Goal: Task Accomplishment & Management: Use online tool/utility

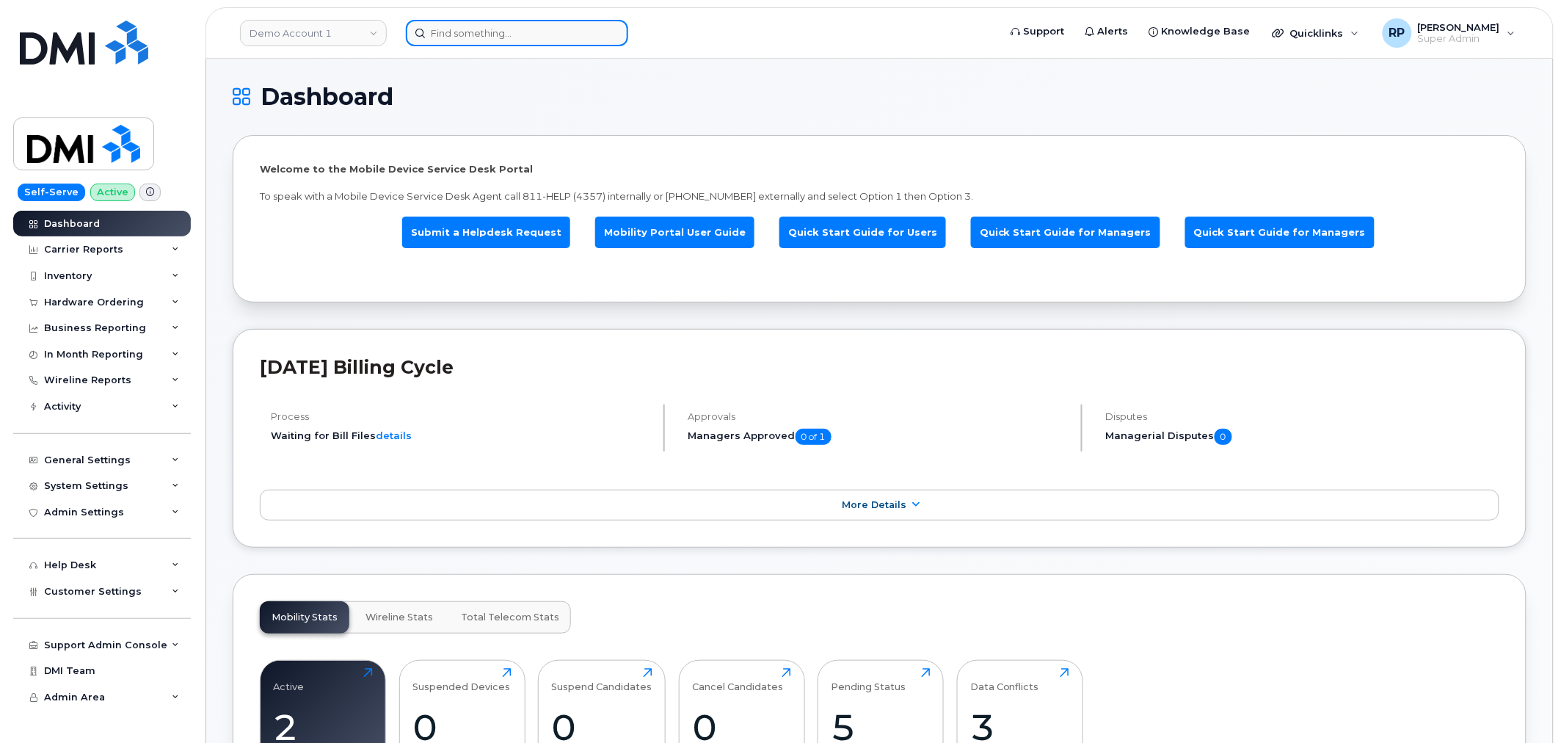
click at [502, 35] on input at bounding box center [517, 33] width 222 height 26
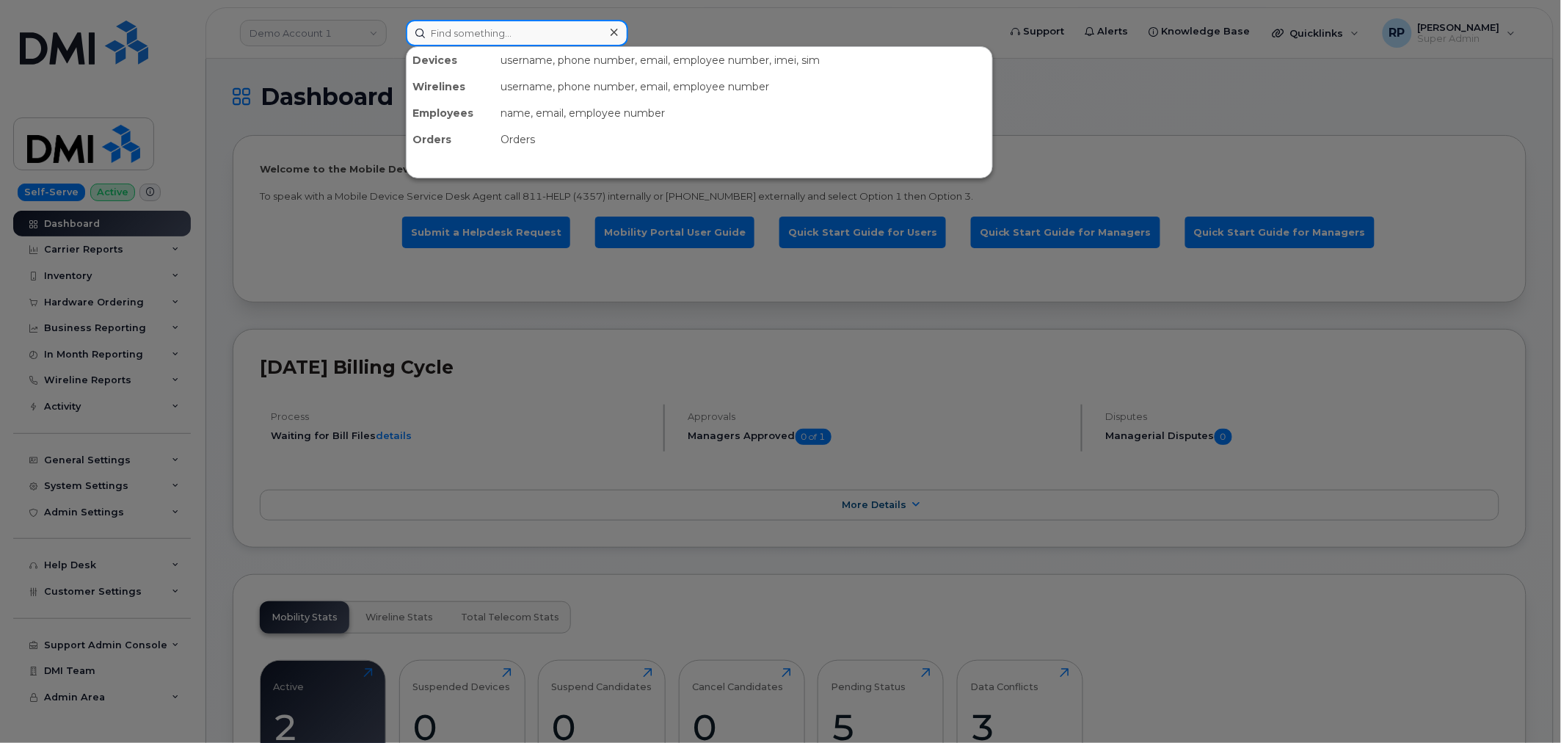
paste input "[PERSON_NAME]"
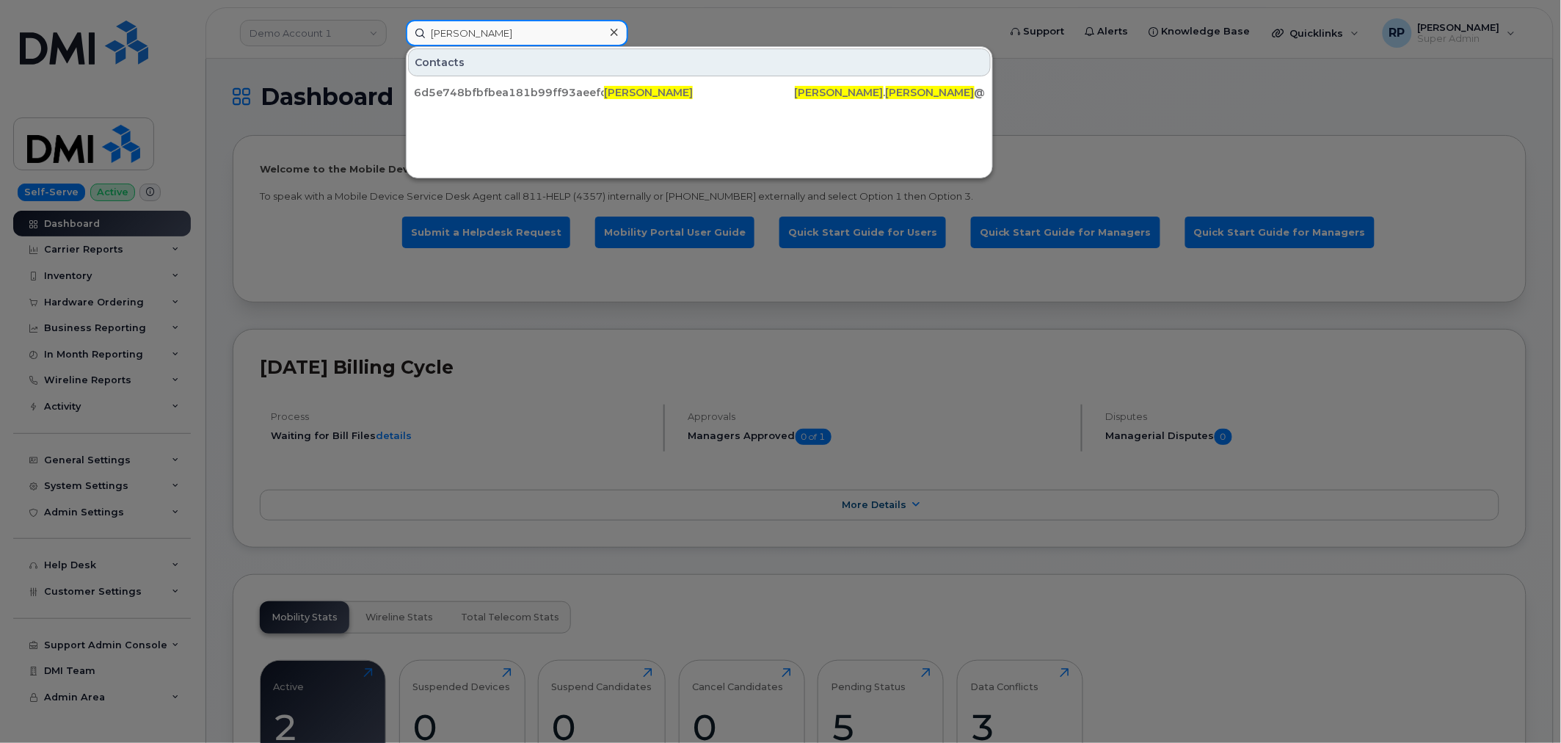
type input "Stephanie Hearn"
click at [611, 37] on icon at bounding box center [614, 32] width 7 height 12
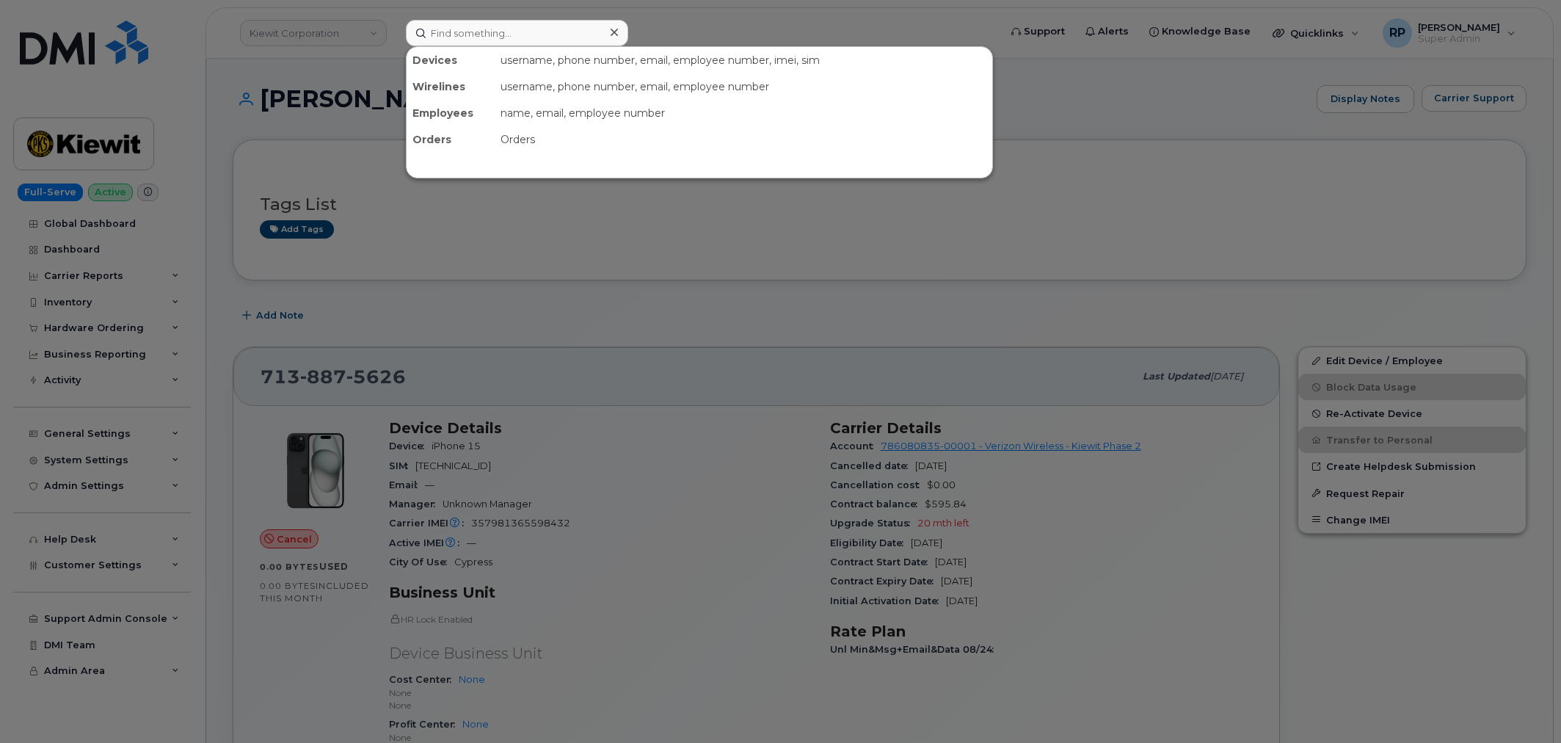
click at [472, 34] on input at bounding box center [517, 33] width 222 height 26
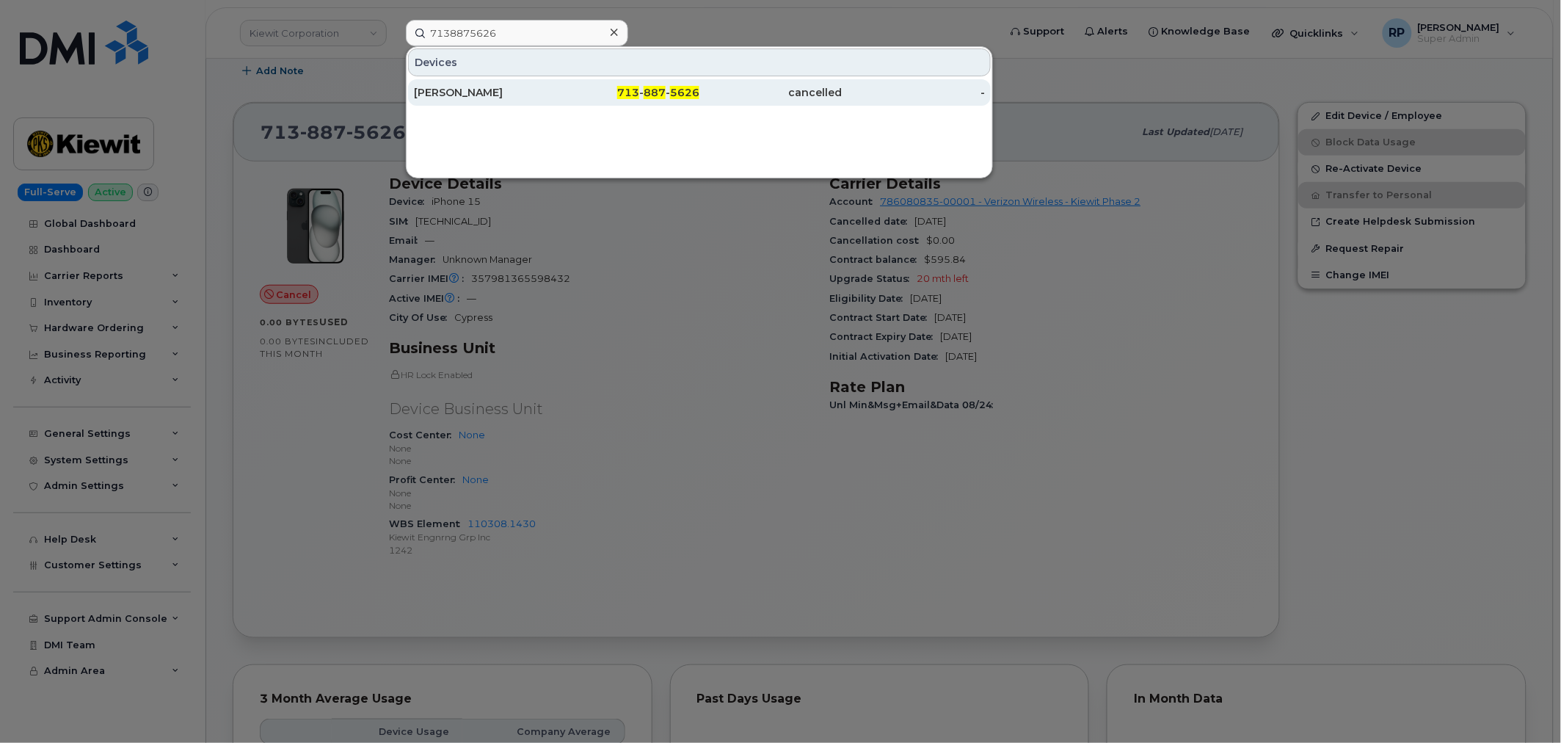
type input "7138875626"
click at [514, 90] on div "SAIDEE PORRAS" at bounding box center [485, 92] width 143 height 15
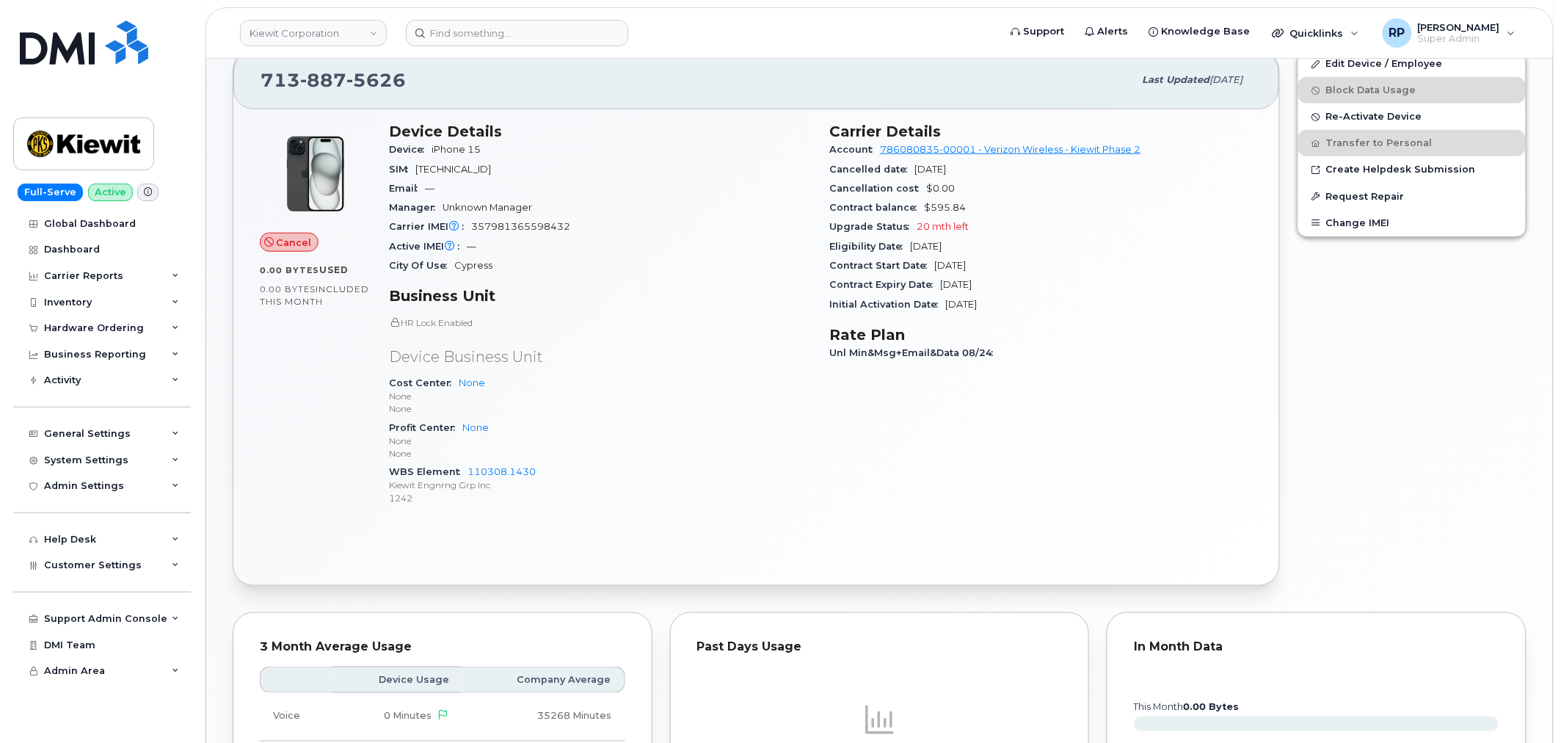
scroll to position [244, 0]
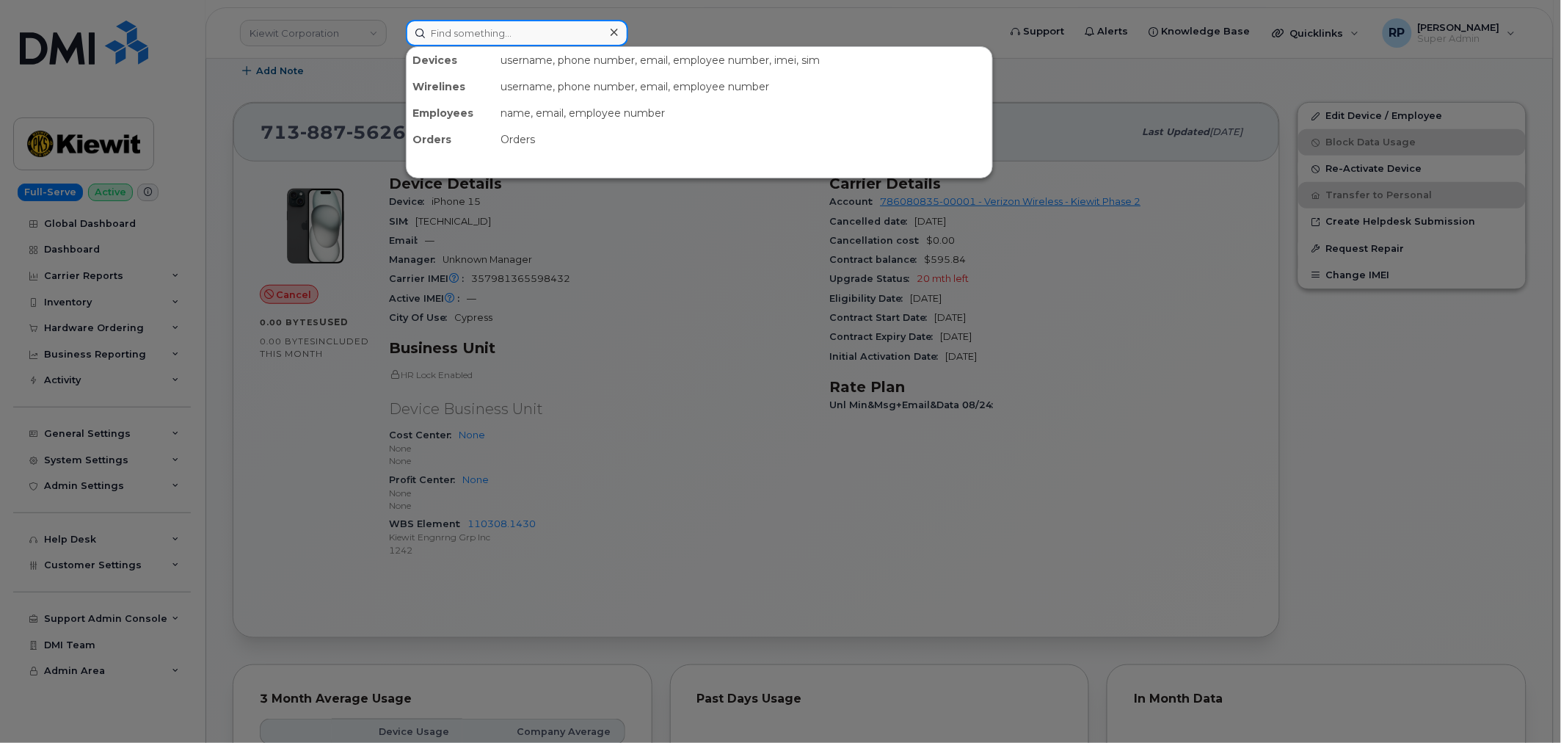
click at [464, 35] on input at bounding box center [517, 33] width 222 height 26
paste input "7138875626"
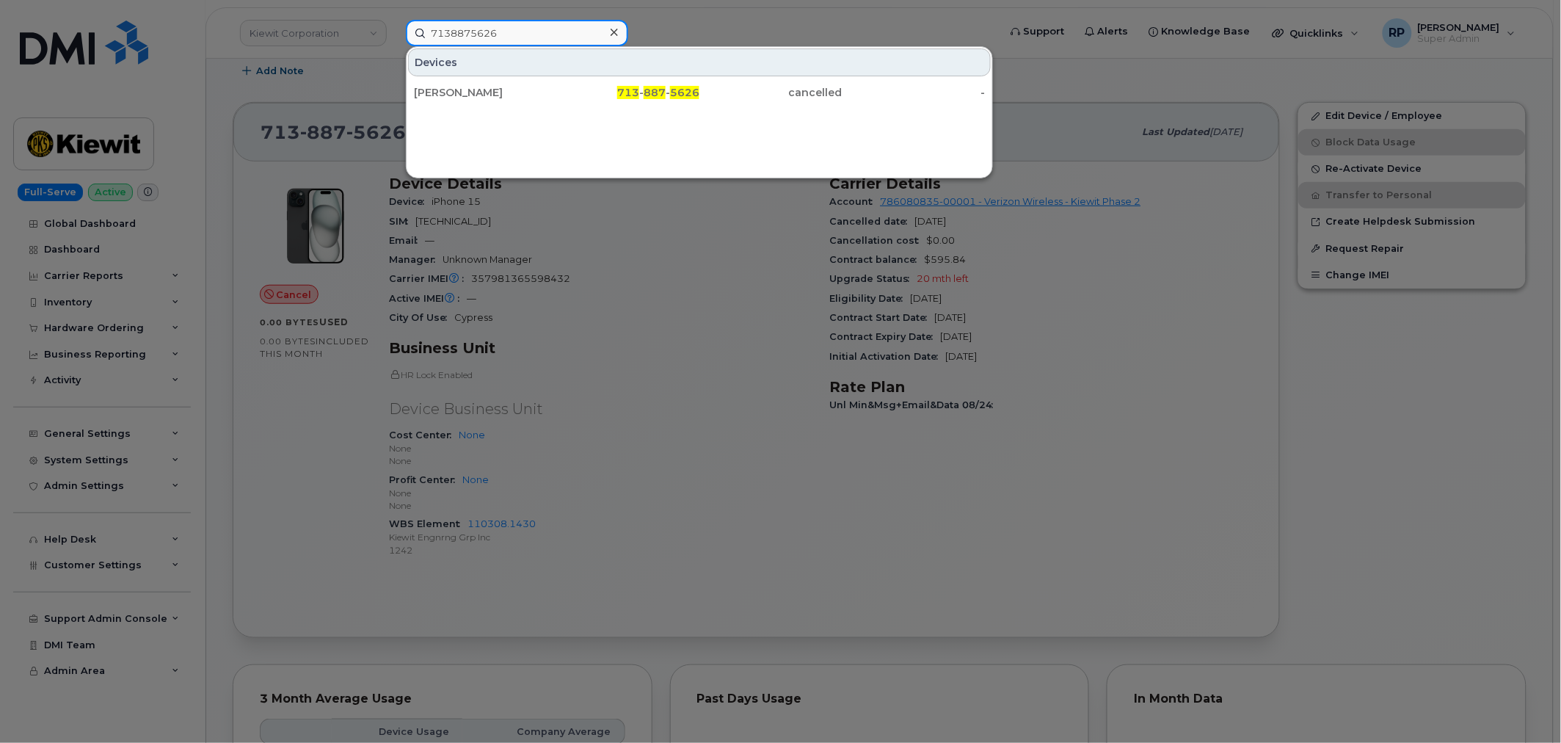
type input "7138875626"
click at [719, 599] on div at bounding box center [780, 371] width 1561 height 743
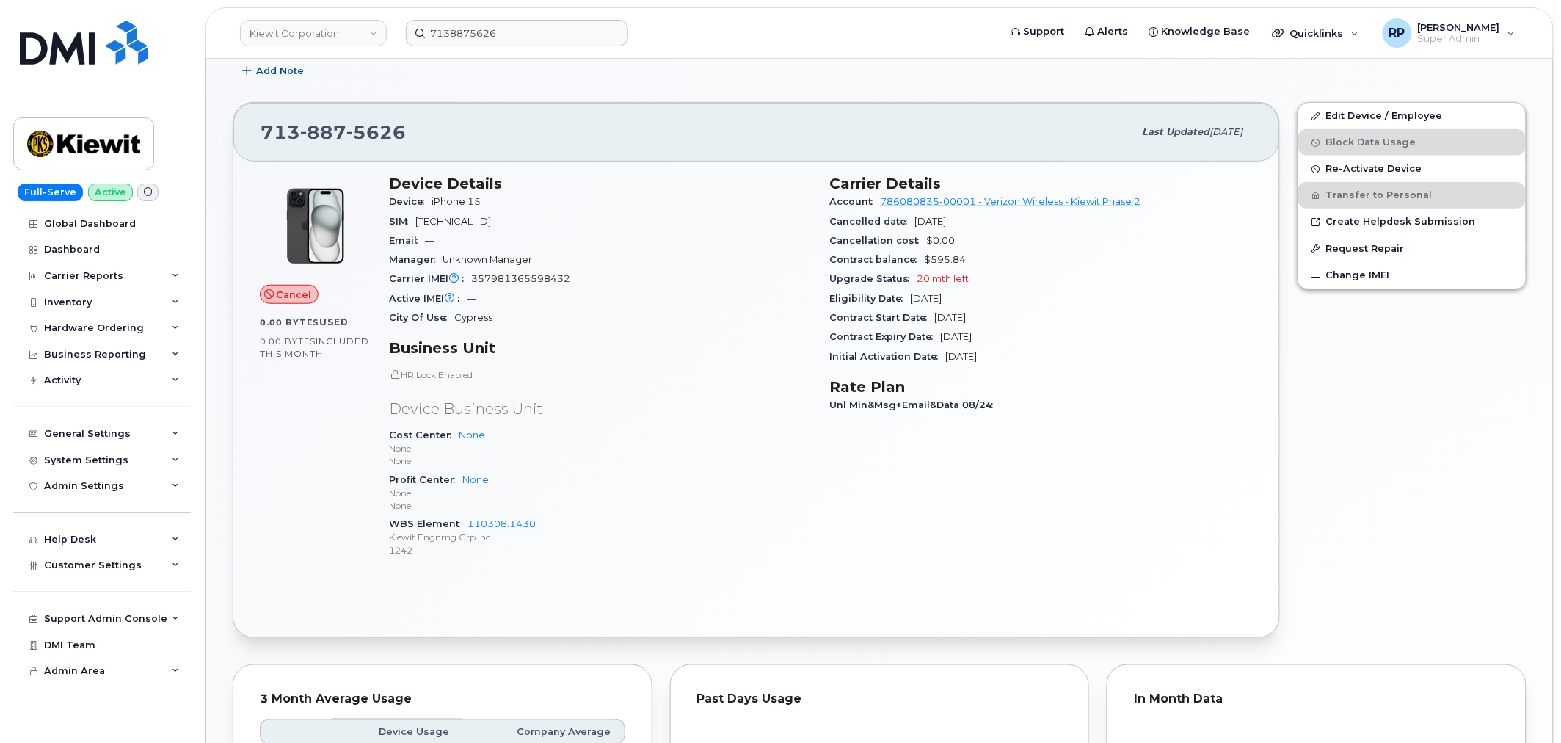
scroll to position [788, 0]
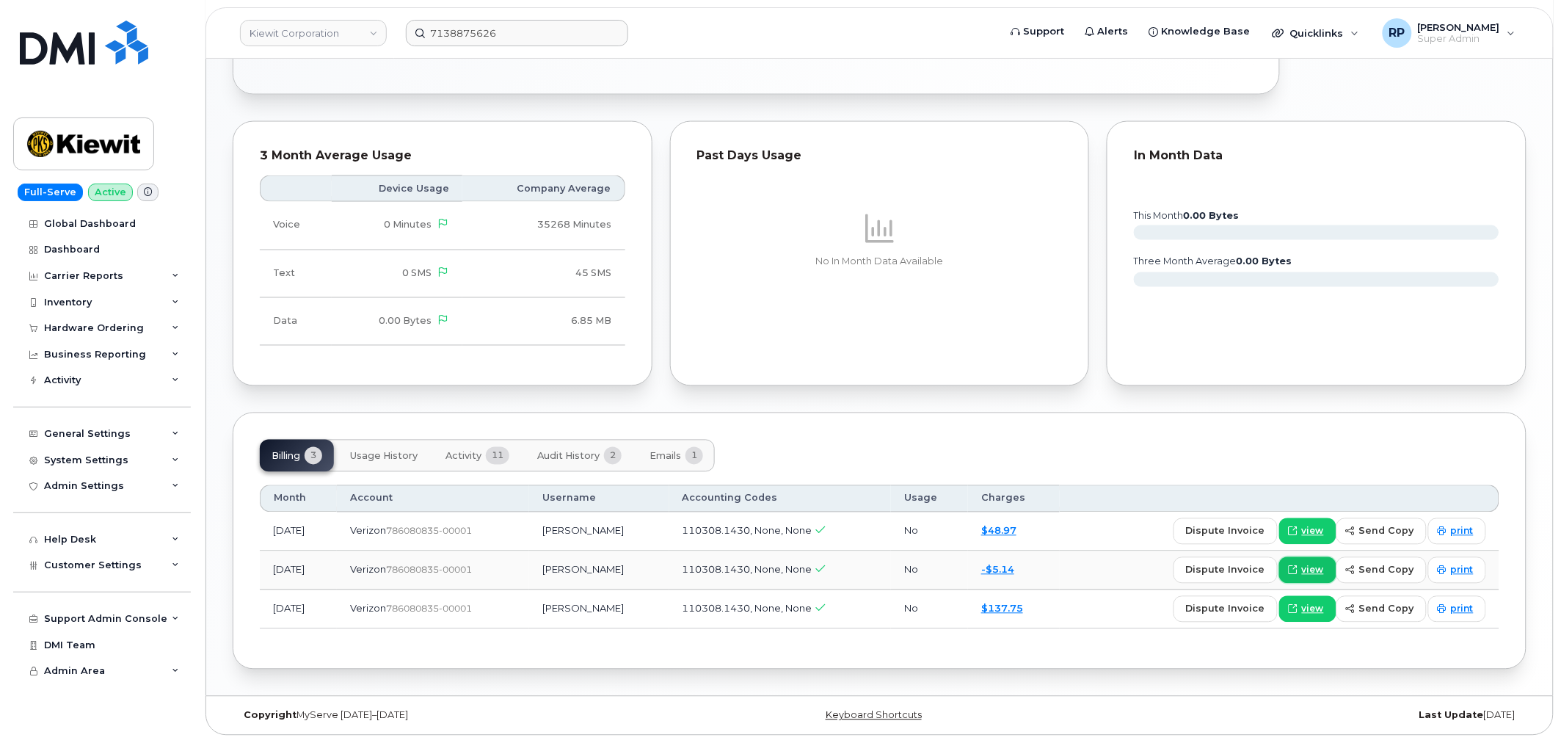
click at [1300, 564] on span at bounding box center [1292, 570] width 13 height 13
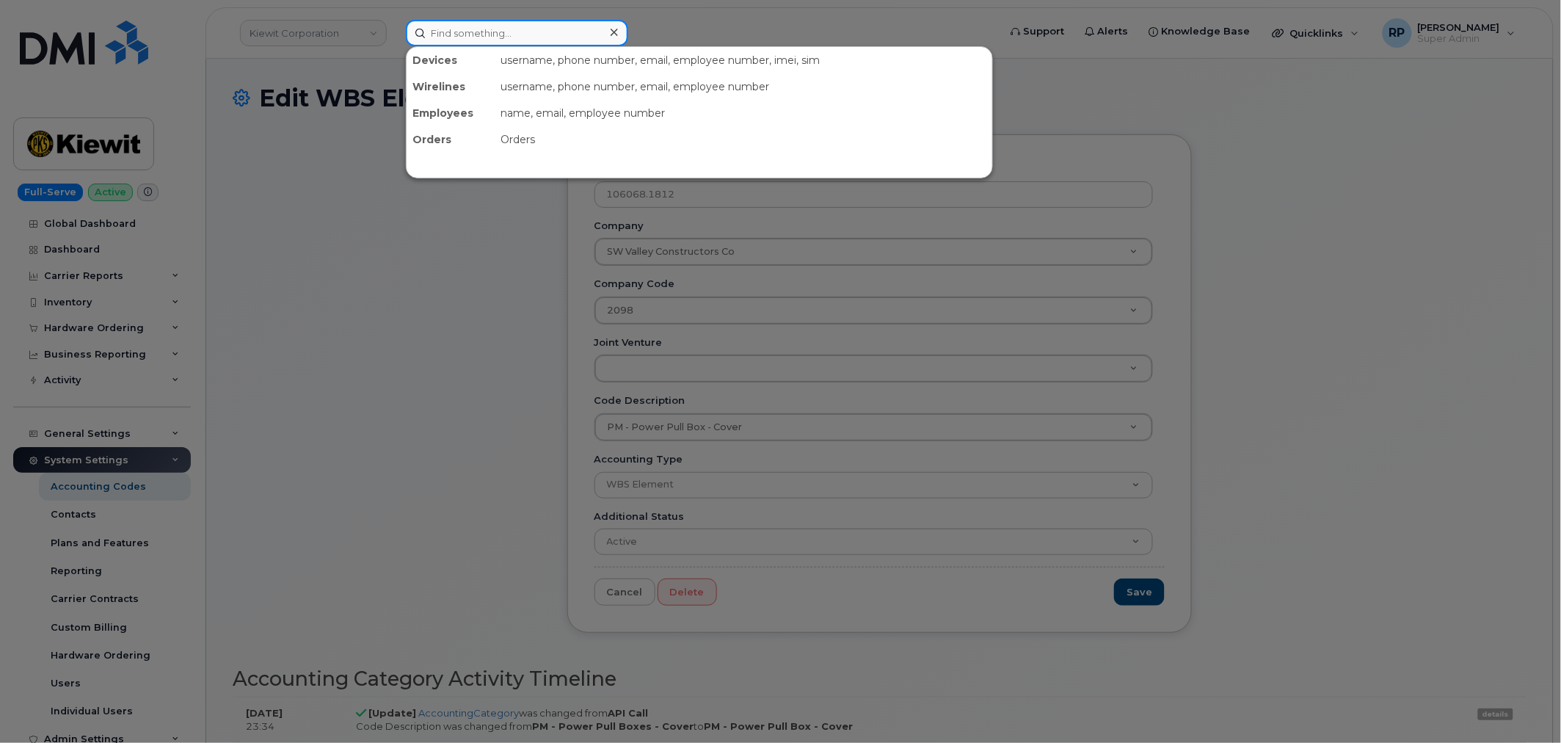
click at [441, 34] on input at bounding box center [517, 33] width 222 height 26
paste input "515-300-6356"
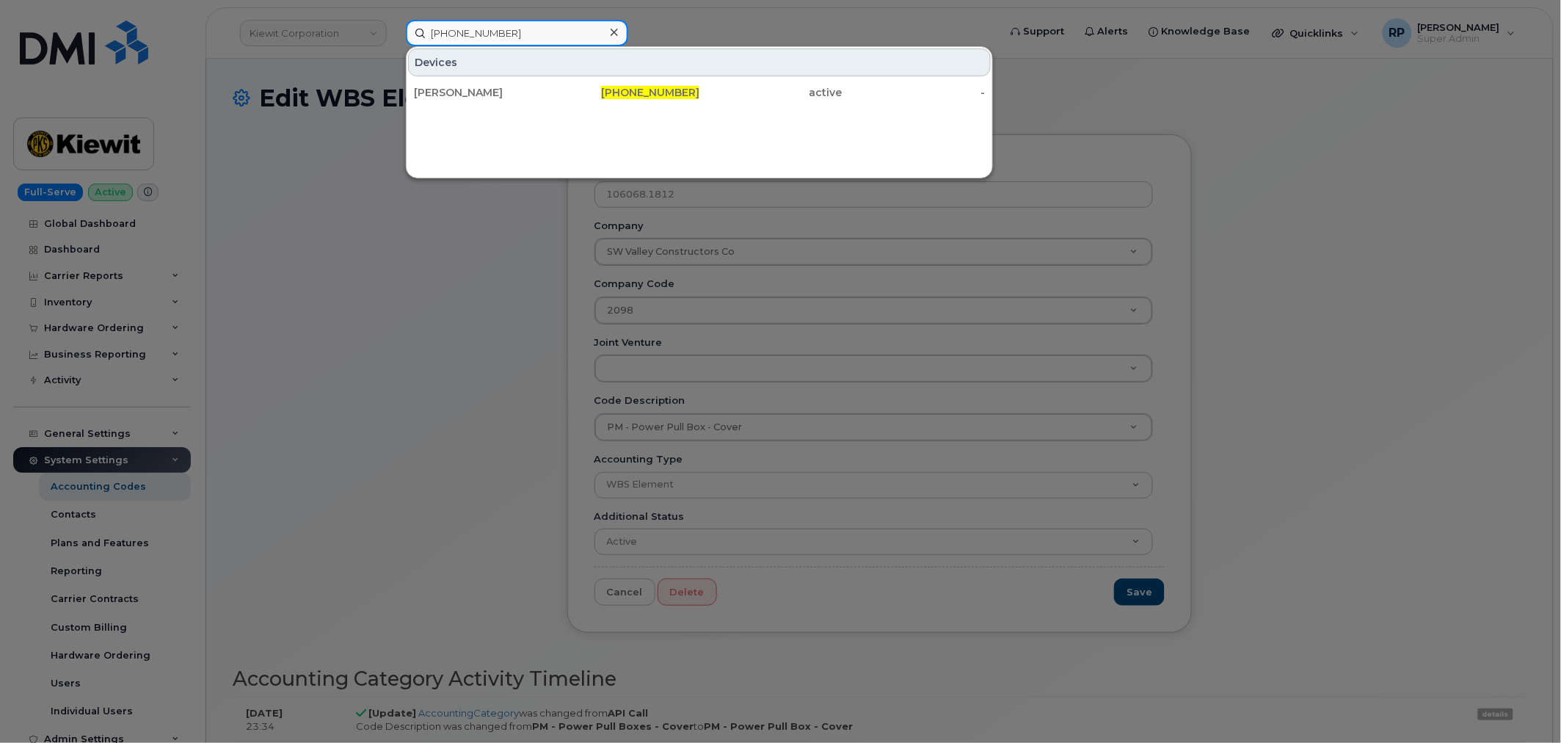
type input "515-300-6356"
click at [475, 76] on div "Devices" at bounding box center [699, 62] width 583 height 28
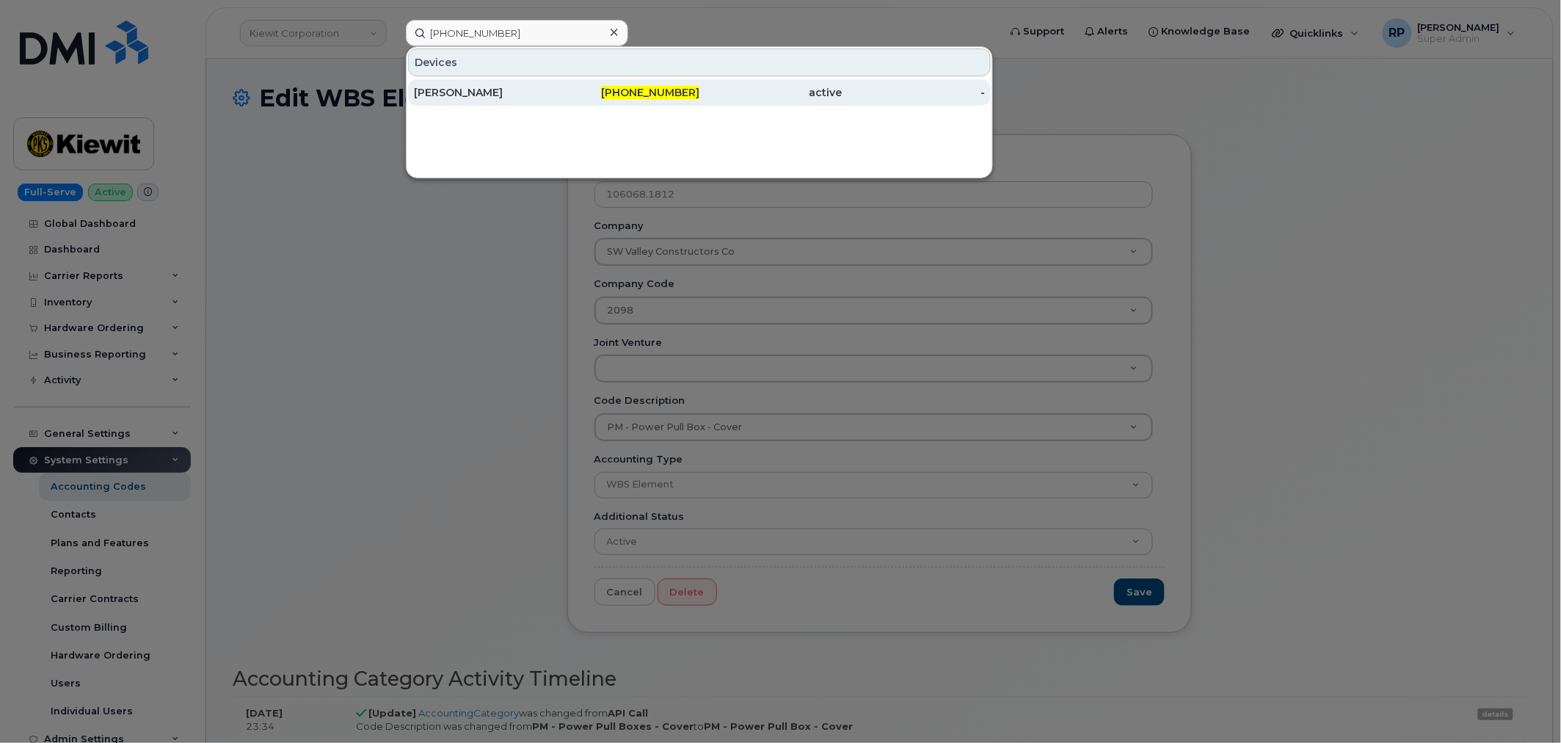
click at [478, 96] on div "THEODORE PIHL" at bounding box center [485, 92] width 143 height 15
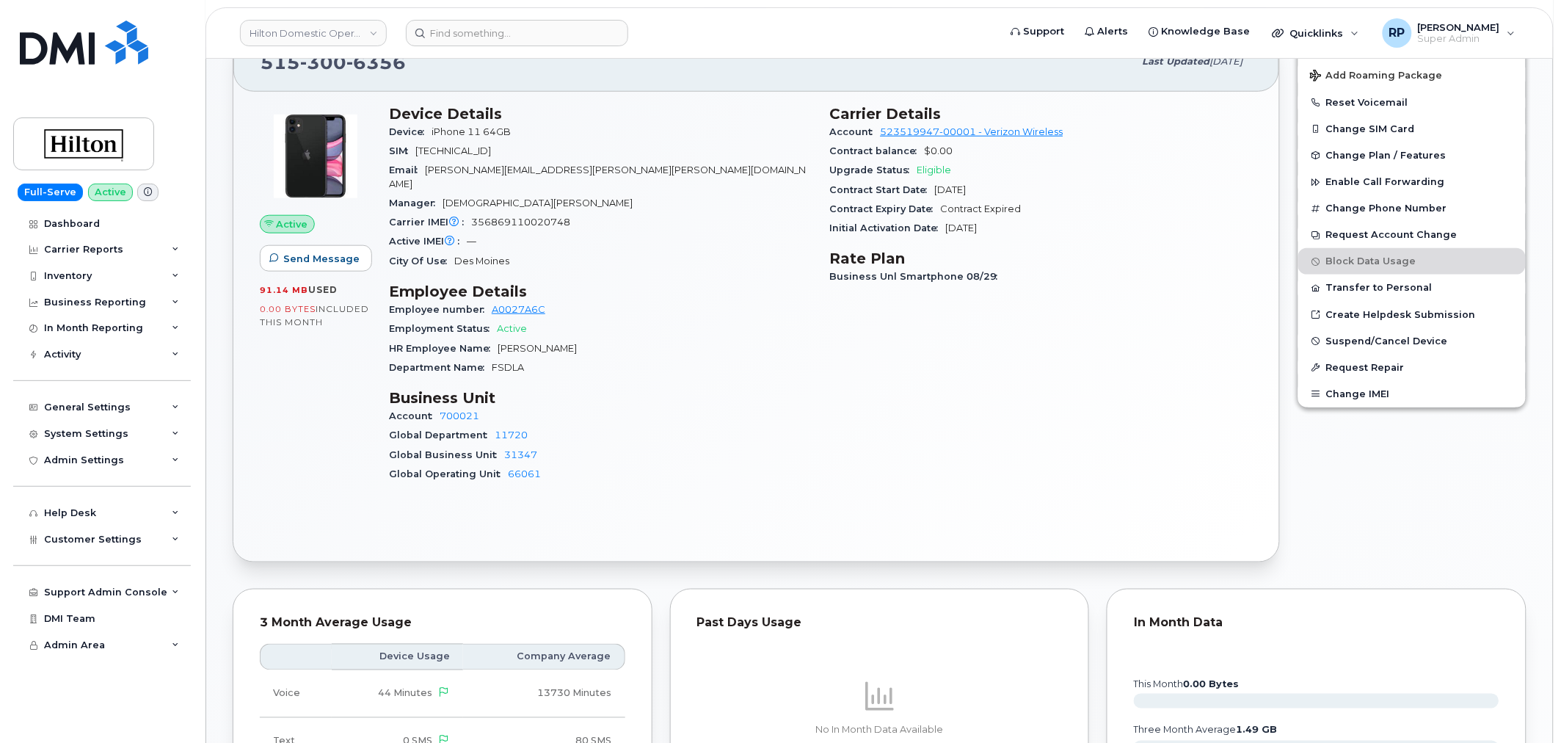
scroll to position [407, 0]
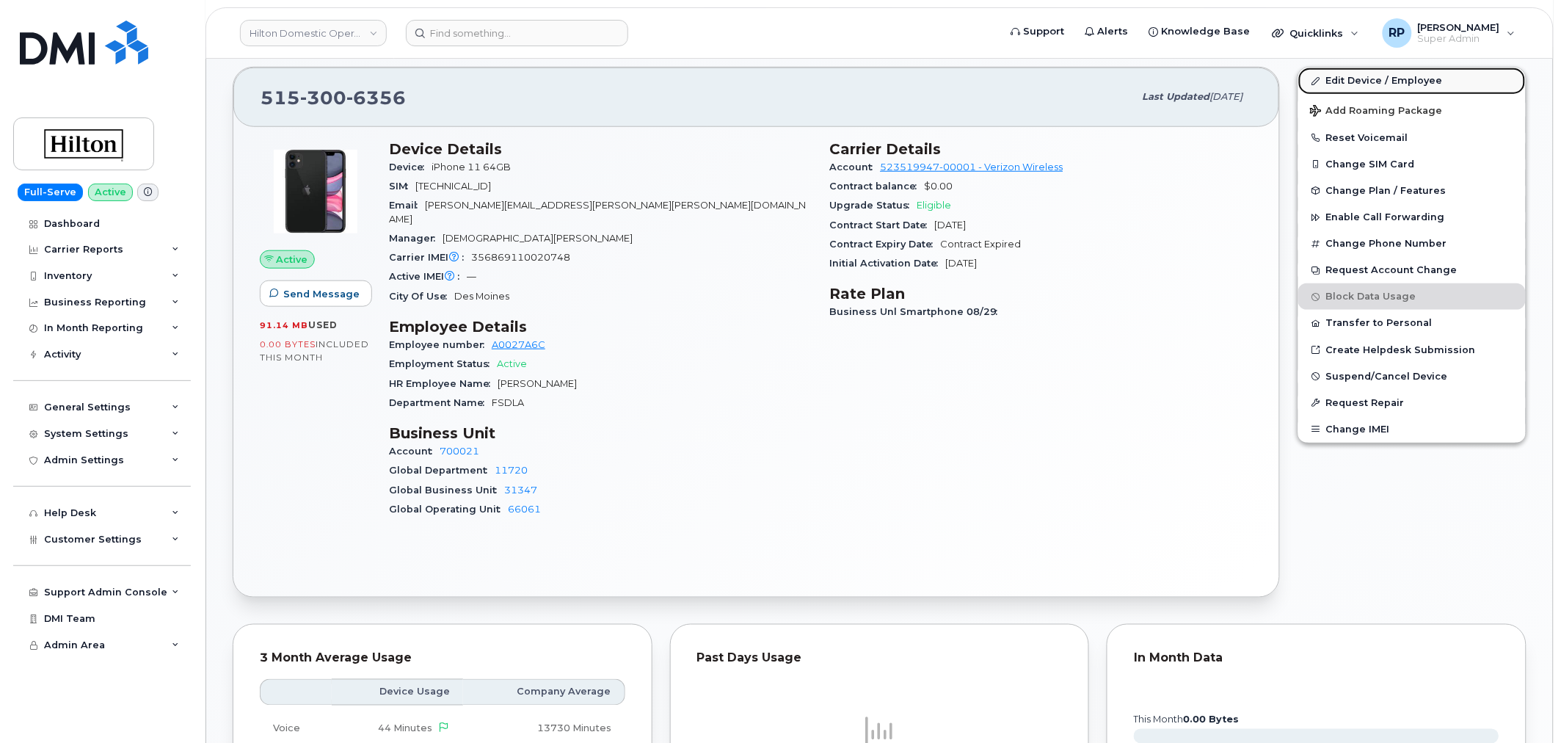
click at [1355, 76] on link "Edit Device / Employee" at bounding box center [1411, 81] width 227 height 26
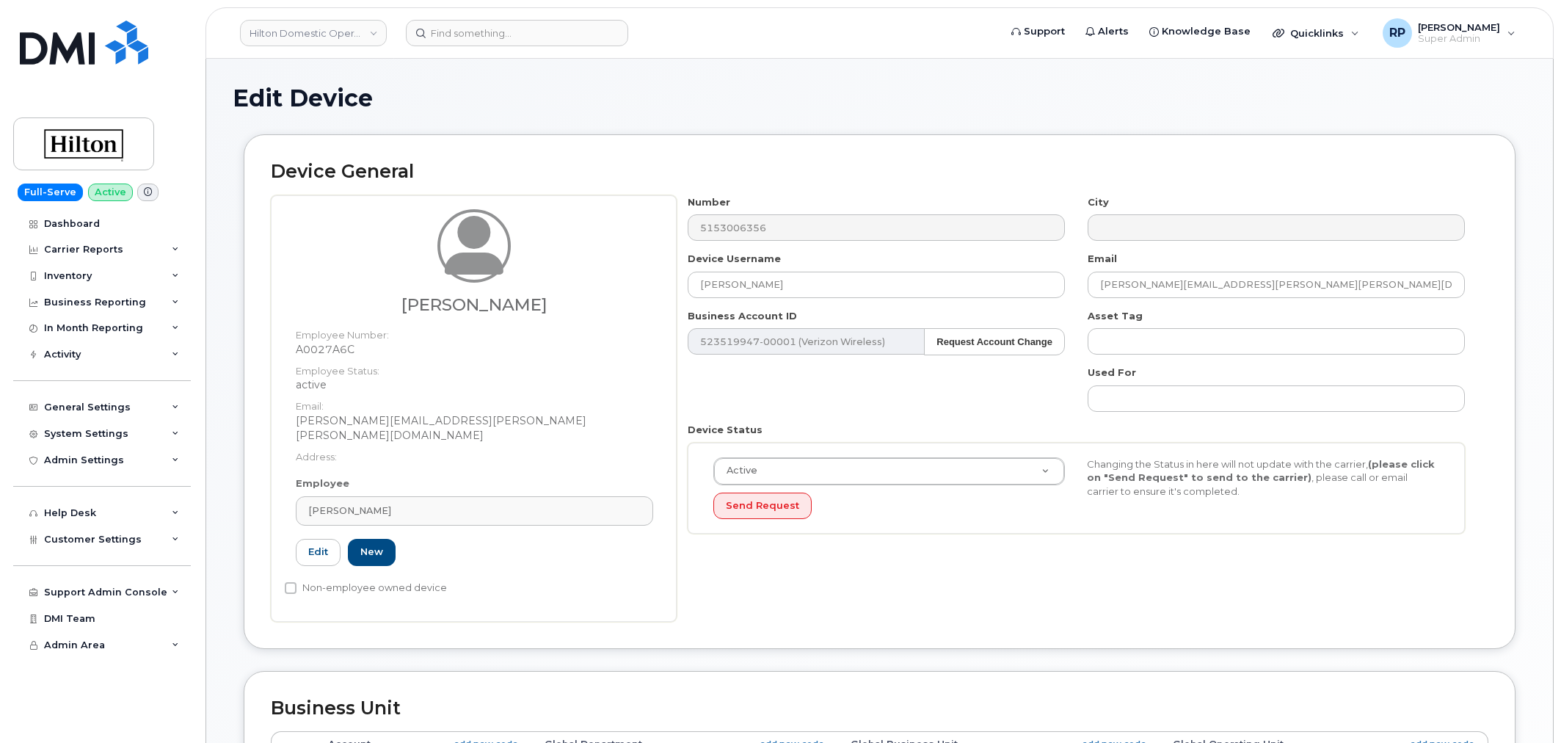
select select "34080331"
click at [413, 503] on div "[PERSON_NAME]" at bounding box center [474, 510] width 332 height 14
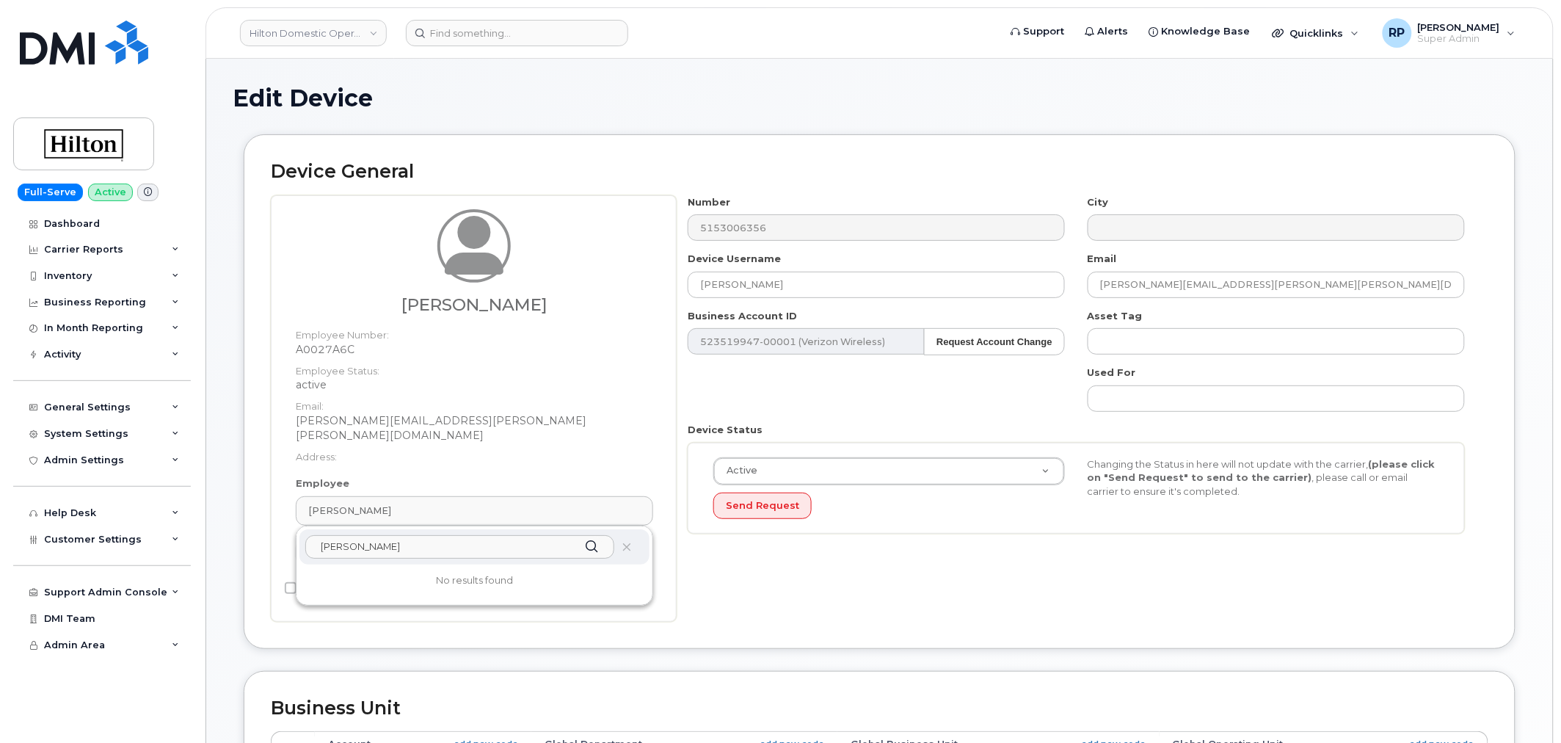
click at [339, 536] on input "[PERSON_NAME]" at bounding box center [459, 546] width 309 height 23
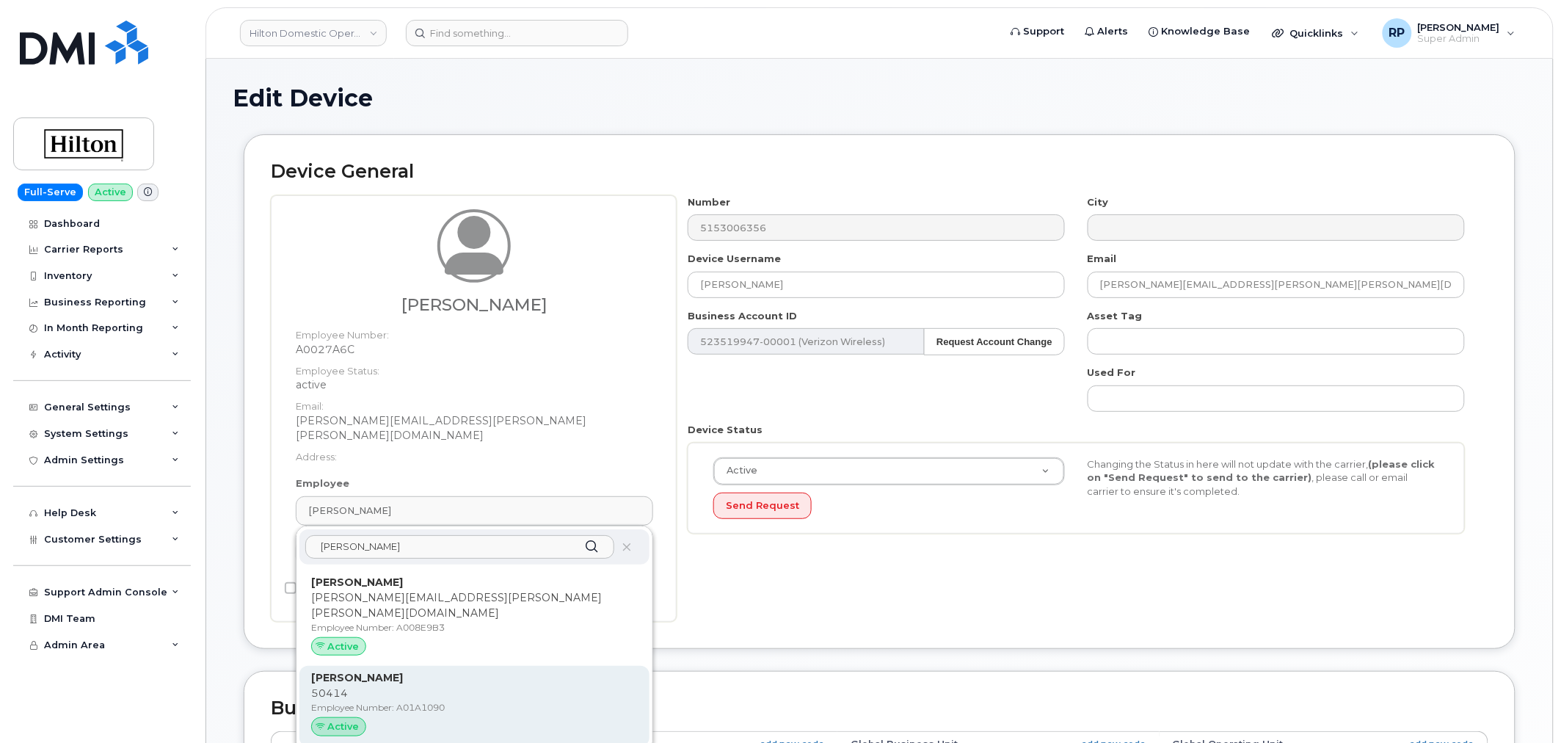
type input "[PERSON_NAME]"
click at [390, 670] on p "[PERSON_NAME]" at bounding box center [474, 677] width 327 height 15
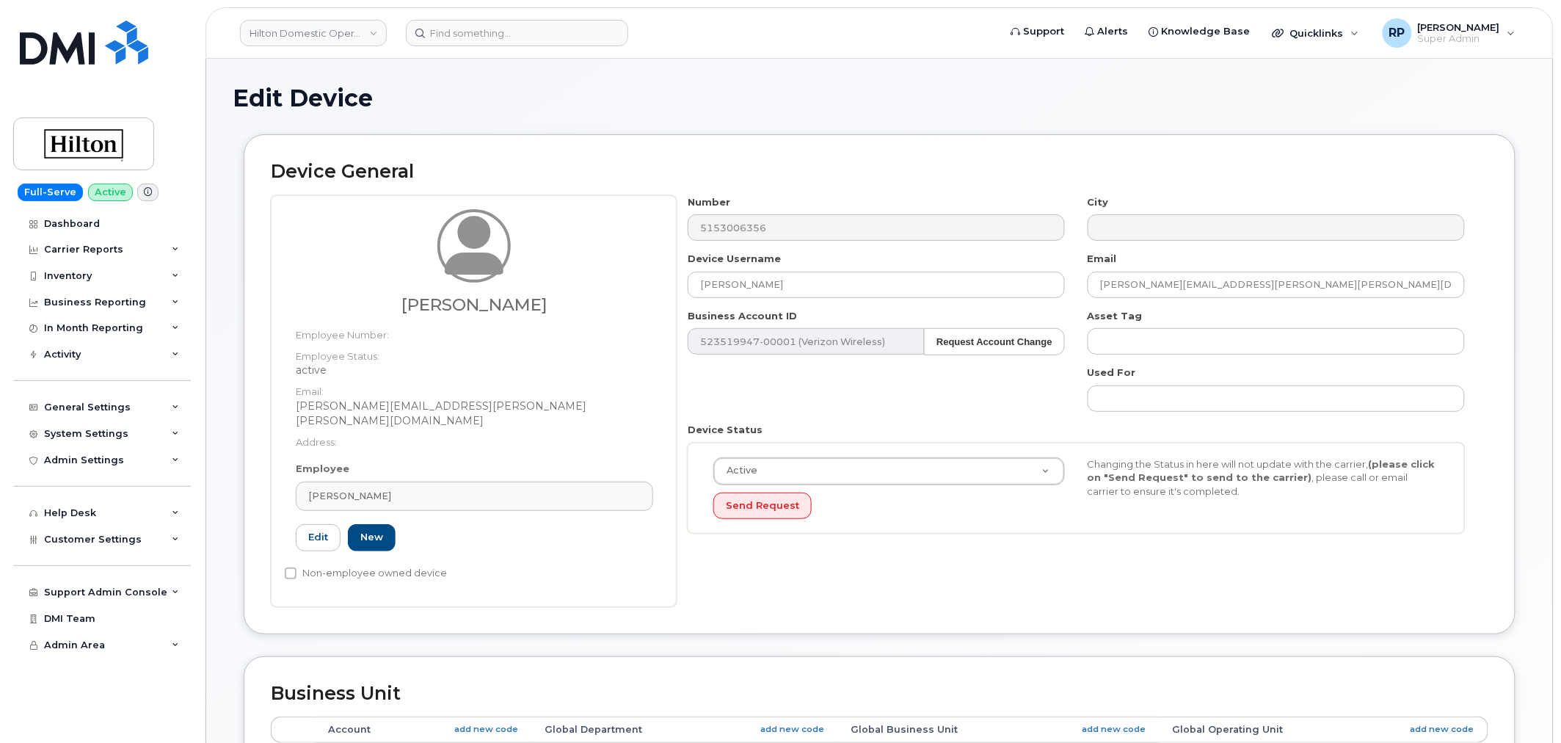
type input "A01A1090"
type input "[PERSON_NAME]"
type input "[PERSON_NAME][EMAIL_ADDRESS][PERSON_NAME][PERSON_NAME][DOMAIN_NAME]"
type input "34542459"
type input "34542079"
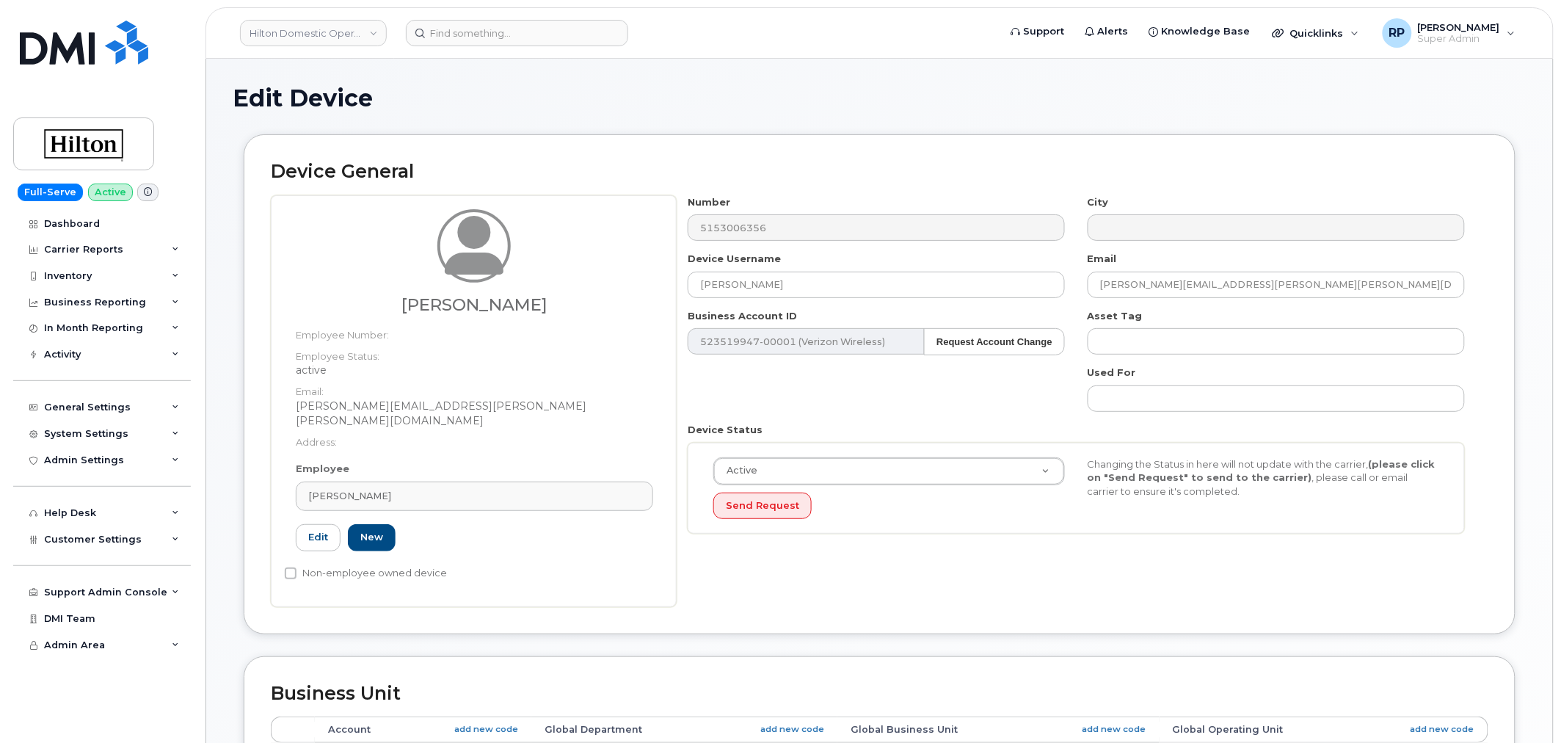
type input "34542348"
drag, startPoint x: 390, startPoint y: 481, endPoint x: 283, endPoint y: 451, distance: 111.1
click at [237, 477] on div "Device General Matthew Petersen Employee Number: Employee Status: active Email:…" at bounding box center [880, 394] width 1294 height 521
drag, startPoint x: 442, startPoint y: 401, endPoint x: 291, endPoint y: 404, distance: 151.2
click at [291, 404] on div "Matthew Petersen Employee Number: Employee Status: active Email: Matthew.Peters…" at bounding box center [474, 335] width 379 height 253
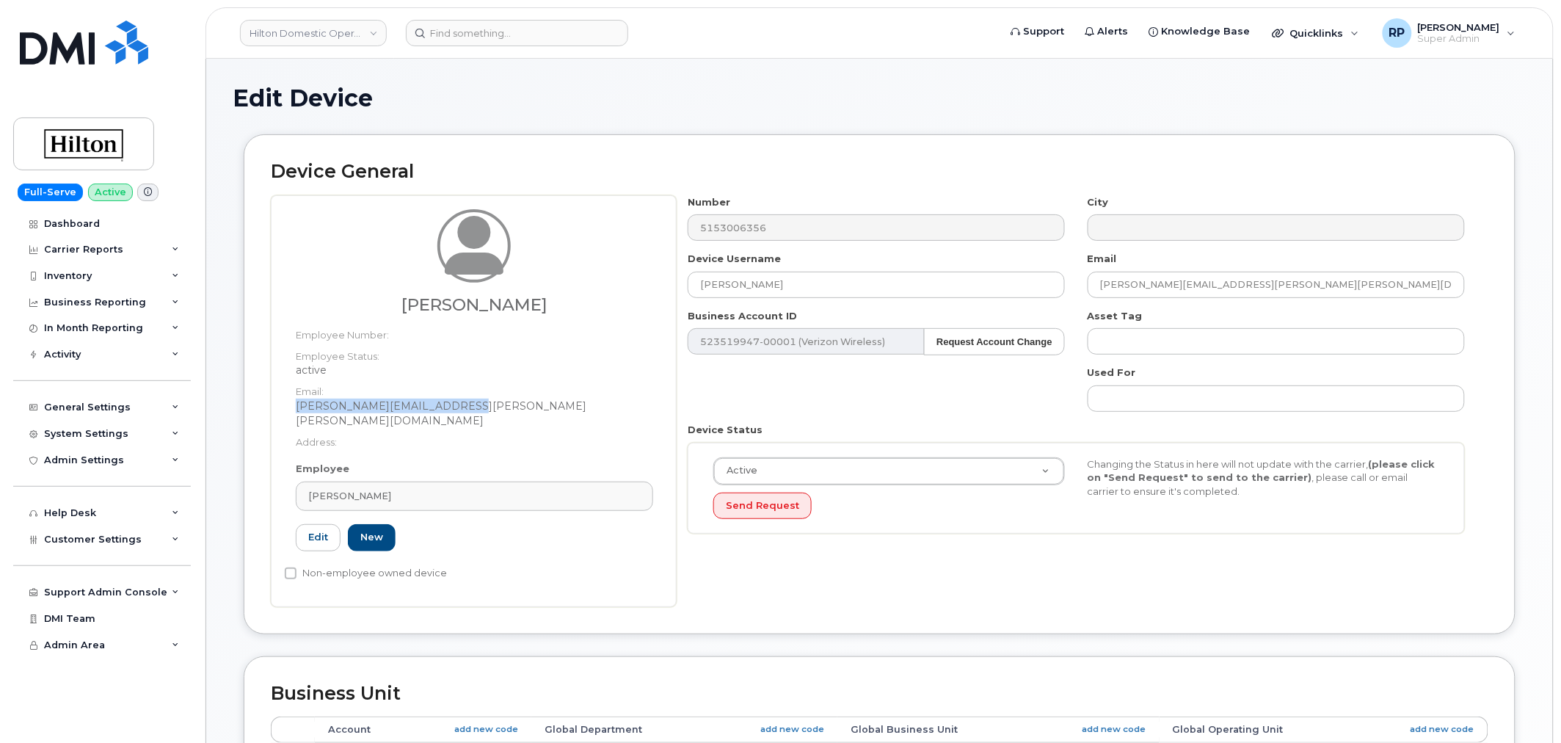
copy dd "[PERSON_NAME][EMAIL_ADDRESS][PERSON_NAME][PERSON_NAME][DOMAIN_NAME]"
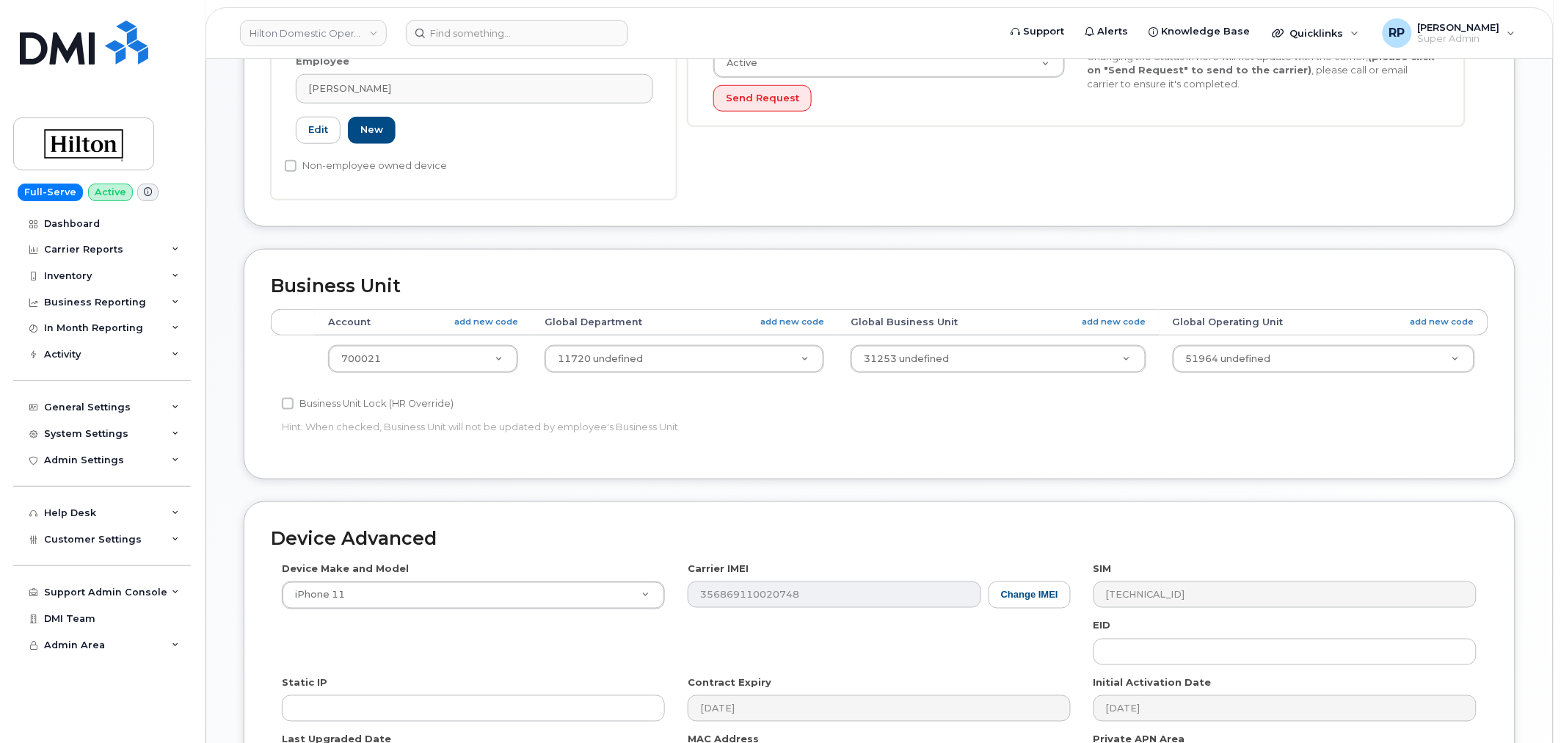
scroll to position [590, 0]
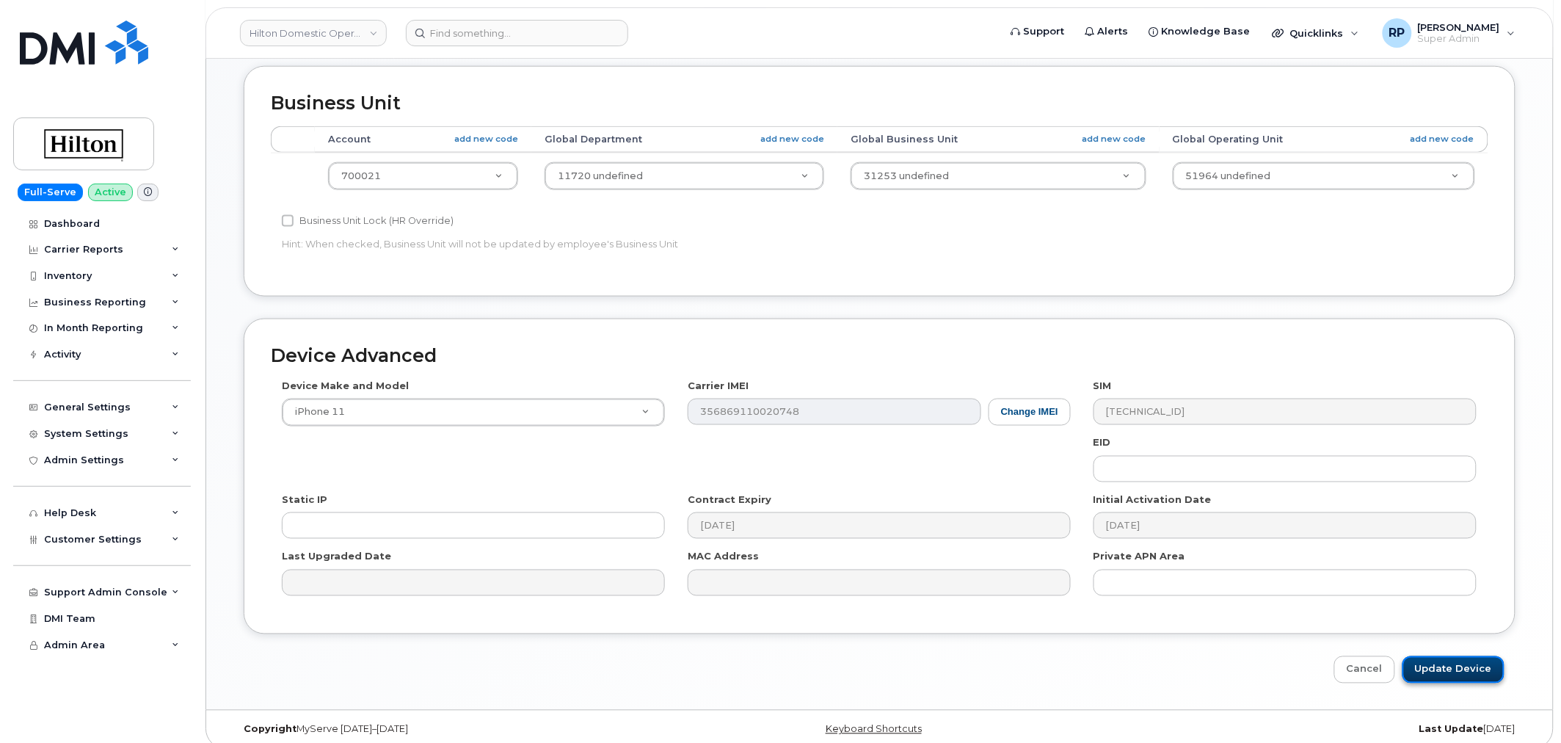
click at [1441, 661] on input "Update Device" at bounding box center [1453, 669] width 102 height 27
type input "Saving..."
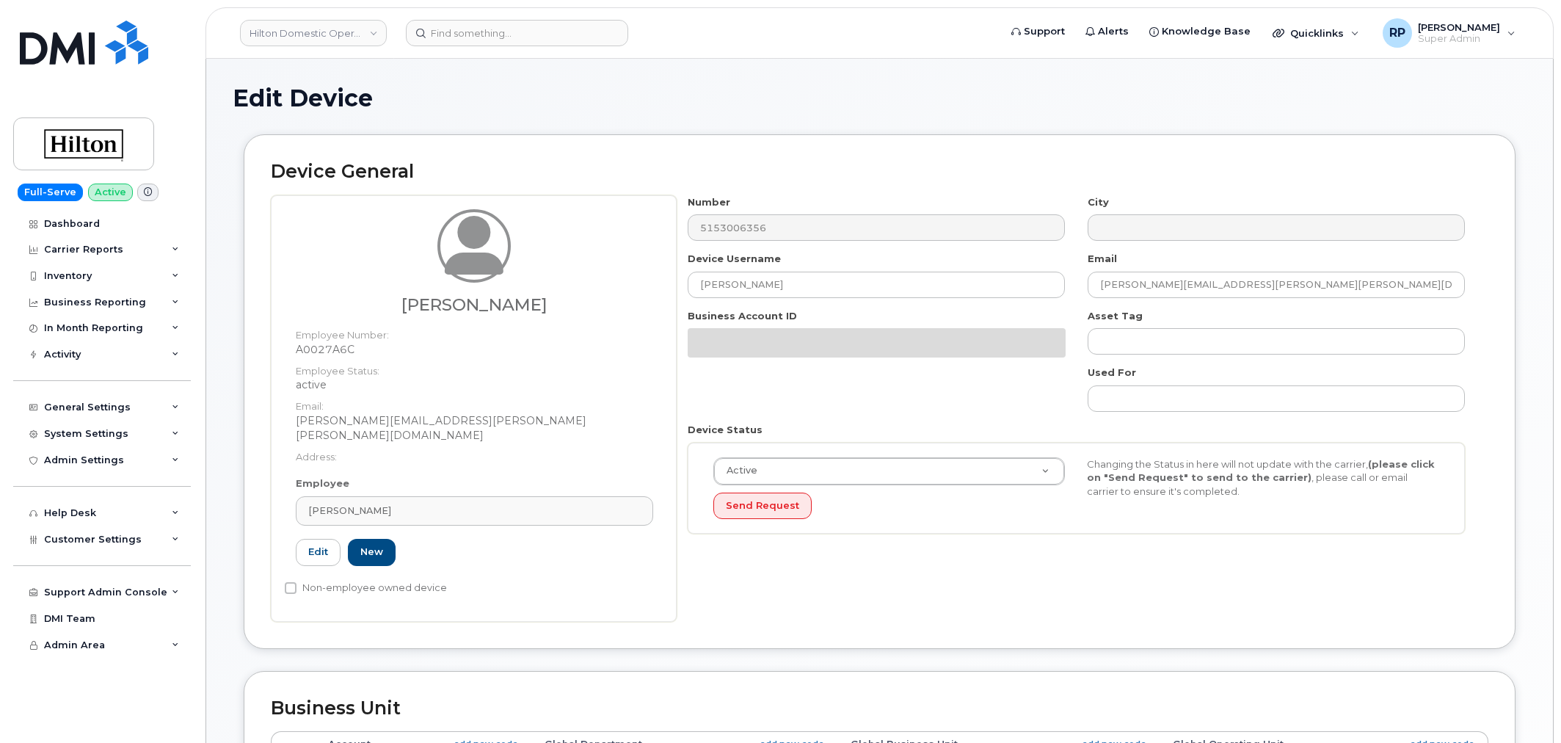
select select "34080331"
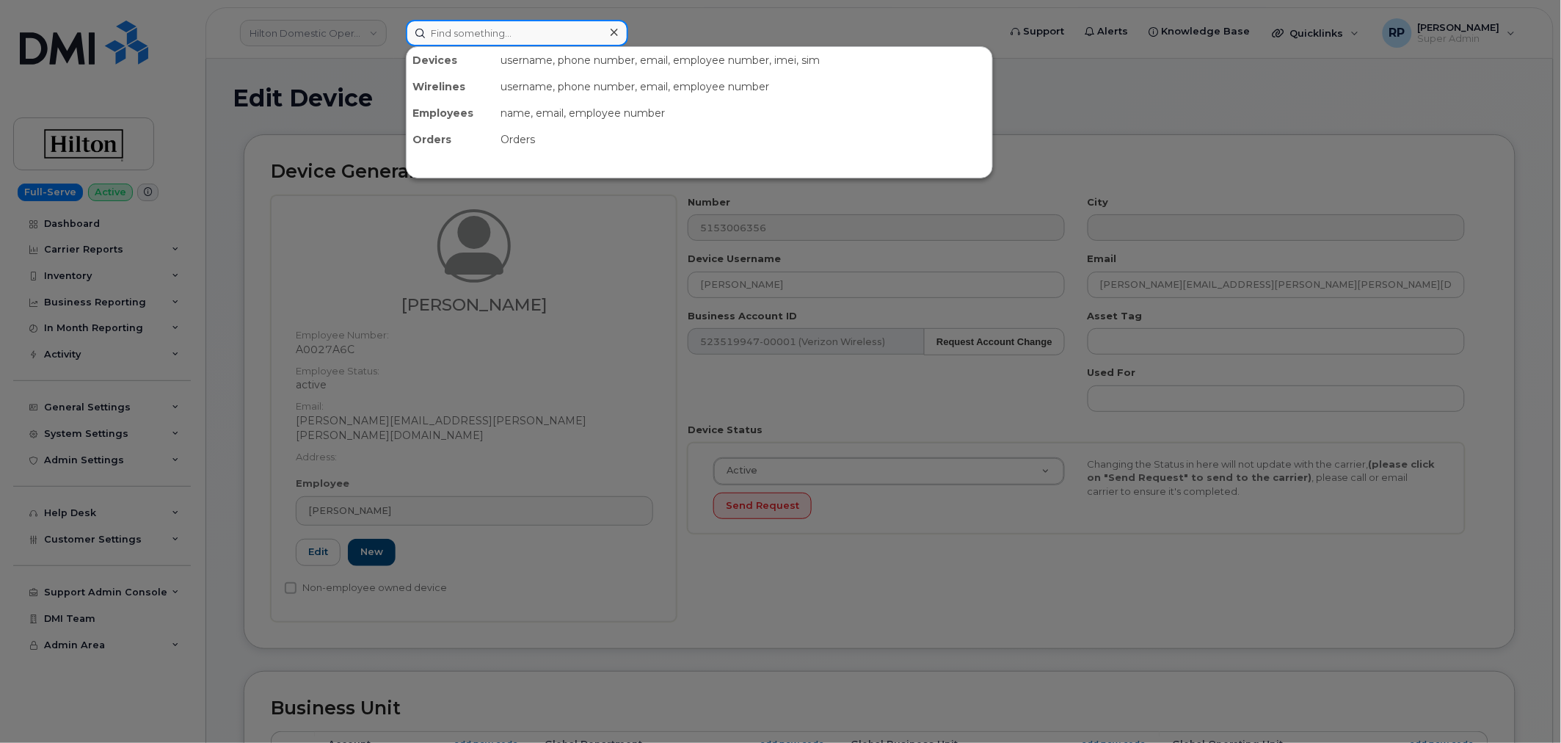
click at [555, 41] on input at bounding box center [517, 33] width 222 height 26
paste input "[PERSON_NAME][EMAIL_ADDRESS][PERSON_NAME][PERSON_NAME][DOMAIN_NAME]"
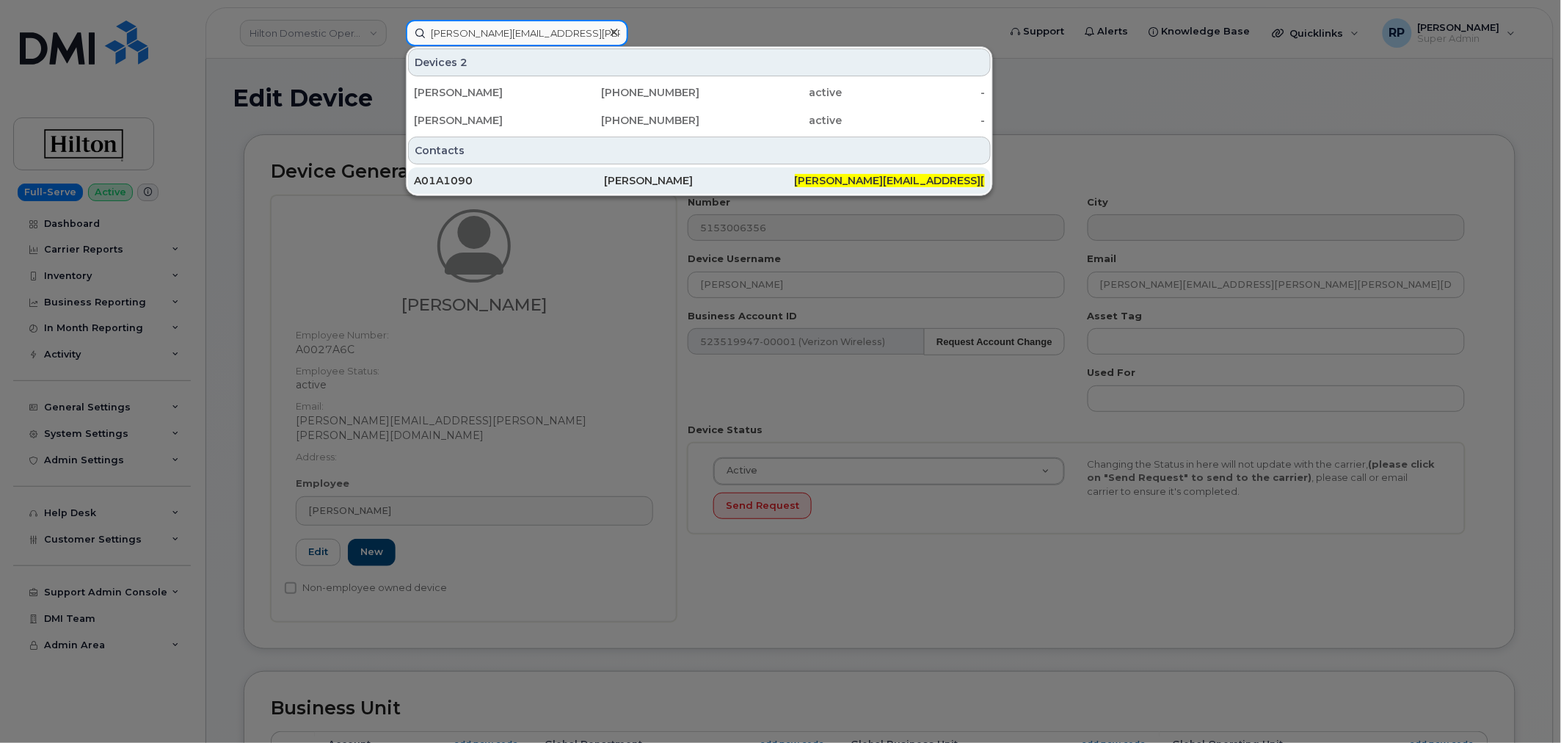
type input "[PERSON_NAME][EMAIL_ADDRESS][PERSON_NAME][PERSON_NAME][DOMAIN_NAME]"
click at [602, 177] on div "A01A1090" at bounding box center [509, 180] width 190 height 15
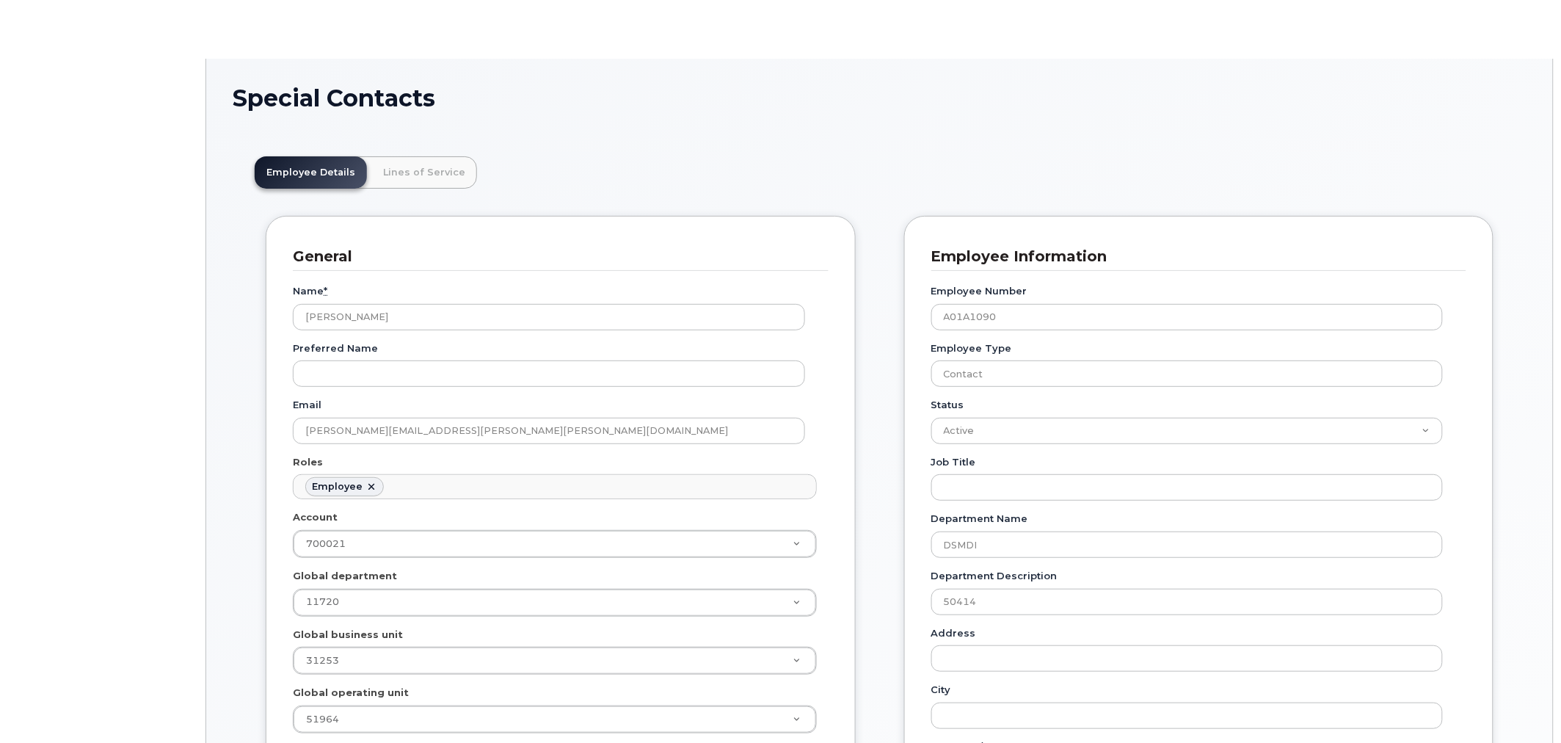
scroll to position [45, 0]
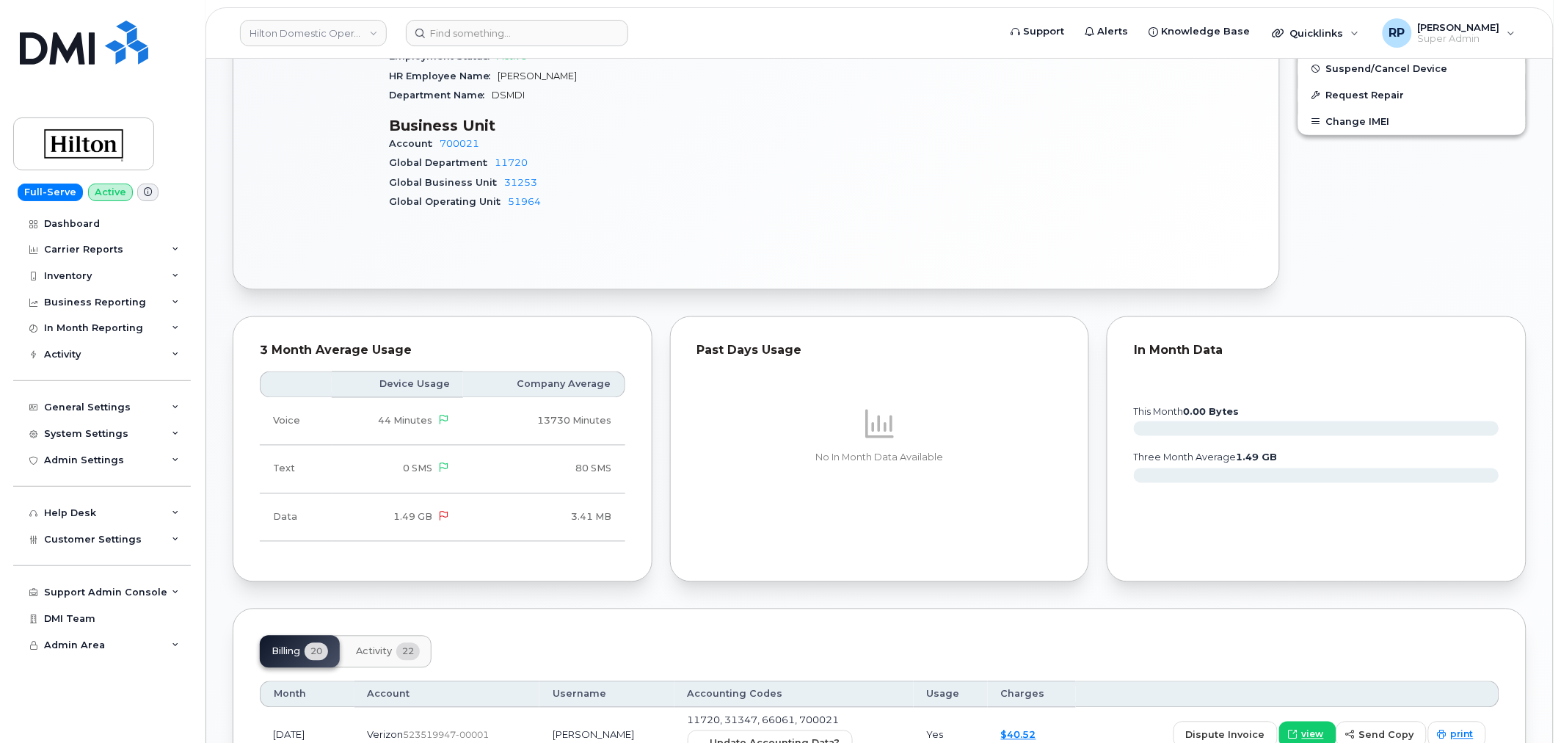
scroll to position [272, 0]
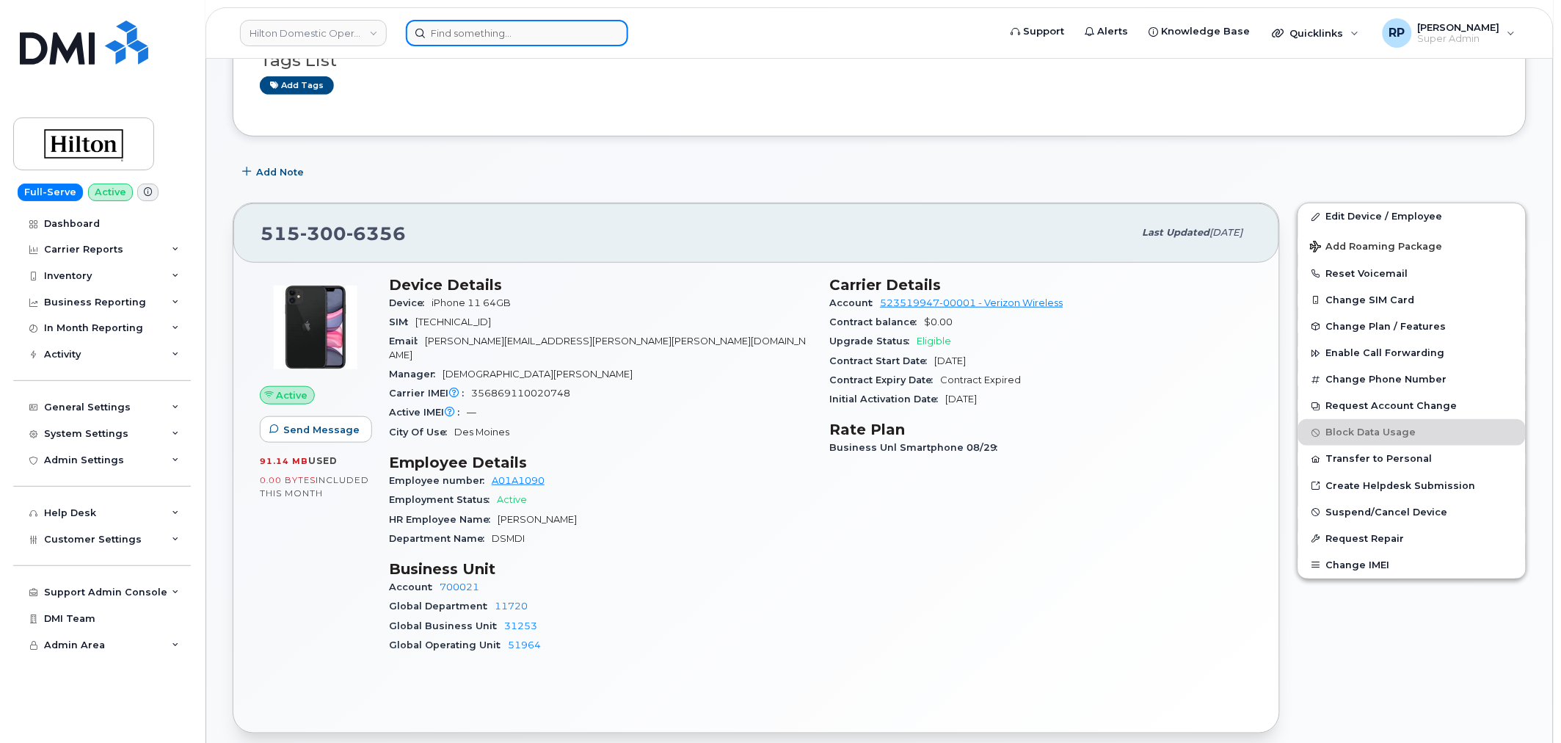
click at [459, 37] on input at bounding box center [517, 33] width 222 height 26
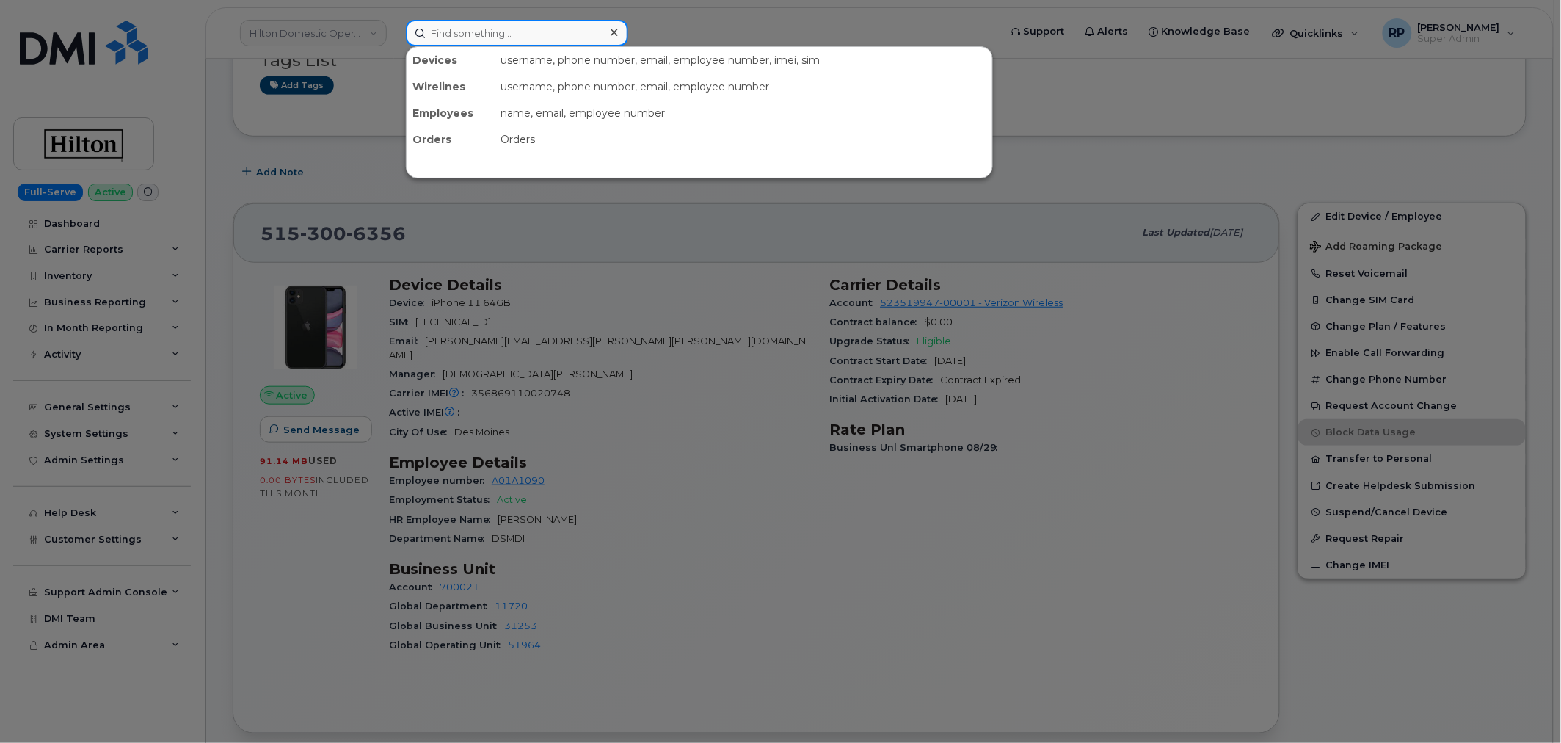
paste input "[PHONE_NUMBER]"
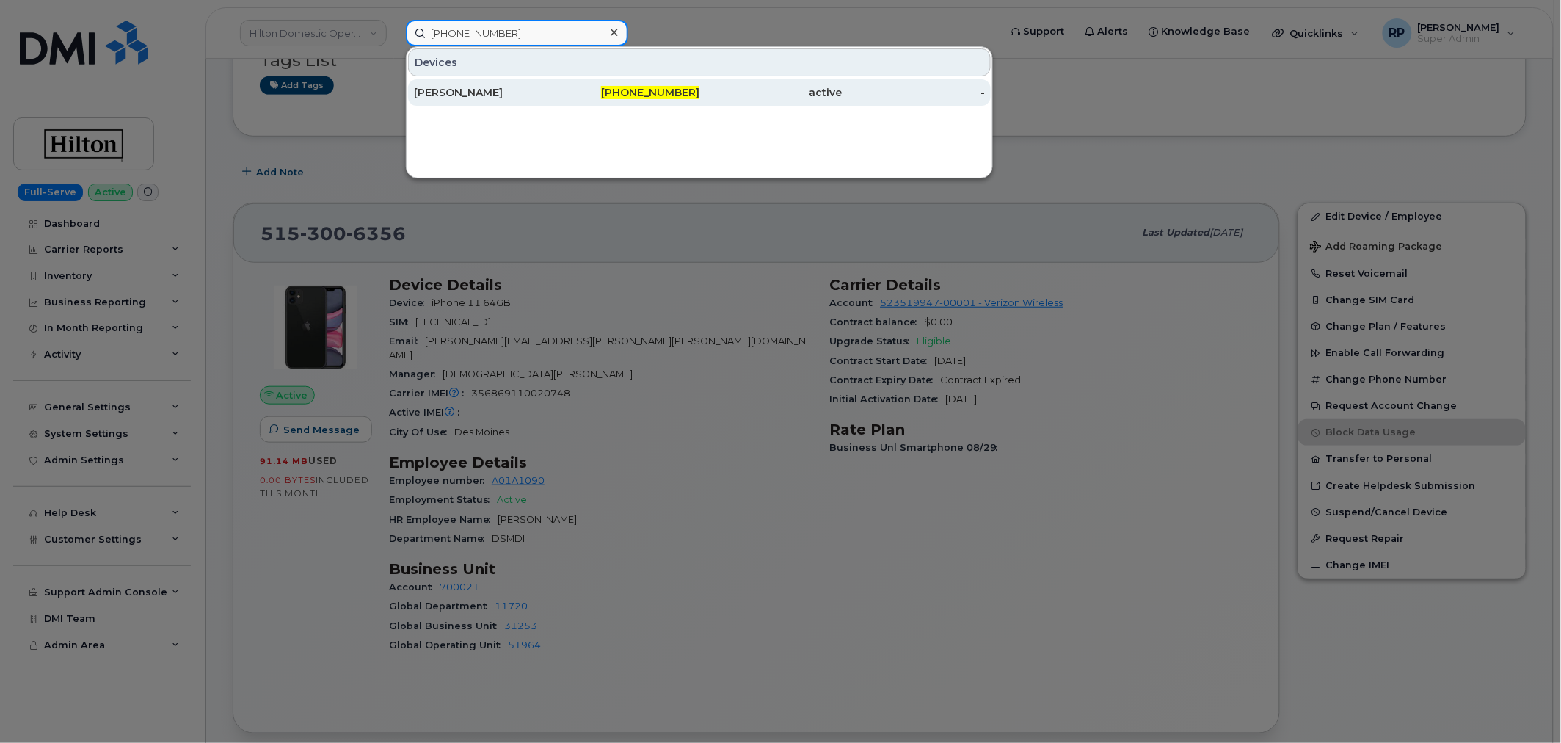
type input "[PHONE_NUMBER]"
click at [493, 90] on div "[PERSON_NAME]" at bounding box center [485, 92] width 143 height 15
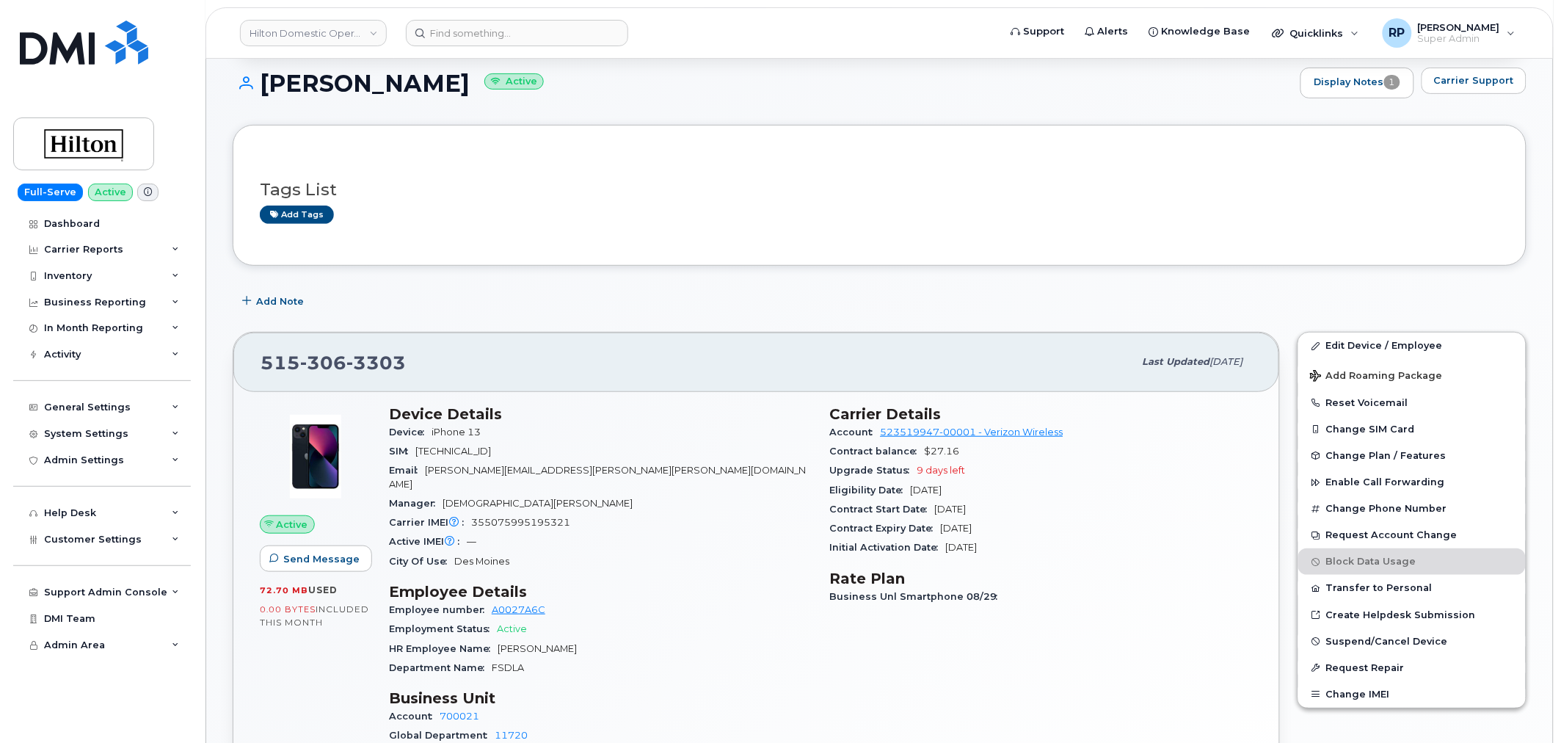
scroll to position [272, 0]
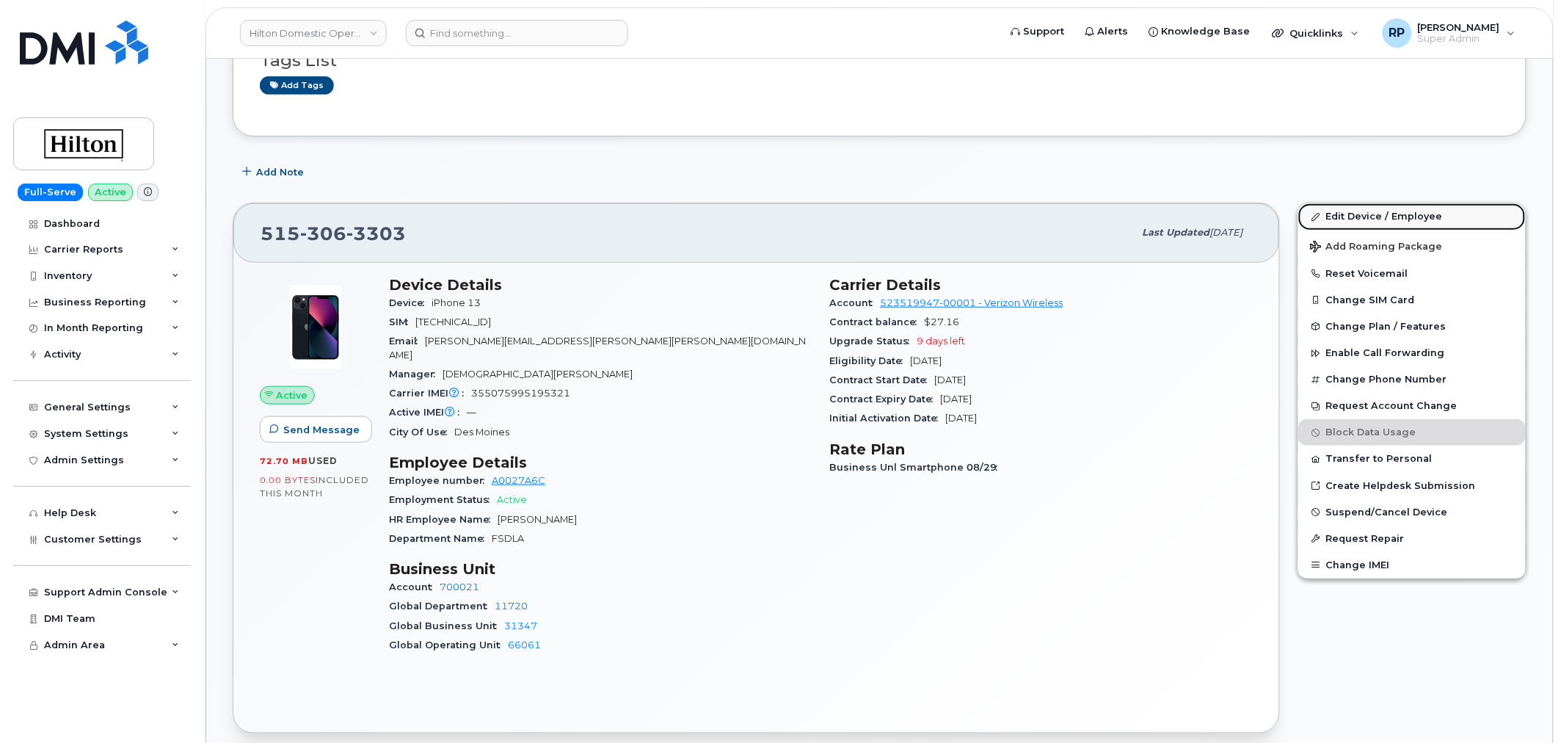
click at [1378, 210] on link "Edit Device / Employee" at bounding box center [1411, 216] width 227 height 26
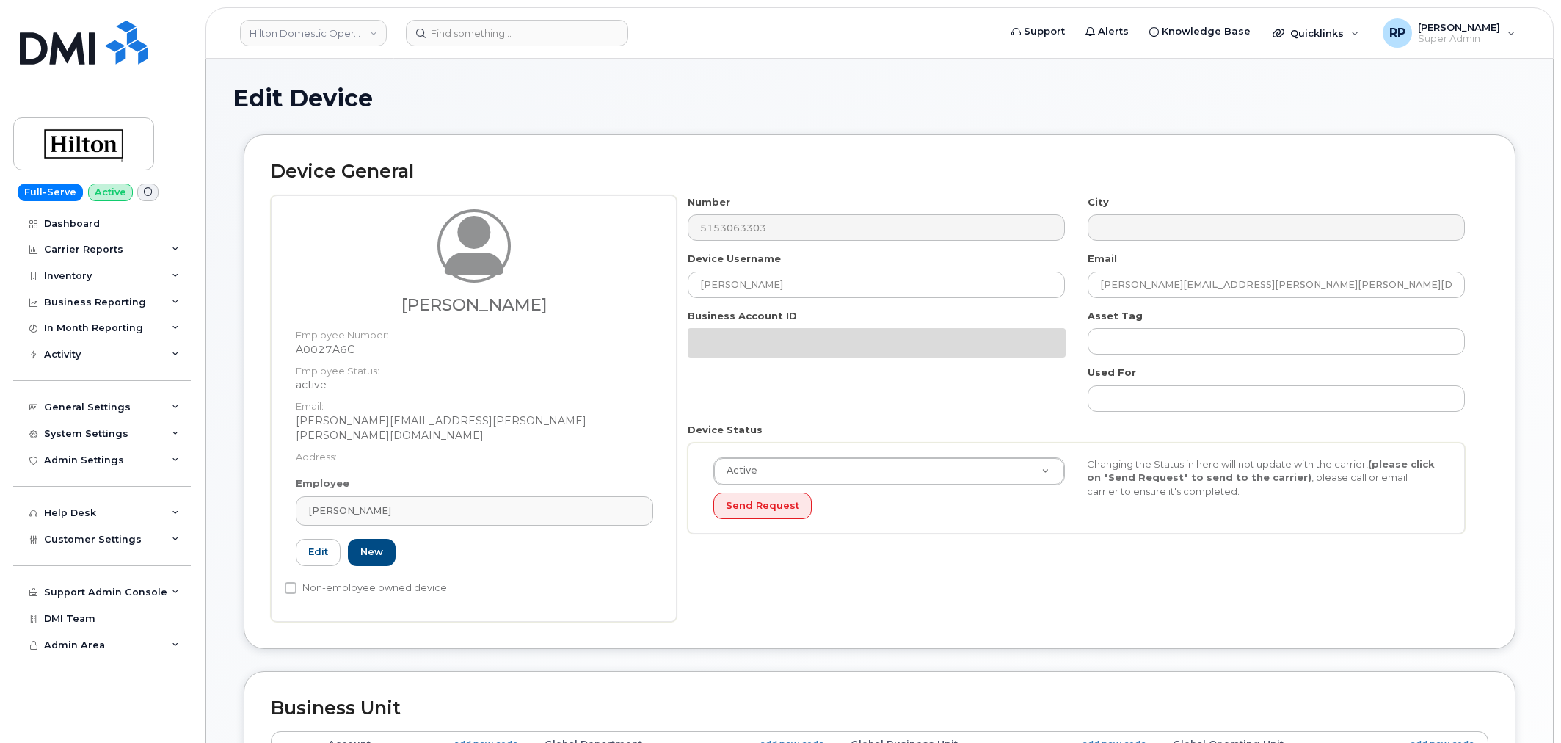
select select "34080331"
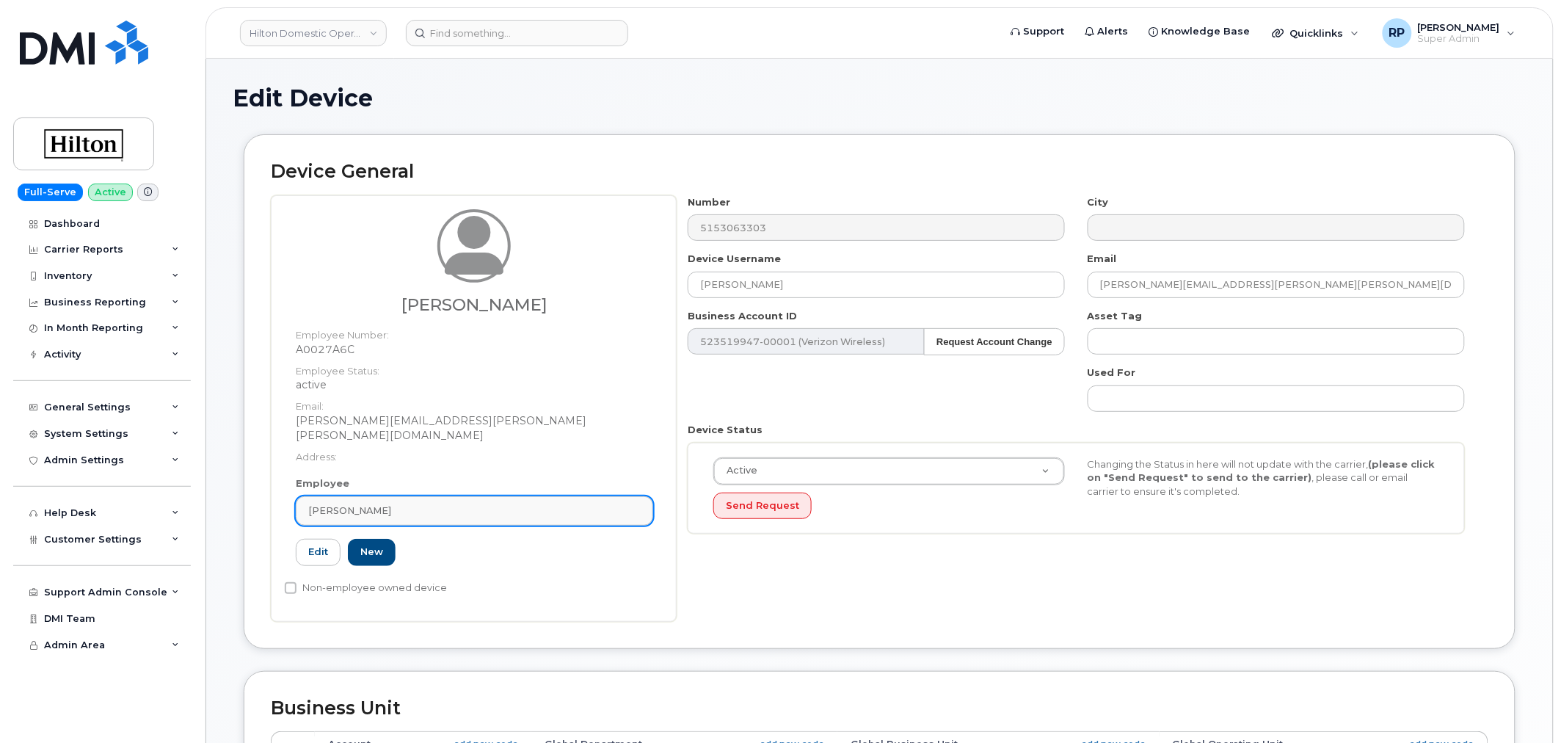
click at [467, 503] on link "Theodore Pihl" at bounding box center [474, 510] width 357 height 29
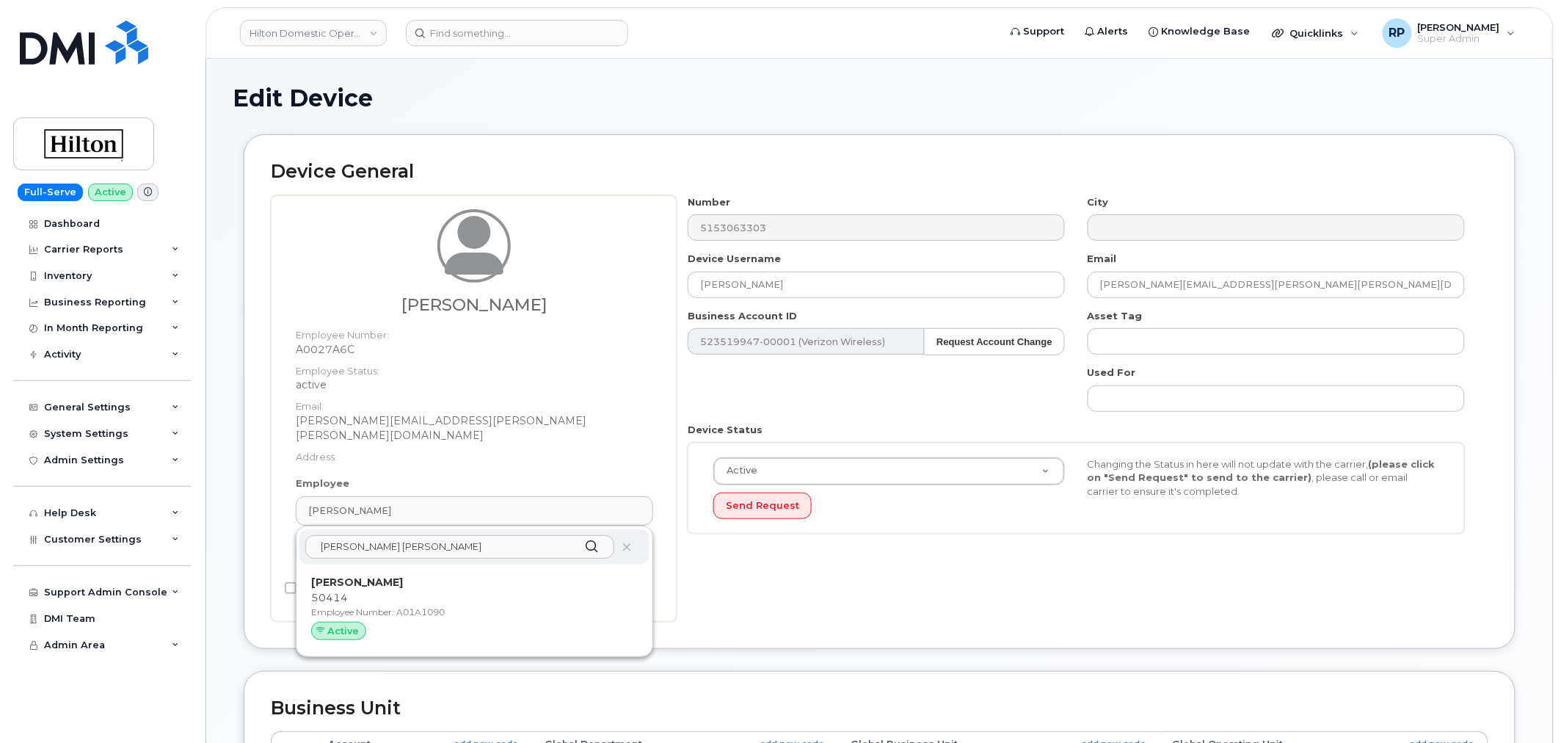
type input "matthew peter"
click at [387, 575] on p "Matthew Petersen" at bounding box center [474, 582] width 327 height 15
type input "A01A1090"
type input "Matthew Petersen"
type input "matthew.petersen@hilton.com"
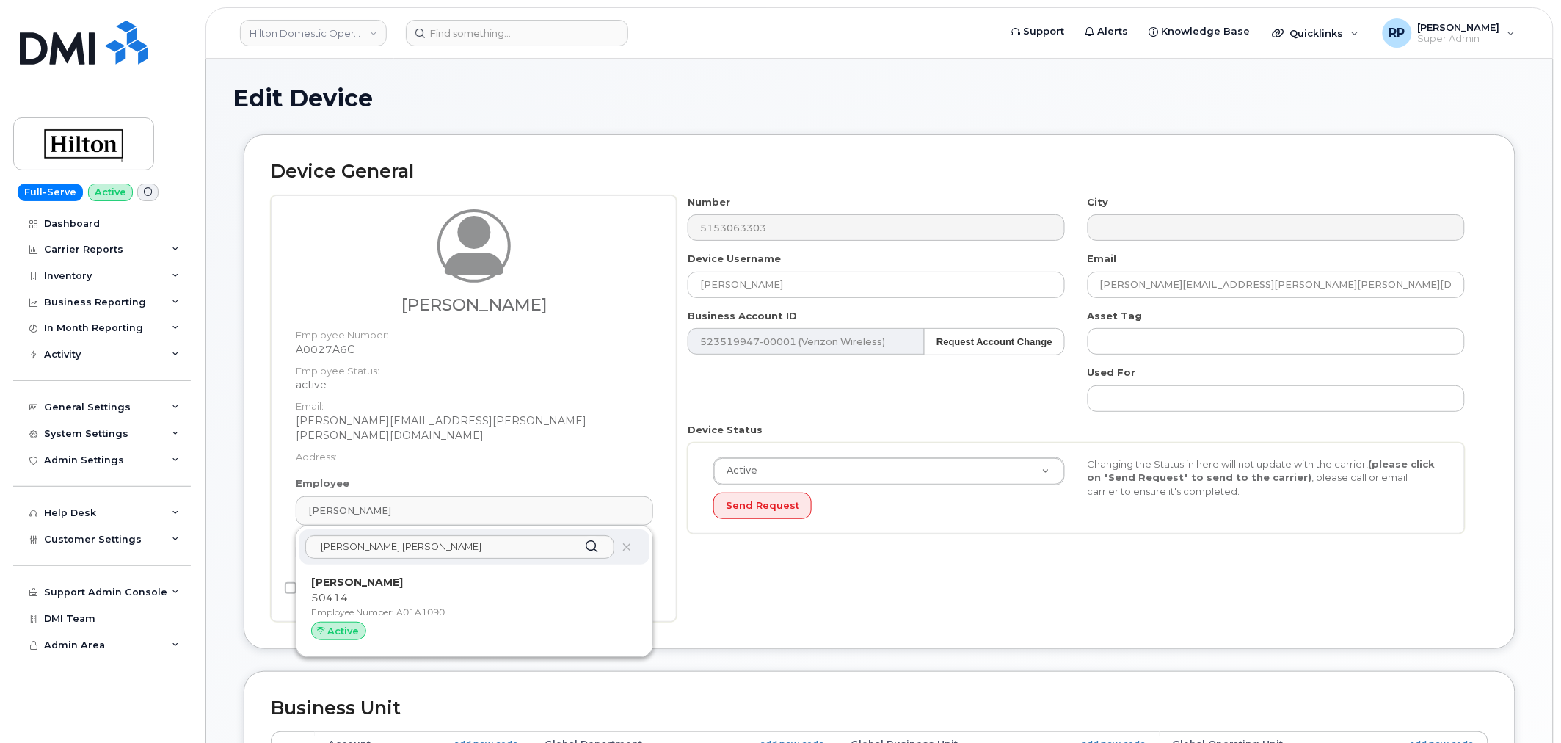
type input "34542459"
type input "34542079"
type input "34542348"
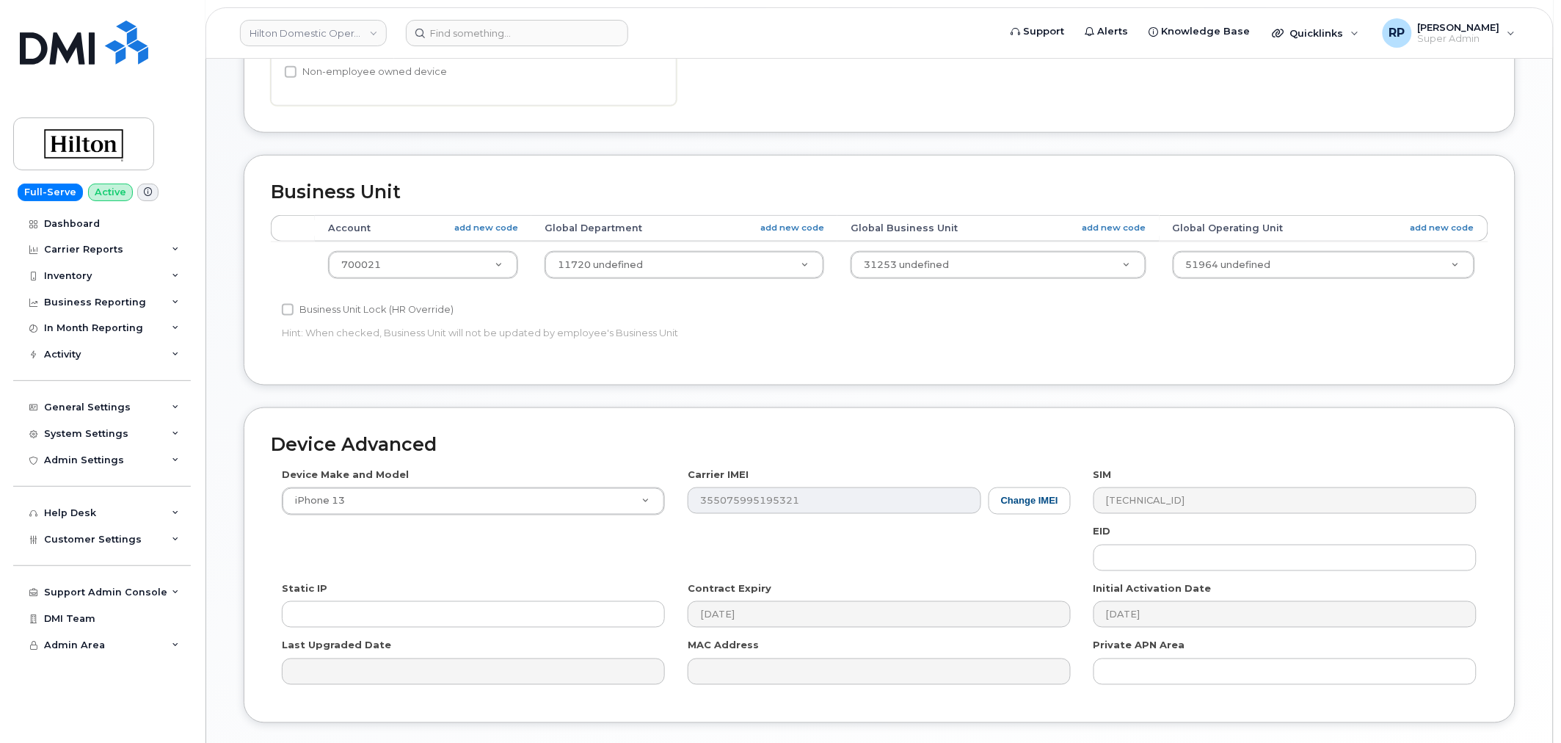
scroll to position [590, 0]
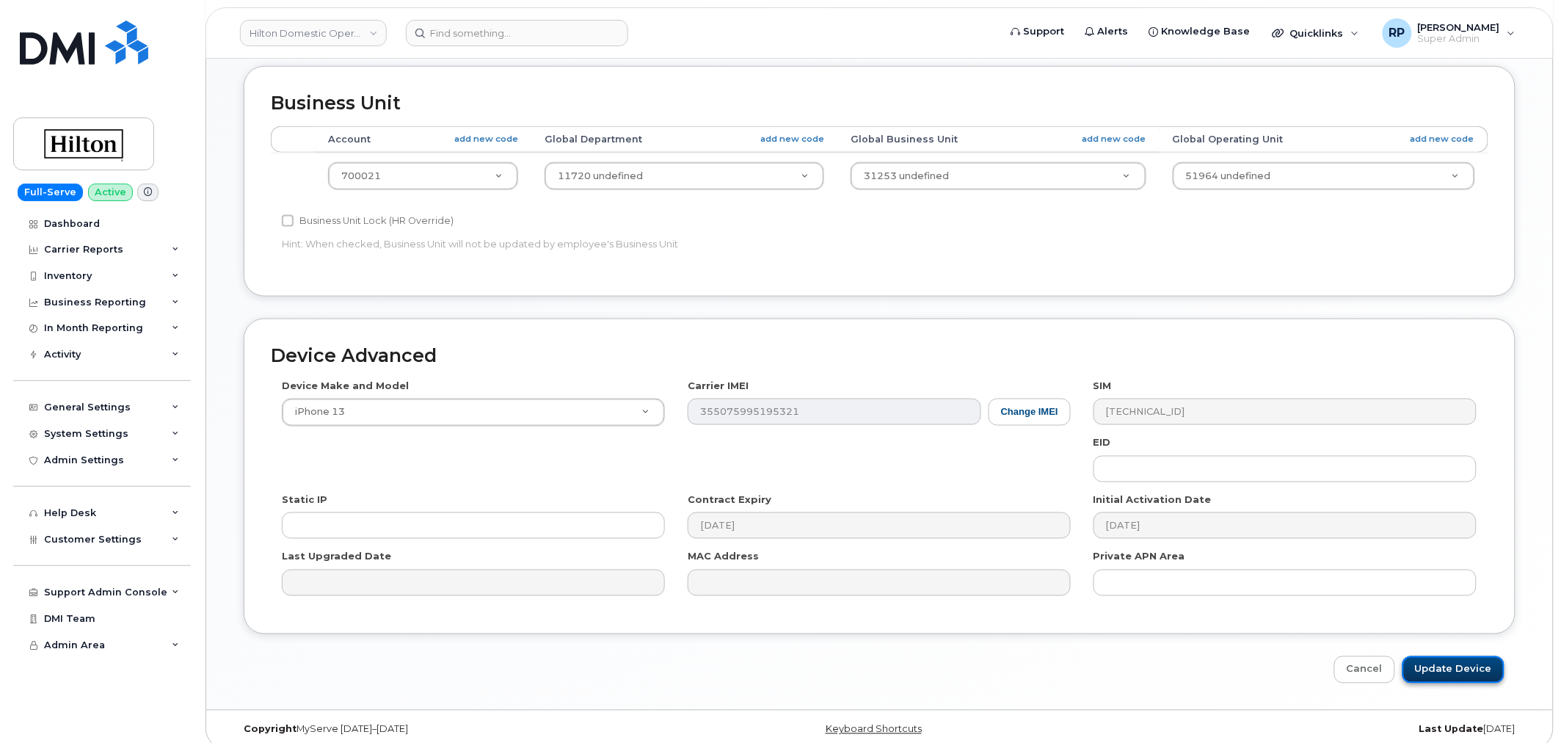
click at [1444, 656] on input "Update Device" at bounding box center [1453, 669] width 102 height 27
type input "Saving..."
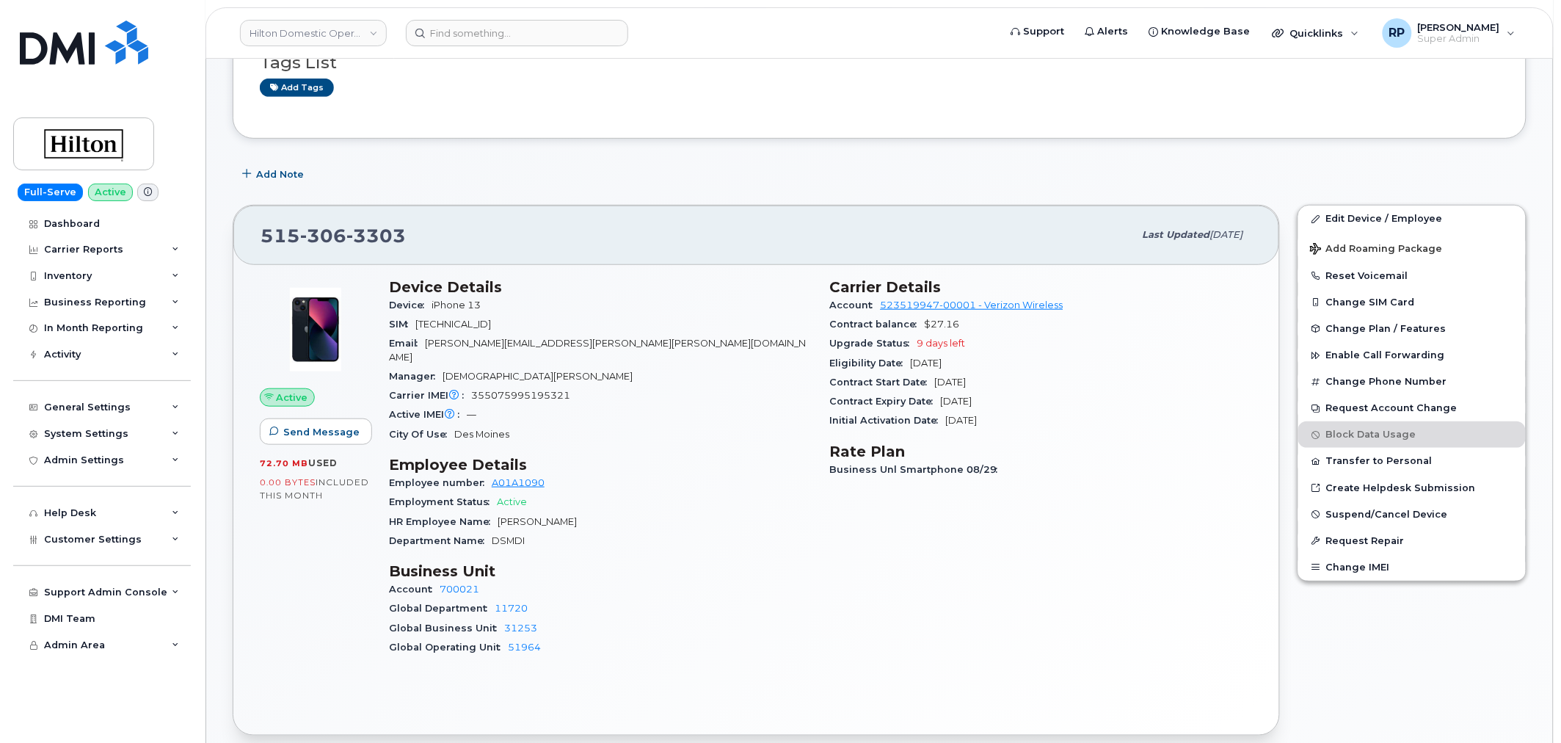
scroll to position [272, 0]
drag, startPoint x: 401, startPoint y: 583, endPoint x: 390, endPoint y: 577, distance: 12.2
click at [398, 582] on div "Account 700021 Global Department 11720 Global Business Unit 31253 Global Operat…" at bounding box center [600, 616] width 423 height 77
click at [387, 574] on div "Device Details Device iPhone 13 SIM 89148000009635203393 Email matthew.petersen…" at bounding box center [600, 471] width 441 height 409
drag, startPoint x: 391, startPoint y: 574, endPoint x: 555, endPoint y: 633, distance: 174.8
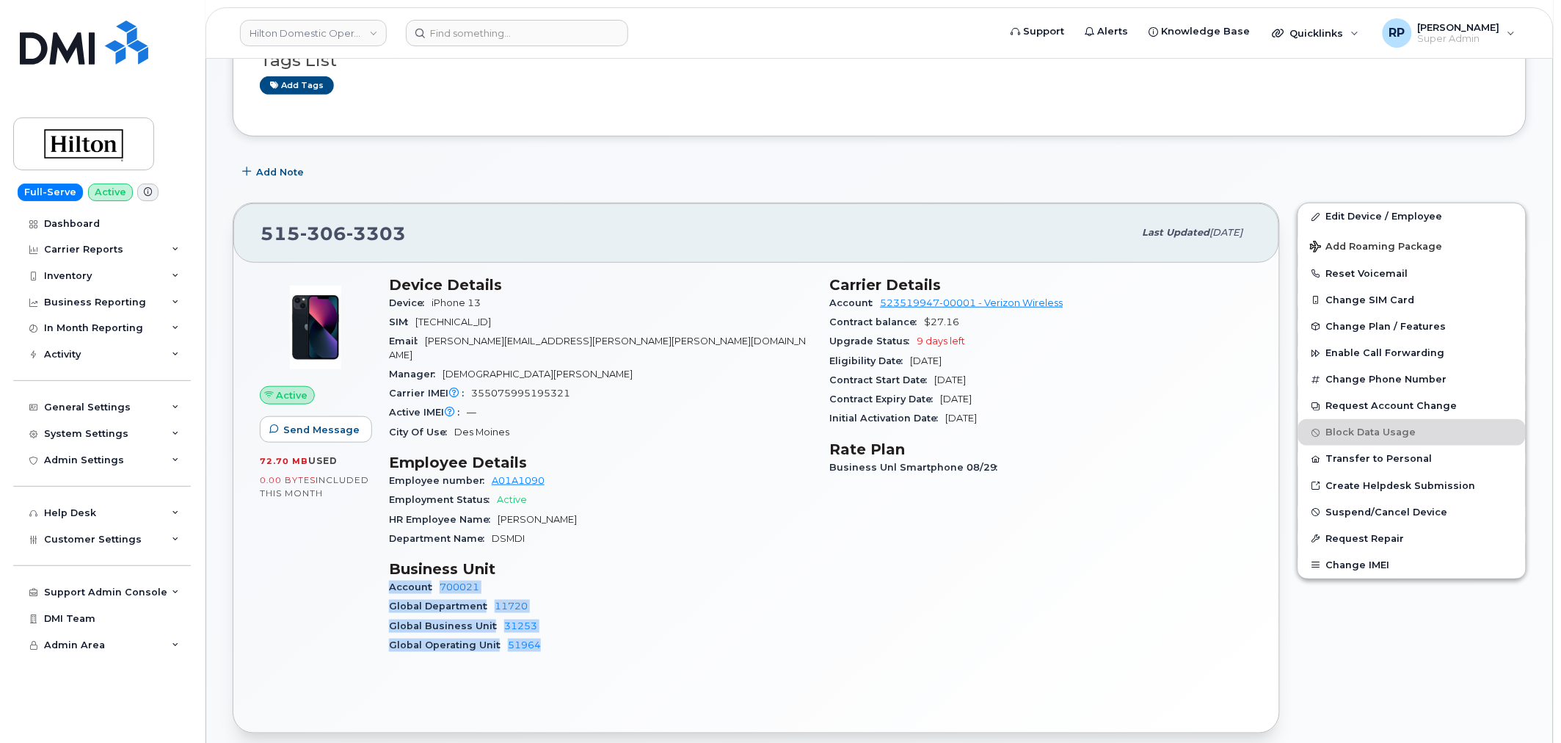
click at [558, 633] on div "Account 700021 Global Department 11720 Global Business Unit 31253 Global Operat…" at bounding box center [600, 616] width 423 height 77
copy div "Account 700021 Global Department 11720 Global Business Unit 31253 Global Operat…"
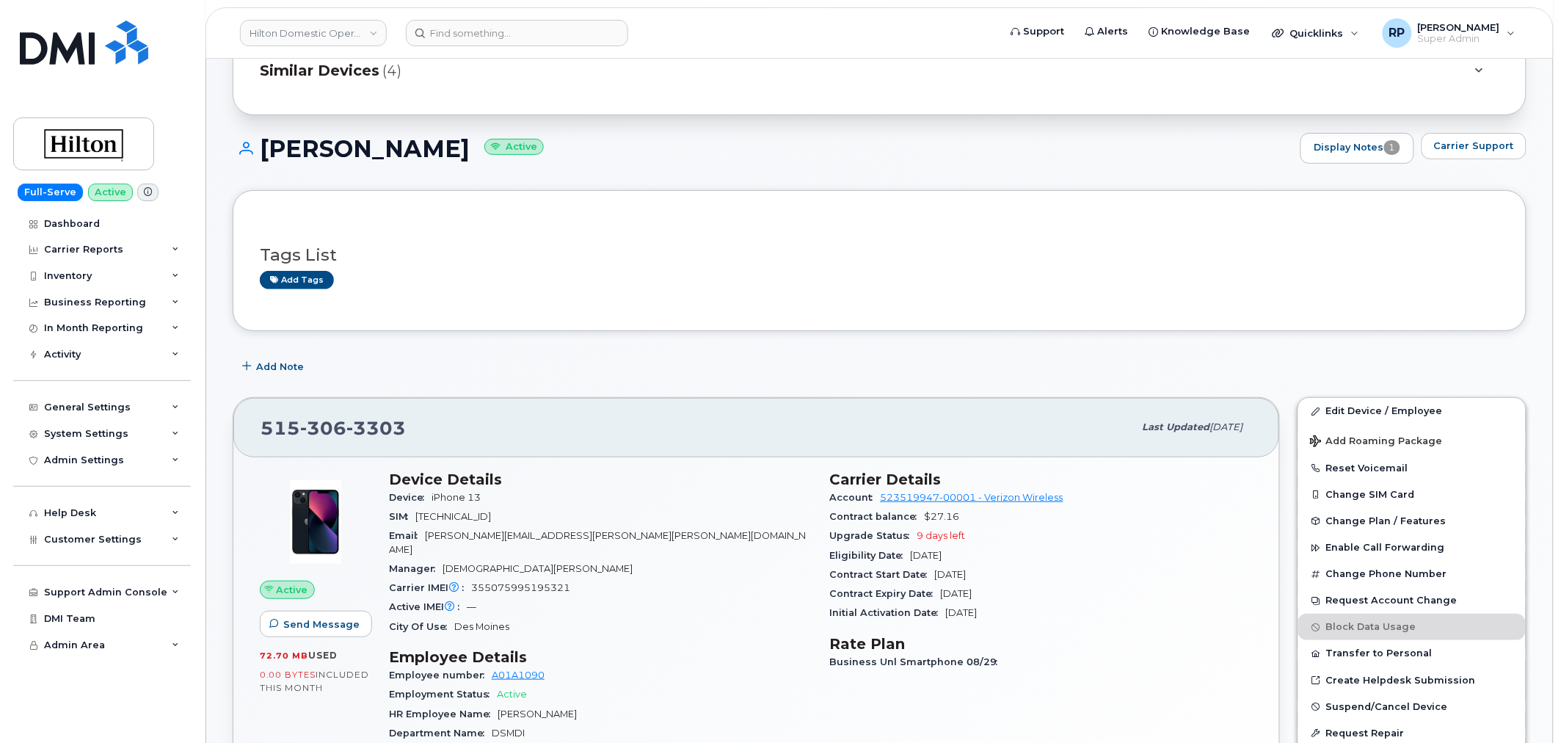
scroll to position [0, 0]
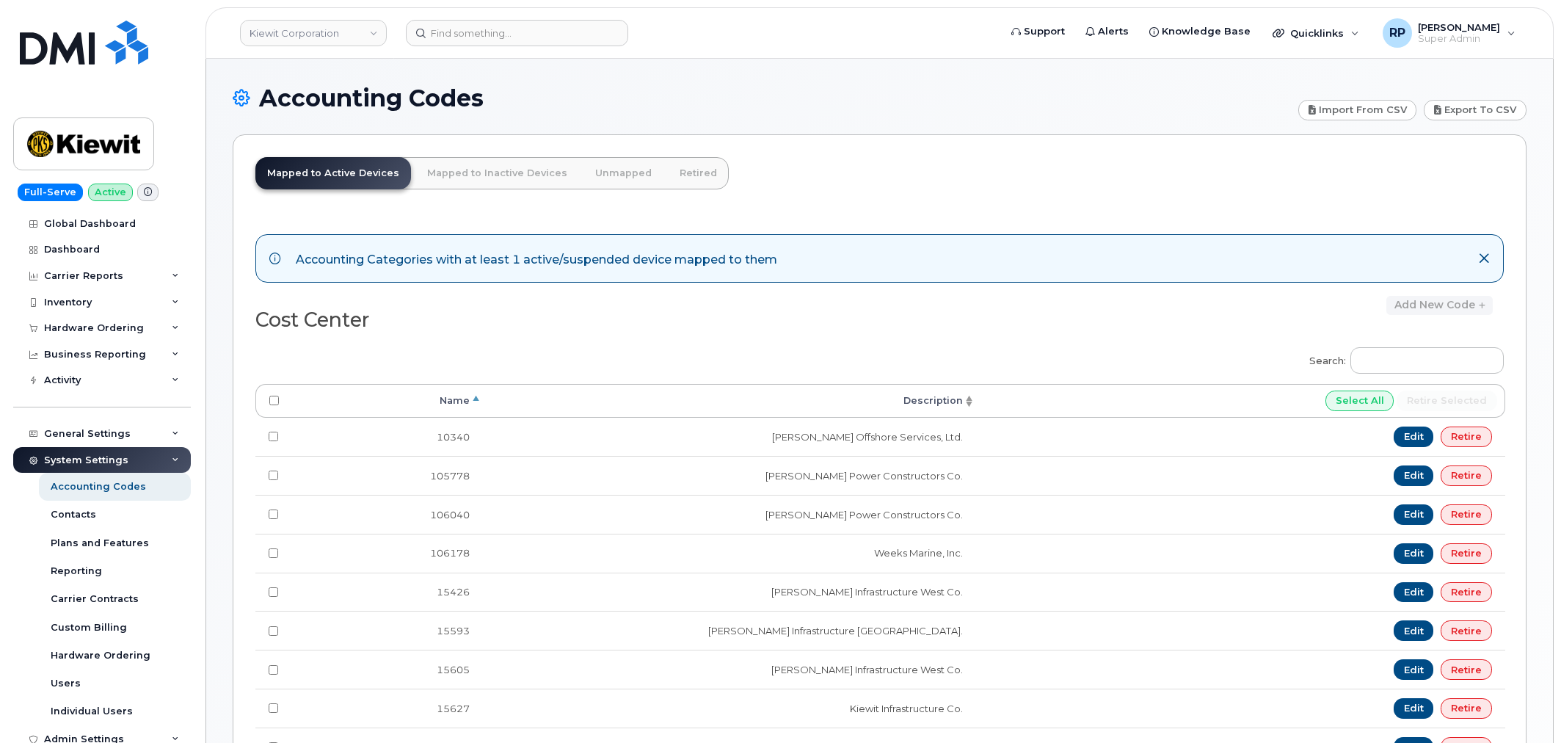
scroll to position [738, 0]
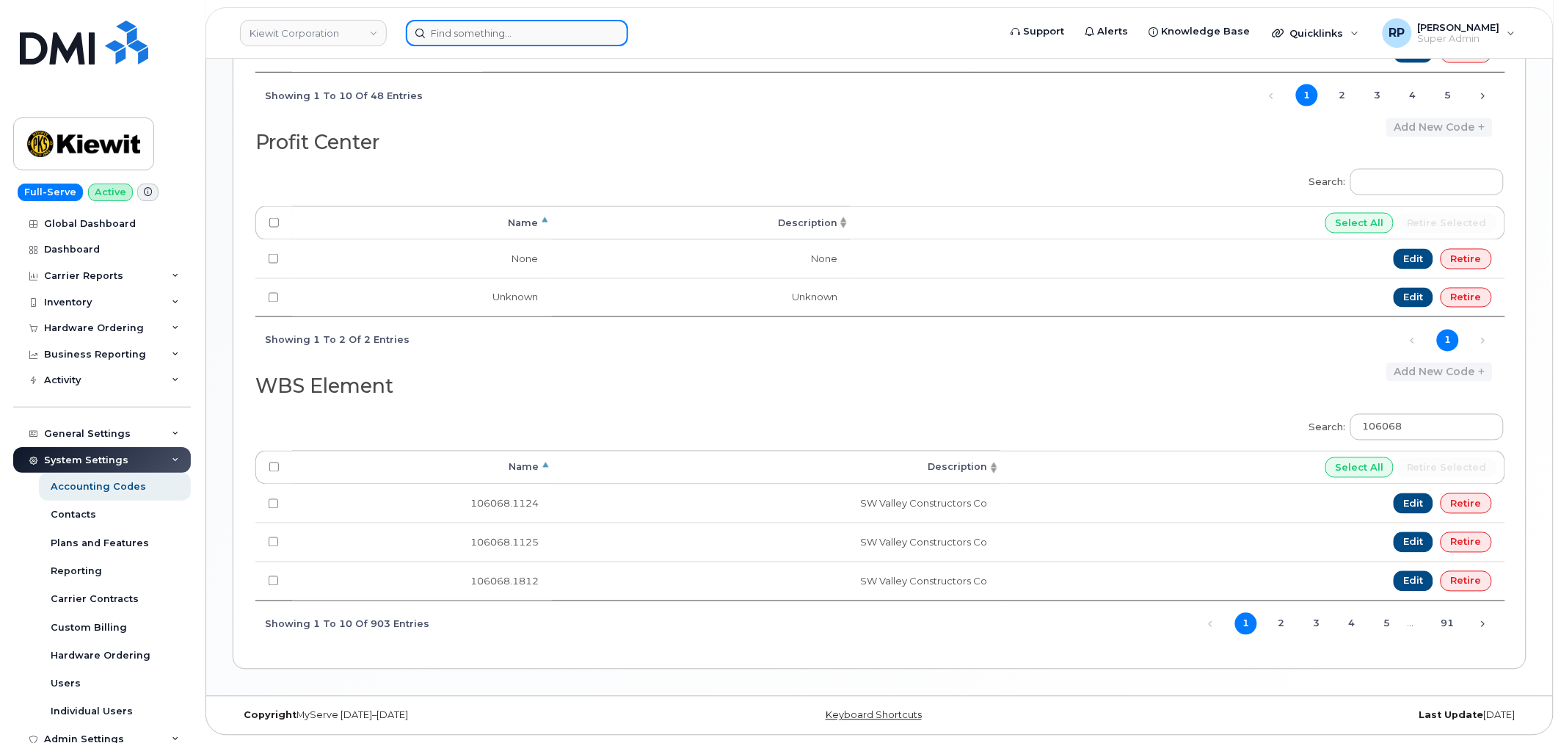
click at [498, 33] on input at bounding box center [517, 33] width 222 height 26
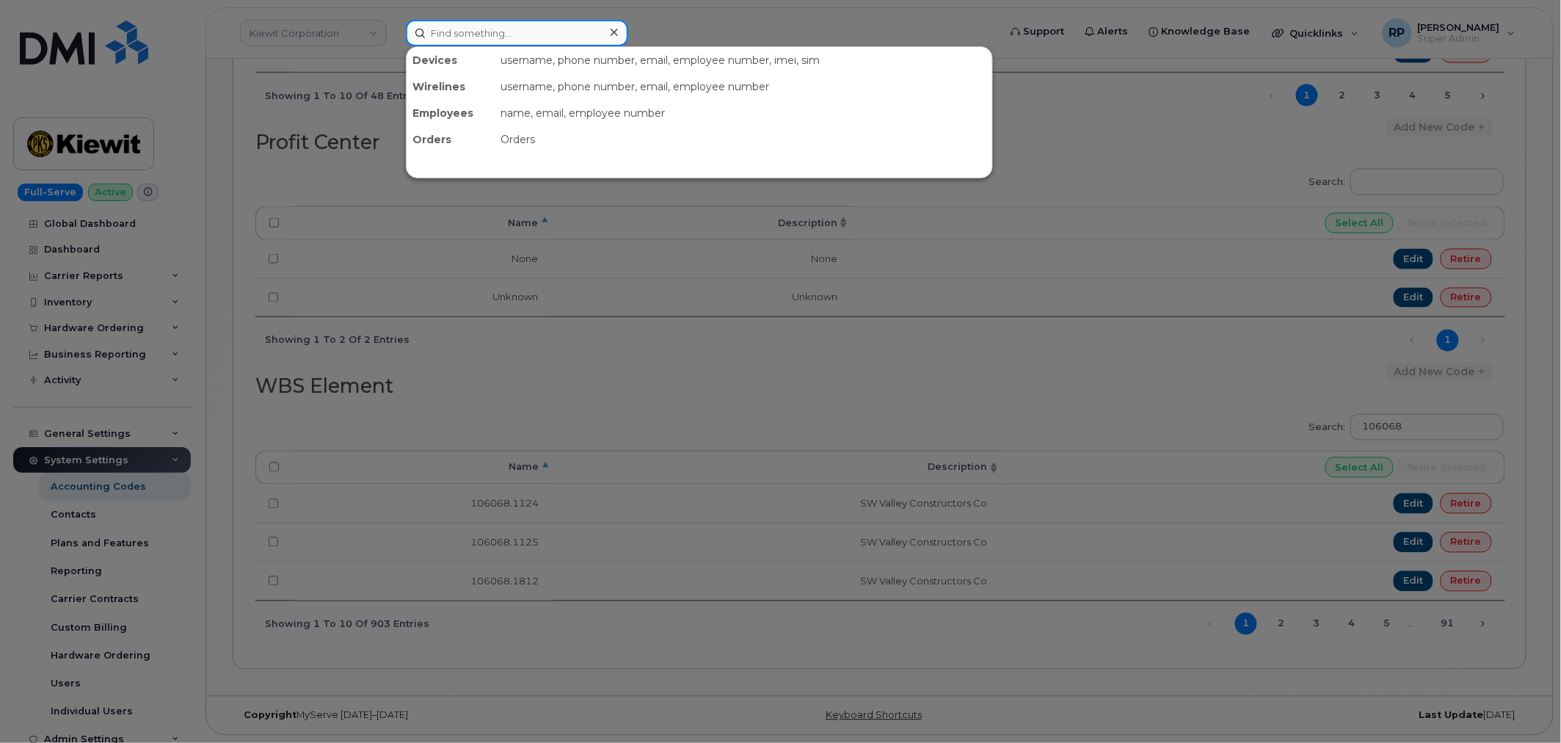
paste input "7138875626"
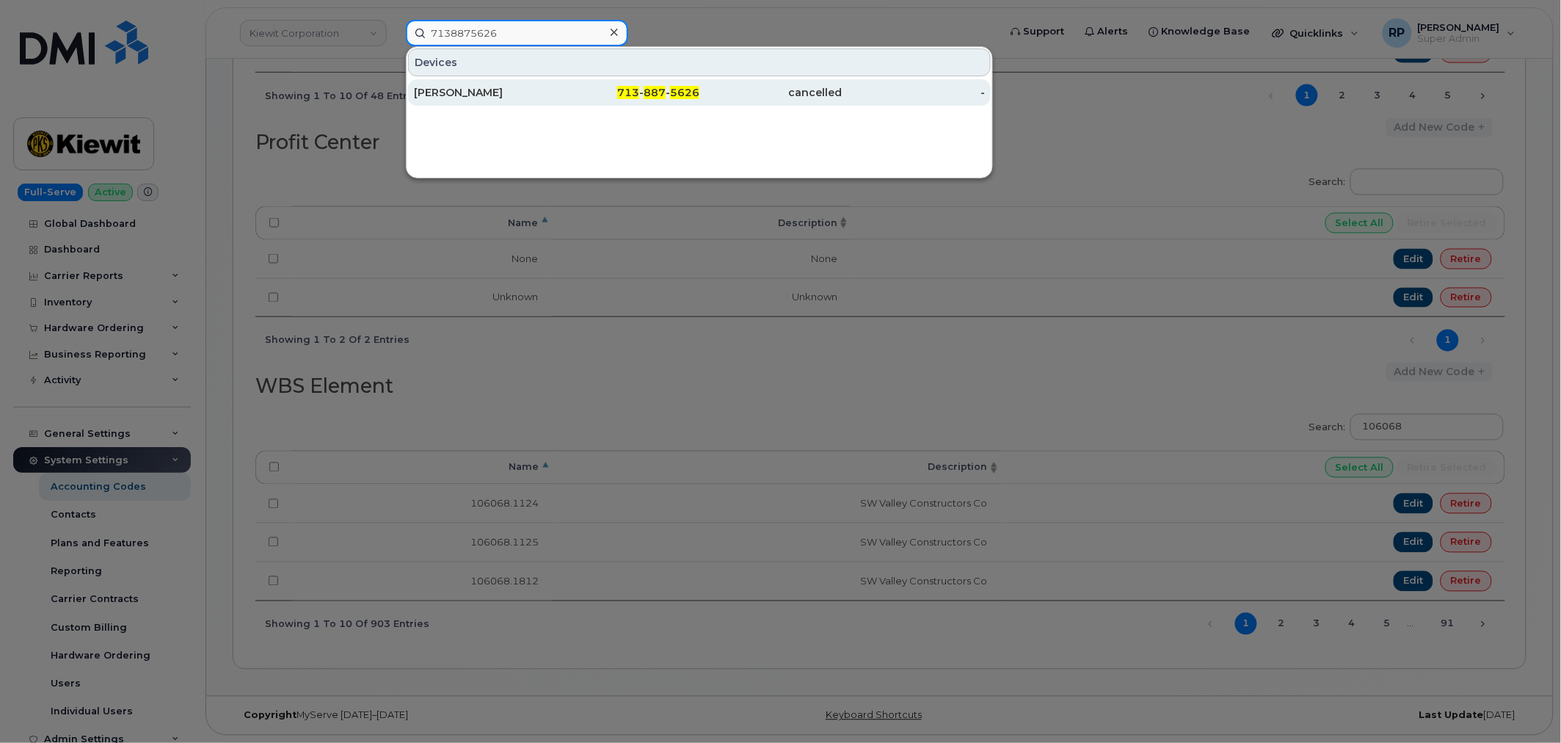
type input "7138875626"
click at [496, 85] on div "[PERSON_NAME]" at bounding box center [485, 92] width 143 height 15
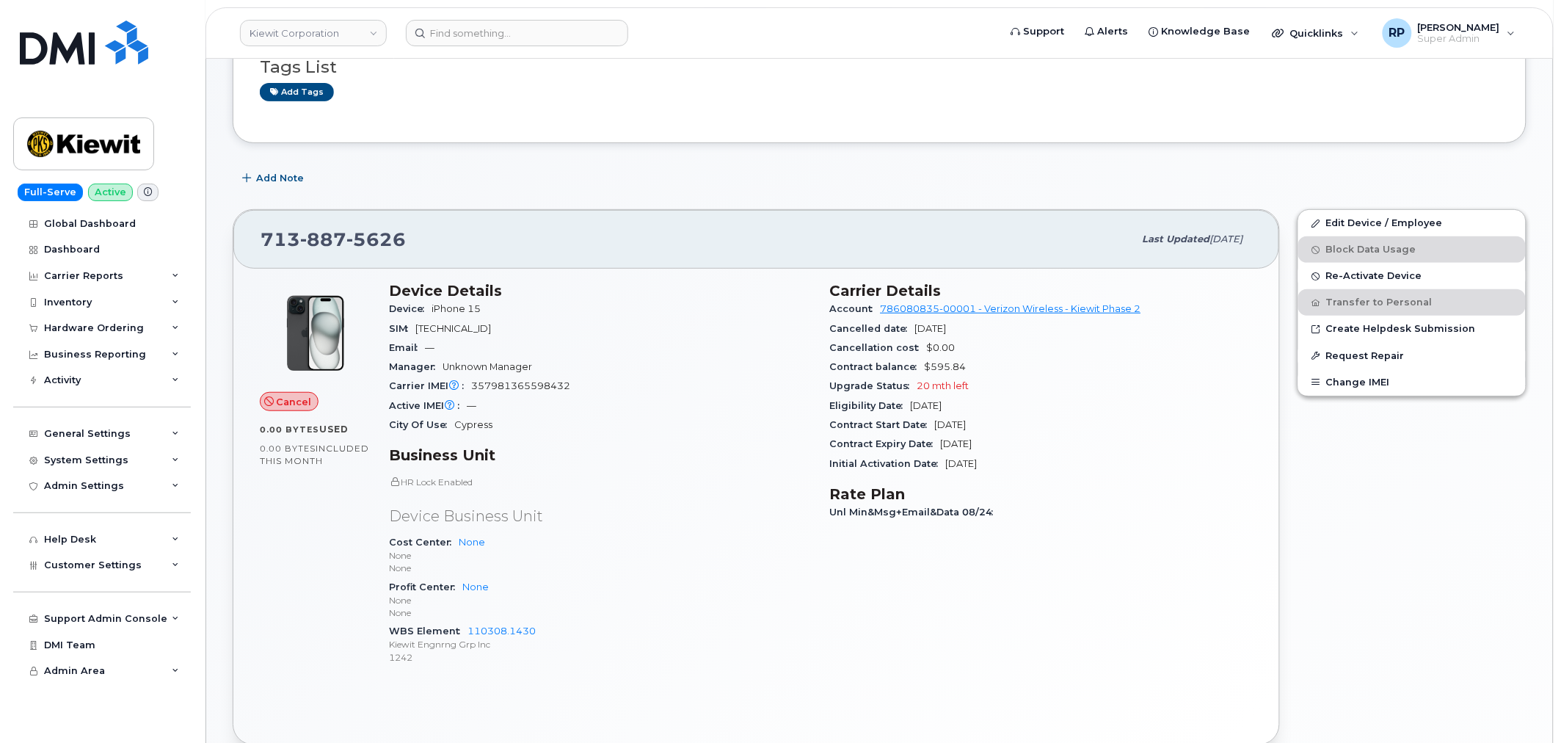
scroll to position [272, 0]
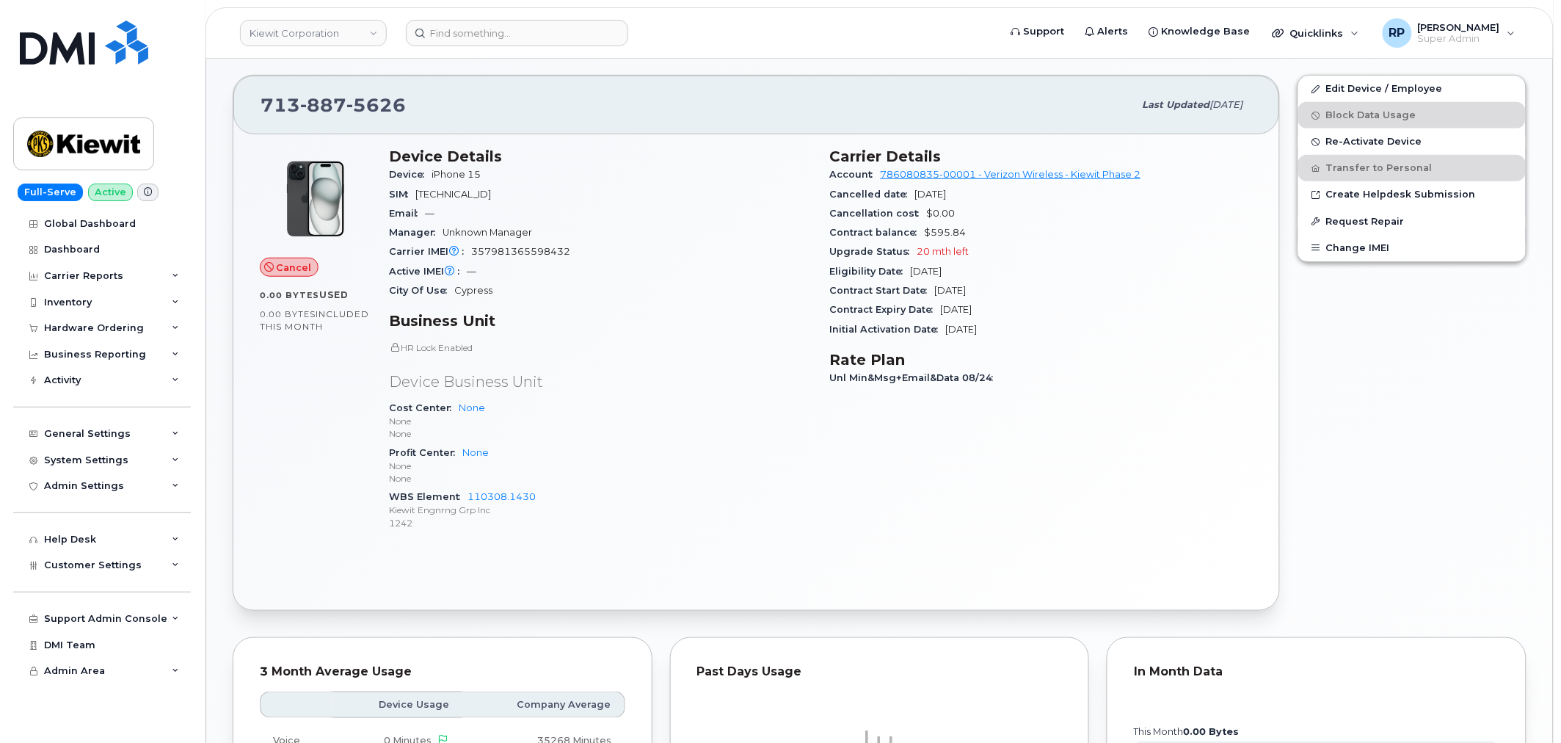
click at [798, 549] on div "Device Details Device iPhone 15 SIM [TECHNICAL_ID] Email — Manager Unknown Mana…" at bounding box center [600, 345] width 441 height 413
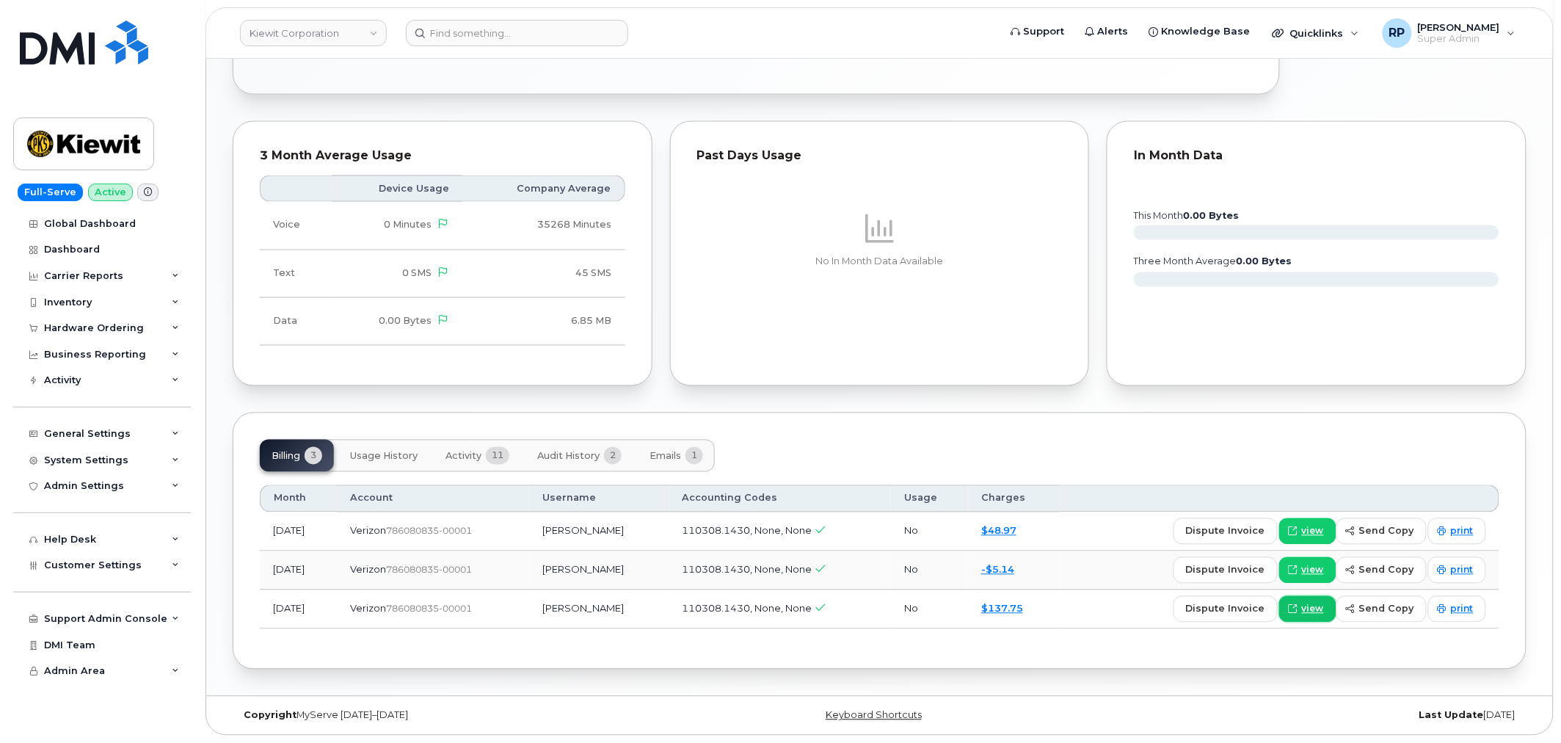
click at [1297, 605] on icon at bounding box center [1293, 609] width 9 height 9
click at [1308, 580] on link "view" at bounding box center [1307, 570] width 57 height 26
click at [1308, 528] on span "view" at bounding box center [1313, 531] width 22 height 13
click at [661, 451] on span "Emails" at bounding box center [665, 457] width 32 height 12
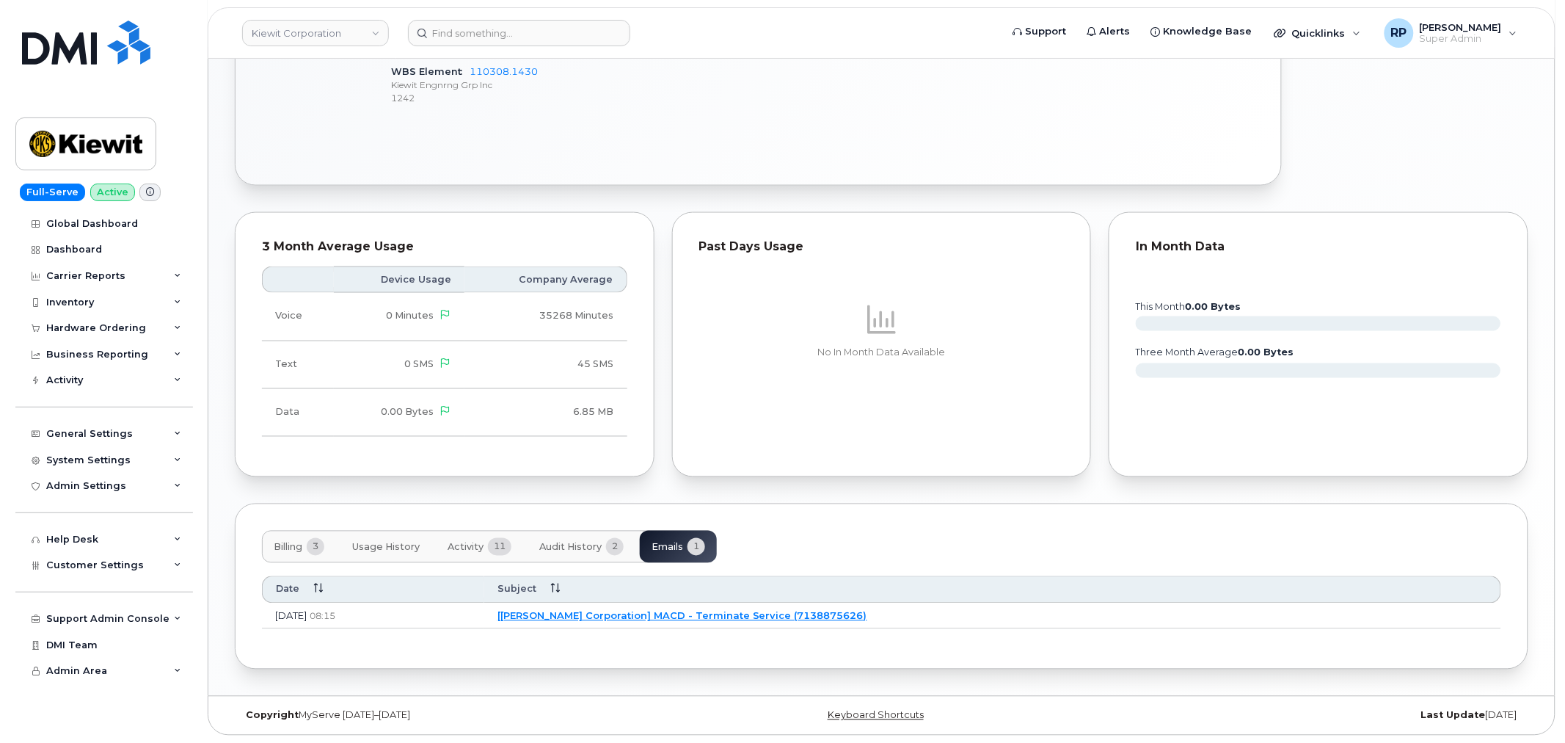
scroll to position [698, 0]
click at [732, 616] on link "[Kiewit Corporation] MACD - Terminate Service (7138875626)" at bounding box center [680, 616] width 370 height 12
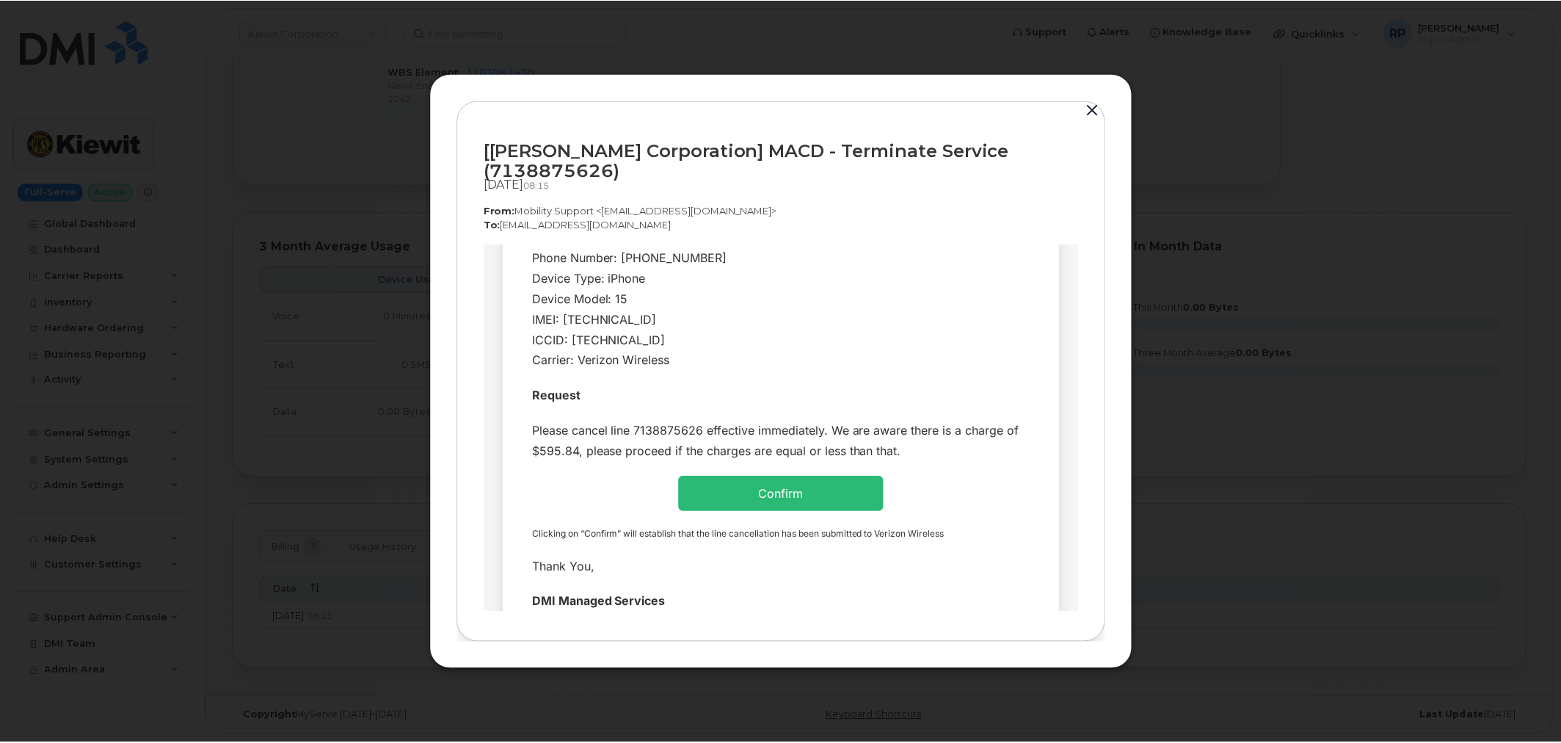
scroll to position [272, 0]
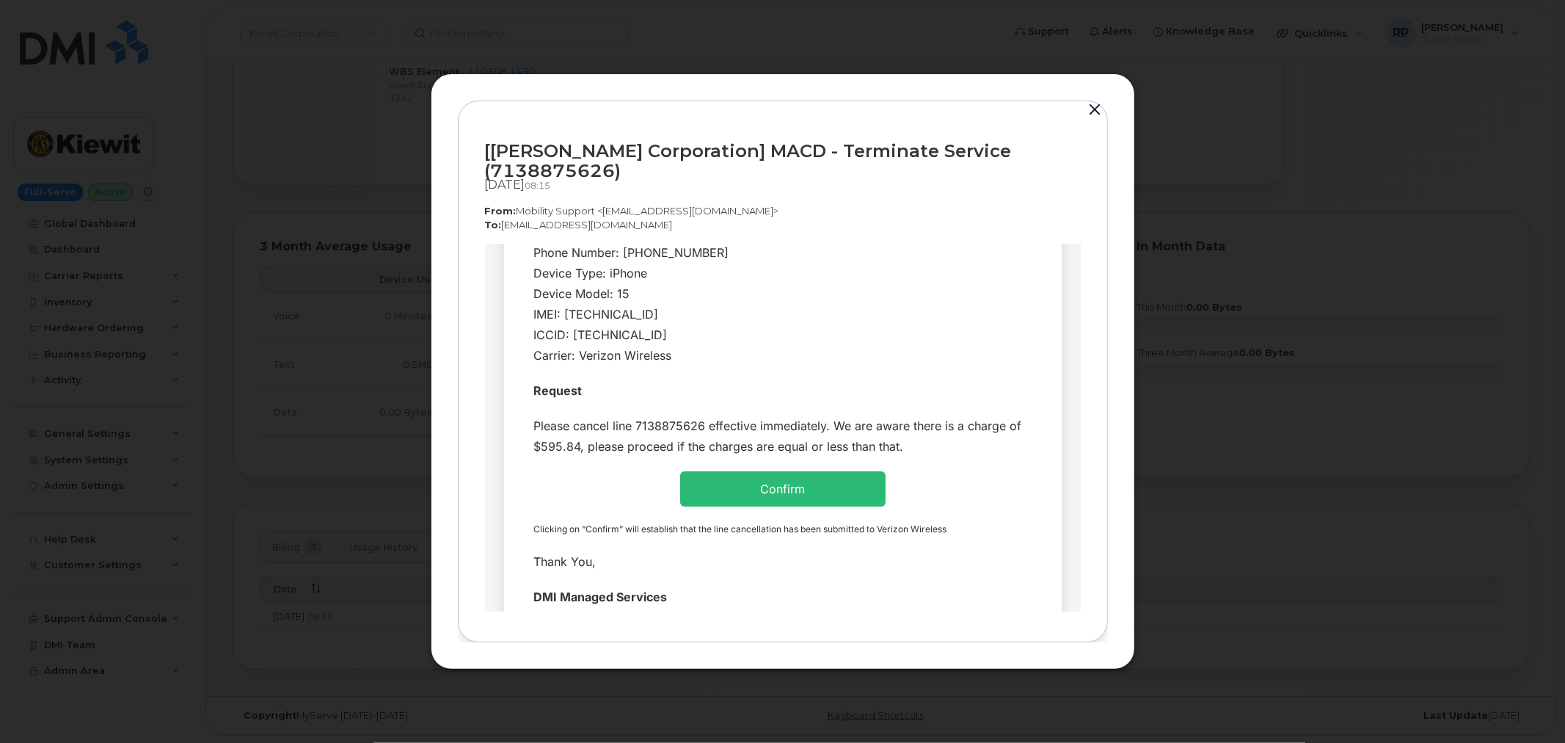
click at [793, 481] on link "Confirm" at bounding box center [782, 488] width 45 height 15
click at [1090, 119] on button "button" at bounding box center [1096, 110] width 22 height 21
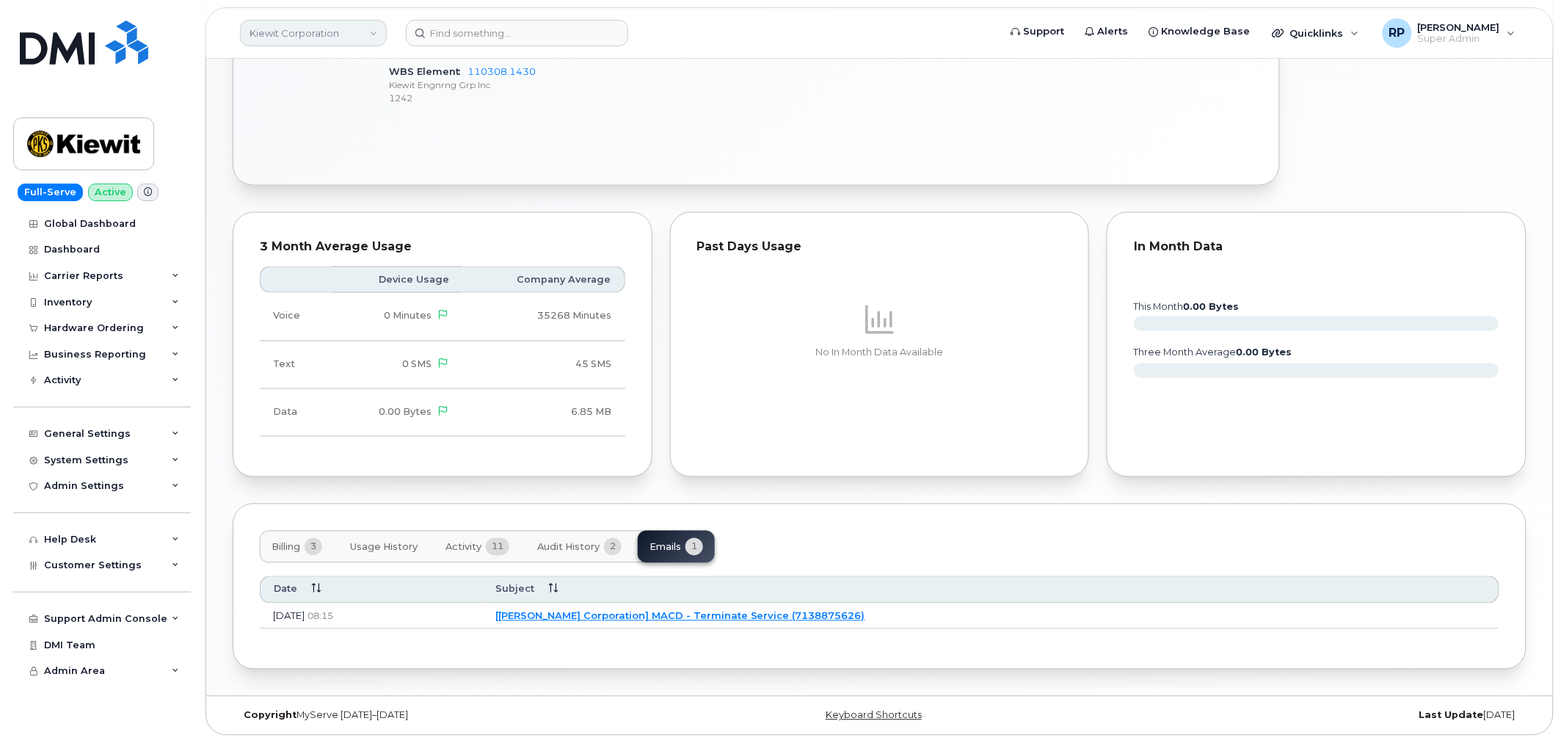
click at [321, 38] on link "Kiewit Corporation" at bounding box center [313, 33] width 147 height 26
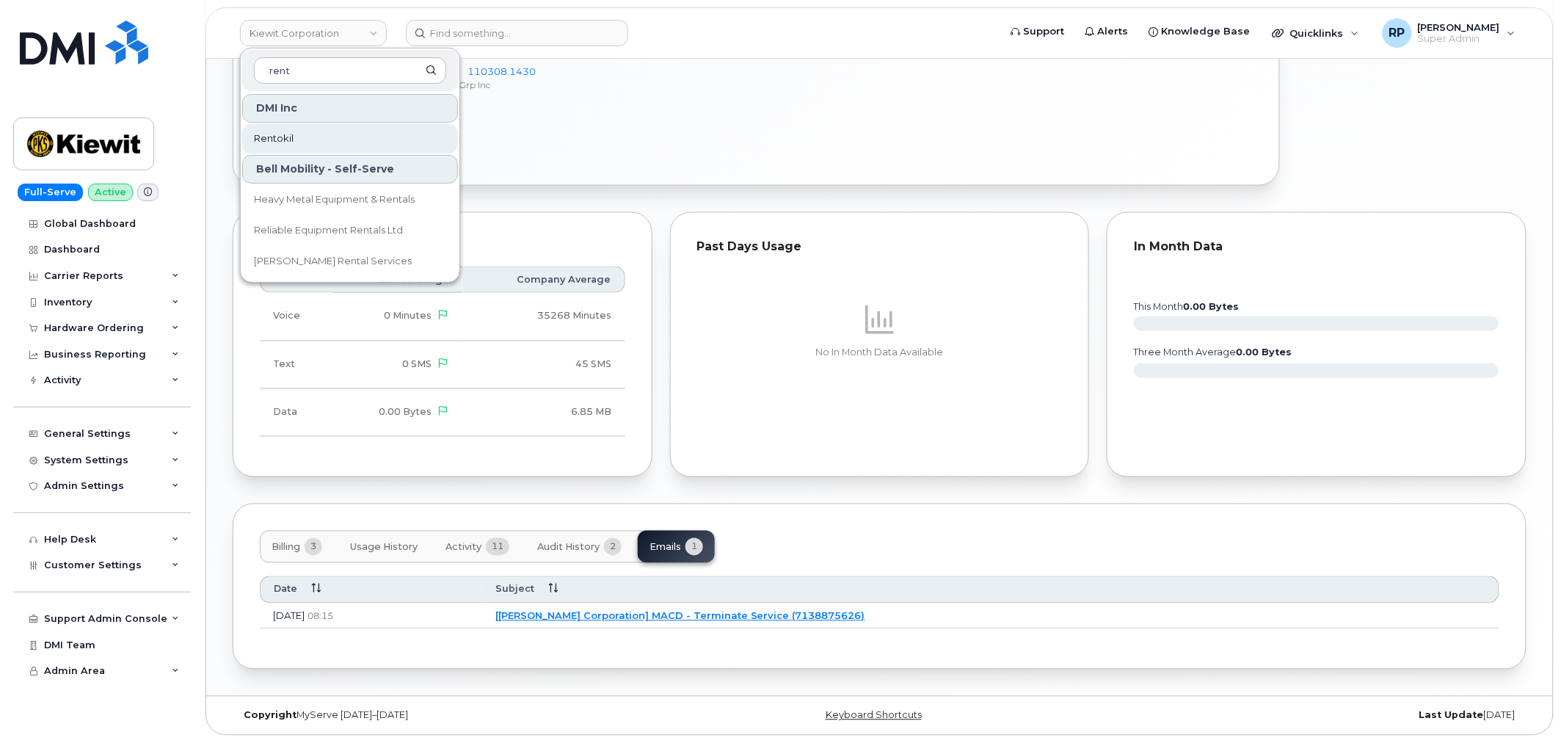
type input "rent"
click at [296, 134] on link "Rentokil" at bounding box center [350, 138] width 216 height 29
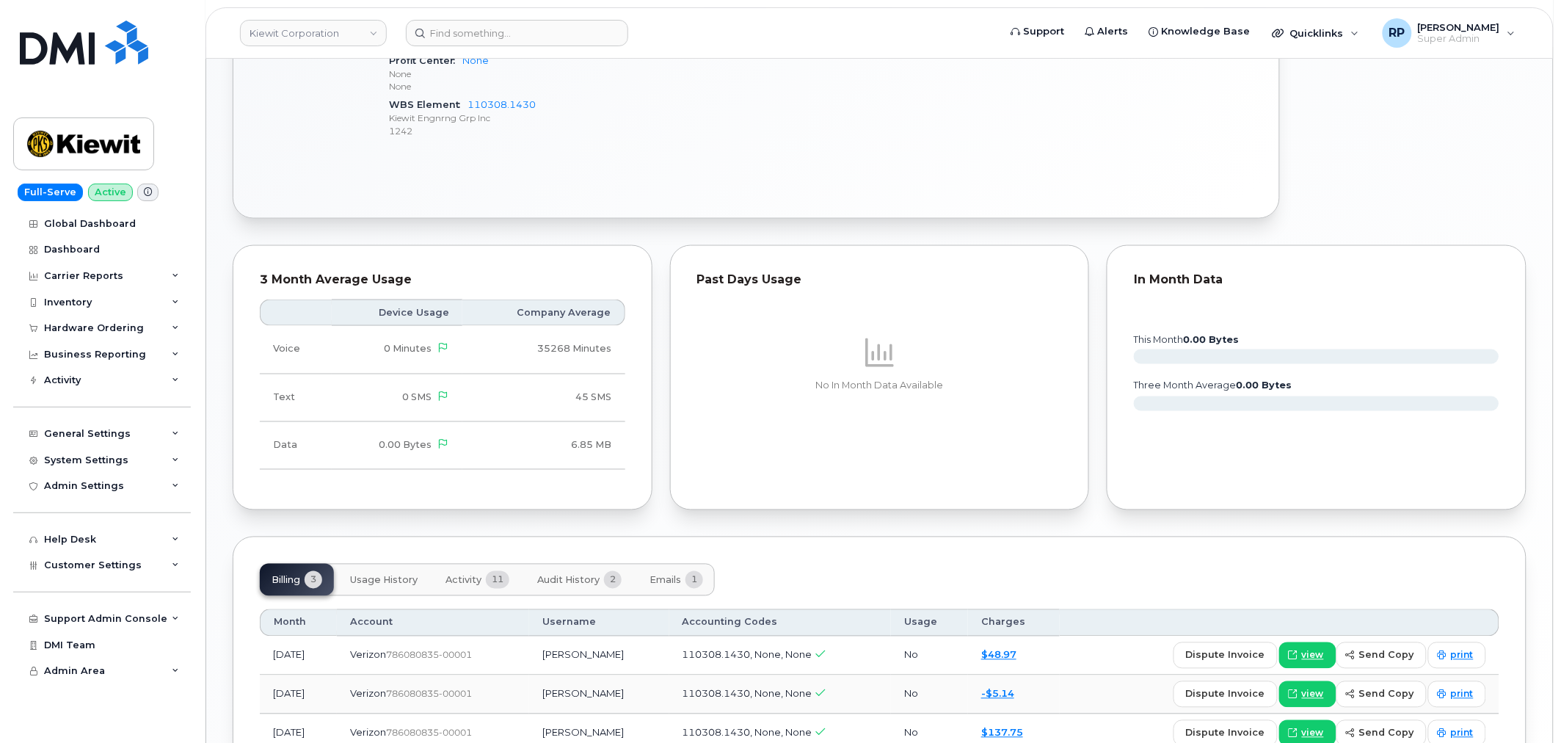
scroll to position [788, 0]
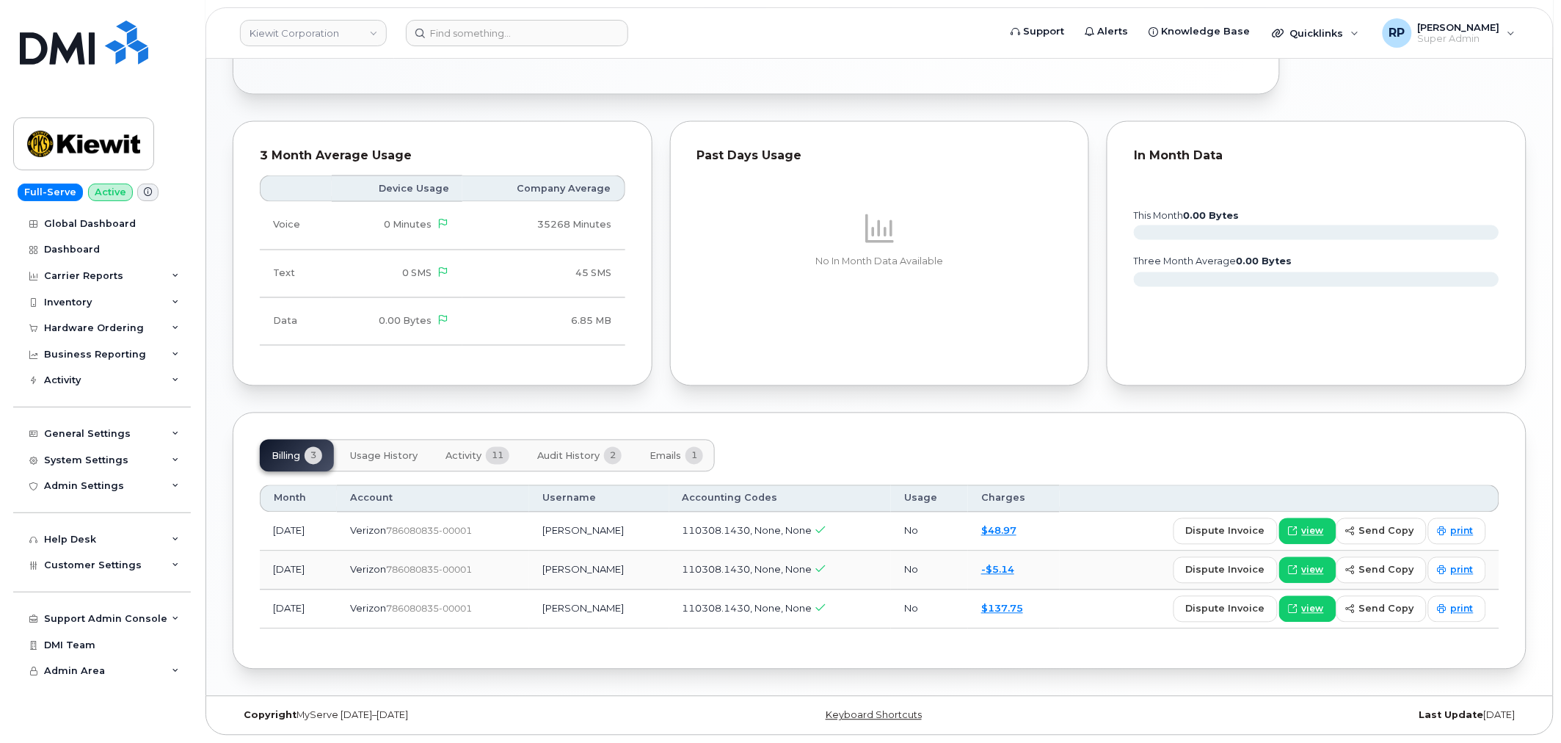
click at [680, 457] on span "Emails" at bounding box center [665, 457] width 32 height 12
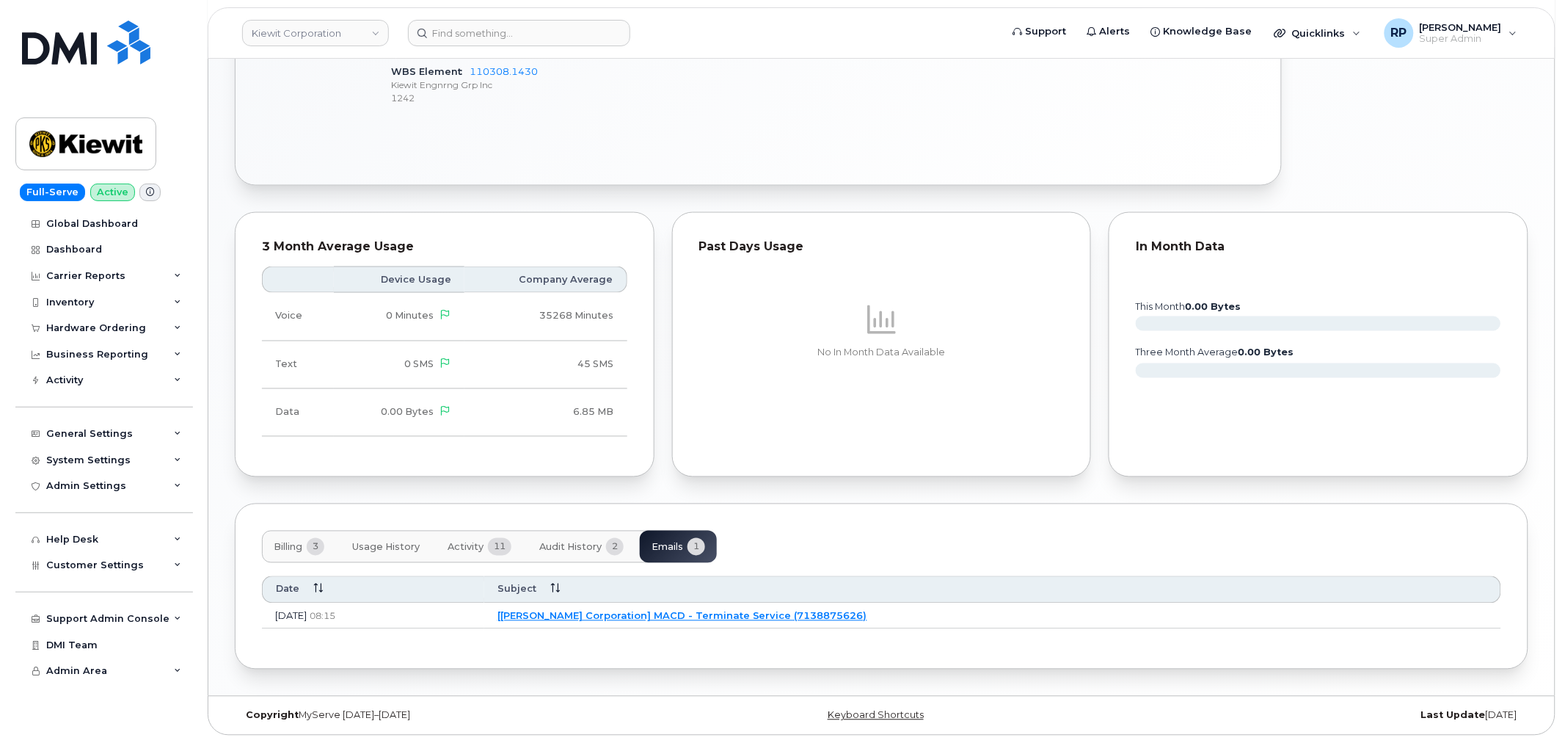
scroll to position [698, 0]
click at [718, 620] on link "[Kiewit Corporation] MACD - Terminate Service (7138875626)" at bounding box center [680, 616] width 370 height 12
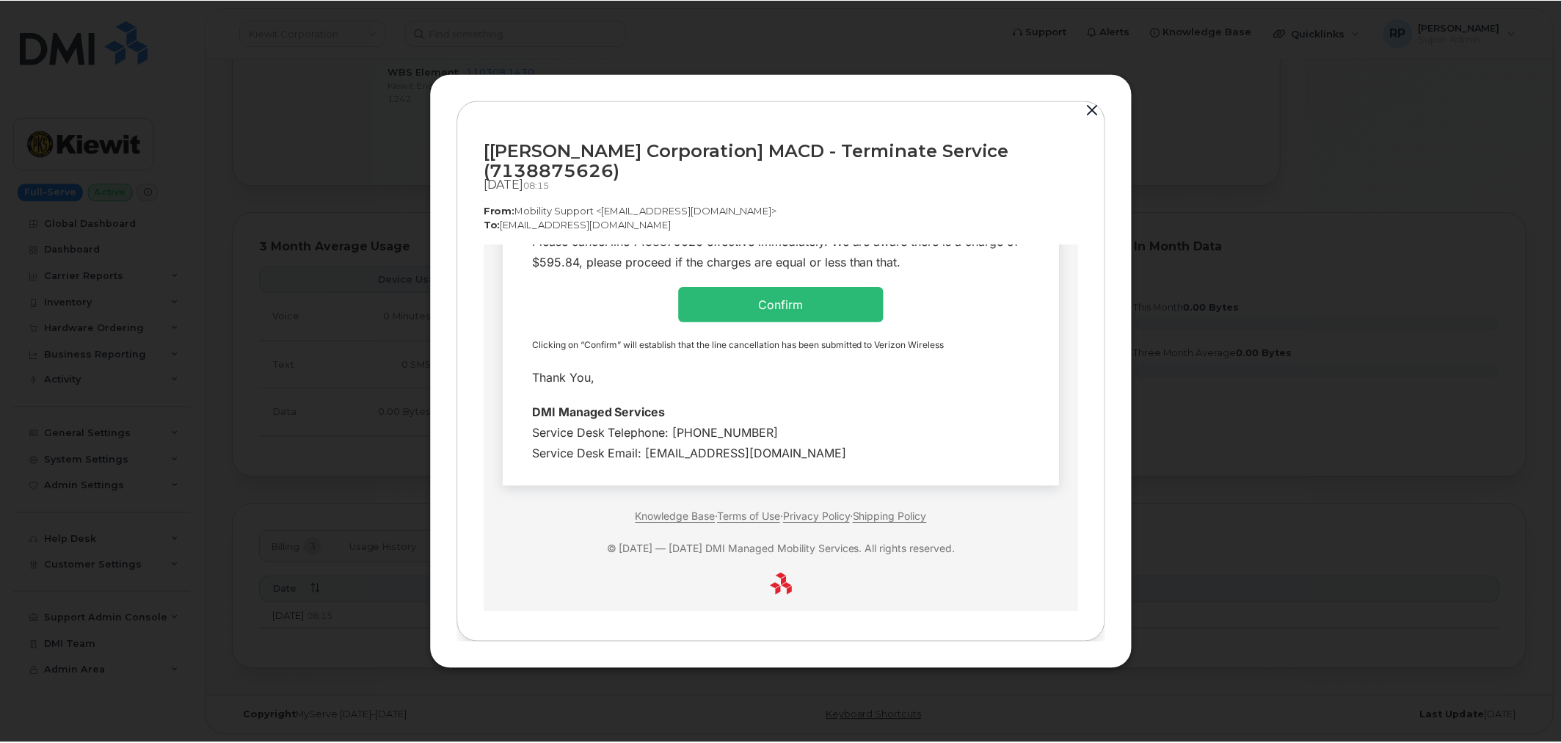
scroll to position [319, 0]
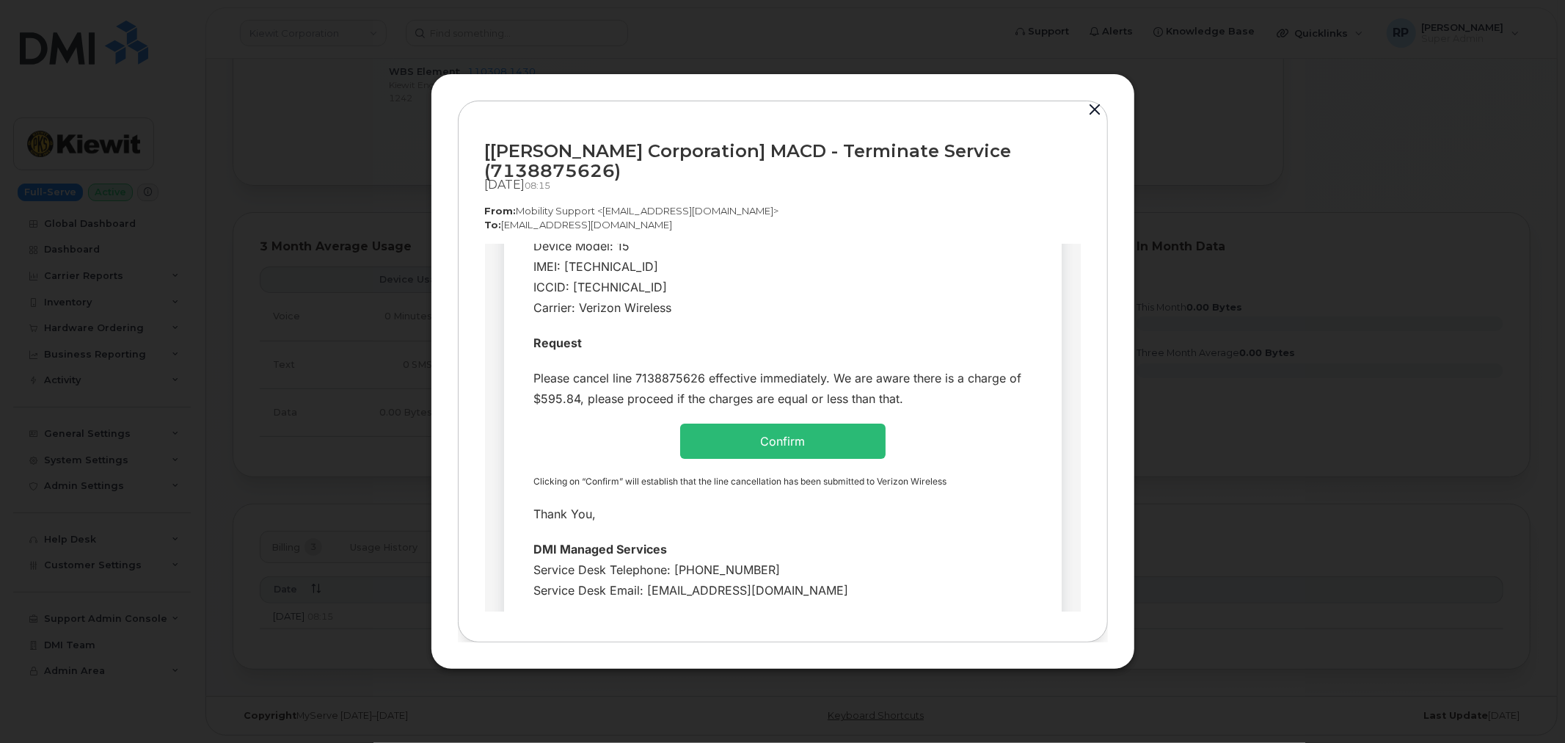
click at [1096, 114] on button "button" at bounding box center [1096, 110] width 22 height 21
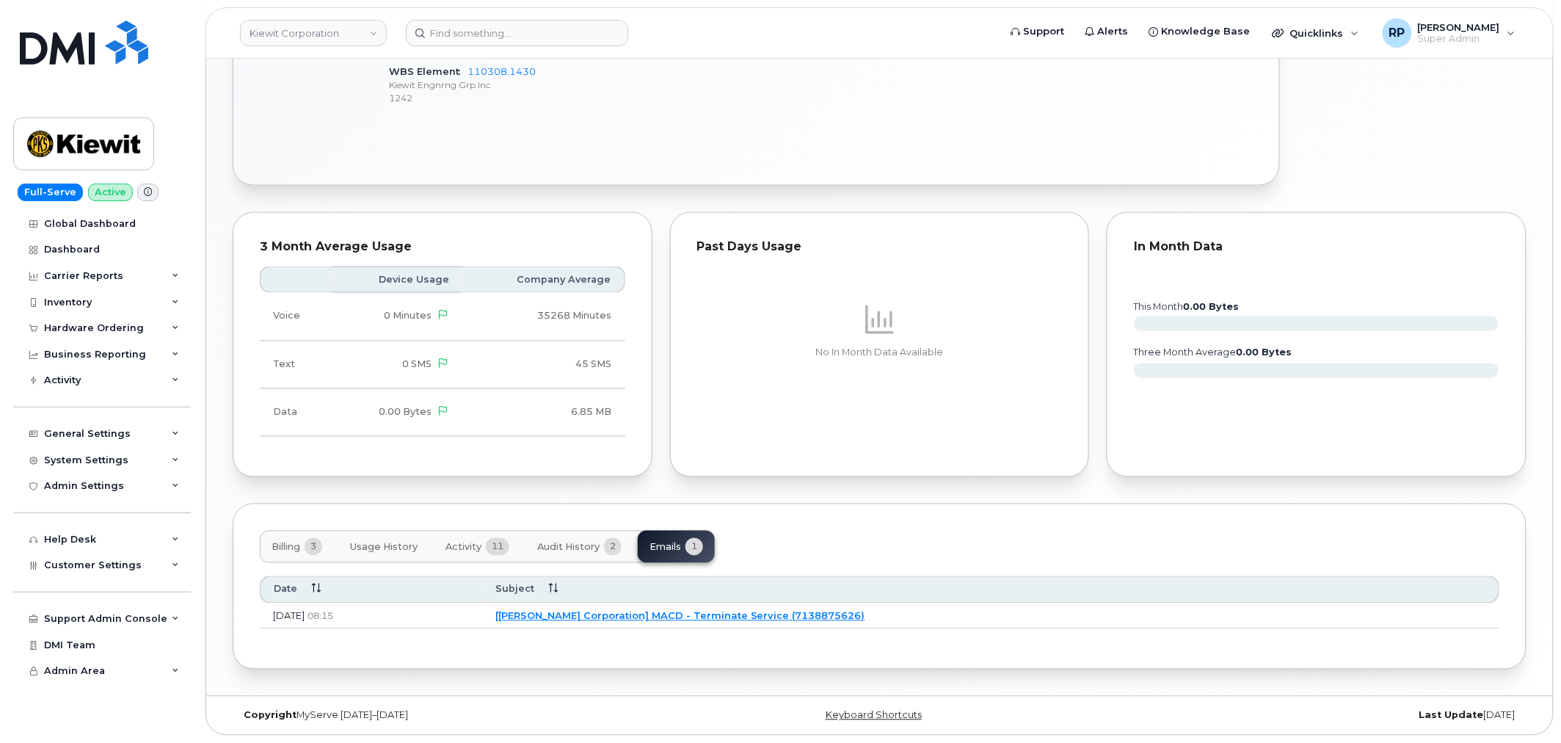
click at [483, 500] on div "Tags List Add tags Add Note 713 887 5626 Last updated Sep 09, 2025 Cancel 0.00 …" at bounding box center [880, 56] width 1294 height 1227
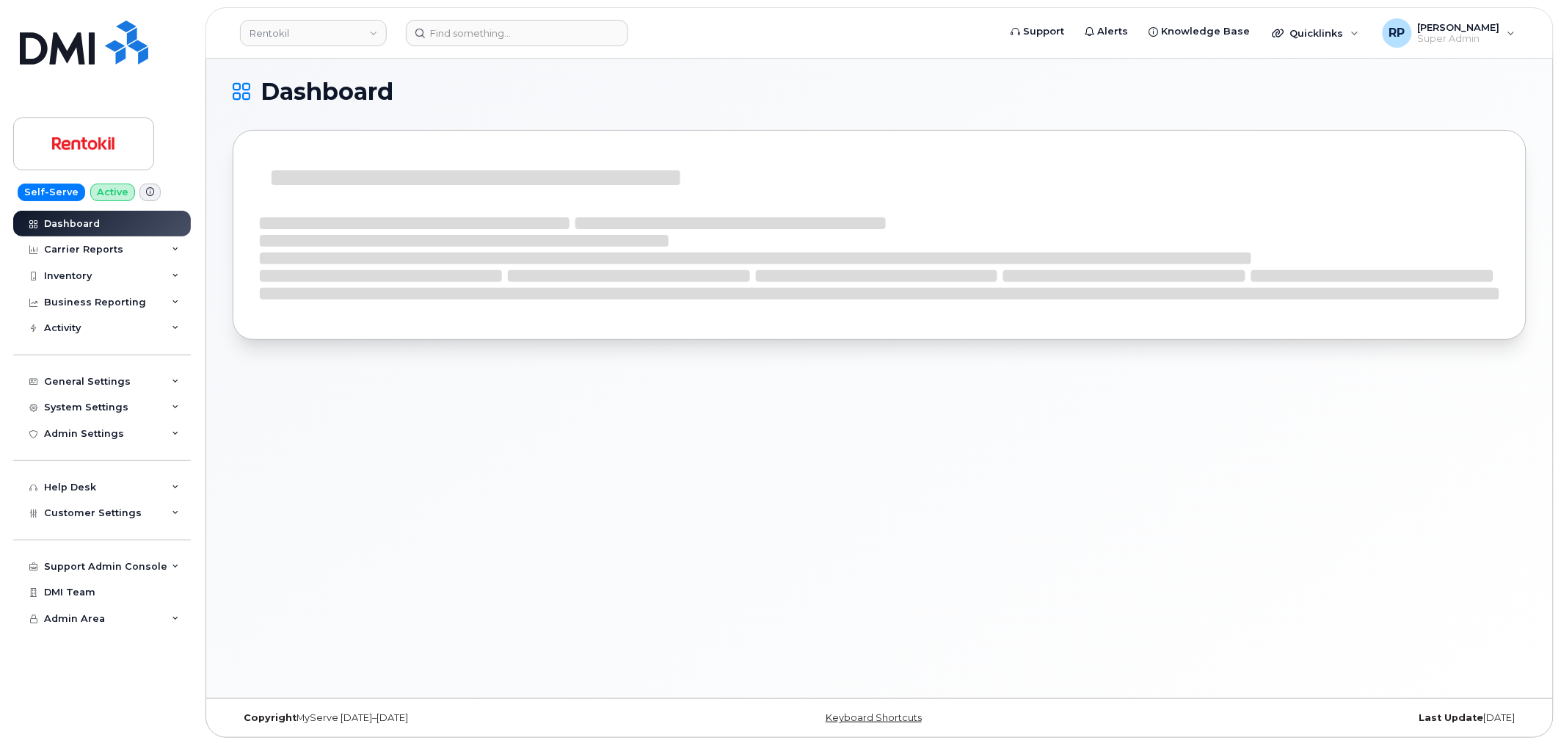
scroll to position [7, 0]
click at [266, 490] on div "Dashboard" at bounding box center [879, 373] width 1347 height 644
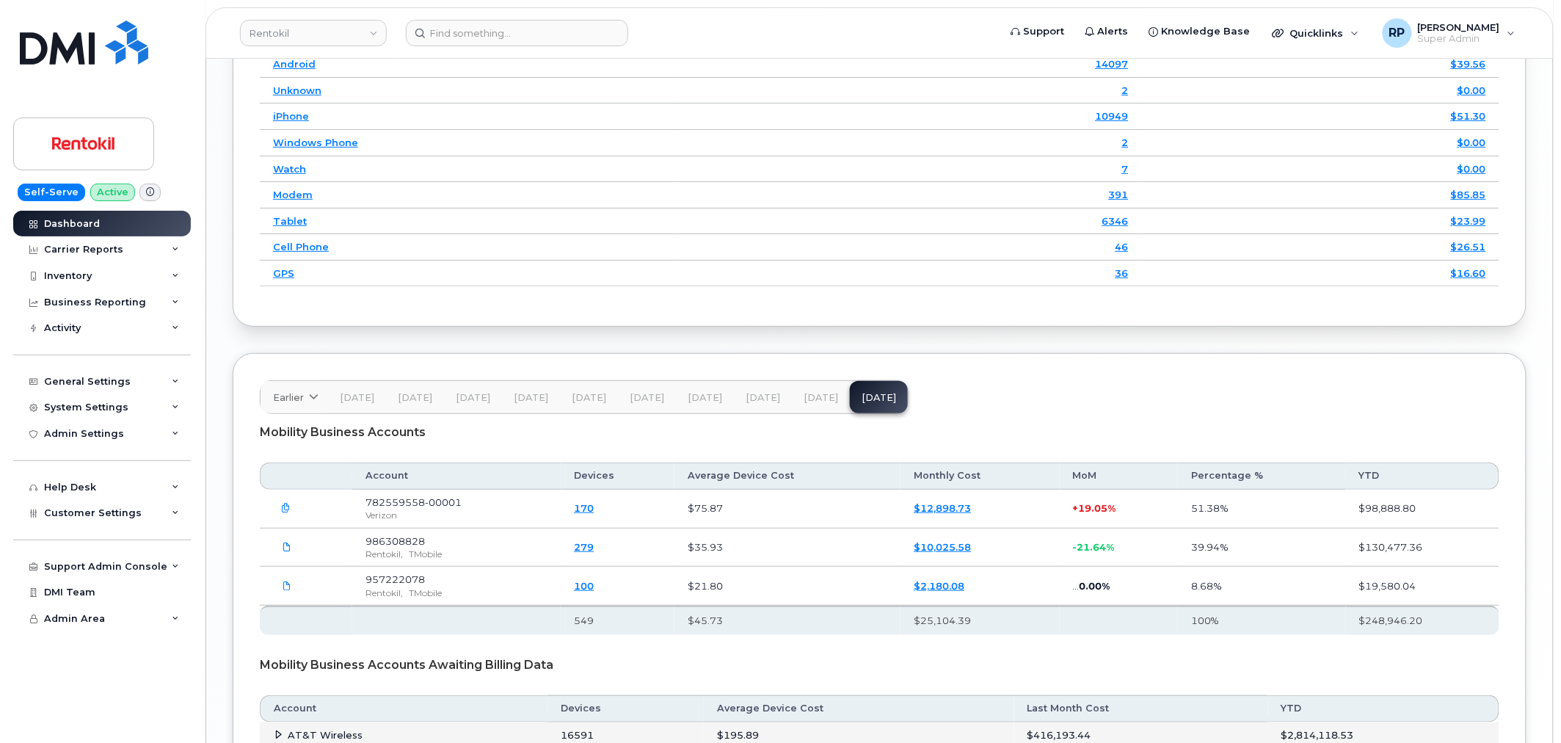
scroll to position [2182, 0]
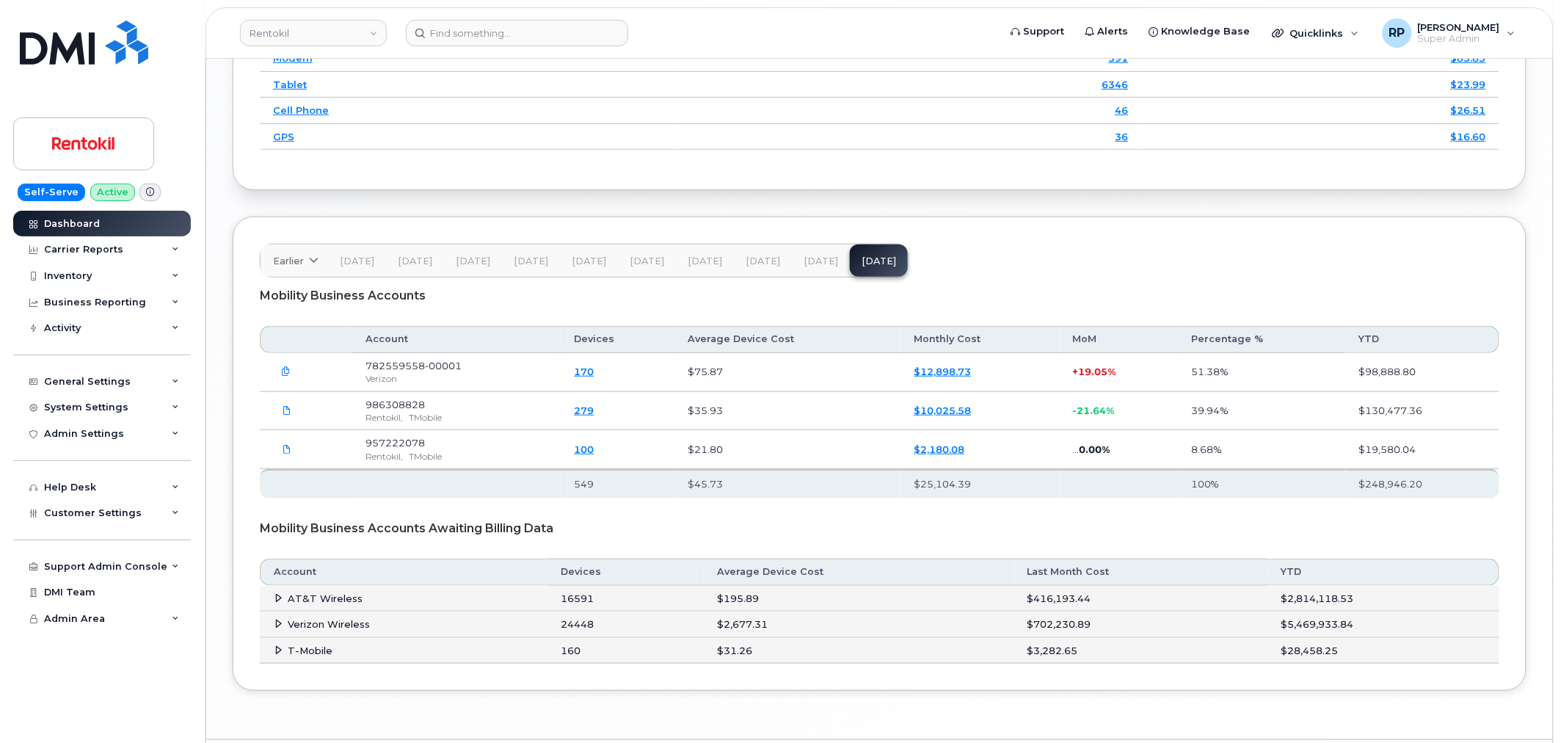
click at [812, 266] on span "[DATE]" at bounding box center [821, 261] width 34 height 12
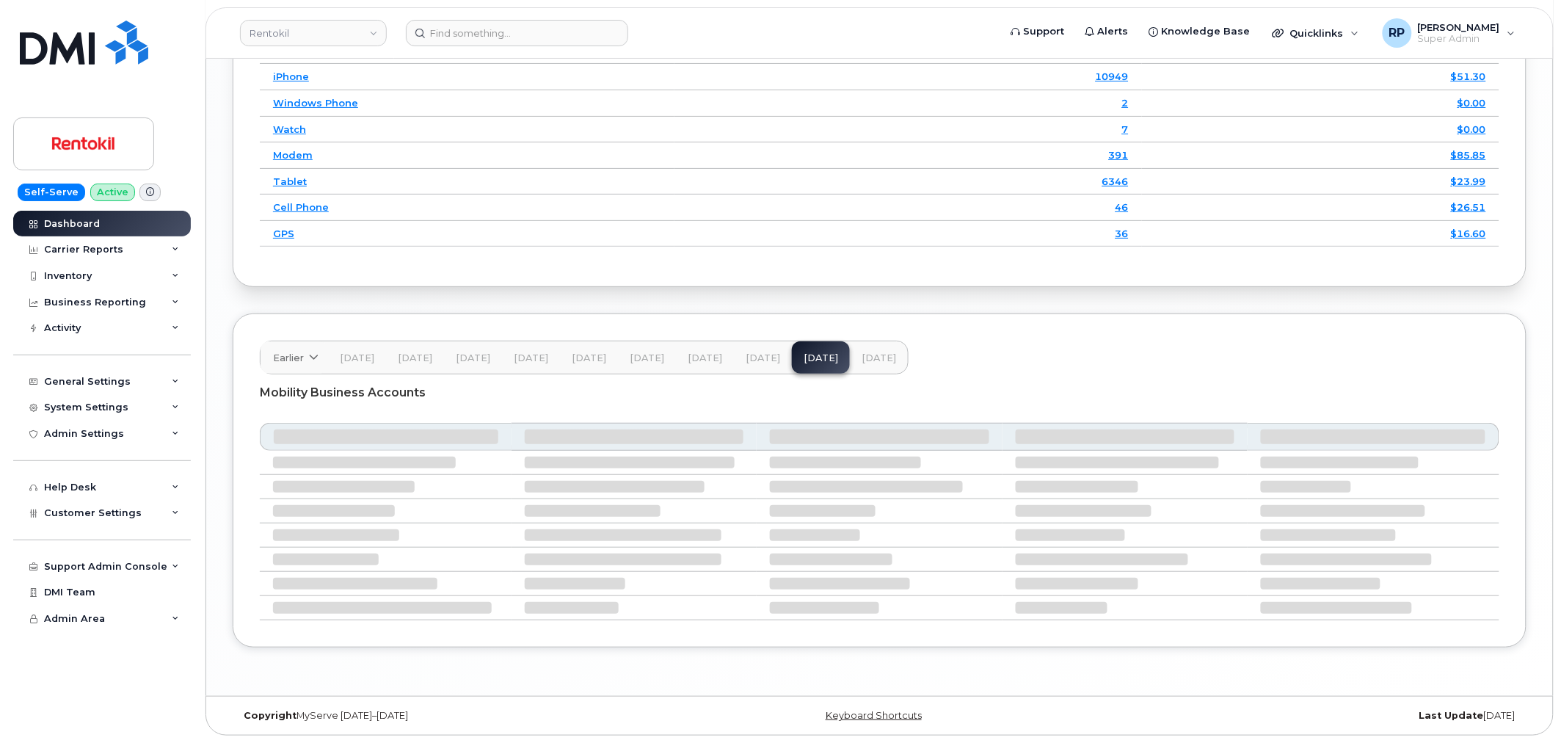
scroll to position [2028, 0]
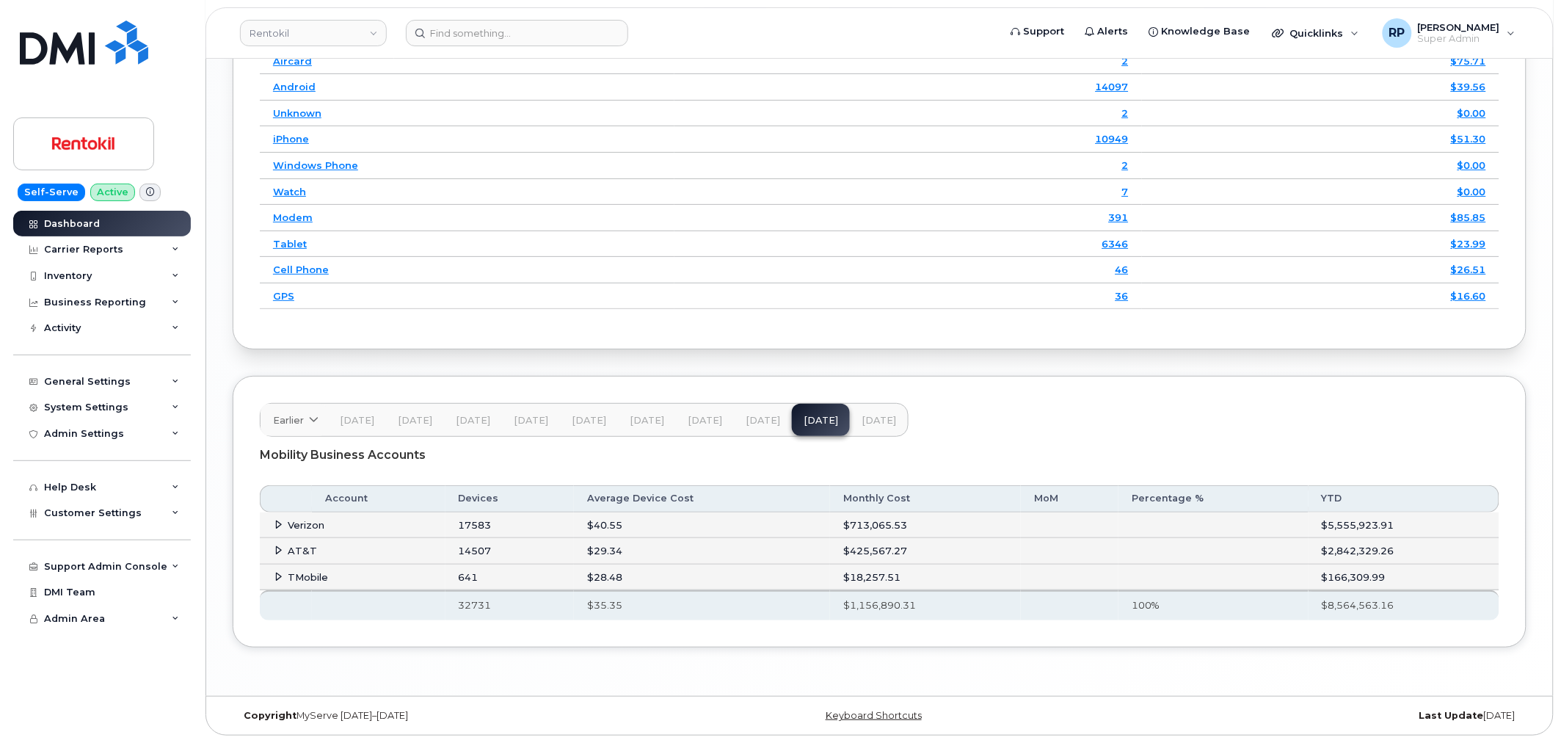
click at [280, 523] on icon at bounding box center [279, 525] width 10 height 10
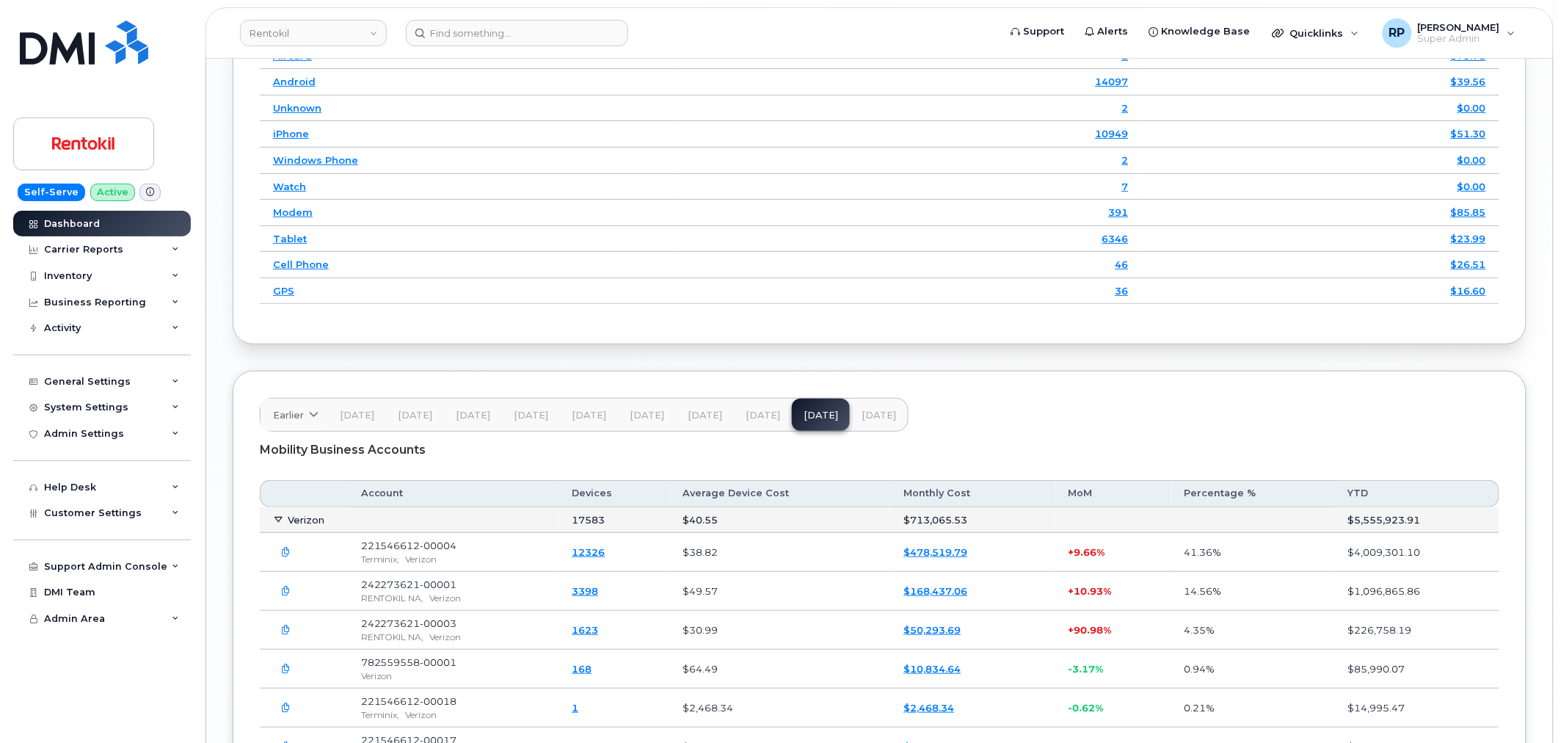
scroll to position [2163, 0]
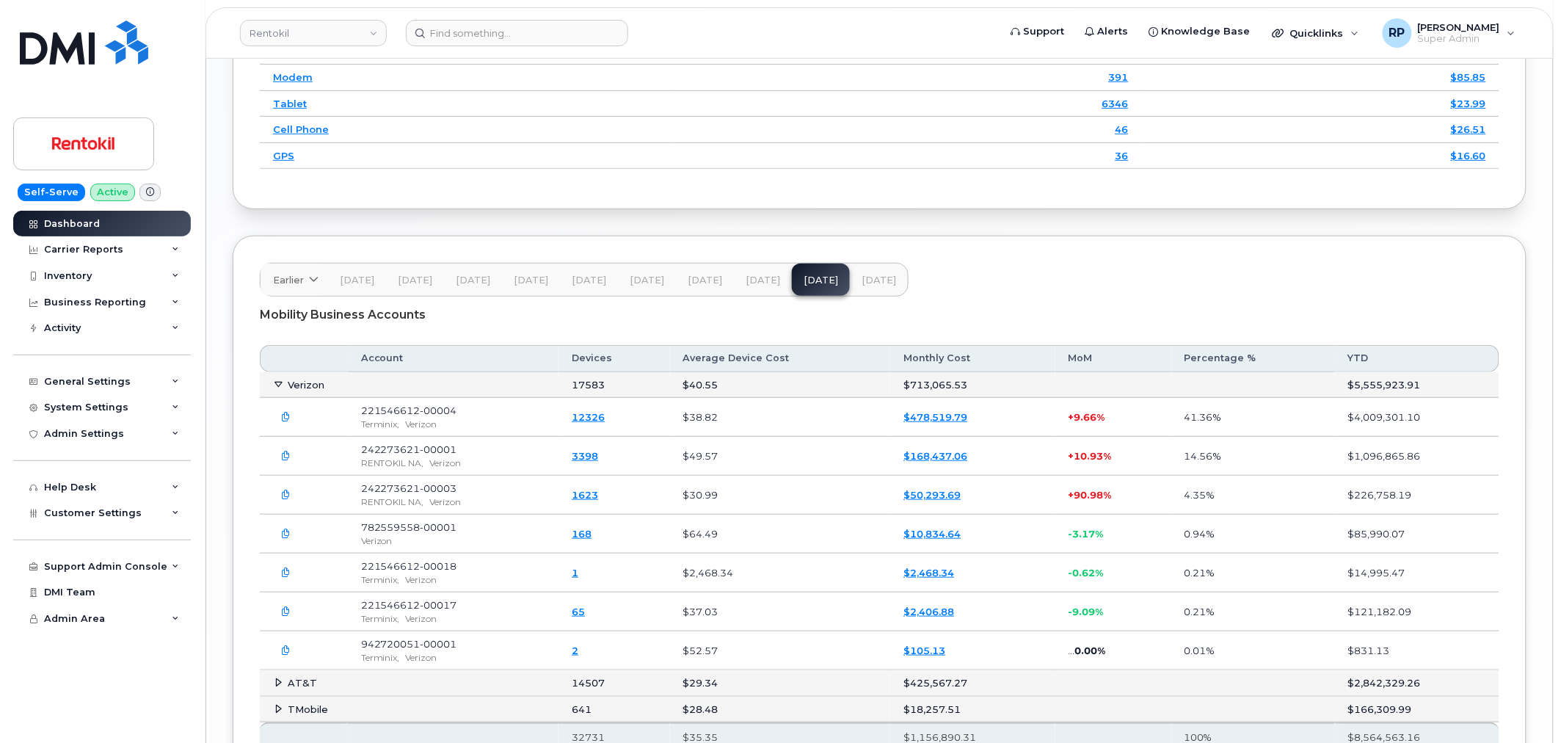
click at [289, 461] on icon "button" at bounding box center [287, 456] width 10 height 10
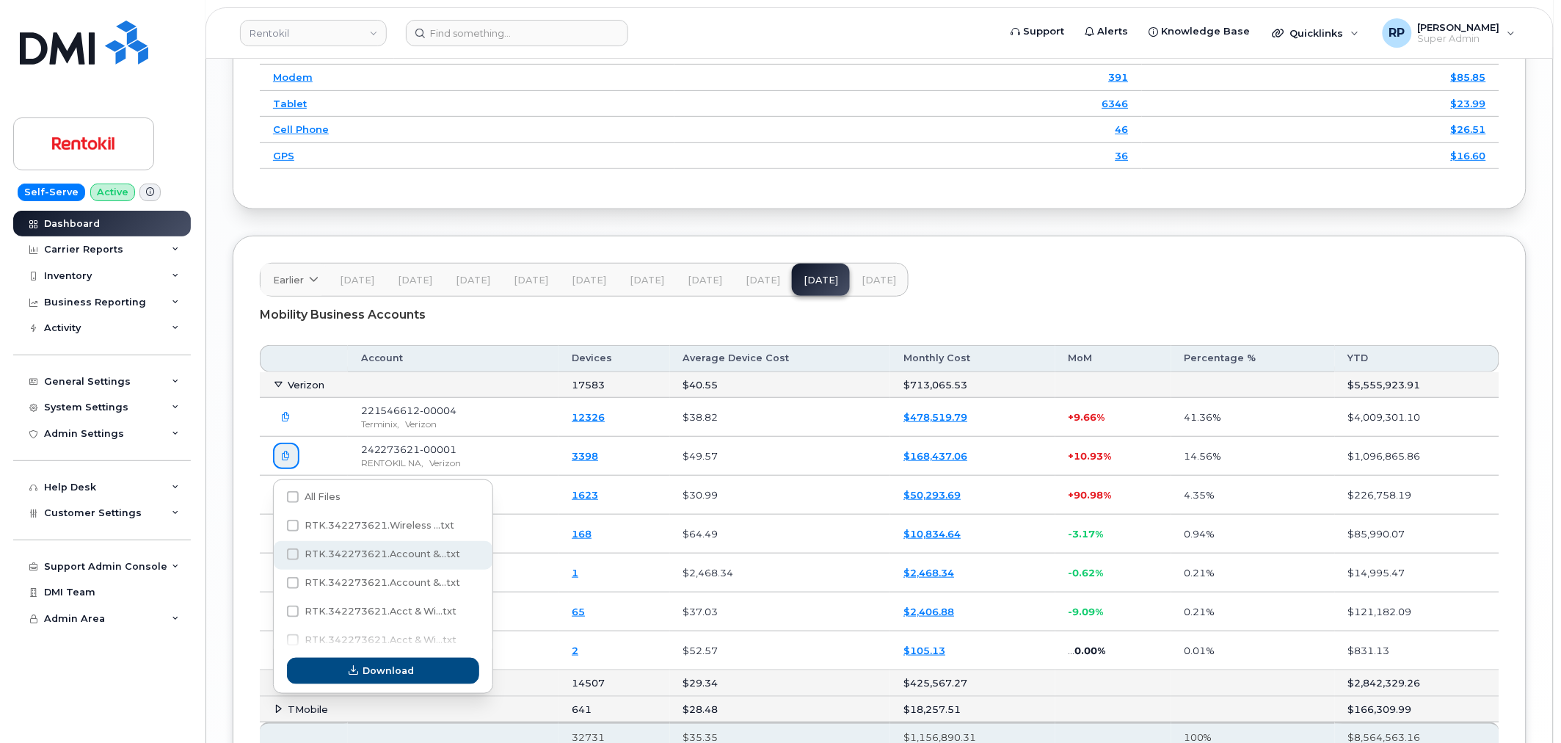
click at [407, 551] on span "RTK.342273621.Account &...txt" at bounding box center [383, 553] width 156 height 11
click at [277, 551] on input "RTK.342273621.Account &...txt" at bounding box center [272, 554] width 7 height 7
checkbox input "true"
click at [402, 677] on button "Download" at bounding box center [383, 670] width 192 height 26
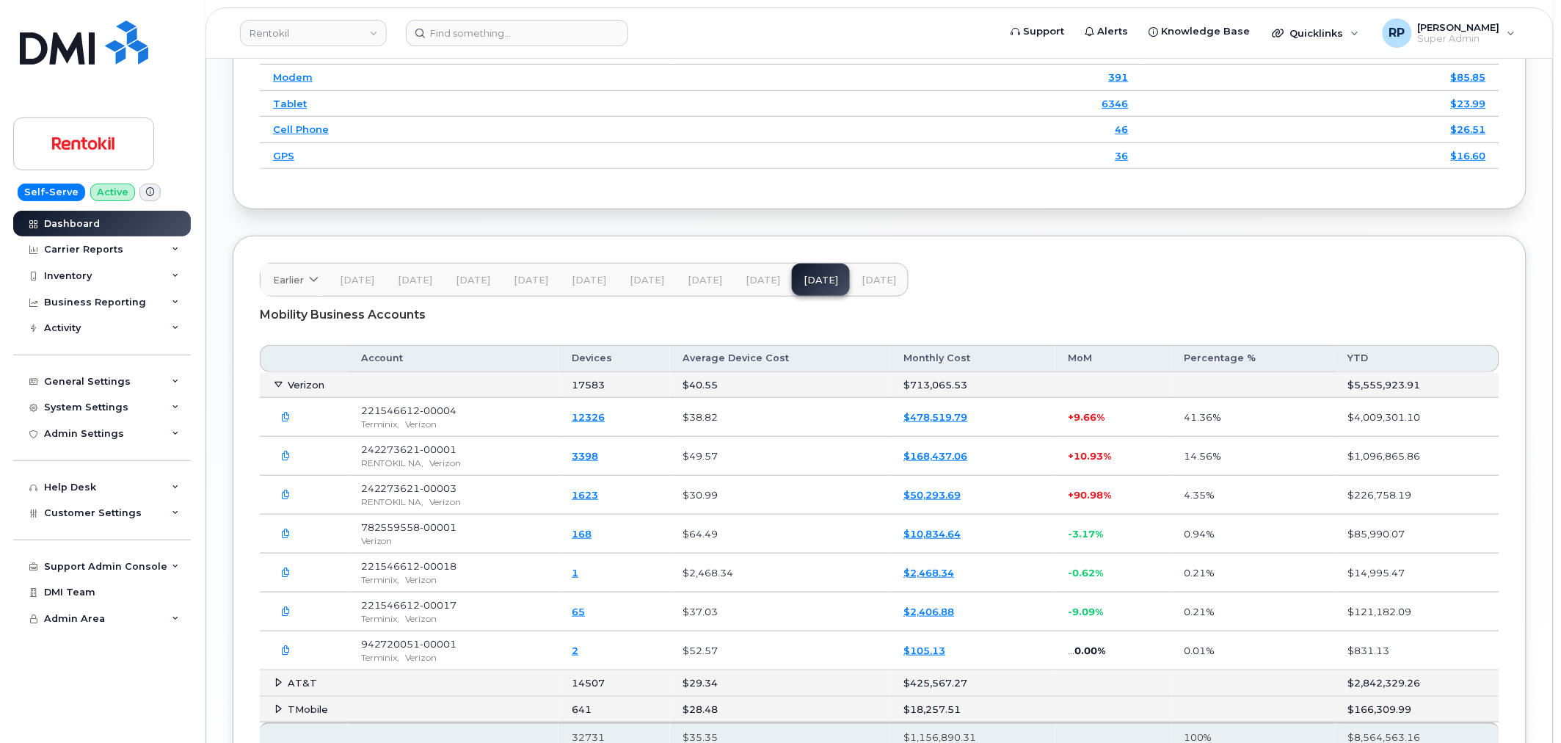
click at [1014, 296] on header "Earlier 2024 November October September August July June May April March Februa…" at bounding box center [879, 280] width 1239 height 34
click at [1002, 296] on header "Earlier 2024 November October September August July June May April March Februa…" at bounding box center [879, 280] width 1239 height 34
click at [873, 283] on span "[DATE]" at bounding box center [878, 280] width 34 height 12
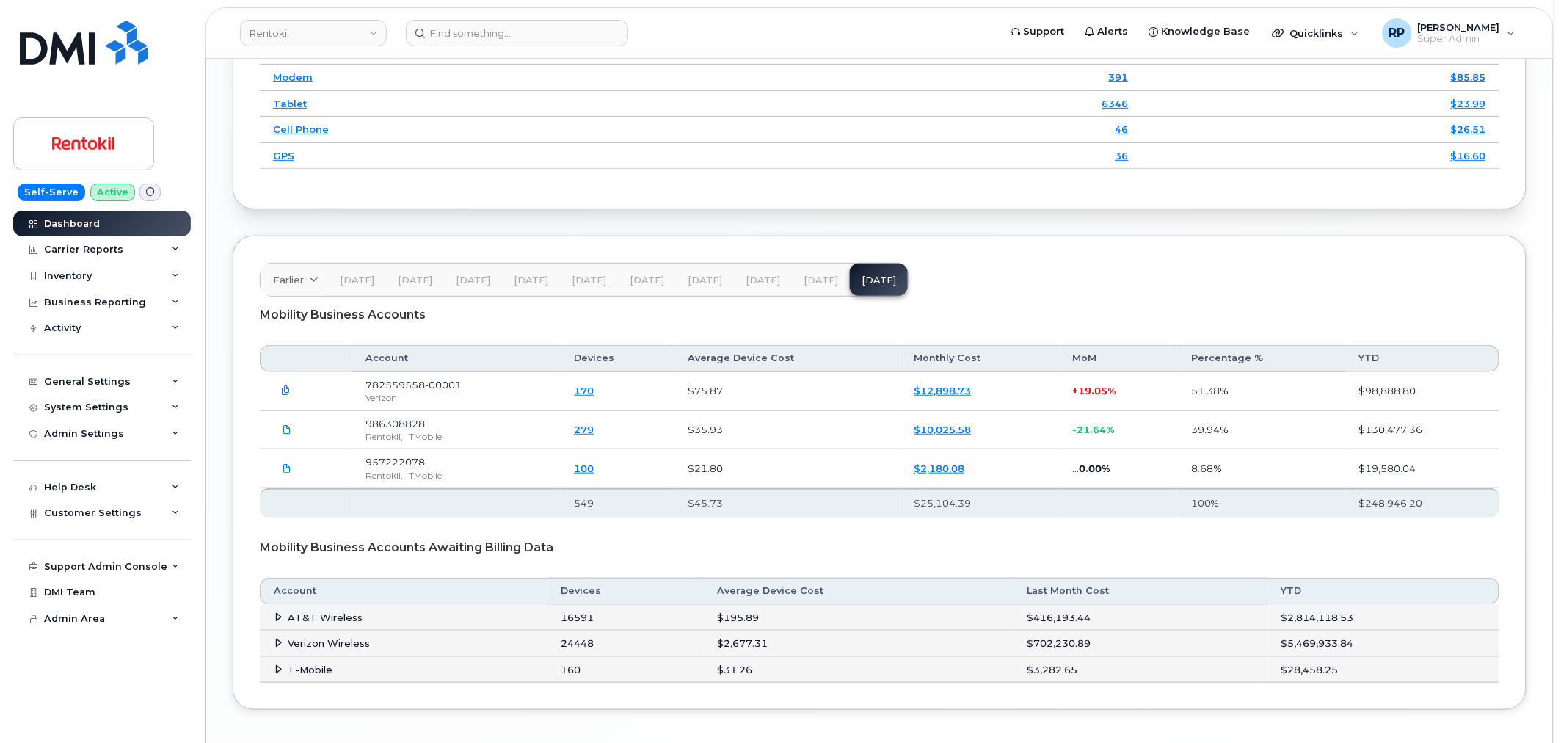
click at [288, 396] on icon "button" at bounding box center [287, 391] width 10 height 10
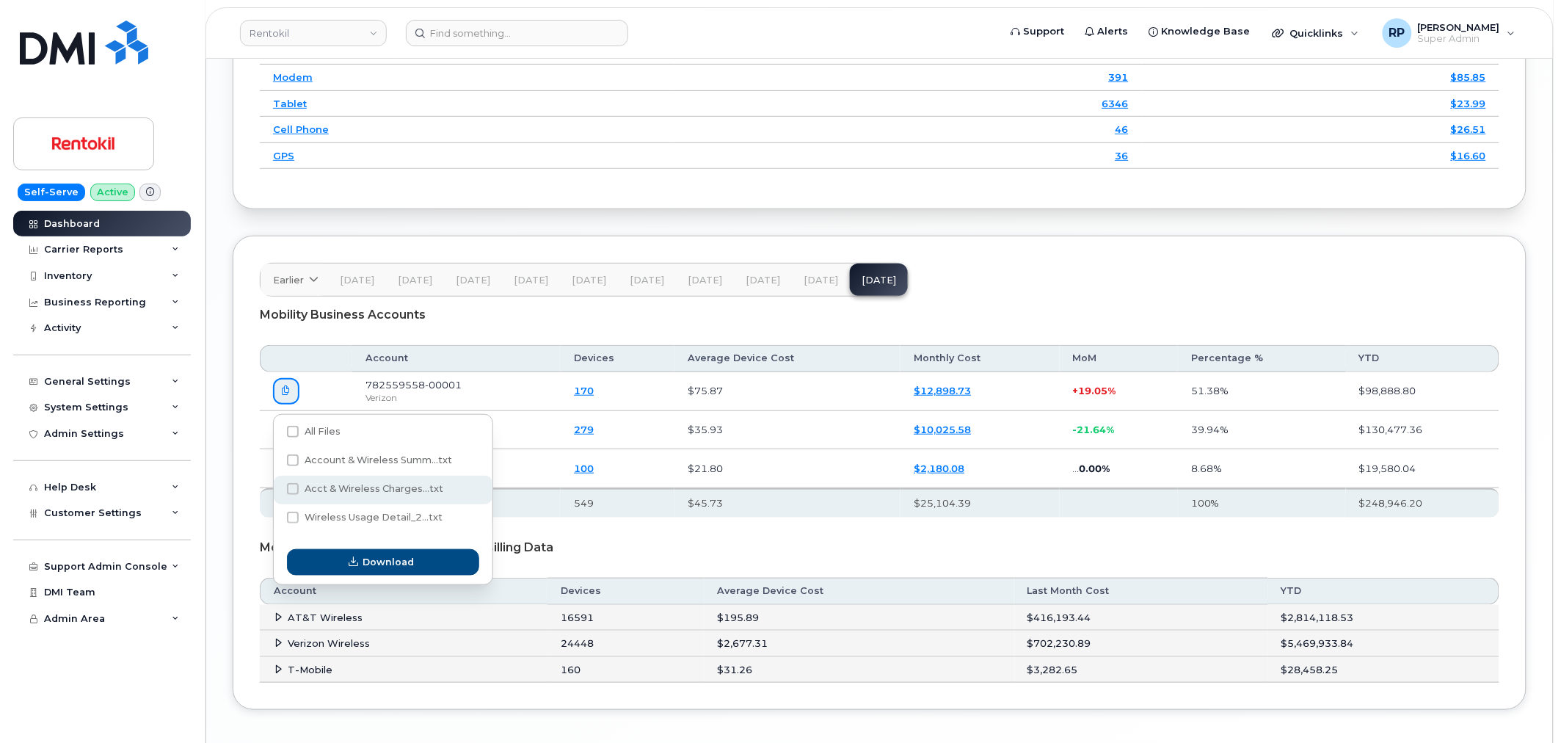
click at [364, 490] on span "Acct & Wireless Charges...txt" at bounding box center [374, 488] width 139 height 11
click at [277, 490] on input "Acct & Wireless Charges...txt" at bounding box center [272, 489] width 7 height 7
checkbox input "true"
click at [376, 555] on span "Download" at bounding box center [388, 562] width 51 height 14
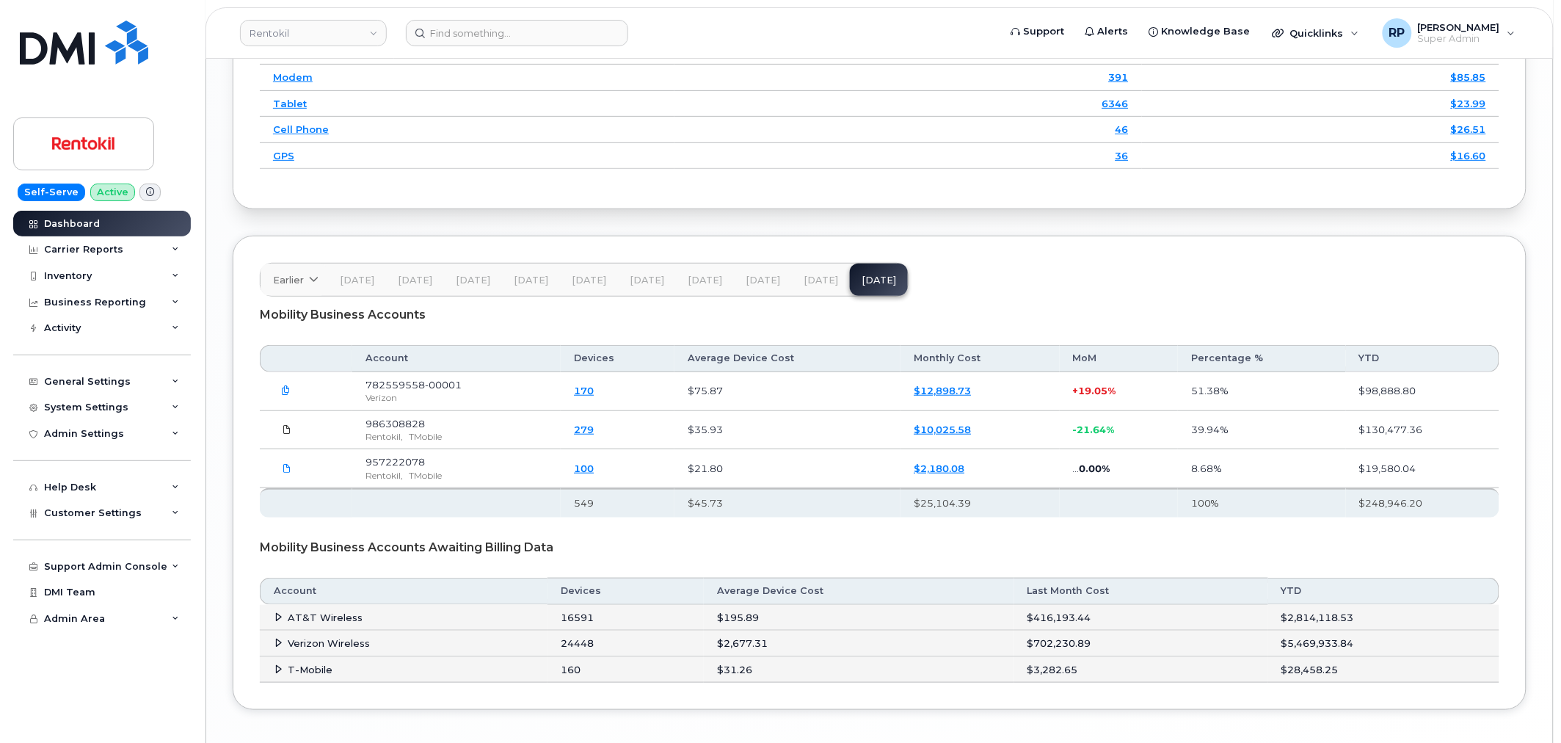
click at [283, 430] on icon at bounding box center [287, 429] width 9 height 9
click at [289, 472] on icon at bounding box center [287, 468] width 9 height 9
click at [675, 540] on div "Mobility Business Accounts Awaiting Billing Data" at bounding box center [879, 547] width 1239 height 37
click at [655, 544] on div "Mobility Business Accounts Awaiting Billing Data" at bounding box center [879, 547] width 1239 height 37
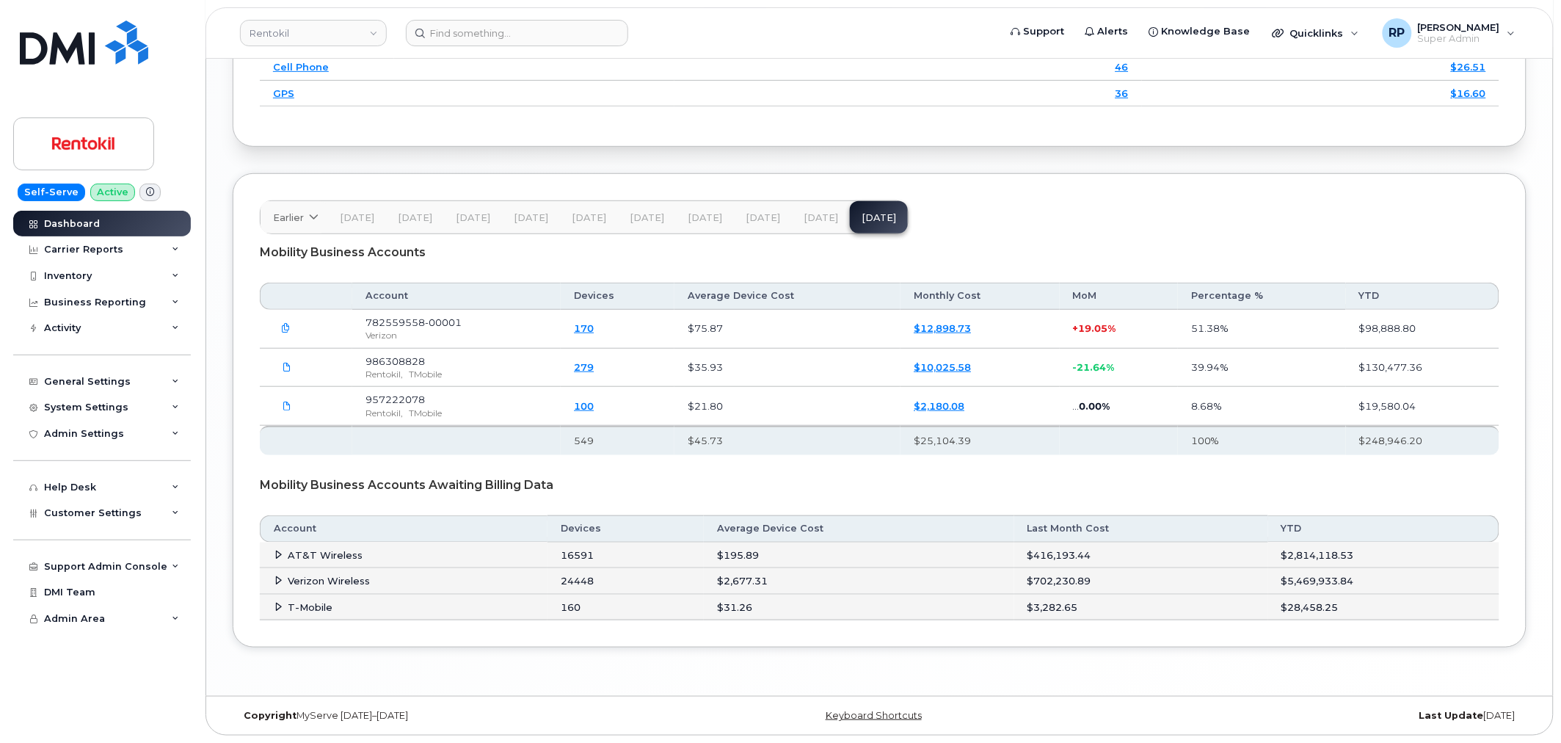
click at [274, 604] on icon at bounding box center [279, 607] width 10 height 10
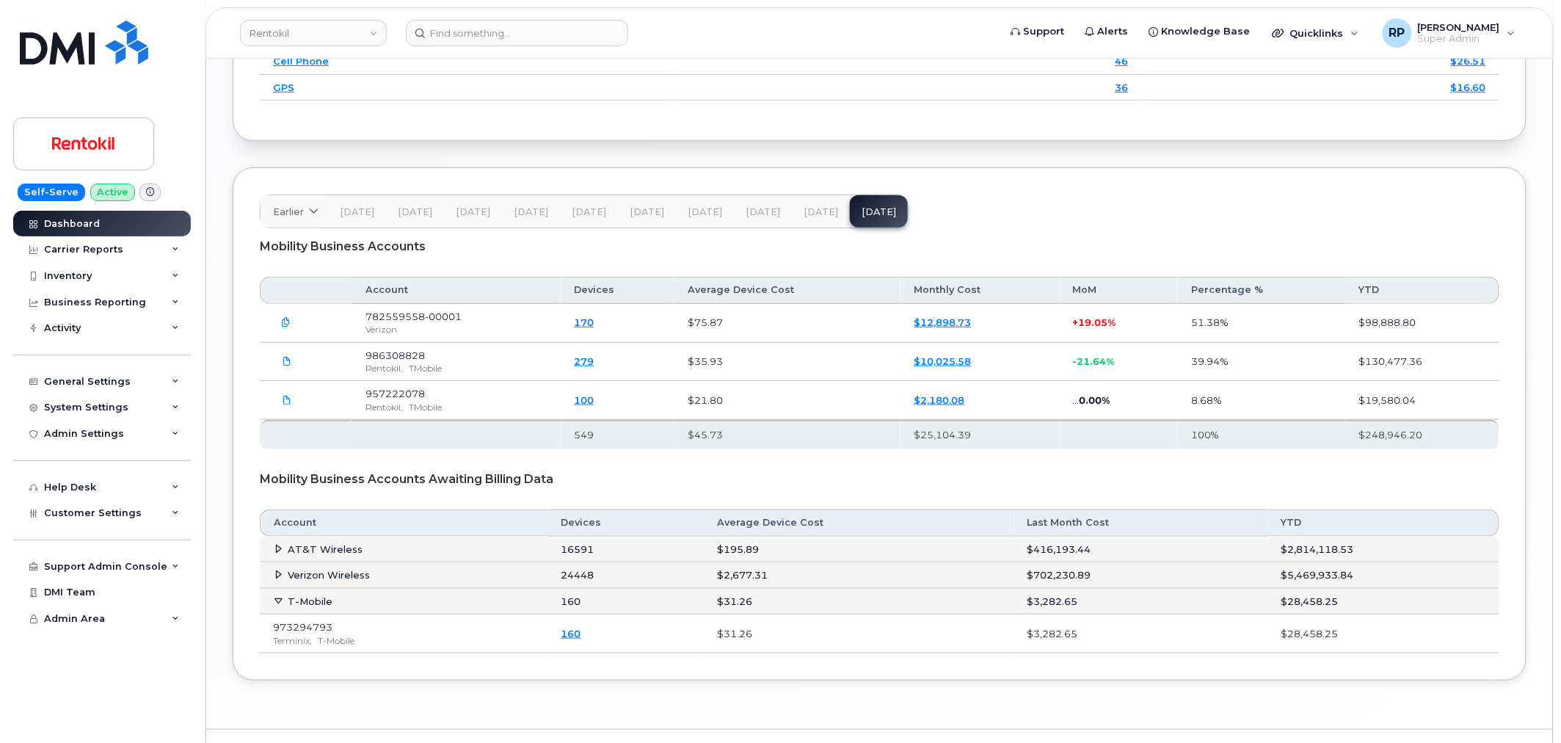
click at [275, 577] on icon at bounding box center [279, 574] width 10 height 10
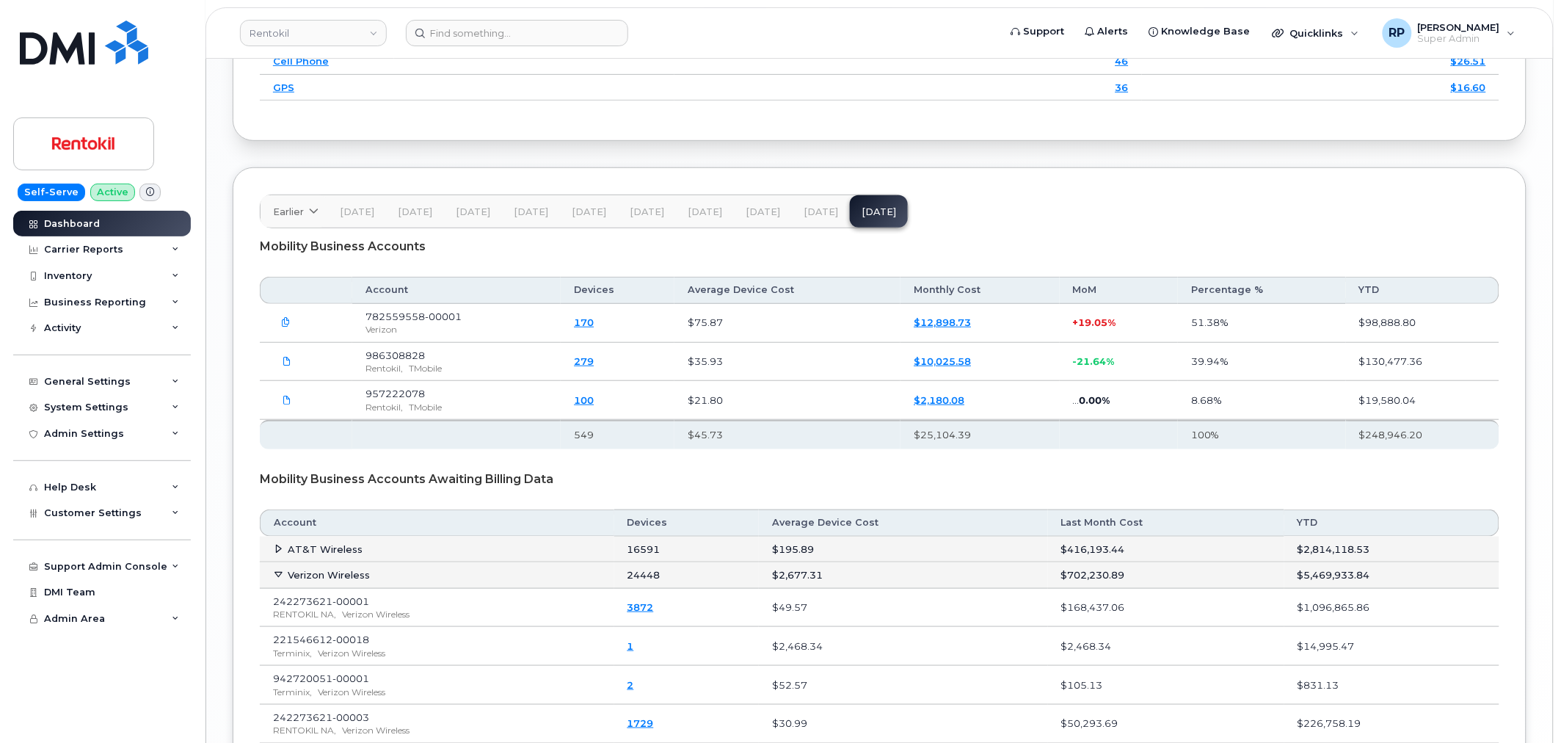
click at [277, 549] on icon at bounding box center [279, 549] width 10 height 10
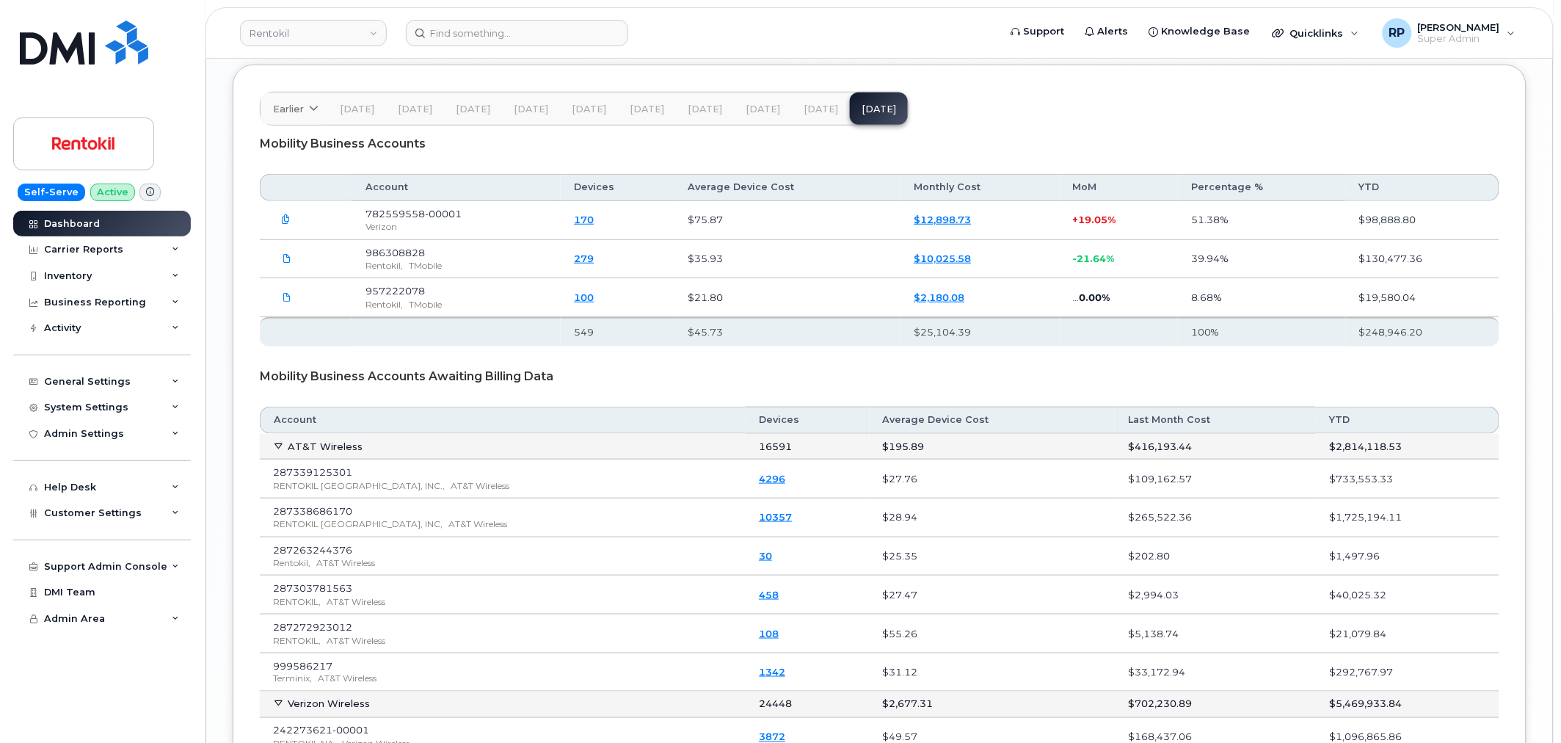
scroll to position [2367, 0]
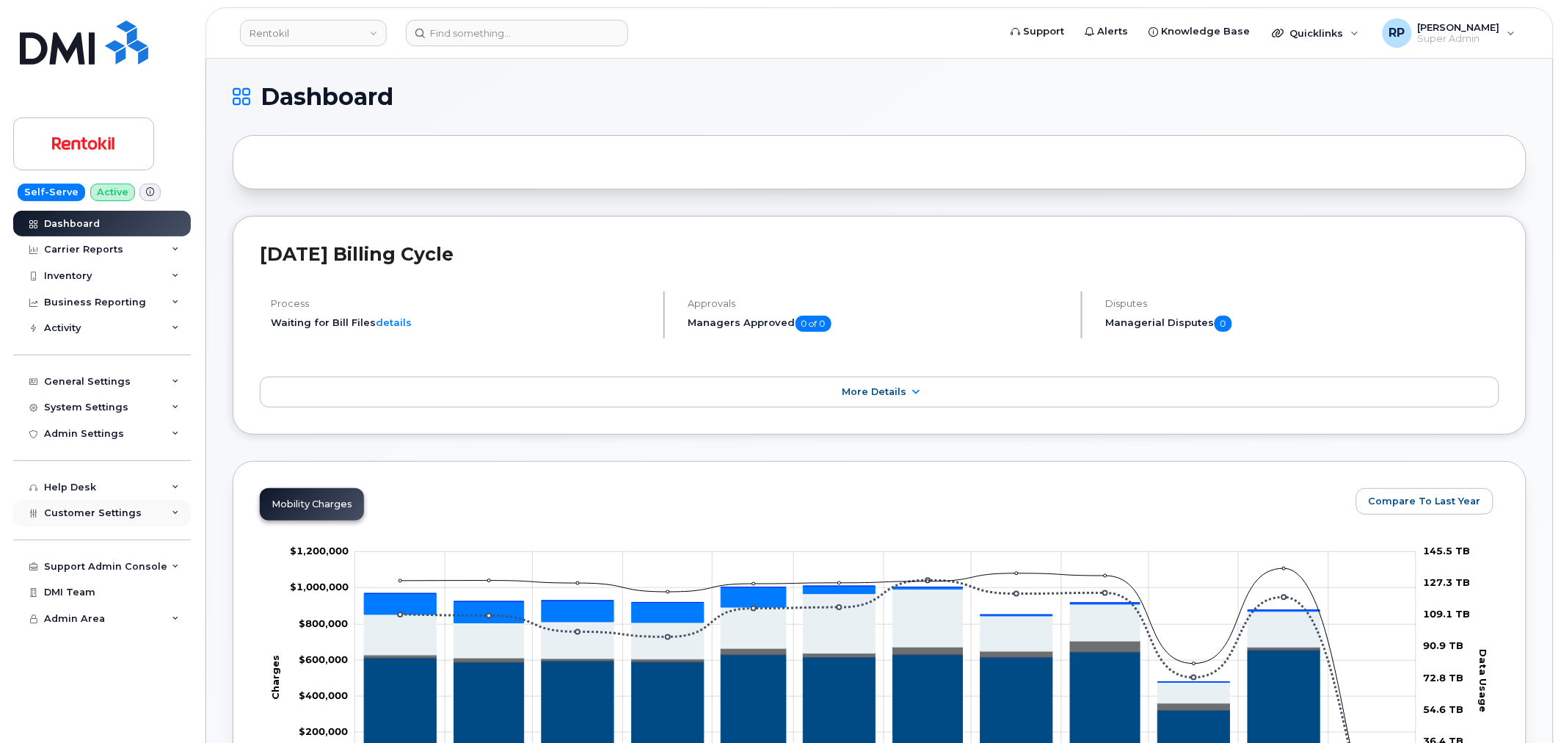
click at [114, 514] on span "Customer Settings" at bounding box center [93, 512] width 98 height 11
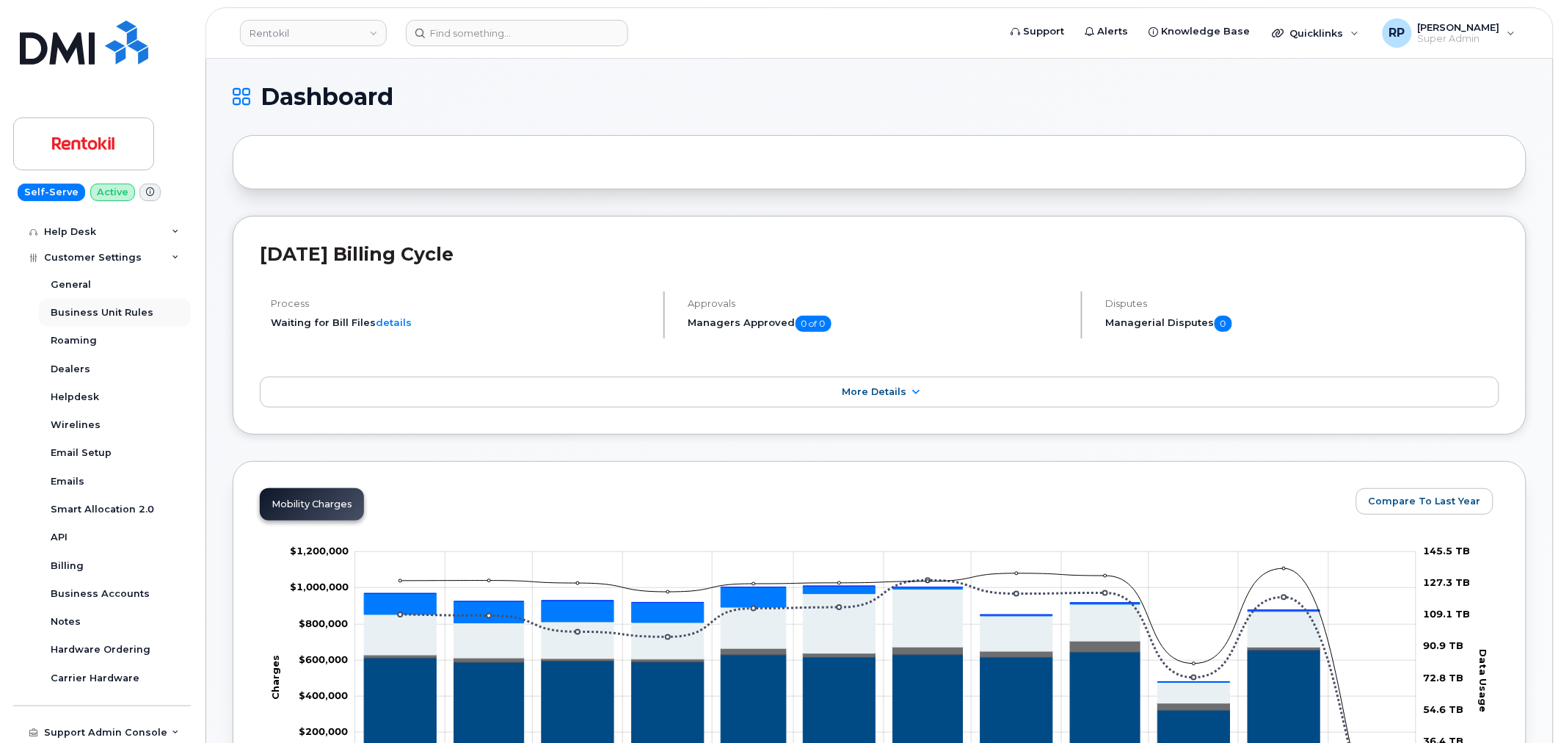
scroll to position [272, 0]
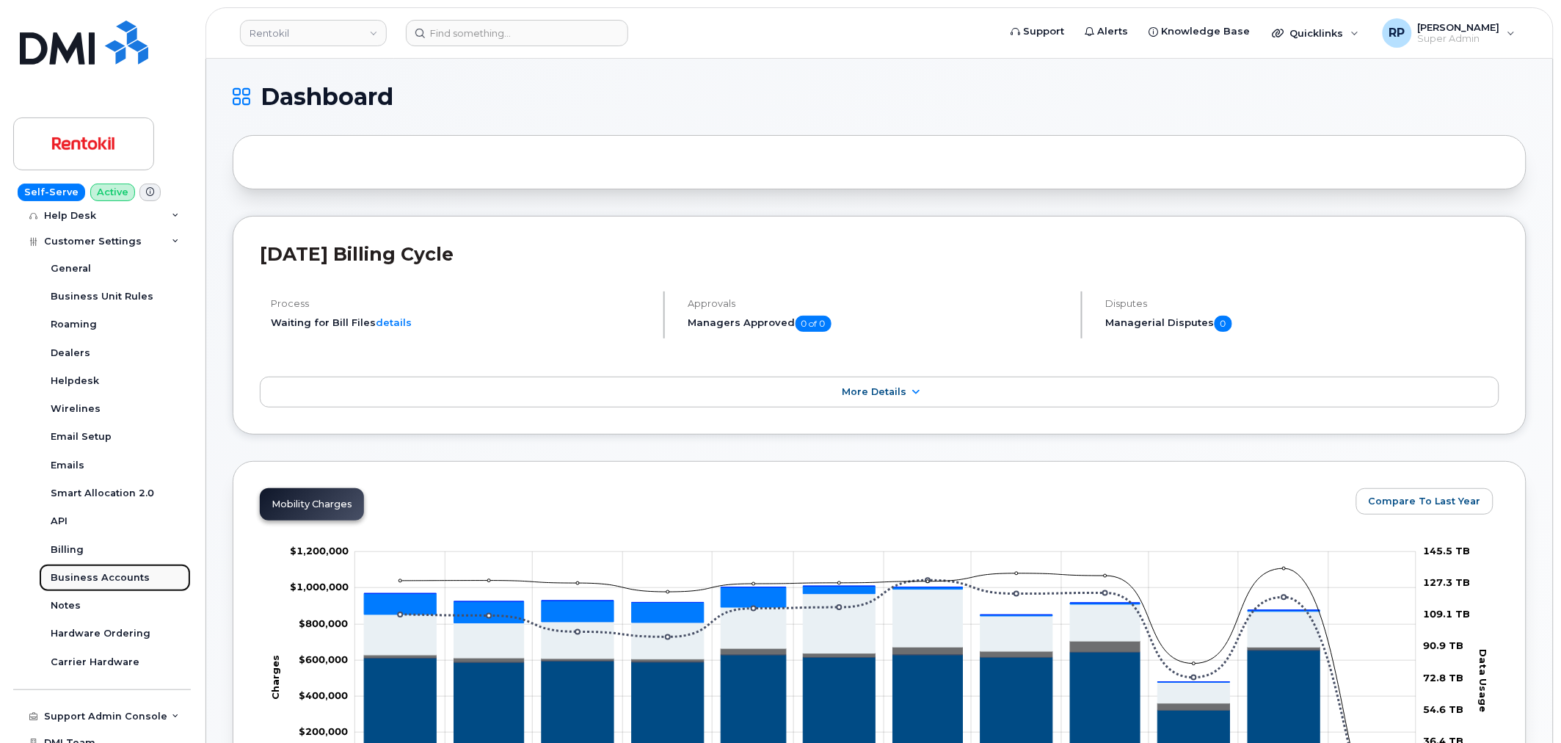
click at [90, 571] on div "Business Accounts" at bounding box center [100, 577] width 99 height 13
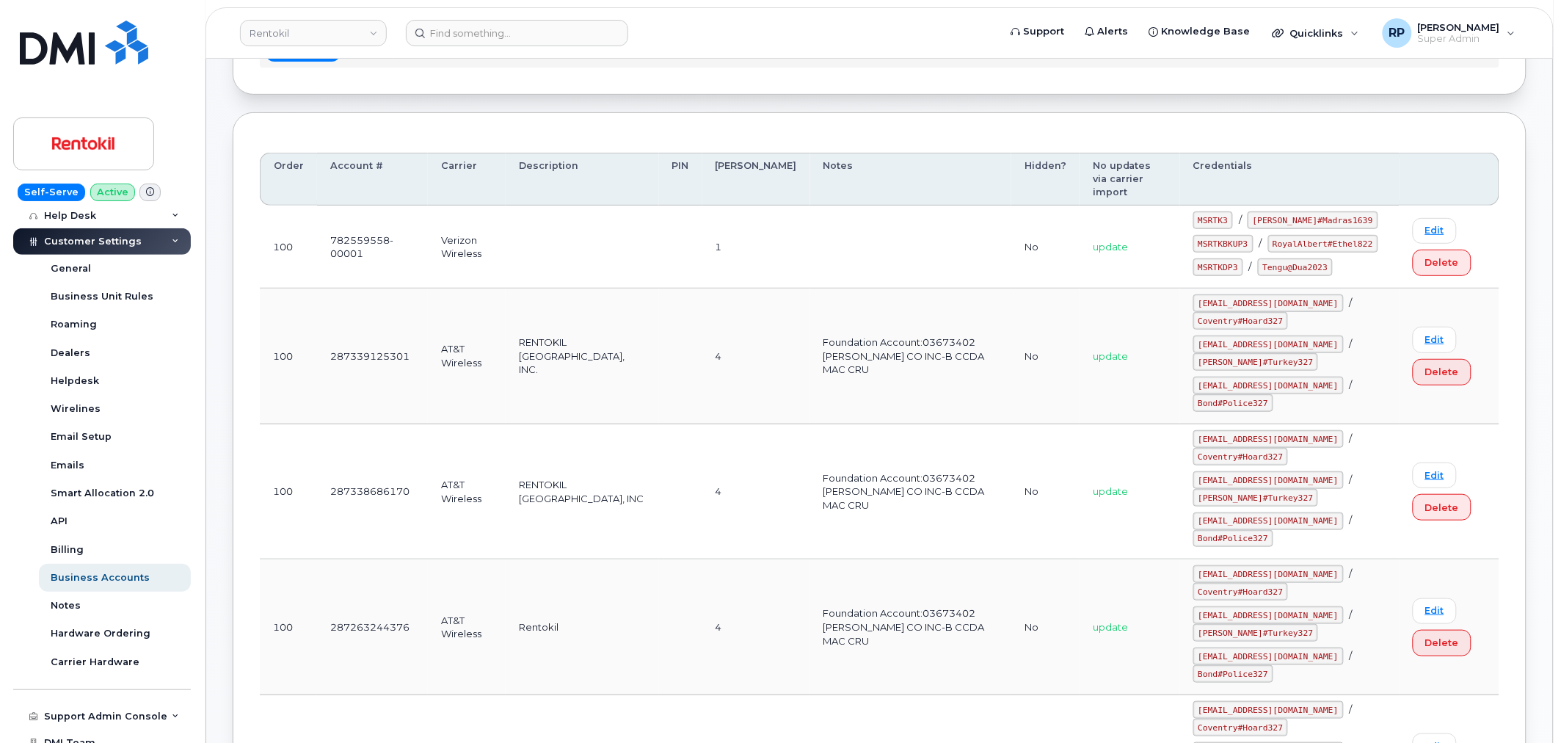
scroll to position [1655, 0]
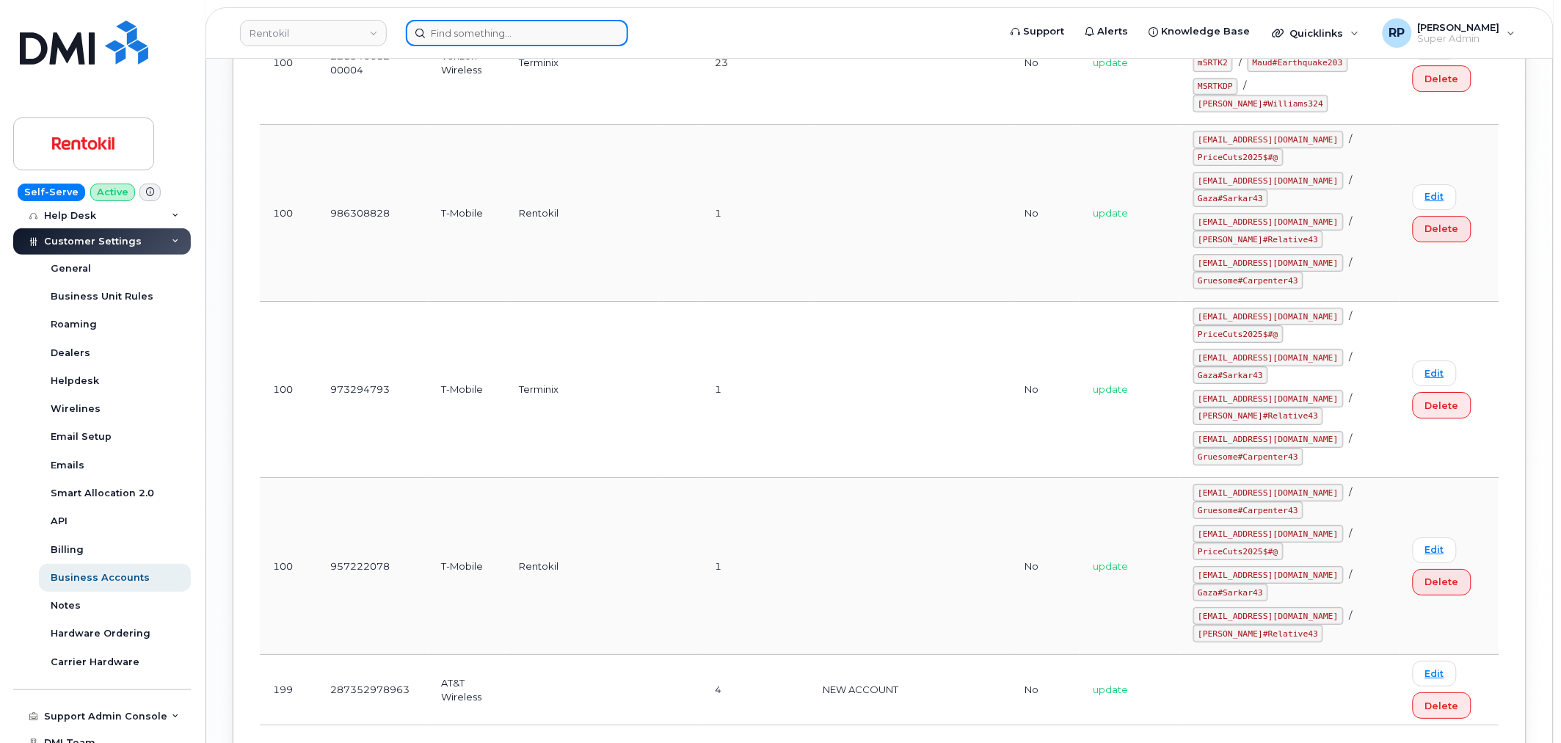
click at [428, 32] on input at bounding box center [517, 33] width 222 height 26
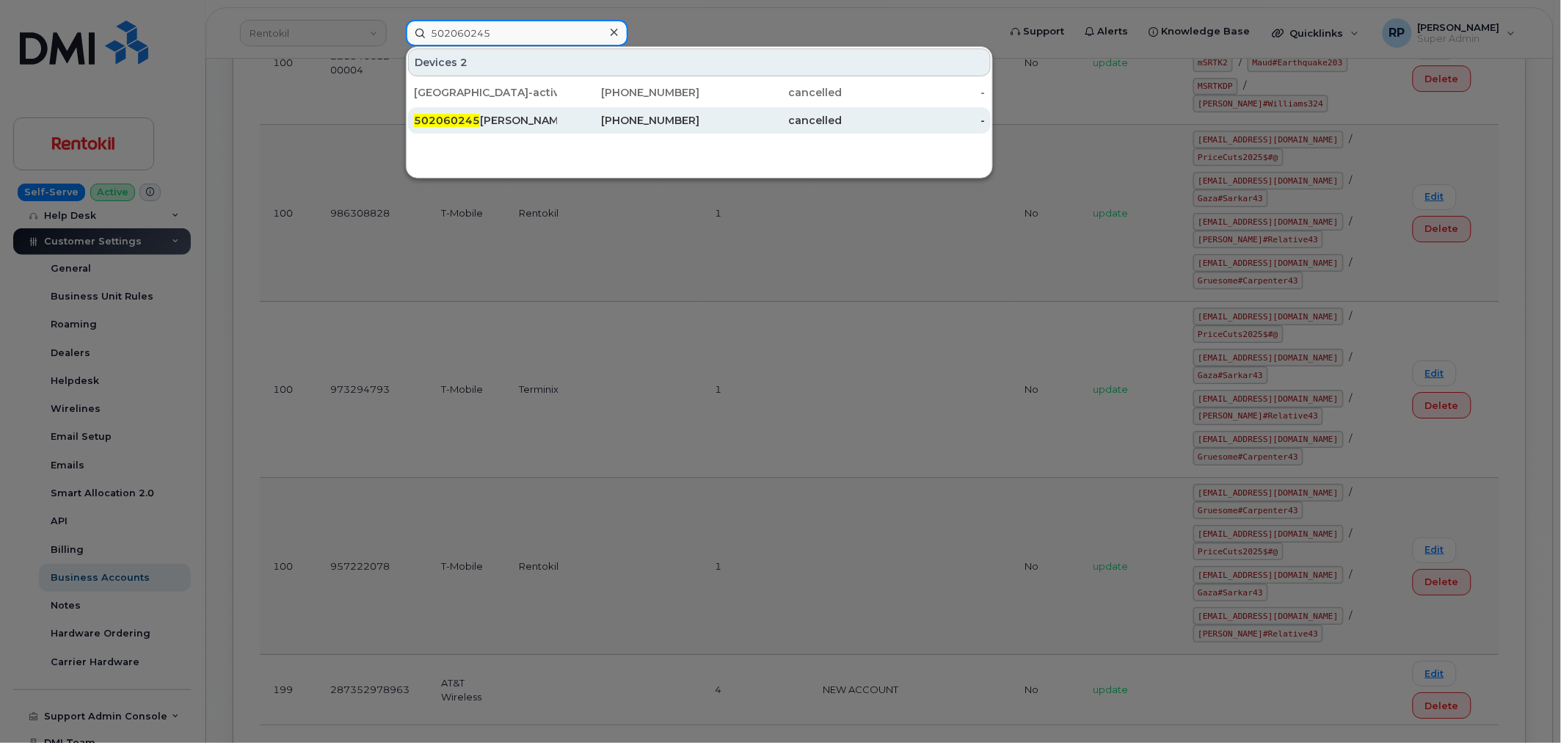
type input "502060245"
click at [495, 122] on div "502060245 [PERSON_NAME]" at bounding box center [485, 120] width 143 height 15
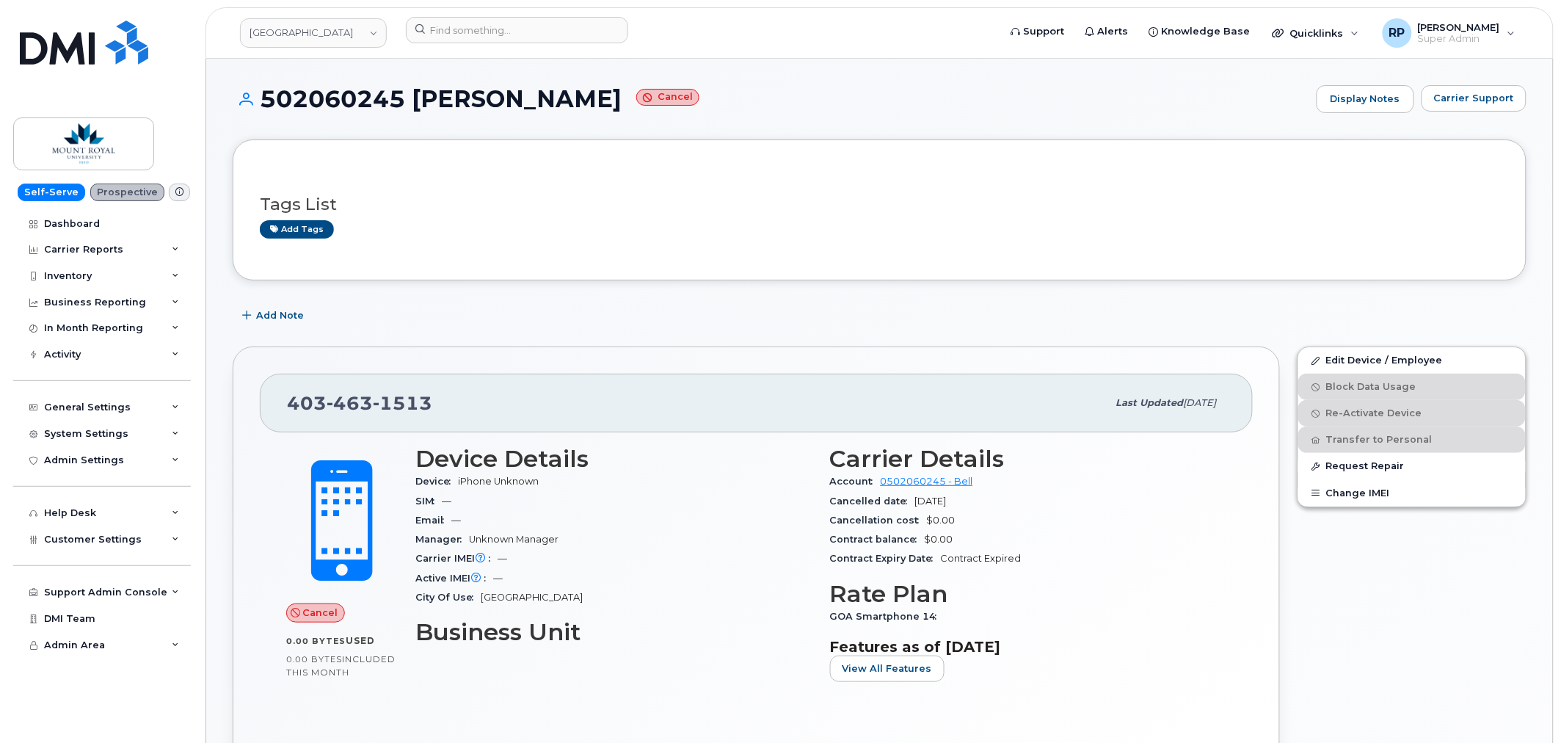
drag, startPoint x: 259, startPoint y: 0, endPoint x: 233, endPoint y: 349, distance: 349.5
click at [233, 349] on div "[PHONE_NUMBER] Last updated [DATE] Cancel 0.00 Bytes  used 0.00 Bytes  included…" at bounding box center [756, 566] width 1047 height 440
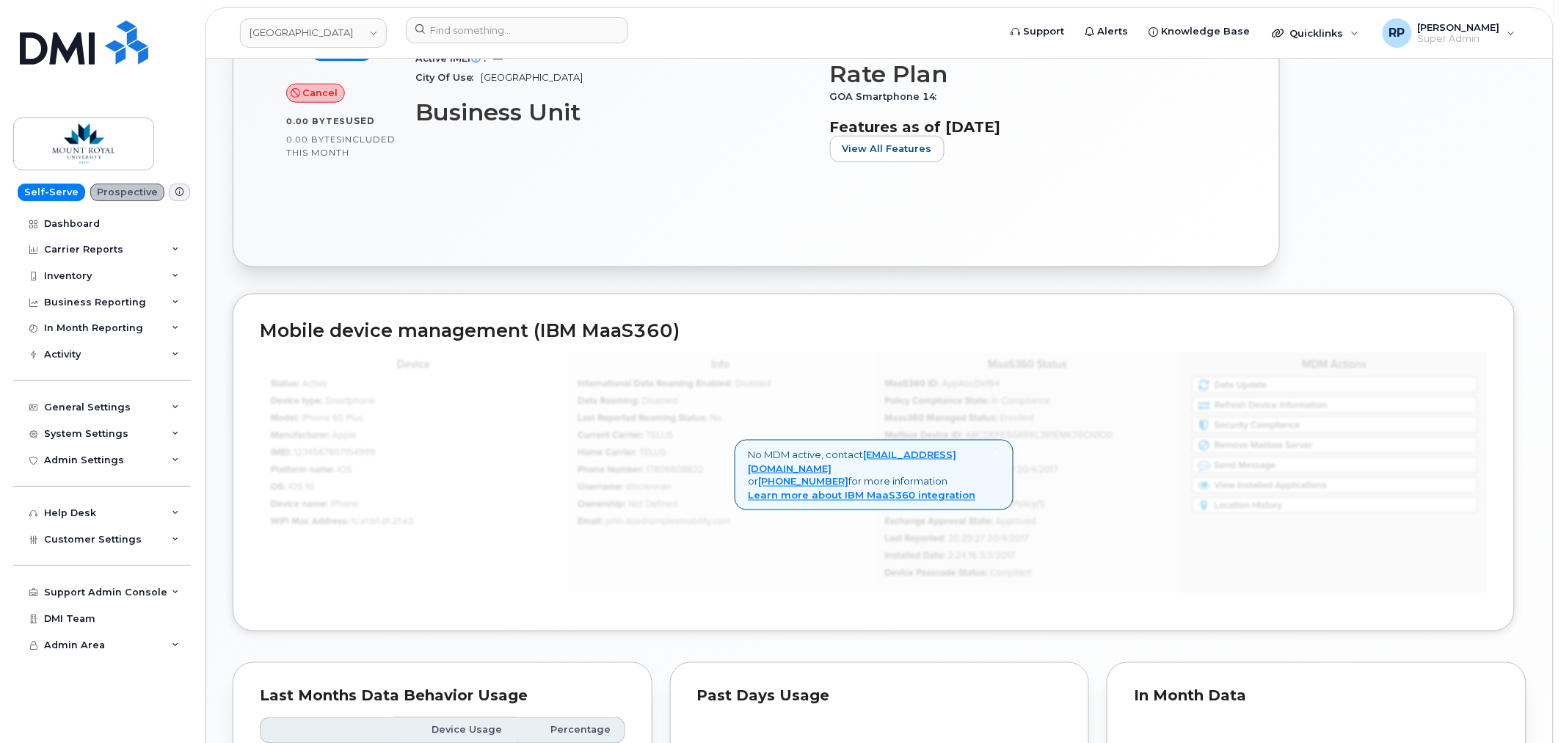
scroll to position [457, 0]
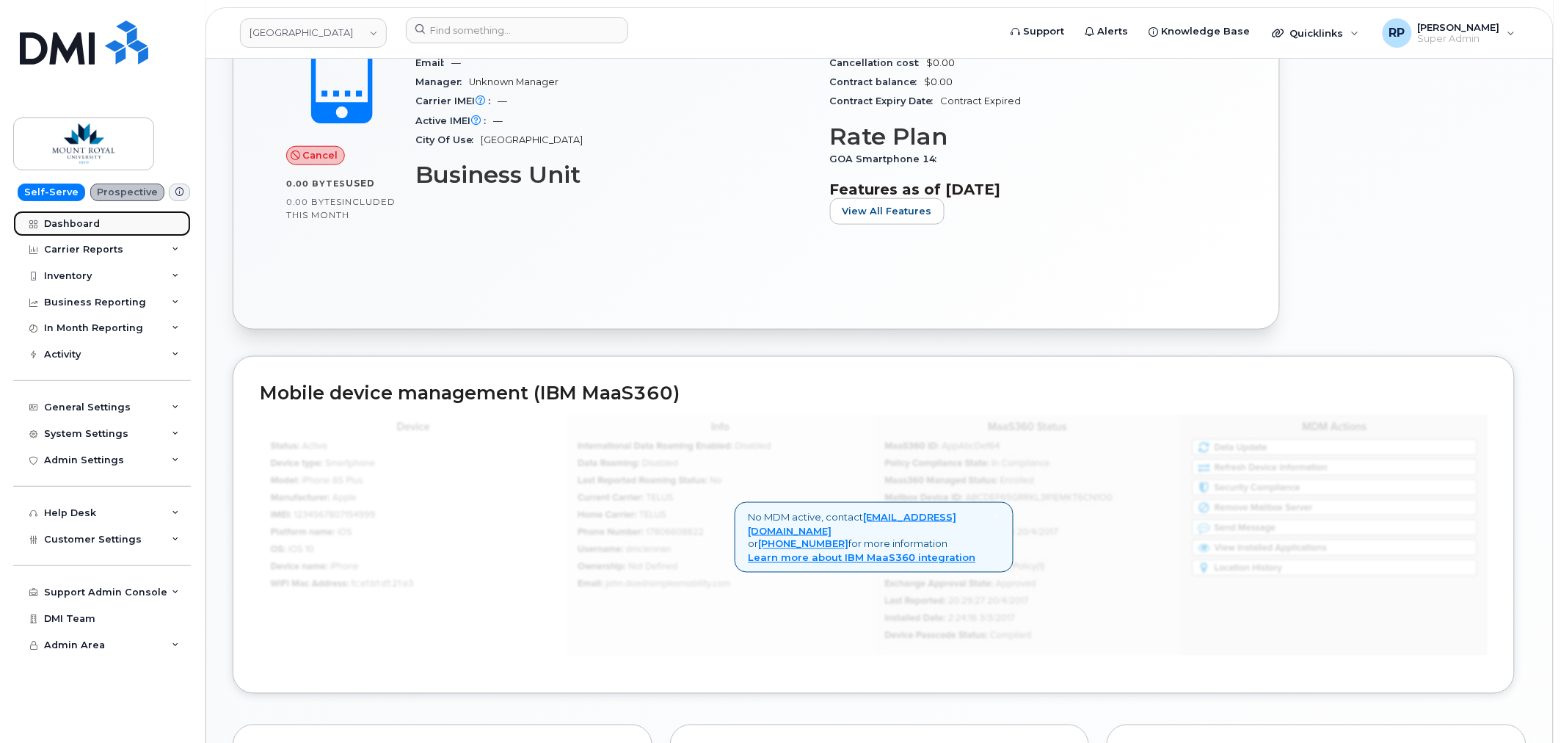
click at [76, 221] on div "Dashboard" at bounding box center [72, 224] width 56 height 12
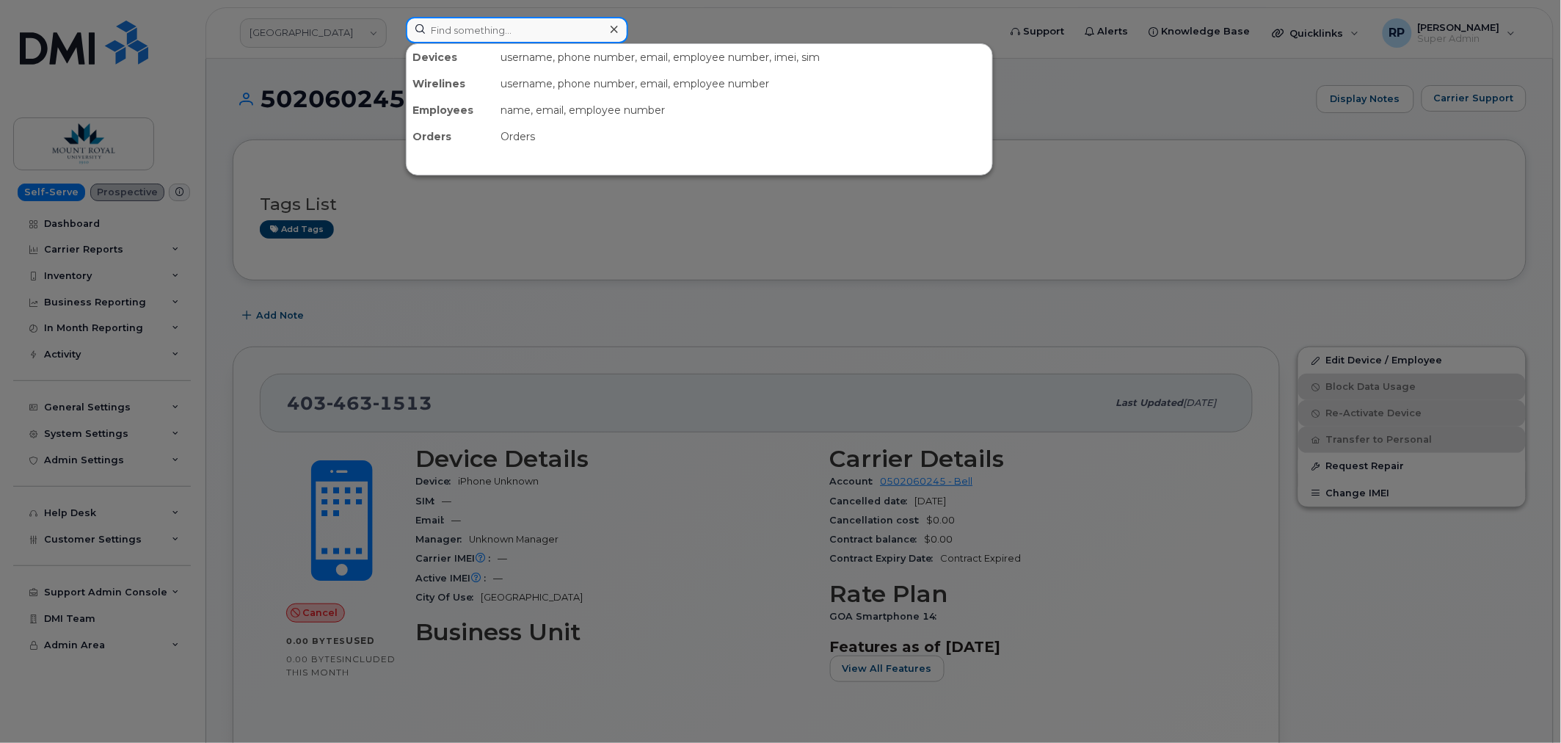
click at [568, 22] on input at bounding box center [517, 30] width 222 height 26
paste input "MOUNT ROYAL COLLEGE-ACTIVE POOLING ACCOUNT"
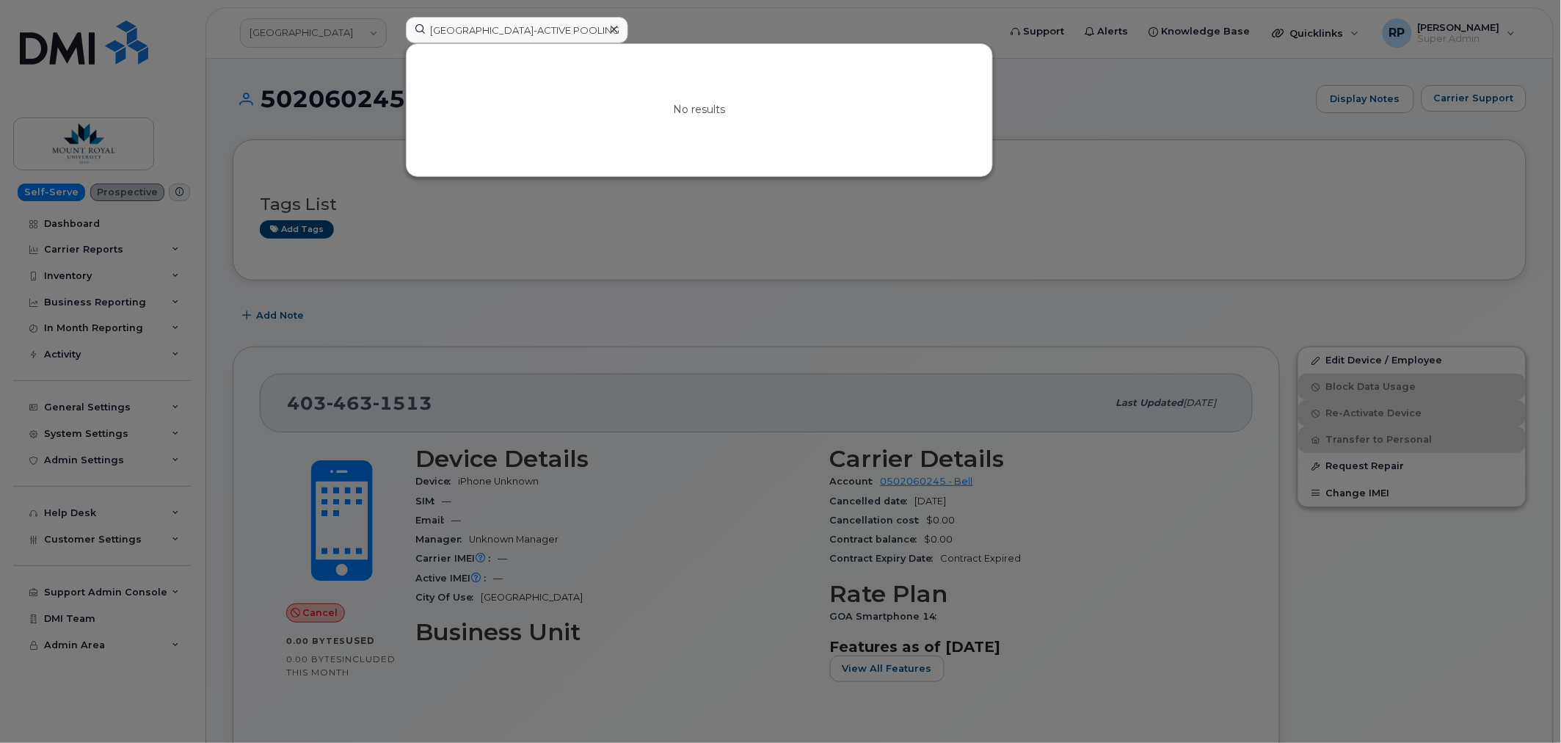
click at [551, 38] on input "MOUNT ROYAL COLLEGE-ACTIVE POOLING ACCOUNT" at bounding box center [517, 30] width 222 height 26
drag, startPoint x: 552, startPoint y: 28, endPoint x: 779, endPoint y: 37, distance: 226.9
click at [779, 37] on div "MOUNT ROYAL COLLEGE-ACTIVE POOLING ACCOUNT No results" at bounding box center [697, 33] width 607 height 32
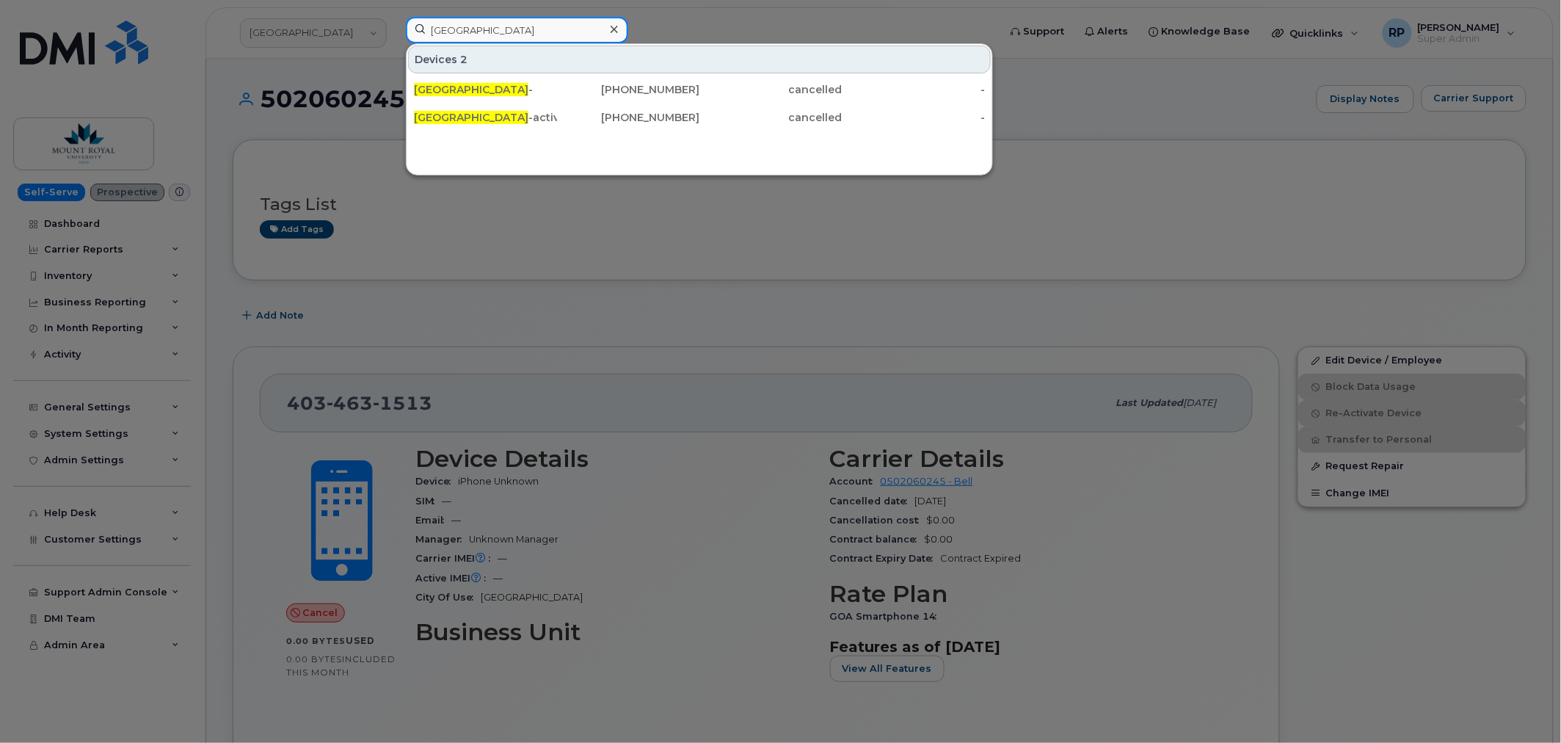
type input "MOUNT ROYAL COLLEGE"
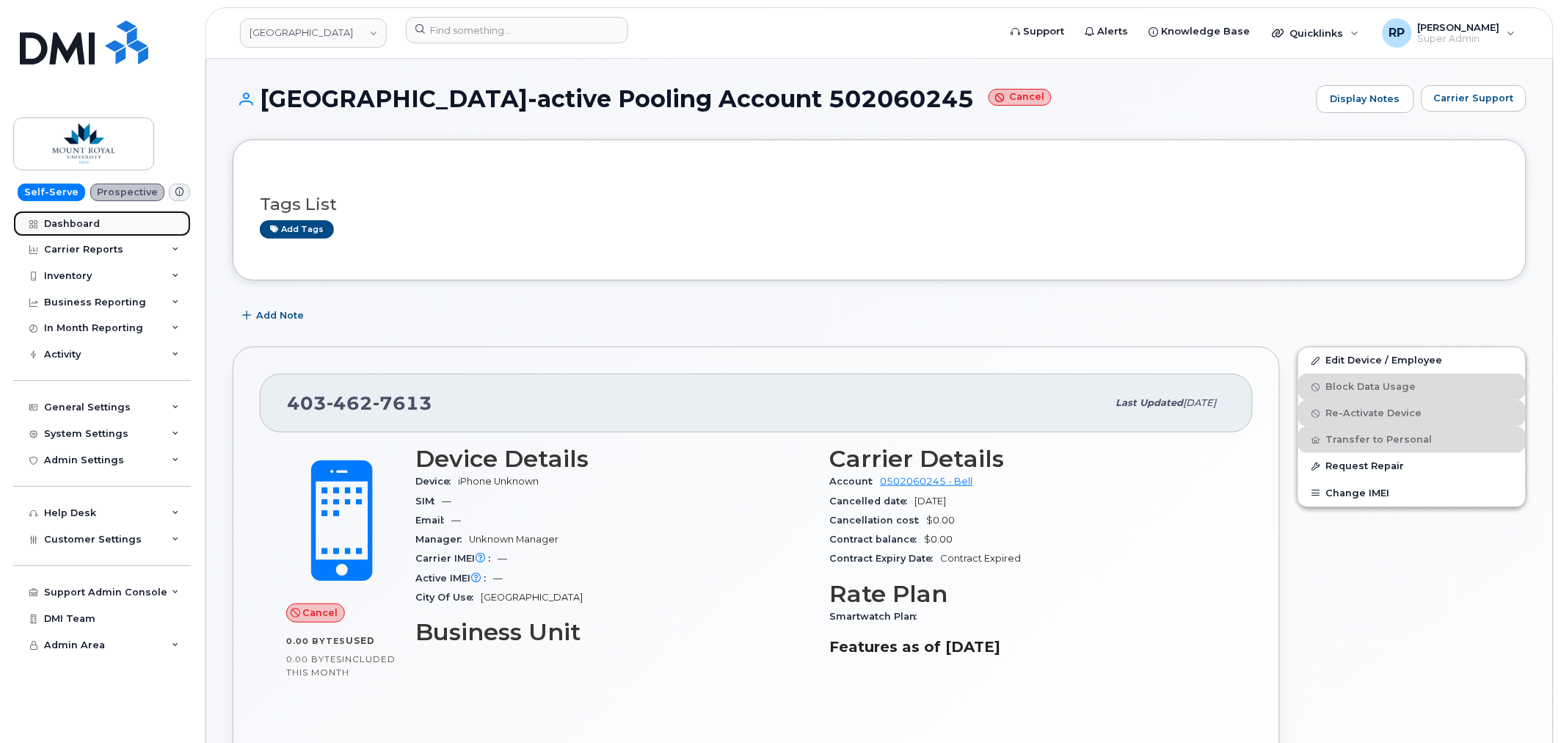
click at [79, 219] on div "Dashboard" at bounding box center [72, 224] width 56 height 12
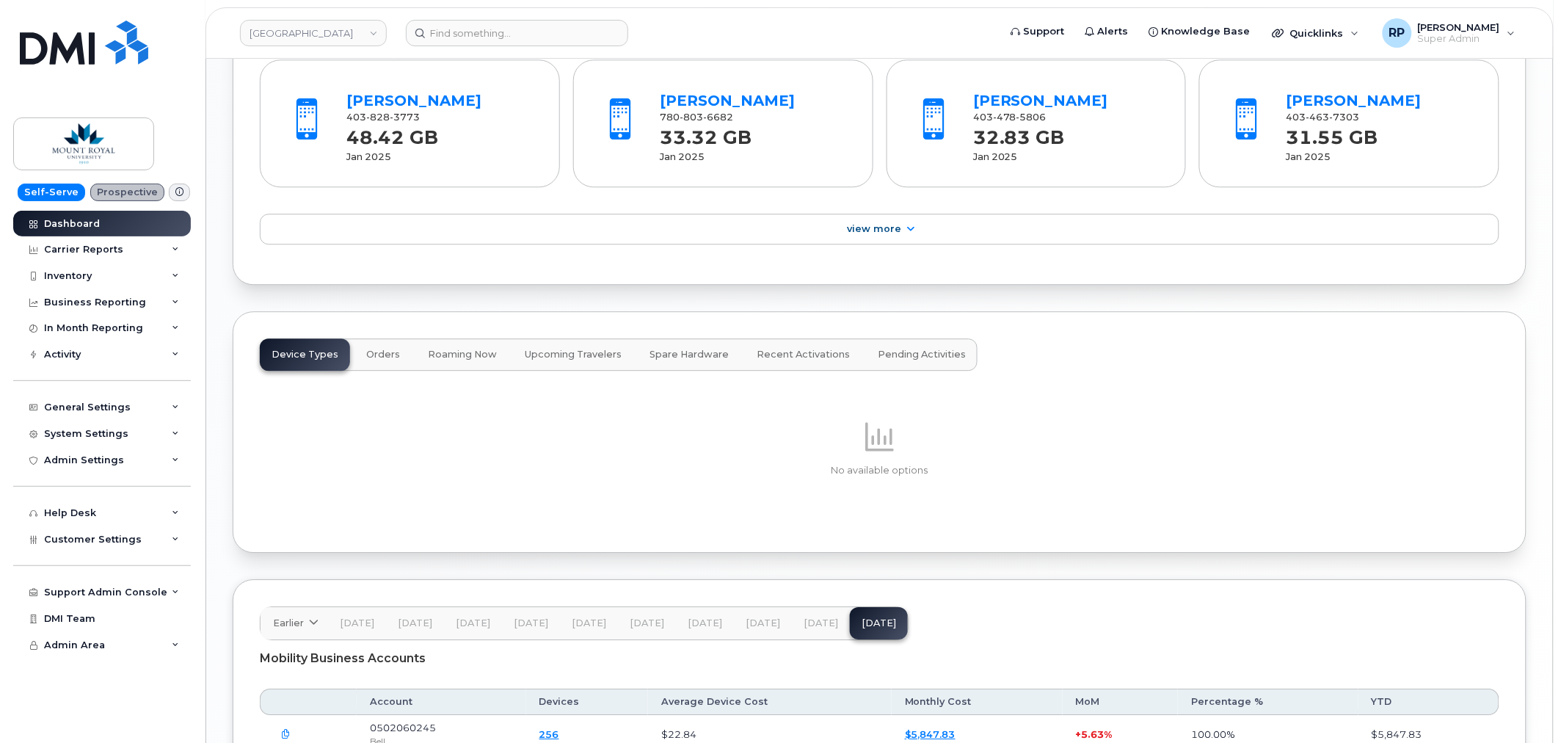
scroll to position [1478, 0]
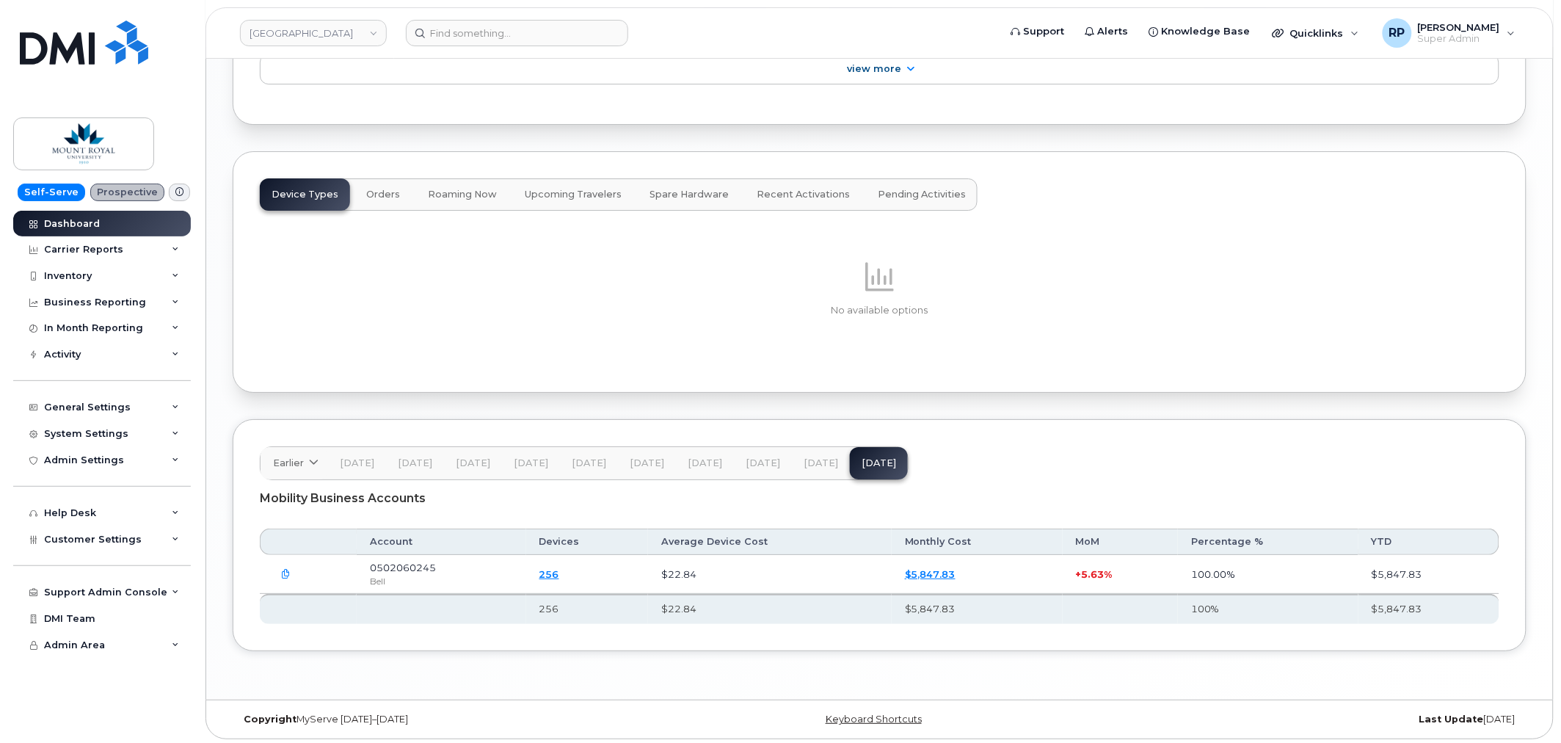
scroll to position [1755, 0]
click at [488, 30] on input at bounding box center [517, 33] width 222 height 26
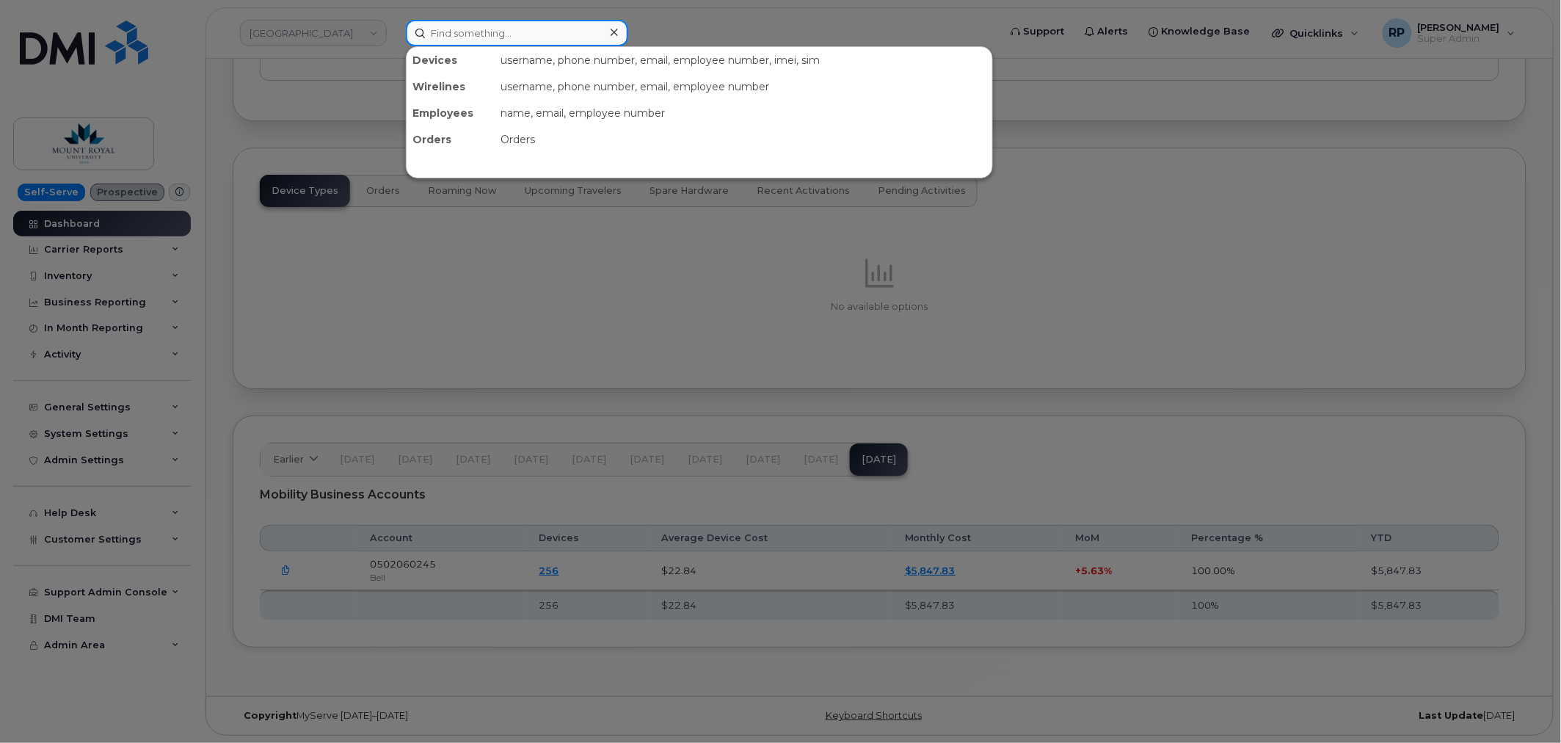
paste input "[URL][DOMAIN_NAME]"
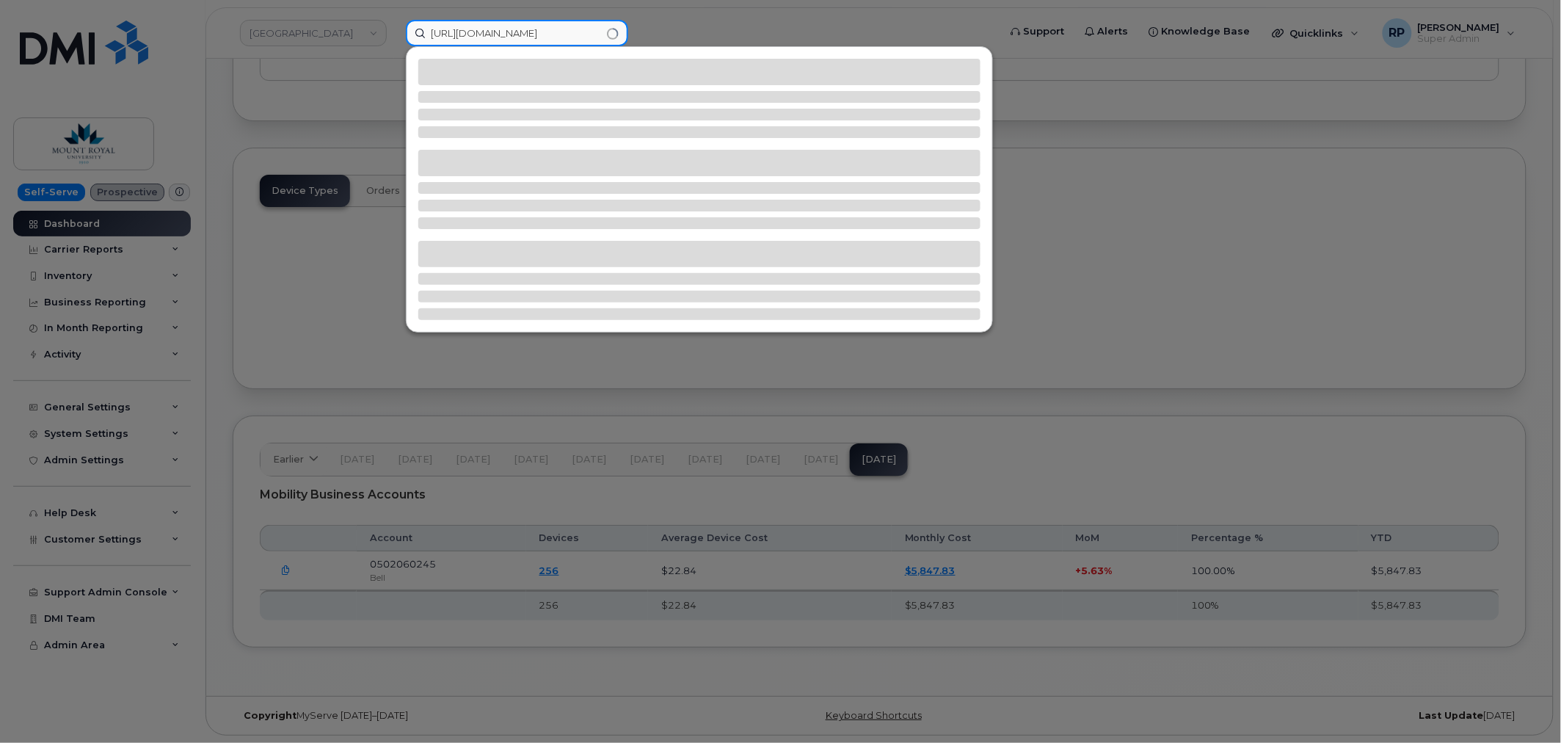
drag, startPoint x: 591, startPoint y: 33, endPoint x: 358, endPoint y: 24, distance: 232.8
click at [394, 23] on div "[URL][DOMAIN_NAME]" at bounding box center [697, 33] width 607 height 26
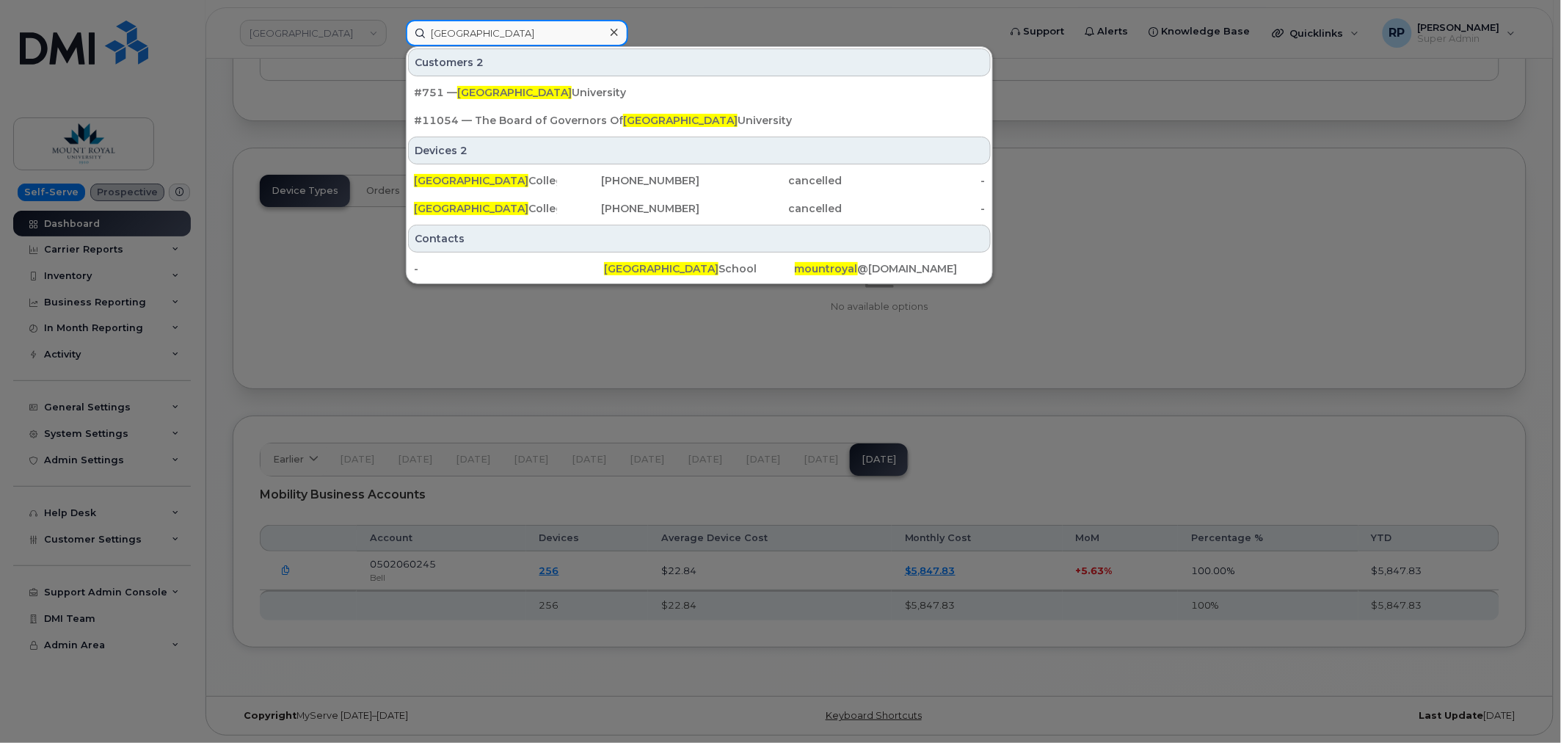
type input "[GEOGRAPHIC_DATA]"
click at [580, 404] on div at bounding box center [780, 371] width 1561 height 743
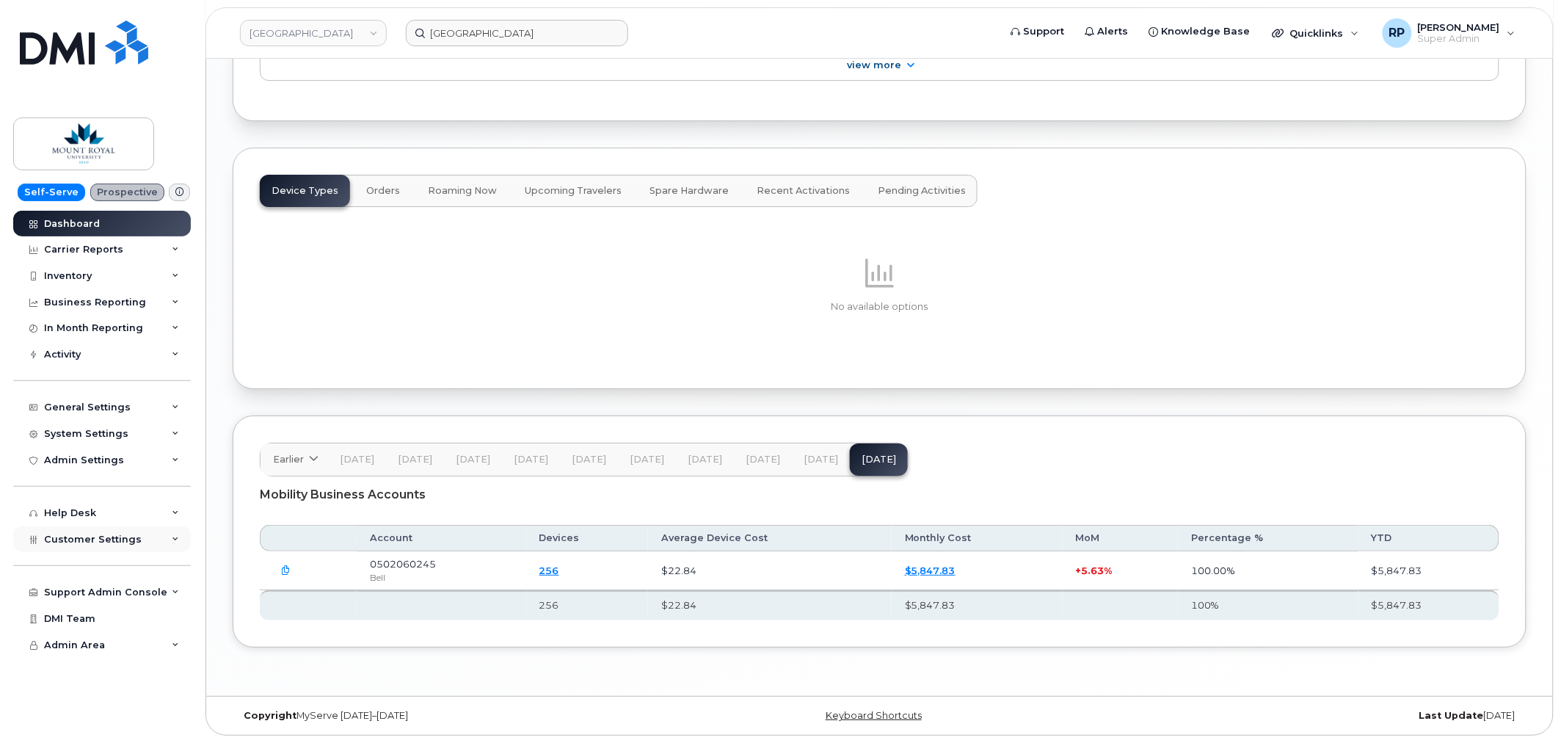
click at [122, 544] on span "Customer Settings" at bounding box center [93, 538] width 98 height 11
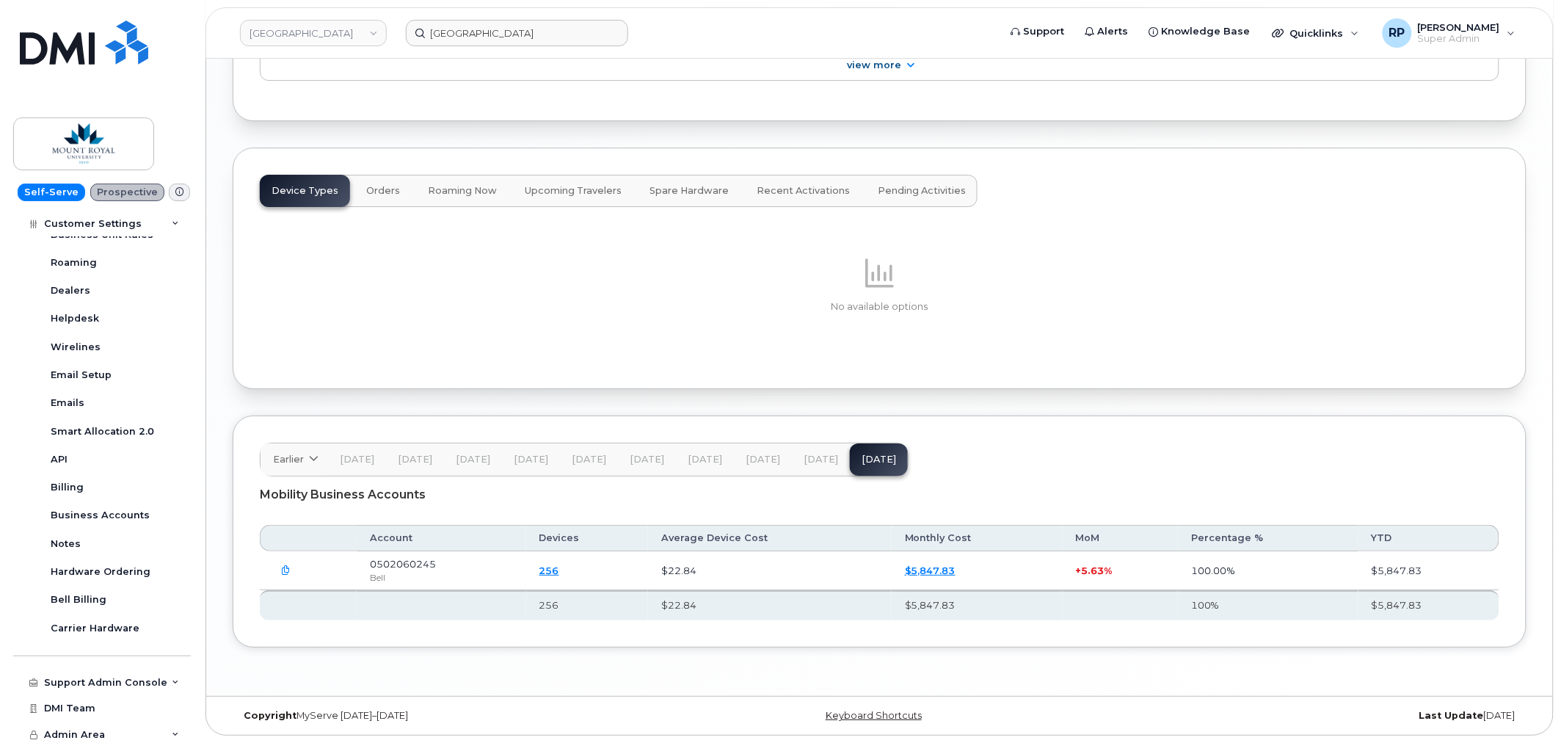
scroll to position [363, 0]
click at [123, 677] on div "Support Admin Console" at bounding box center [105, 679] width 123 height 12
click at [111, 514] on div "Business Accounts" at bounding box center [100, 511] width 99 height 13
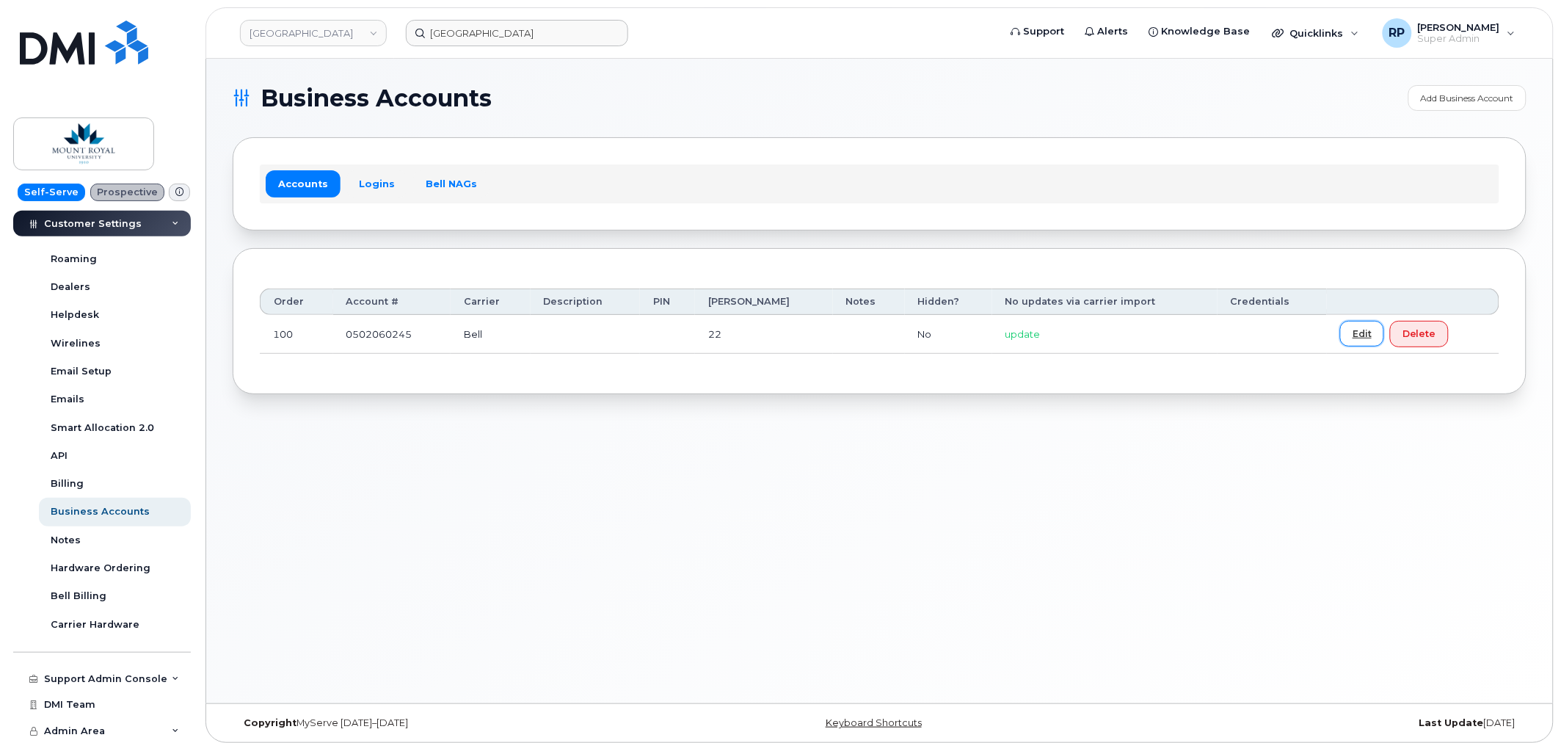
click at [1346, 335] on link "Edit" at bounding box center [1362, 334] width 44 height 26
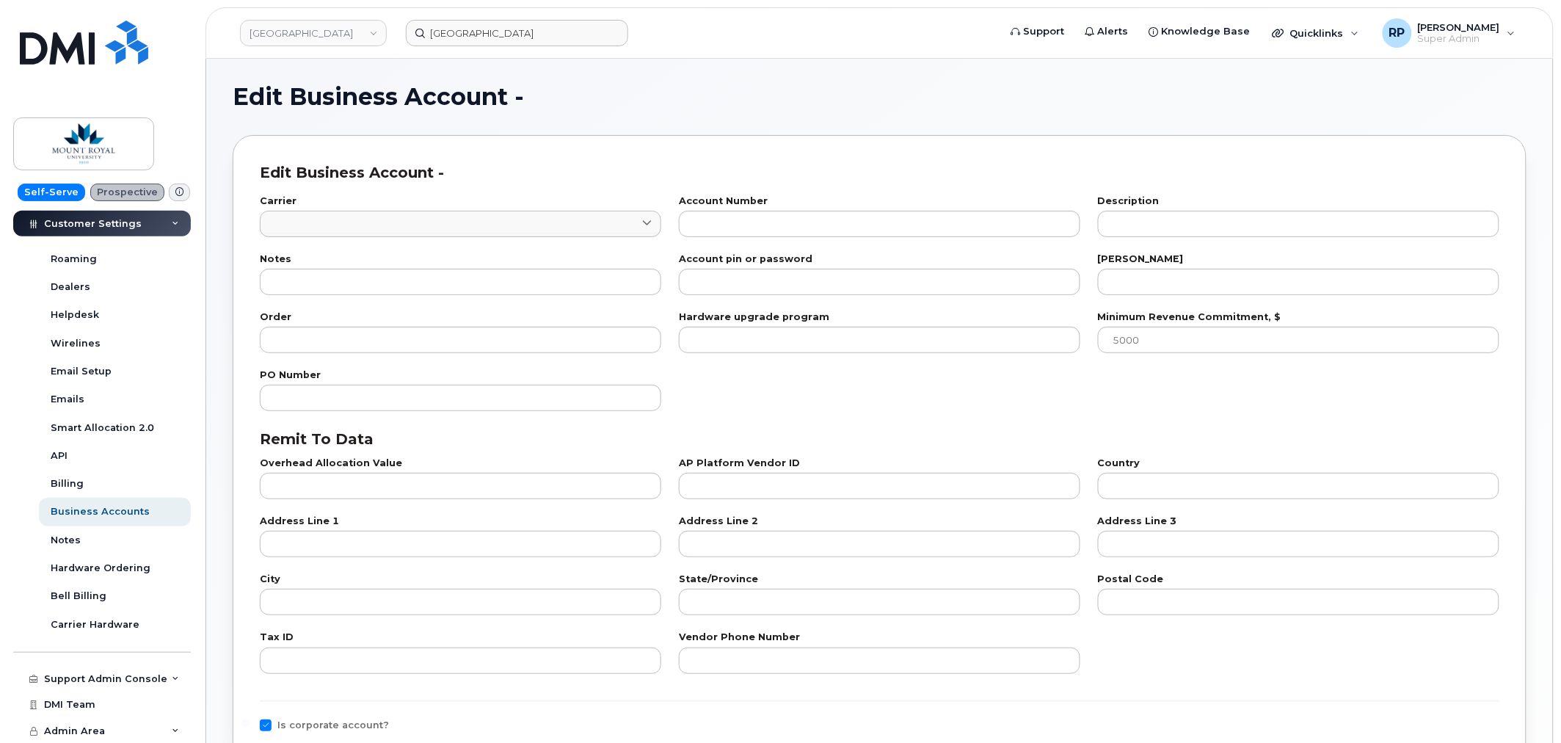
type input "1"
type input "0502060245"
type input "22"
type input "100"
checkbox input "true"
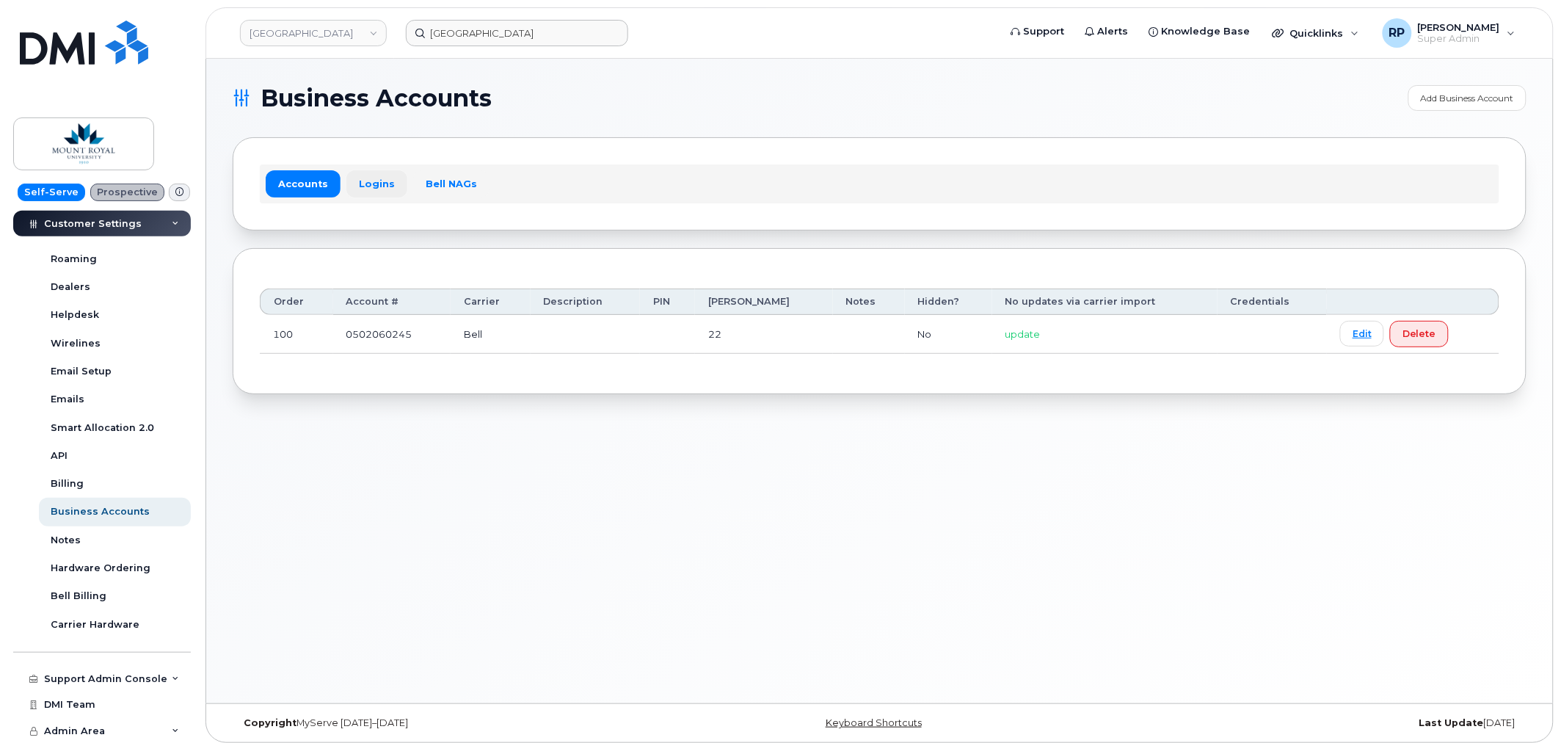
click at [365, 185] on link "Logins" at bounding box center [376, 183] width 61 height 26
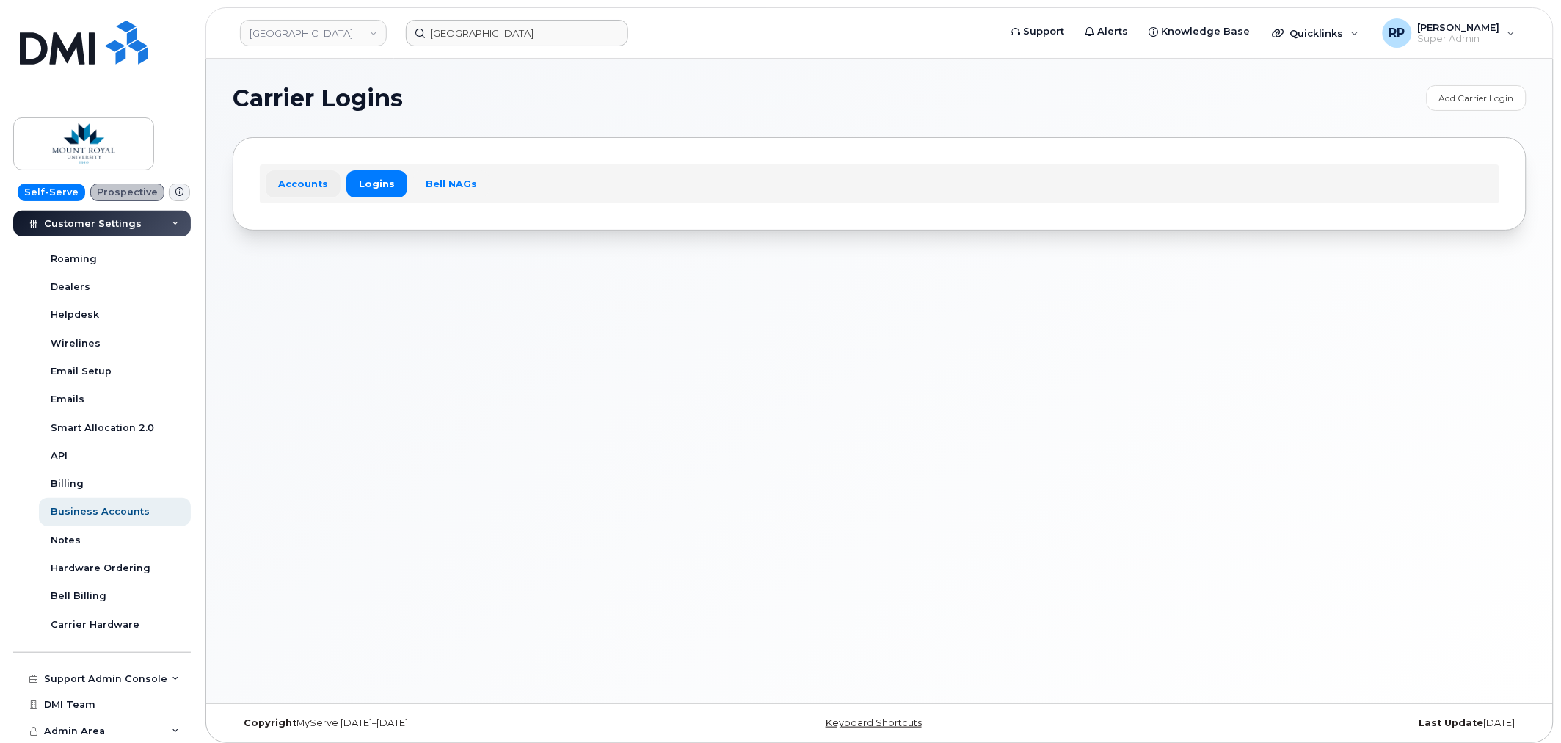
click at [302, 185] on link "Accounts" at bounding box center [303, 183] width 75 height 26
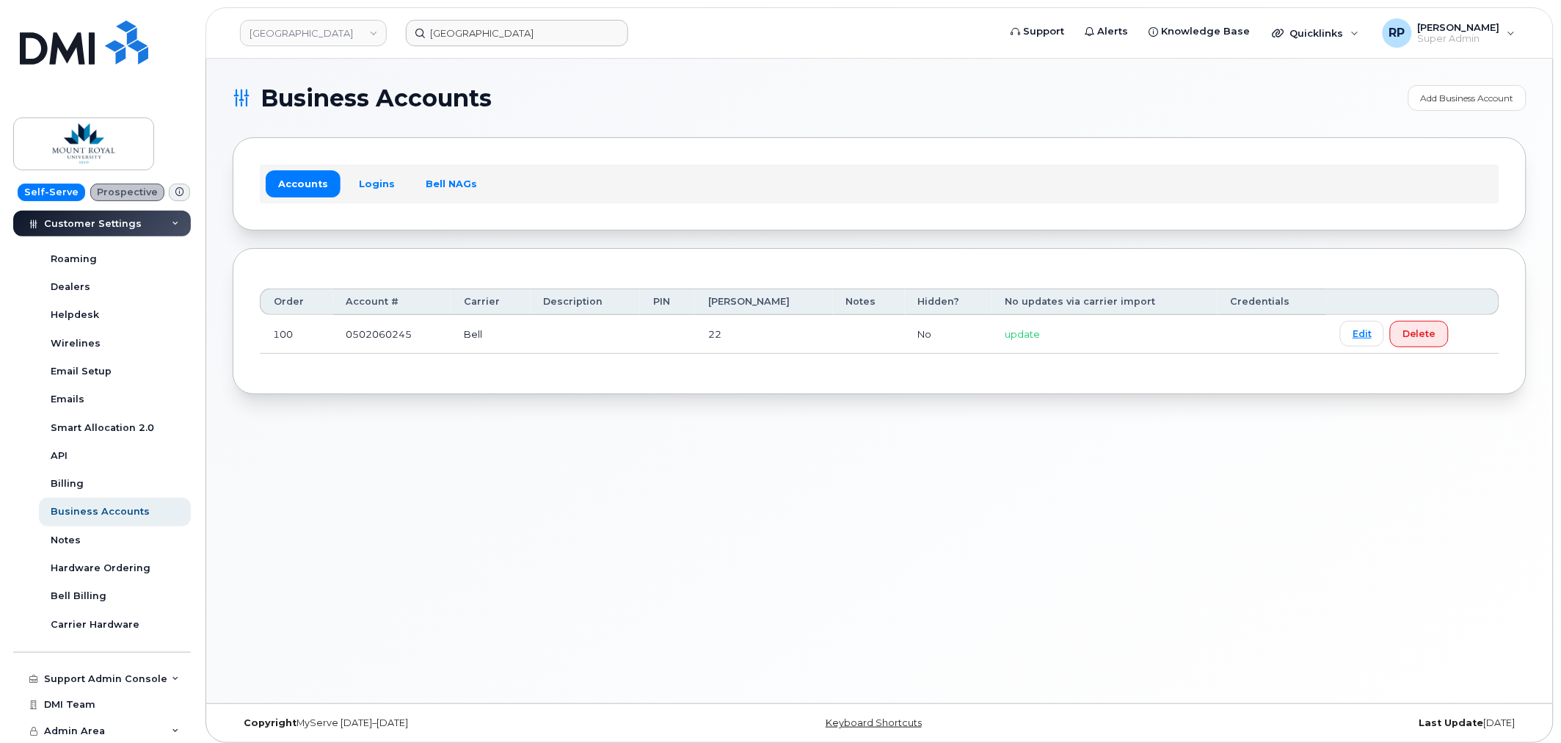
click at [387, 338] on td "0502060245" at bounding box center [392, 334] width 118 height 39
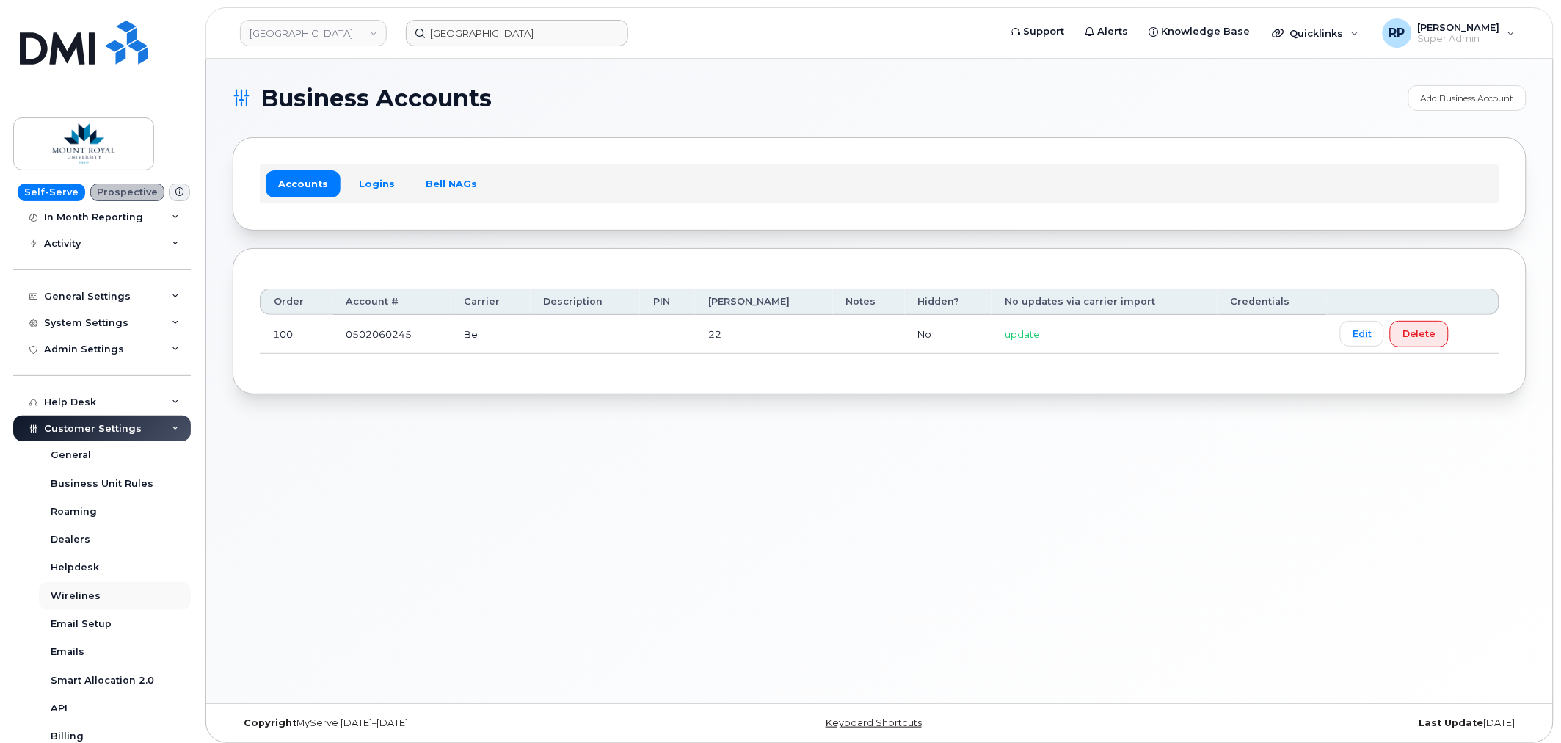
scroll to position [92, 0]
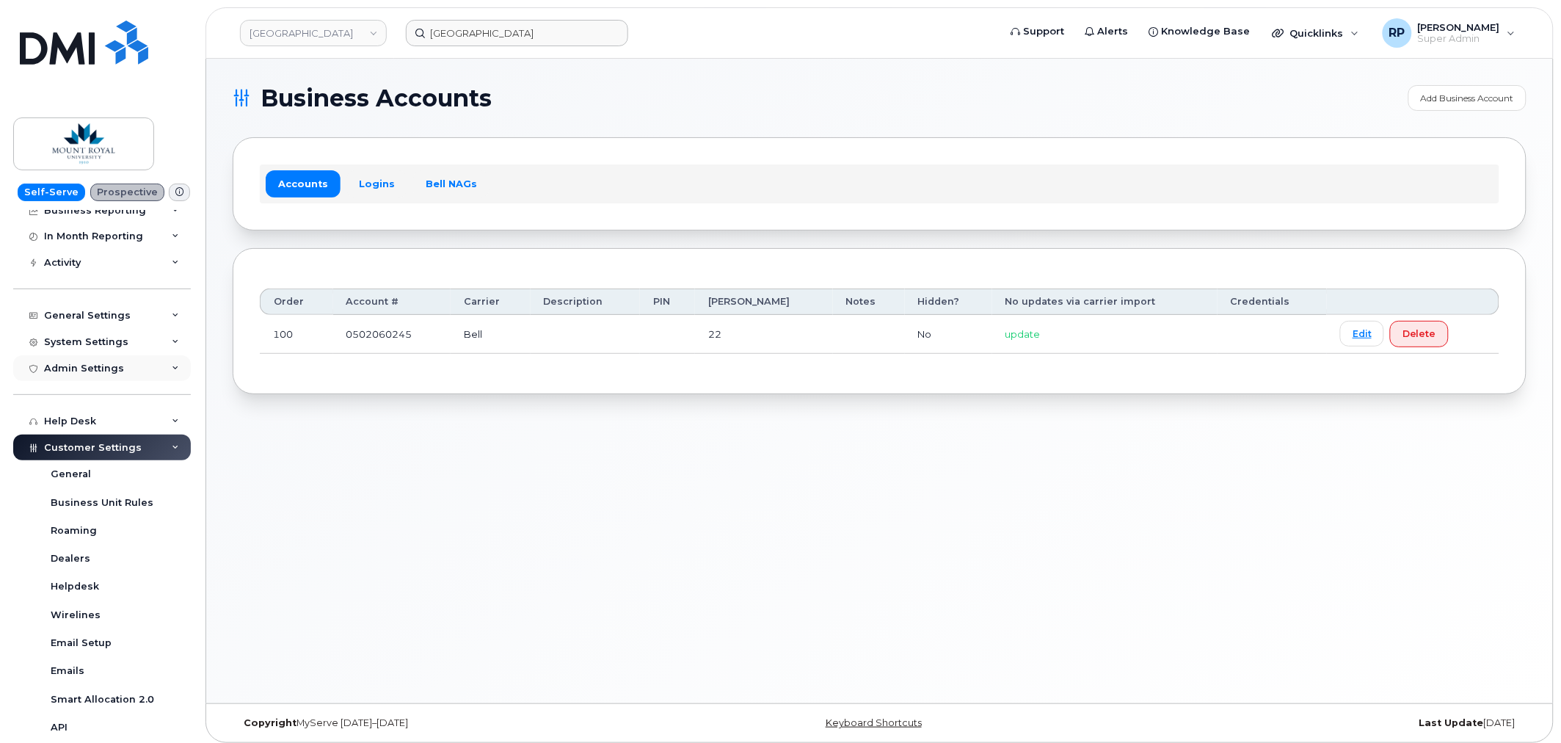
click at [103, 369] on div "Admin Settings" at bounding box center [84, 368] width 80 height 12
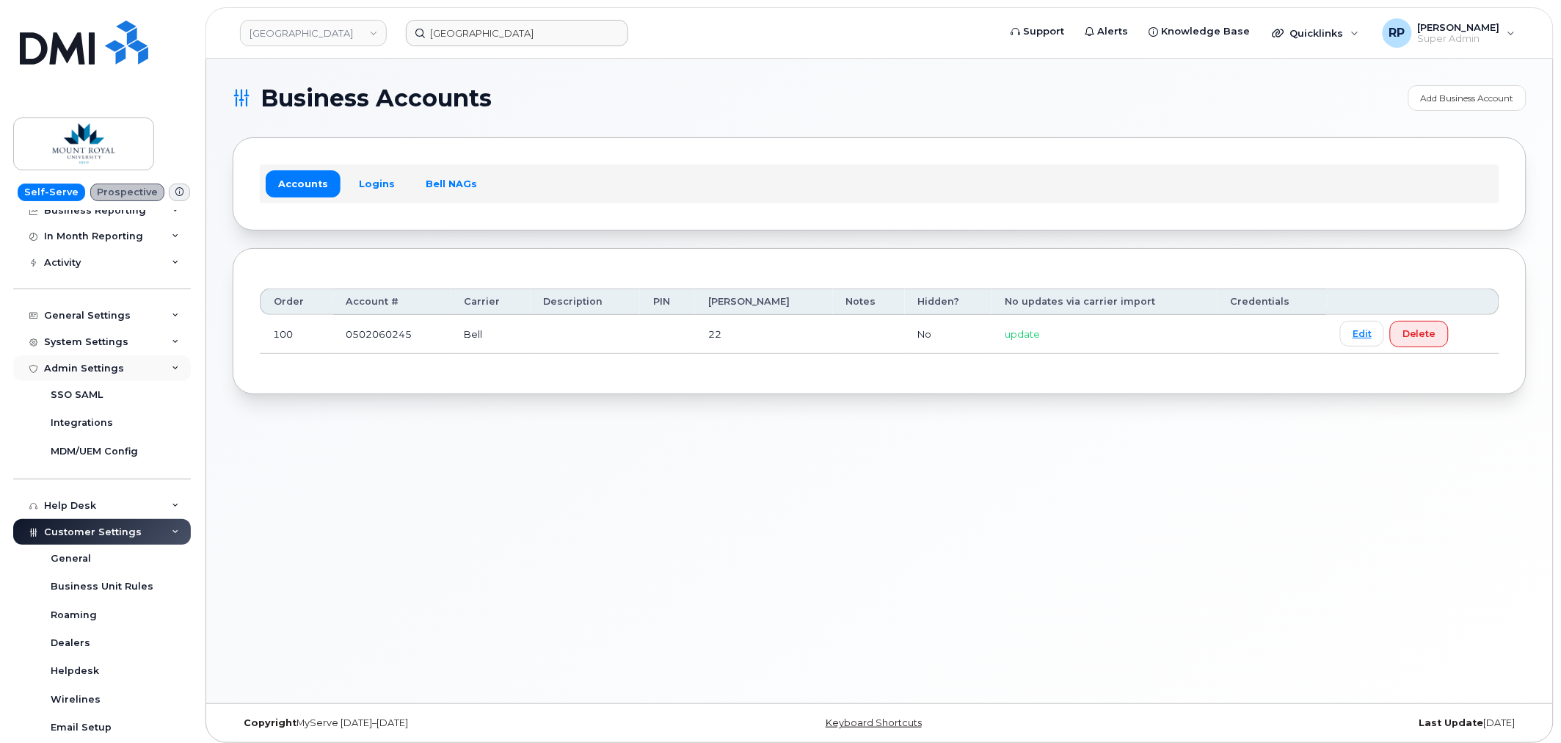
click at [103, 369] on div "Admin Settings" at bounding box center [84, 368] width 80 height 12
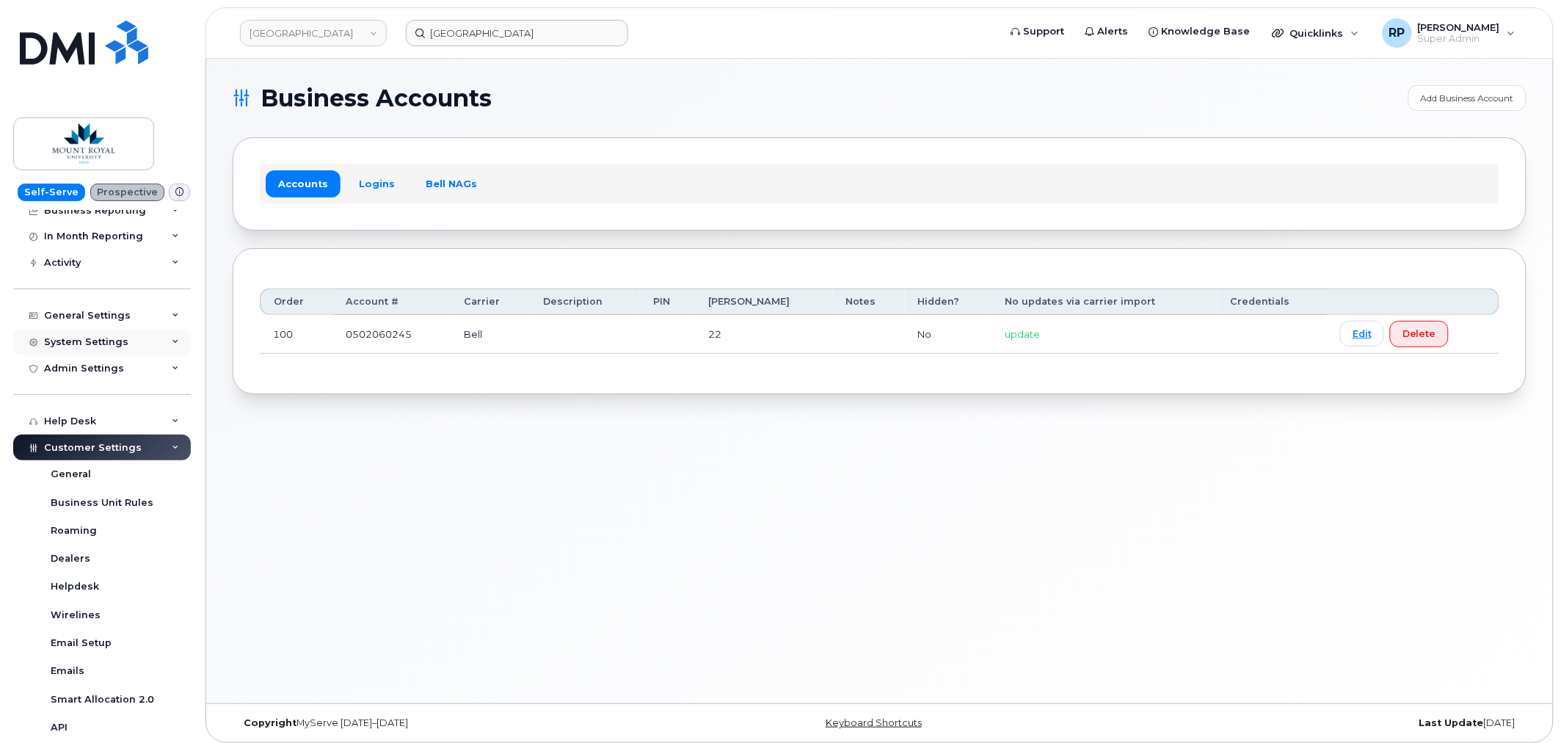
click at [103, 335] on div "System Settings" at bounding box center [102, 342] width 178 height 26
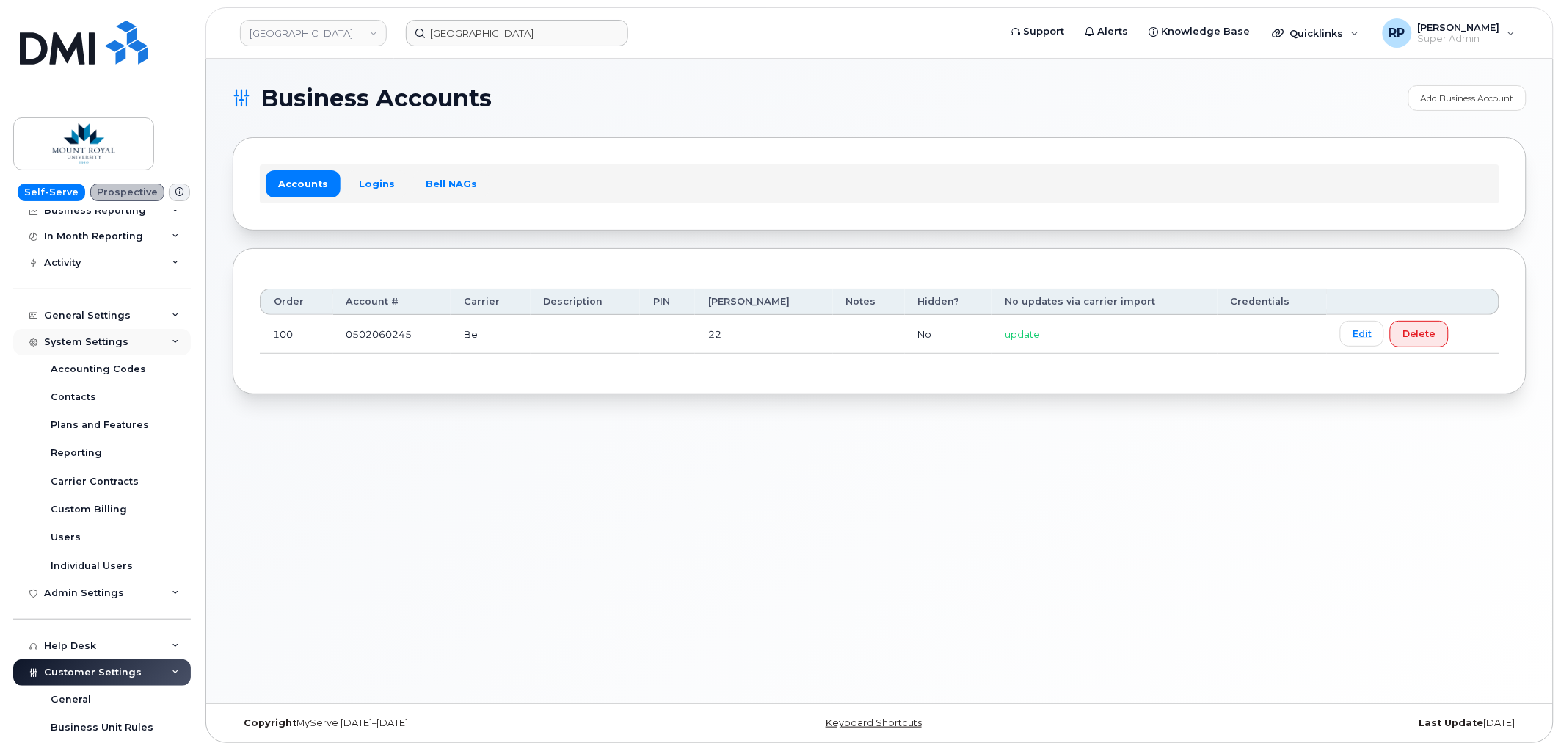
click at [103, 335] on div "System Settings" at bounding box center [102, 342] width 178 height 26
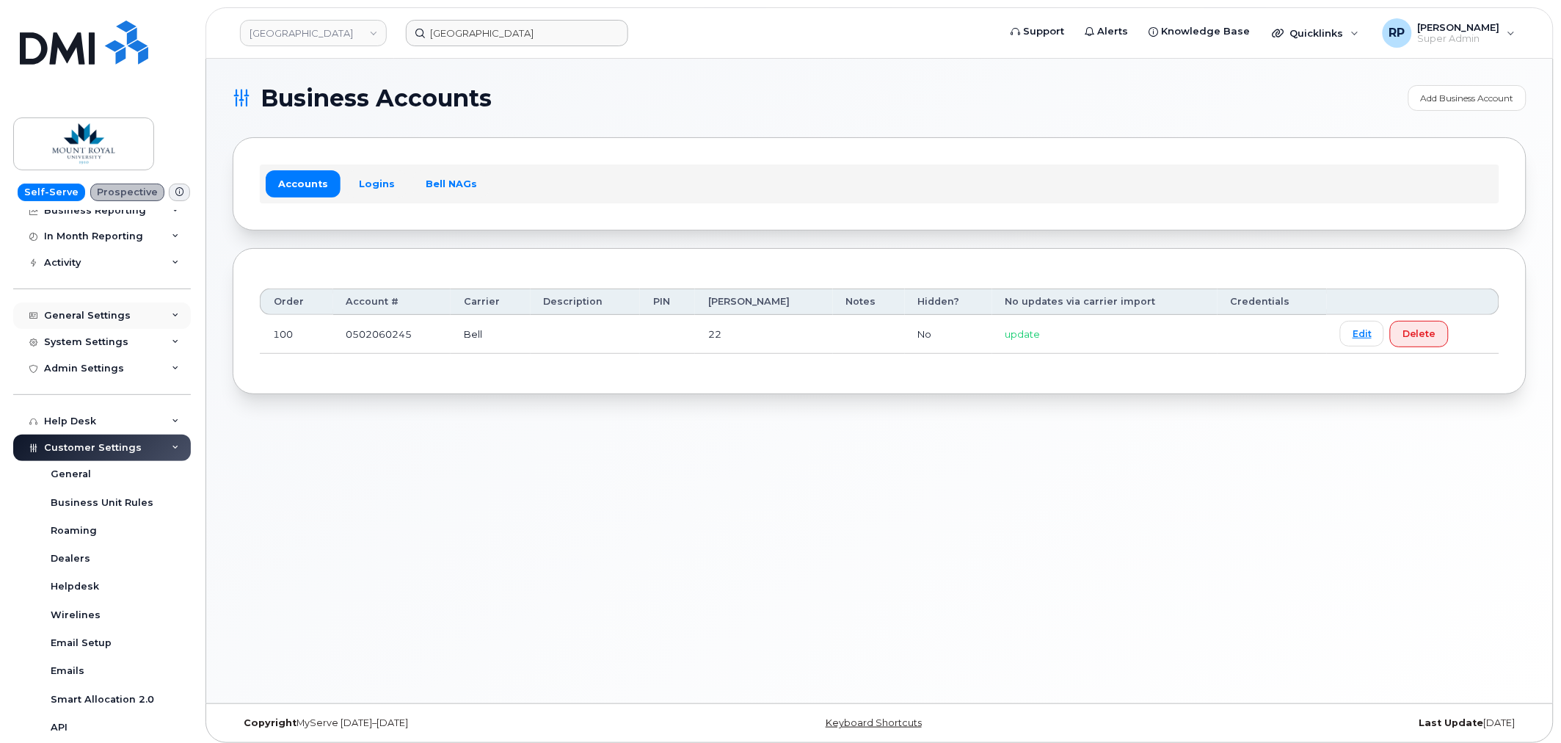
click at [104, 310] on div "General Settings" at bounding box center [87, 316] width 87 height 12
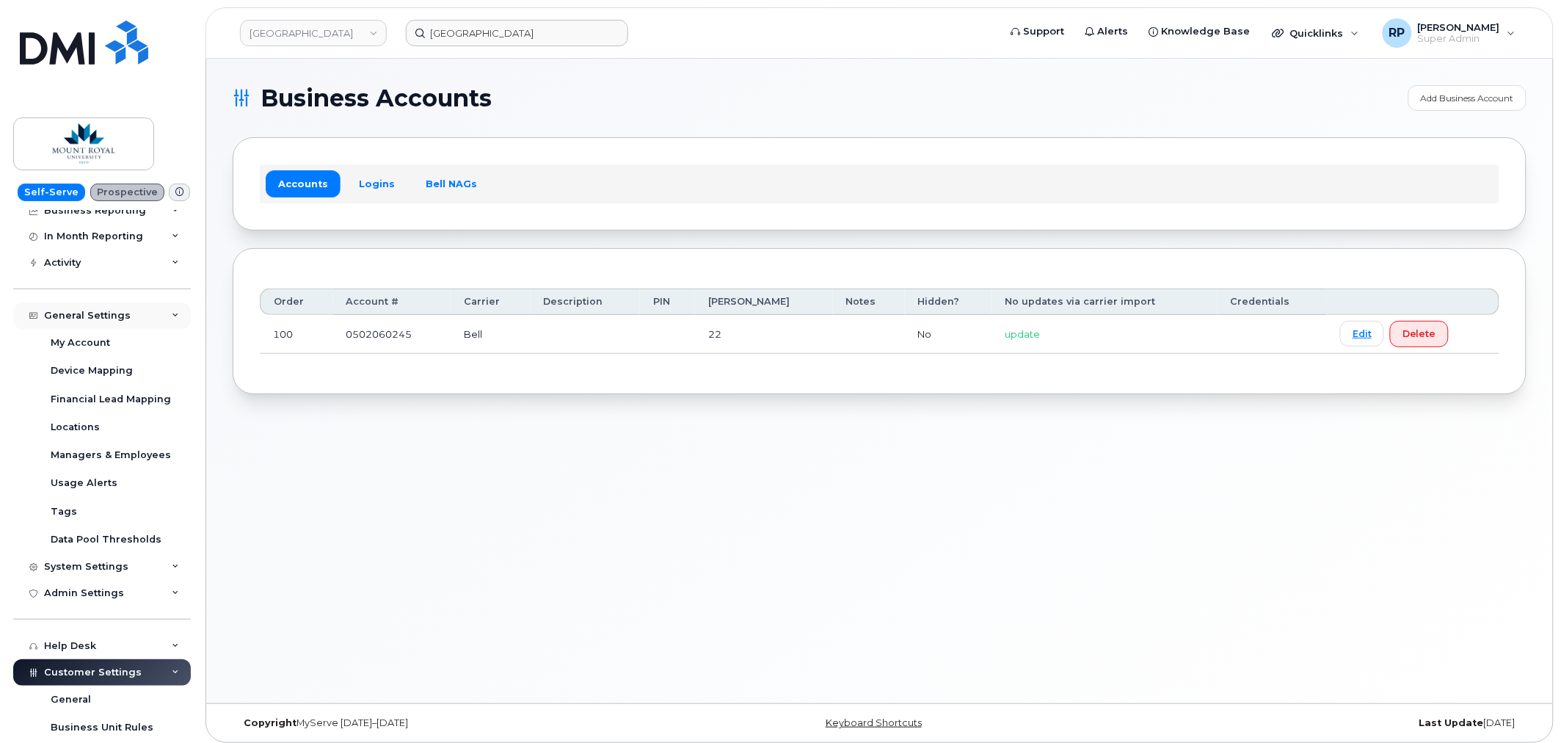
click at [104, 310] on div "General Settings" at bounding box center [87, 316] width 87 height 12
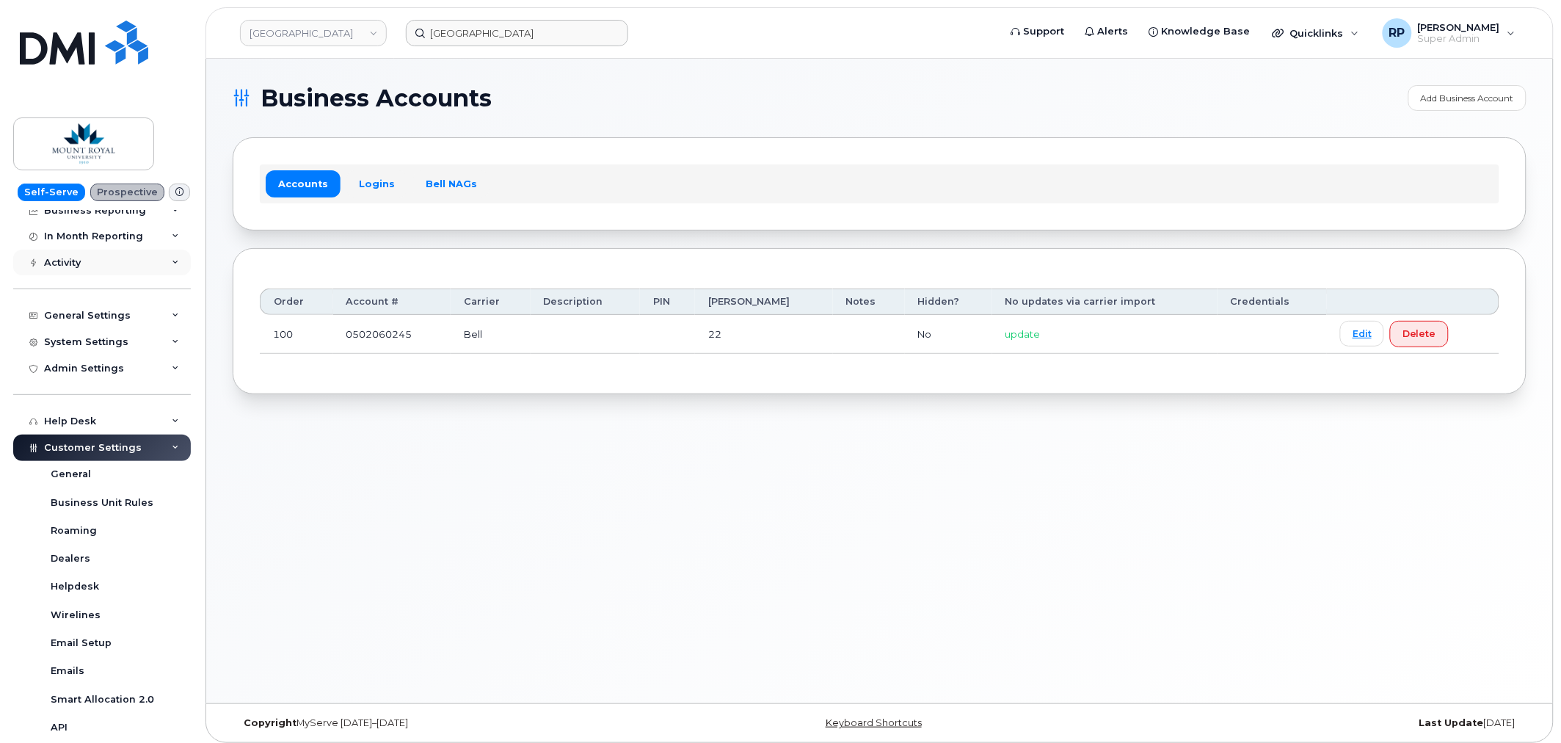
click at [101, 269] on div "Activity" at bounding box center [102, 262] width 178 height 26
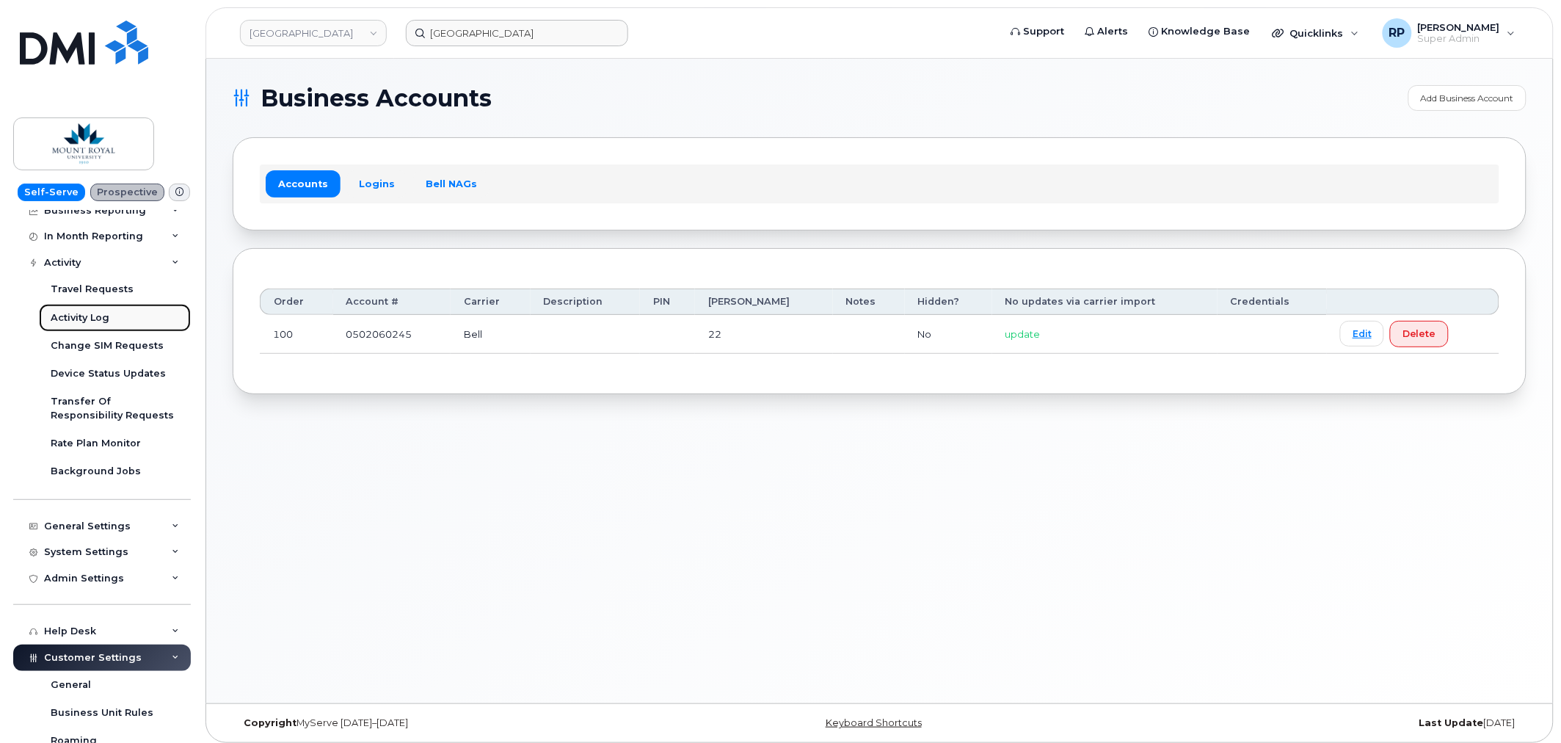
click at [92, 323] on div "Activity Log" at bounding box center [80, 317] width 59 height 13
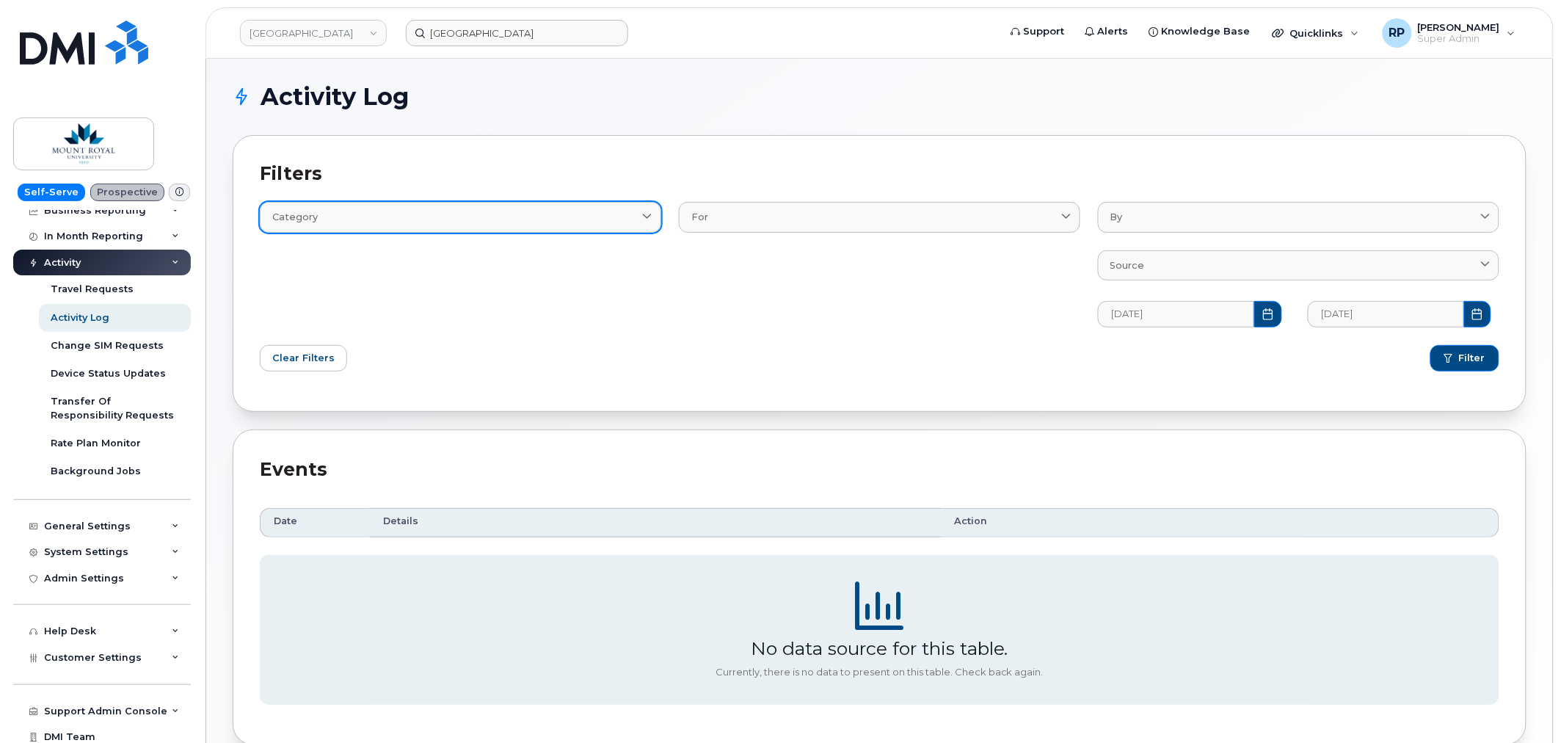
click at [619, 211] on div "Category" at bounding box center [460, 217] width 376 height 14
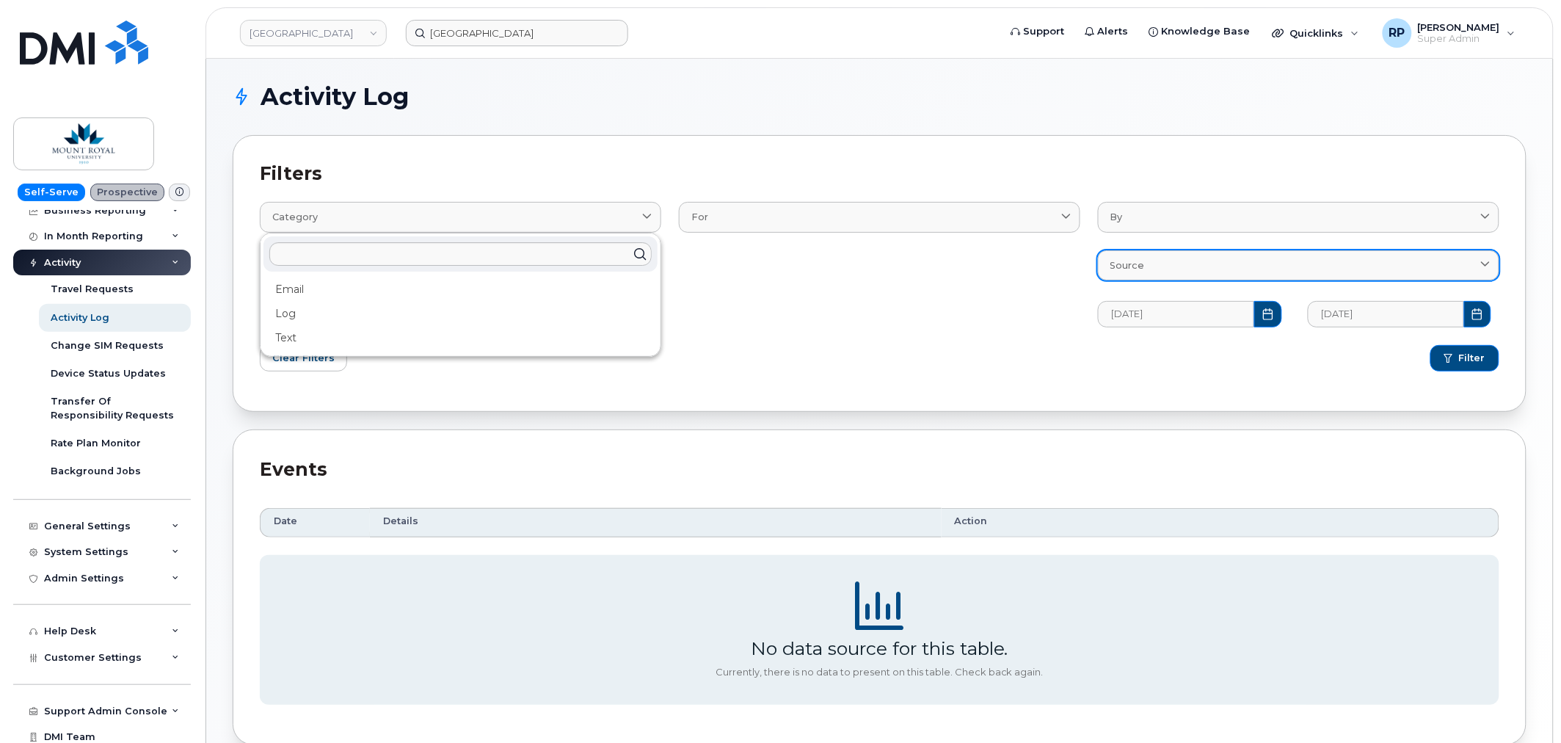
click at [1199, 252] on link "Source" at bounding box center [1298, 265] width 401 height 30
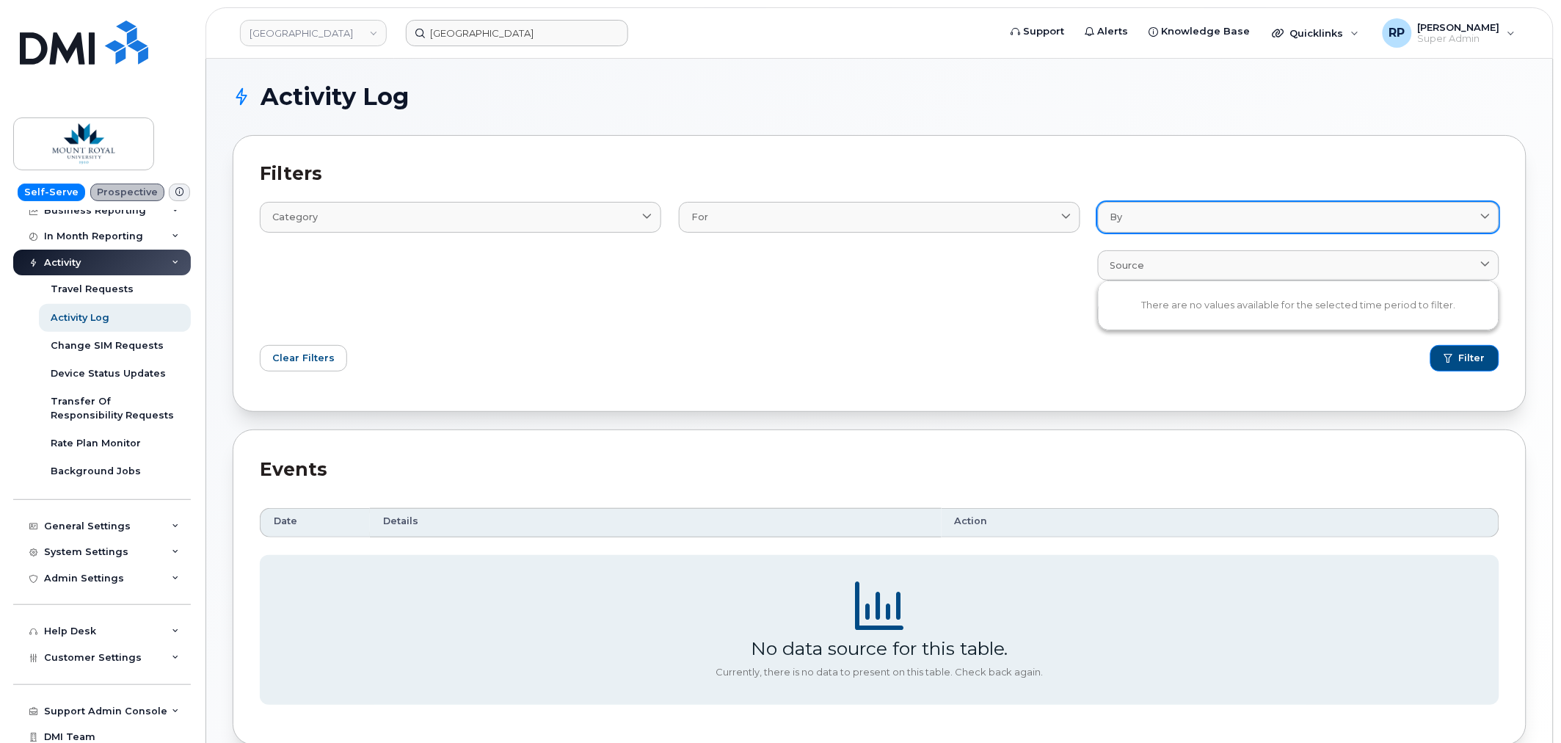
click at [1197, 220] on div "By" at bounding box center [1298, 217] width 376 height 14
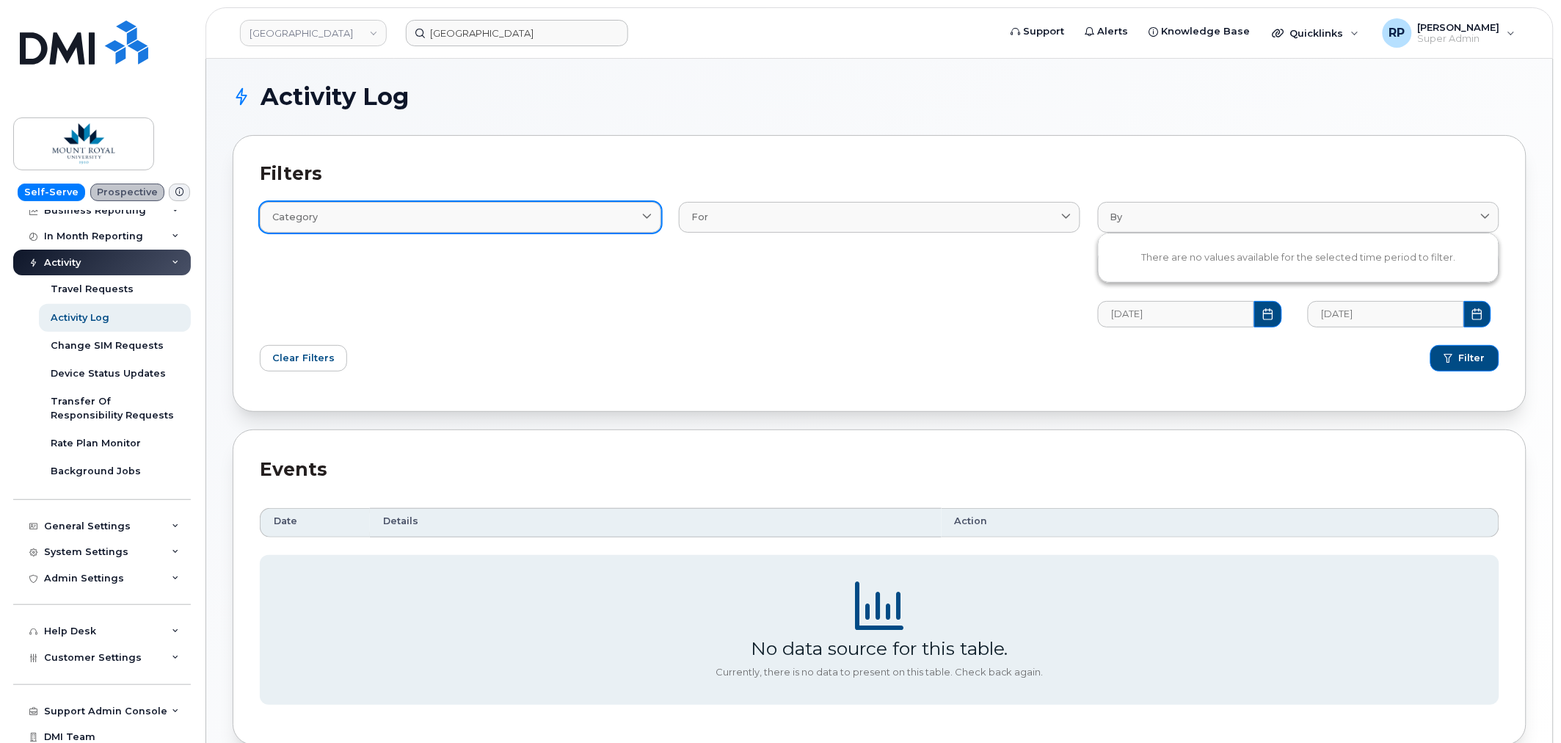
click at [500, 230] on link "Category" at bounding box center [460, 217] width 401 height 30
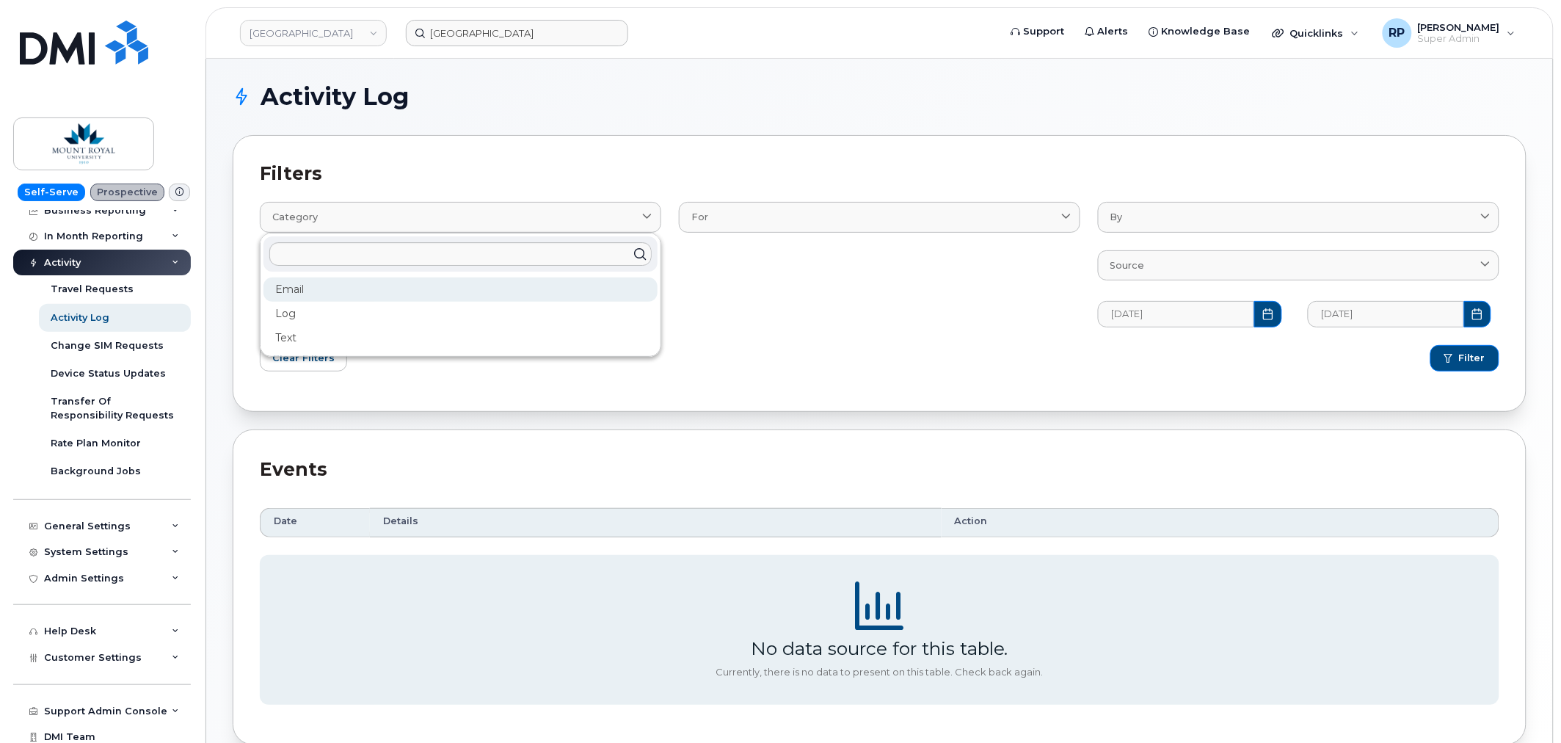
click at [417, 287] on div "Email" at bounding box center [460, 289] width 394 height 24
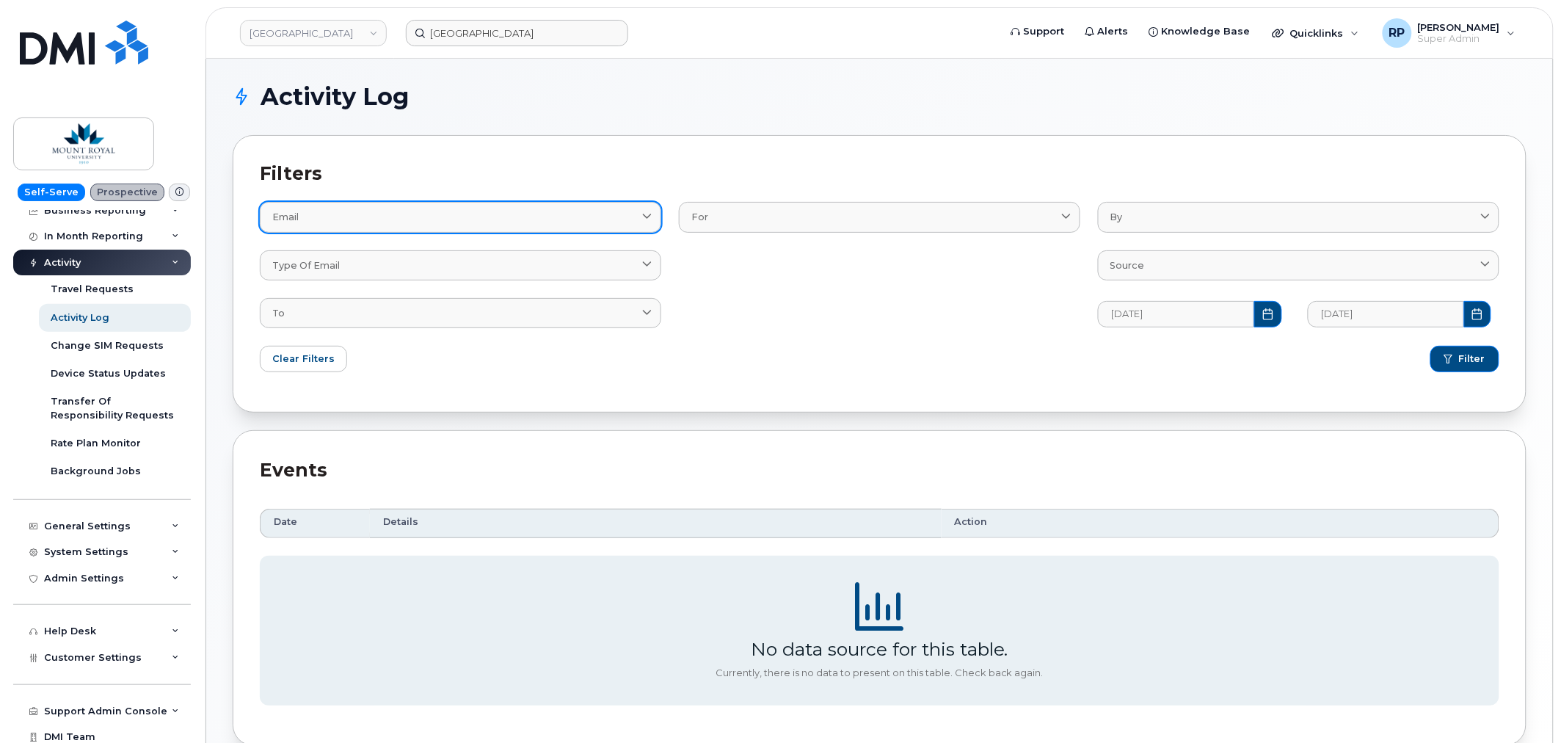
click at [438, 215] on div "Email" at bounding box center [460, 217] width 376 height 14
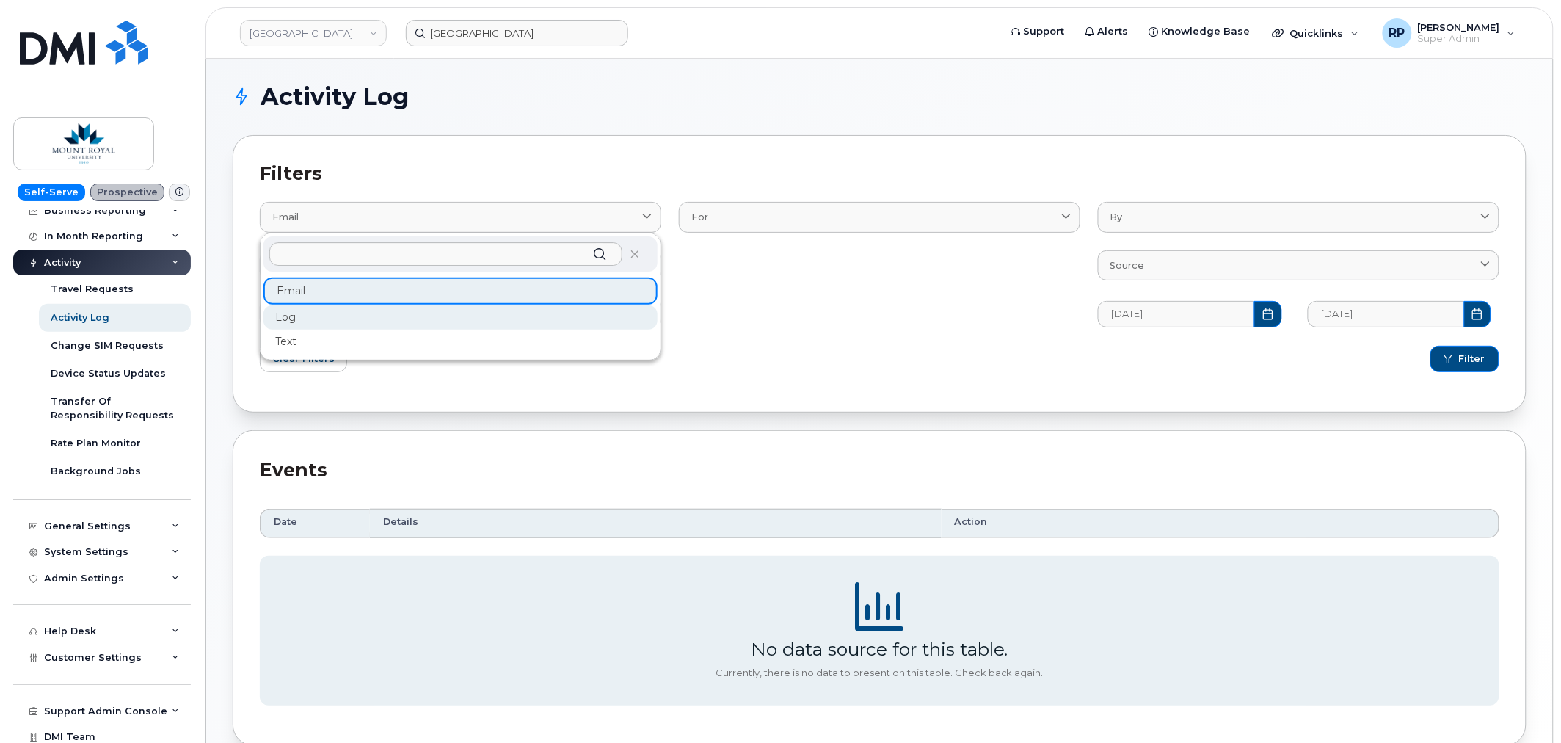
click at [345, 309] on div "Log" at bounding box center [460, 317] width 394 height 24
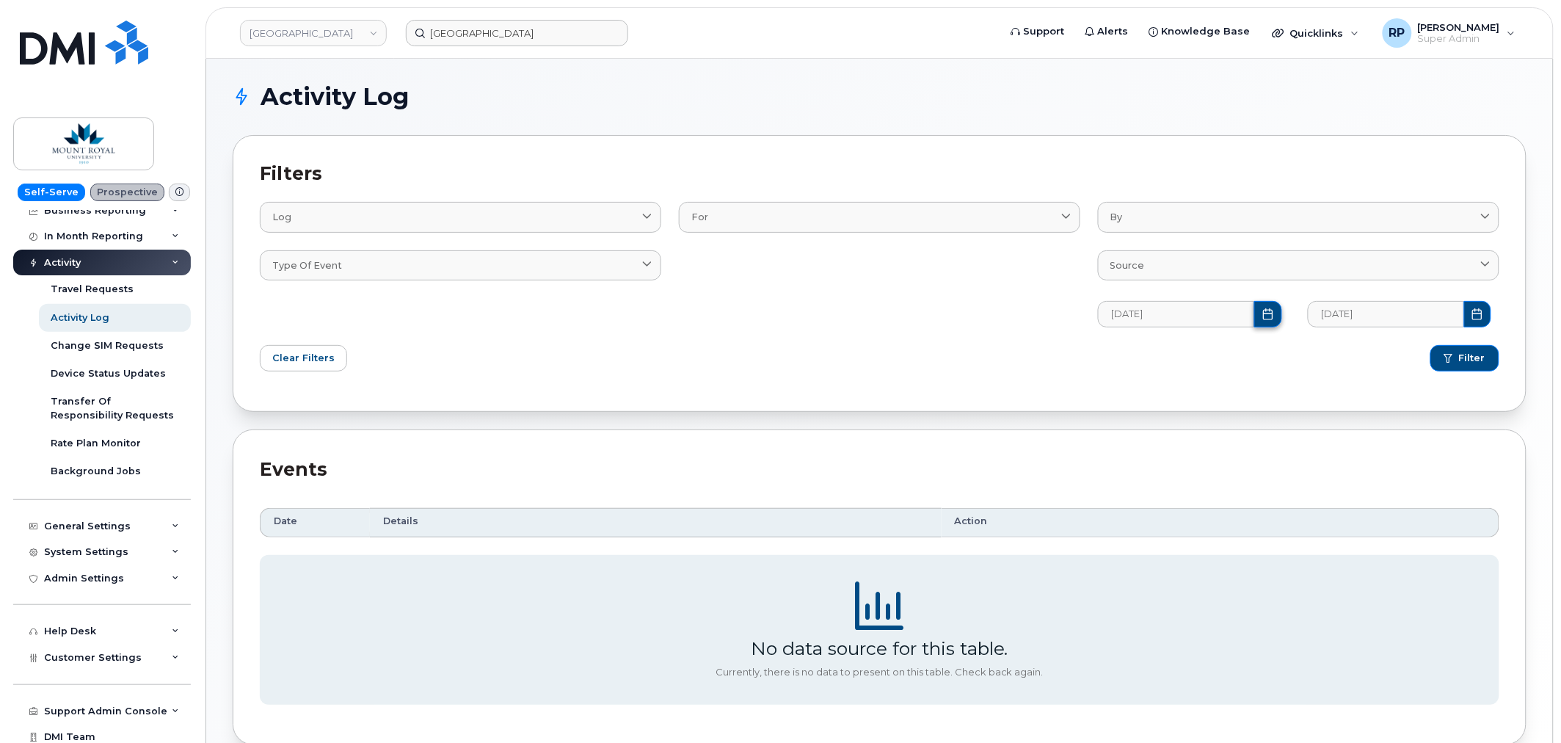
click at [1262, 318] on icon "Choose Date" at bounding box center [1268, 314] width 12 height 12
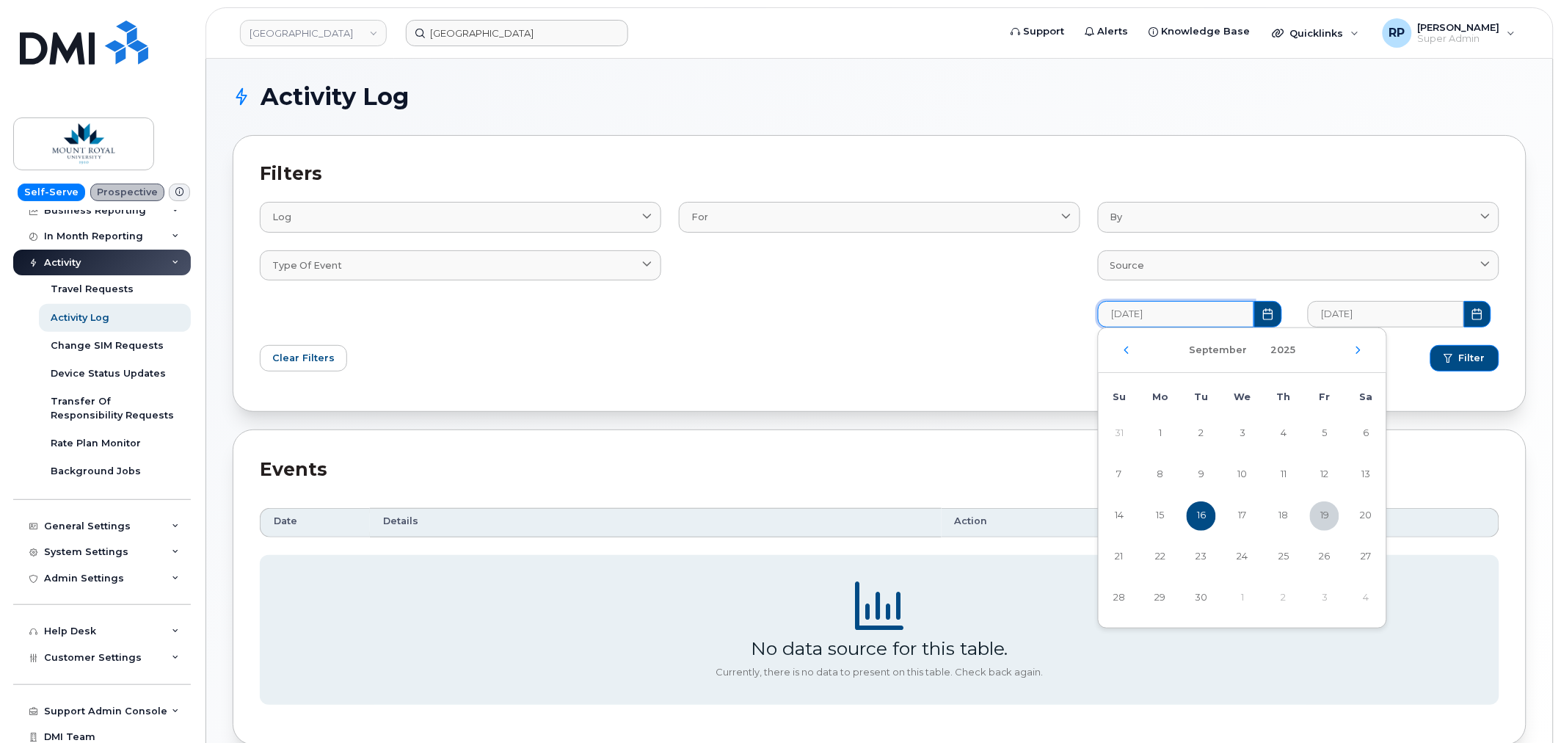
click at [1116, 354] on div "[DATE]" at bounding box center [1243, 350] width 288 height 45
click at [1125, 351] on icon "Previous Month" at bounding box center [1126, 350] width 9 height 12
click at [1125, 350] on icon "Previous Month" at bounding box center [1126, 350] width 9 height 12
click at [1125, 350] on icon "Previous Month" at bounding box center [1127, 349] width 4 height 7
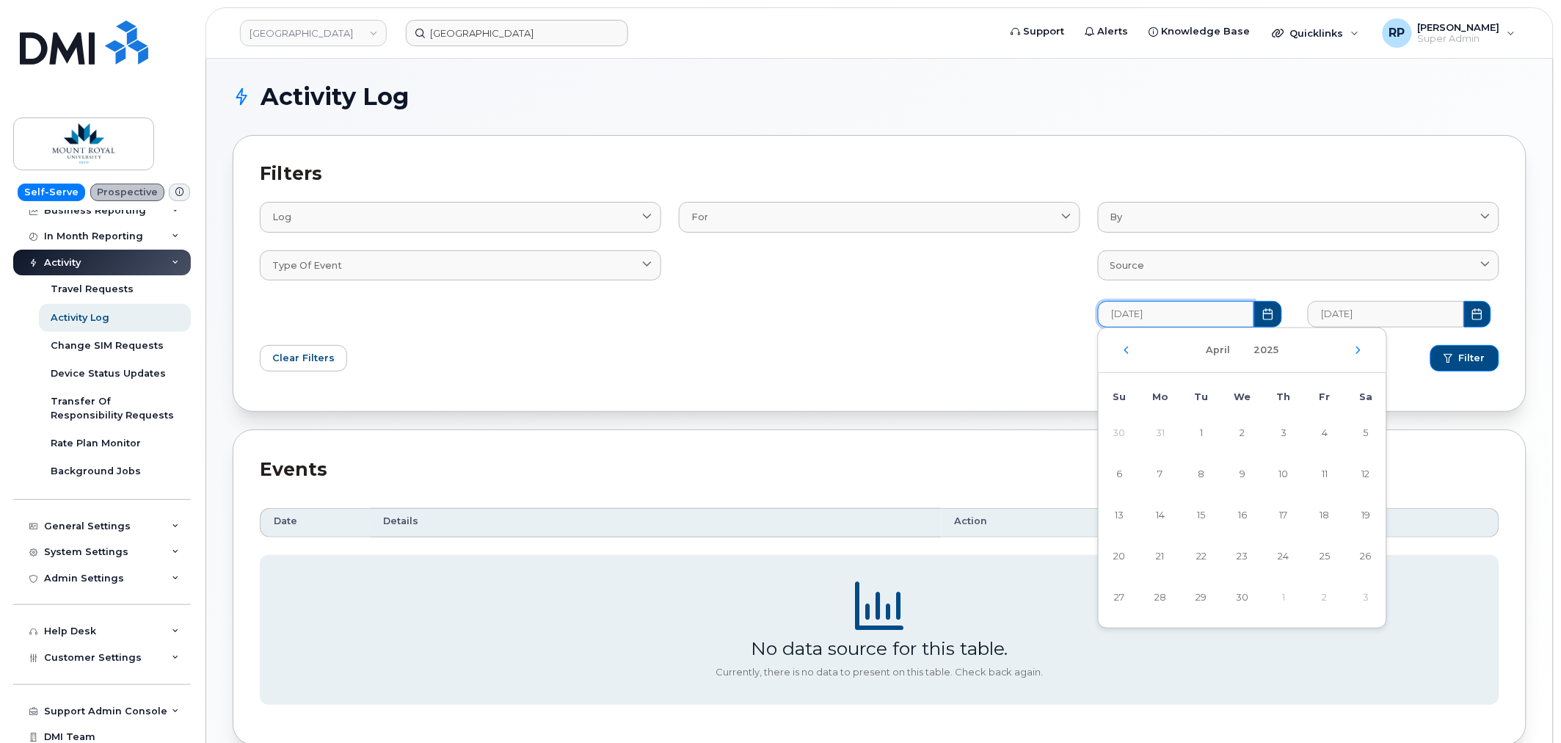
click at [1121, 345] on div "April 2025" at bounding box center [1243, 350] width 288 height 45
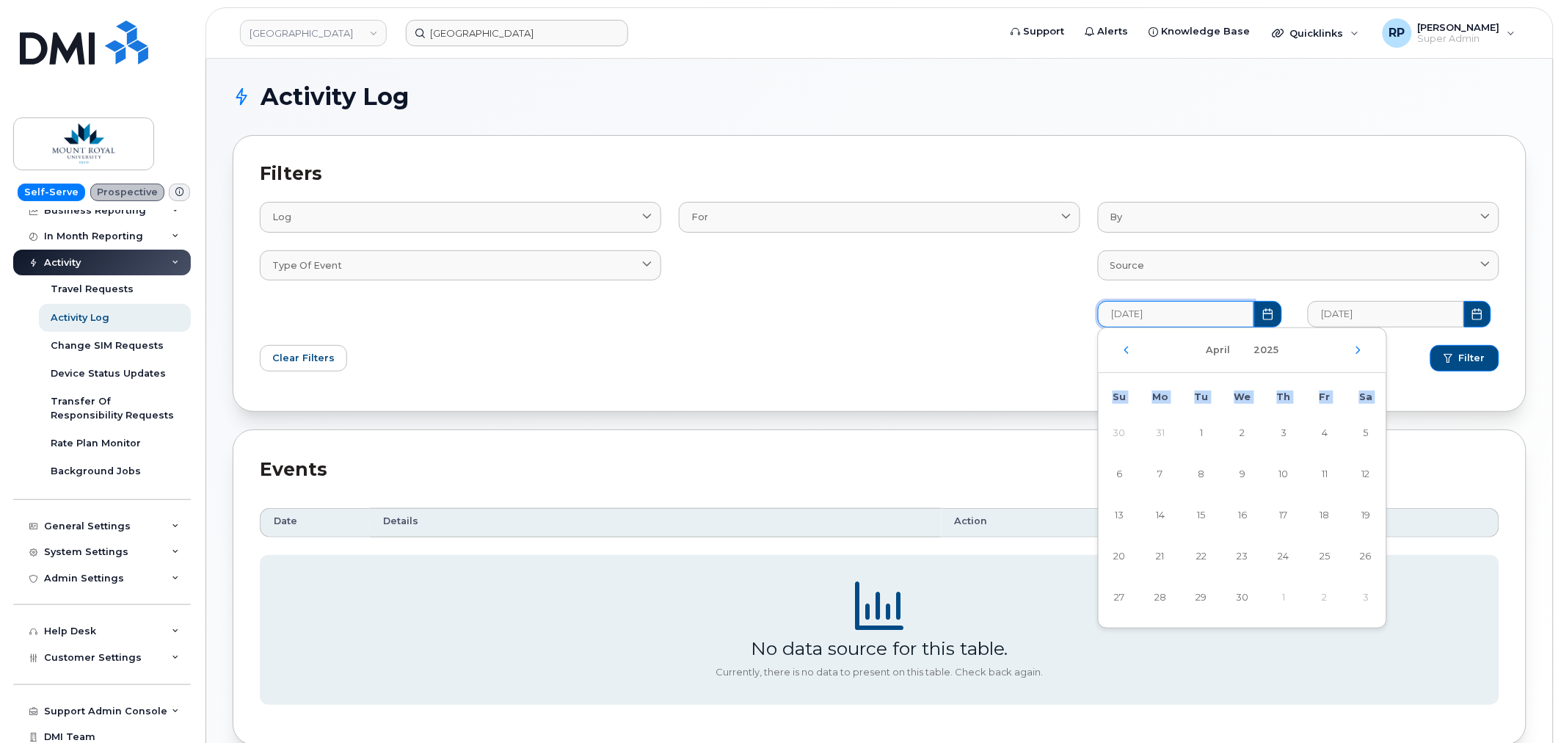
click at [1121, 345] on div "April 2025" at bounding box center [1243, 350] width 288 height 45
click at [1125, 354] on icon "Previous Month" at bounding box center [1126, 350] width 9 height 12
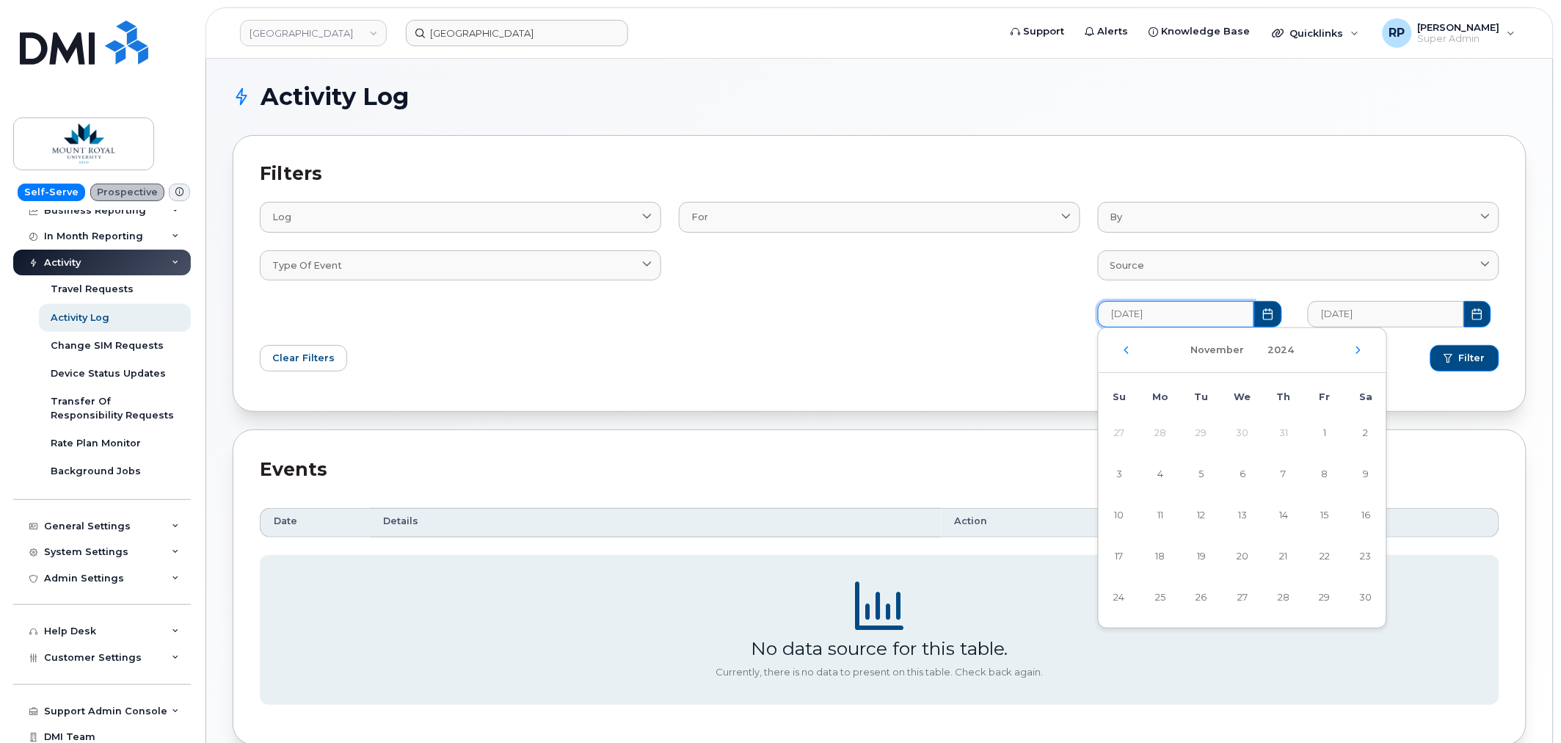
click at [1125, 354] on icon "Previous Month" at bounding box center [1126, 350] width 9 height 12
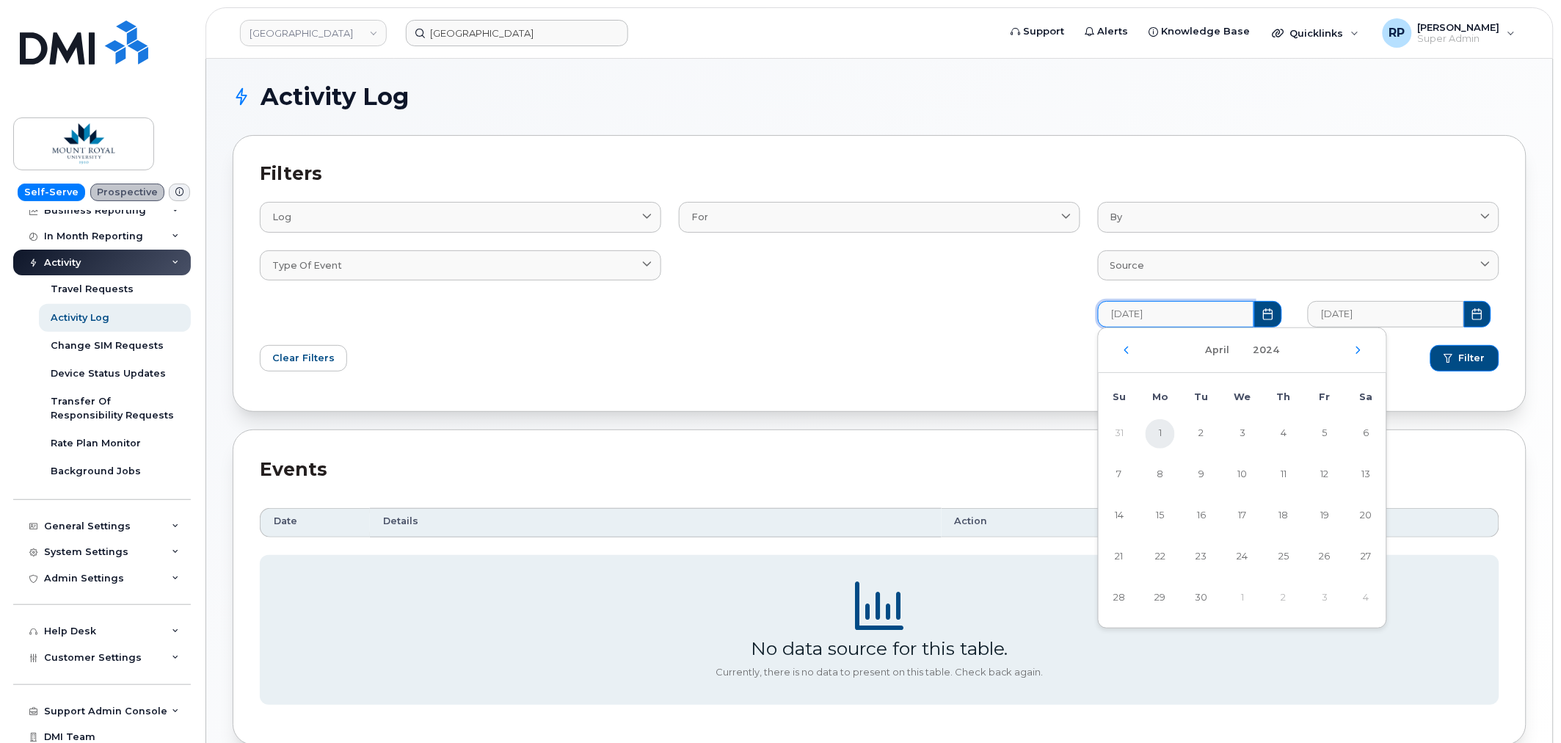
click at [1159, 426] on span "1" at bounding box center [1159, 433] width 29 height 29
type input "04/01/2024"
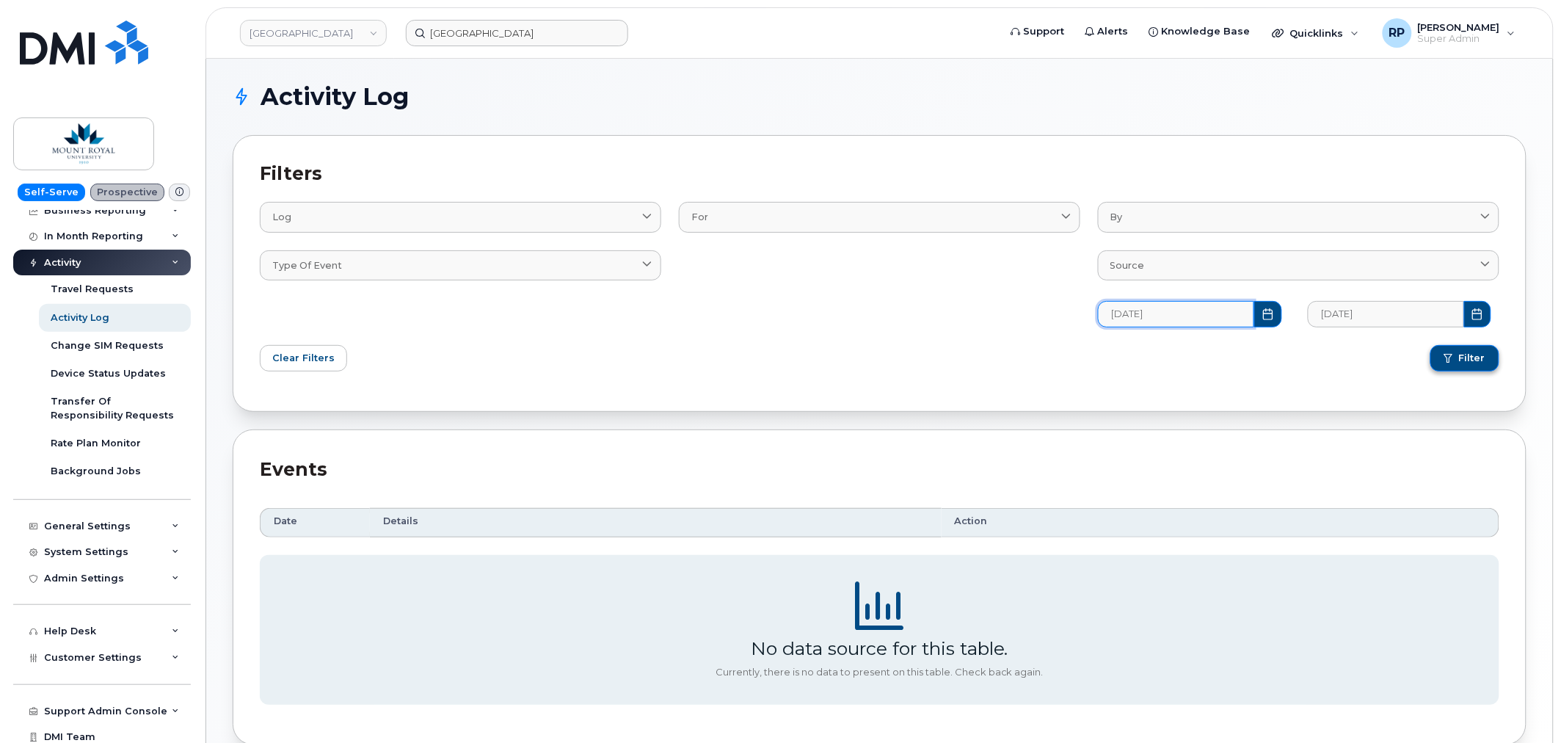
click at [1459, 362] on button "Filter" at bounding box center [1464, 358] width 69 height 26
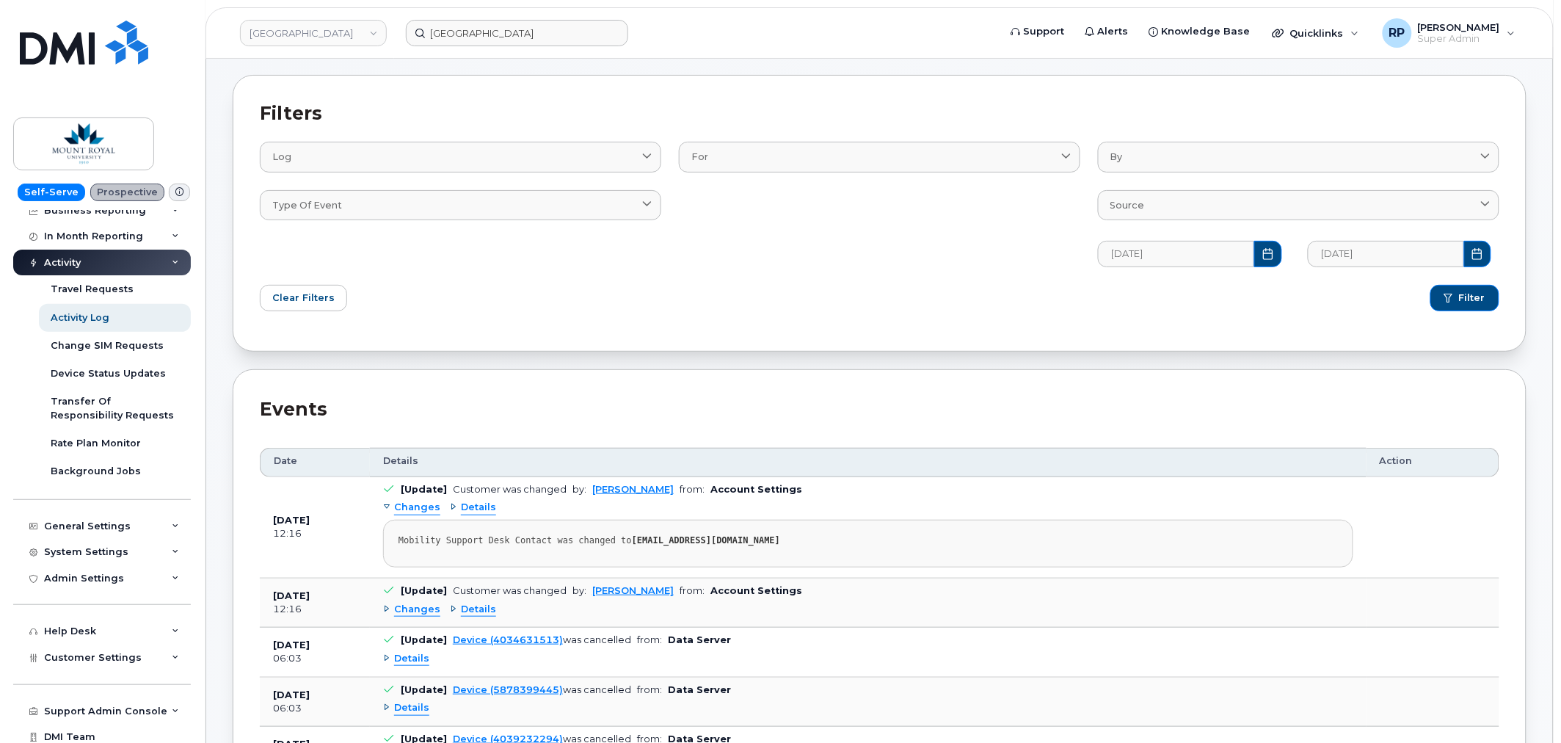
scroll to position [196, 0]
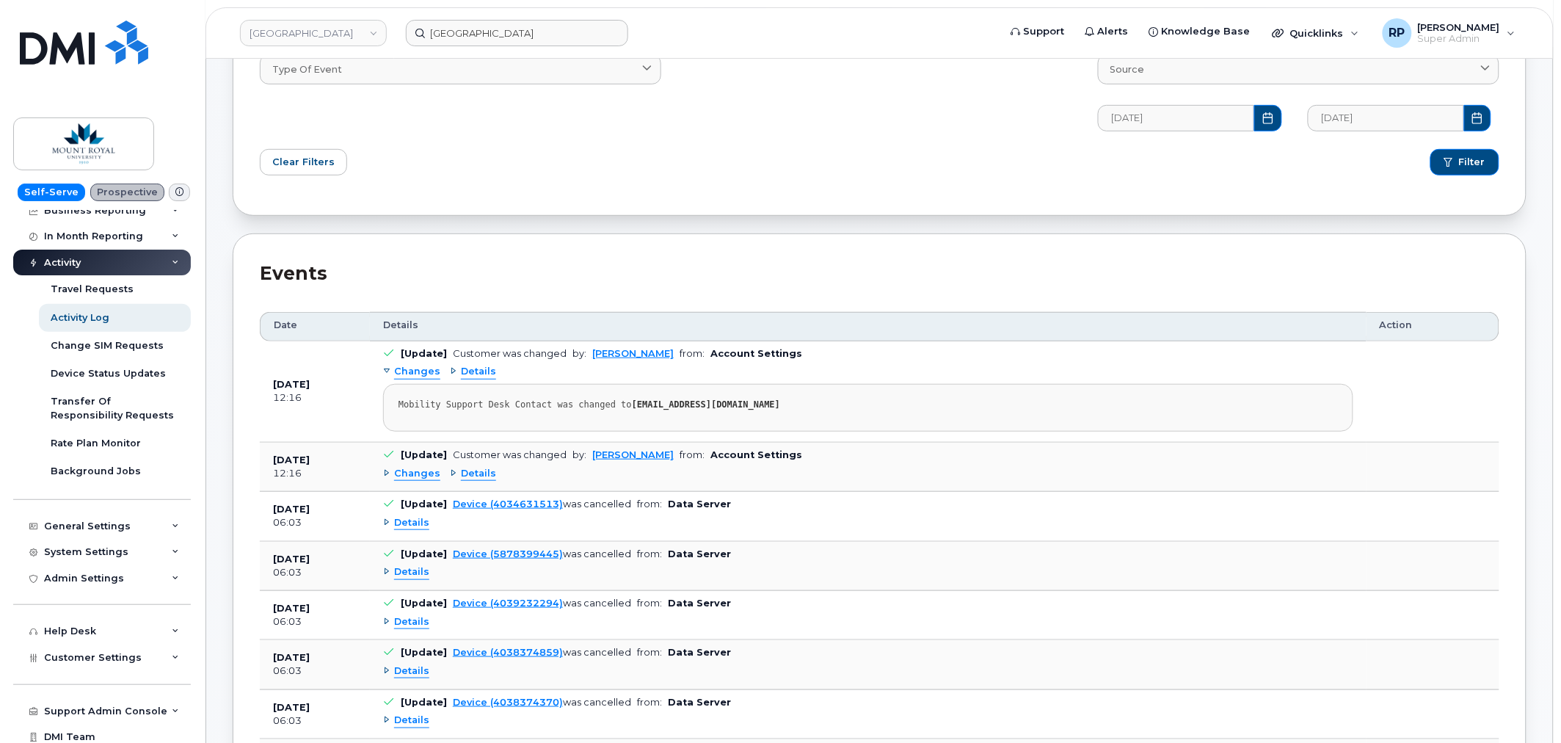
click at [471, 475] on span "Details" at bounding box center [478, 474] width 35 height 14
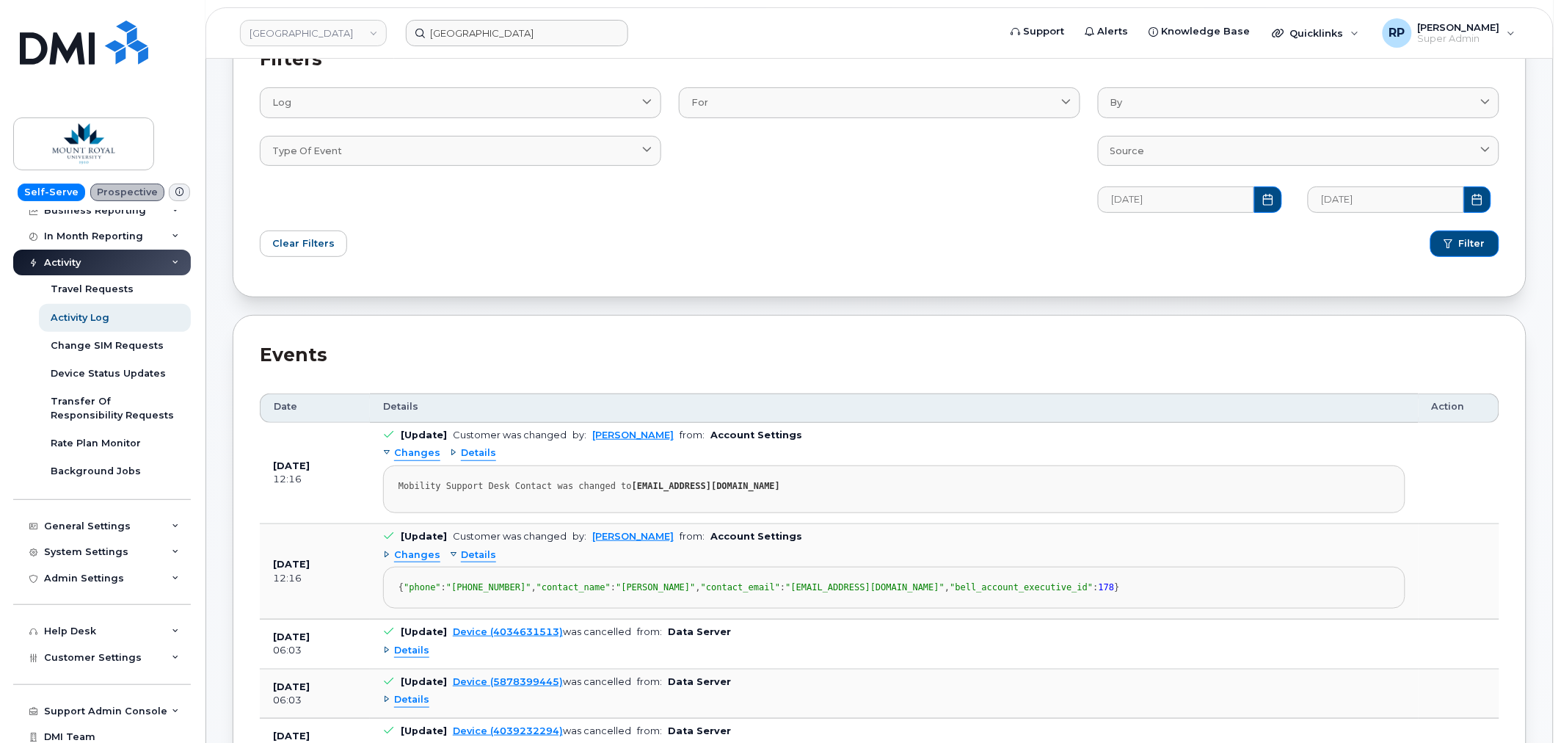
scroll to position [272, 0]
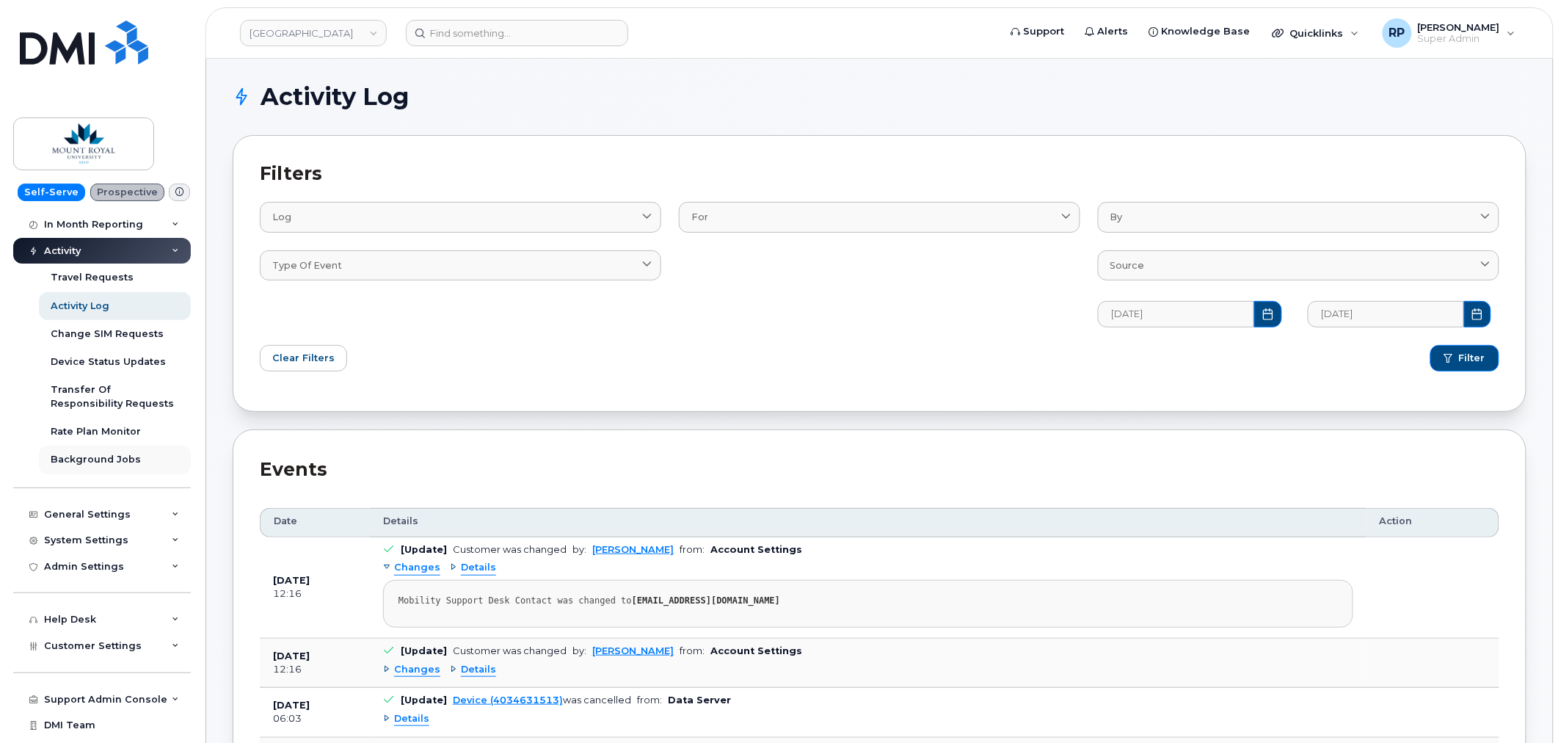
scroll to position [123, 0]
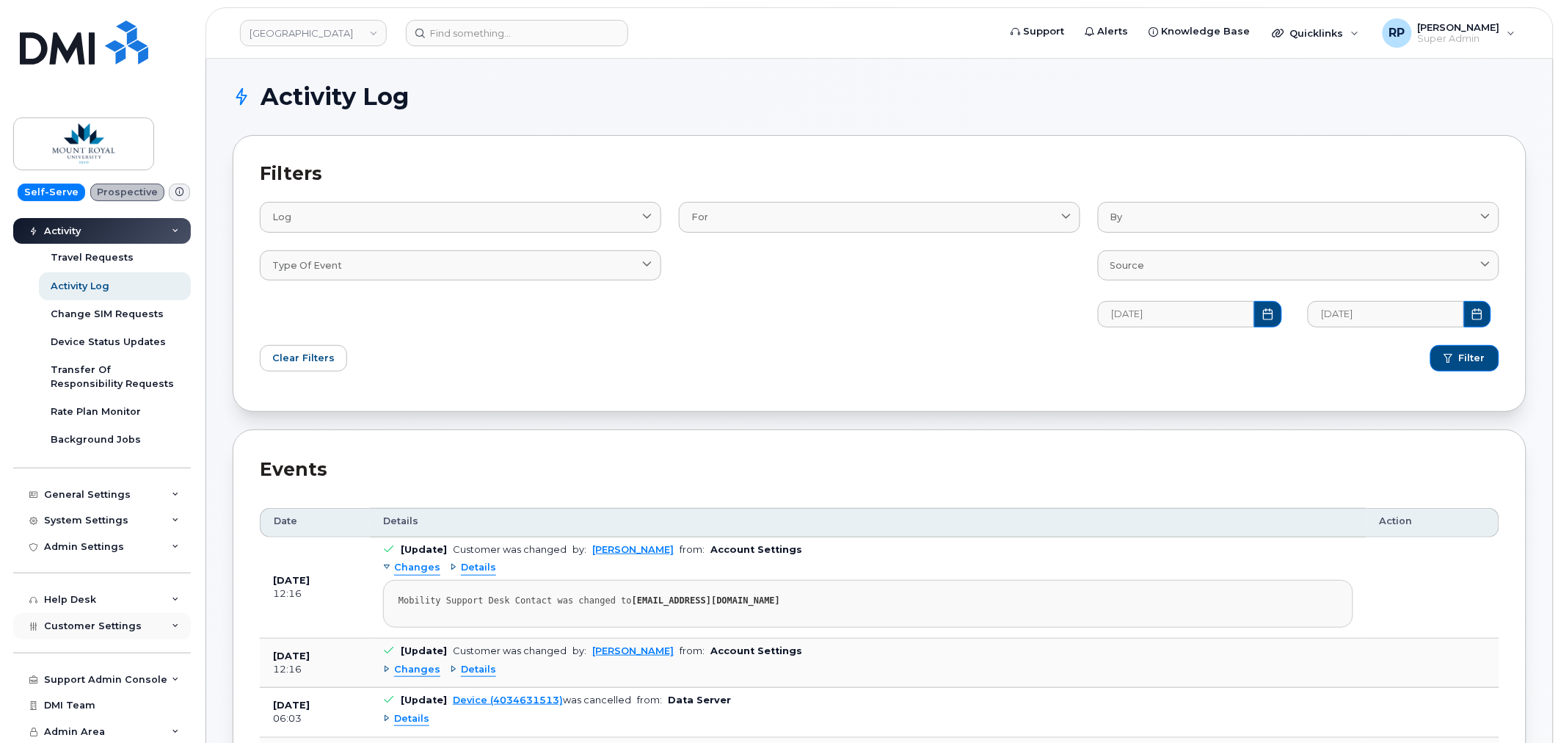
click at [108, 619] on div "Customer Settings" at bounding box center [102, 626] width 178 height 26
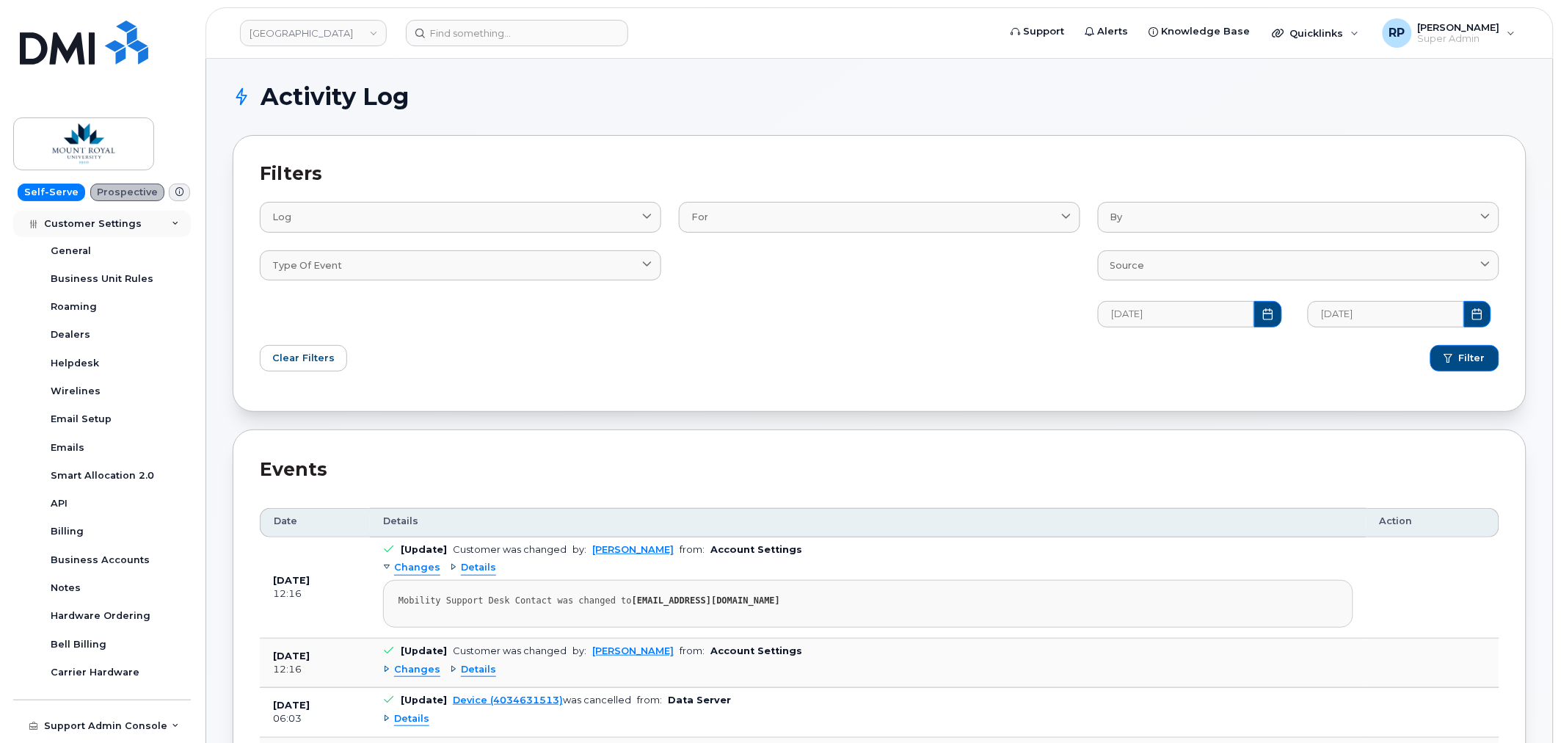
scroll to position [531, 0]
click at [89, 545] on link "Business Accounts" at bounding box center [115, 554] width 152 height 28
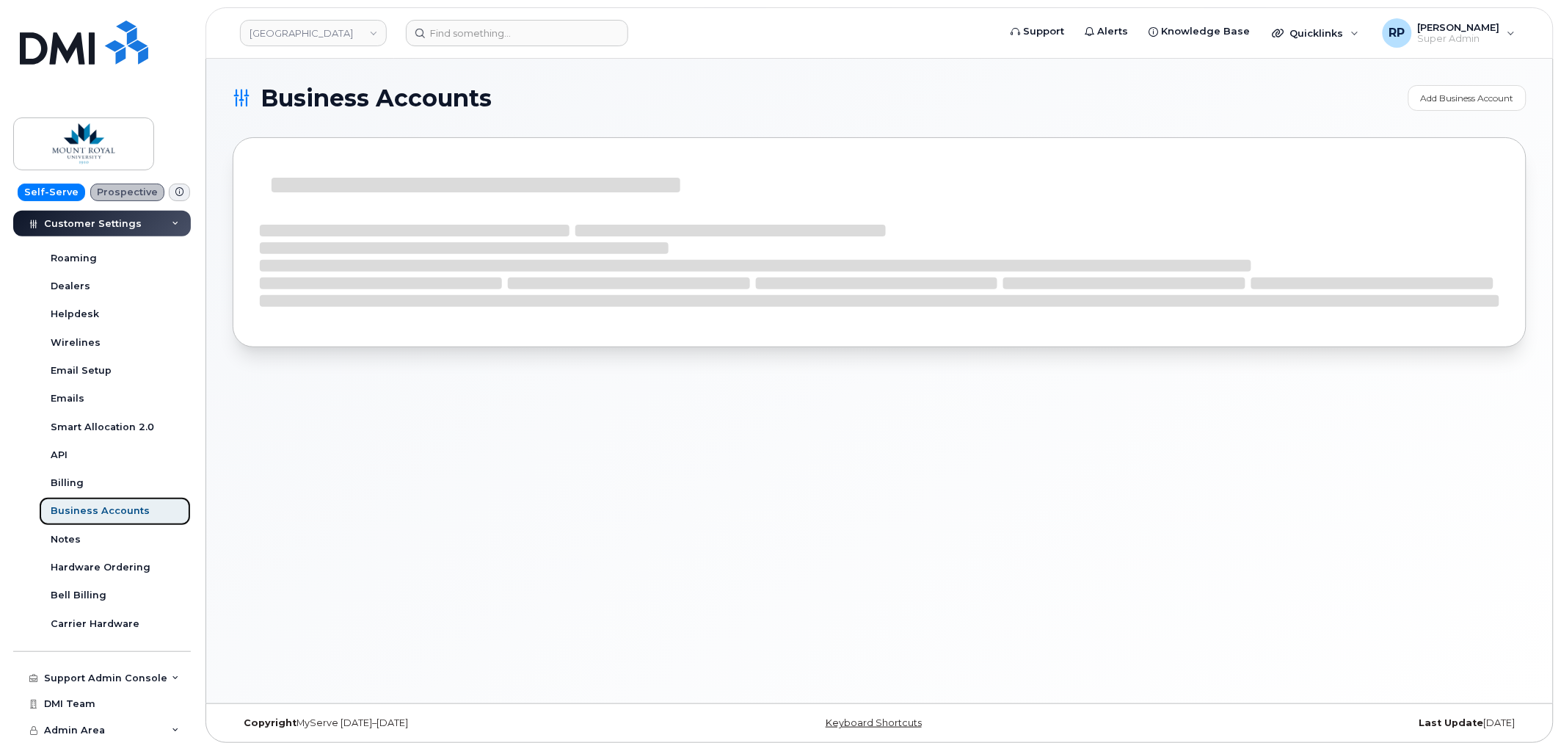
scroll to position [321, 0]
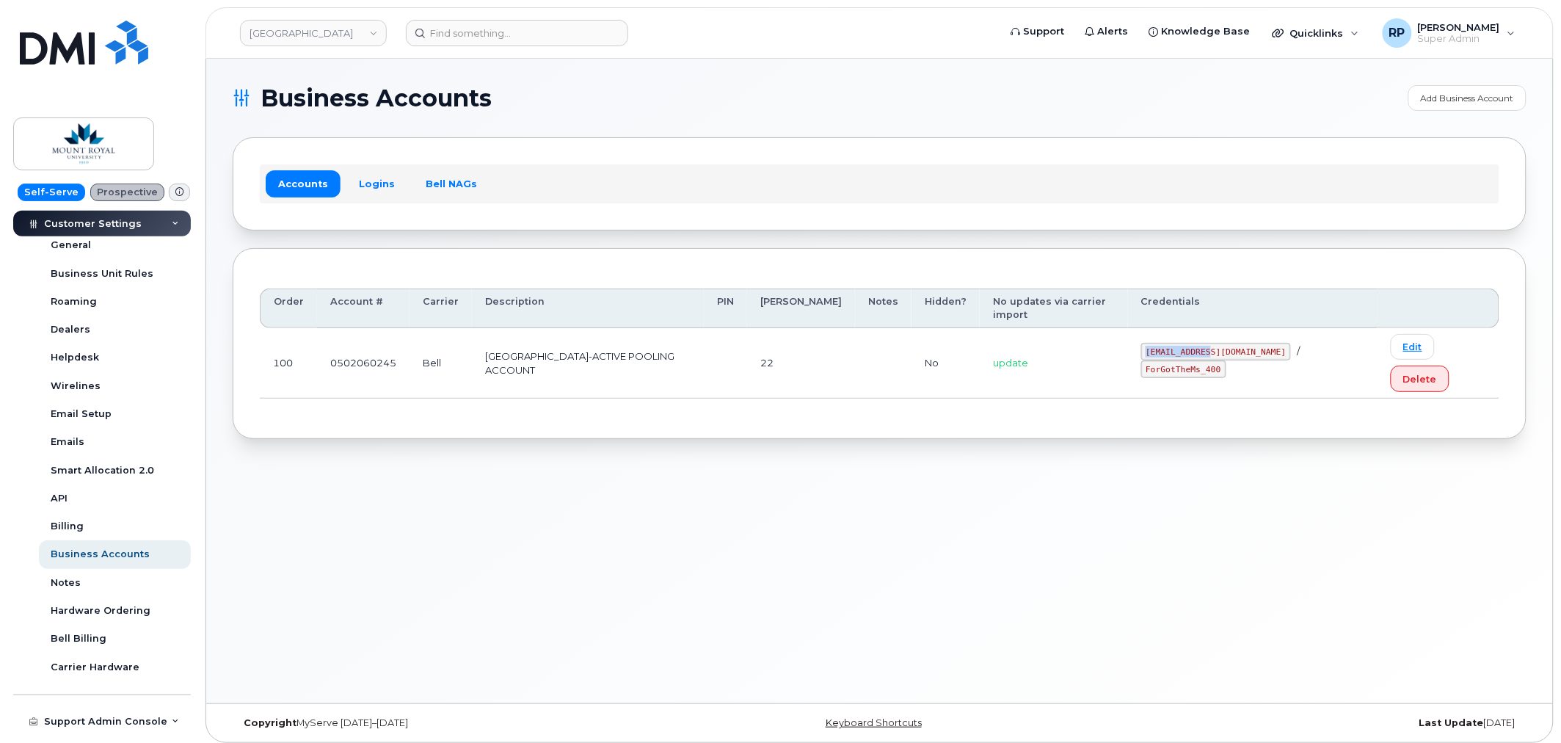
drag, startPoint x: 1187, startPoint y: 331, endPoint x: 1253, endPoint y: 332, distance: 65.3
click at [1253, 343] on div "mru@dminc.com / ForGotTheMs_400" at bounding box center [1253, 360] width 224 height 35
copy code "mru@dminc.com"
drag, startPoint x: 1272, startPoint y: 332, endPoint x: 1333, endPoint y: 332, distance: 60.2
click at [1226, 360] on code "ForGotTheMs_400" at bounding box center [1183, 369] width 85 height 18
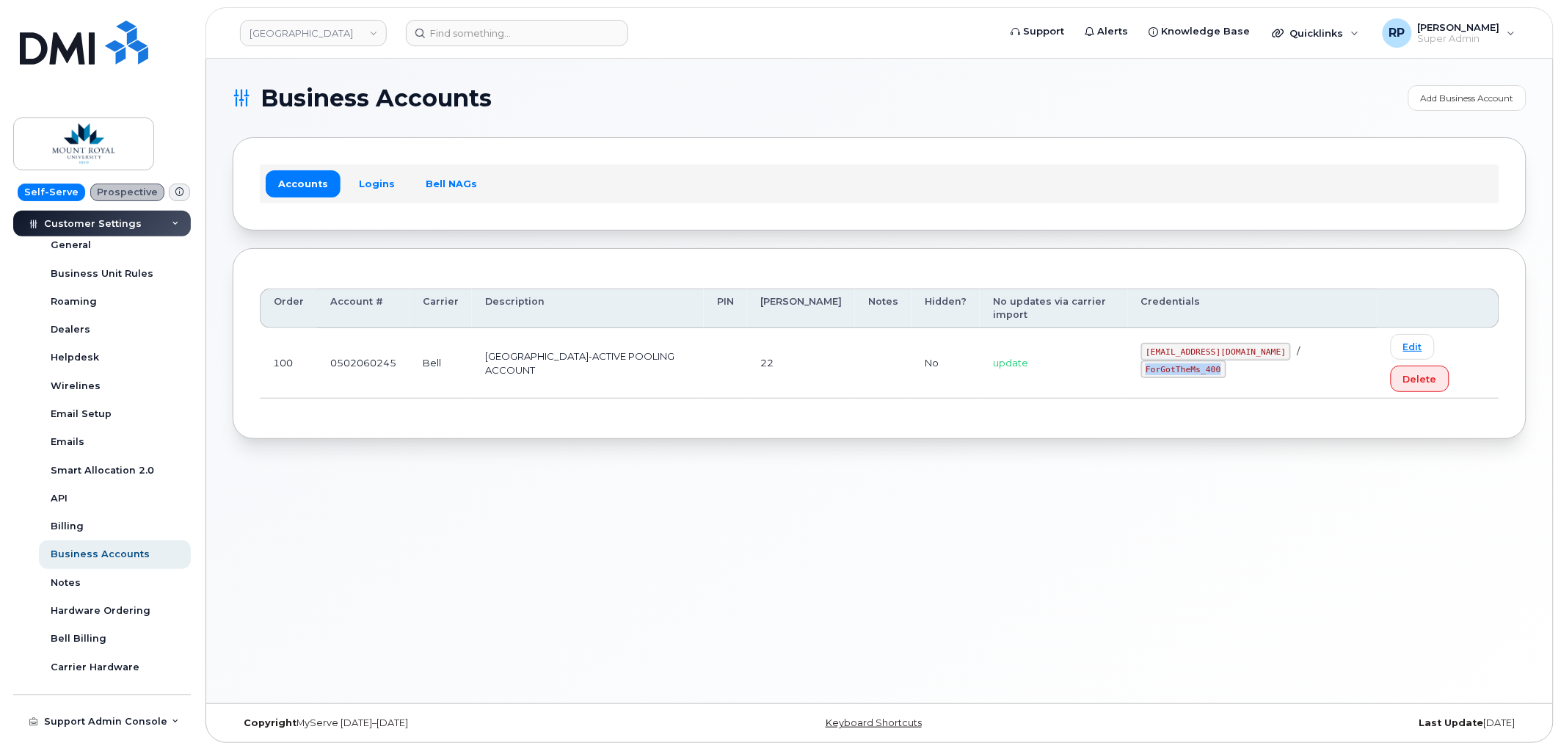
copy code "ForGotTheMs_400"
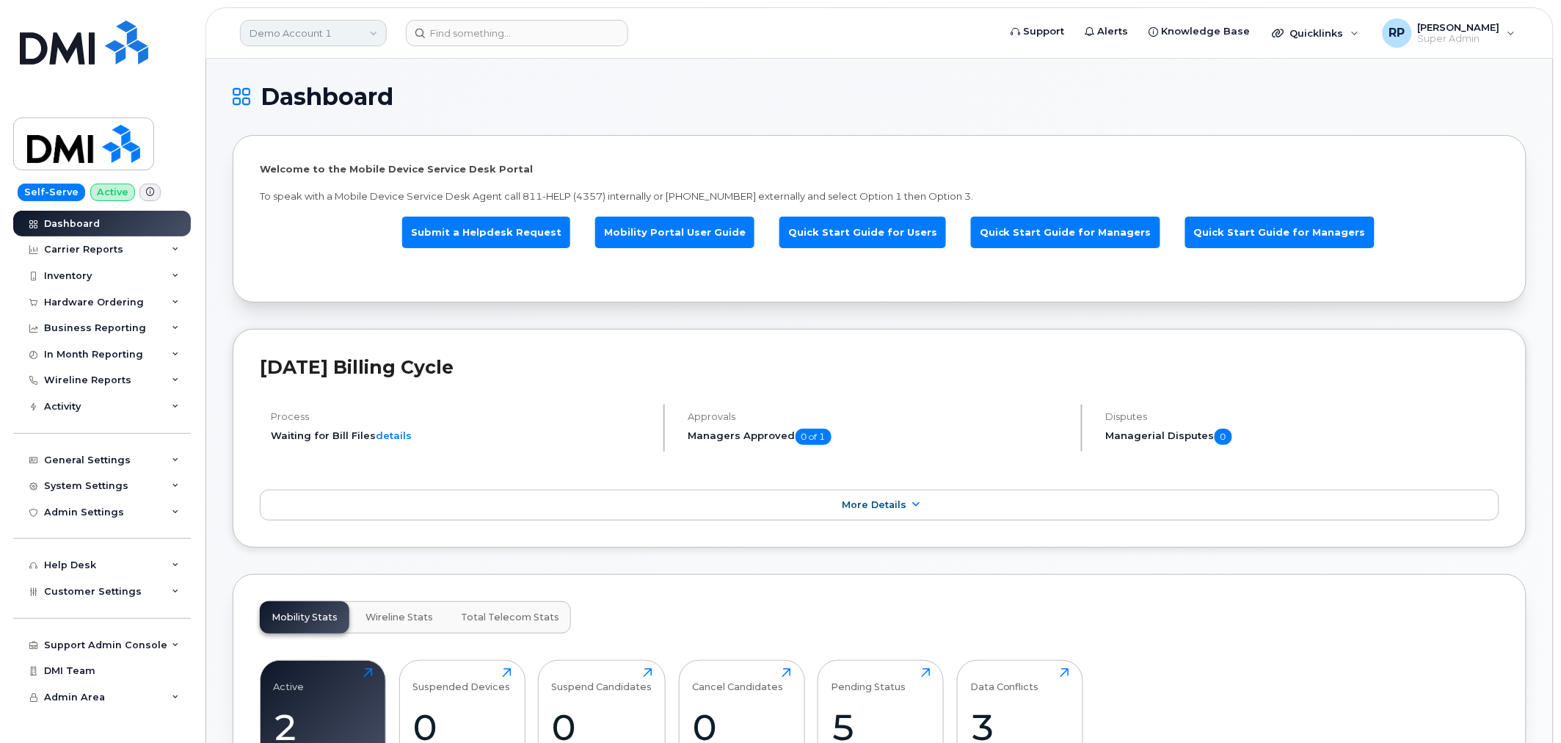
click at [310, 34] on link "Demo Account 1" at bounding box center [313, 33] width 147 height 26
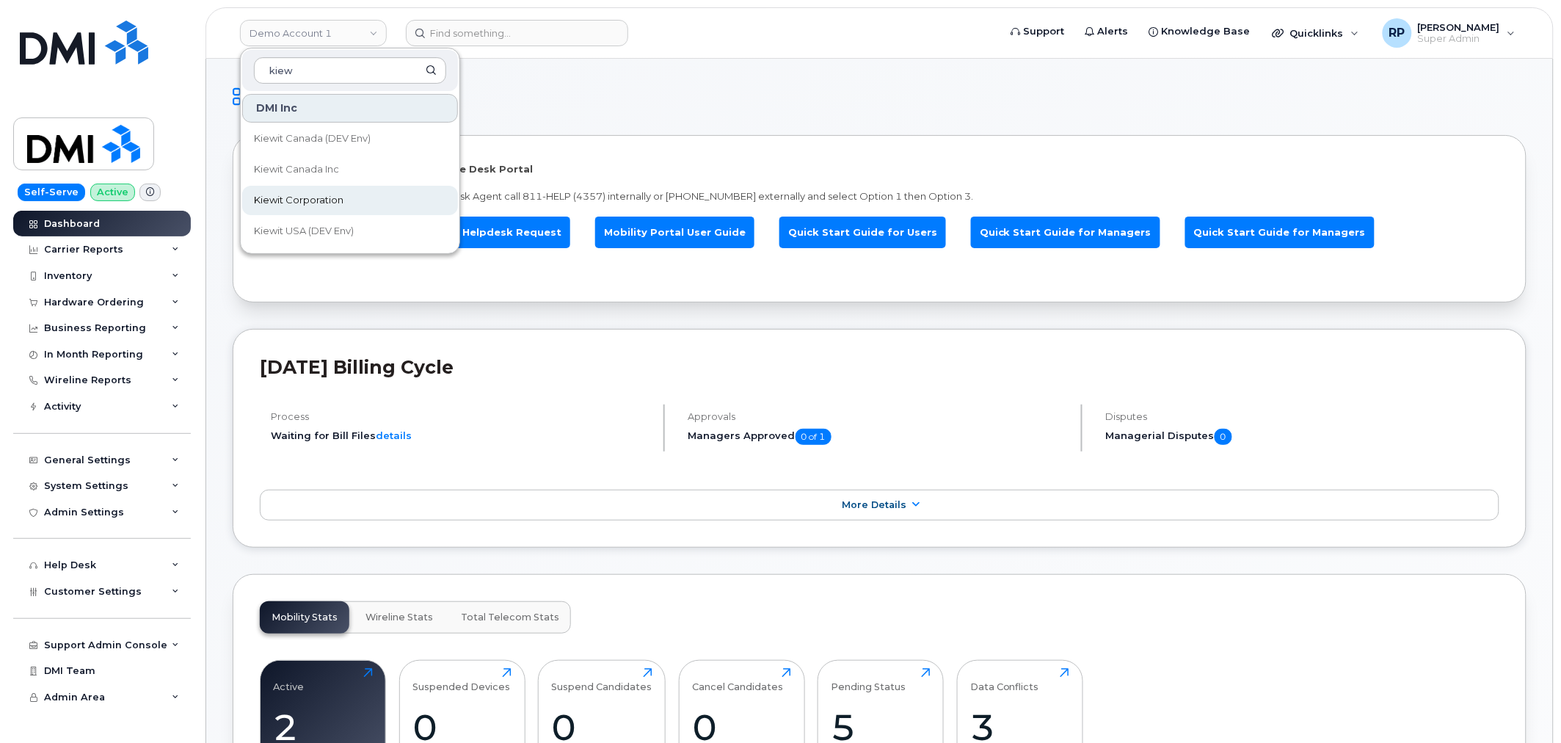
type input "kiew"
click at [309, 201] on span "Kiewit Corporation" at bounding box center [299, 200] width 90 height 15
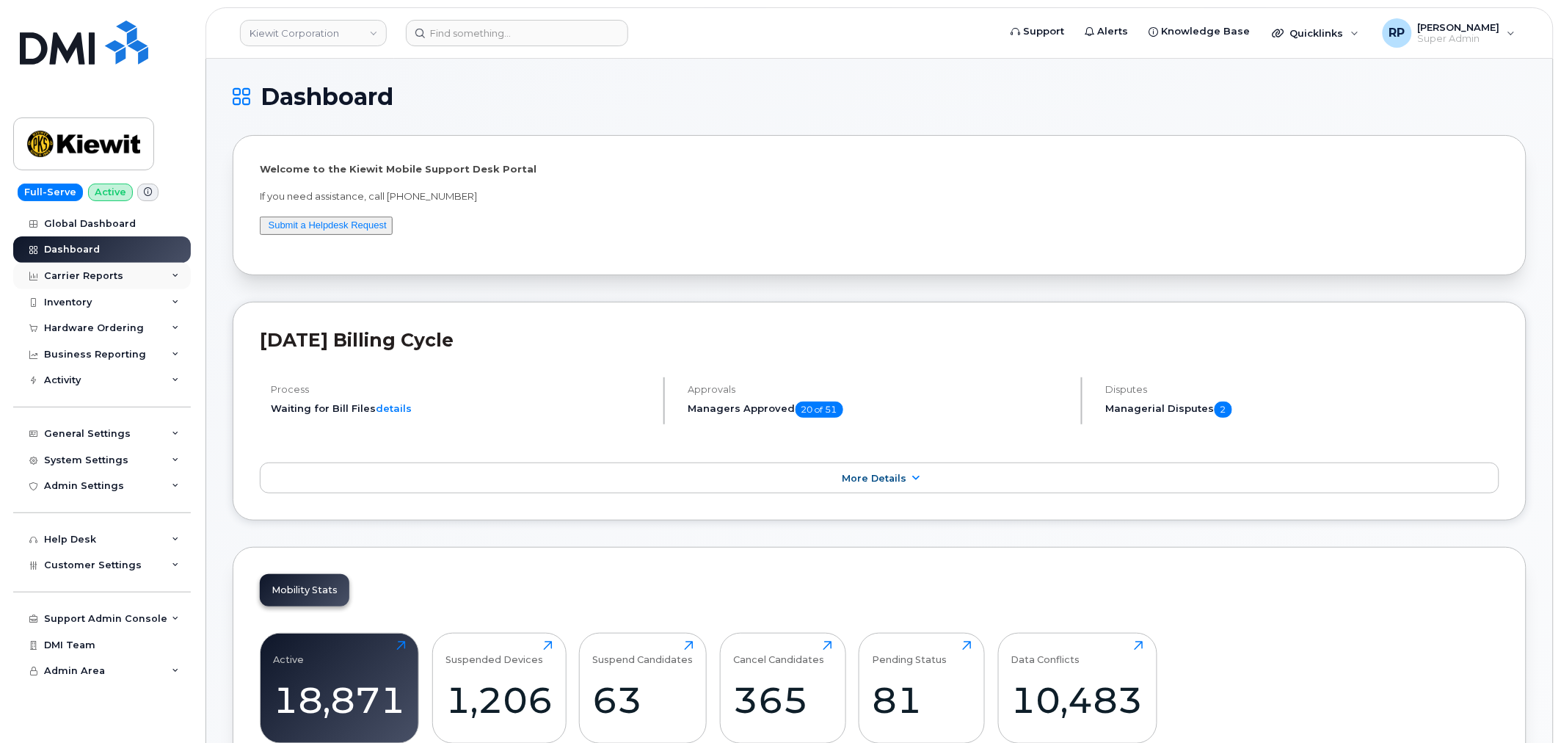
click at [106, 277] on div "Carrier Reports" at bounding box center [83, 276] width 79 height 12
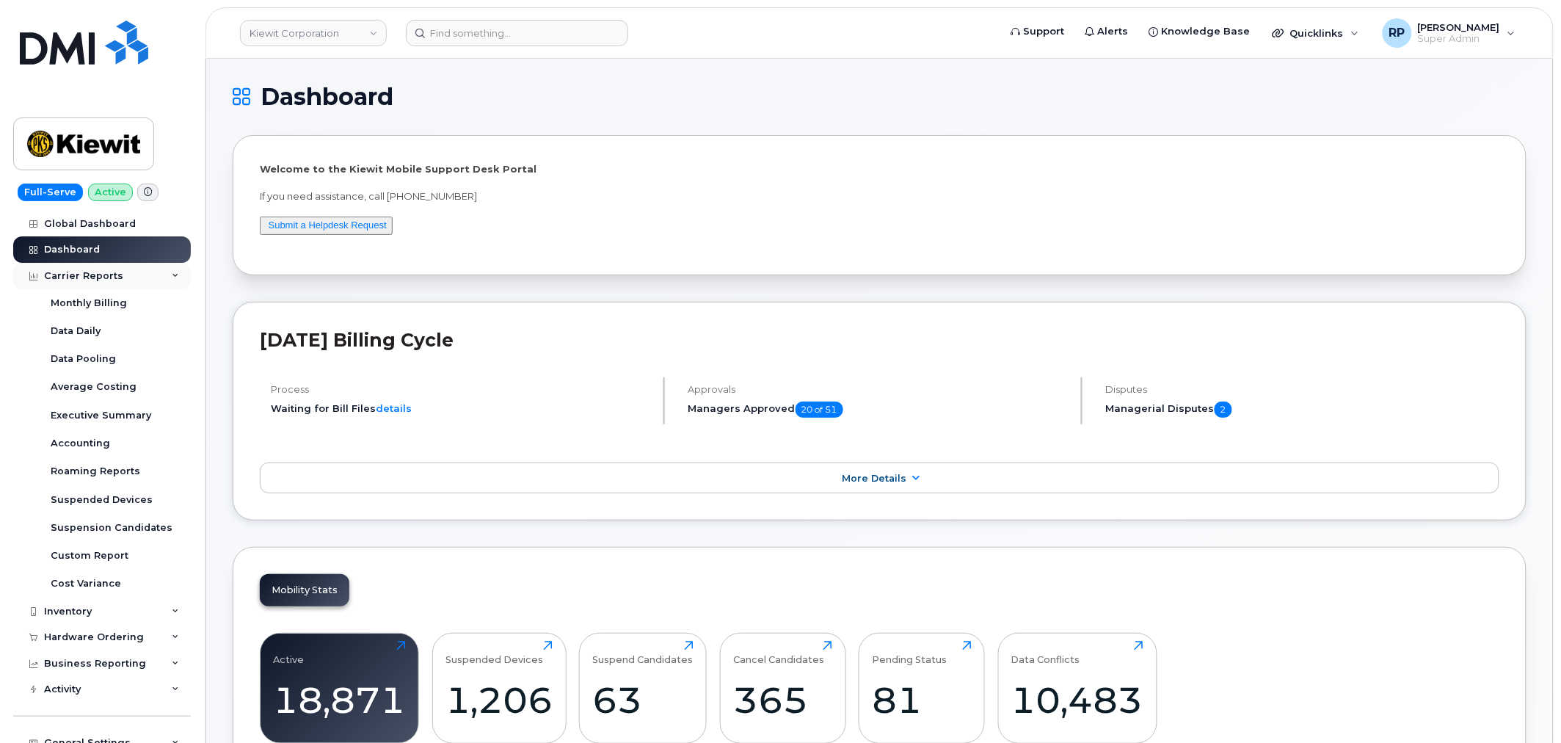
click at [127, 277] on div "Carrier Reports" at bounding box center [102, 276] width 178 height 26
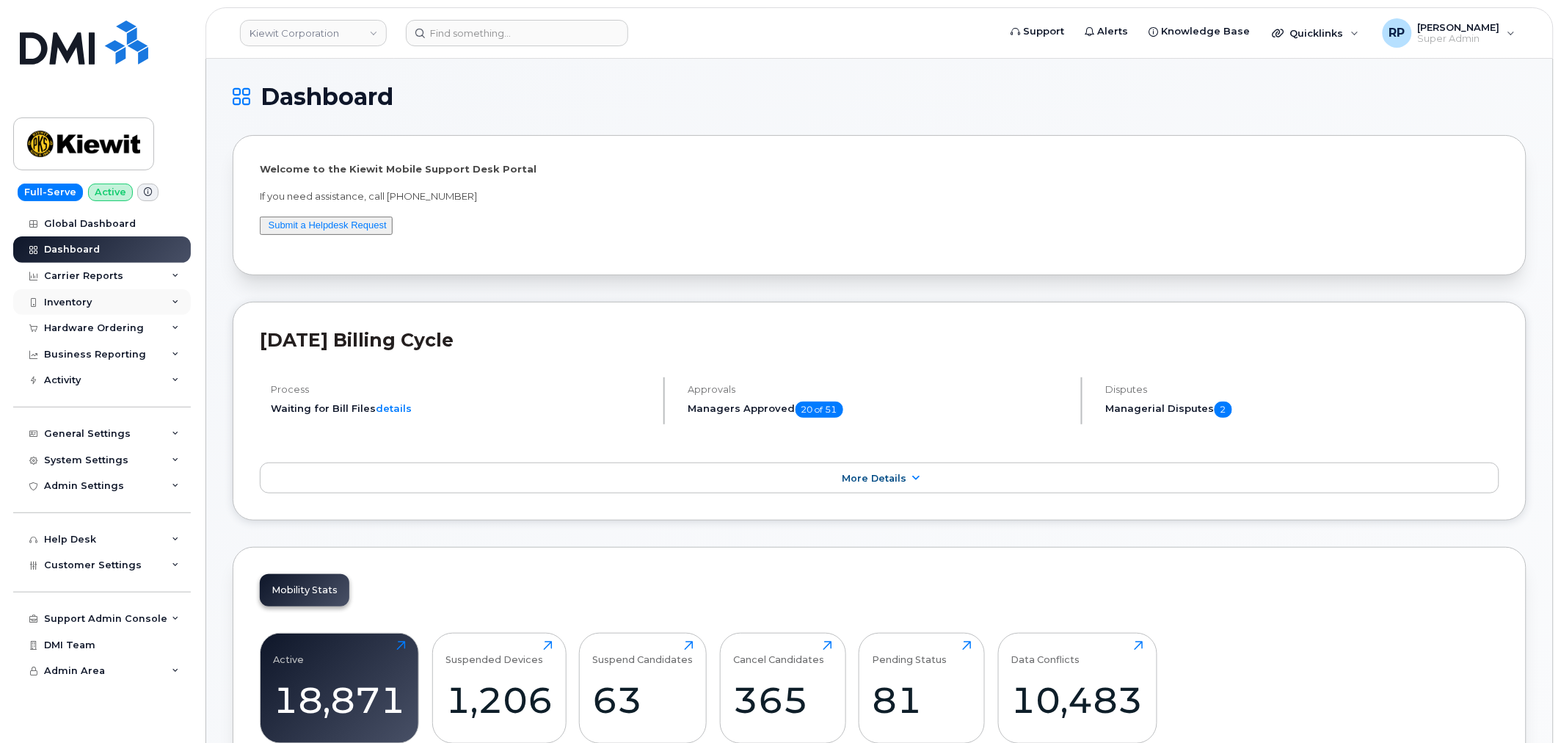
click at [129, 304] on div "Inventory" at bounding box center [102, 302] width 178 height 26
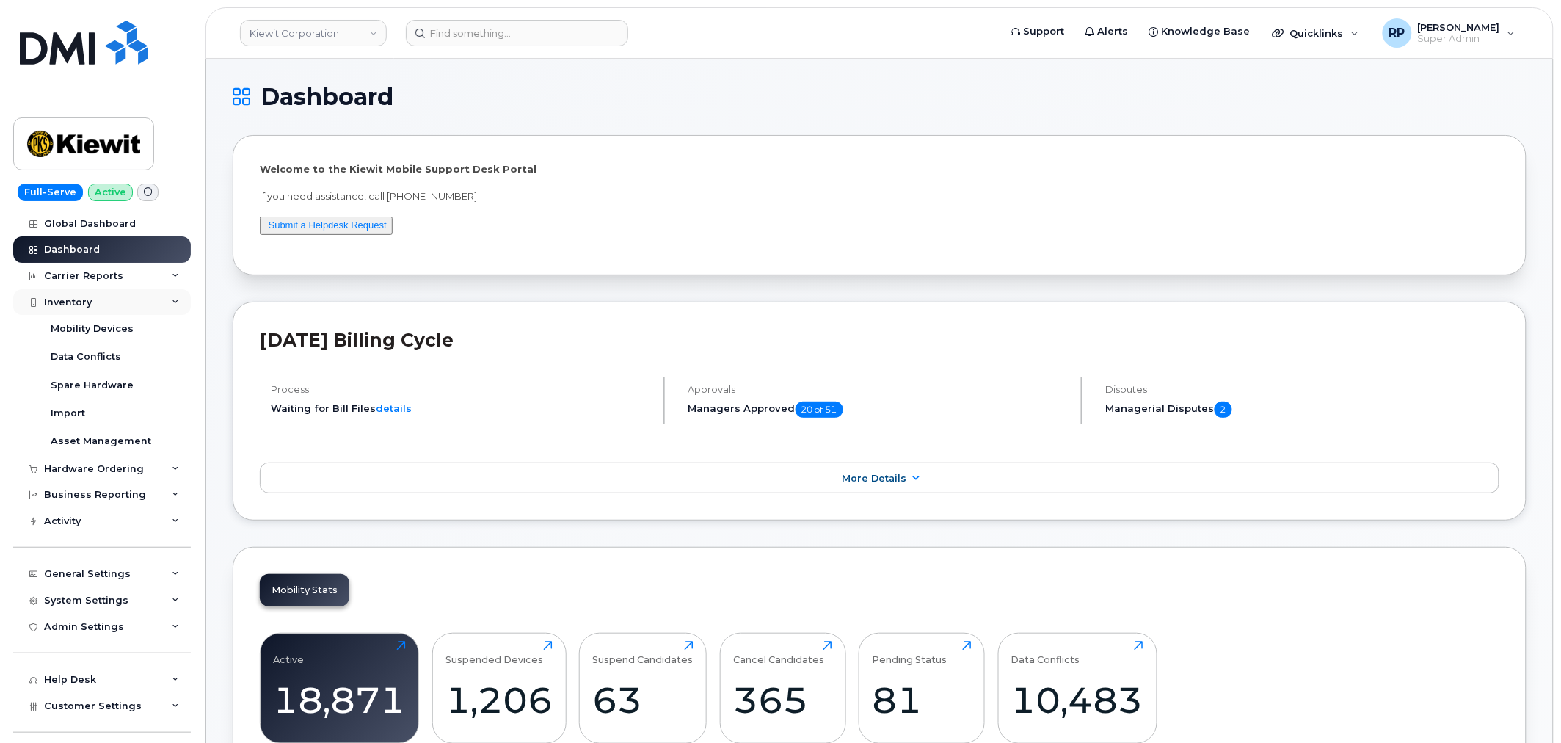
click at [129, 304] on div "Inventory" at bounding box center [102, 302] width 178 height 26
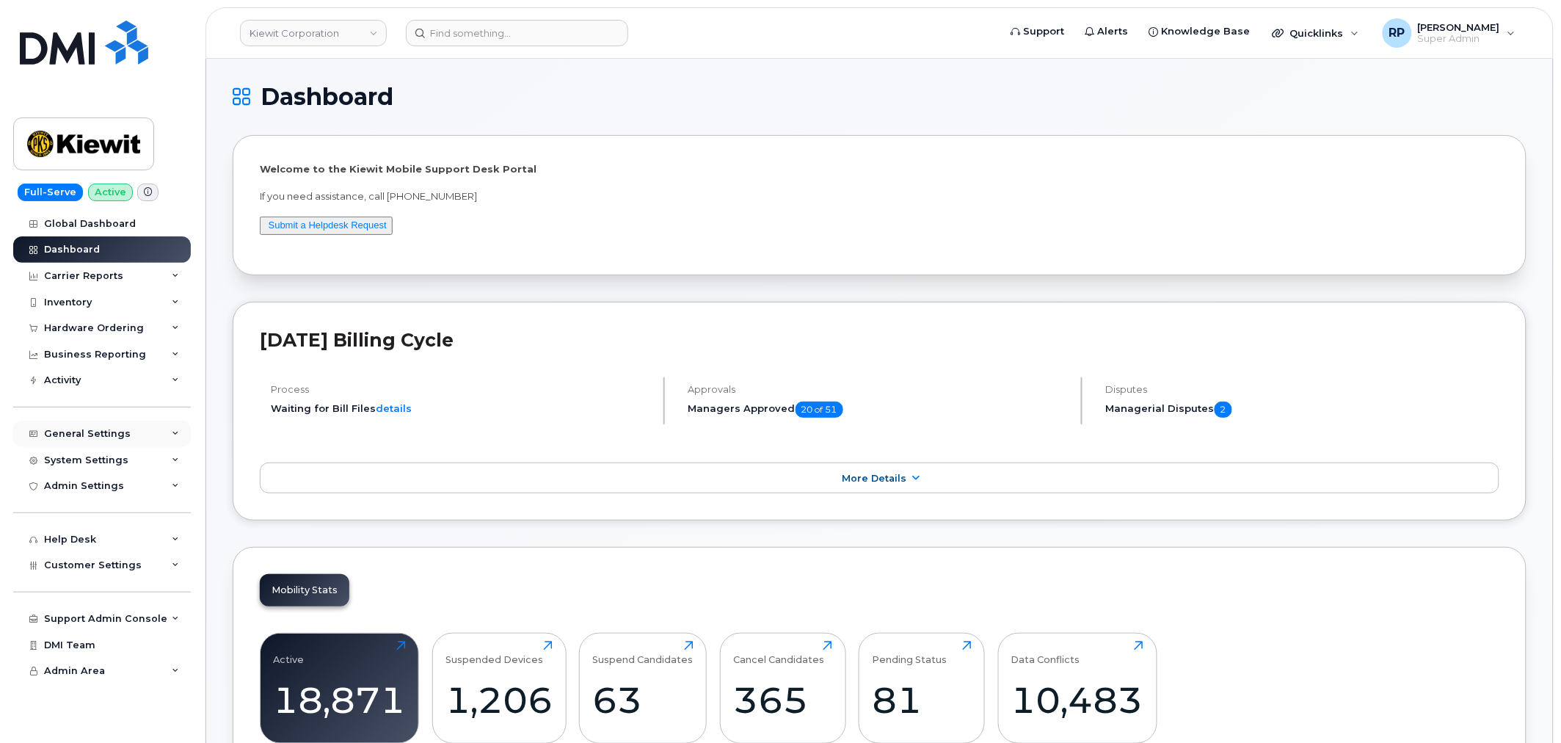
click at [118, 428] on div "General Settings" at bounding box center [87, 434] width 87 height 12
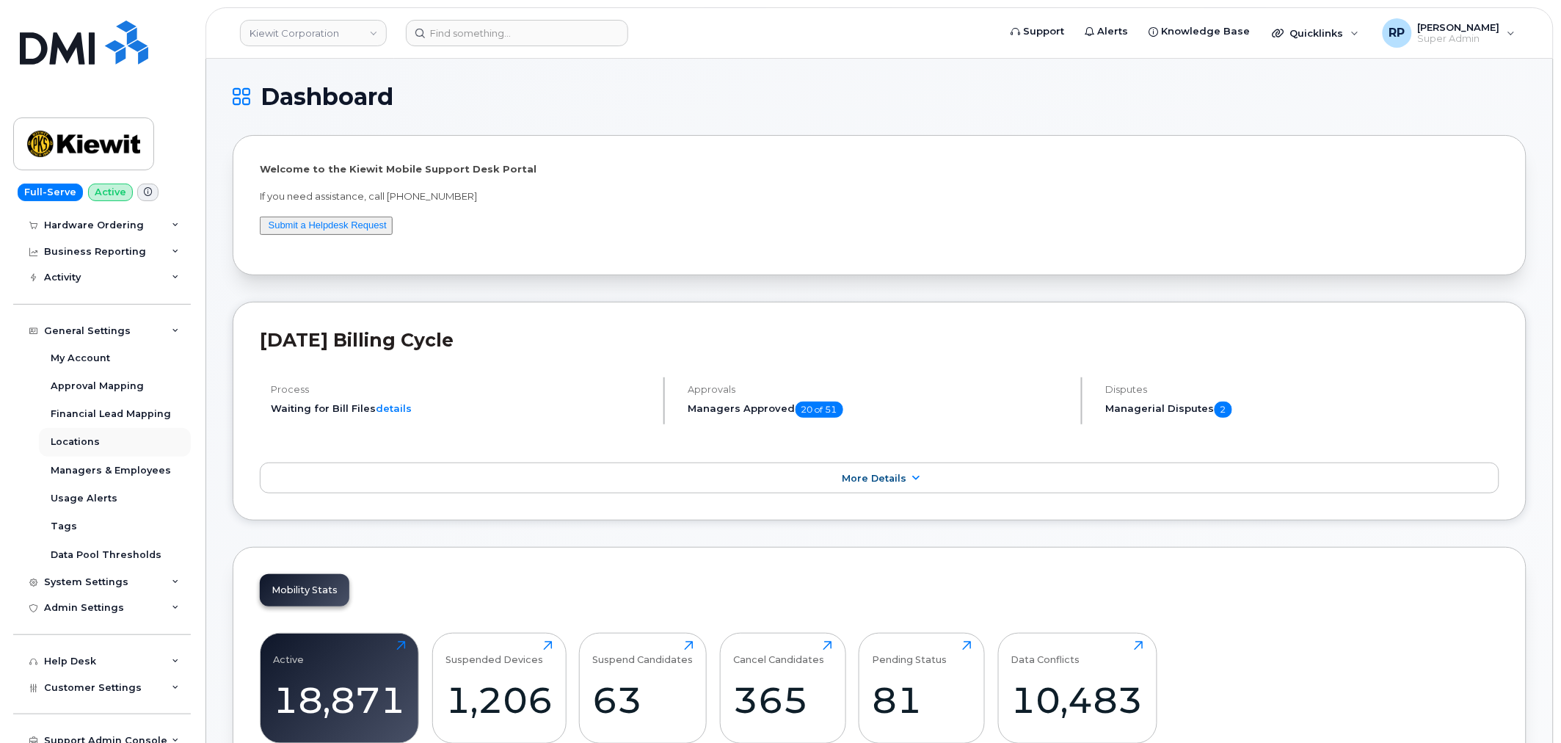
scroll to position [136, 0]
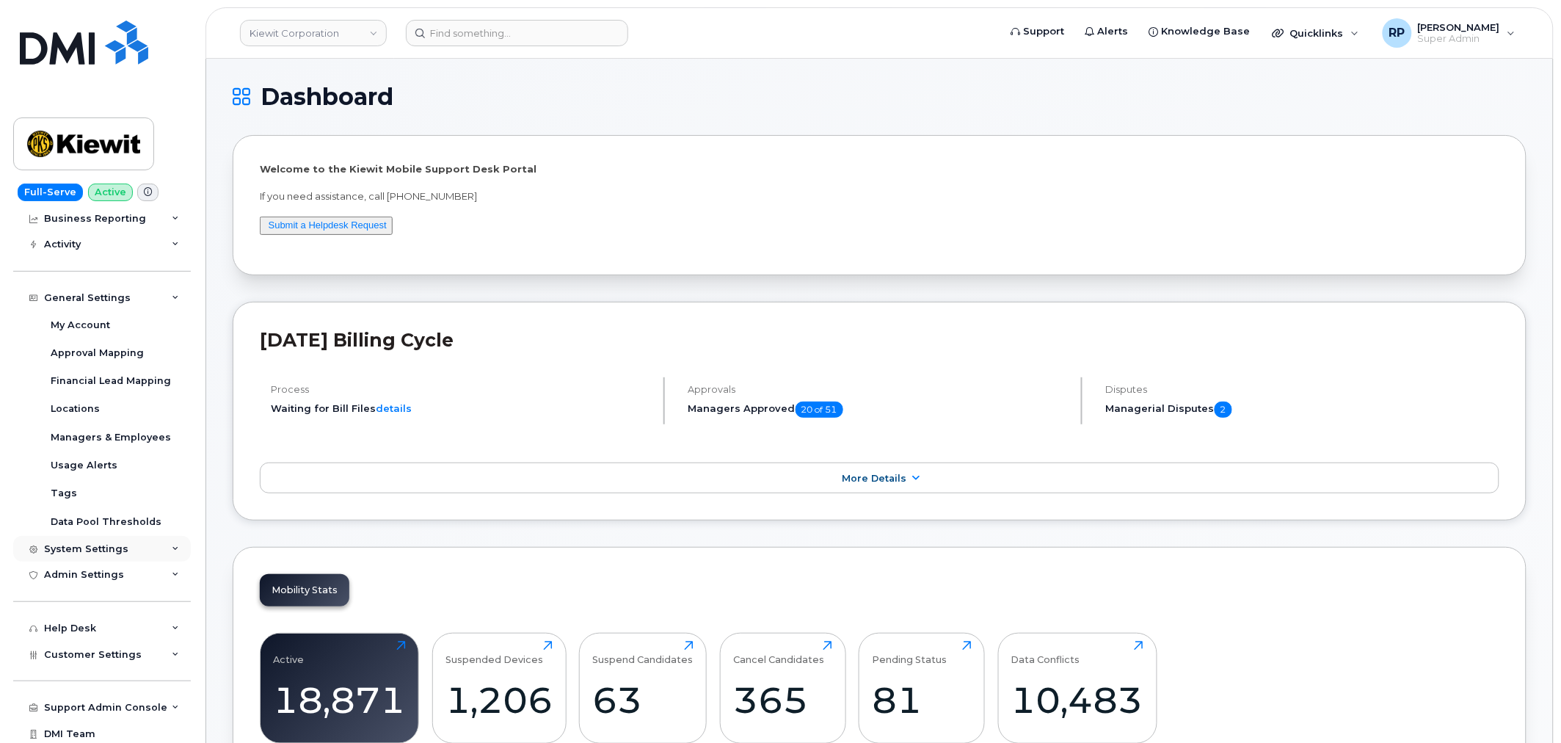
click at [112, 558] on div "System Settings" at bounding box center [102, 549] width 178 height 26
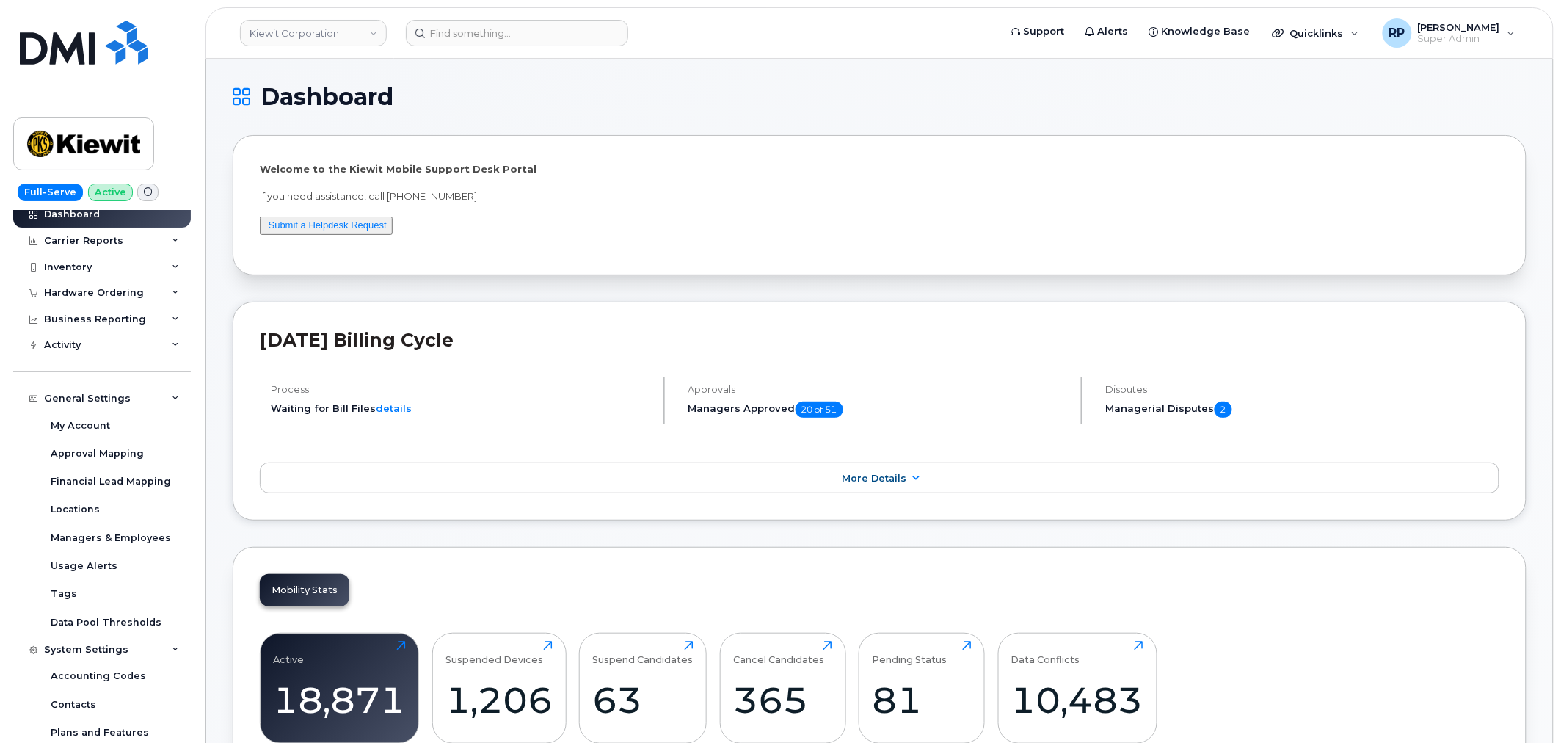
scroll to position [0, 0]
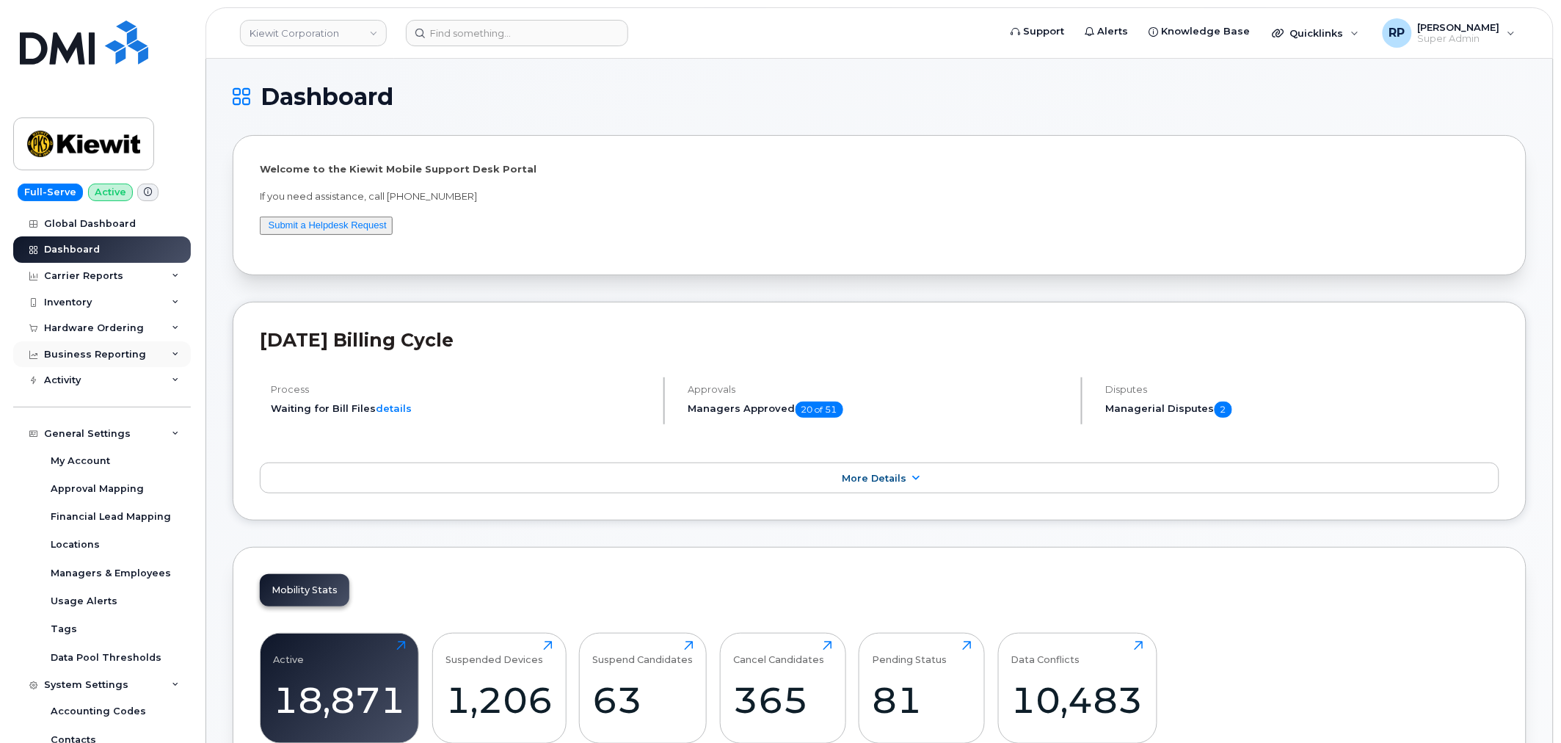
click at [117, 354] on div "Business Reporting" at bounding box center [95, 355] width 102 height 12
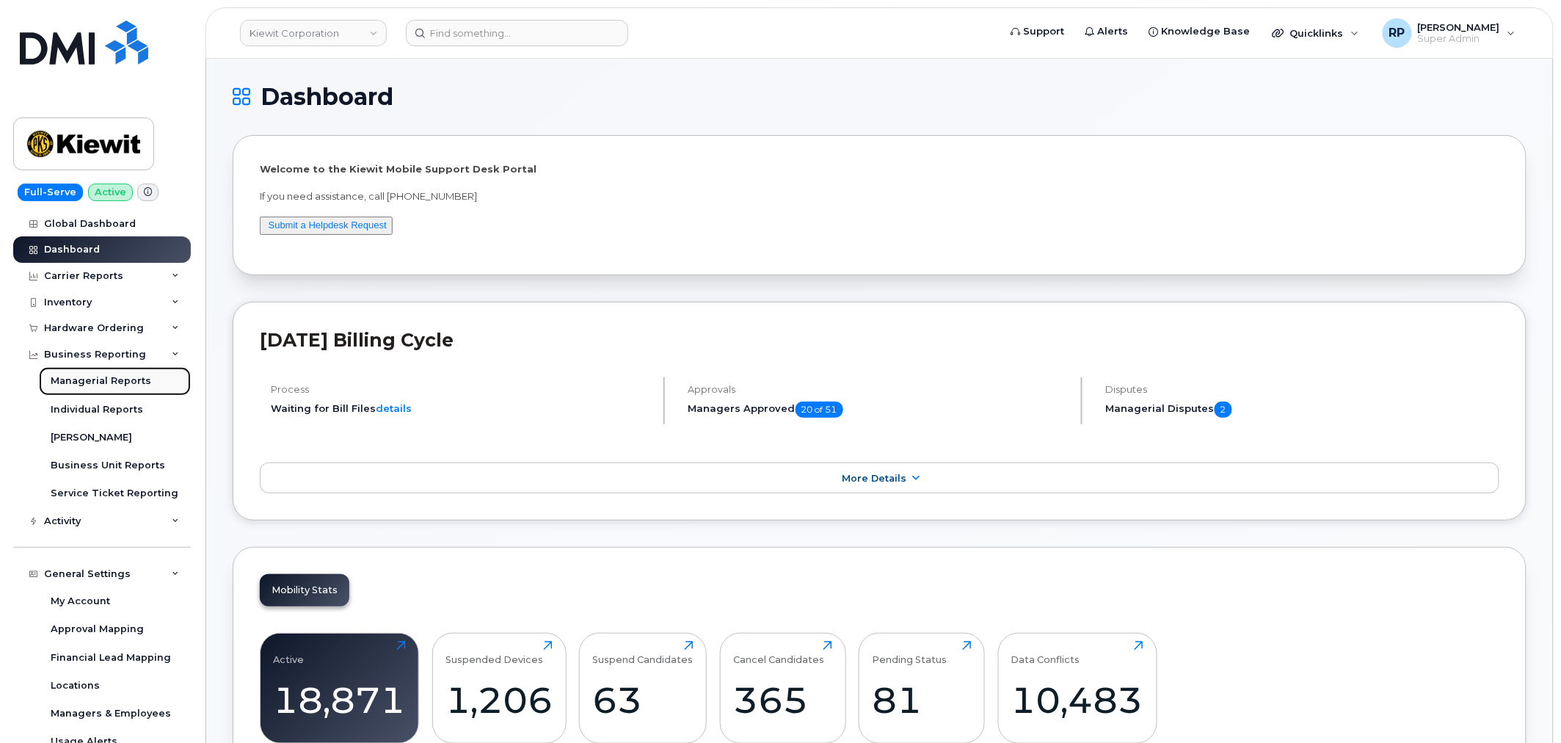
click at [113, 375] on div "Managerial Reports" at bounding box center [101, 380] width 101 height 13
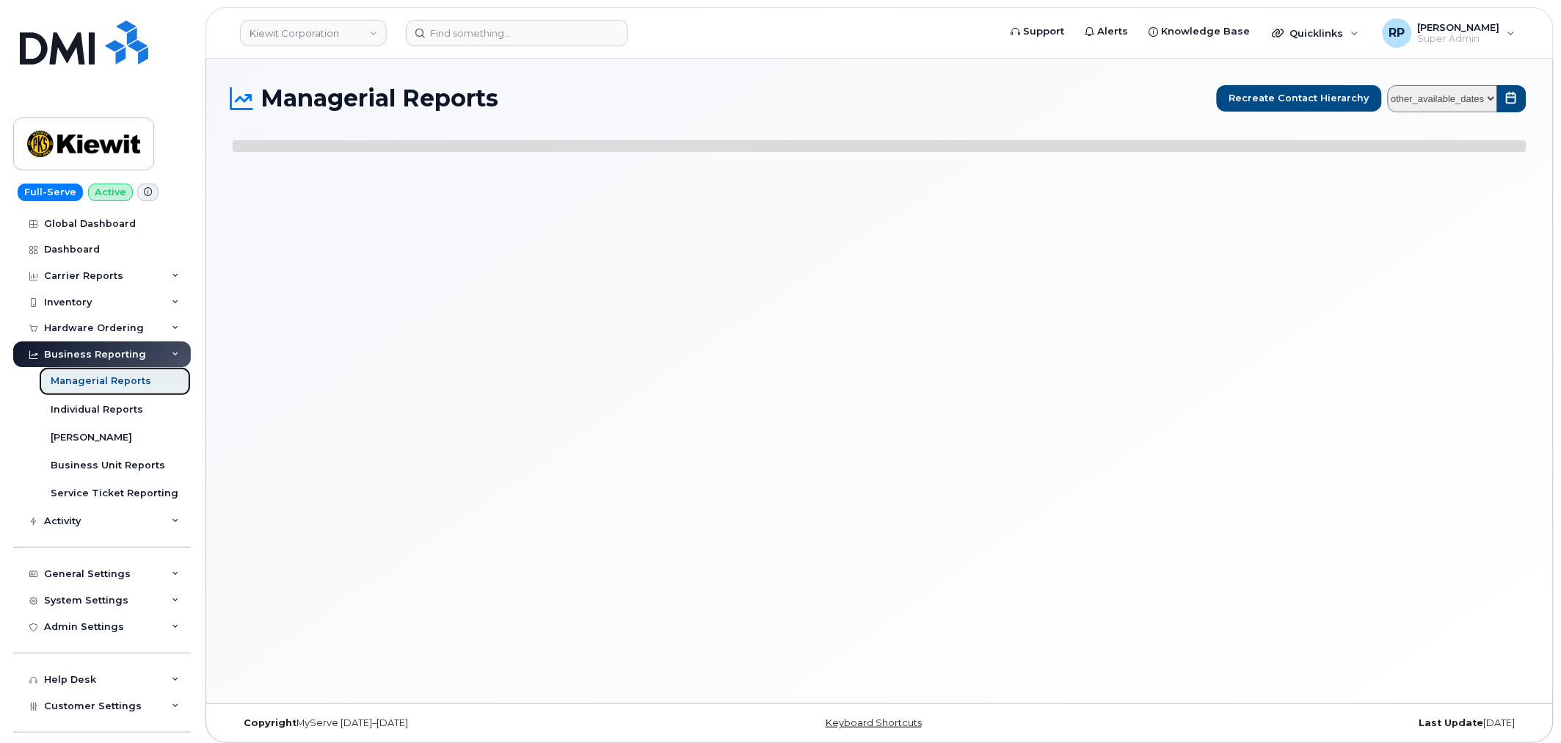
select select
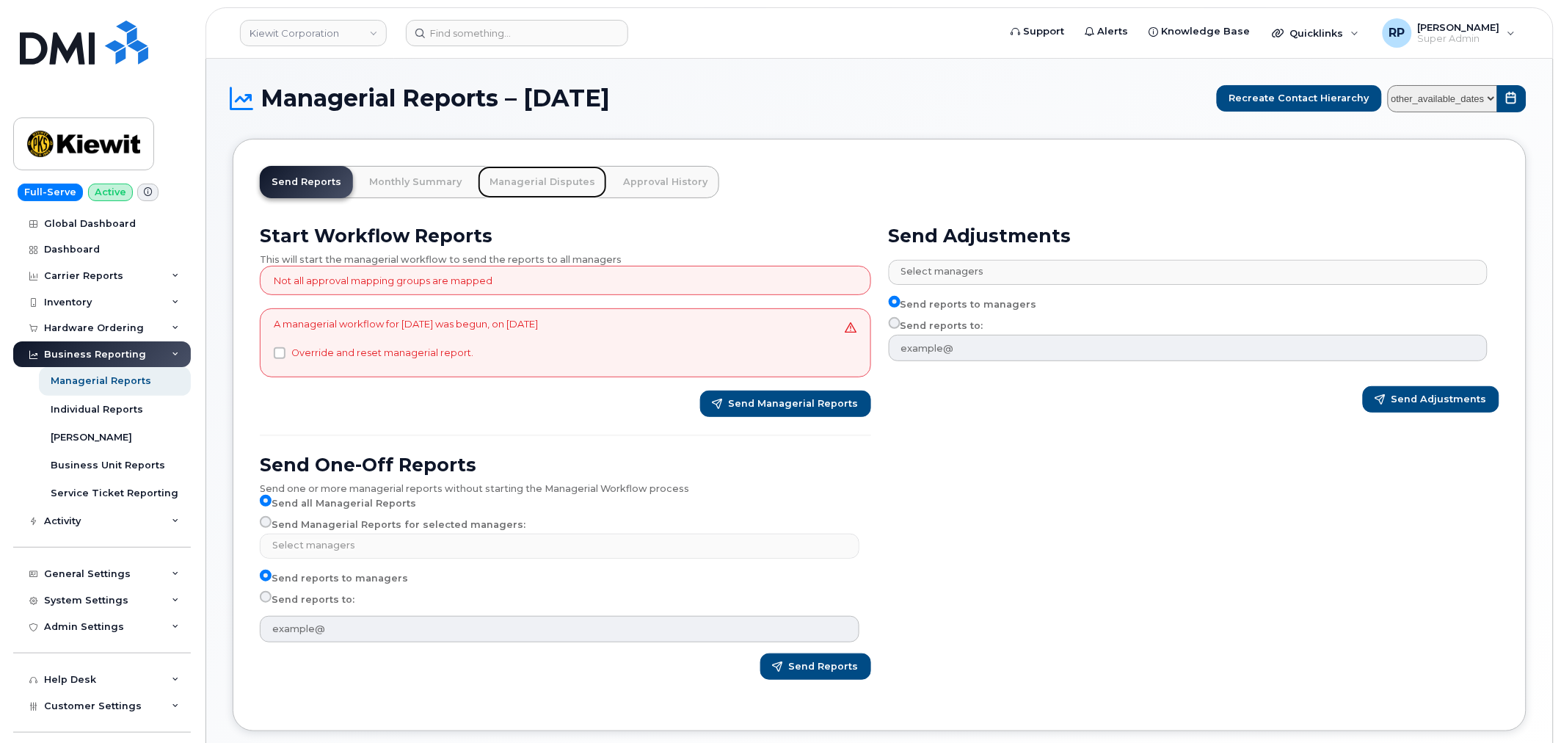
click at [516, 174] on link "Managerial Disputes" at bounding box center [542, 182] width 129 height 32
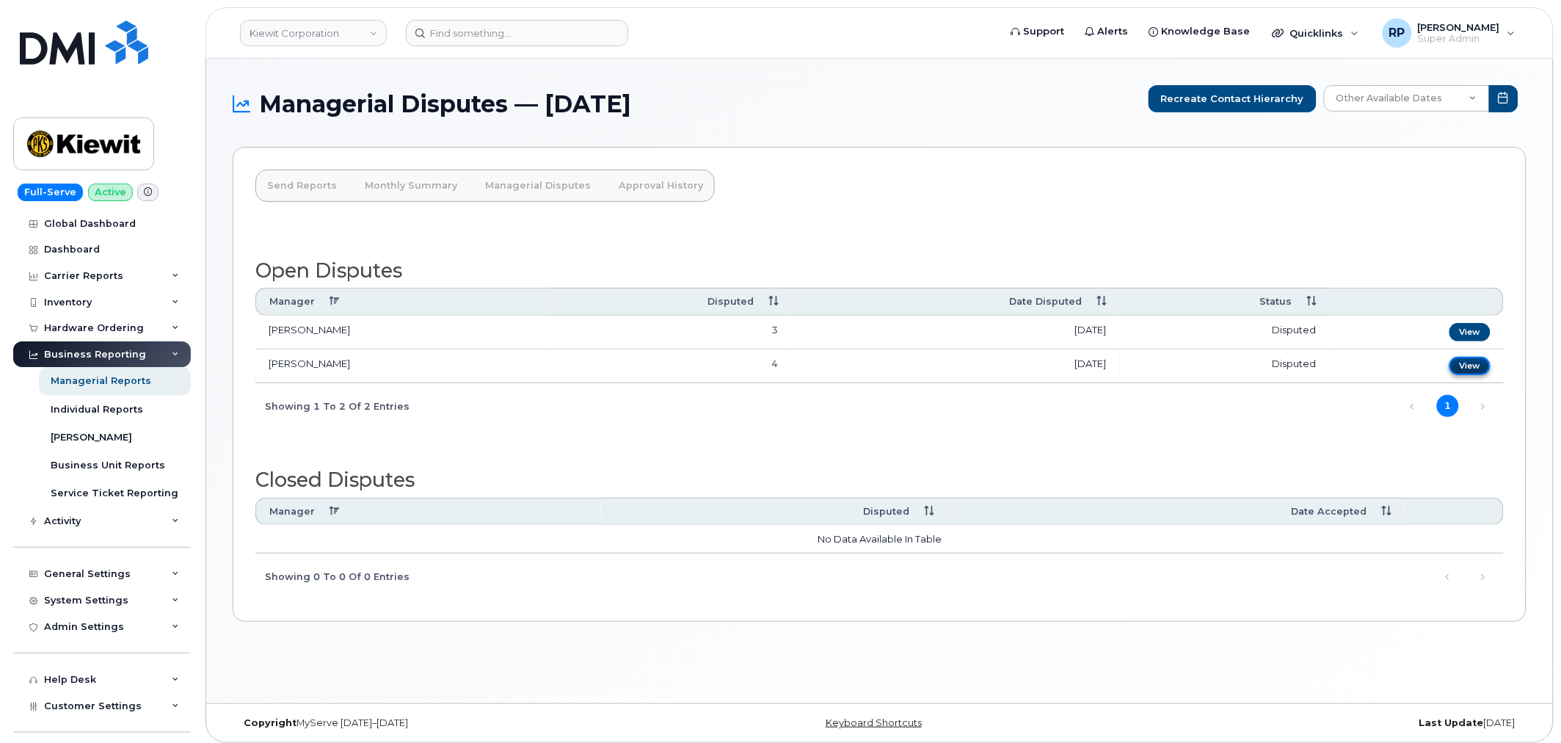
click at [1469, 365] on link "View" at bounding box center [1469, 366] width 41 height 18
click at [76, 296] on div "Inventory" at bounding box center [68, 302] width 48 height 12
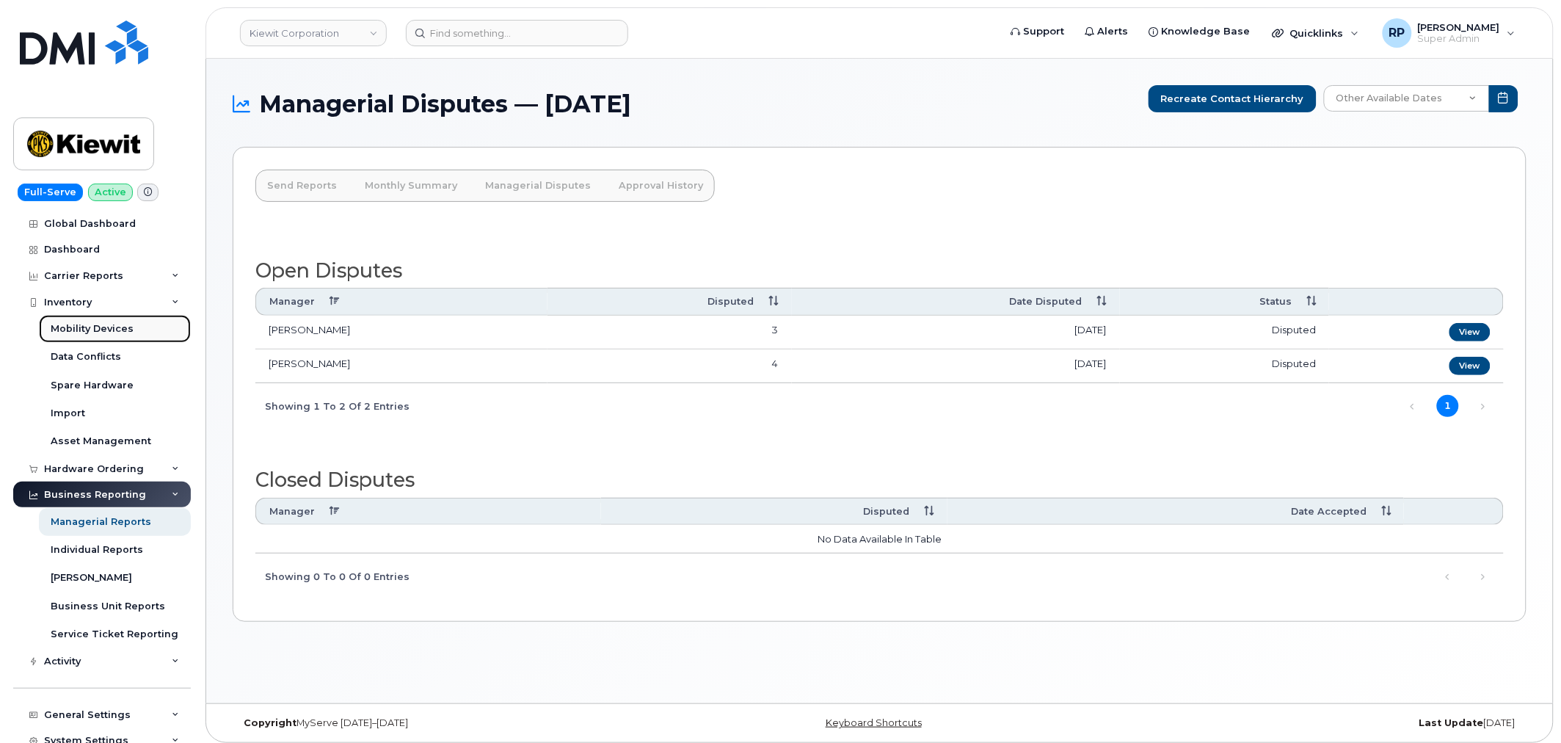
click at [91, 327] on div "Mobility Devices" at bounding box center [92, 328] width 83 height 13
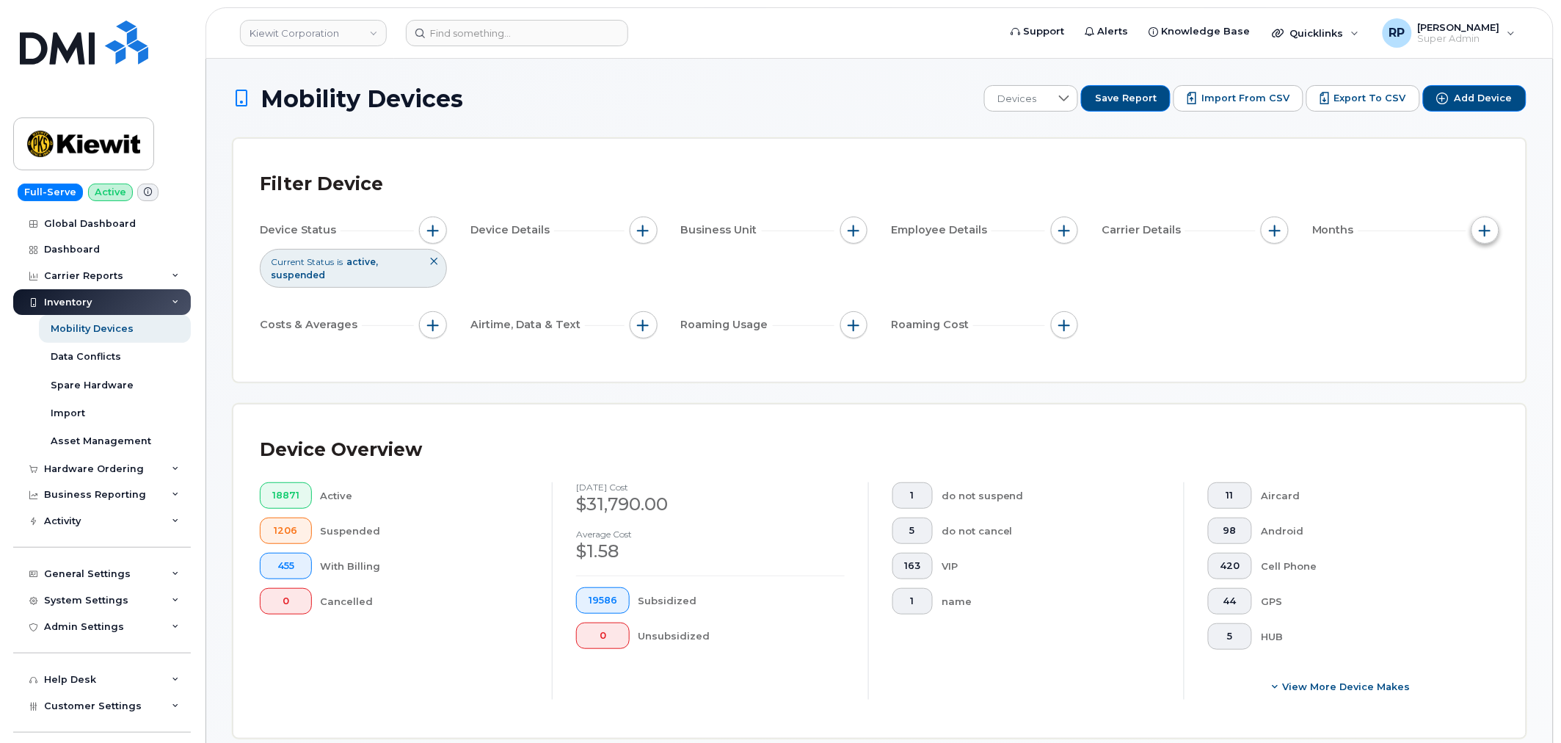
click at [1481, 230] on span "button" at bounding box center [1485, 231] width 12 height 12
click at [1421, 280] on div "Billing Cycle" at bounding box center [1448, 275] width 84 height 14
click at [1410, 277] on input "Billing Cycle" at bounding box center [1412, 275] width 12 height 12
checkbox input "true"
click at [1432, 331] on span at bounding box center [1443, 336] width 32 height 26
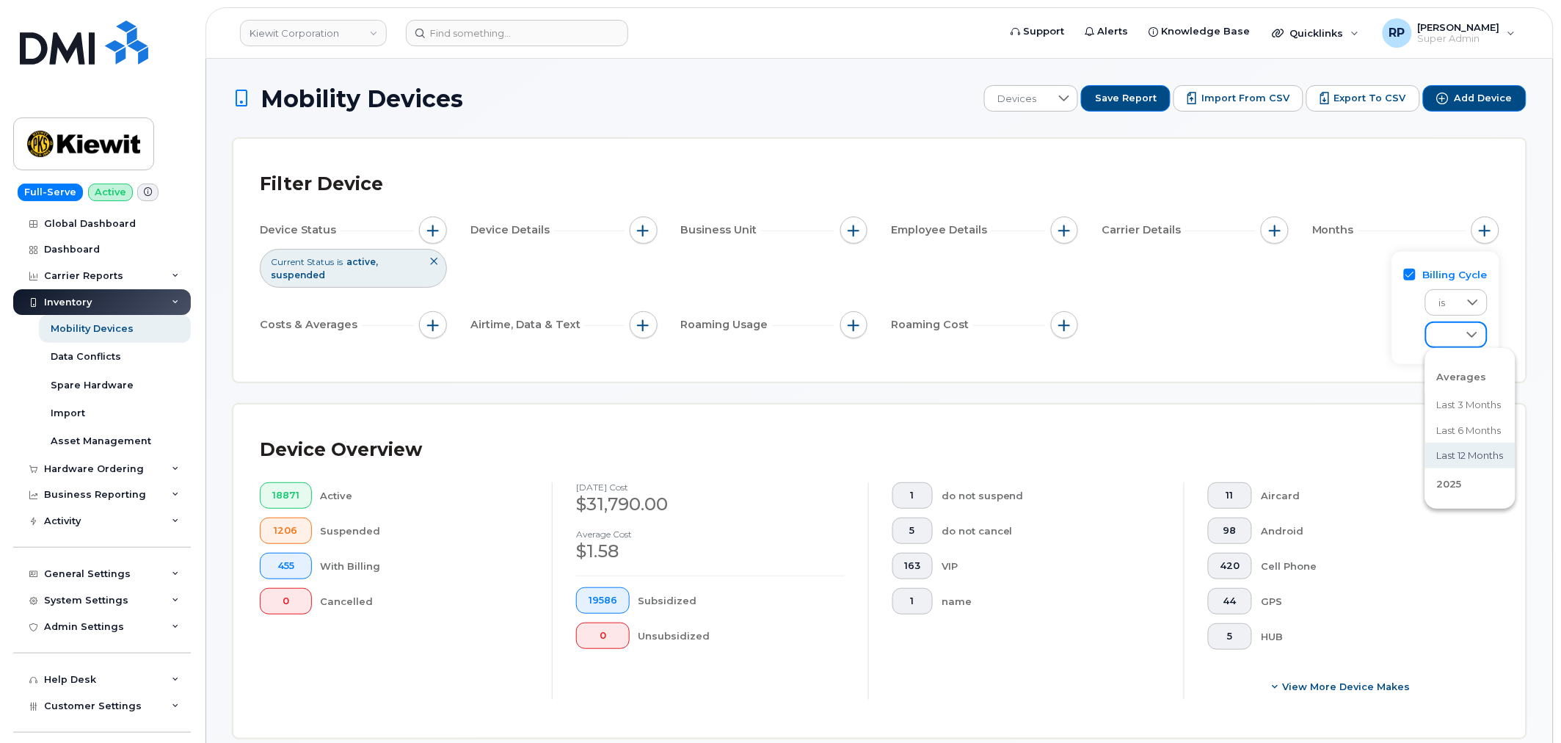
scroll to position [136, 0]
click at [1449, 379] on span "September 2025" at bounding box center [1453, 376] width 32 height 14
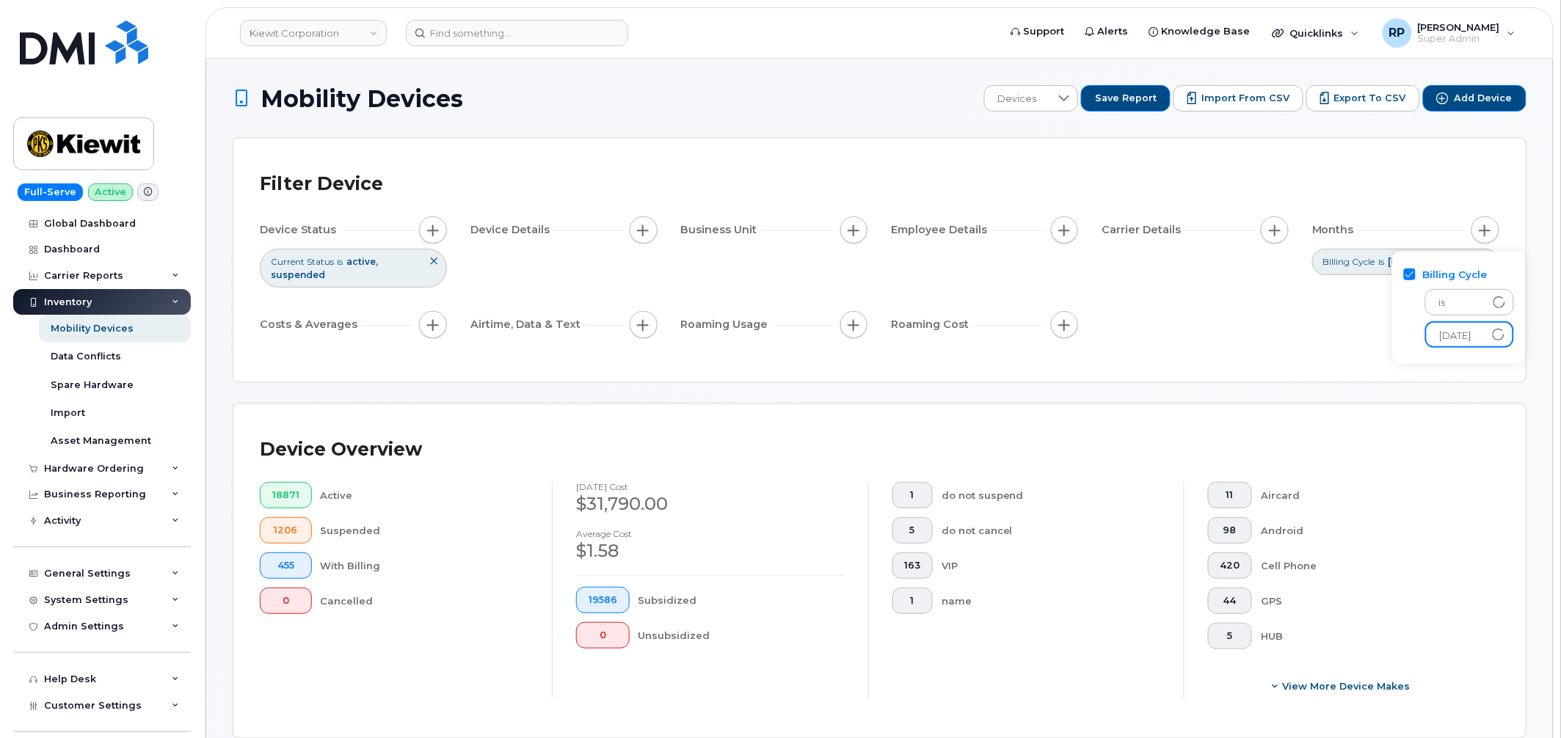
click at [1272, 382] on div "Filter Device Device Status Current Status is active suspended Device Details B…" at bounding box center [879, 260] width 1292 height 243
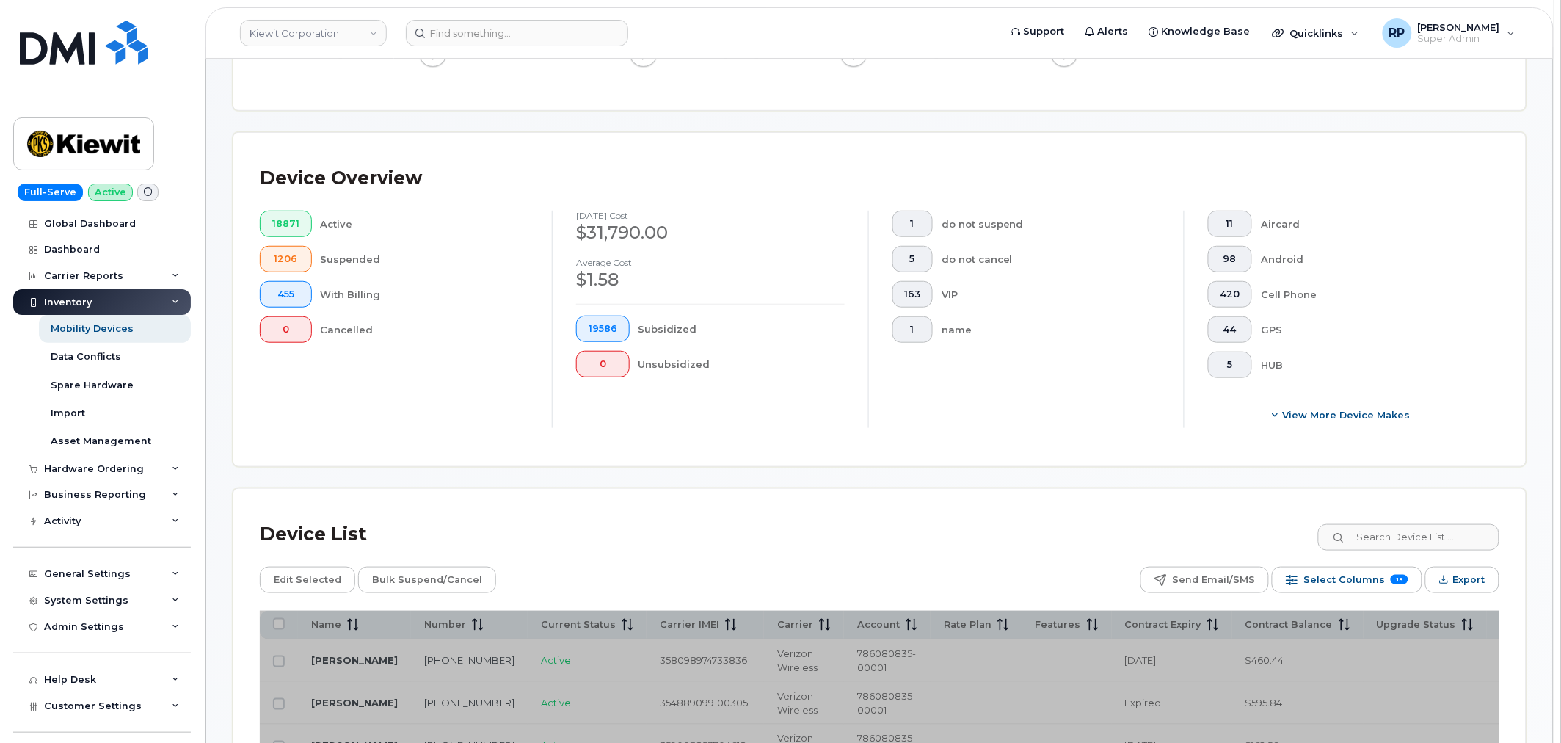
scroll to position [407, 0]
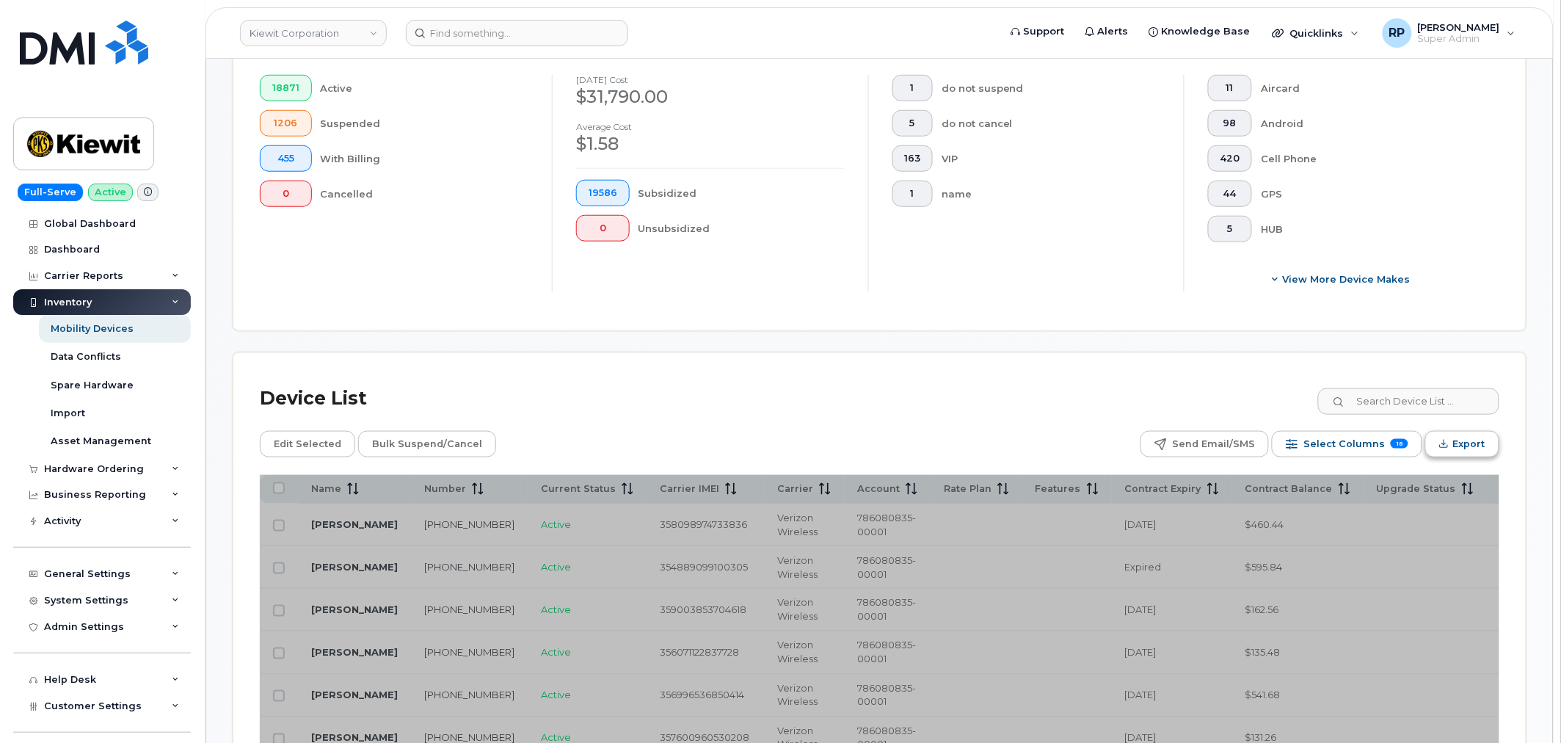
click at [1468, 451] on span "Export" at bounding box center [1469, 444] width 32 height 22
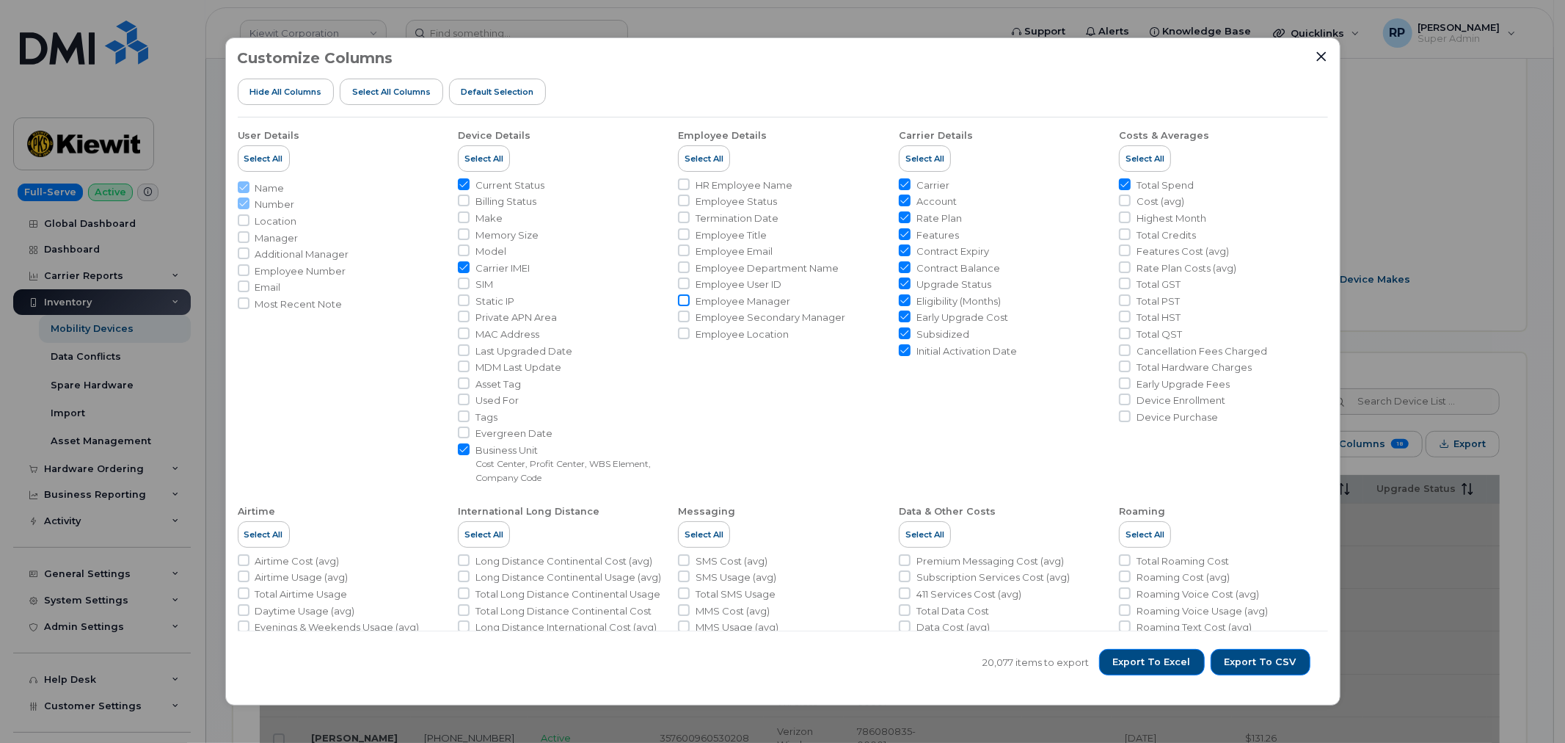
click at [685, 301] on input "Employee Manager" at bounding box center [684, 300] width 12 height 12
checkbox input "false"
drag, startPoint x: 1259, startPoint y: 655, endPoint x: 787, endPoint y: 376, distance: 548.7
click at [823, 398] on div "Customize Columns Hide All Columns Select all Columns Default Selection User De…" at bounding box center [782, 371] width 1115 height 668
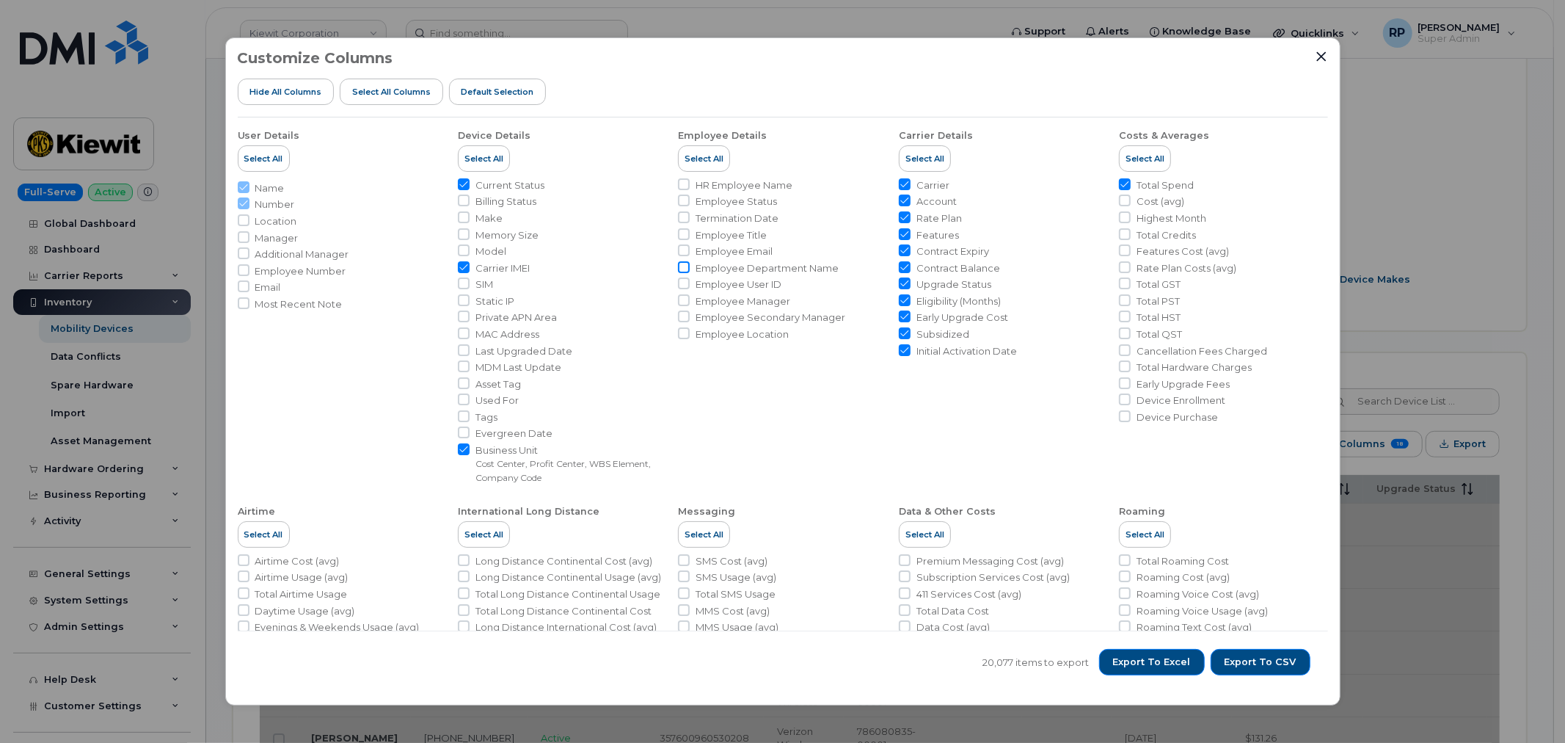
click at [681, 264] on input "Employee Department Name" at bounding box center [684, 267] width 12 height 12
checkbox input "false"
click at [923, 151] on button "Select All" at bounding box center [925, 158] width 52 height 26
click at [904, 186] on input "Carrier" at bounding box center [905, 184] width 12 height 12
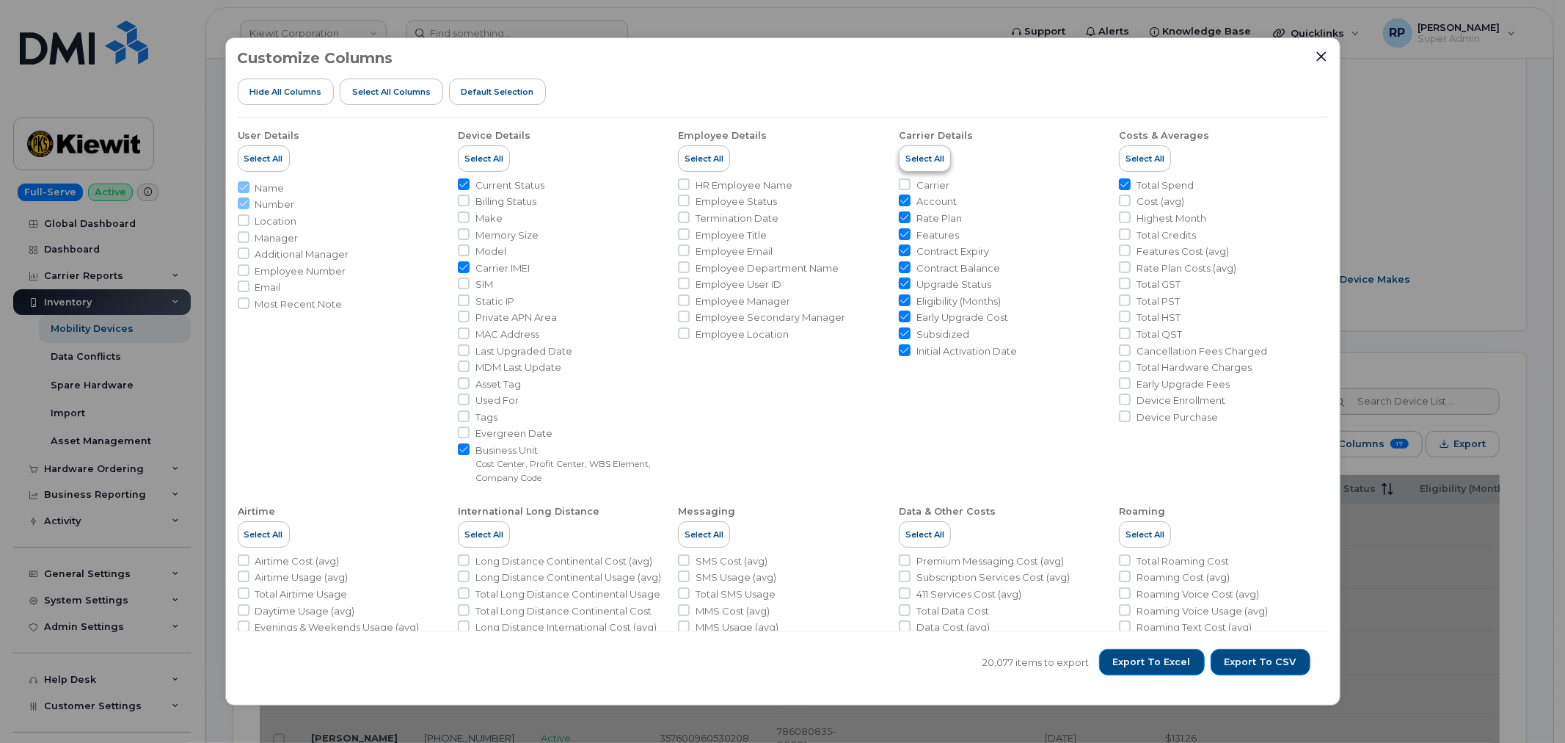
click at [907, 169] on button "Select All" at bounding box center [925, 158] width 52 height 26
click at [914, 161] on span "Select All" at bounding box center [925, 159] width 39 height 12
click at [899, 181] on input "Carrier" at bounding box center [905, 184] width 12 height 12
checkbox input "false"
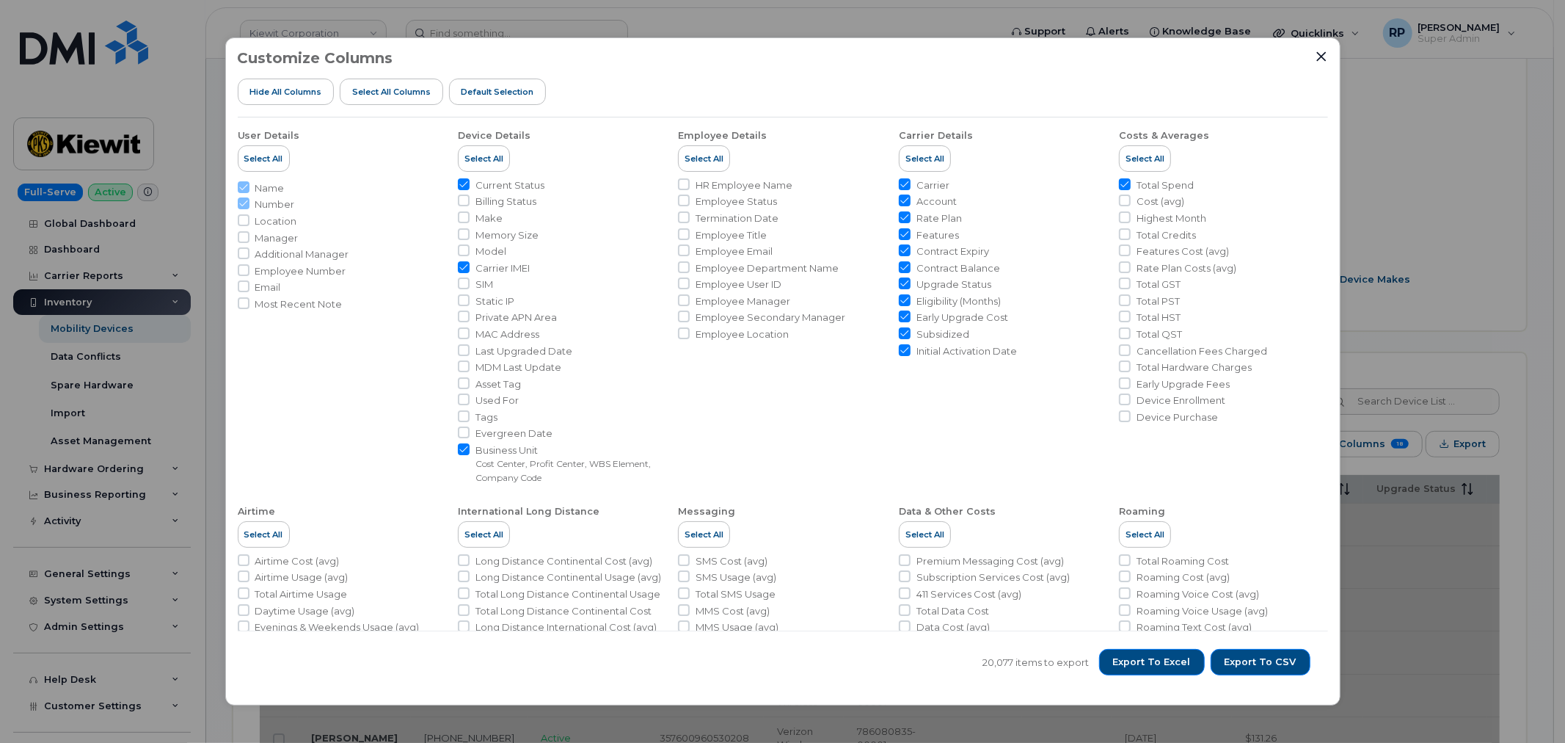
click at [899, 205] on input "Account" at bounding box center [905, 200] width 12 height 12
checkbox input "false"
click at [899, 228] on input "Features" at bounding box center [905, 234] width 12 height 12
checkbox input "false"
click at [901, 239] on div at bounding box center [905, 234] width 12 height 12
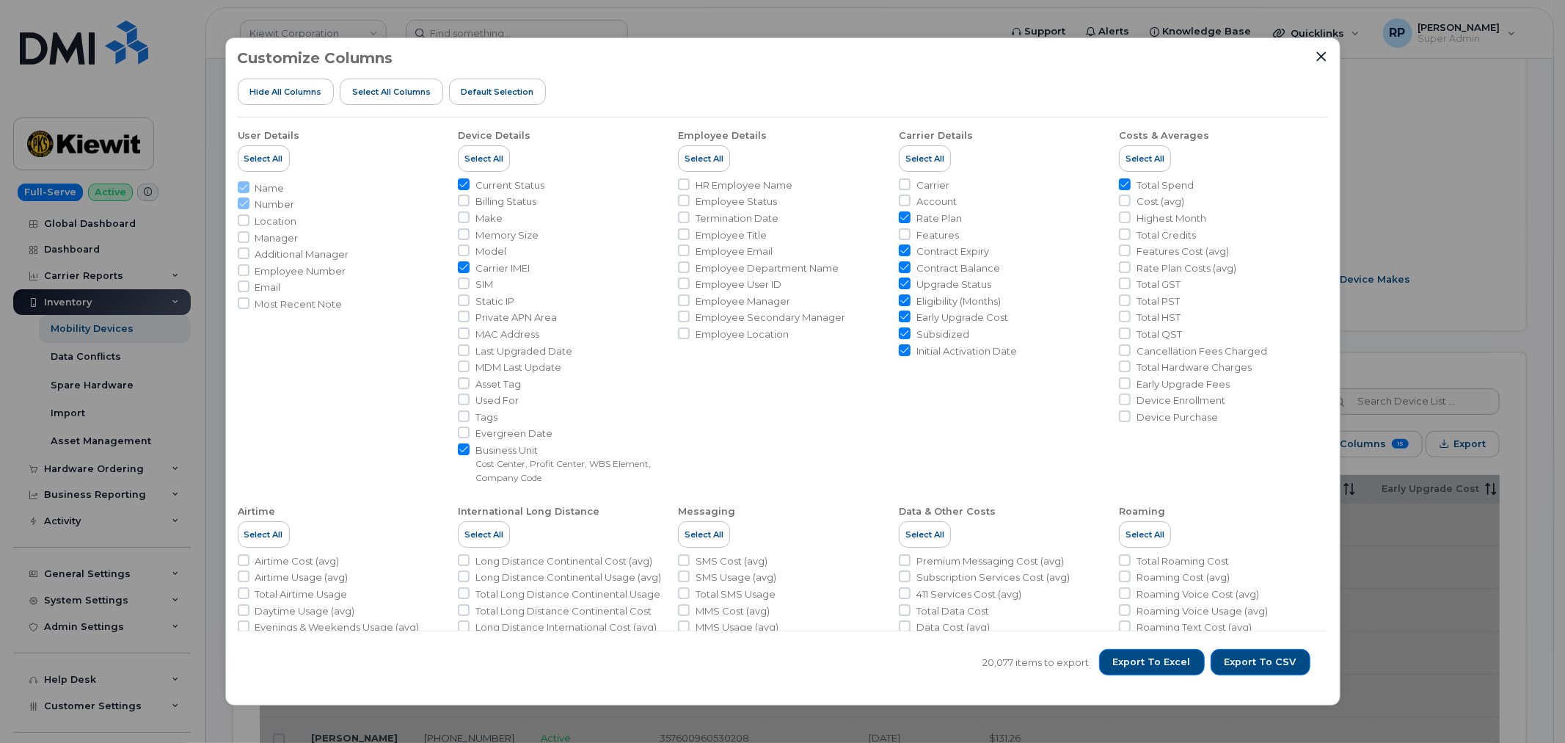
click at [901, 251] on input "Contract Expiry" at bounding box center [905, 250] width 12 height 12
checkbox input "false"
click at [901, 268] on input "Contract Balance" at bounding box center [905, 267] width 12 height 12
checkbox input "false"
click at [903, 291] on li "Upgrade Status" at bounding box center [1003, 284] width 208 height 14
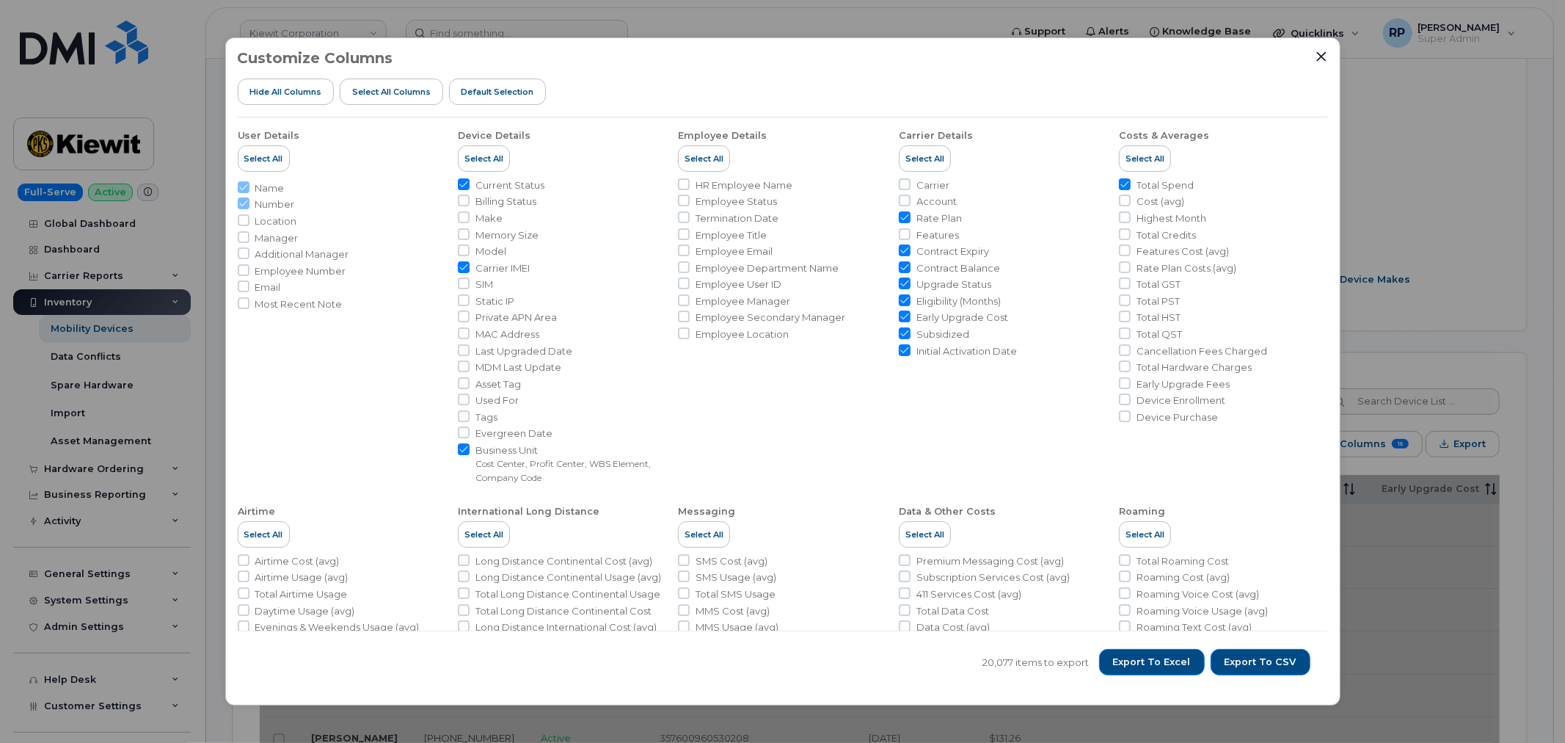
click at [903, 306] on li "Eligibility (Months)" at bounding box center [1003, 301] width 208 height 14
click at [903, 316] on input "Early Upgrade Cost" at bounding box center [905, 316] width 12 height 12
checkbox input "false"
click at [903, 330] on ul "Carrier Account Rate Plan Features Contract Expiry Contract Balance Upgrade Sta…" at bounding box center [1003, 267] width 208 height 179
click at [903, 346] on input "Initial Activation Date" at bounding box center [905, 350] width 12 height 12
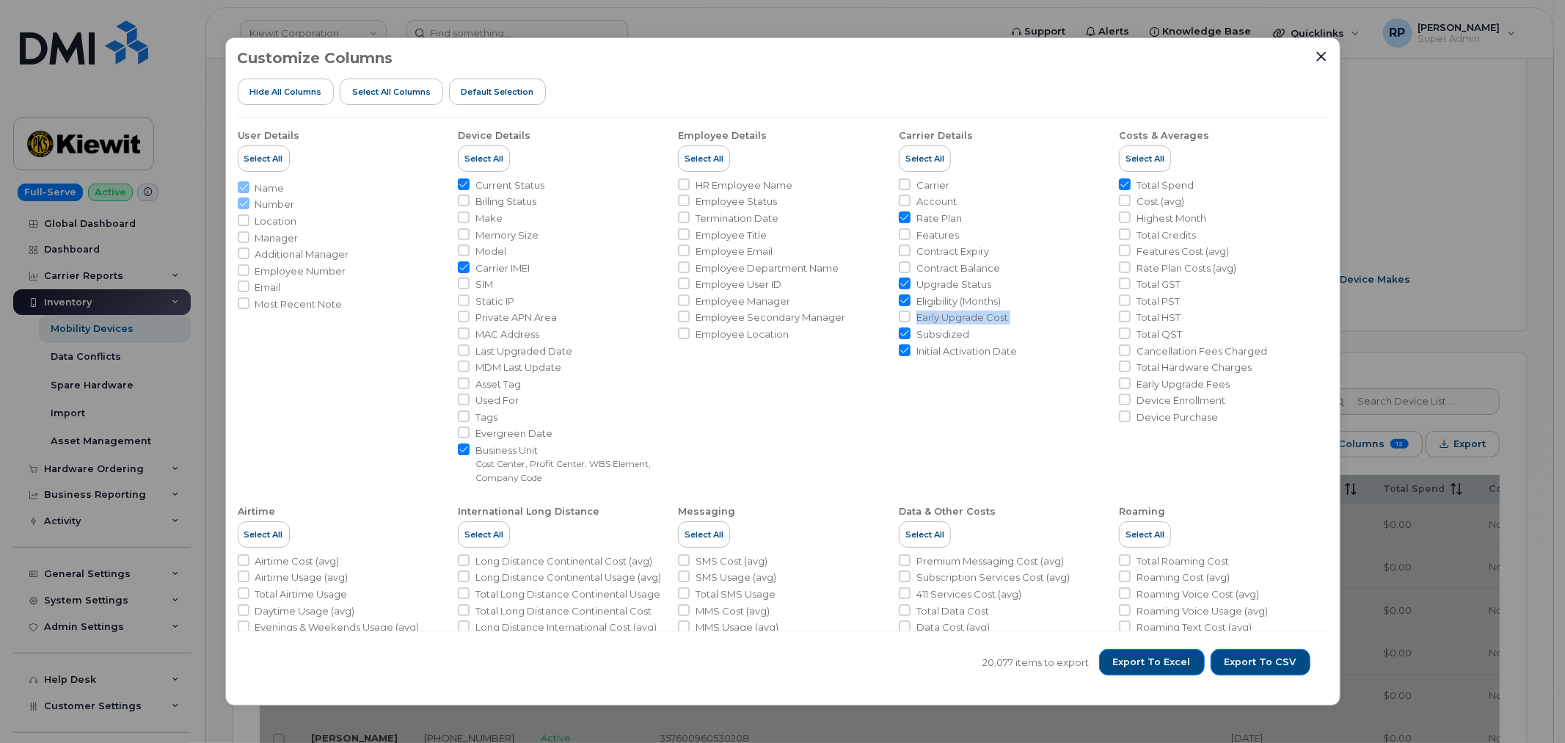
checkbox input "false"
click at [903, 357] on li "Initial Activation Date" at bounding box center [1003, 351] width 208 height 14
click at [900, 338] on input "Subsidized" at bounding box center [905, 333] width 12 height 12
checkbox input "false"
click at [903, 297] on input "Eligibility (Months)" at bounding box center [905, 300] width 12 height 12
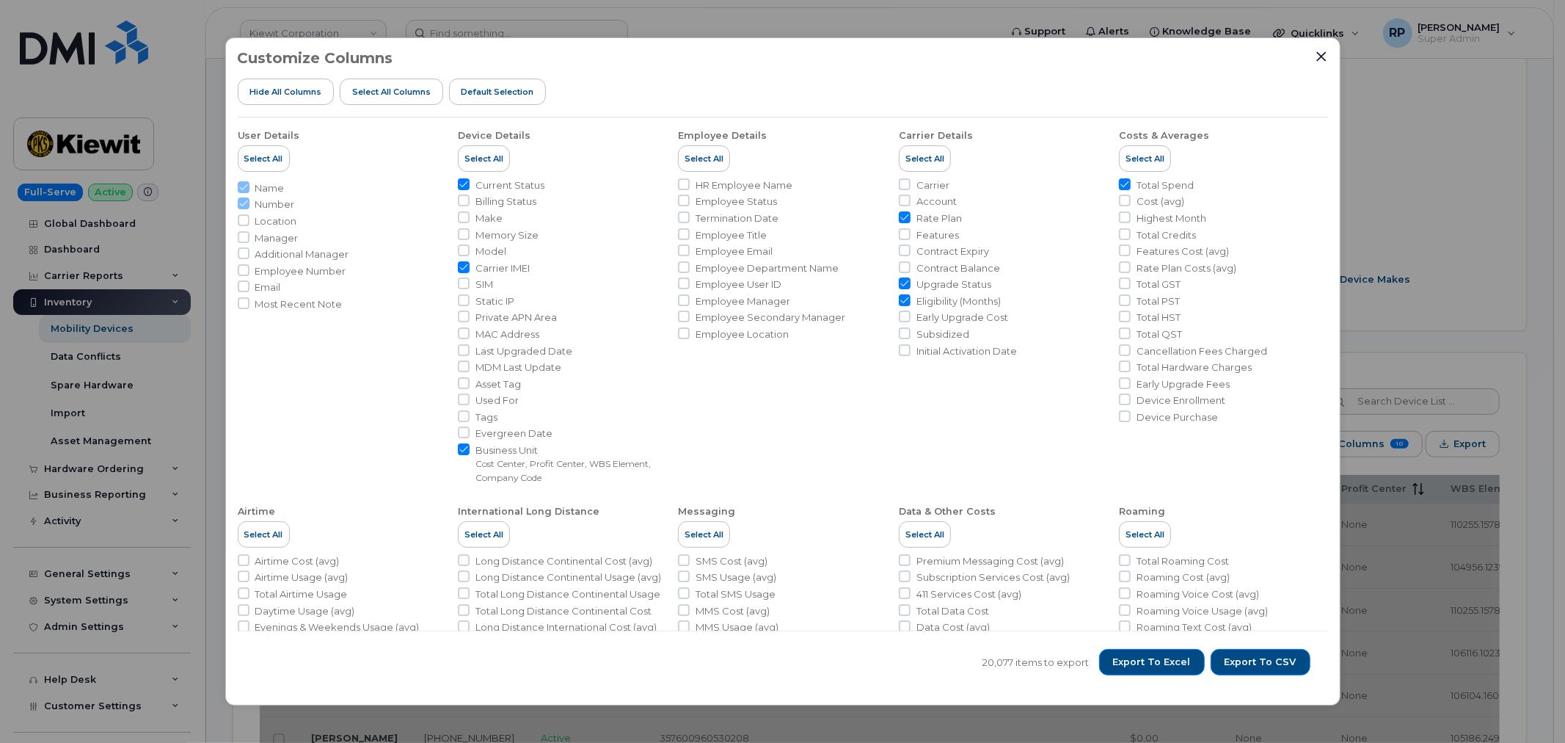
checkbox input "false"
click at [903, 286] on input "Upgrade Status" at bounding box center [905, 283] width 12 height 12
checkbox input "false"
click at [900, 214] on input "Rate Plan" at bounding box center [905, 217] width 12 height 12
checkbox input "false"
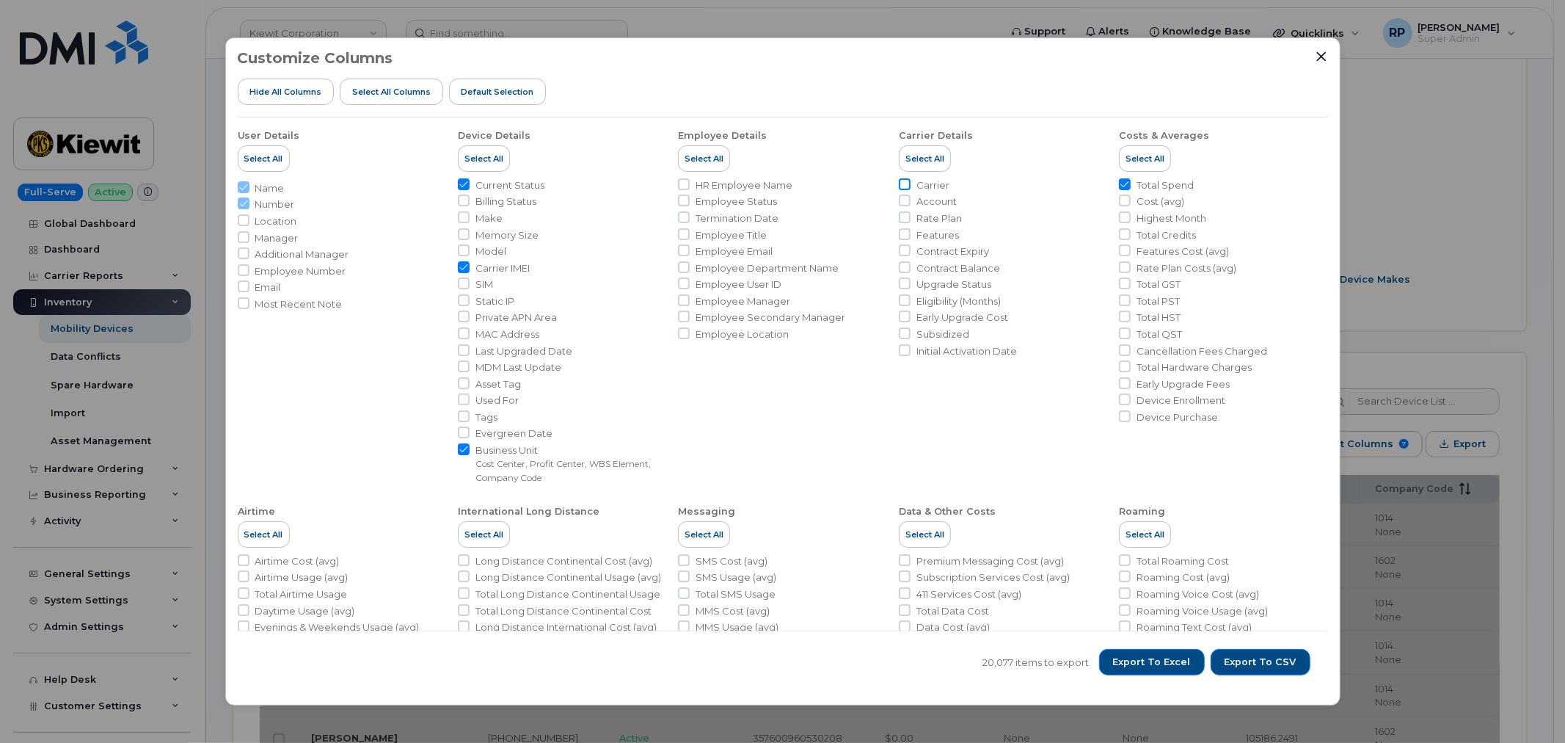
click at [900, 183] on input "Carrier" at bounding box center [905, 184] width 12 height 12
checkbox input "true"
click at [901, 198] on input "Account" at bounding box center [905, 200] width 12 height 12
checkbox input "true"
click at [1236, 672] on button "Export to CSV" at bounding box center [1261, 662] width 100 height 26
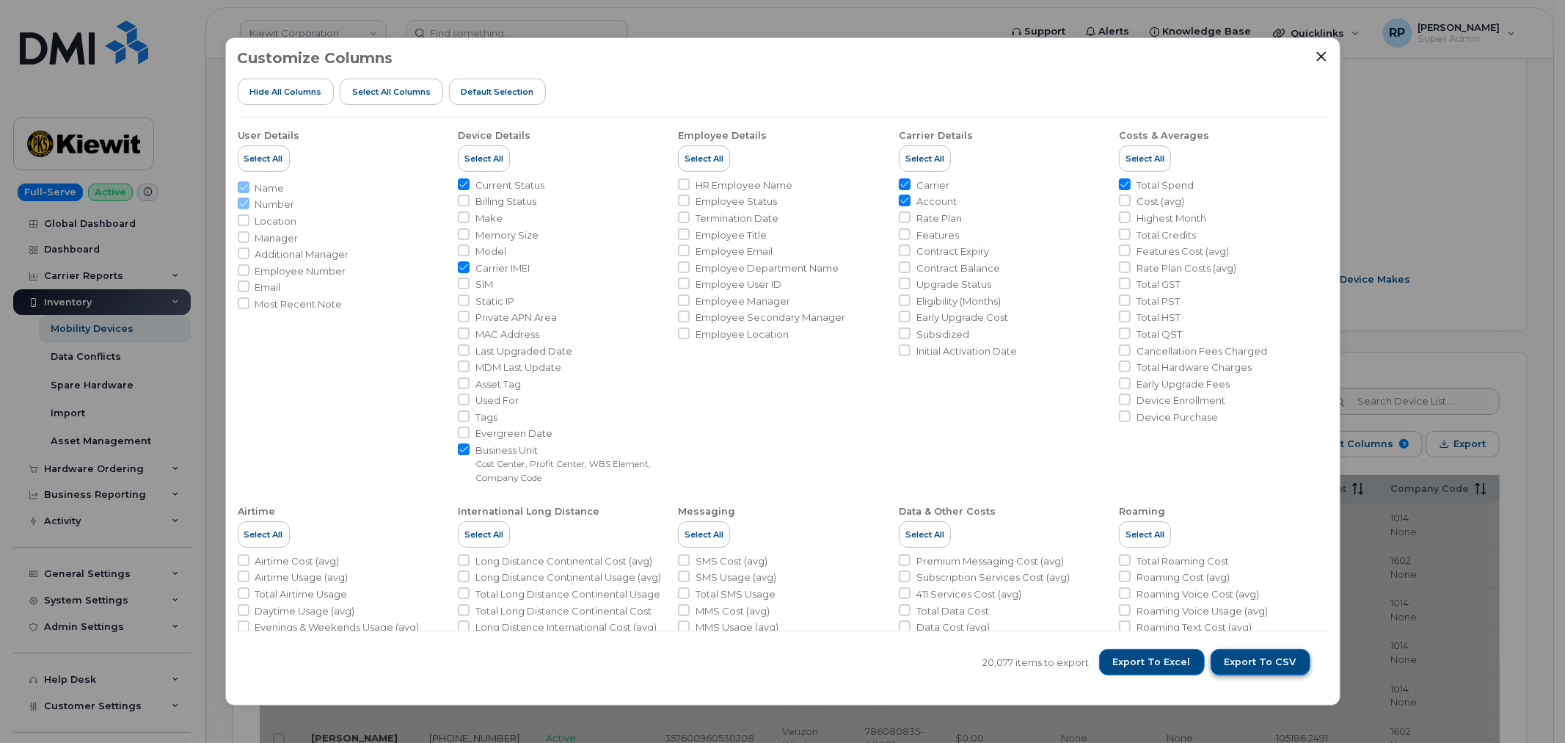
click at [1260, 666] on span "Export to CSV" at bounding box center [1261, 661] width 72 height 13
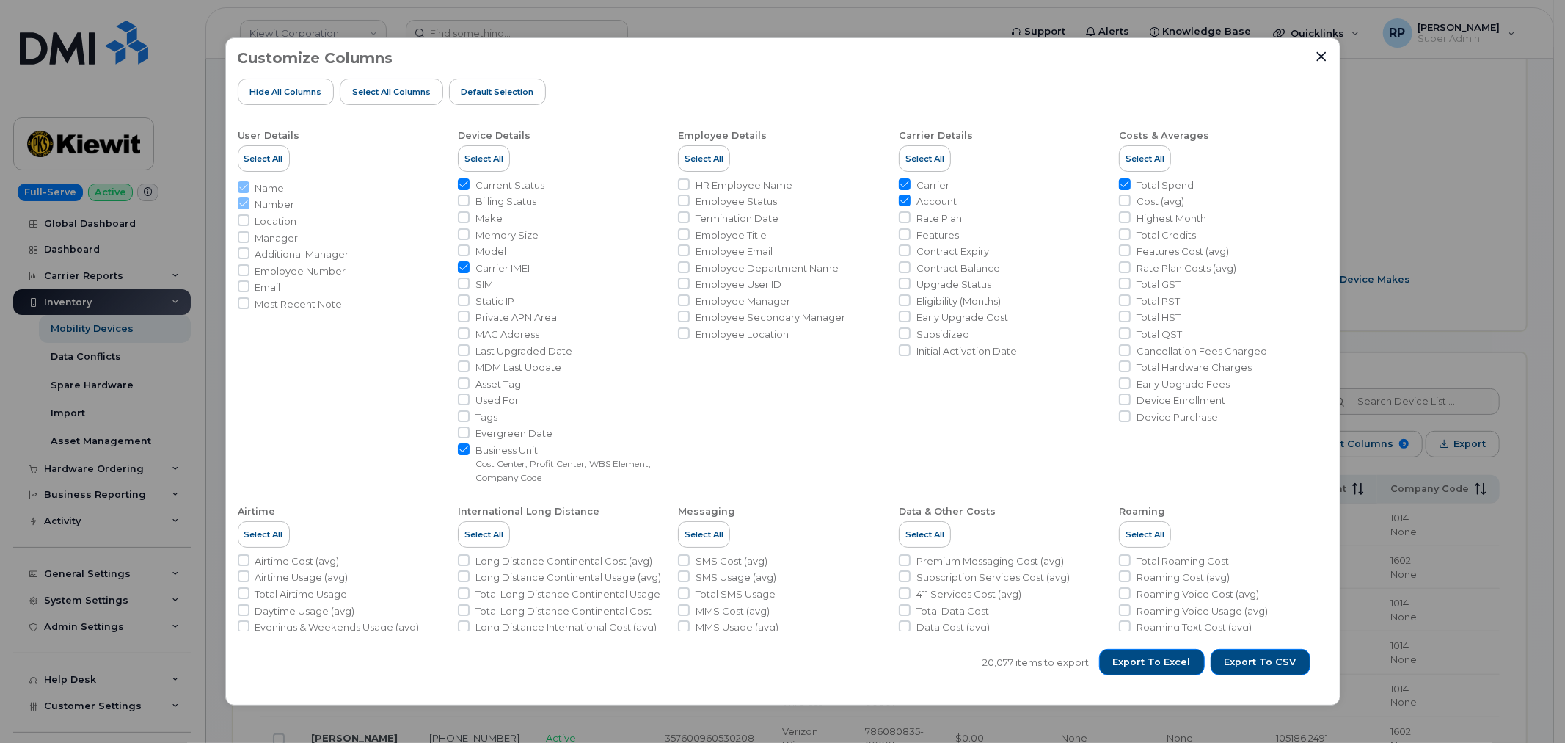
drag, startPoint x: 1321, startPoint y: 57, endPoint x: 1303, endPoint y: 66, distance: 20.7
click at [1321, 57] on icon "Close" at bounding box center [1321, 56] width 10 height 10
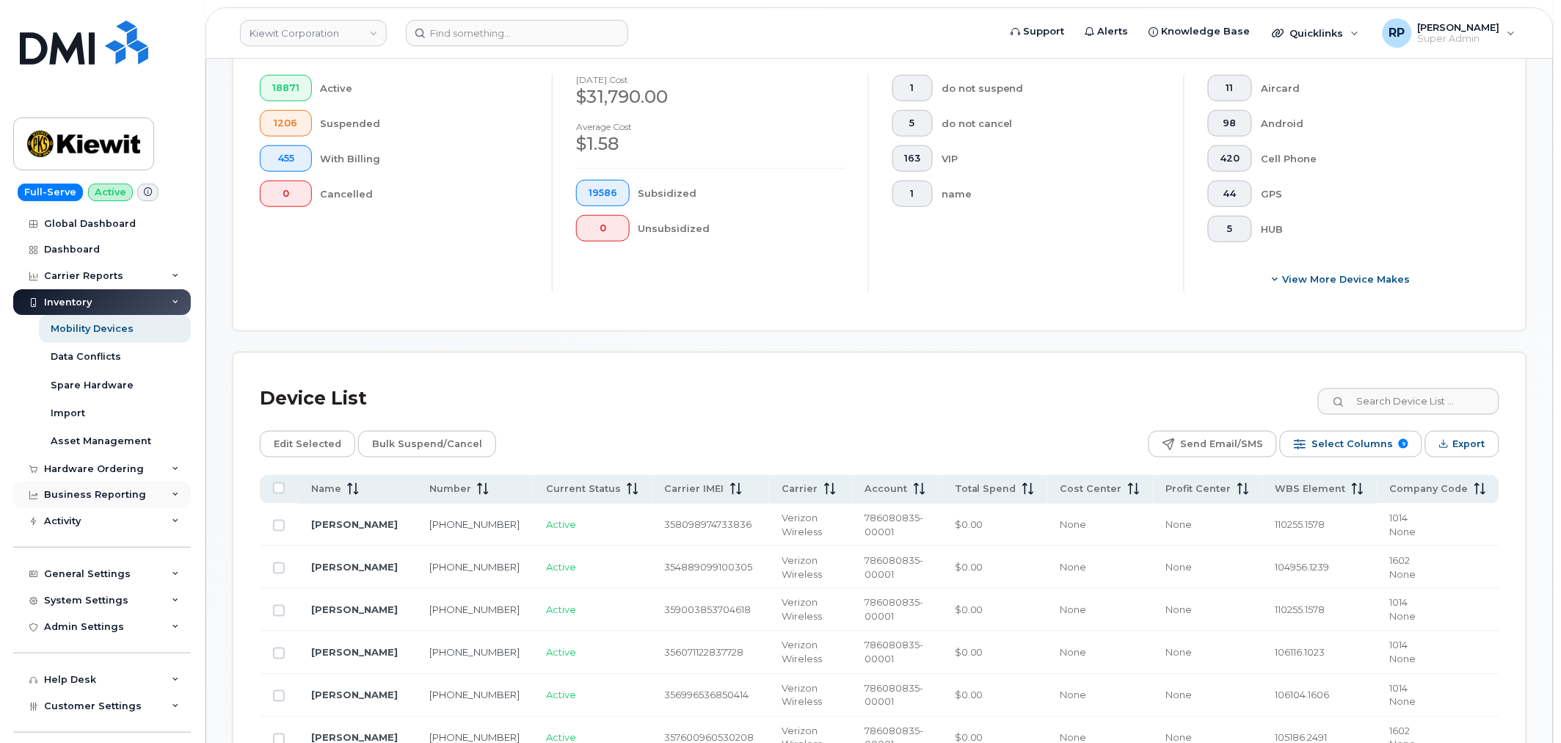
scroll to position [81, 0]
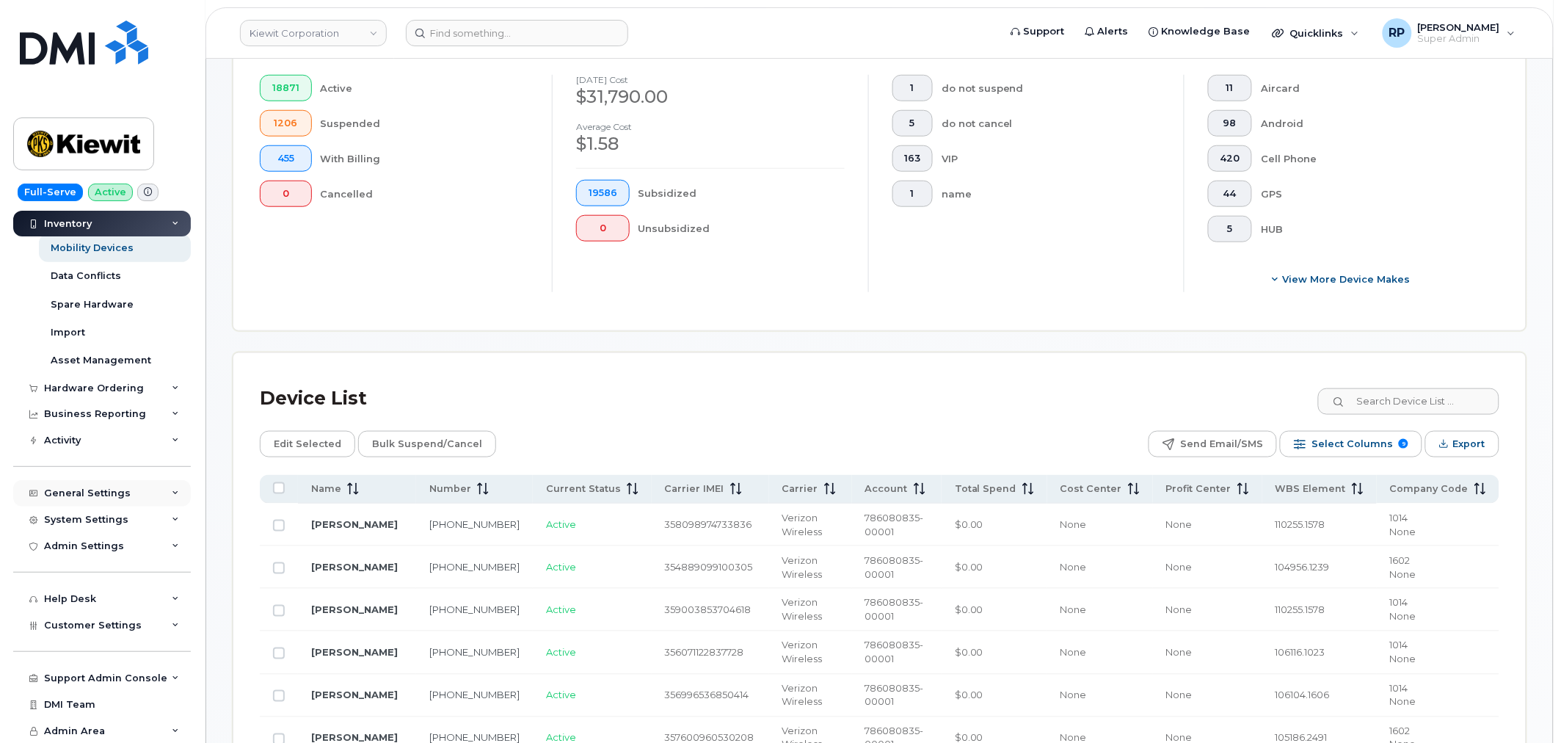
click at [134, 492] on div "General Settings" at bounding box center [102, 493] width 178 height 26
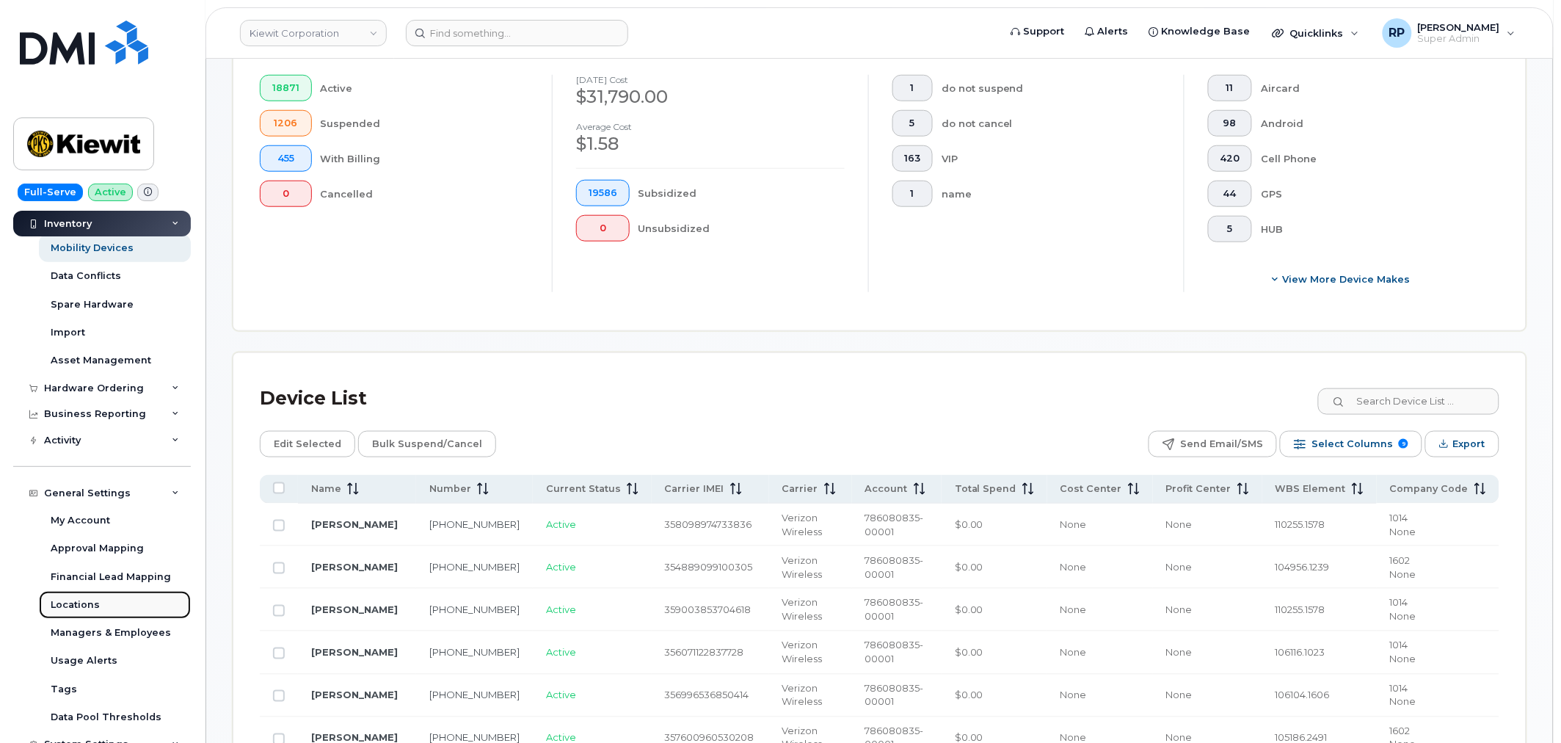
click at [84, 603] on div "Locations" at bounding box center [75, 604] width 49 height 13
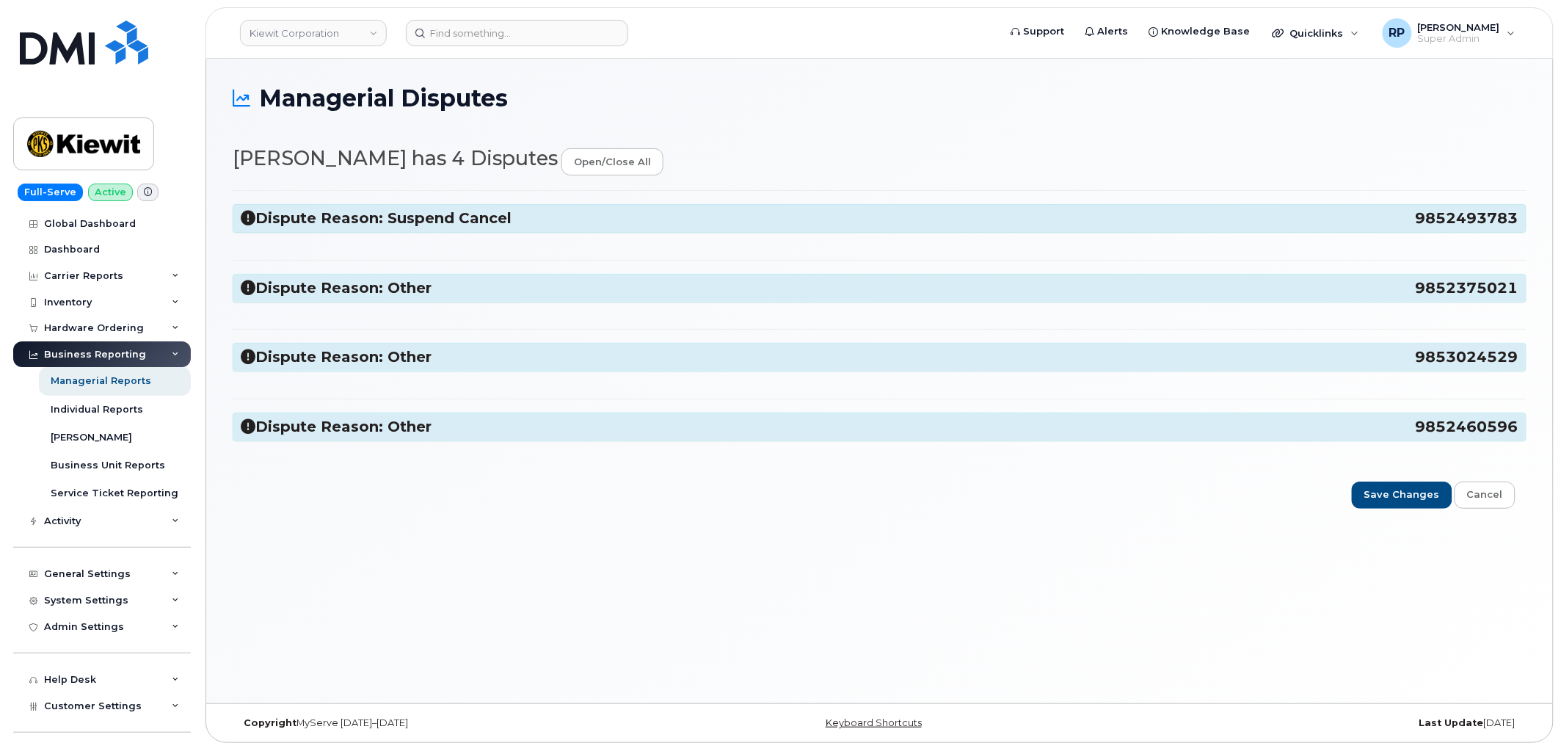
click at [1194, 218] on h3 "Dispute Reason: Suspend Cancel 9852493783" at bounding box center [880, 218] width 1278 height 20
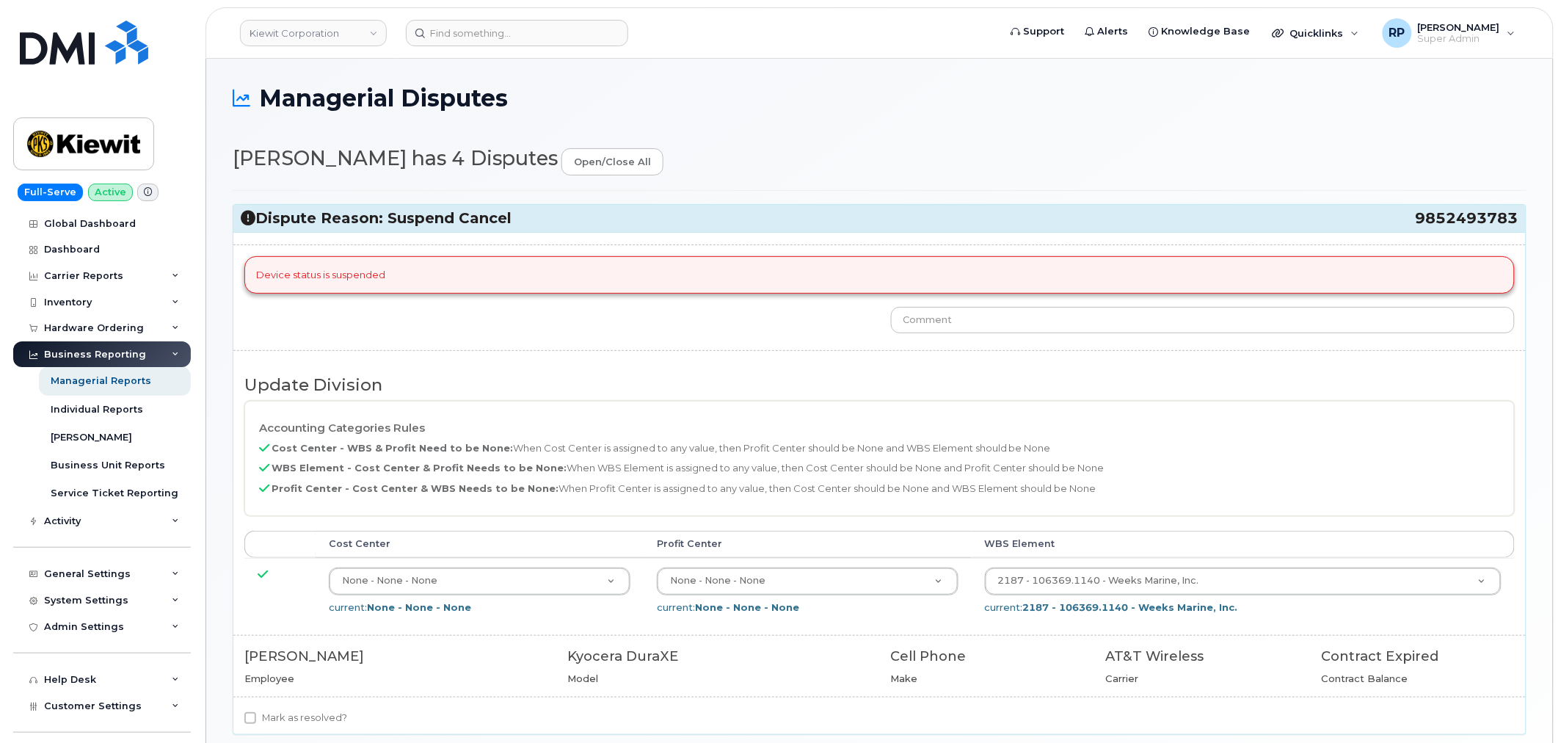
click at [1194, 218] on h3 "Dispute Reason: Suspend Cancel 9852493783" at bounding box center [880, 218] width 1278 height 20
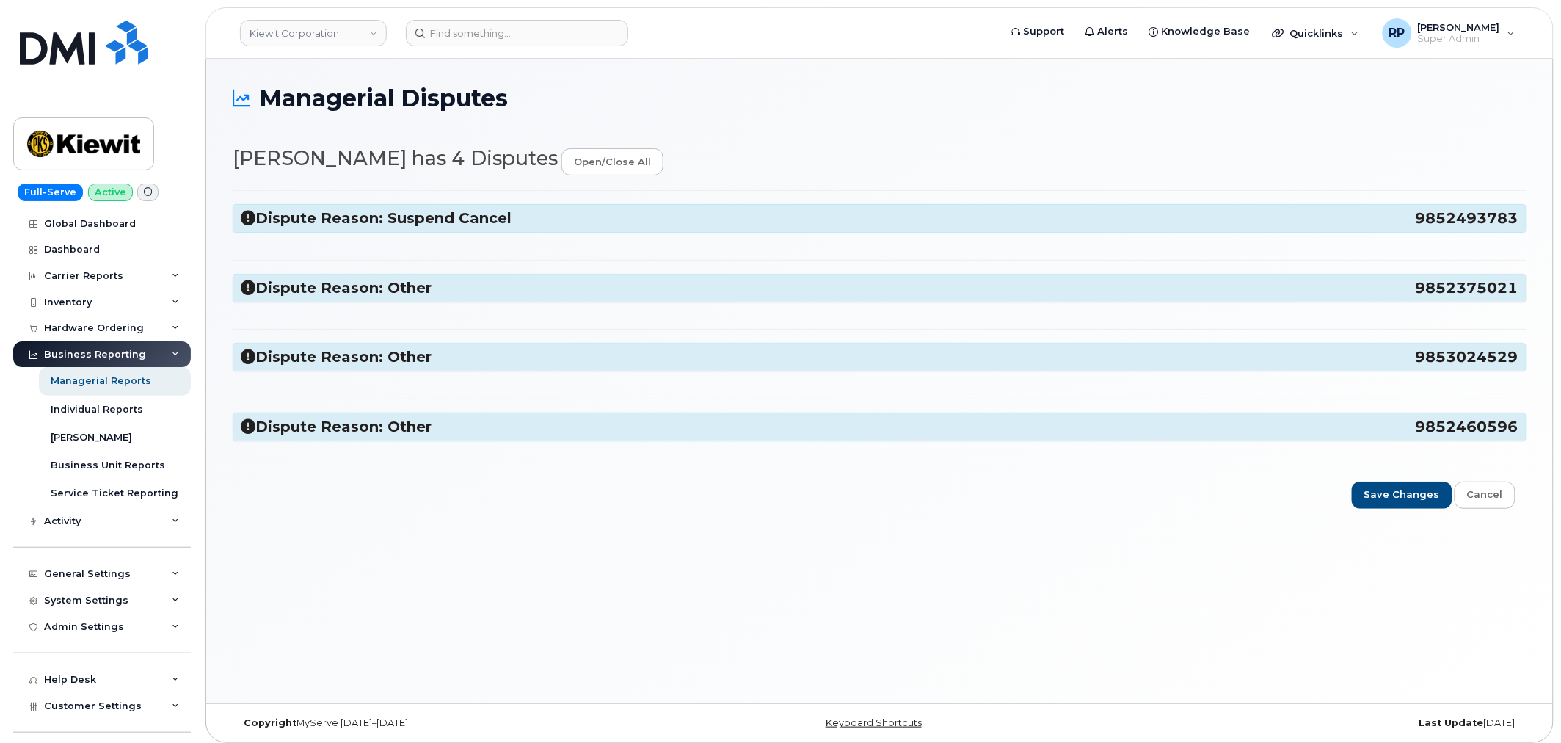
click at [269, 222] on h3 "Dispute Reason: Suspend Cancel 9852493783" at bounding box center [880, 218] width 1278 height 20
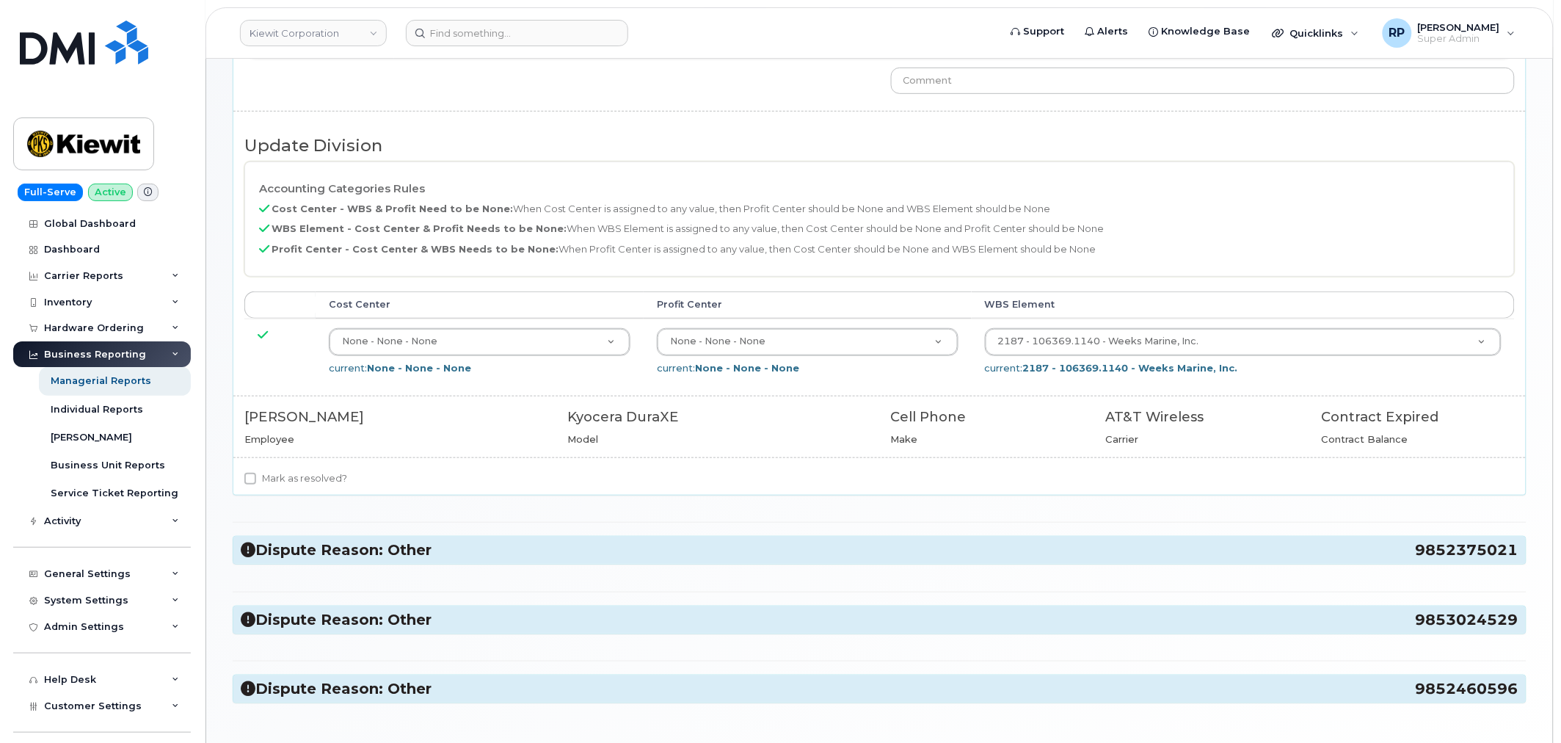
scroll to position [272, 0]
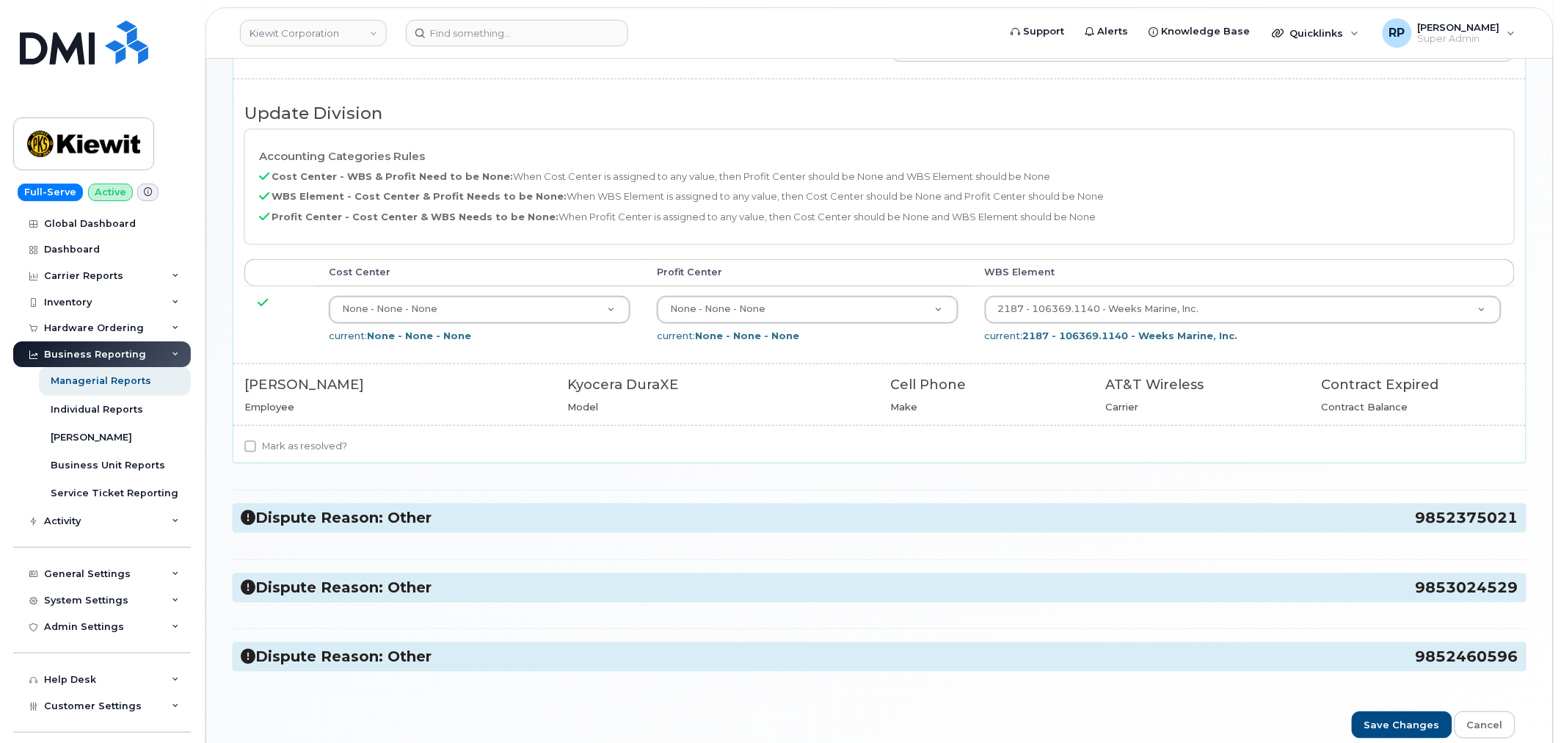
click at [376, 525] on h3 "Dispute Reason: Other 9852375021" at bounding box center [880, 518] width 1278 height 20
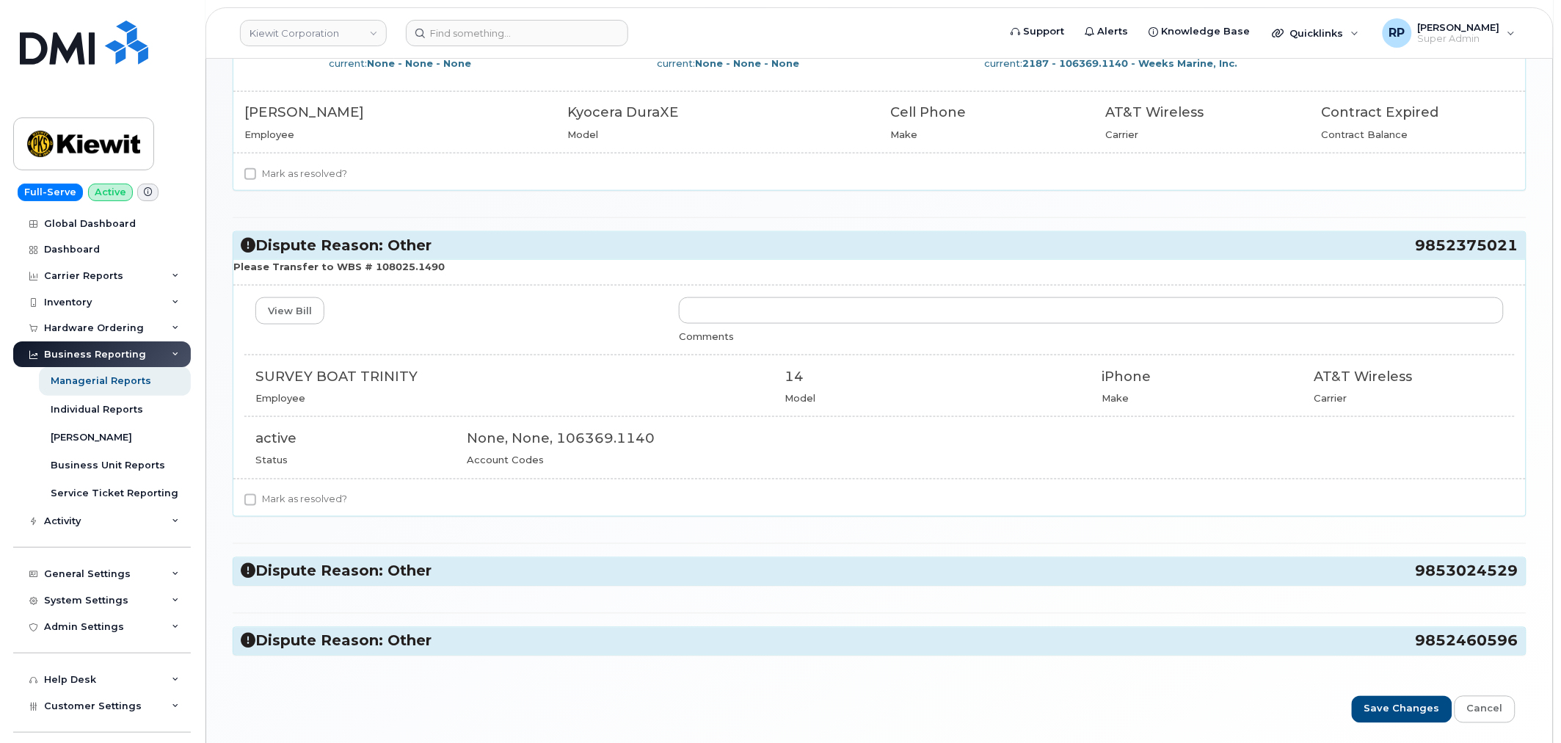
scroll to position [600, 0]
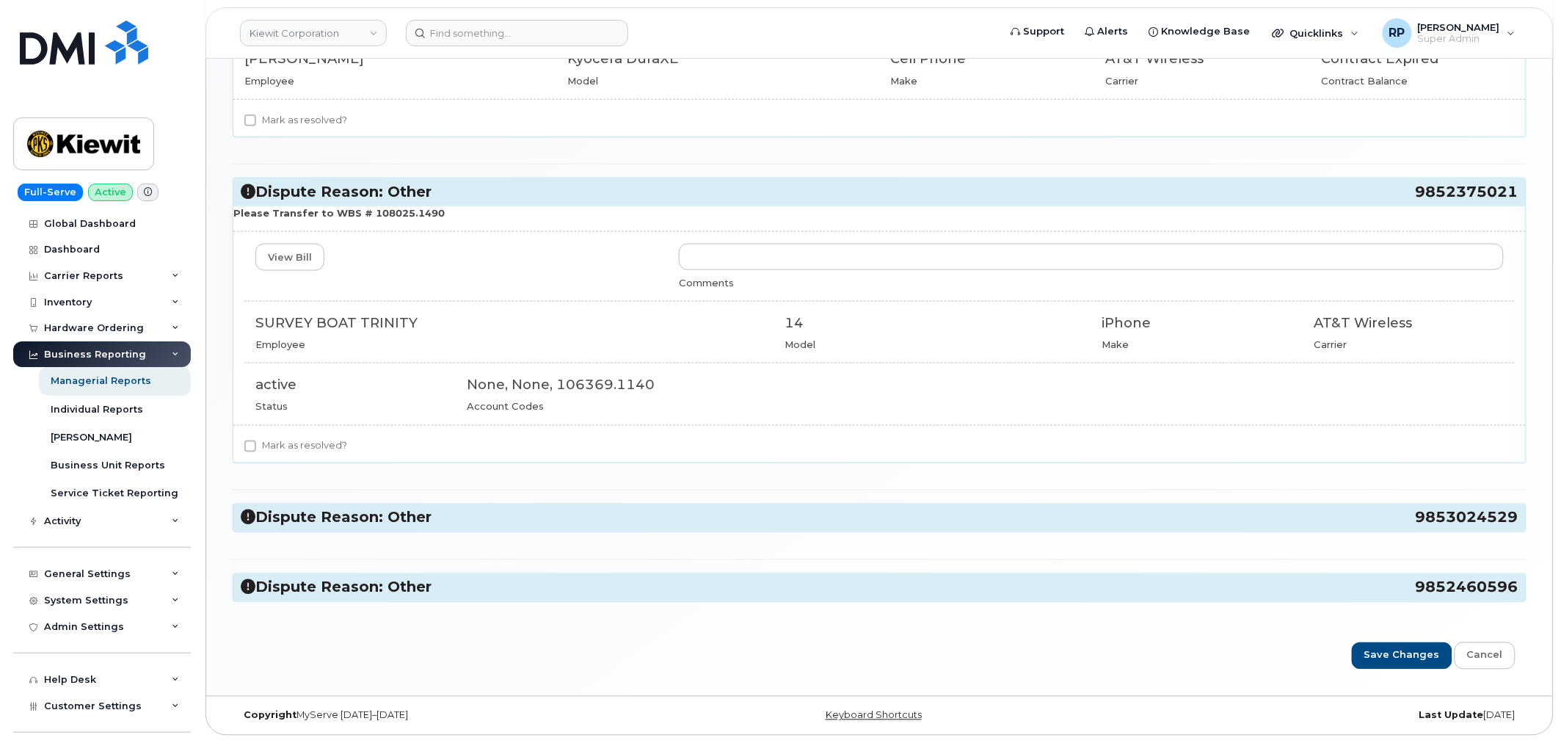
click at [392, 523] on h3 "Dispute Reason: Other 9853024529" at bounding box center [880, 518] width 1278 height 20
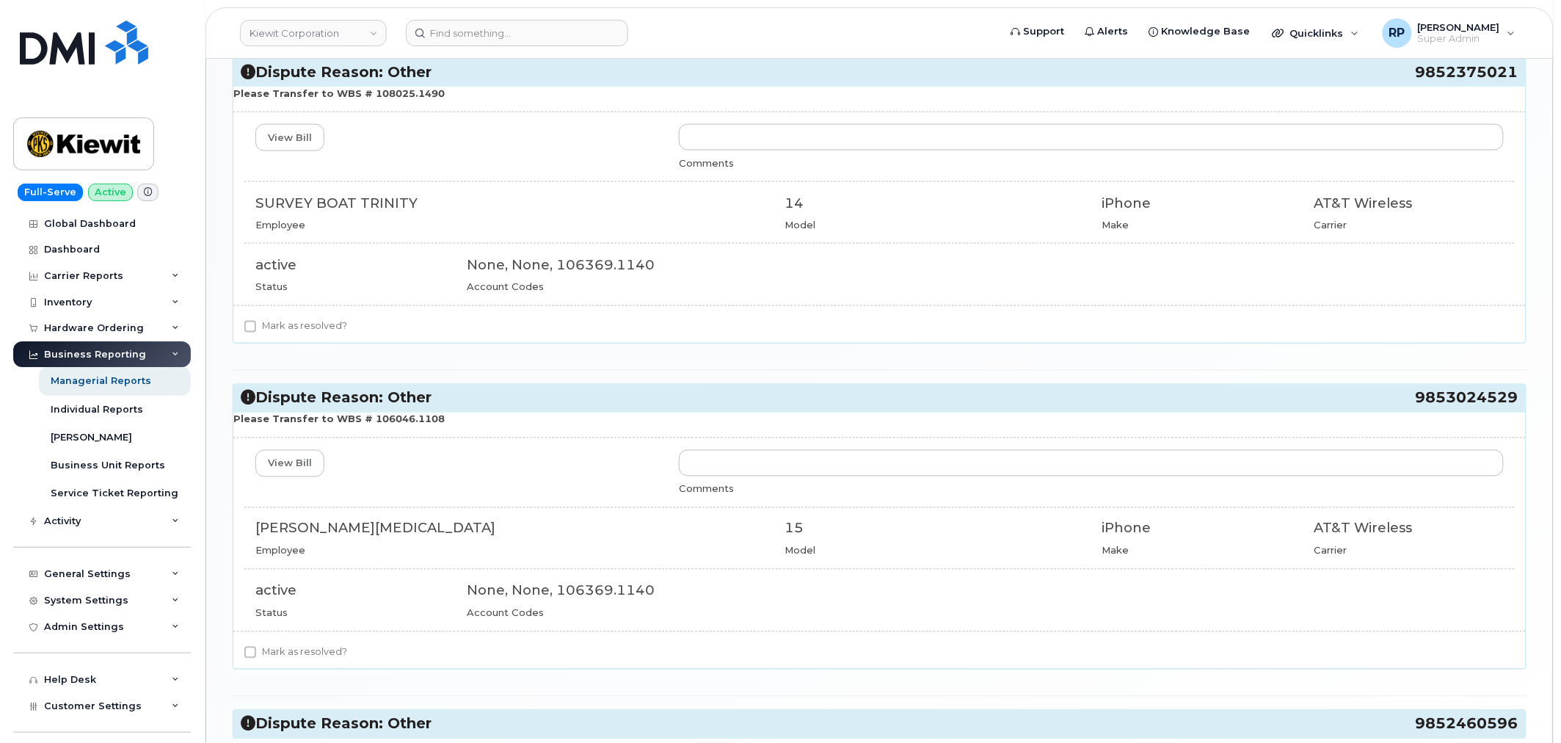
scroll to position [856, 0]
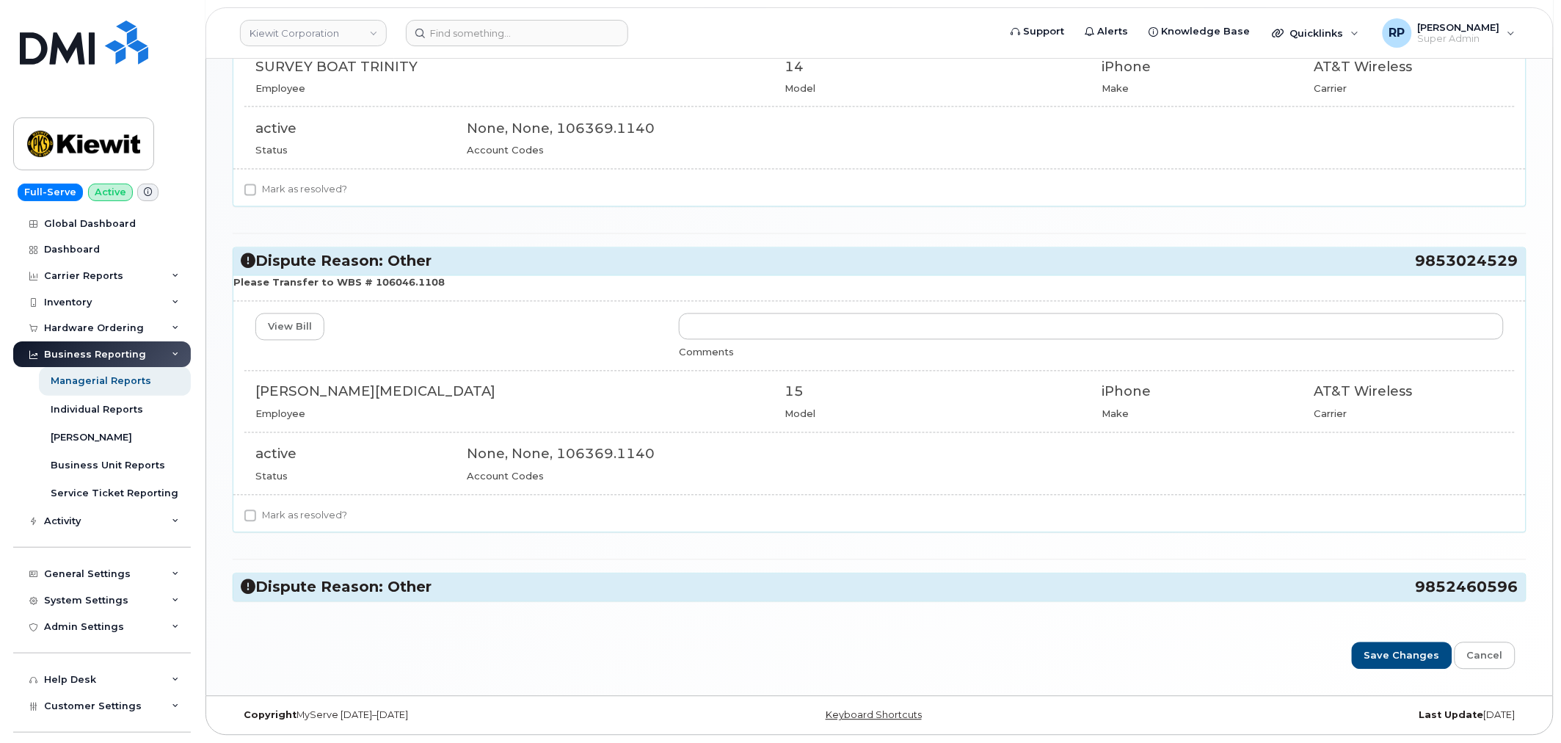
click at [399, 578] on h3 "Dispute Reason: Other 9852460596" at bounding box center [880, 588] width 1278 height 20
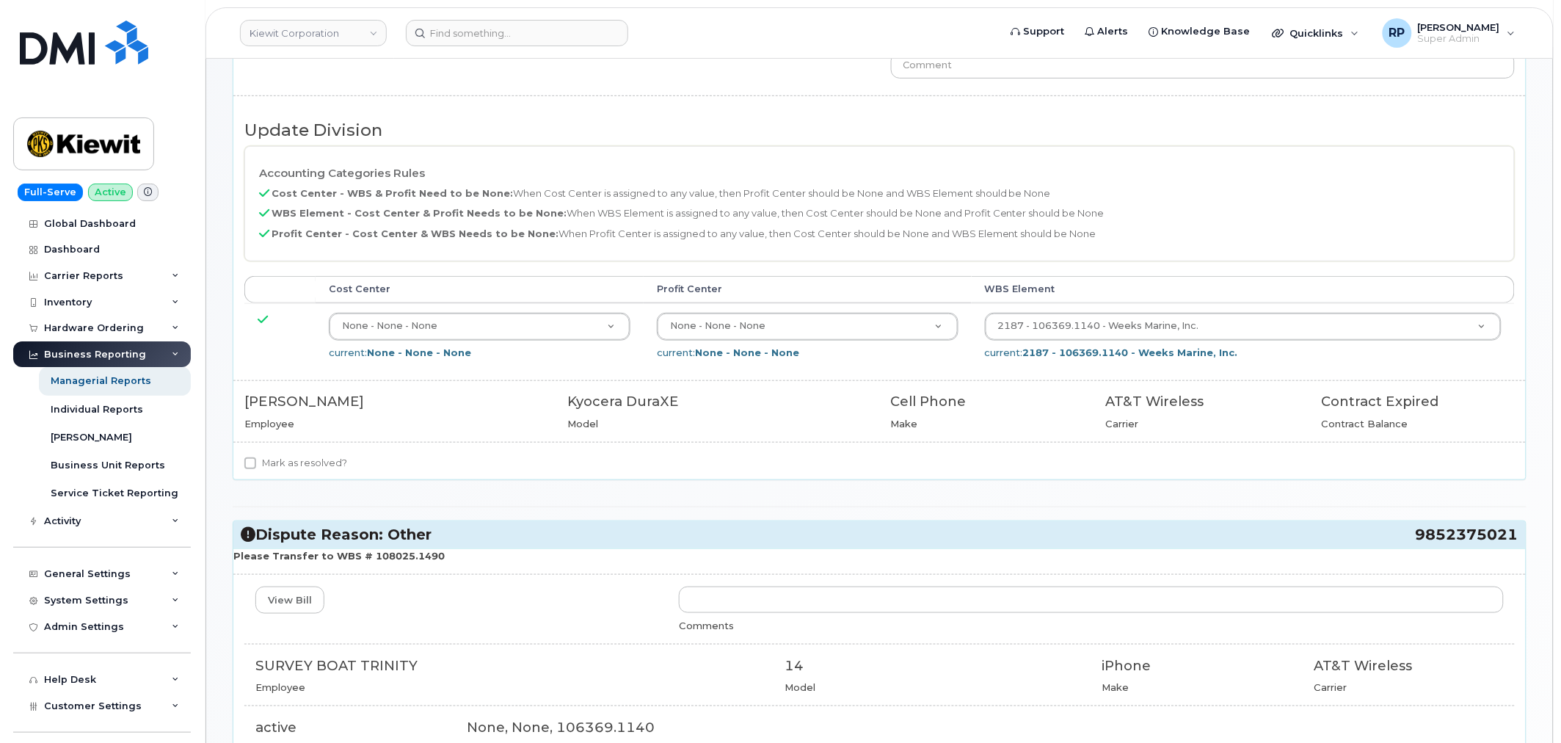
scroll to position [26, 0]
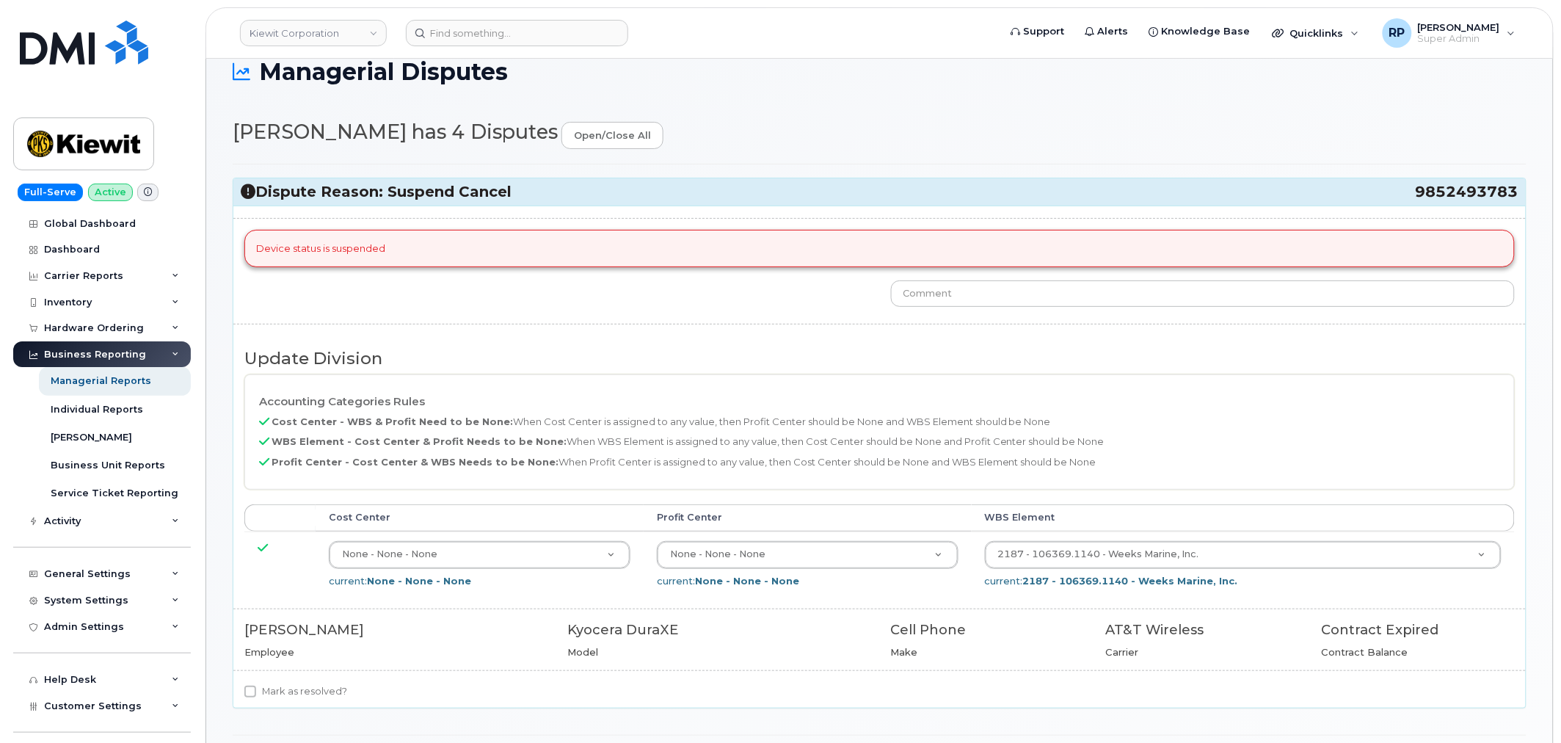
click at [438, 186] on h3 "Dispute Reason: Suspend Cancel 9852493783" at bounding box center [880, 192] width 1278 height 20
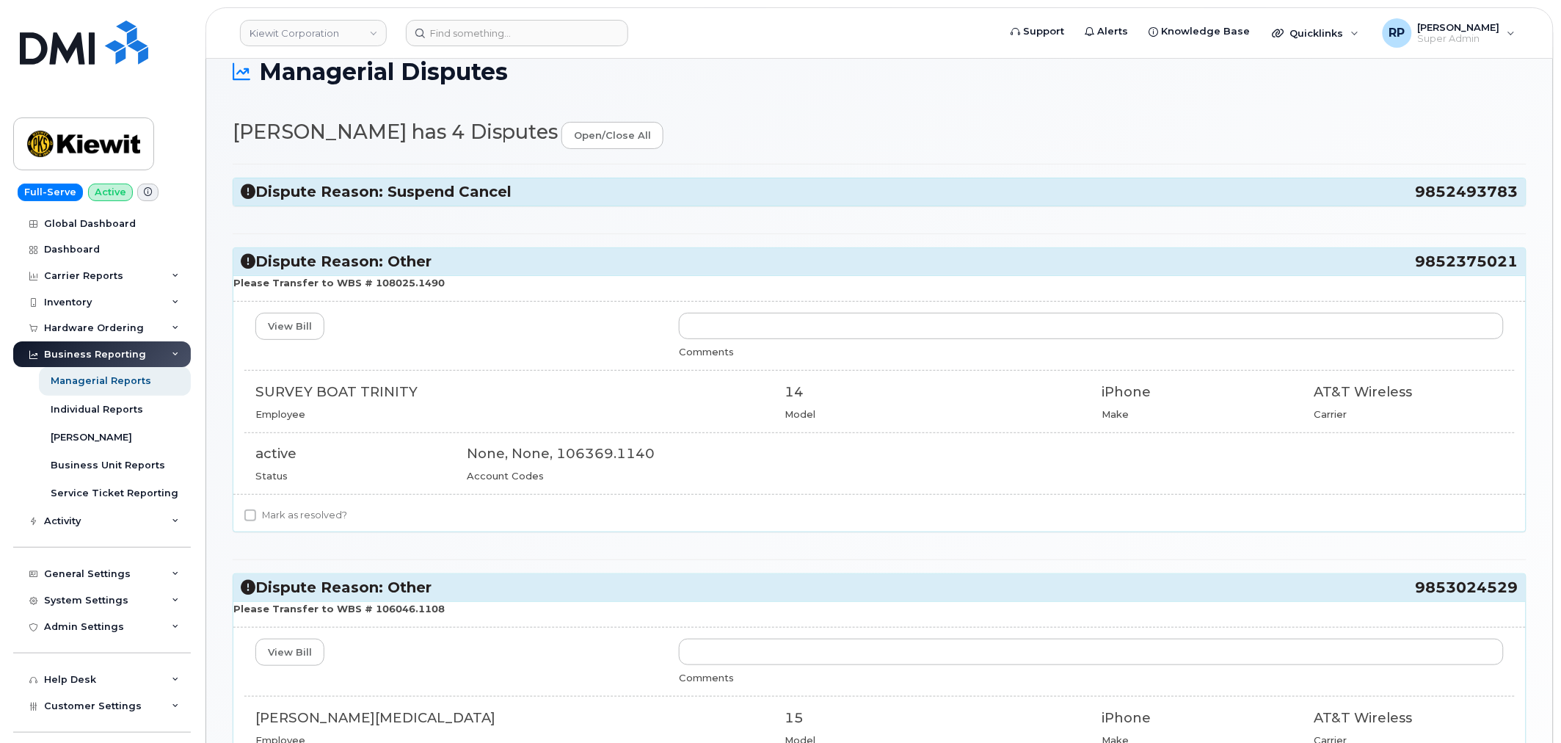
click at [448, 263] on h3 "Dispute Reason: Other 9852375021" at bounding box center [880, 262] width 1278 height 20
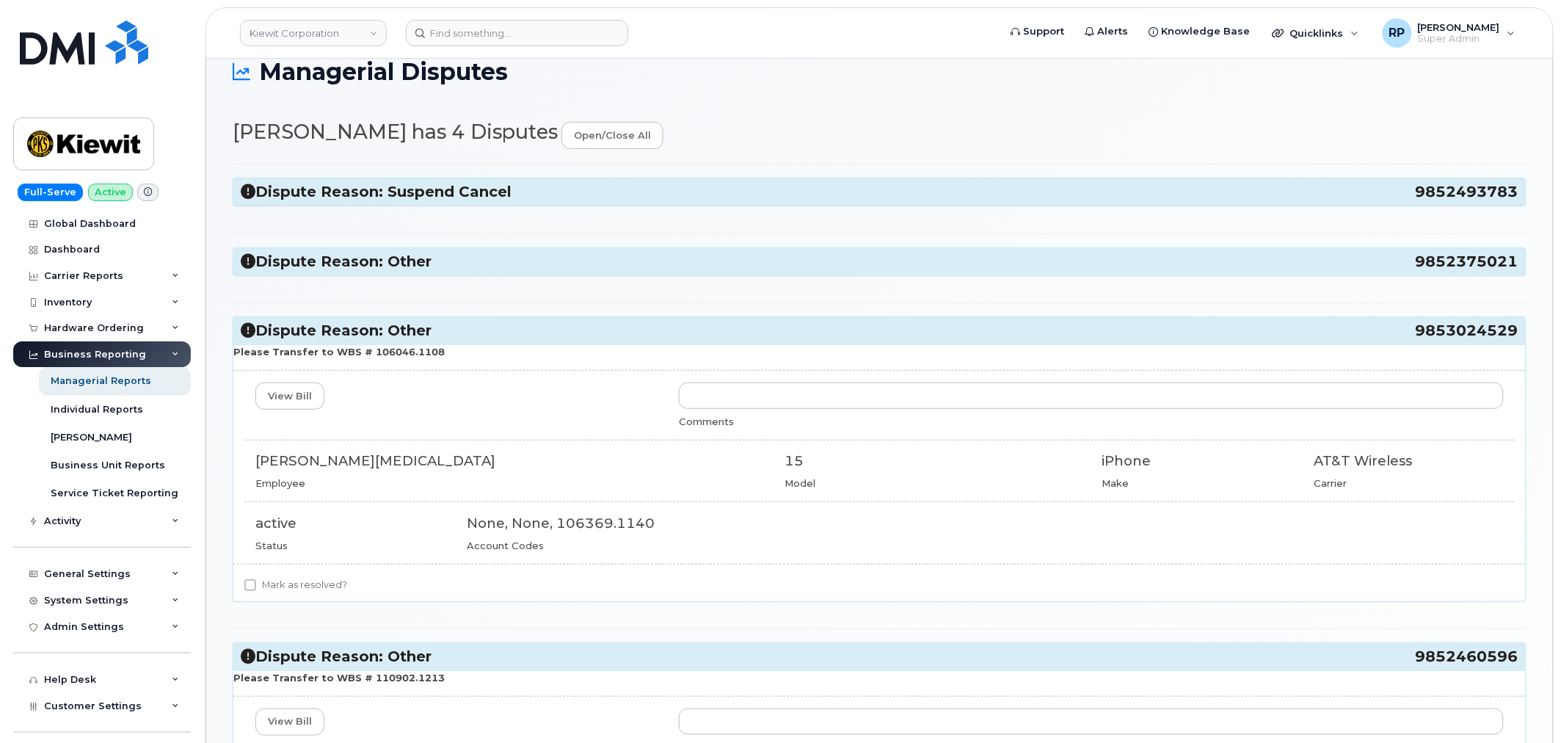
click at [440, 339] on h3 "Dispute Reason: Other 9853024529" at bounding box center [880, 331] width 1278 height 20
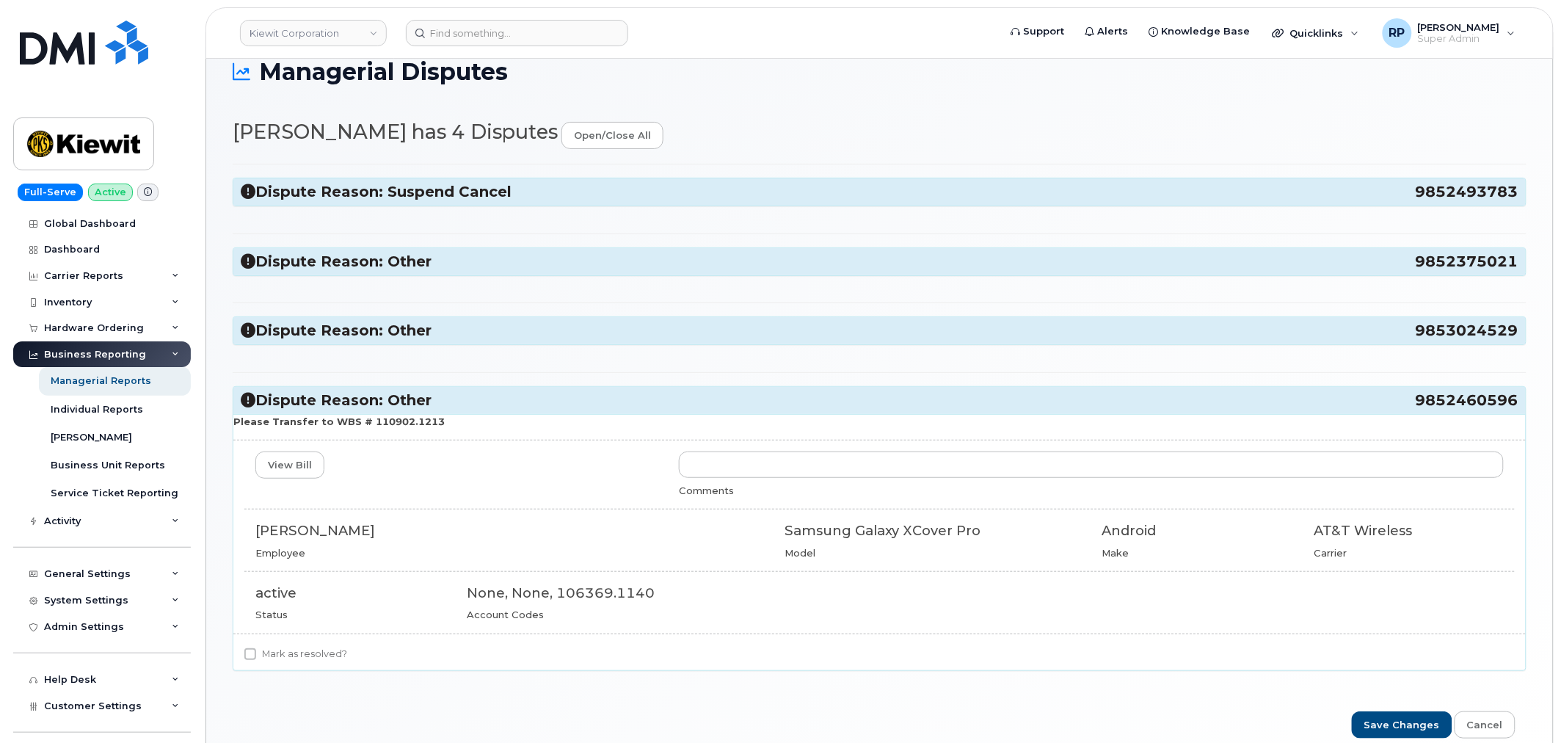
click at [431, 399] on h3 "Dispute Reason: Other 9852460596" at bounding box center [880, 400] width 1278 height 20
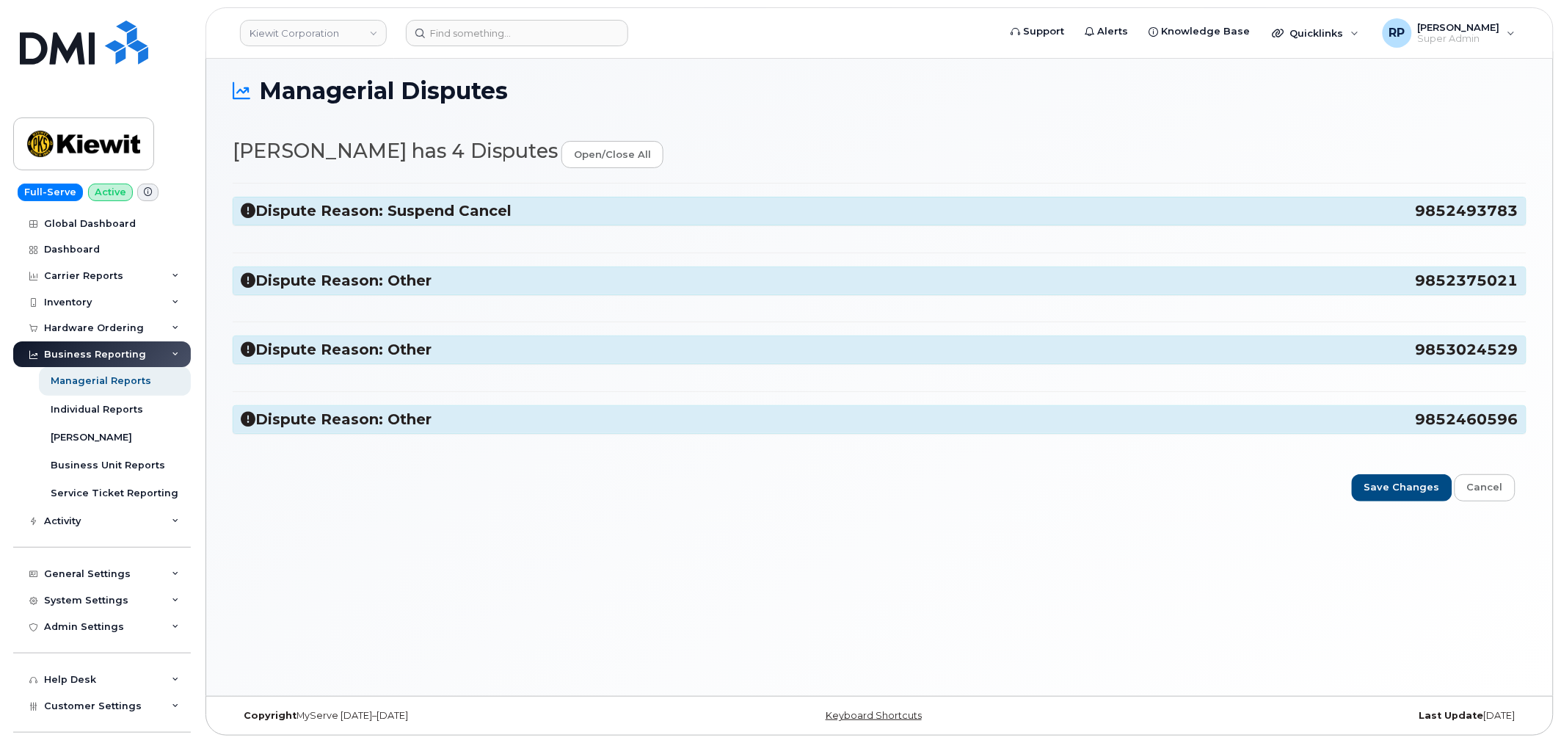
scroll to position [7, 0]
click at [94, 382] on div "Managerial Reports" at bounding box center [101, 380] width 101 height 13
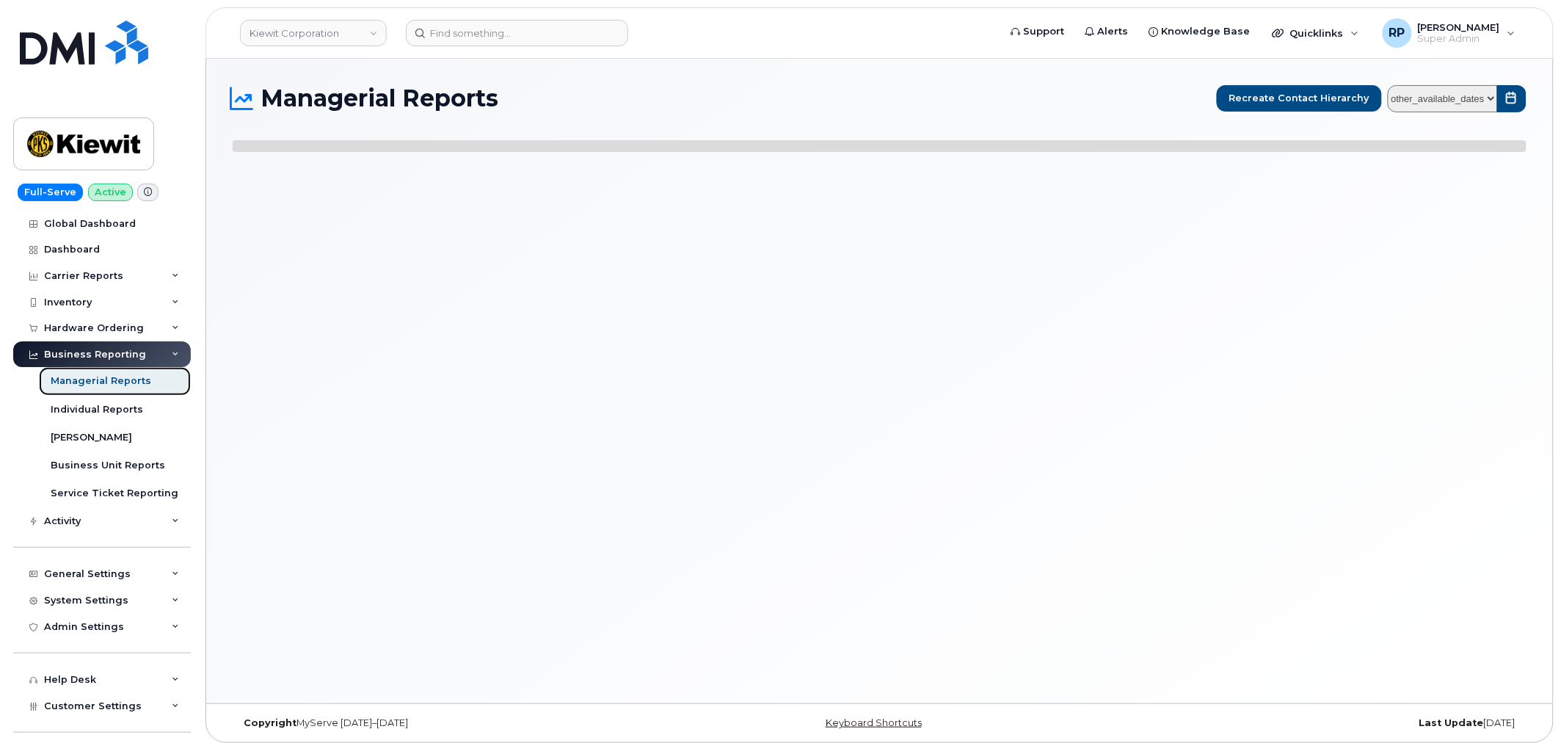
select select
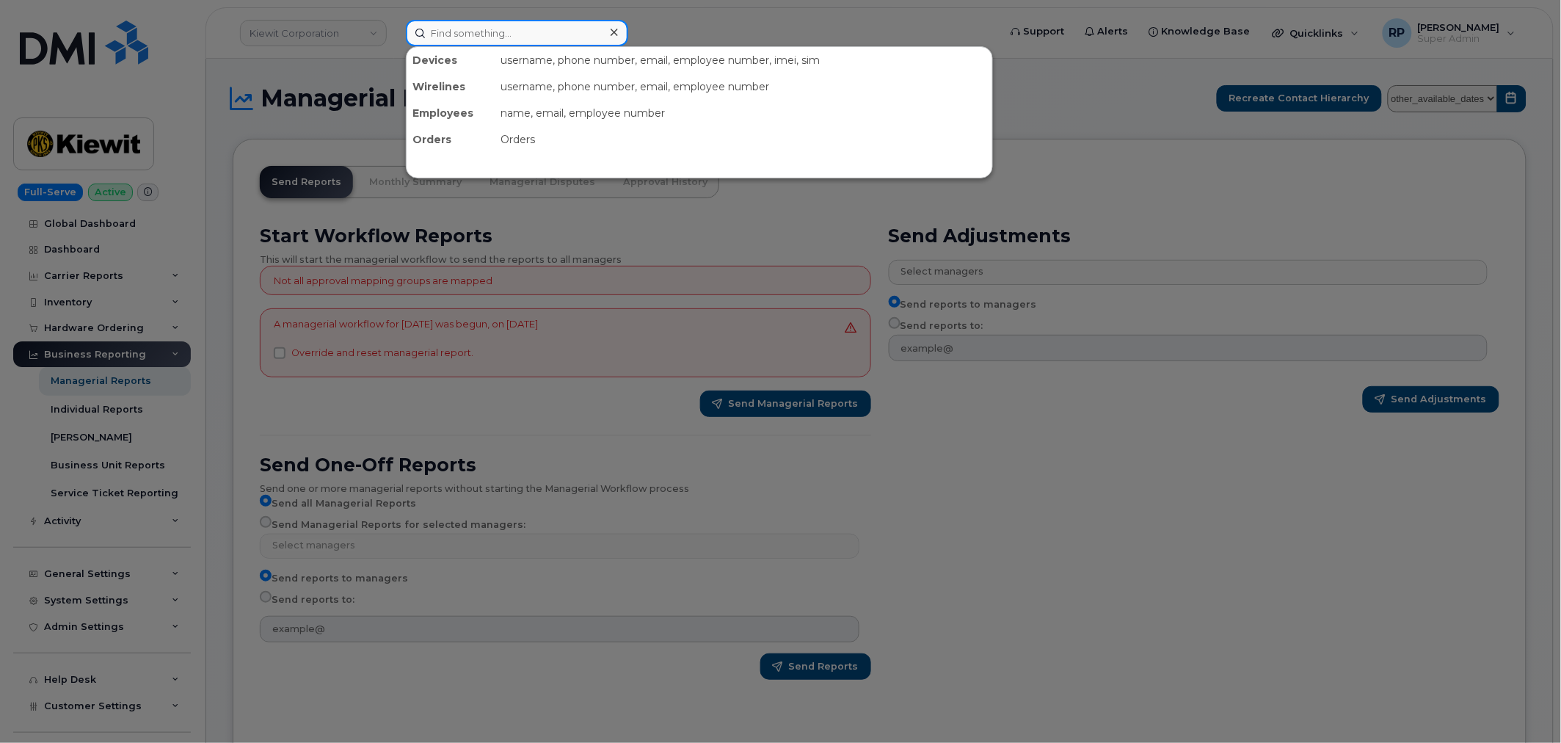
click at [446, 31] on input at bounding box center [517, 33] width 222 height 26
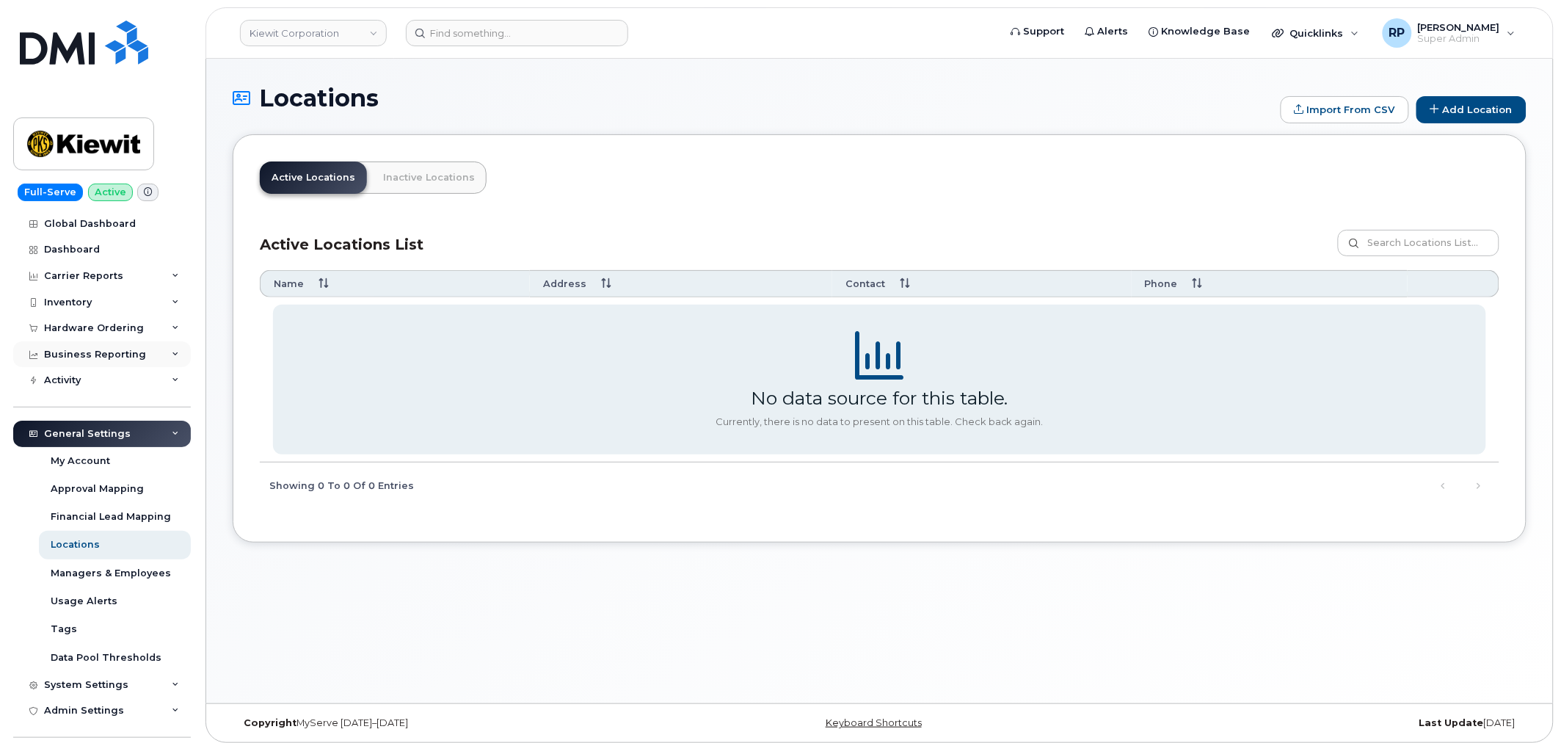
click at [122, 351] on div "Business Reporting" at bounding box center [95, 355] width 102 height 12
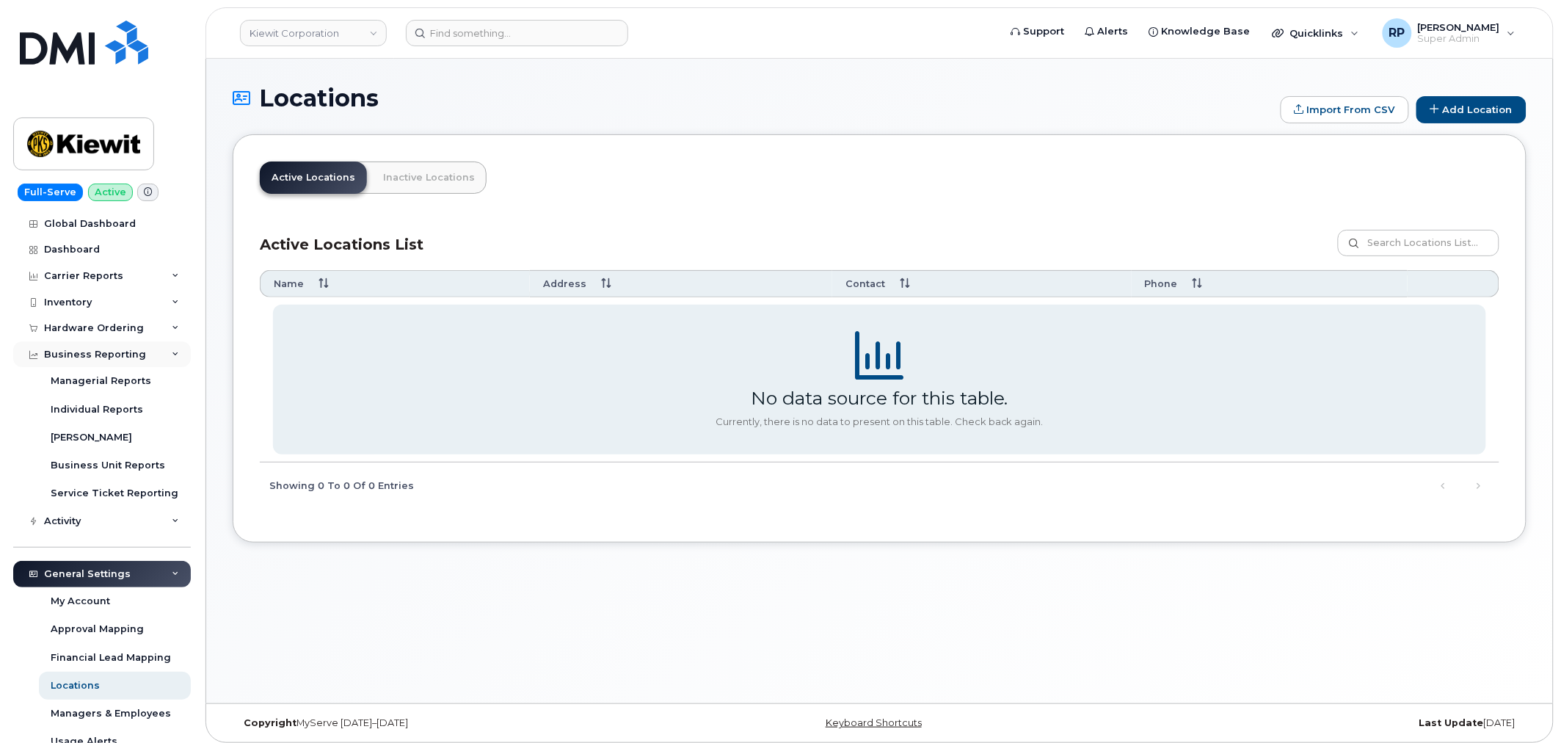
click at [122, 351] on div "Business Reporting" at bounding box center [95, 355] width 102 height 12
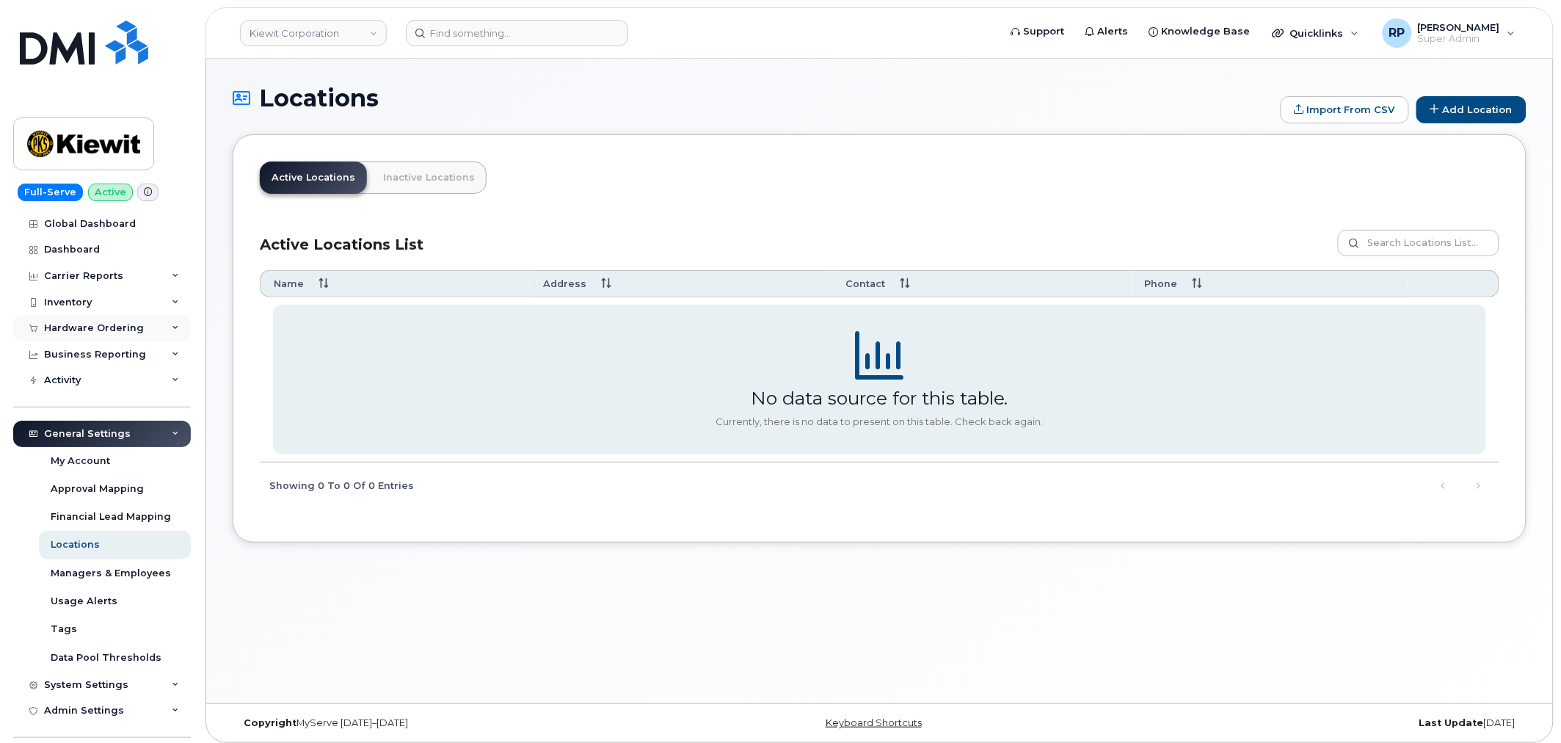
click at [125, 335] on div "Hardware Ordering" at bounding box center [102, 328] width 178 height 26
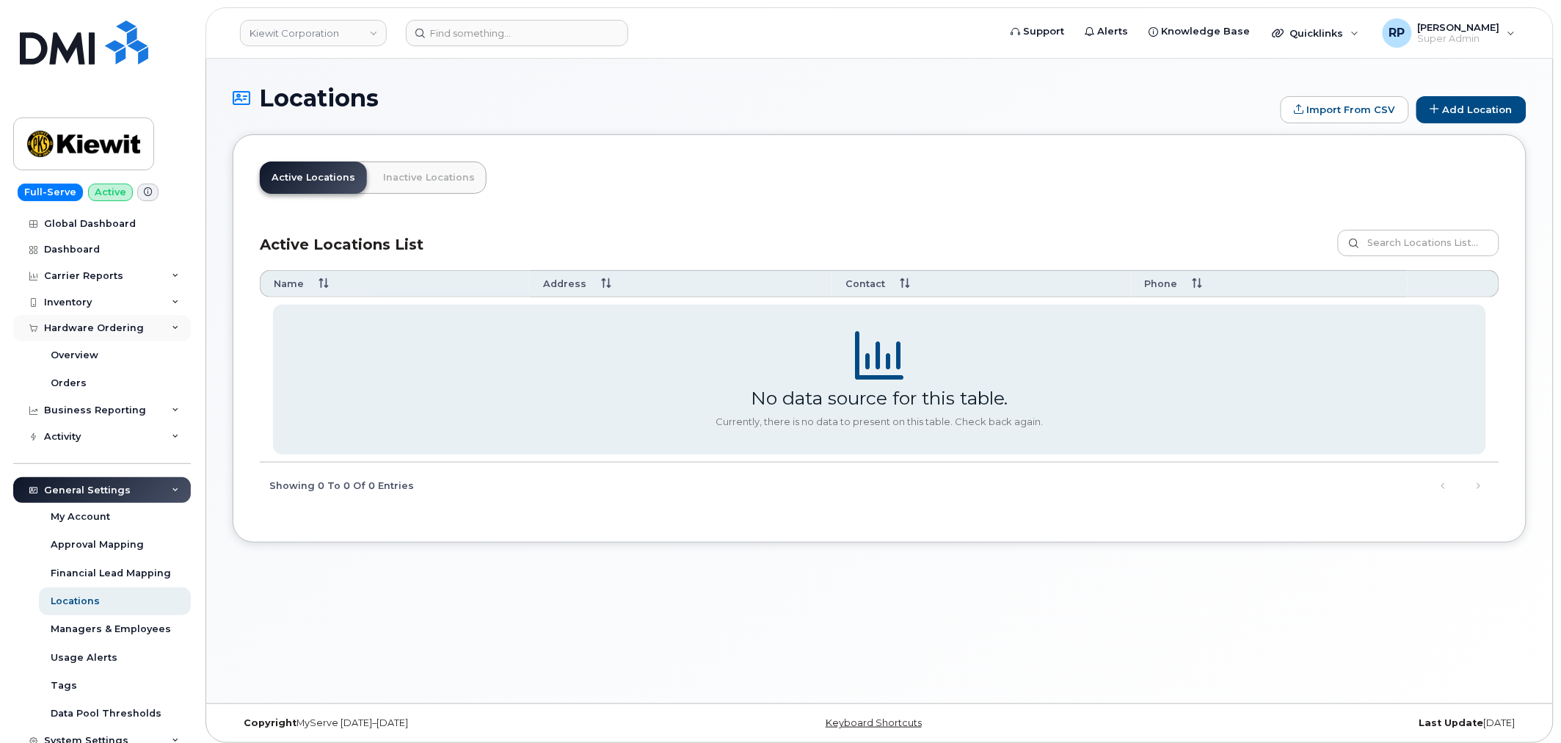
click at [125, 335] on div "Hardware Ordering" at bounding box center [102, 328] width 178 height 26
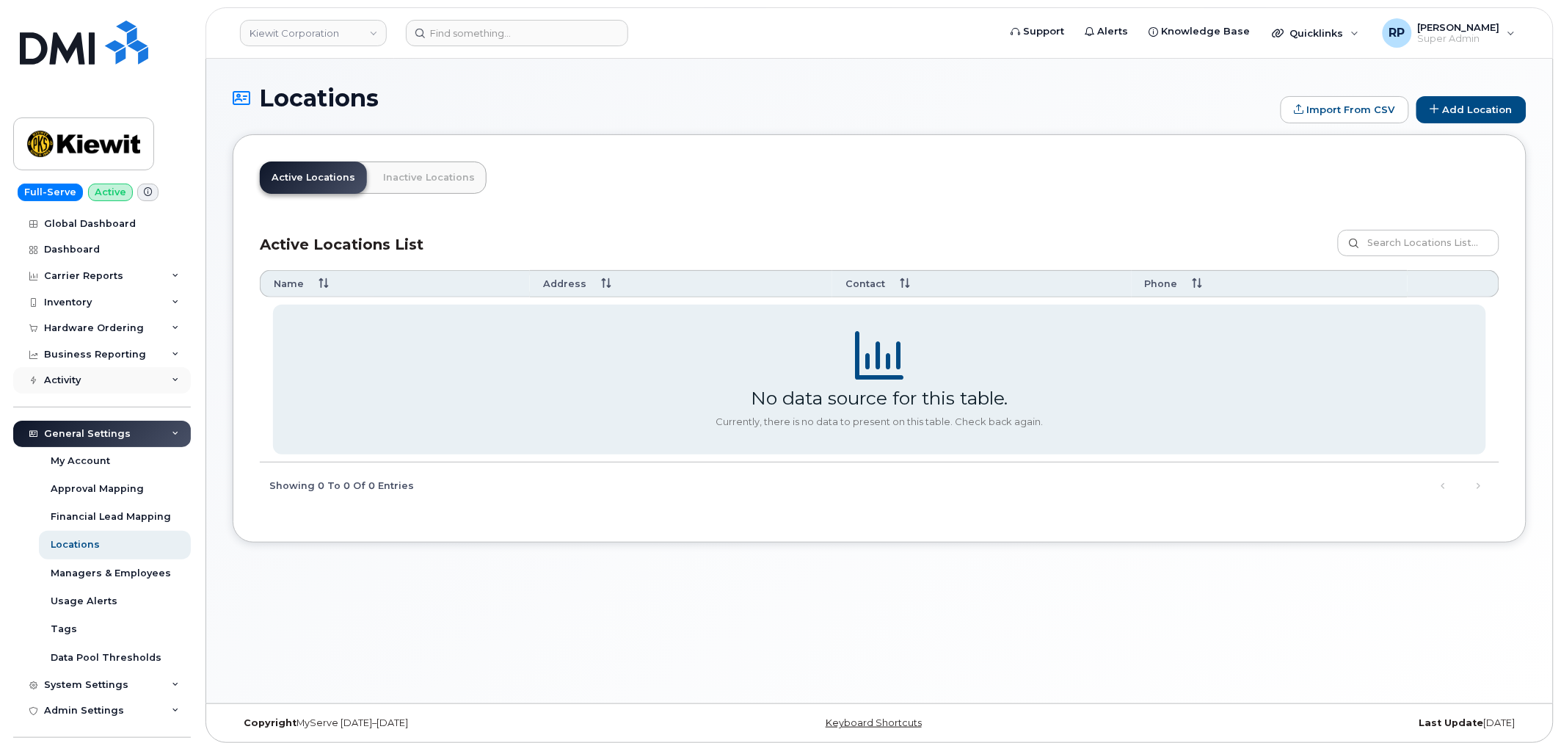
click at [110, 376] on div "Activity" at bounding box center [102, 380] width 178 height 26
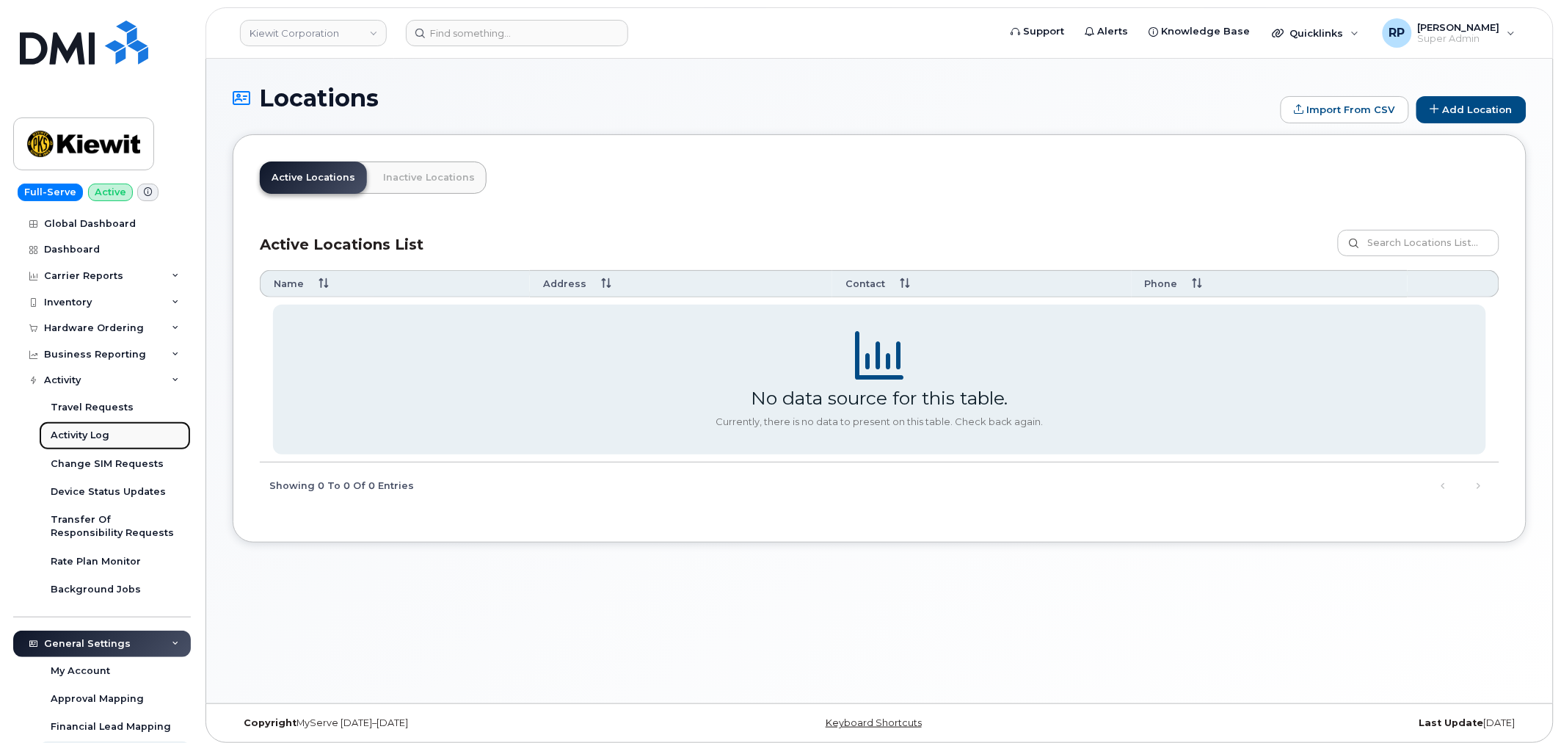
click at [91, 434] on div "Activity Log" at bounding box center [80, 435] width 59 height 13
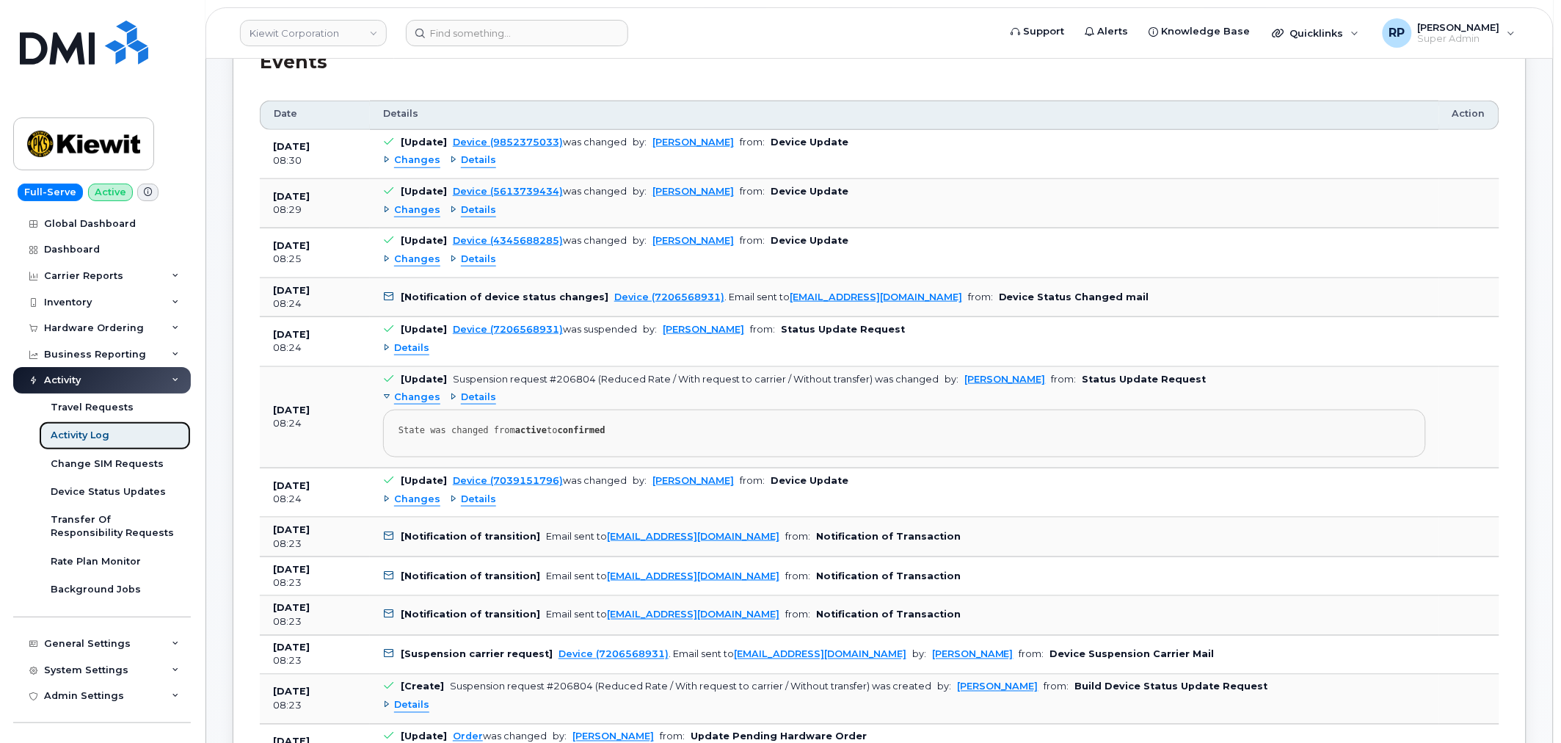
scroll to position [544, 0]
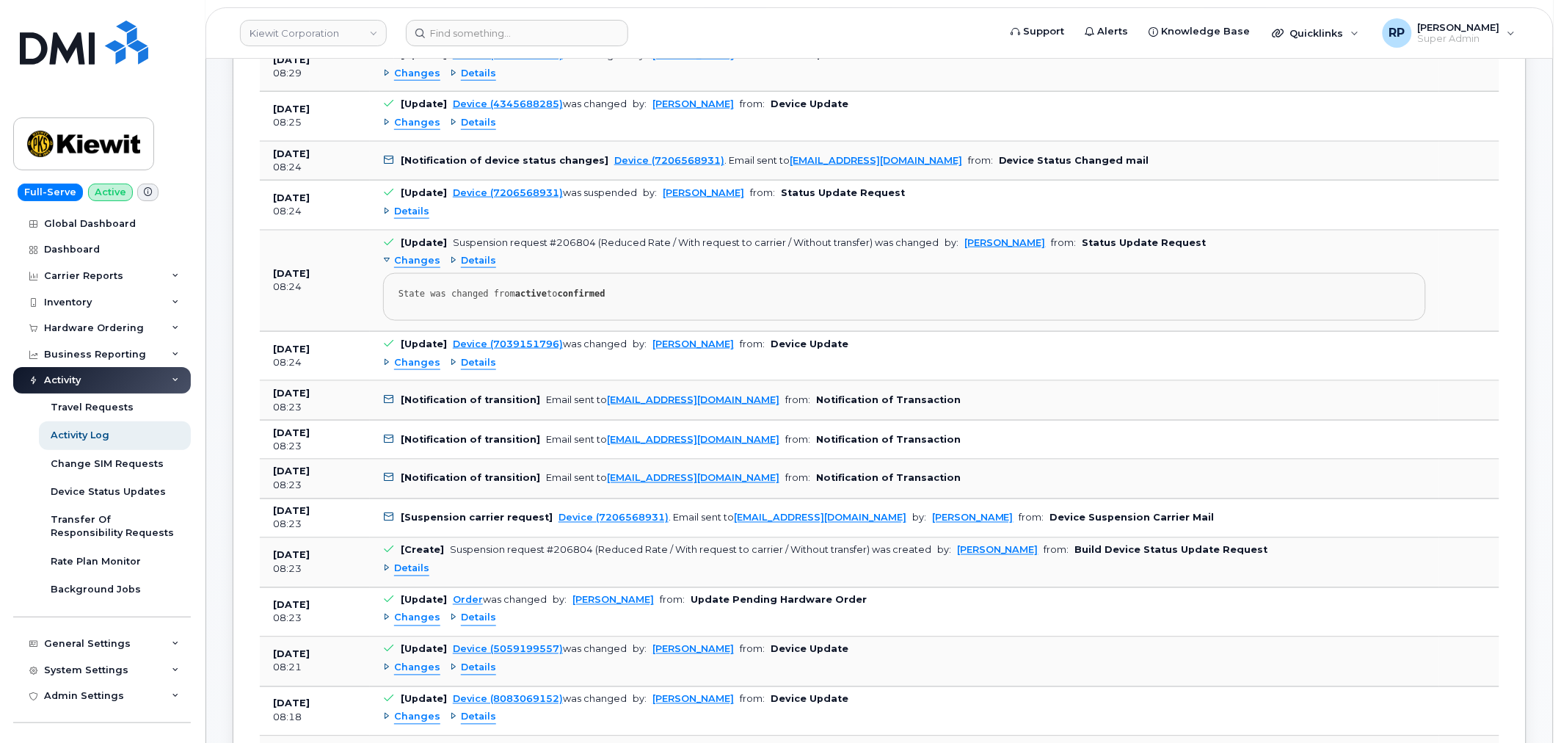
click at [387, 401] on icon at bounding box center [390, 400] width 10 height 10
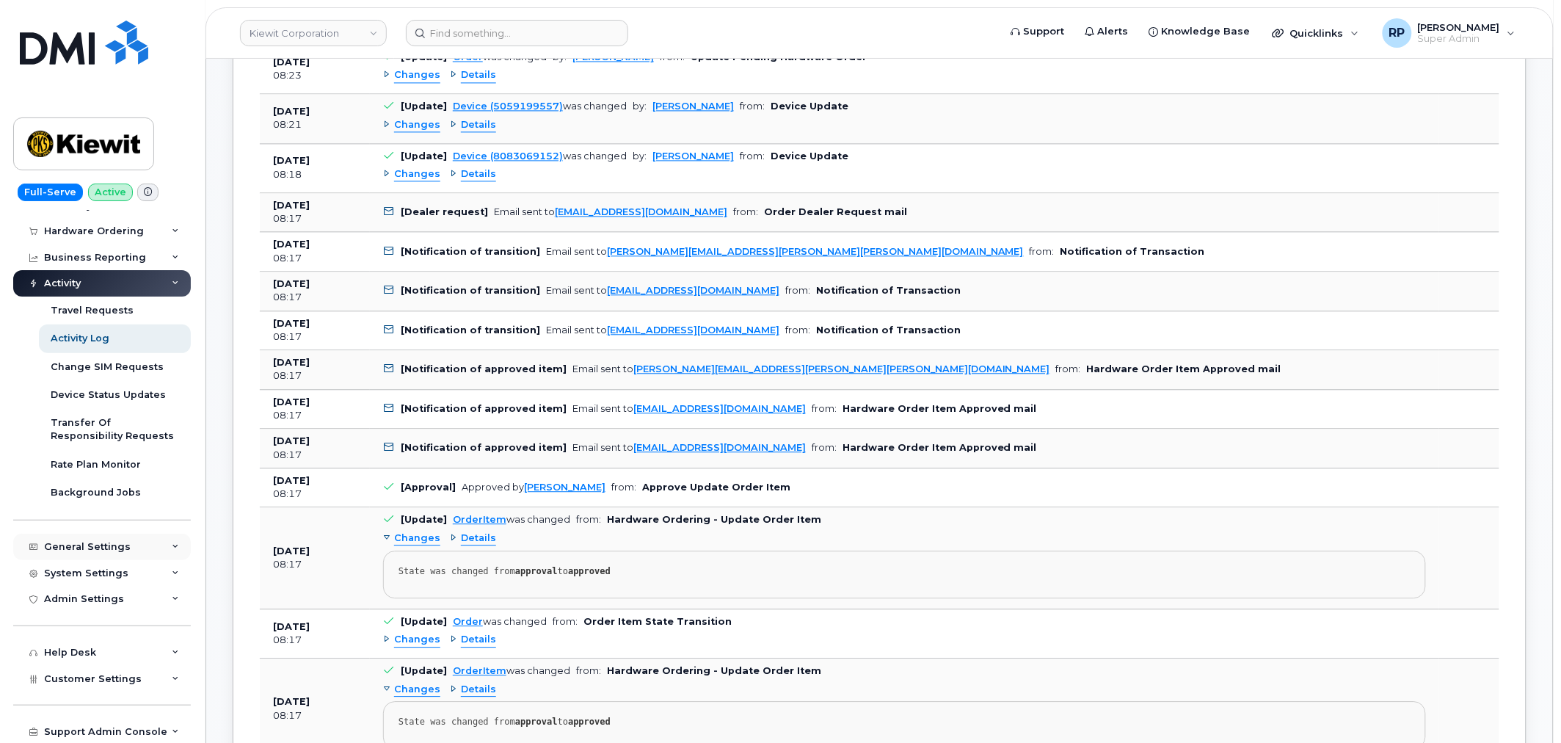
scroll to position [136, 0]
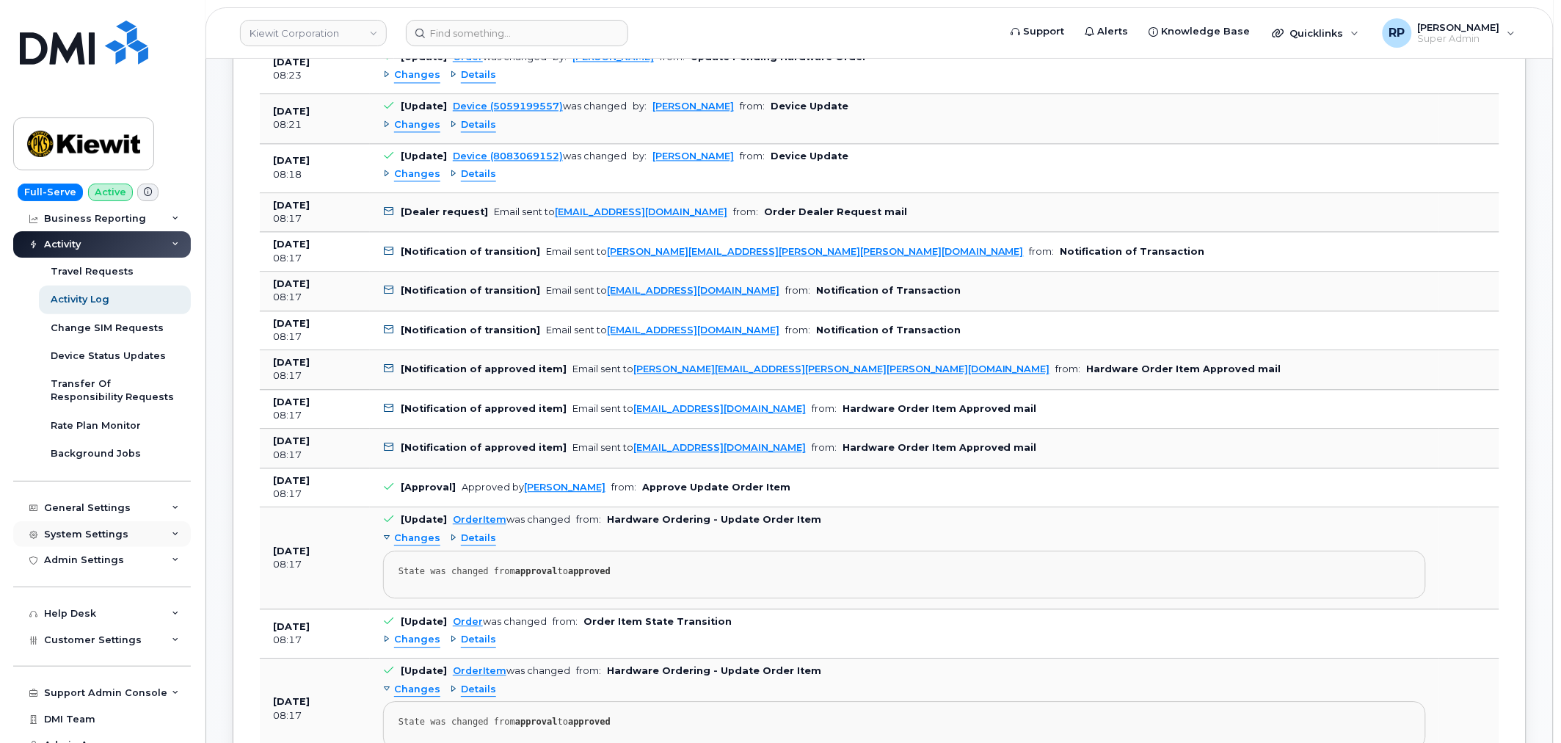
click at [107, 532] on div "System Settings" at bounding box center [86, 534] width 84 height 12
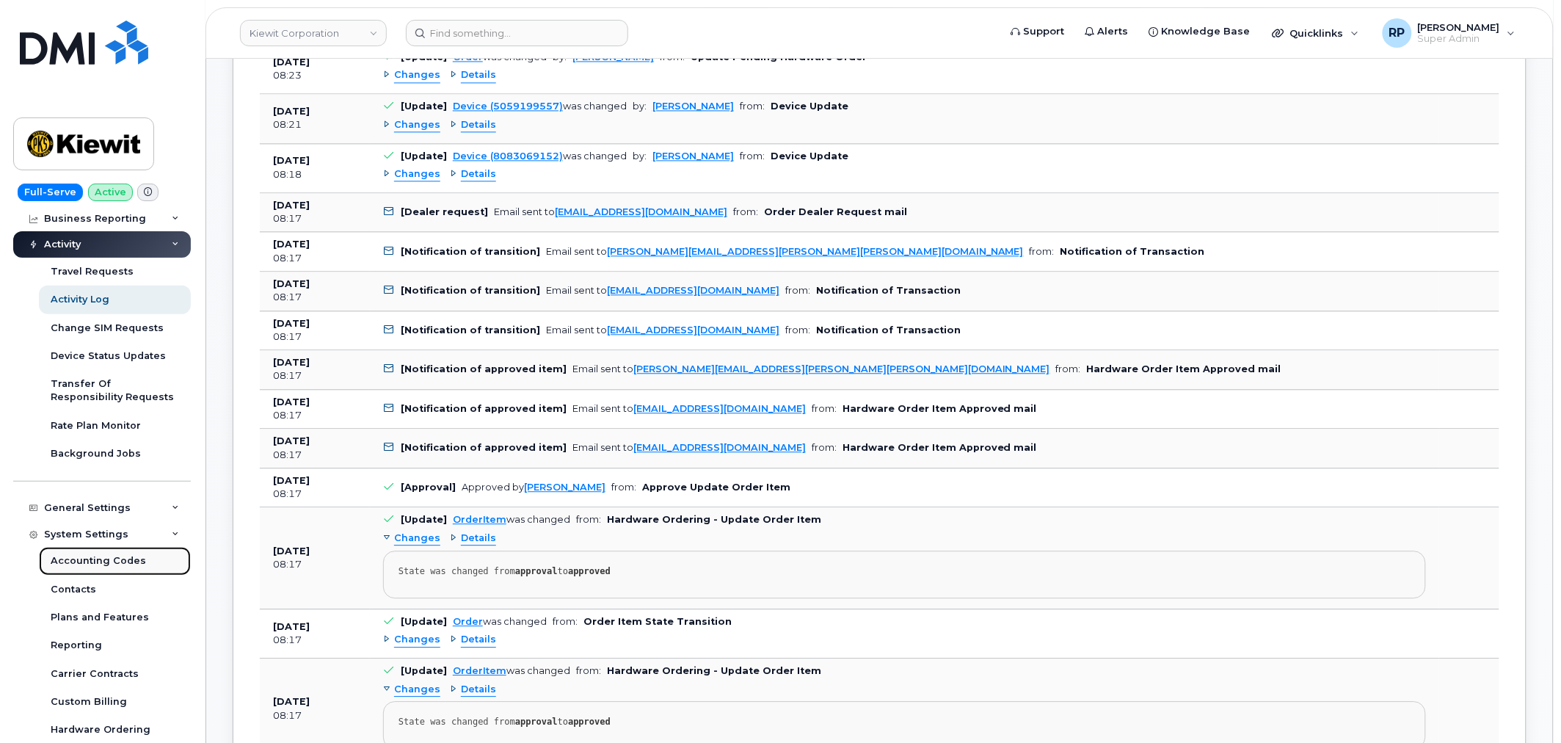
click at [101, 556] on div "Accounting Codes" at bounding box center [98, 560] width 95 height 13
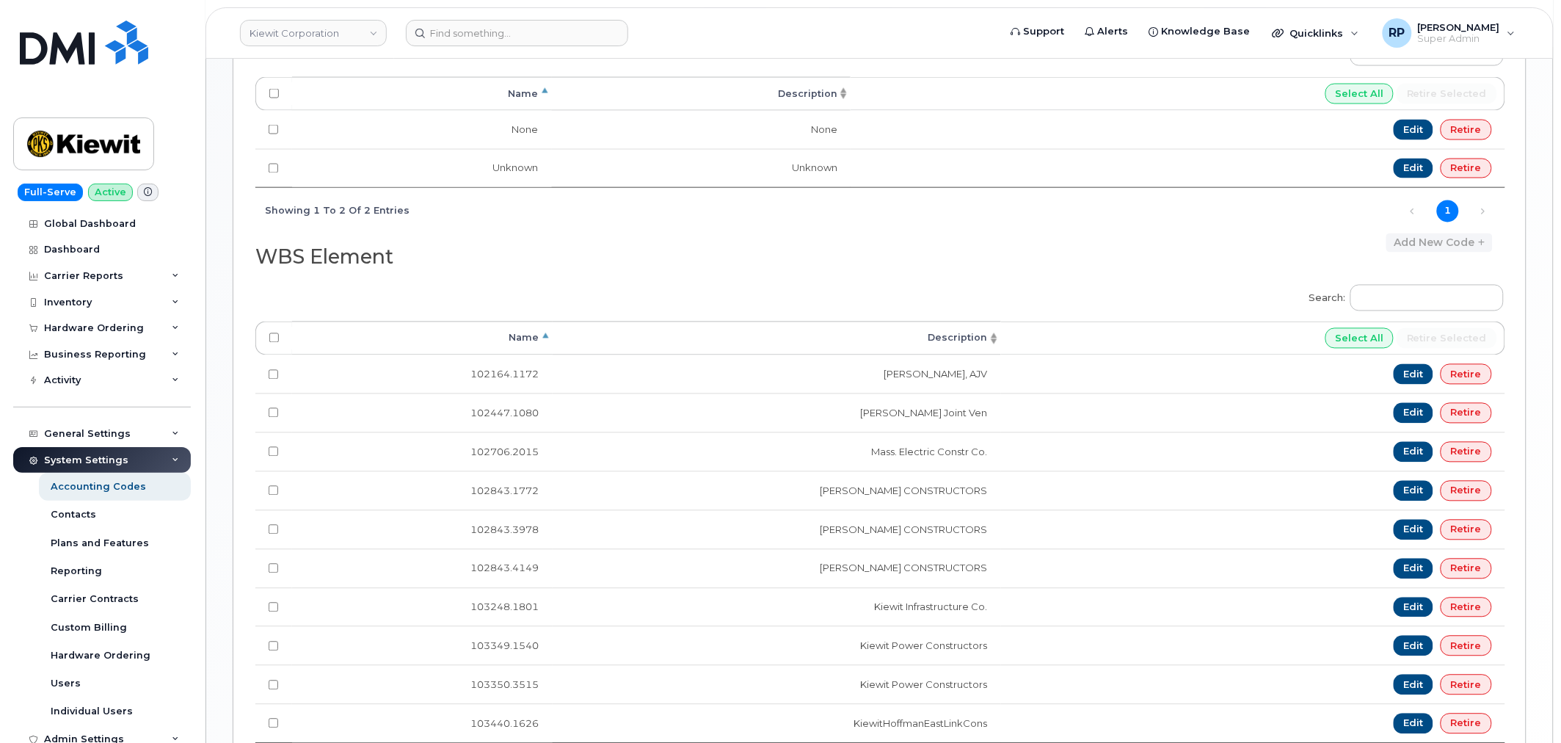
scroll to position [951, 0]
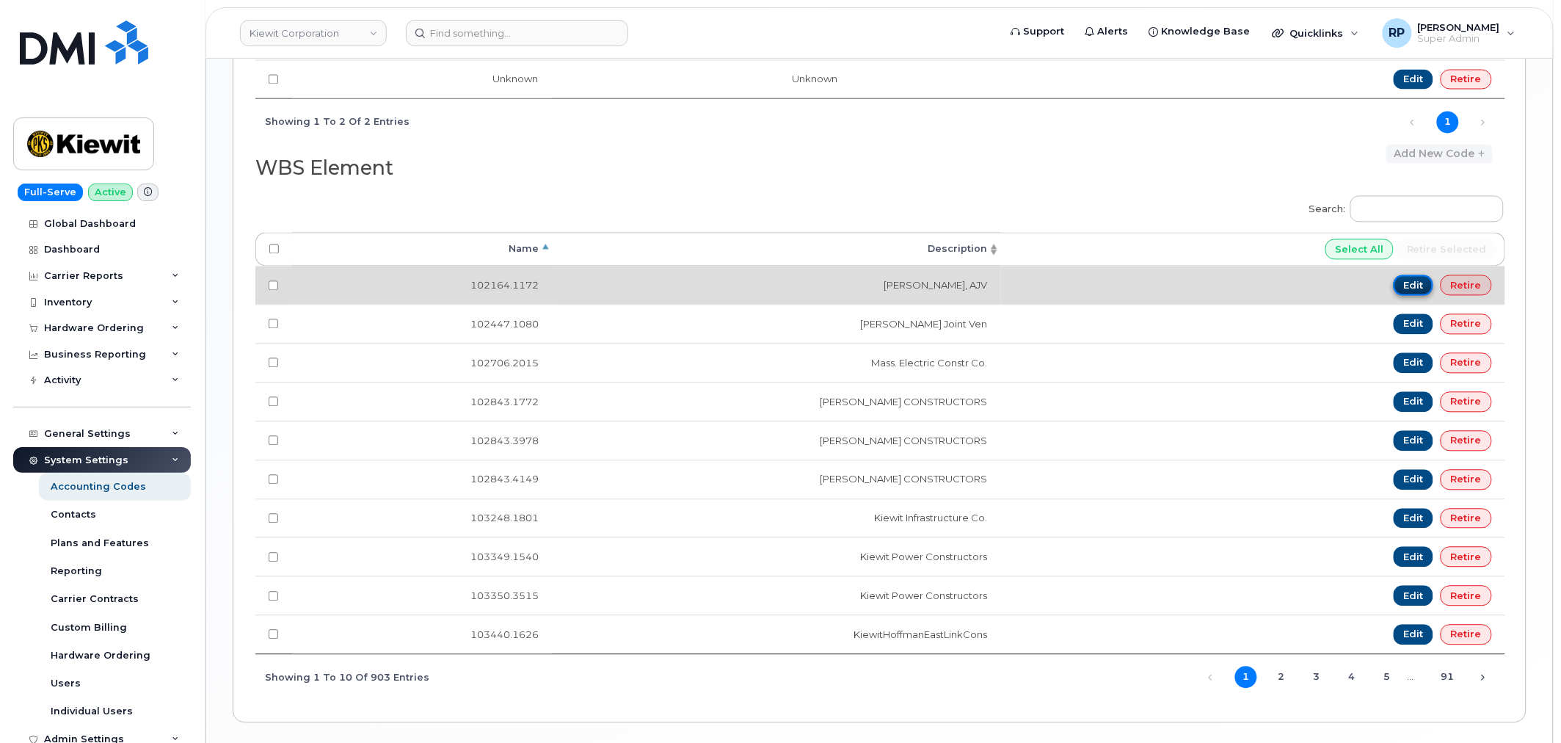
click at [1418, 295] on link "Edit" at bounding box center [1413, 285] width 40 height 21
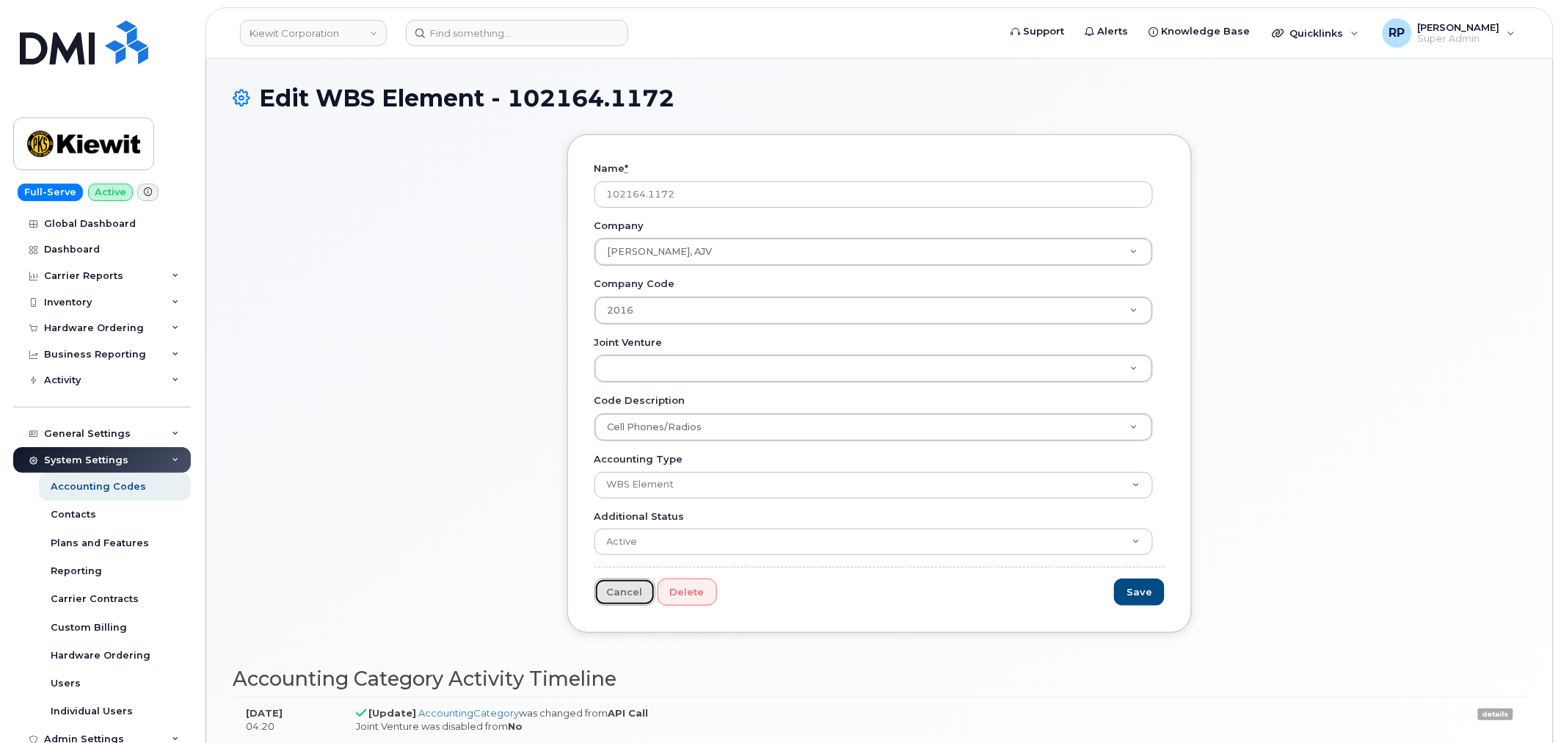
click at [624, 589] on link "Cancel" at bounding box center [624, 591] width 61 height 27
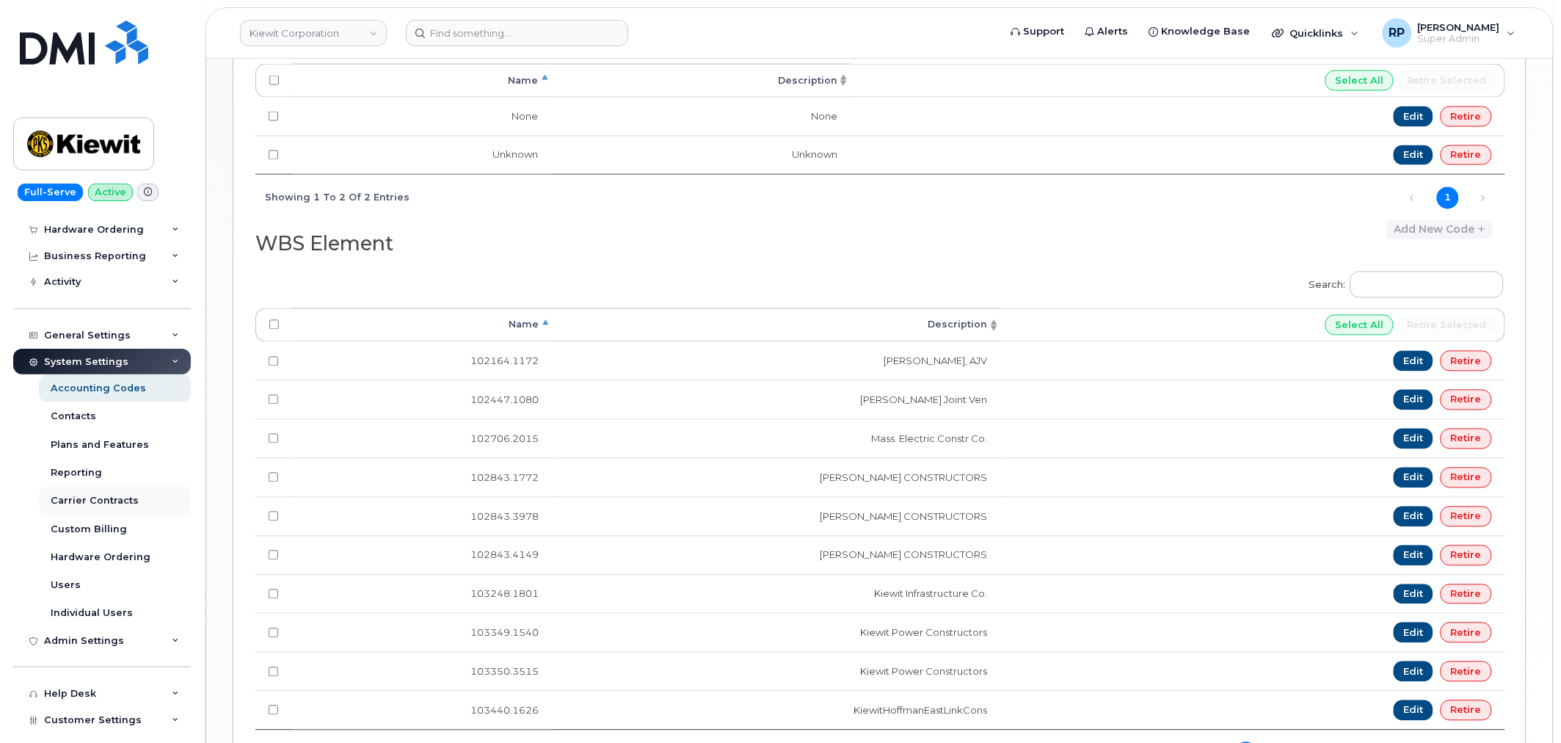
scroll to position [136, 0]
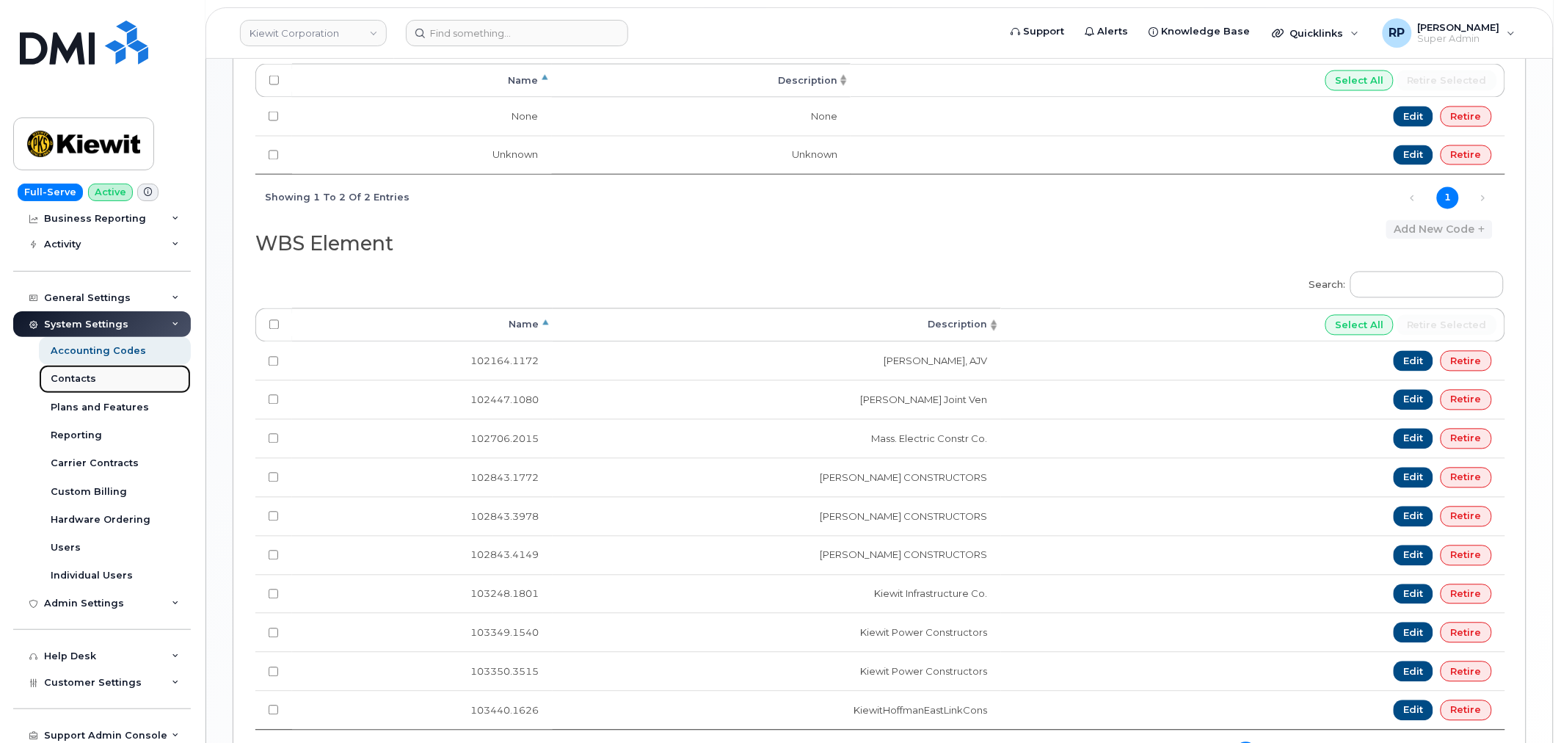
click at [76, 382] on div "Contacts" at bounding box center [73, 378] width 45 height 13
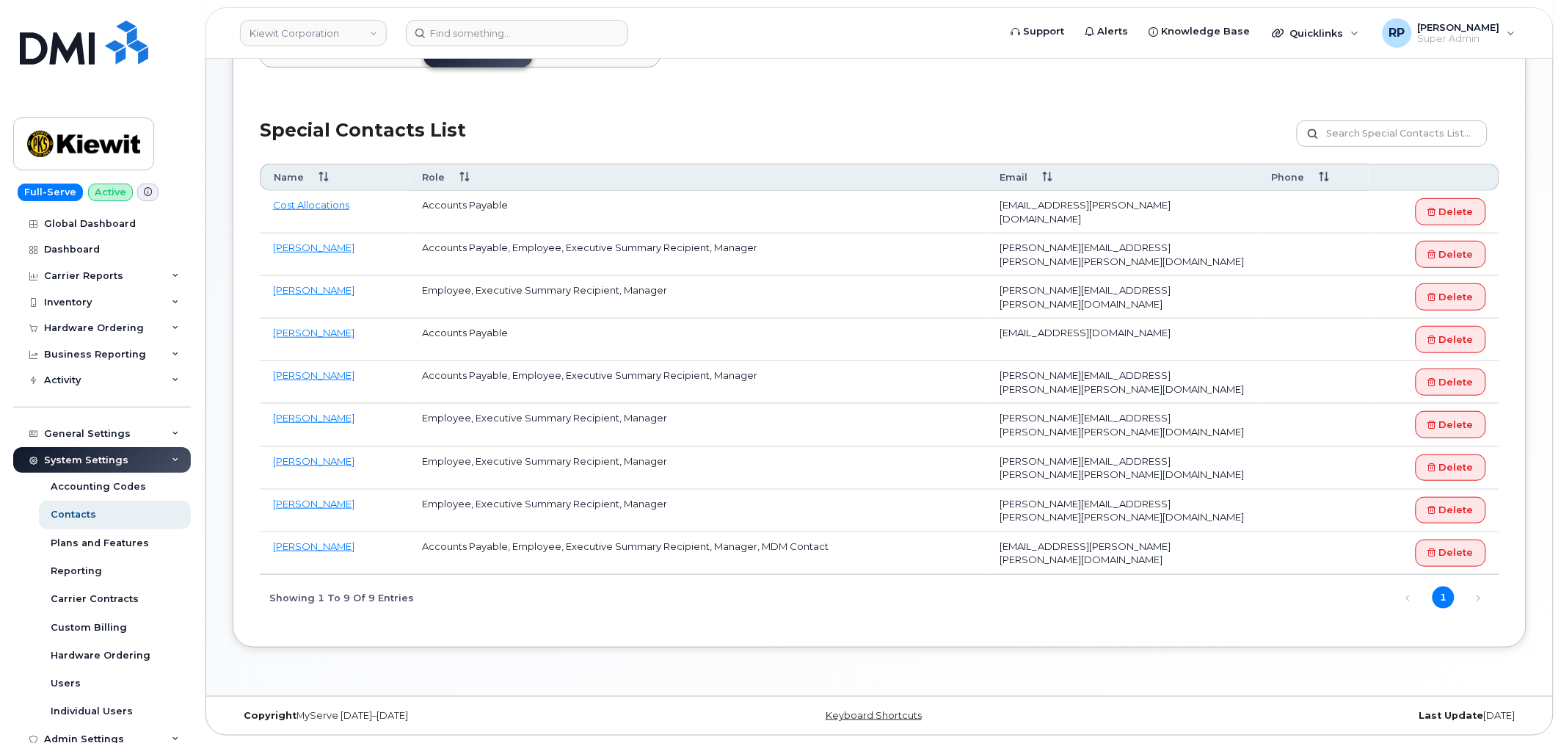
scroll to position [193, 0]
click at [63, 569] on div "Reporting" at bounding box center [76, 570] width 51 height 13
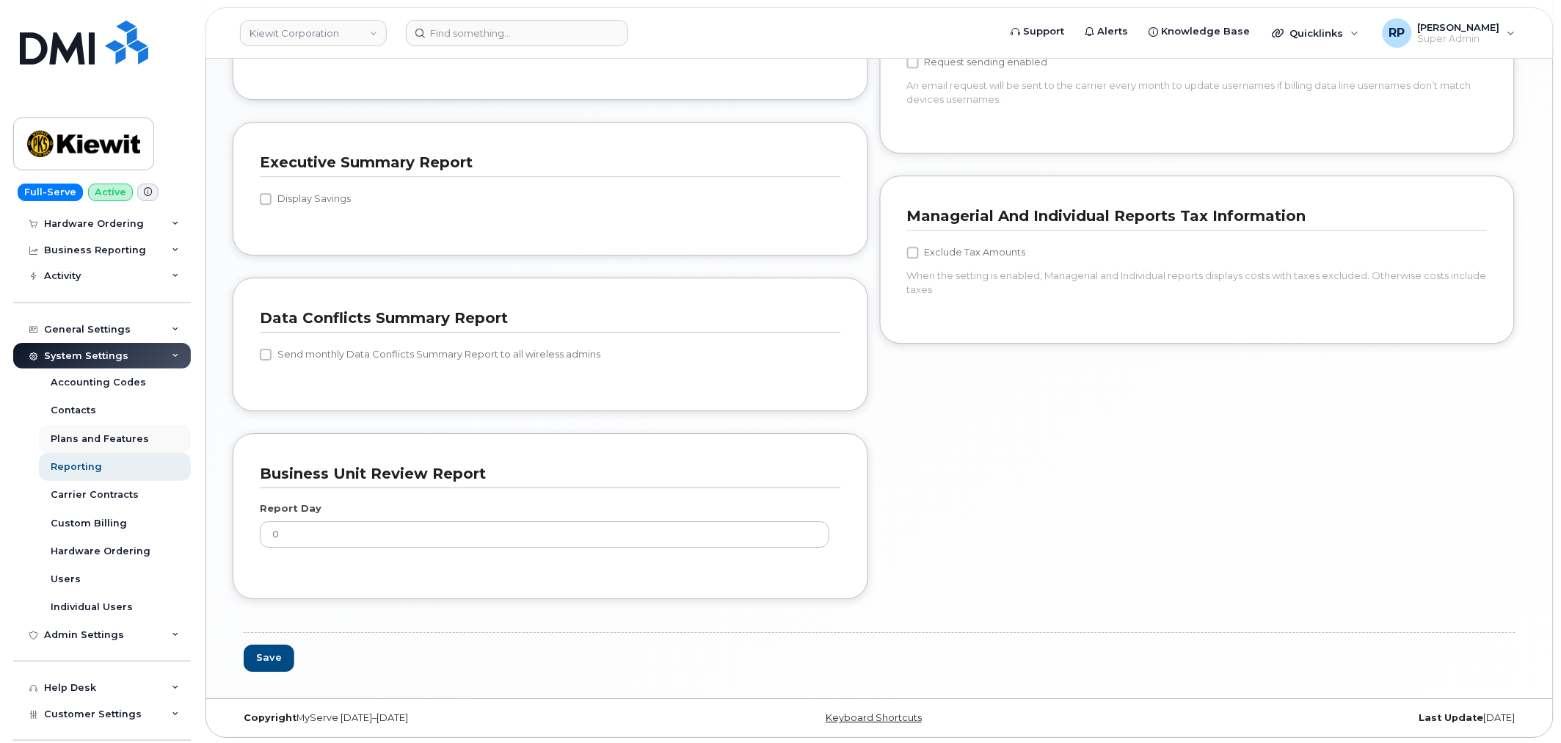
scroll to position [136, 0]
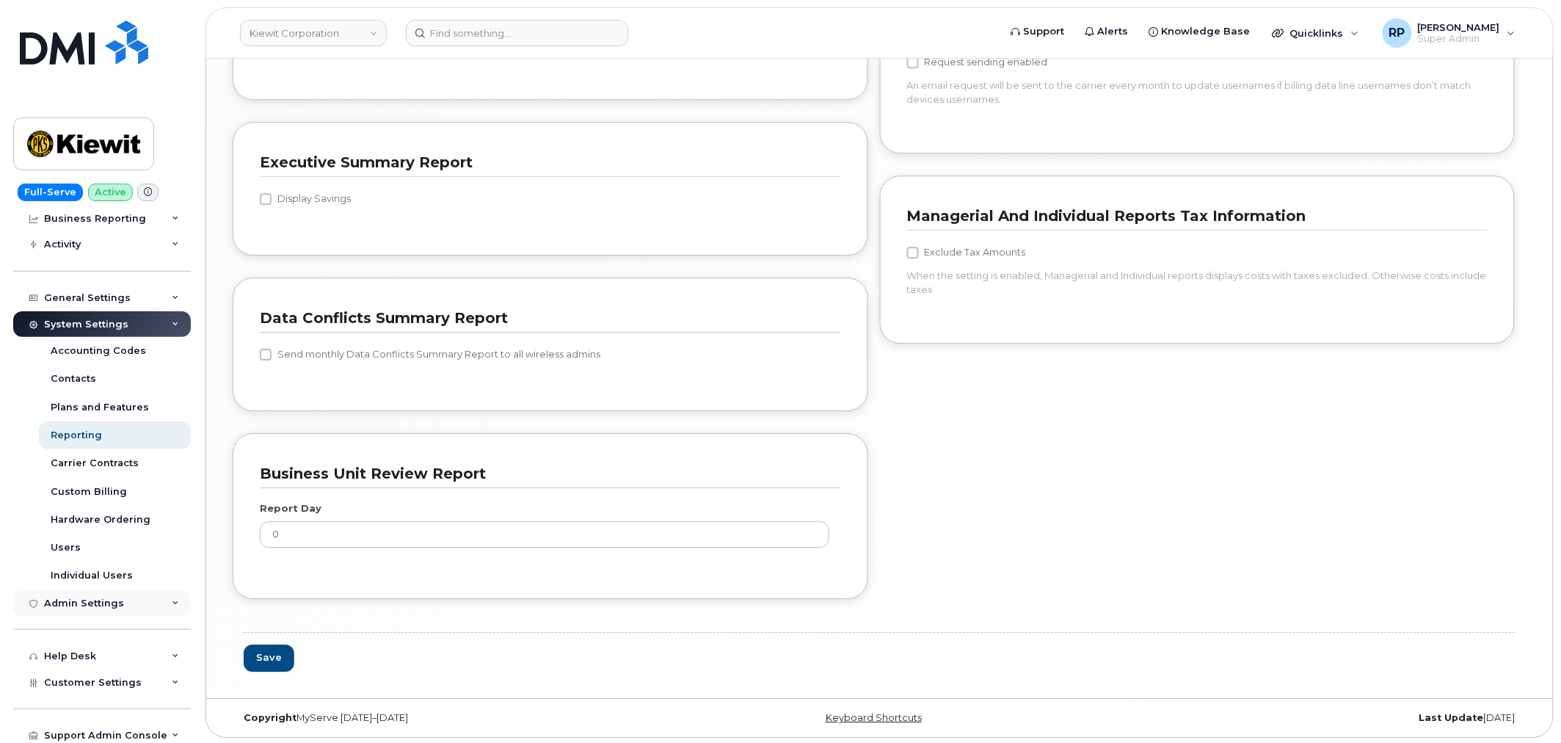
click at [114, 599] on div "Admin Settings" at bounding box center [84, 603] width 80 height 12
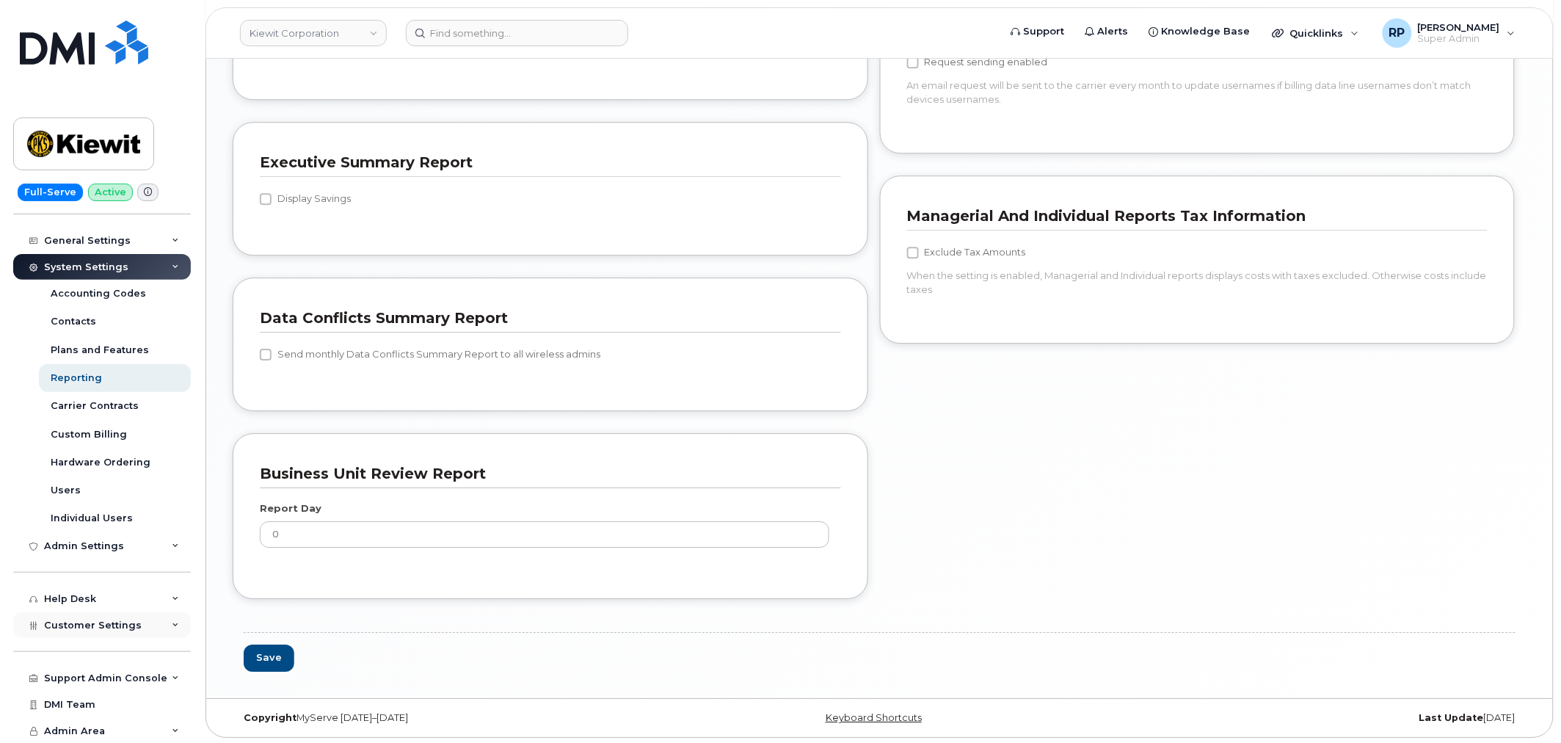
click at [128, 627] on span "Customer Settings" at bounding box center [93, 624] width 98 height 11
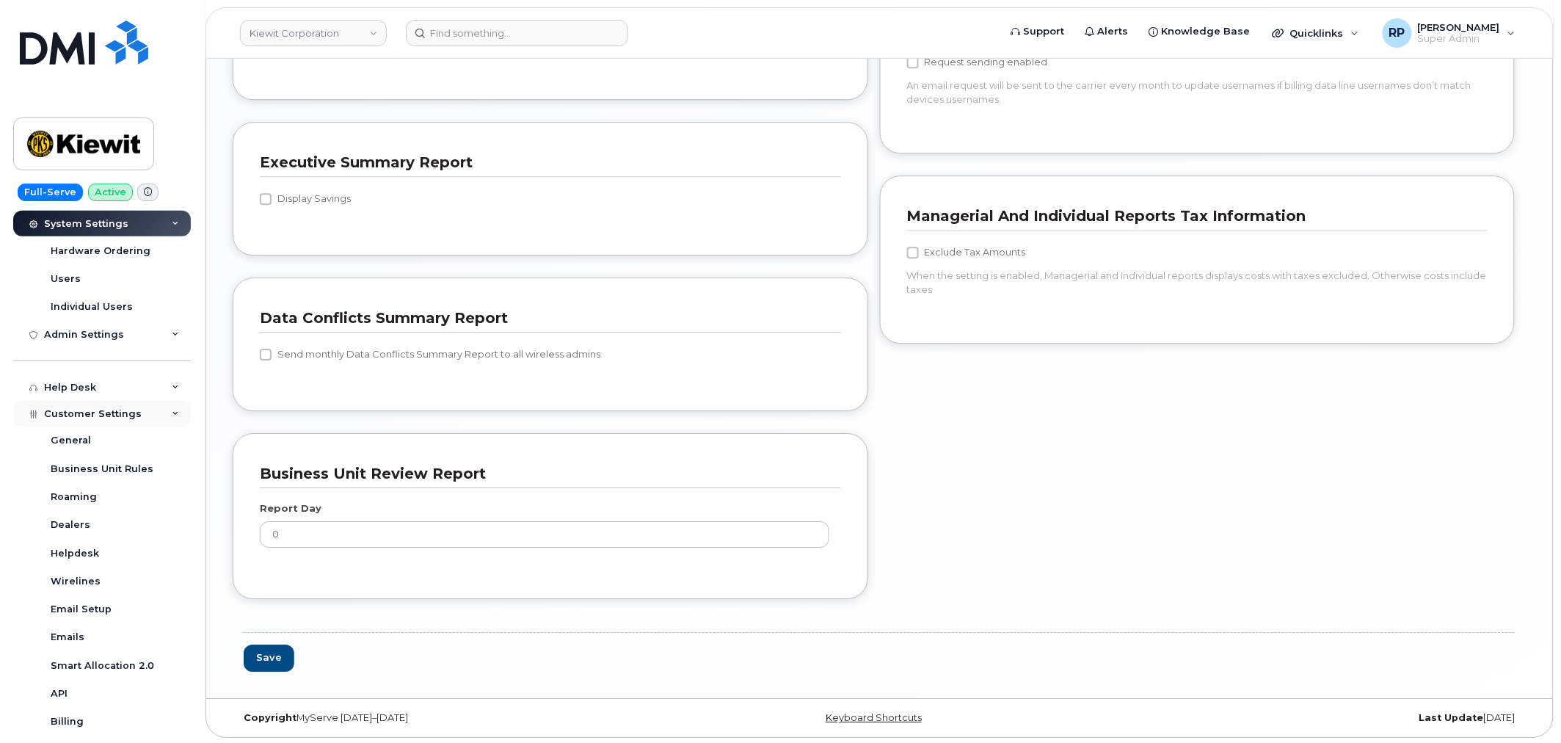
scroll to position [464, 0]
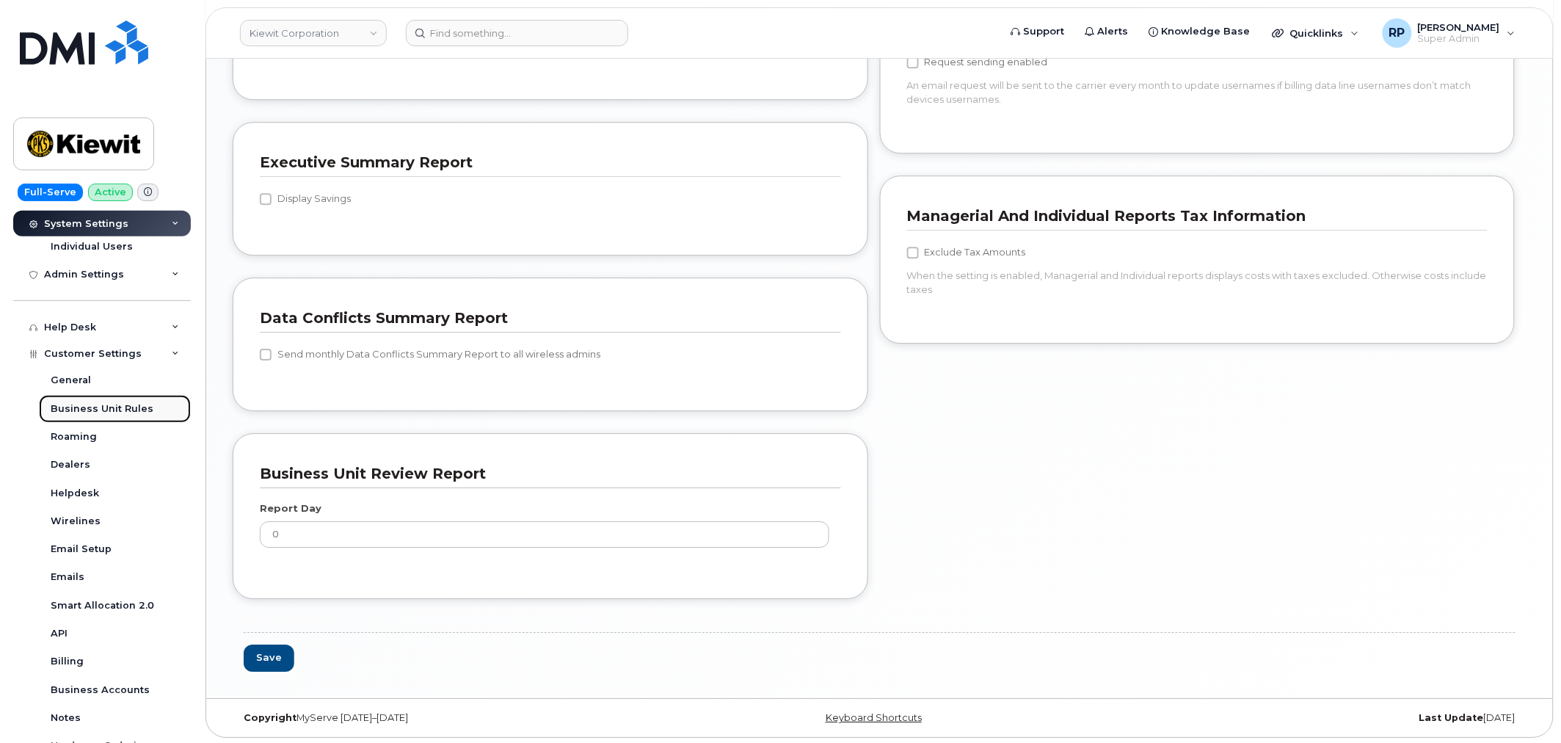
click at [114, 405] on div "Business Unit Rules" at bounding box center [102, 408] width 103 height 13
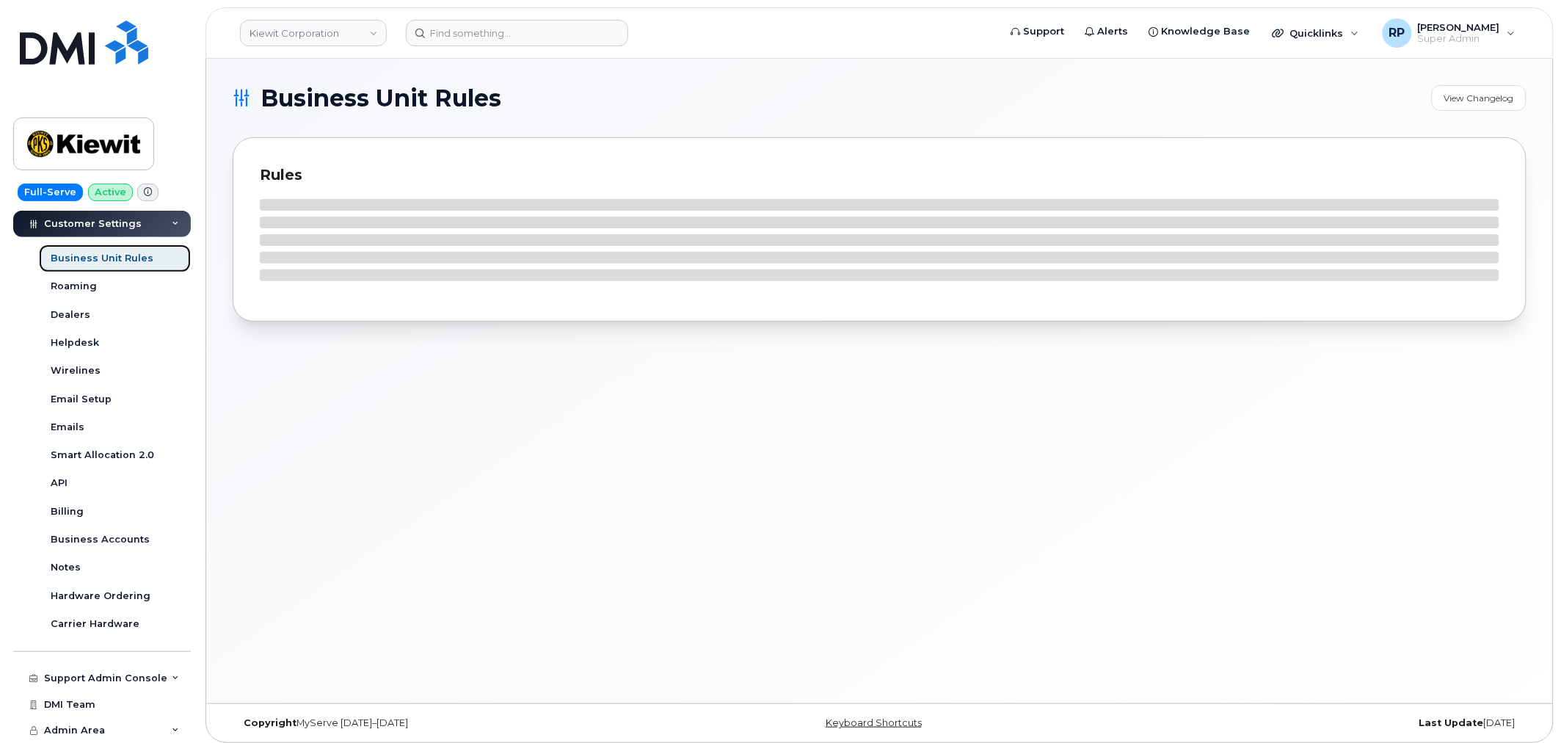
scroll to position [362, 0]
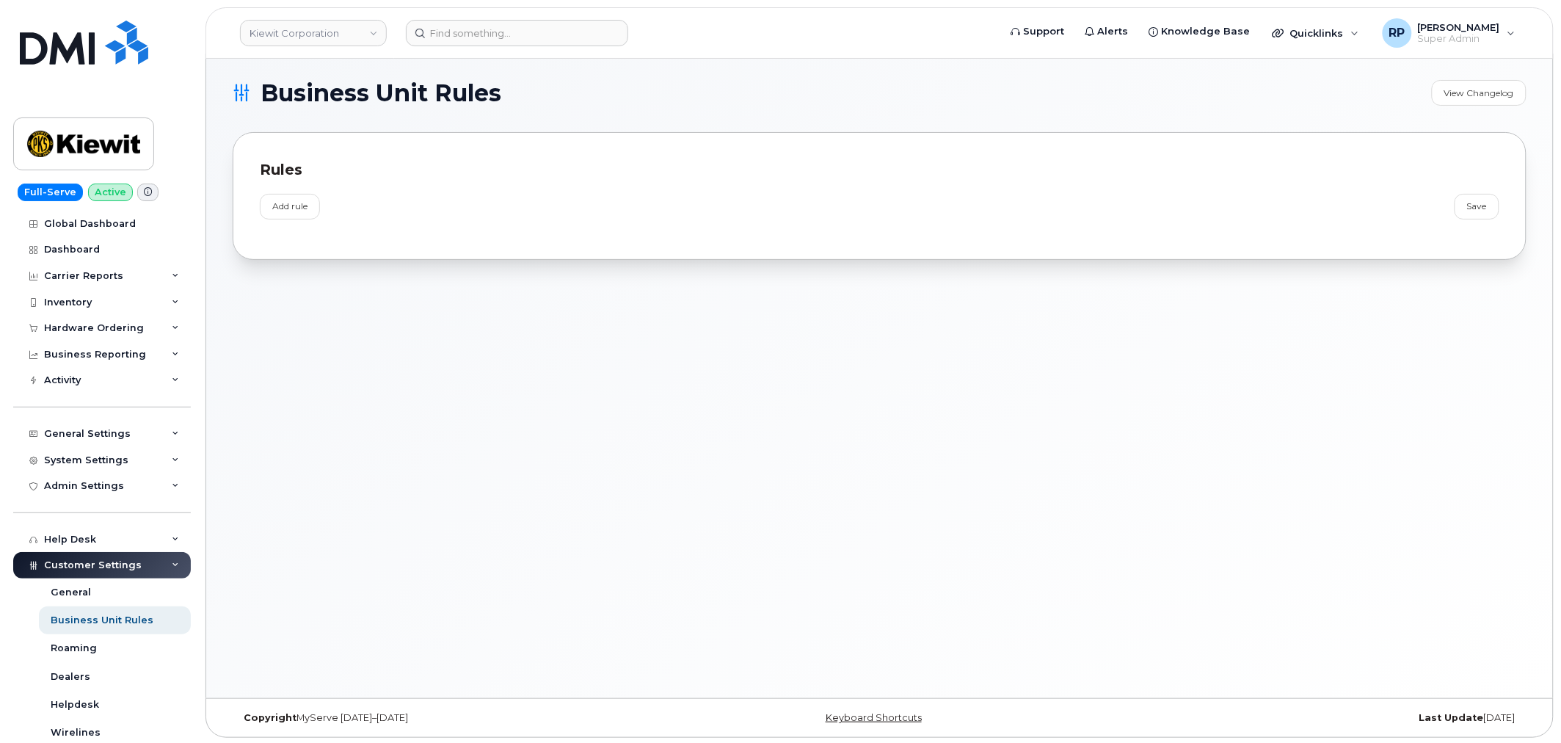
scroll to position [7, 0]
click at [64, 245] on div "Dashboard" at bounding box center [72, 250] width 56 height 12
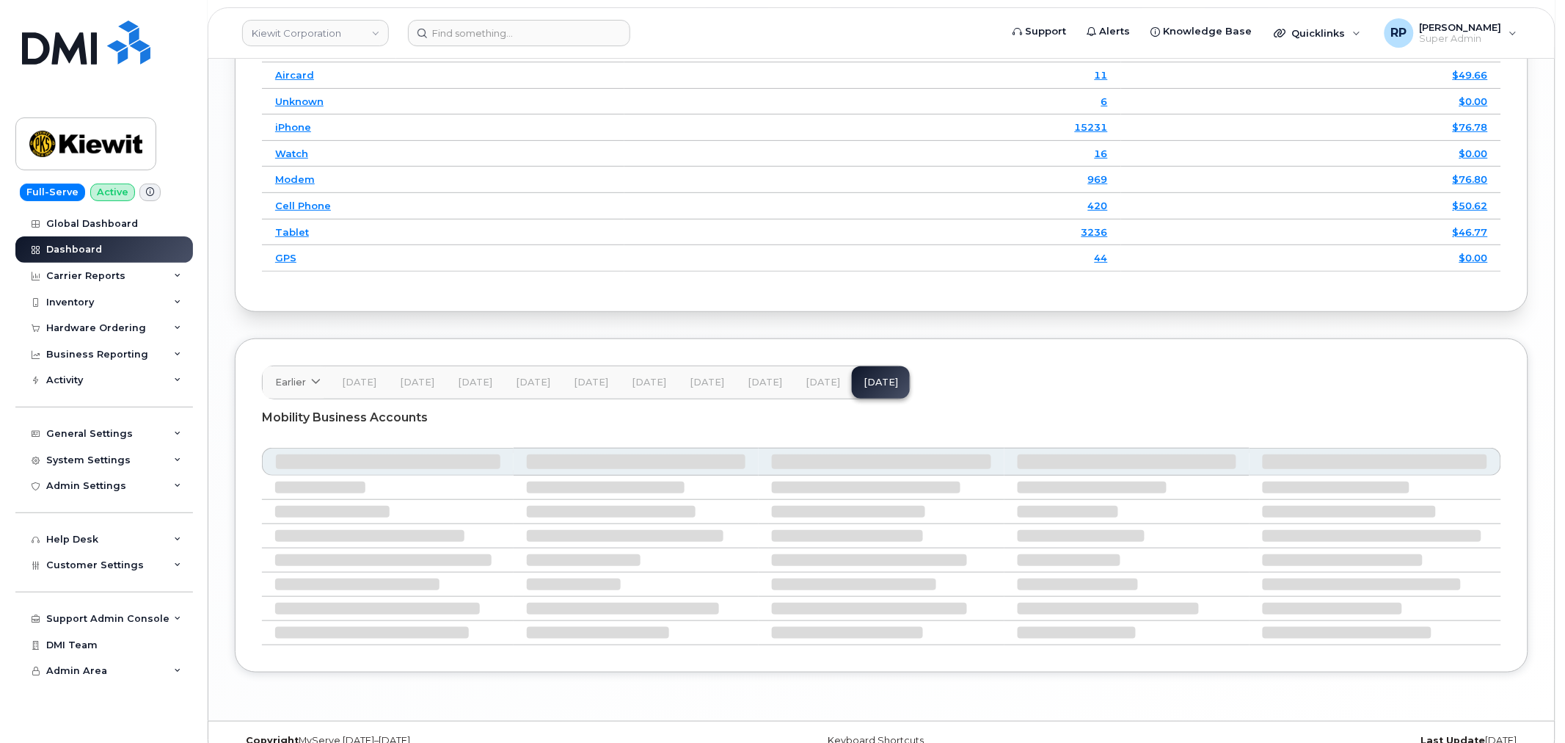
scroll to position [2171, 0]
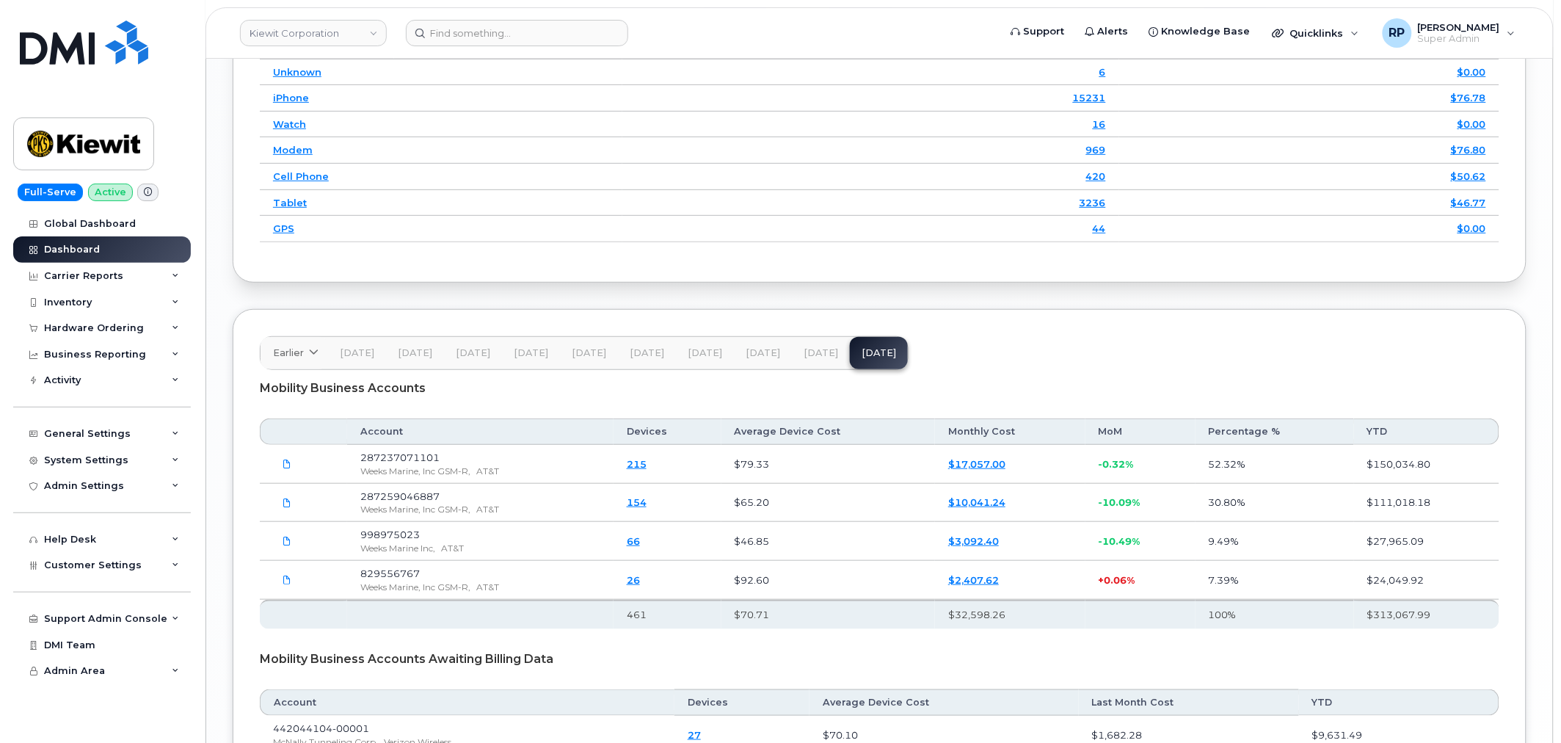
click at [646, 504] on link "154" at bounding box center [637, 502] width 20 height 12
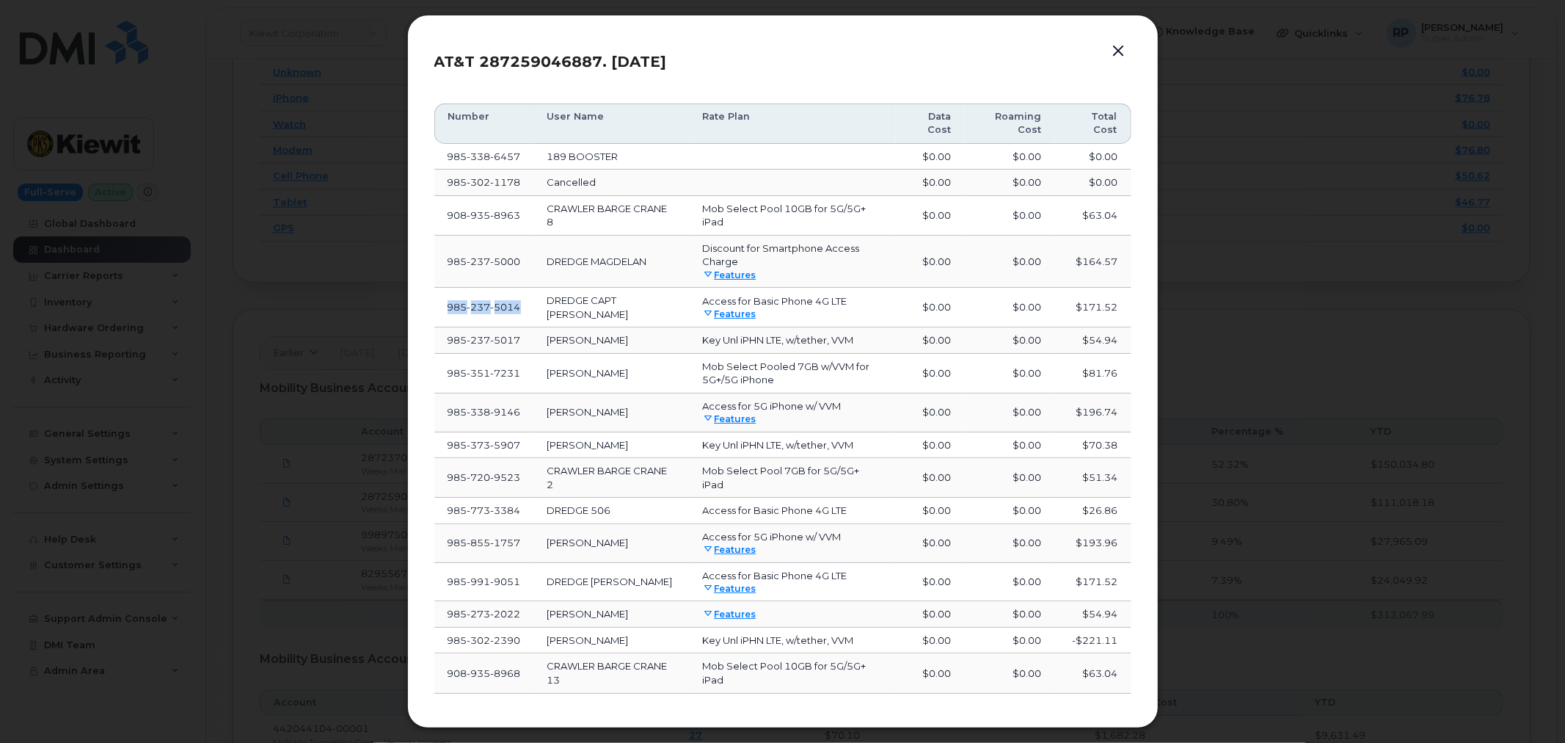
drag, startPoint x: 525, startPoint y: 309, endPoint x: 443, endPoint y: 317, distance: 82.6
click at [443, 317] on td "[PHONE_NUMBER]" at bounding box center [484, 308] width 100 height 40
copy span "[PHONE_NUMBER]"
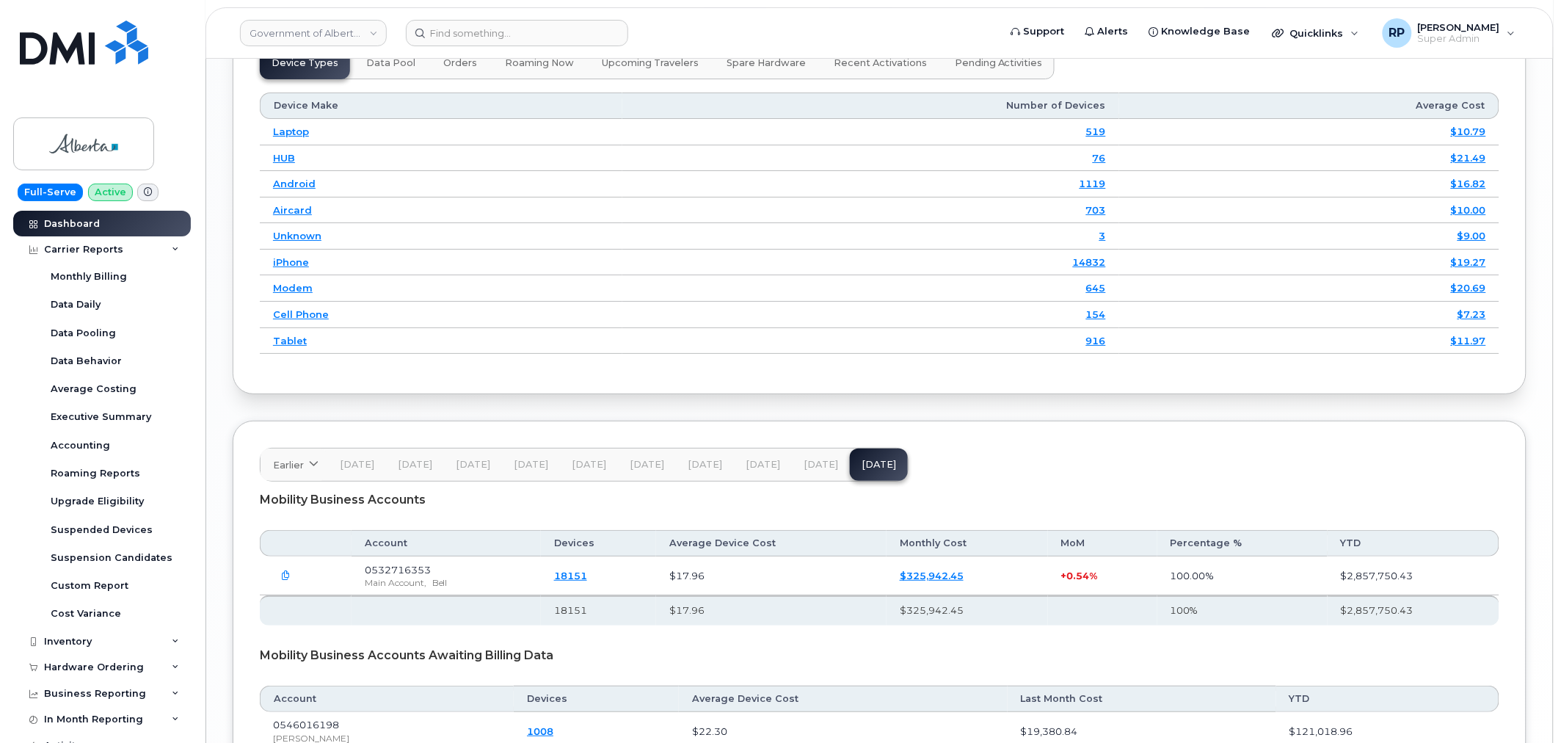
scroll to position [1879, 0]
click at [459, 34] on input at bounding box center [517, 33] width 222 height 26
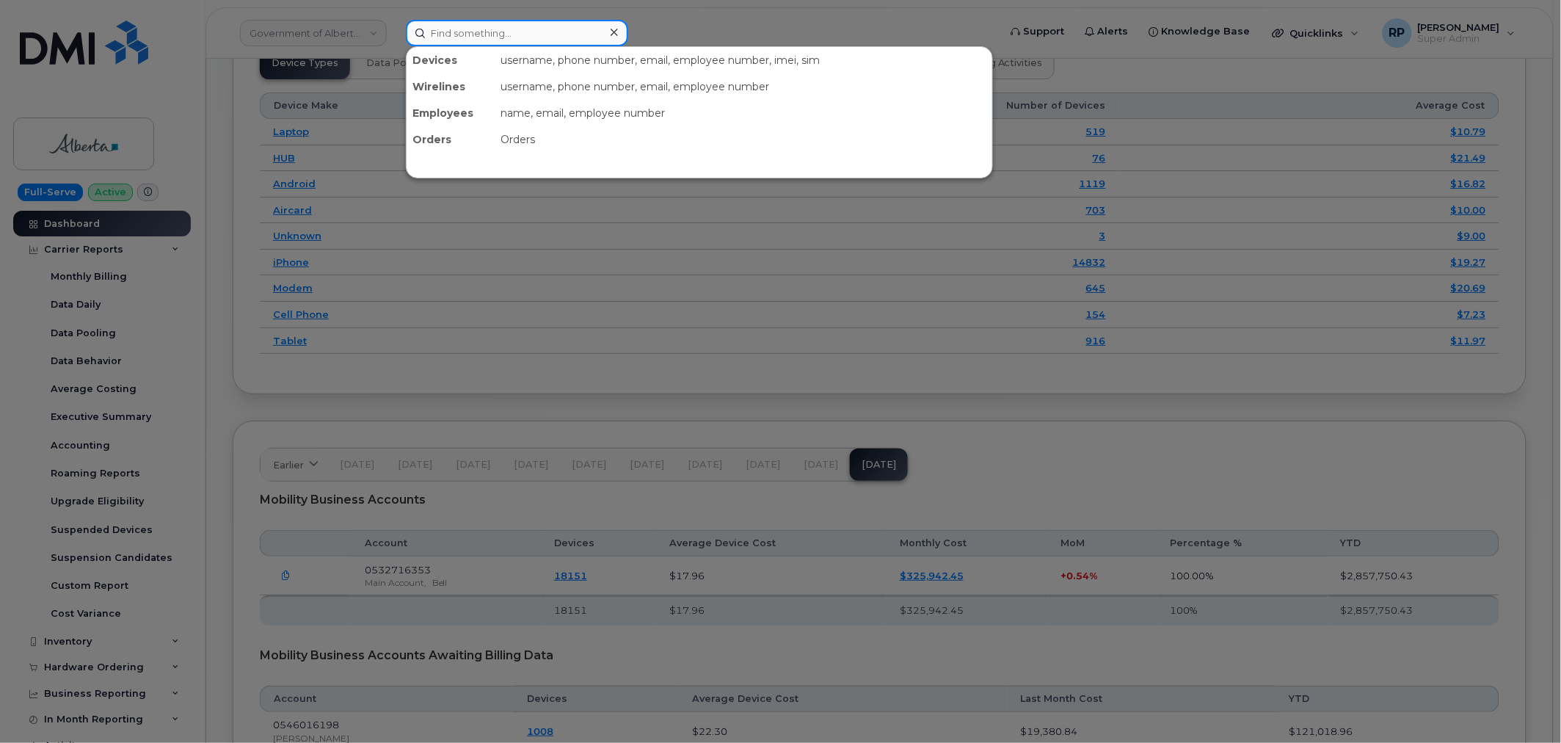
paste input "9852375014"
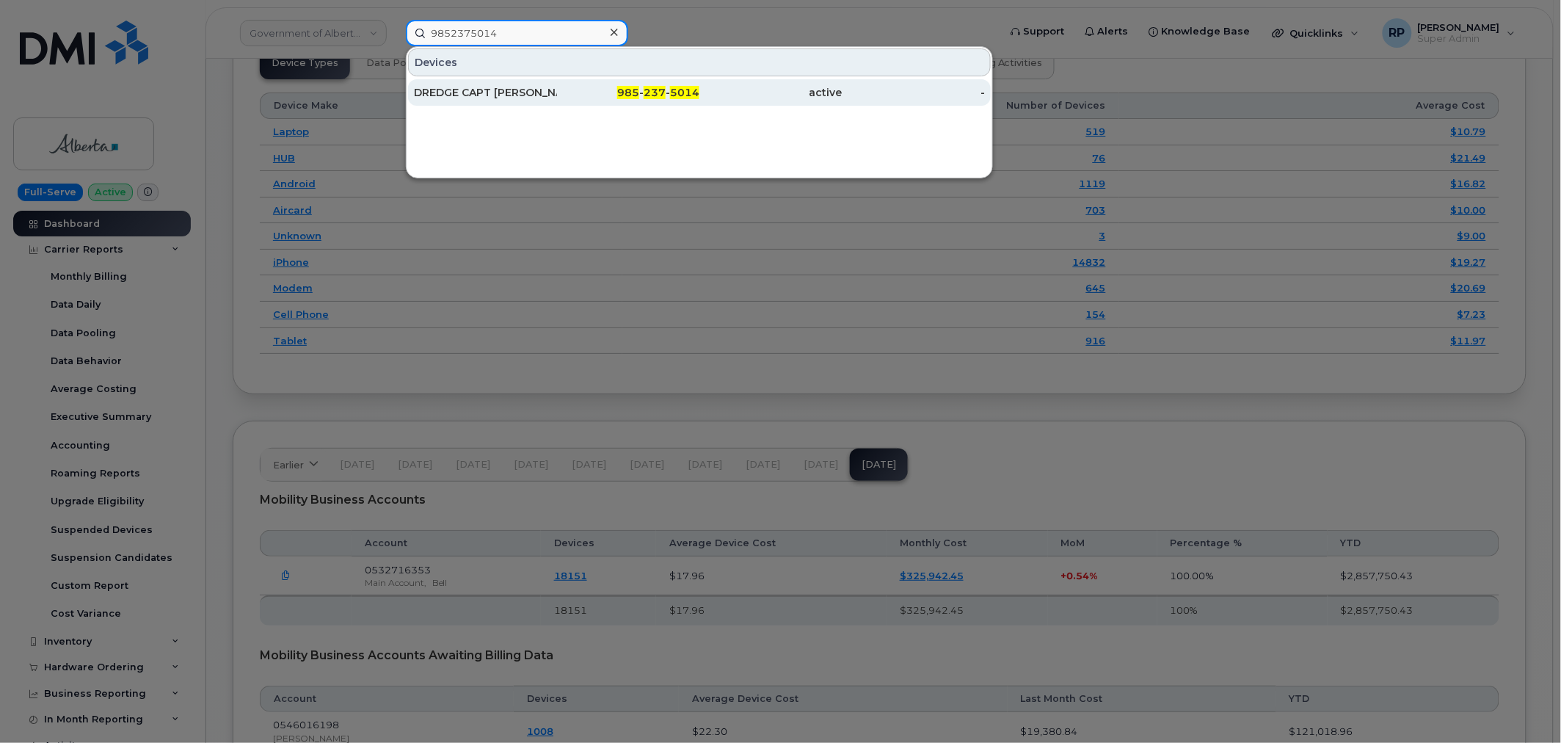
type input "9852375014"
click at [500, 88] on div "DREDGE CAPT [PERSON_NAME]" at bounding box center [485, 92] width 143 height 15
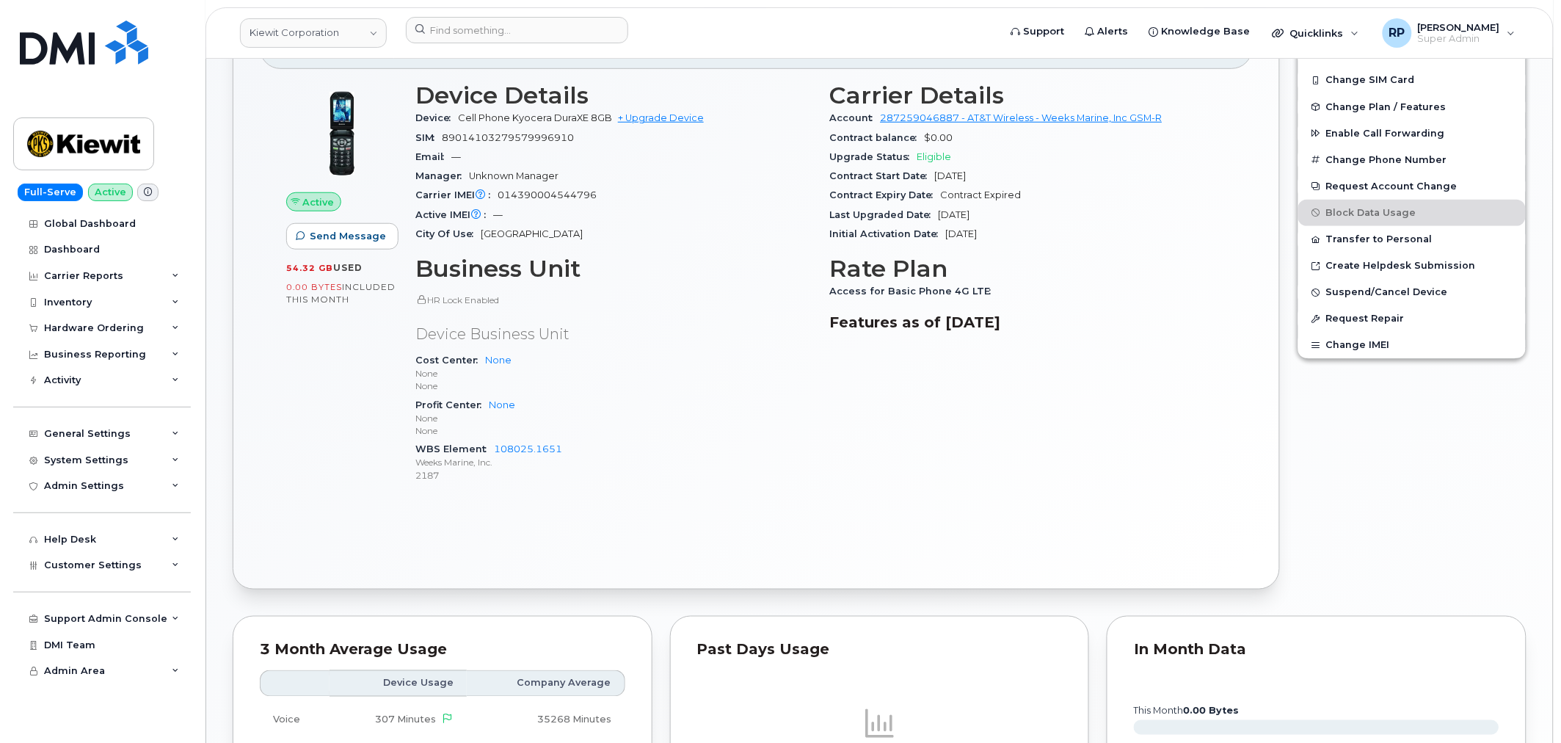
scroll to position [407, 0]
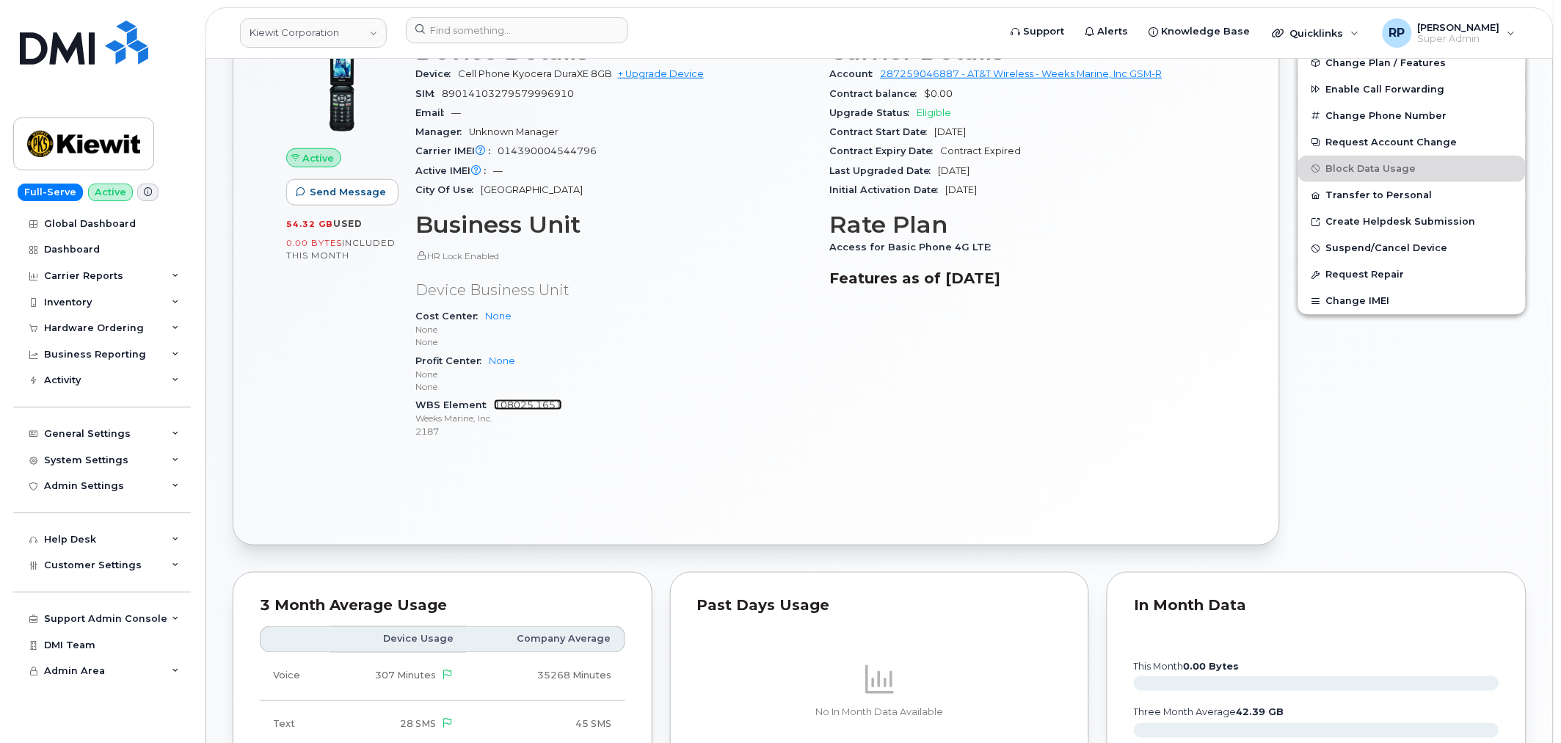
click at [547, 406] on link "108025.1651" at bounding box center [528, 404] width 68 height 11
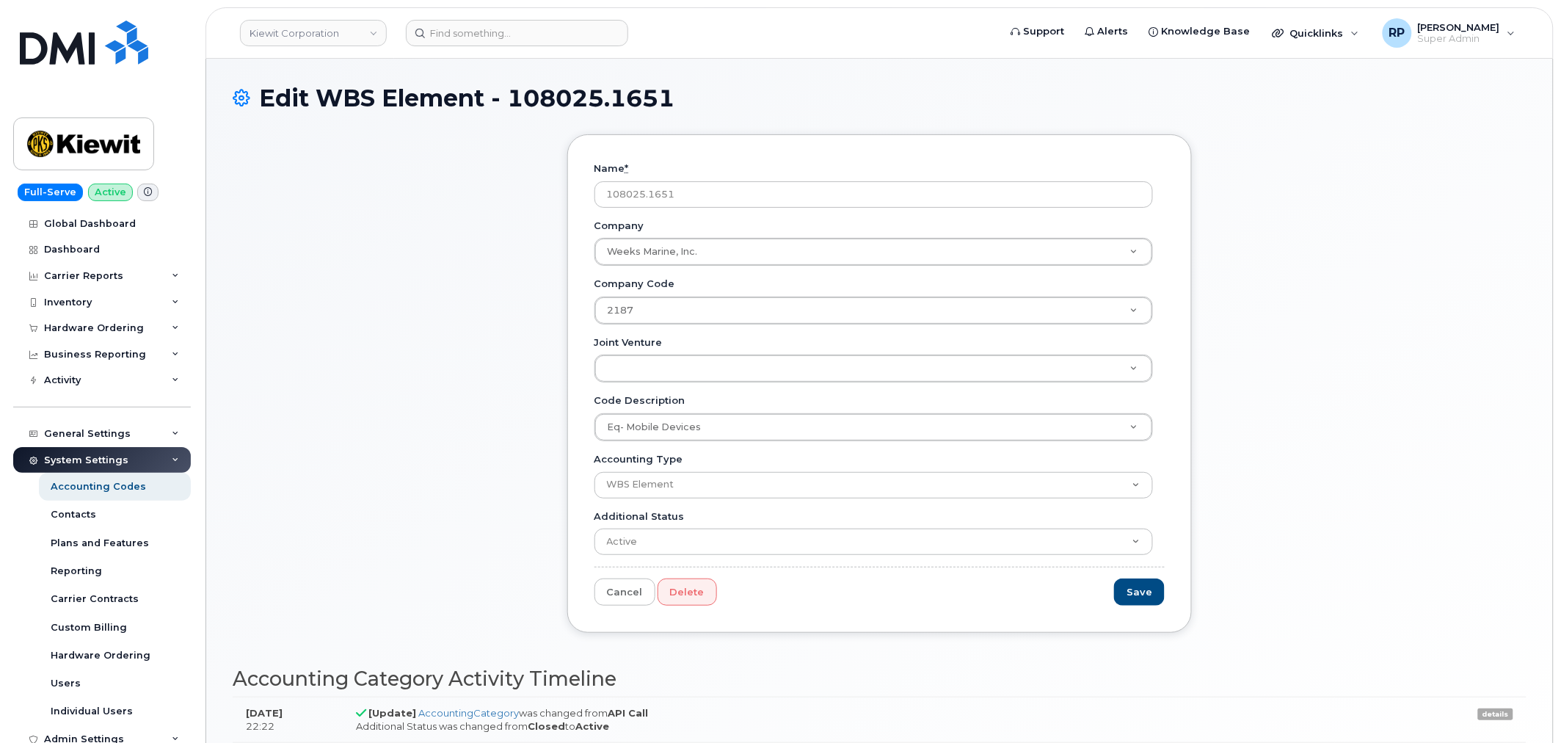
click at [408, 346] on div "Name * 108025.1651 Company Weeks Marine, Inc. Company Company Eq- Mobile Device…" at bounding box center [880, 394] width 1294 height 520
click at [108, 430] on div "General Settings" at bounding box center [87, 434] width 87 height 12
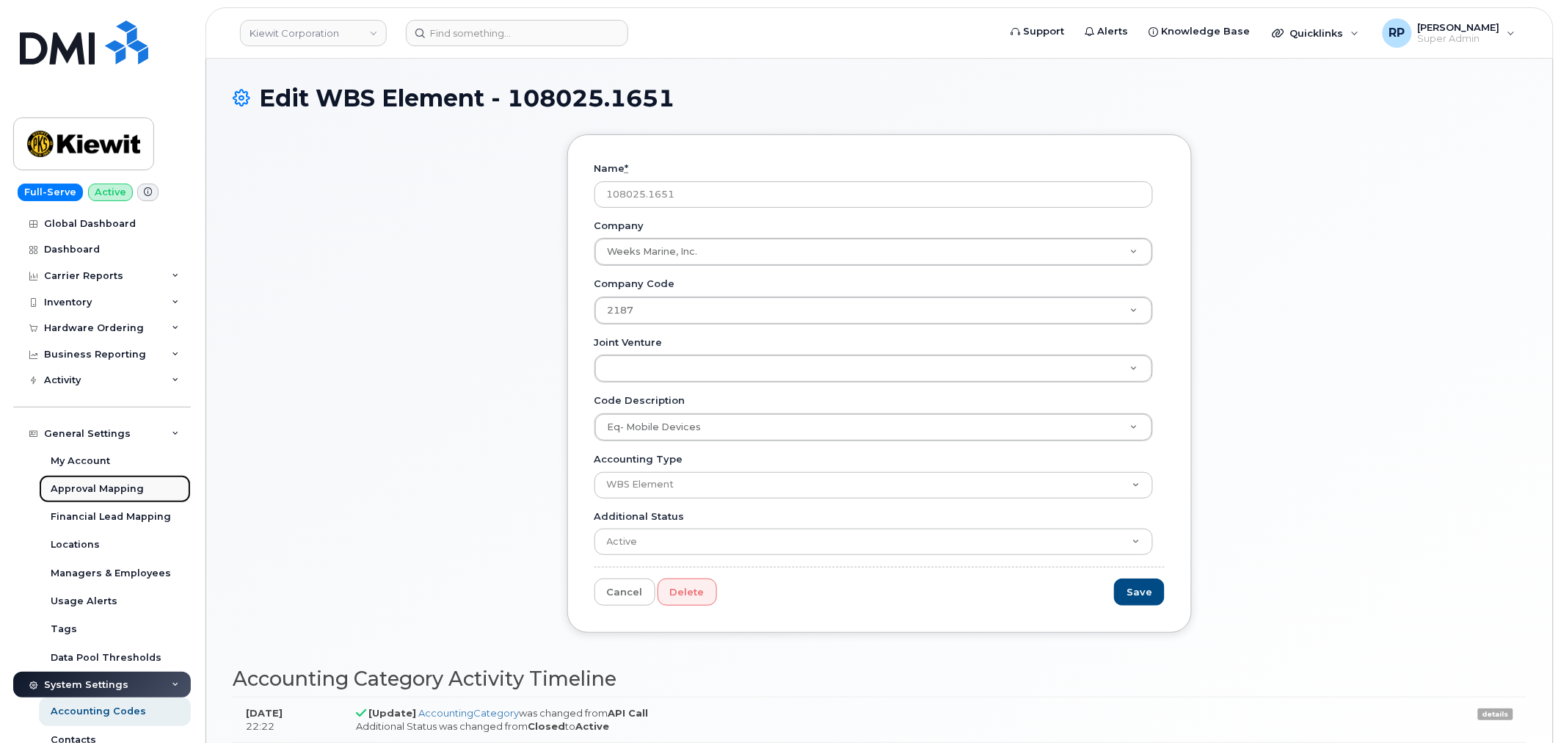
click at [98, 487] on div "Approval Mapping" at bounding box center [97, 488] width 93 height 13
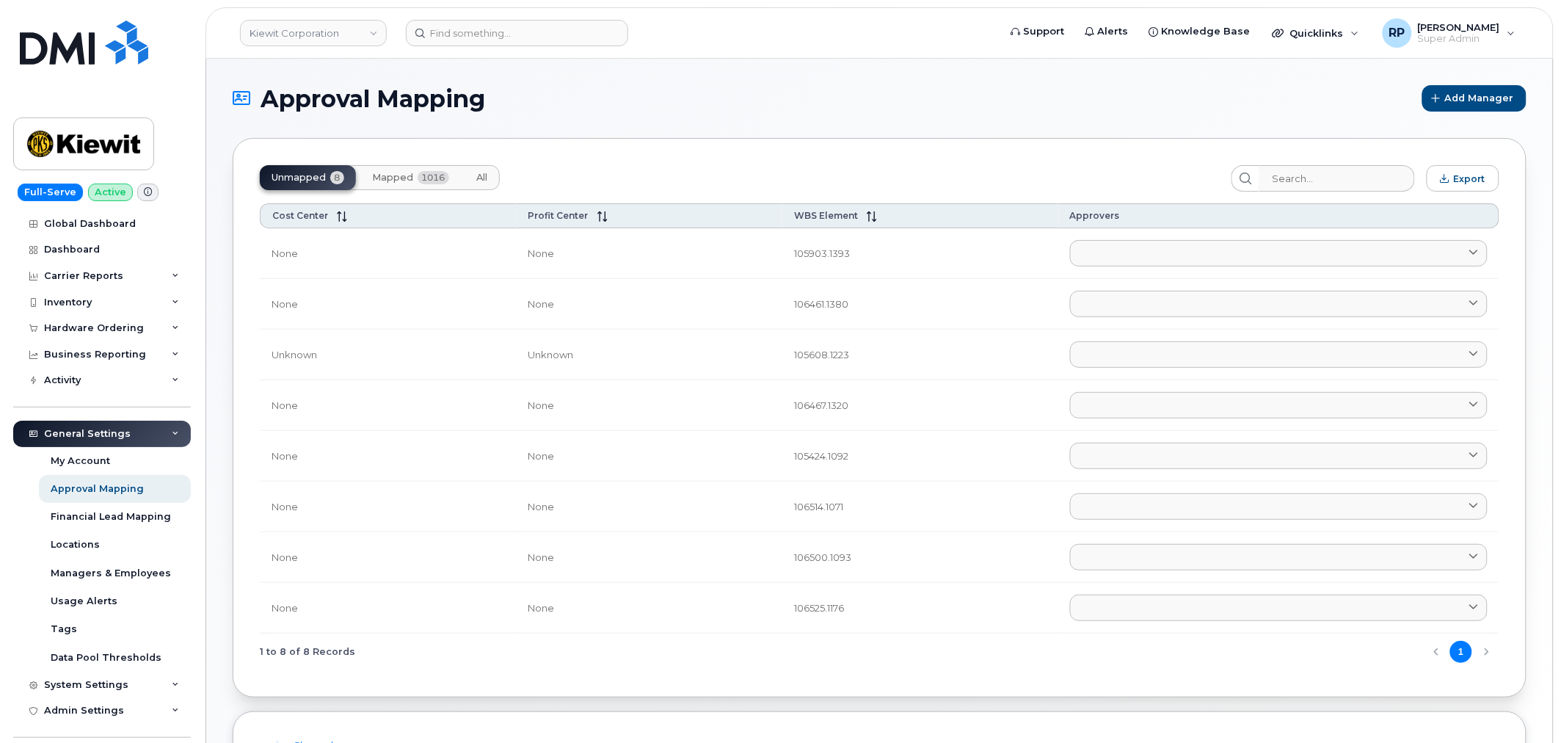
click at [392, 179] on span "Mapped" at bounding box center [392, 178] width 41 height 12
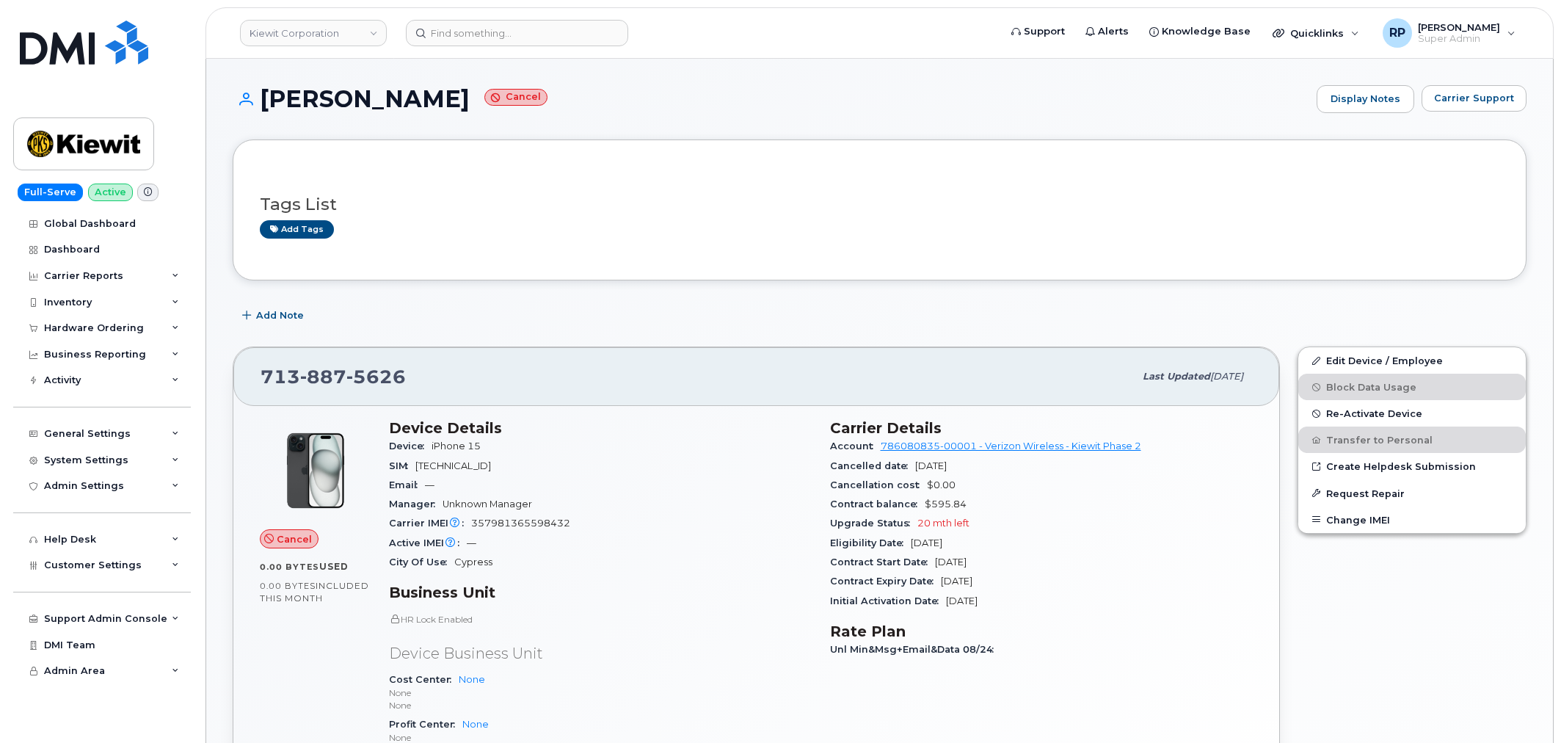
scroll to position [698, 0]
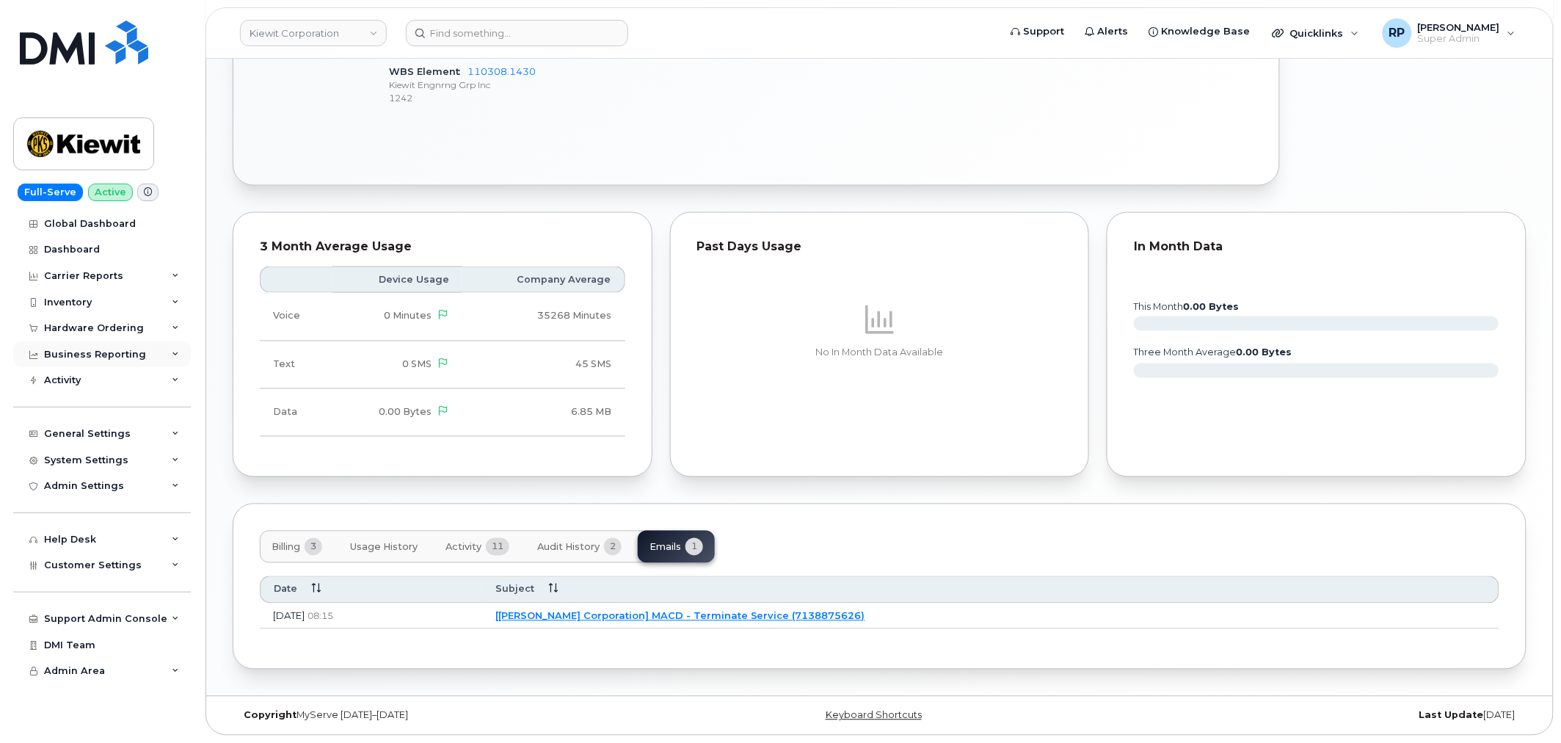
click at [115, 354] on div "Business Reporting" at bounding box center [95, 355] width 102 height 12
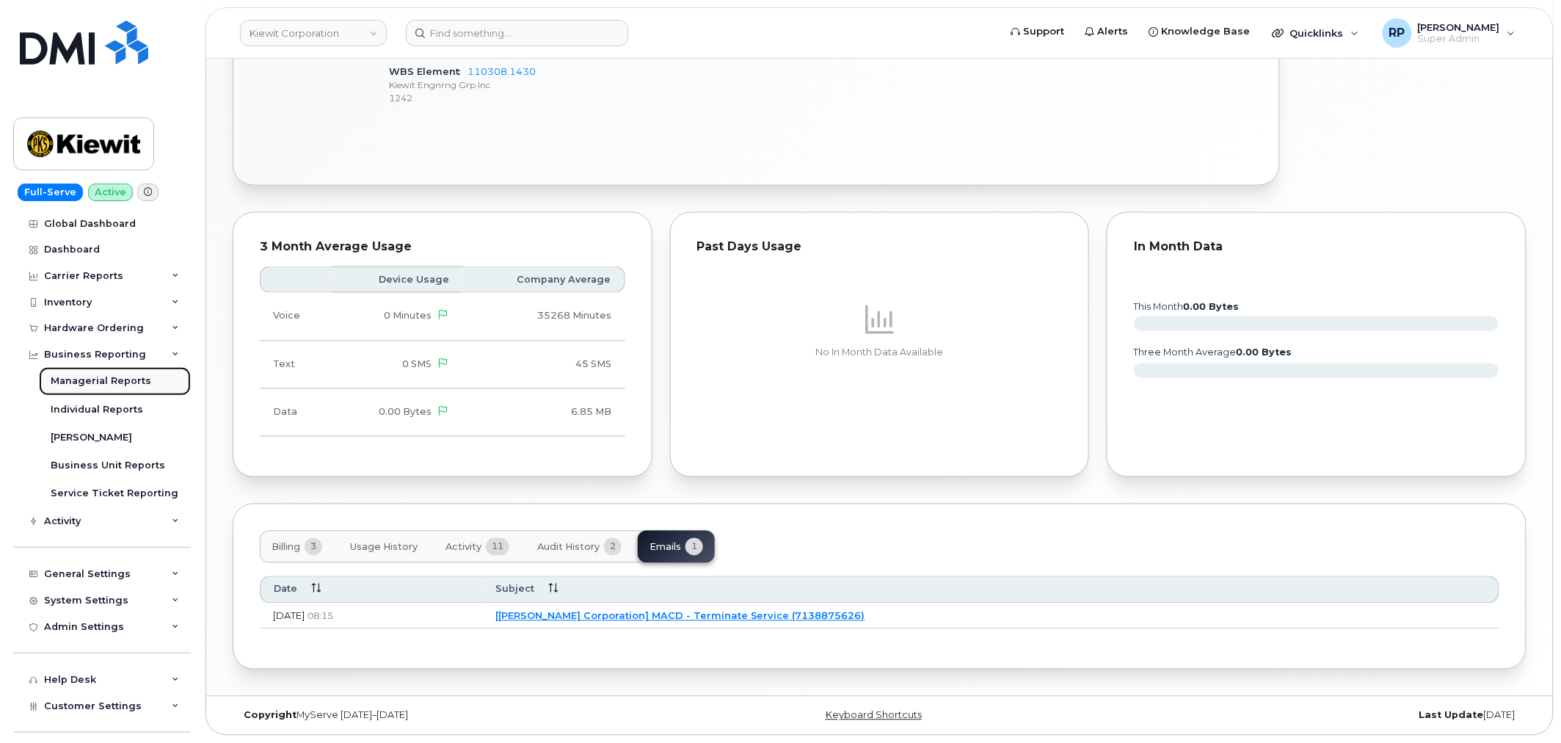
click at [110, 380] on div "Managerial Reports" at bounding box center [101, 380] width 101 height 13
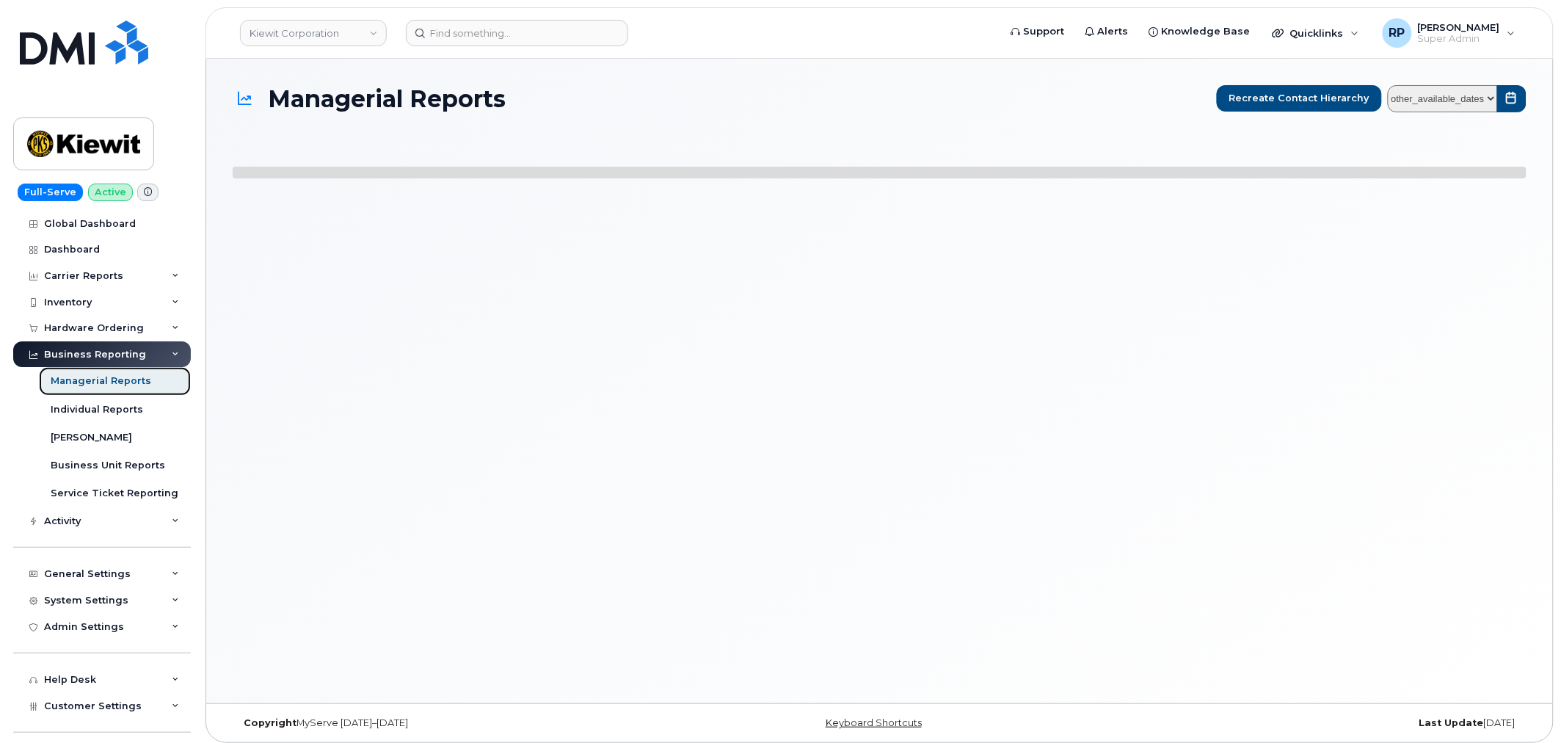
select select
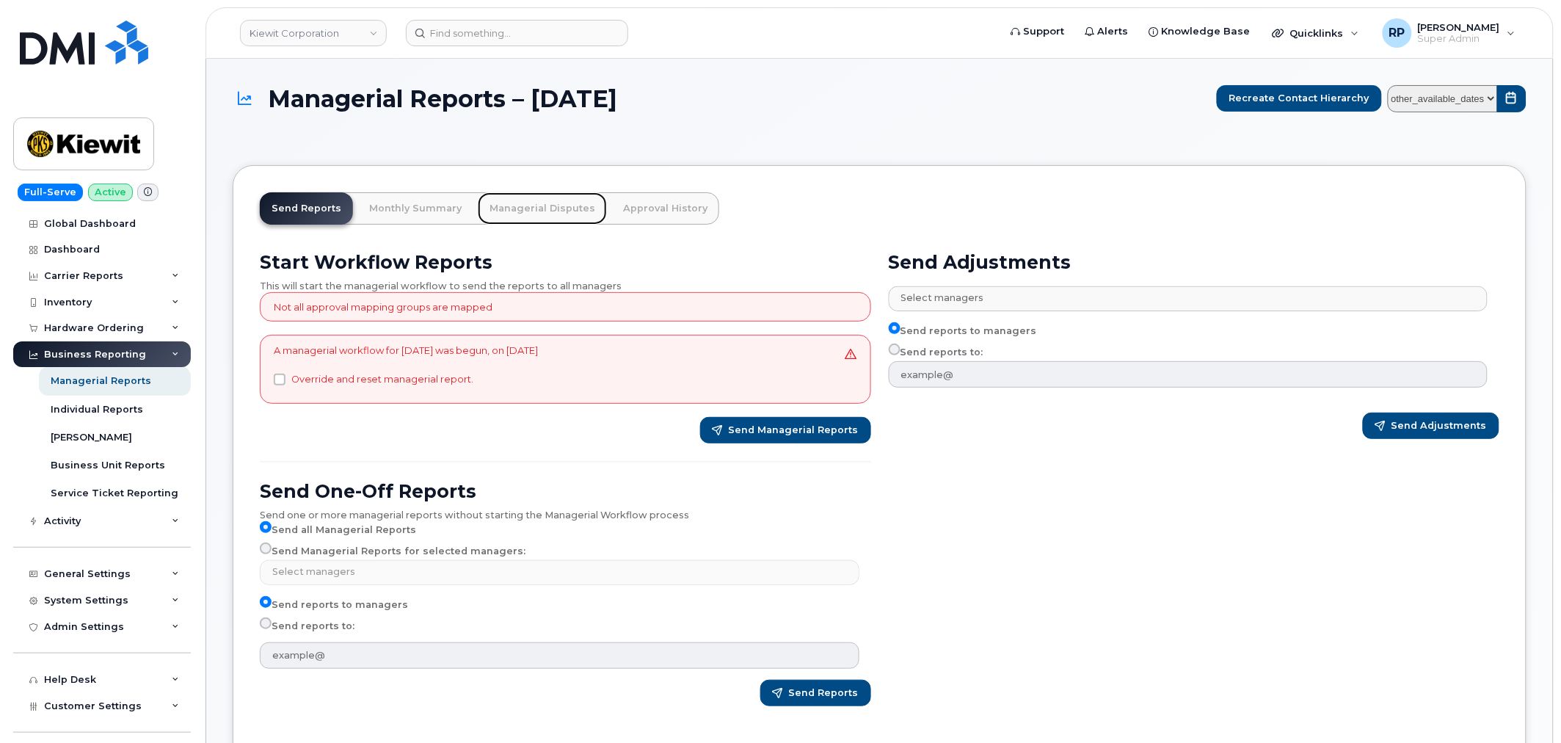
click at [516, 219] on link "Managerial Disputes" at bounding box center [542, 208] width 129 height 32
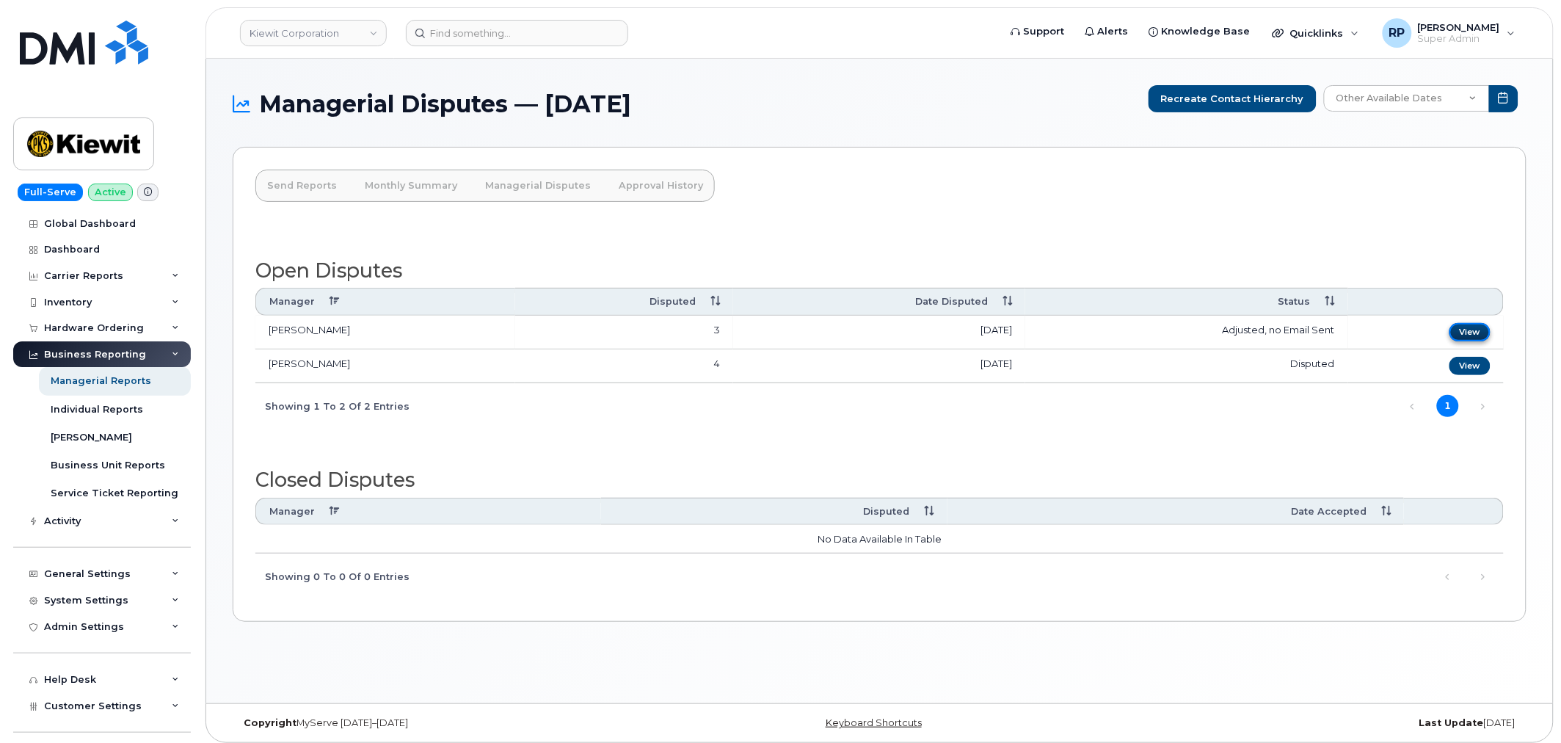
click at [1453, 325] on link "View" at bounding box center [1469, 332] width 41 height 18
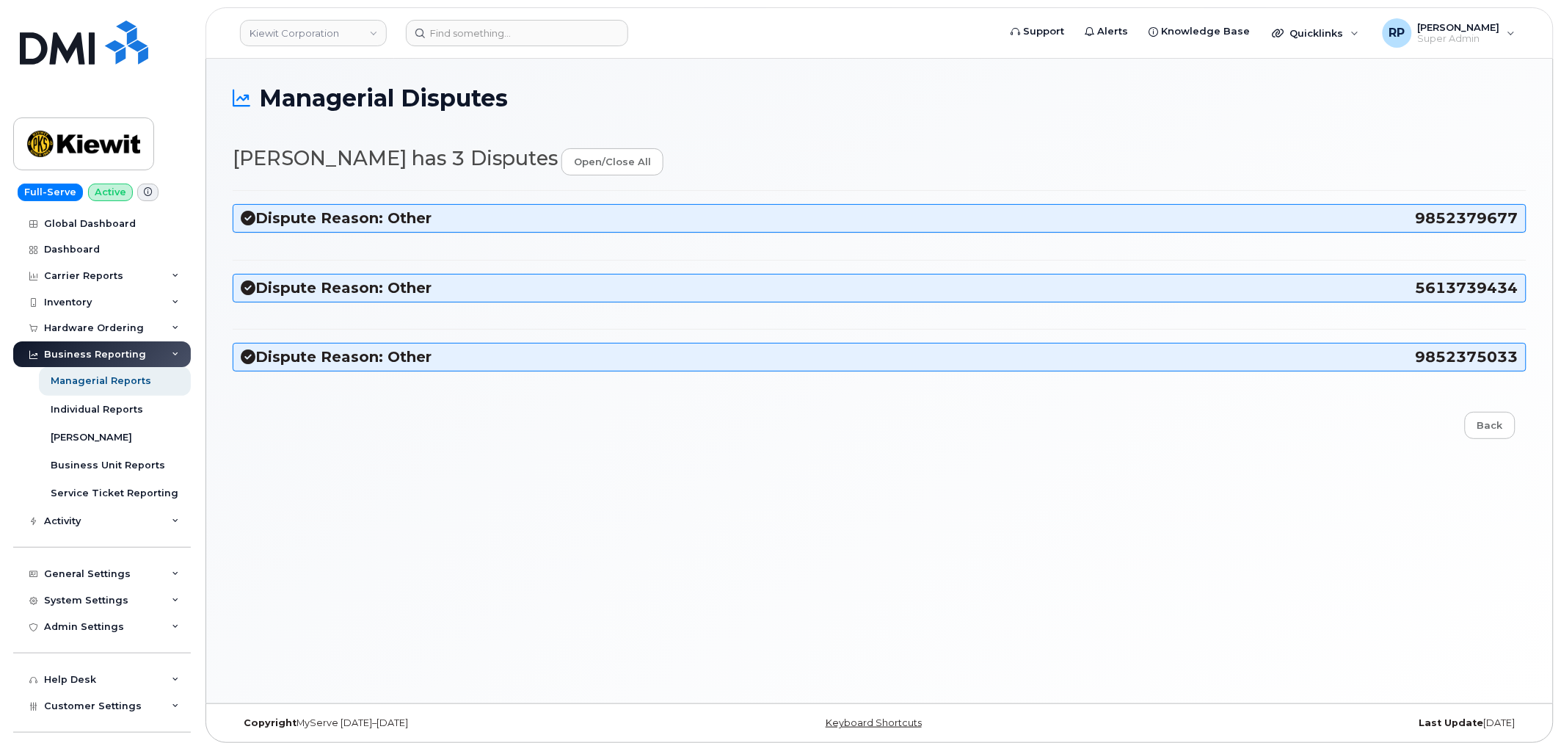
click at [316, 216] on h3 "Dispute Reason: Other 9852379677" at bounding box center [880, 218] width 1278 height 20
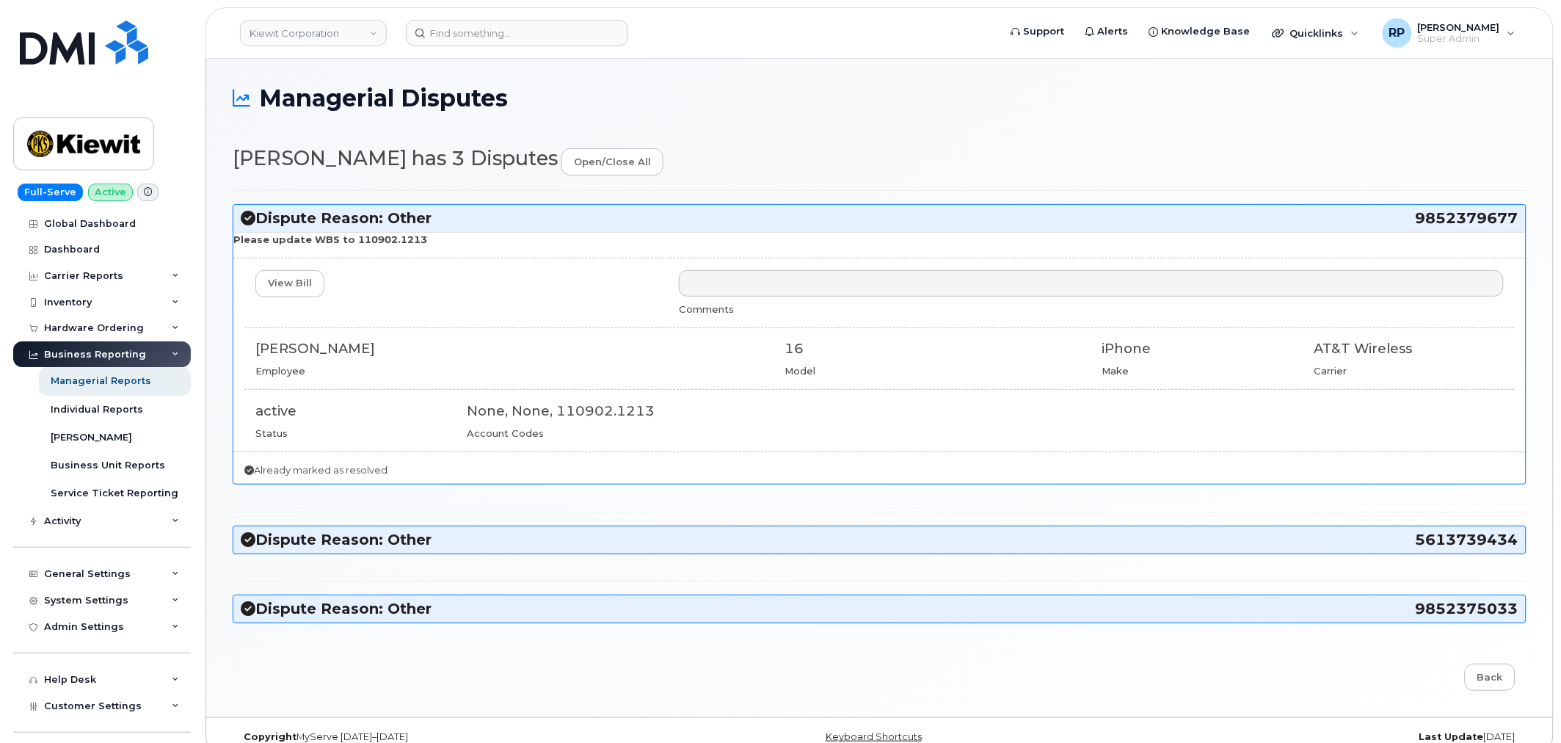
click at [316, 216] on h3 "Dispute Reason: Other 9852379677" at bounding box center [880, 218] width 1278 height 20
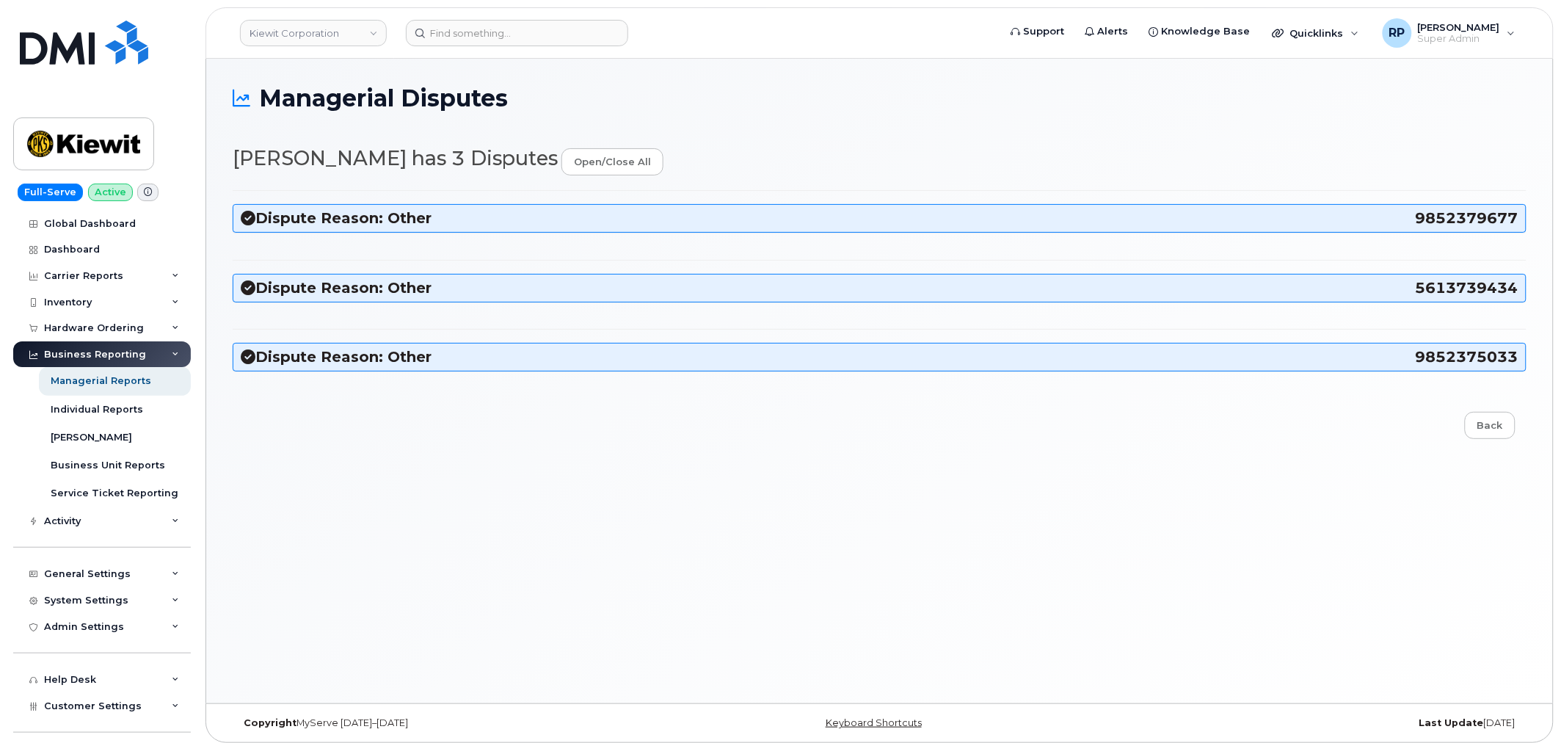
click at [332, 288] on h3 "Dispute Reason: Other 5613739434" at bounding box center [880, 288] width 1278 height 20
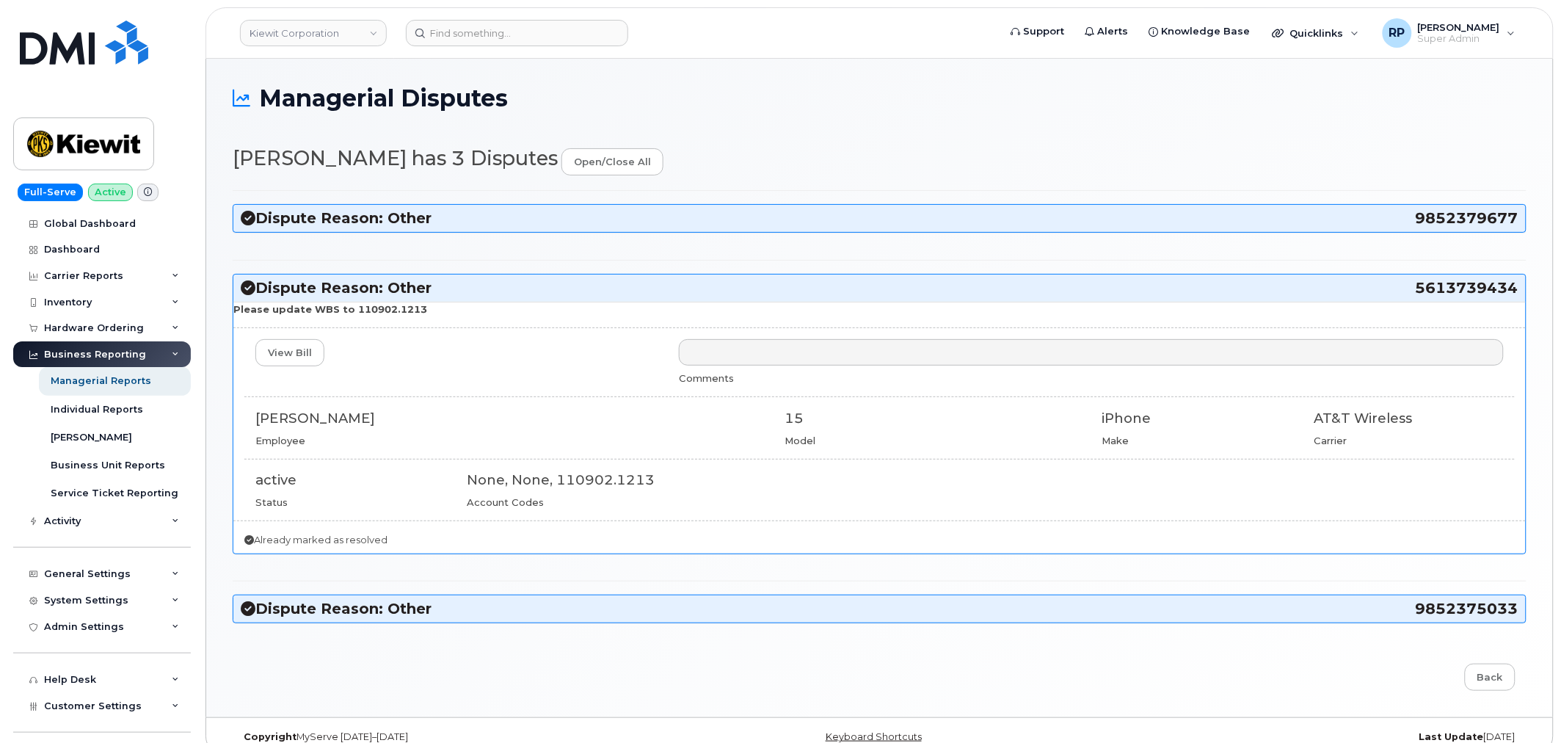
drag, startPoint x: 1396, startPoint y: 286, endPoint x: 1524, endPoint y: 291, distance: 127.8
click at [1524, 291] on div "Dispute Reason: Other 5613739434" at bounding box center [879, 287] width 1292 height 27
click at [1495, 288] on span "5613739434" at bounding box center [1467, 288] width 103 height 20
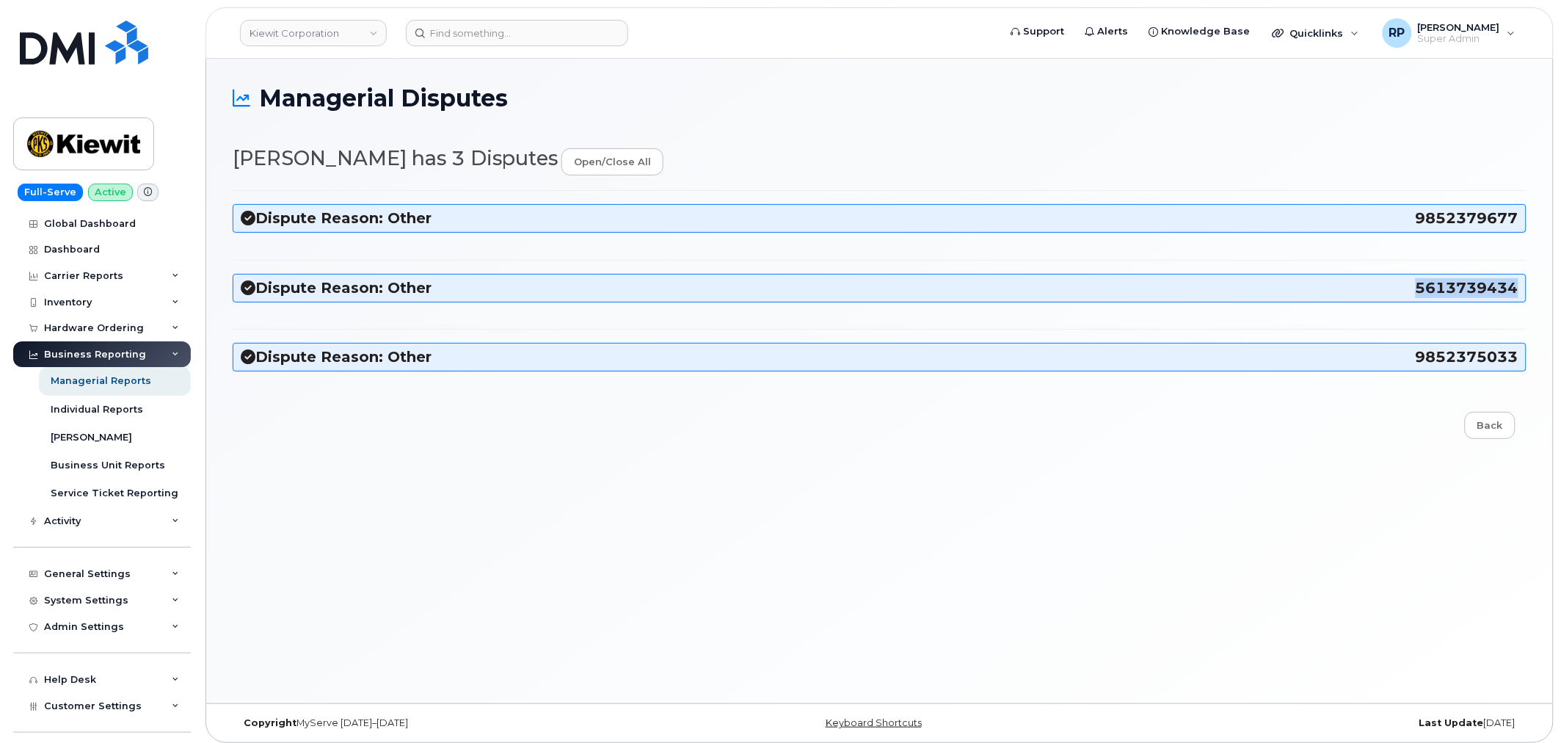
copy span "5613739434"
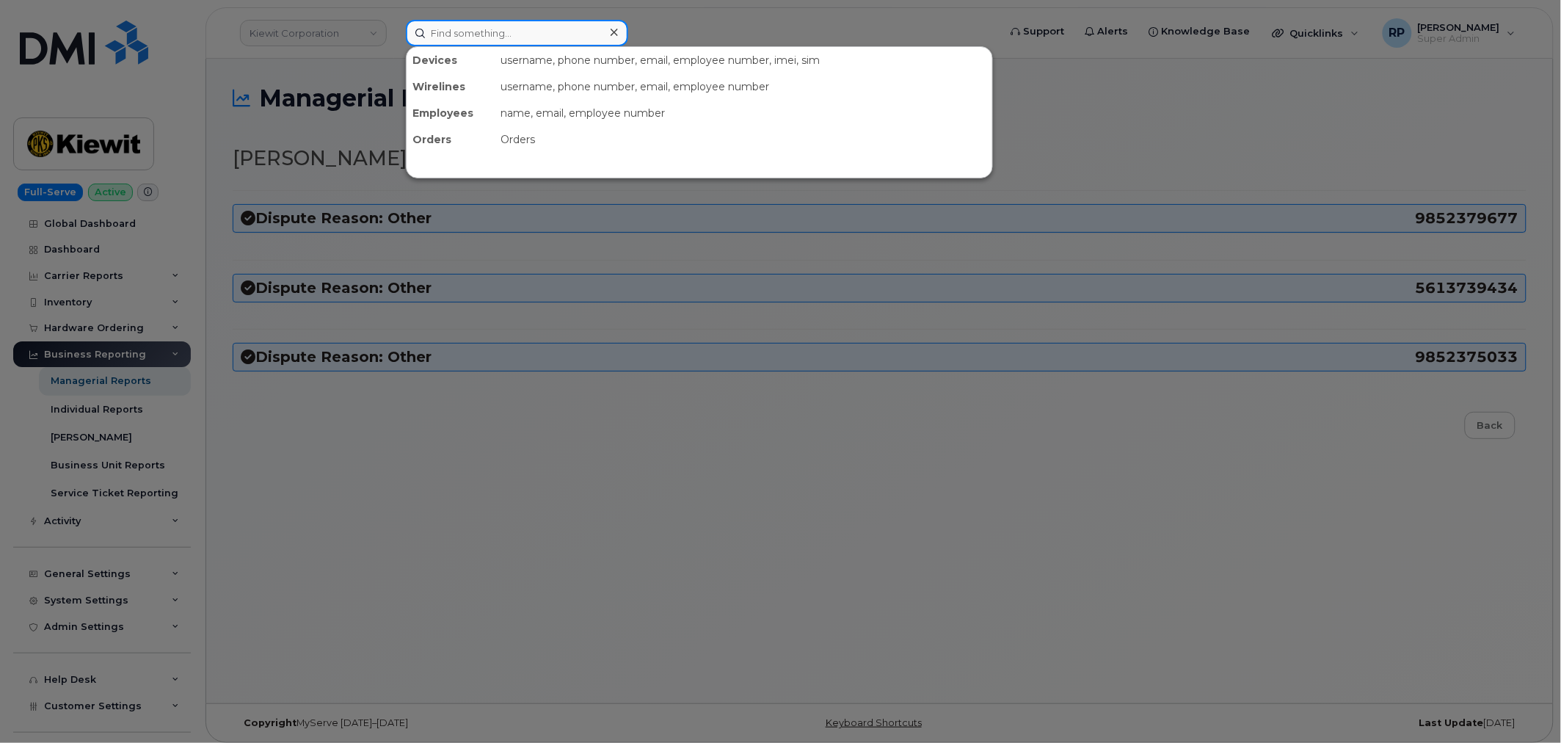
paste input "9852379677"
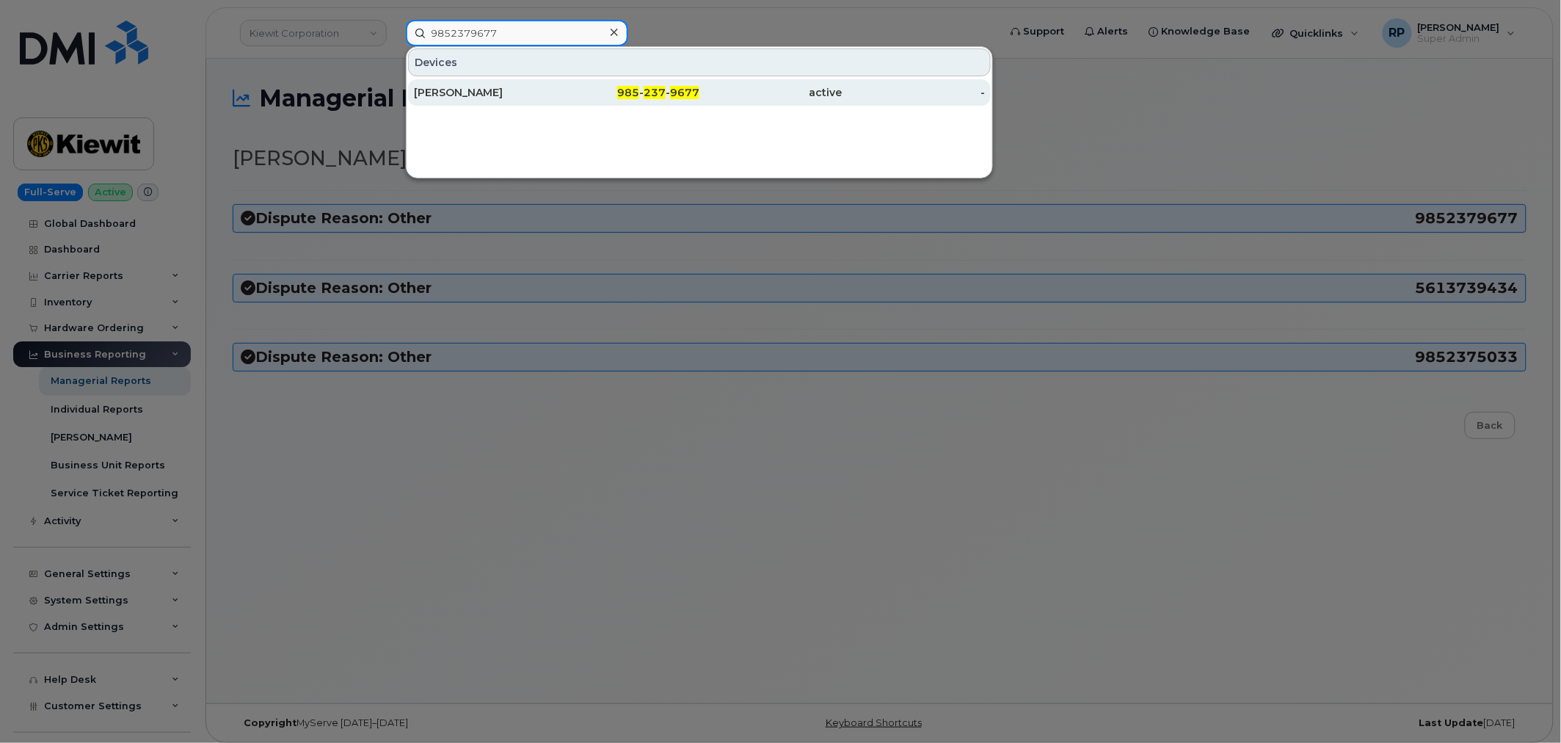
type input "9852379677"
click at [552, 94] on div "RICKY AUDIBERT JR" at bounding box center [485, 92] width 143 height 15
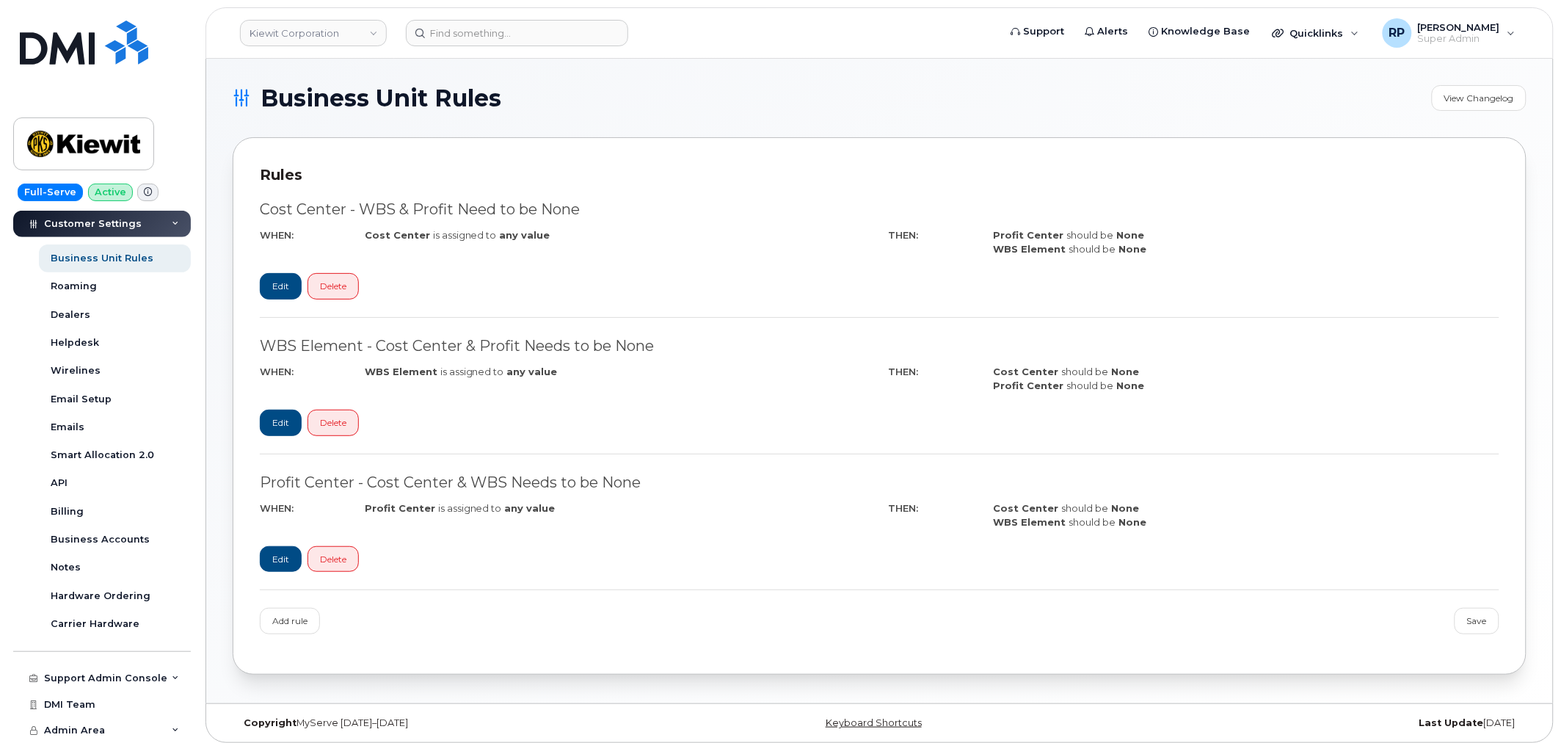
scroll to position [7, 0]
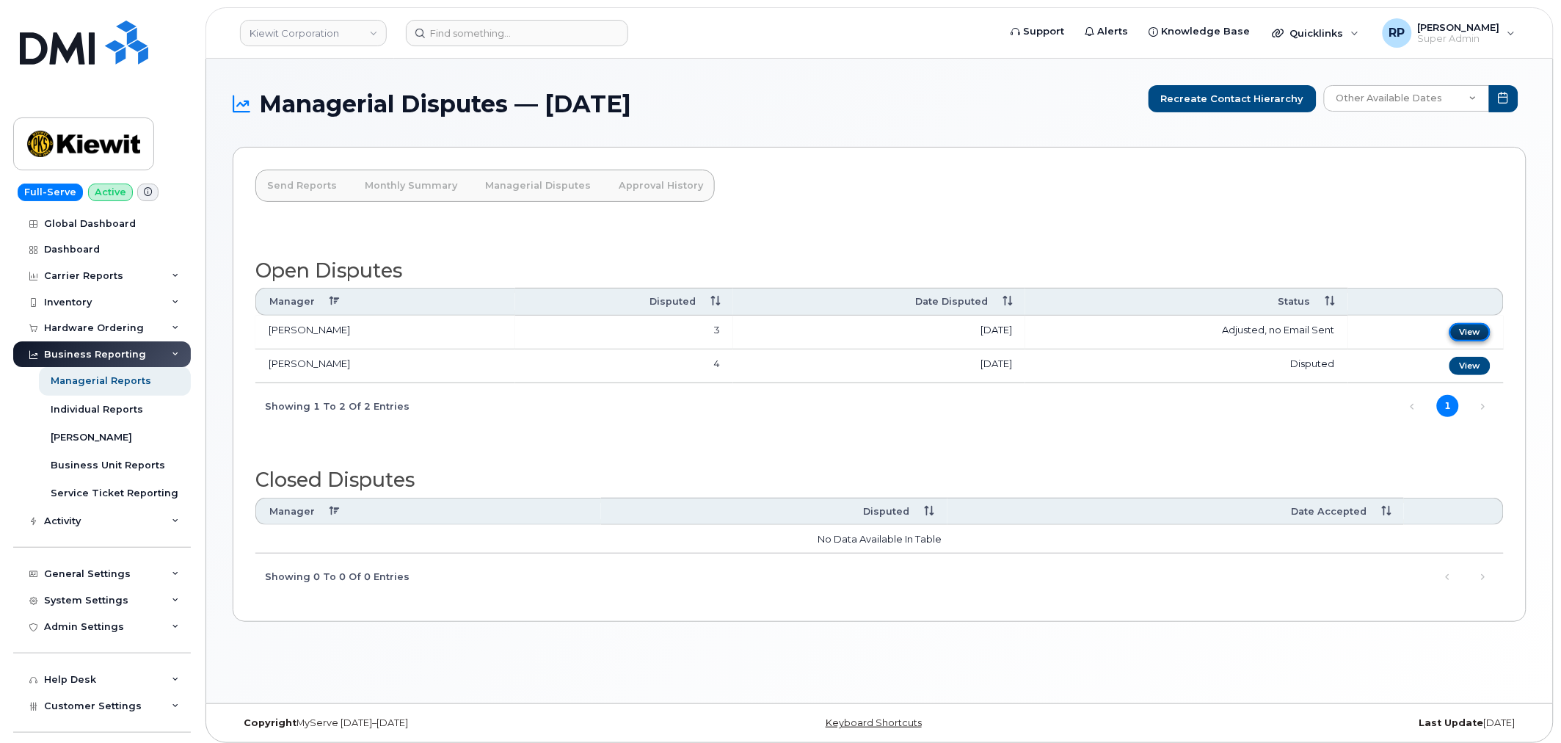
click at [1471, 330] on link "View" at bounding box center [1469, 332] width 41 height 18
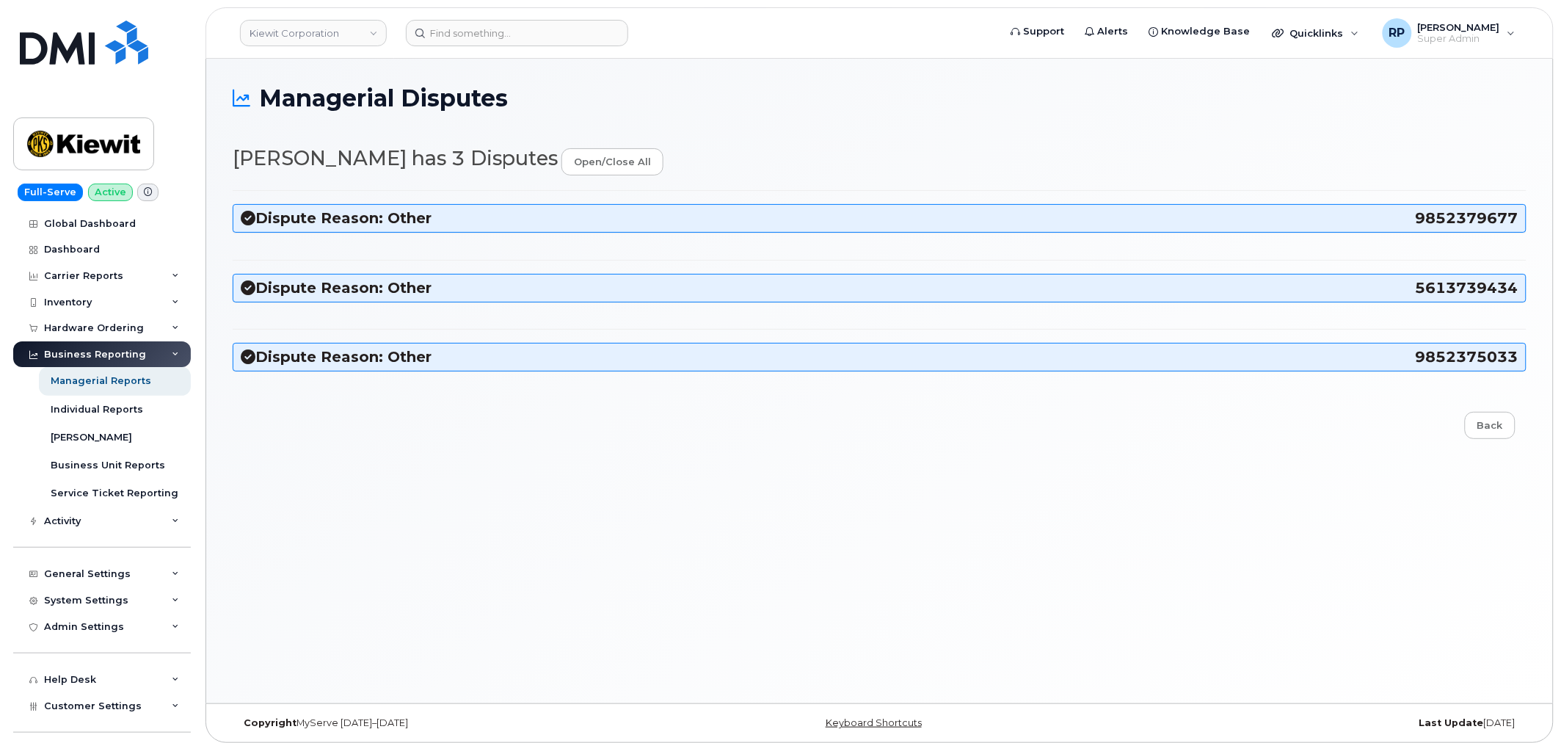
click at [296, 218] on h3 "Dispute Reason: Other 9852379677" at bounding box center [880, 218] width 1278 height 20
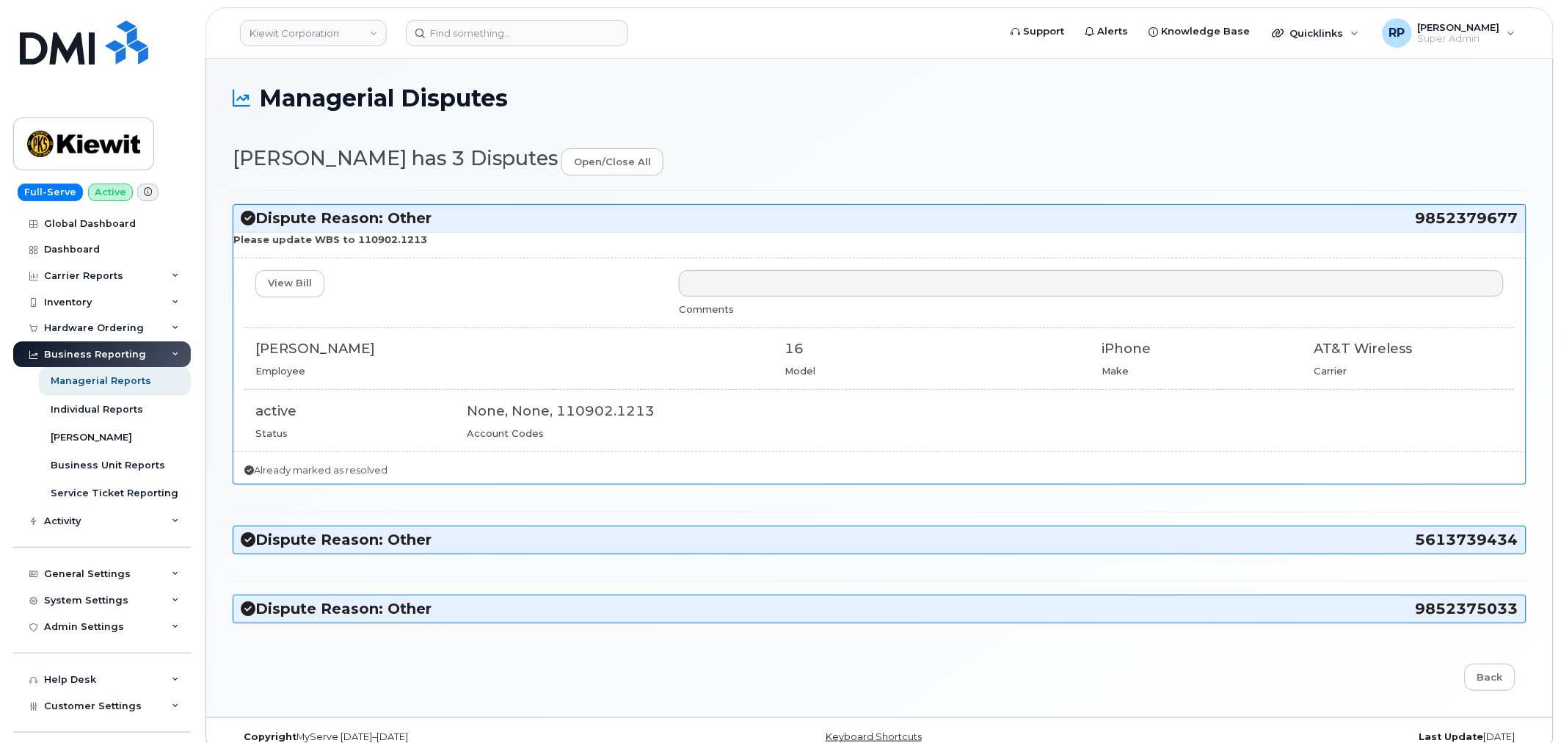
drag, startPoint x: 1446, startPoint y: 219, endPoint x: 1516, endPoint y: 219, distance: 69.7
click at [1516, 219] on h3 "Dispute Reason: Other 9852379677" at bounding box center [880, 218] width 1278 height 20
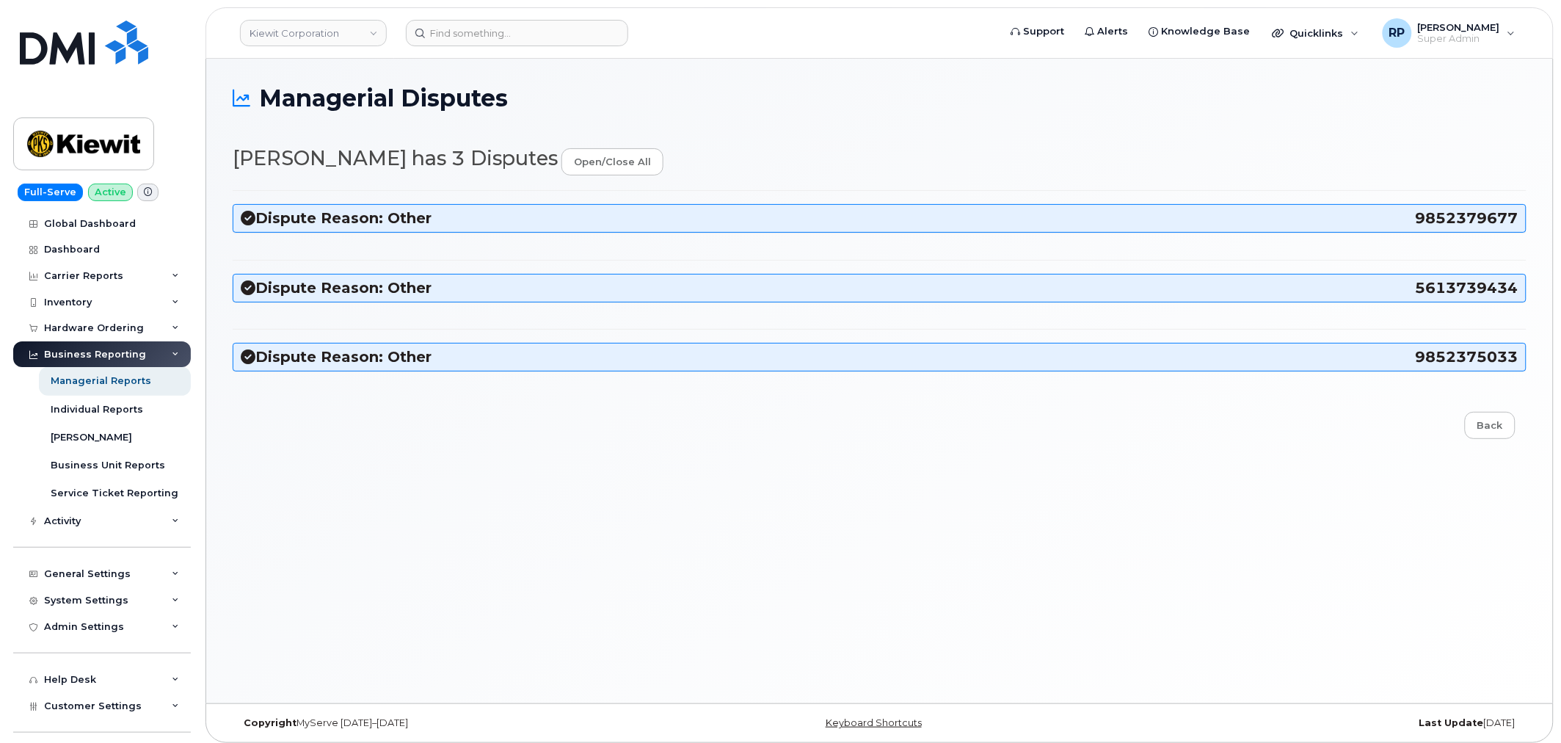
copy h3 "9852379677"
click at [438, 208] on div "Dispute Reason: Other 9852379677" at bounding box center [879, 218] width 1292 height 27
click at [434, 214] on h3 "Dispute Reason: Other 9852379677" at bounding box center [880, 218] width 1278 height 20
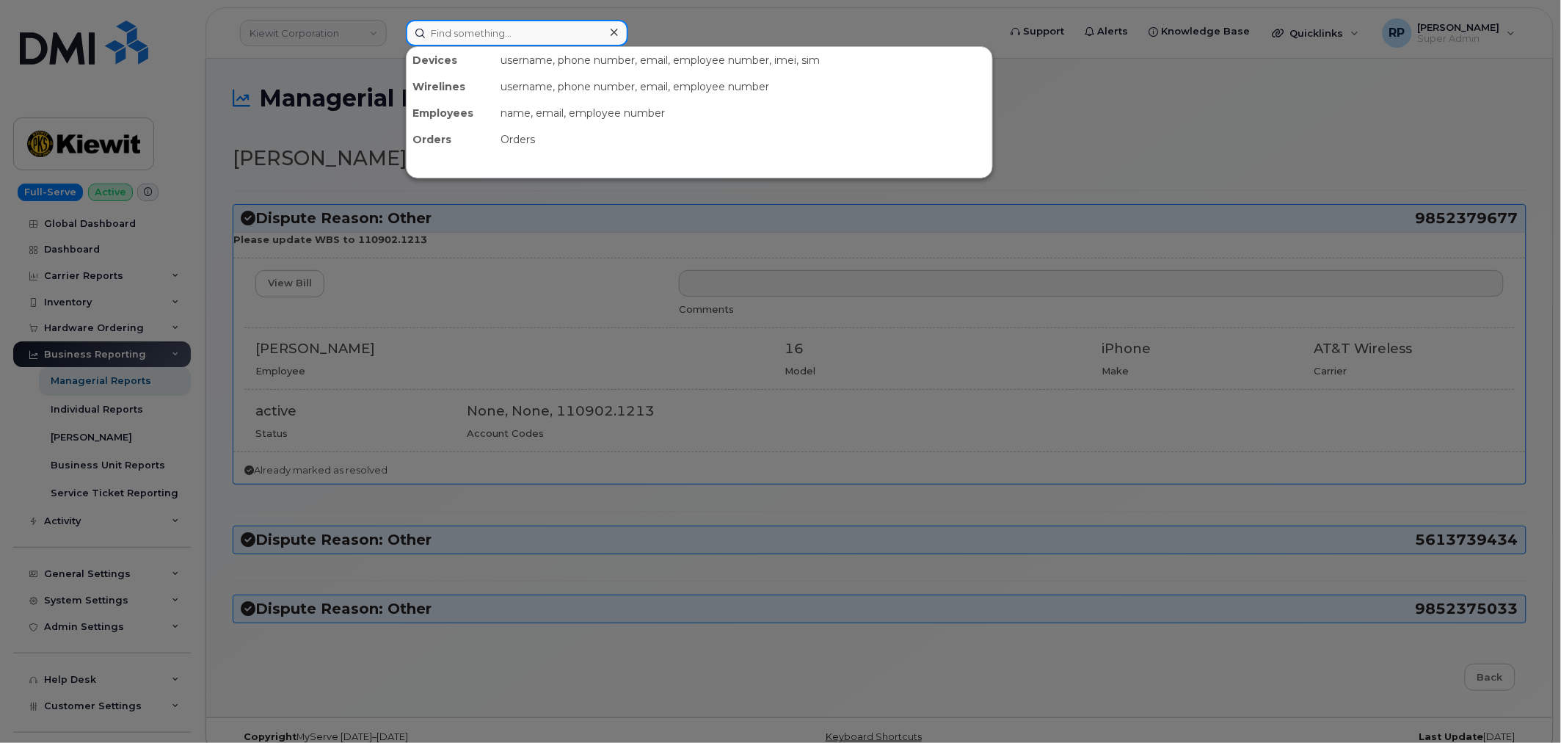
click at [511, 26] on input at bounding box center [517, 33] width 222 height 26
paste input "7138875626"
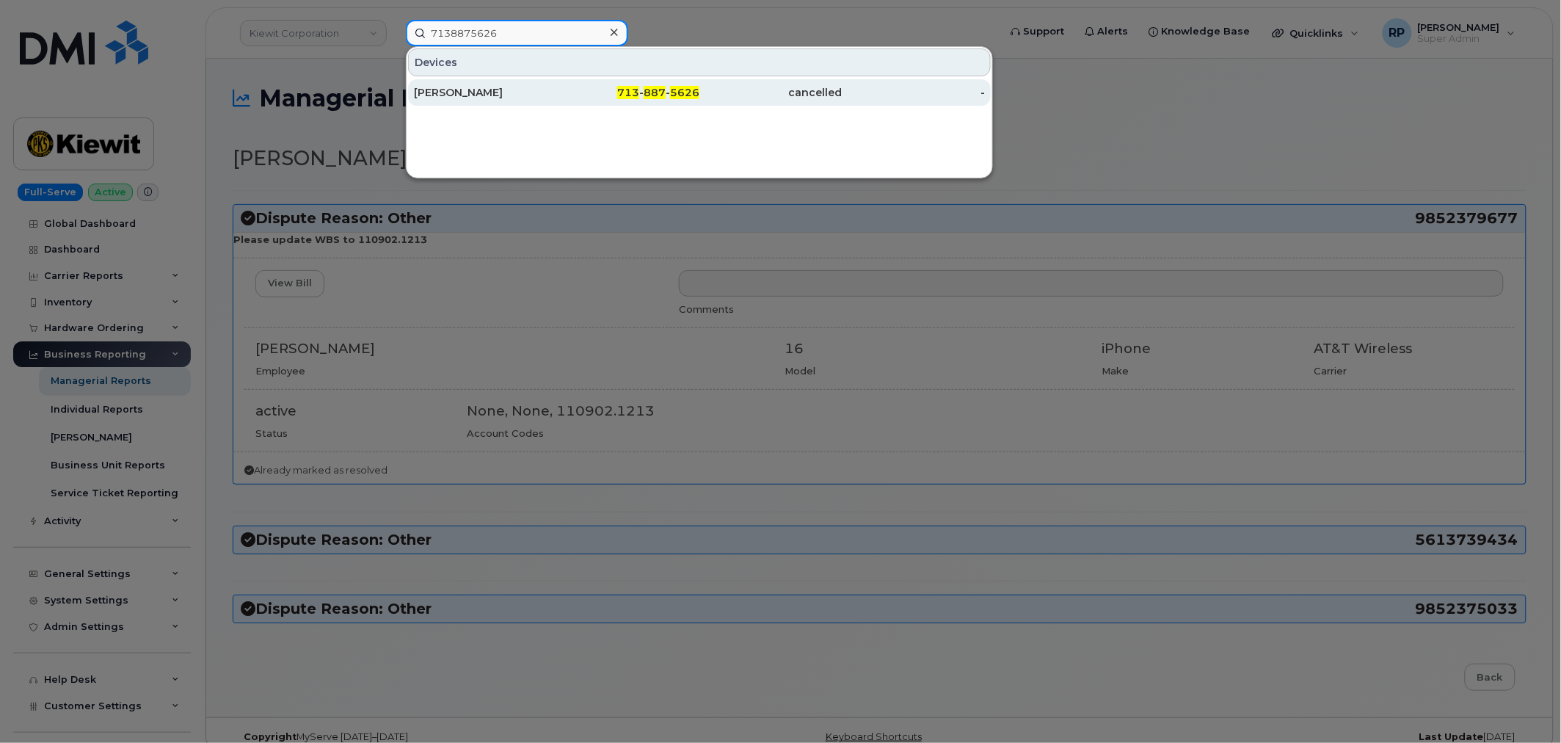
type input "7138875626"
click at [554, 92] on div "SAIDEE PORRAS" at bounding box center [485, 92] width 143 height 15
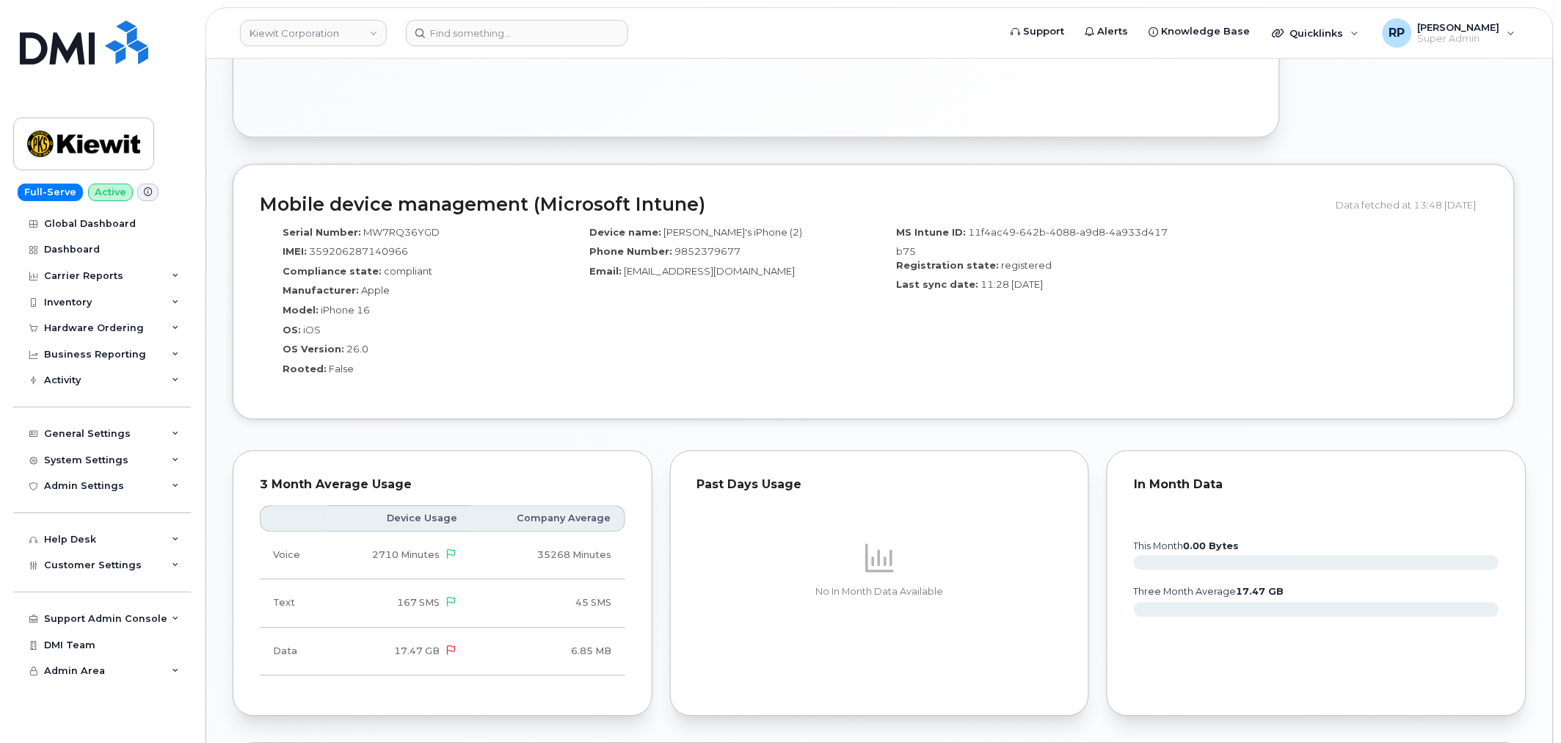
scroll to position [679, 0]
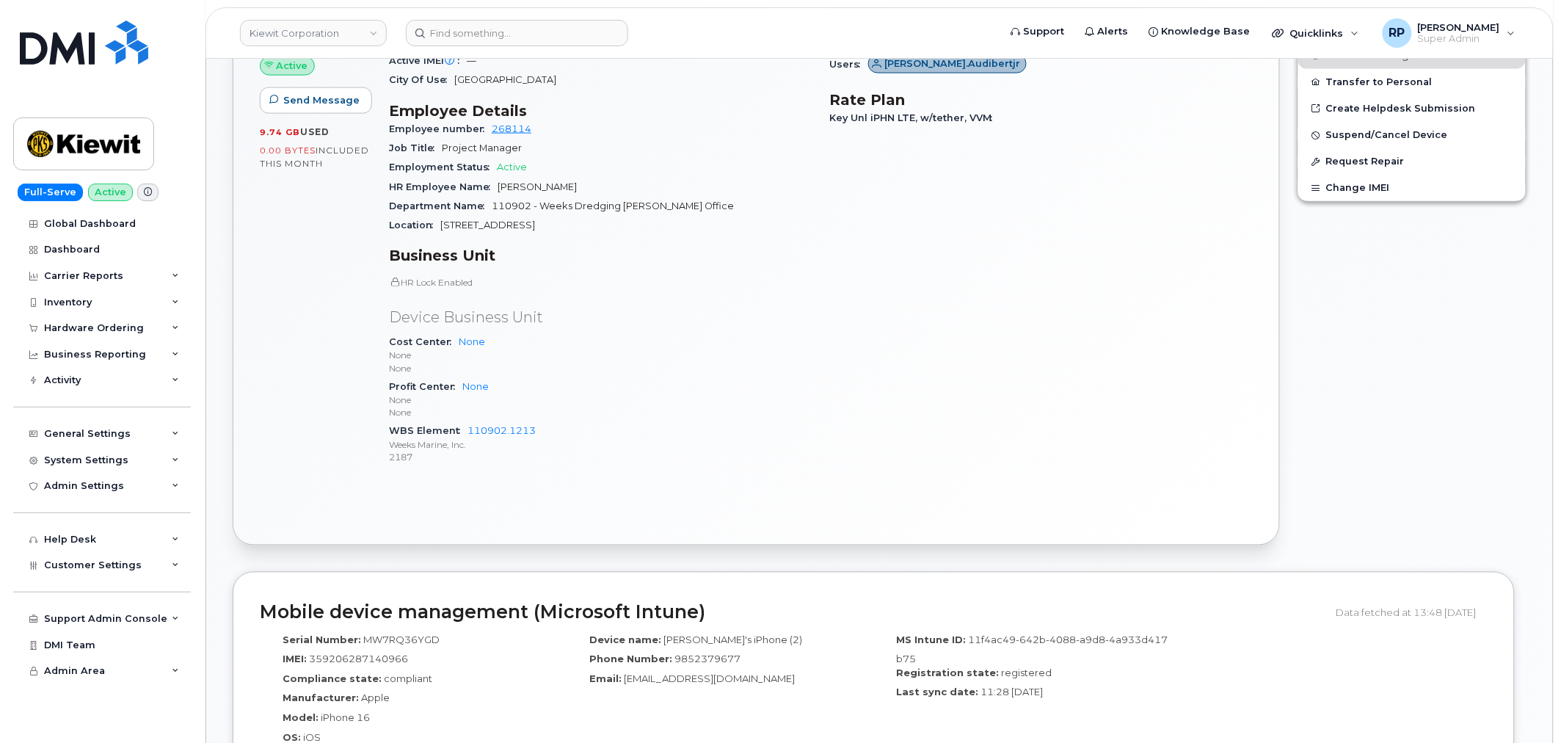
click at [471, 536] on div "Active Send Message 9.74 GB  used 0.00 Bytes  included this month Device Detail…" at bounding box center [756, 215] width 1046 height 659
click at [98, 435] on div "General Settings" at bounding box center [87, 434] width 87 height 12
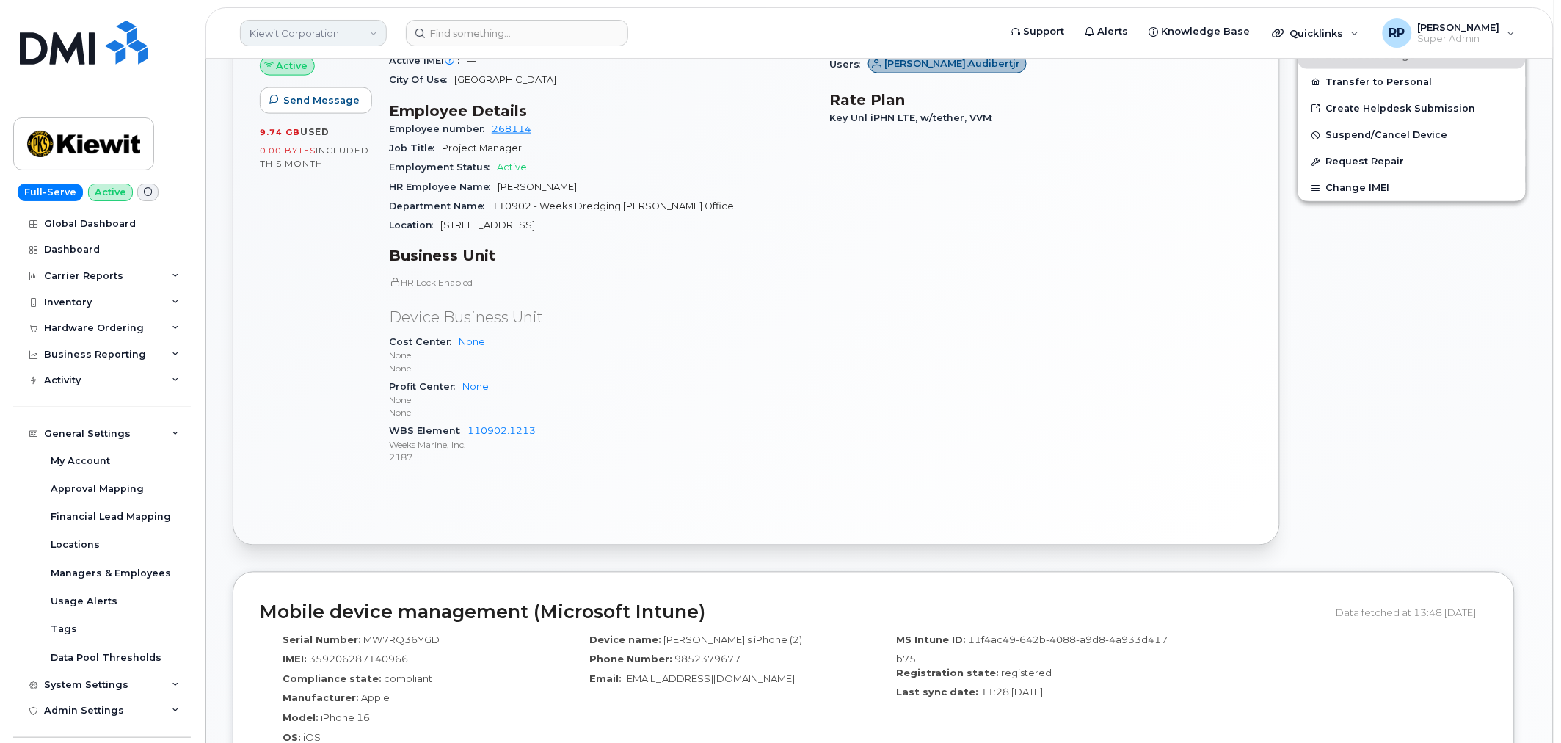
click at [326, 27] on link "Kiewit Corporation" at bounding box center [313, 33] width 147 height 26
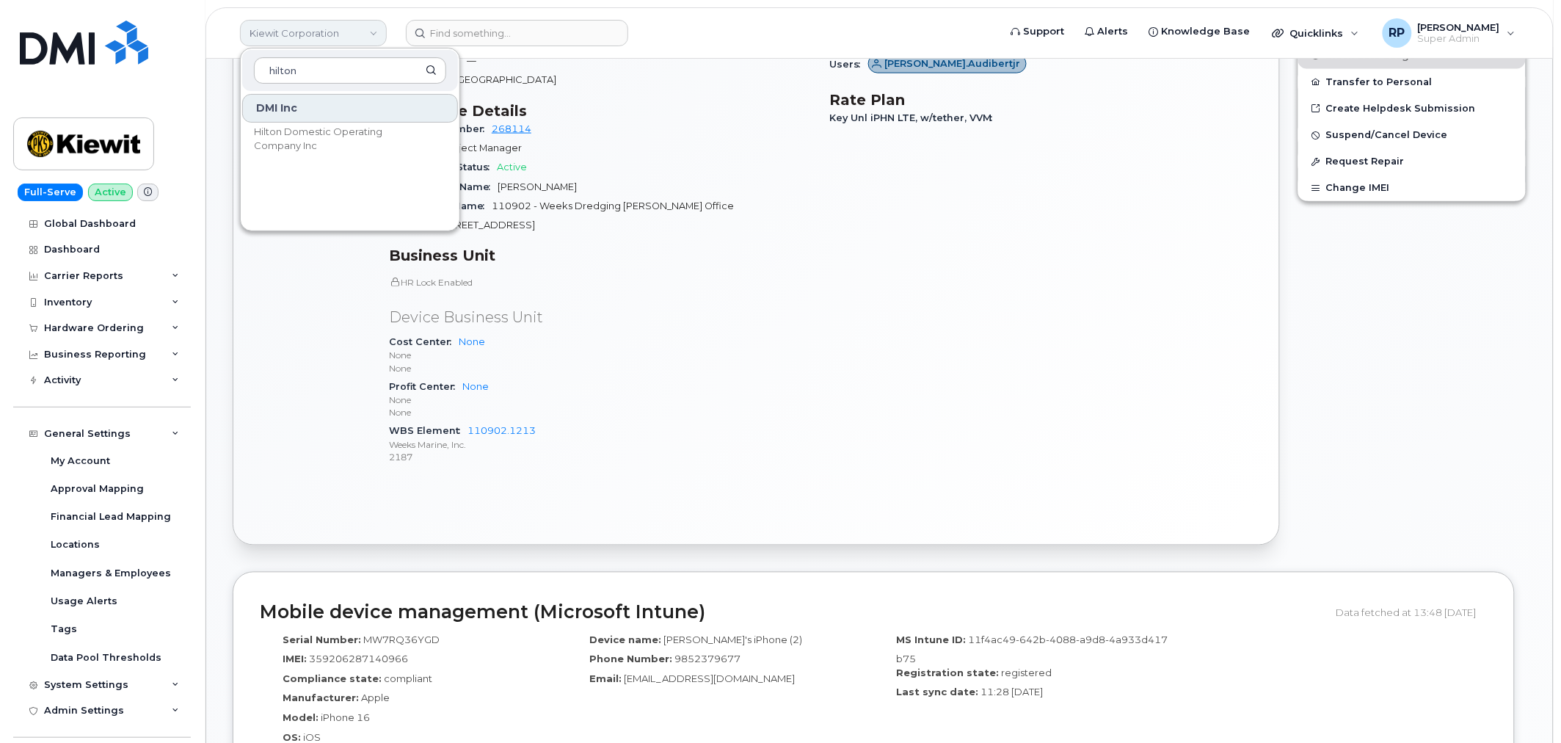
type input "hilton"
click at [321, 134] on span "Hilton Domestic Operating Company Inc" at bounding box center [338, 139] width 169 height 29
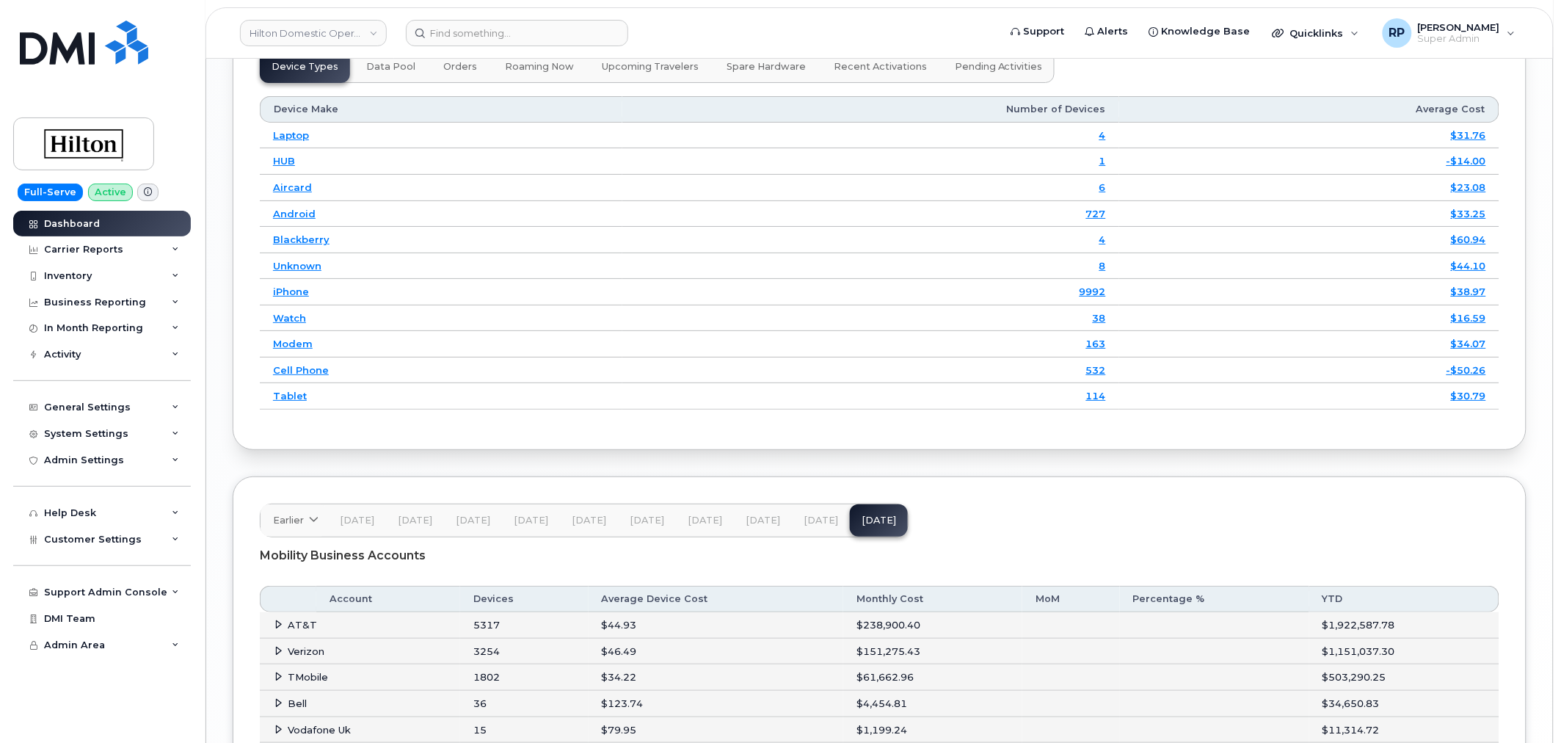
scroll to position [2038, 0]
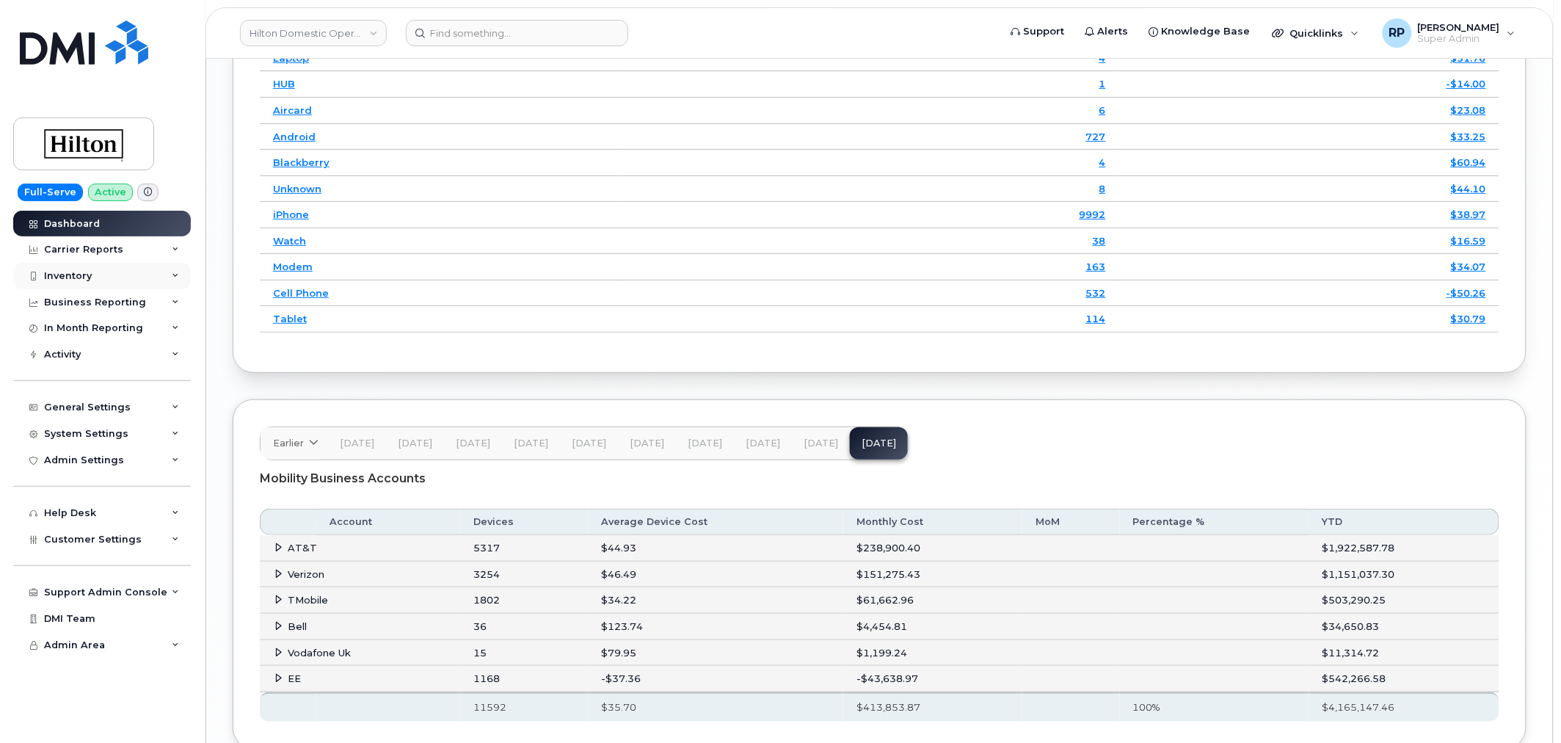
click at [94, 274] on div "Inventory" at bounding box center [102, 276] width 178 height 26
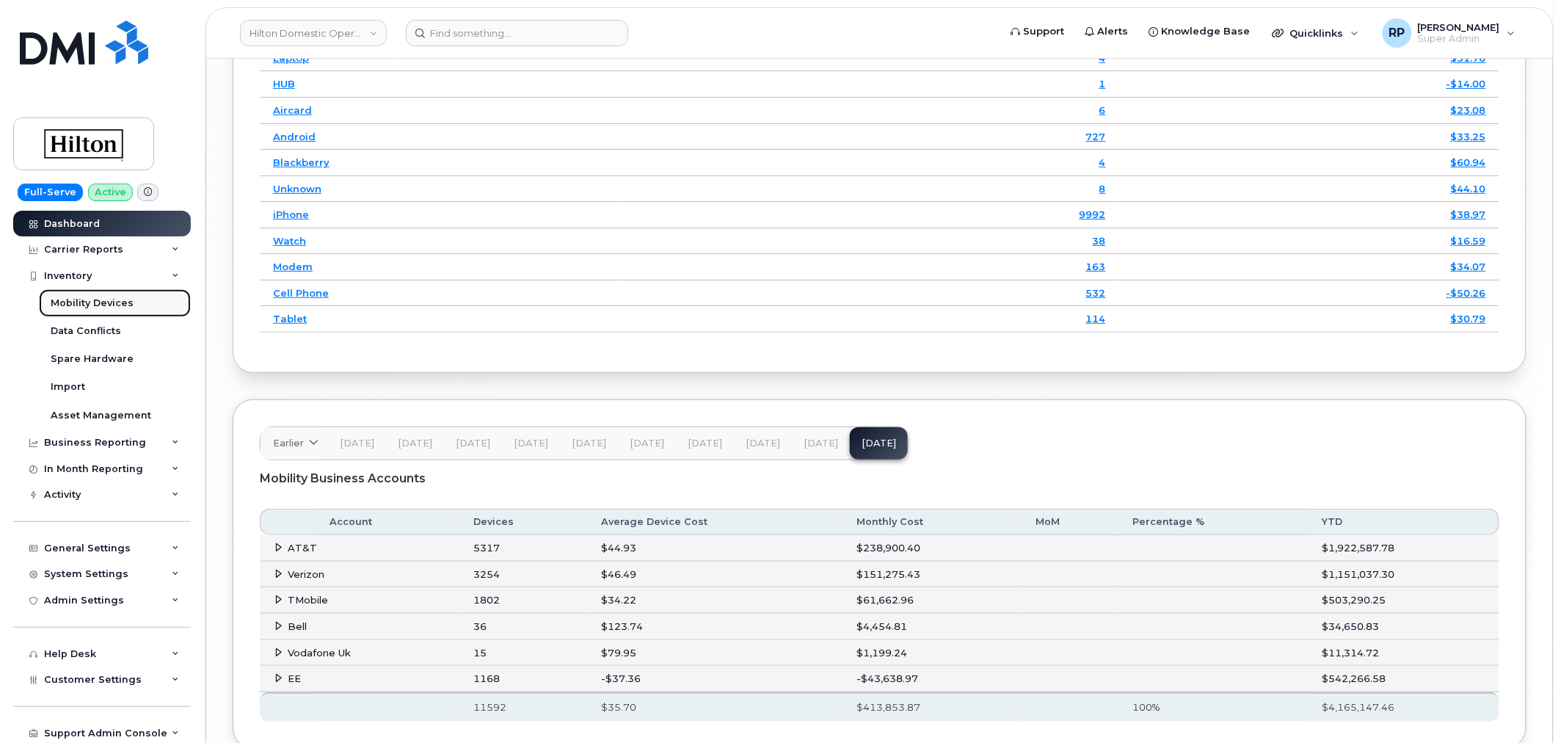
click at [103, 304] on div "Mobility Devices" at bounding box center [92, 302] width 83 height 13
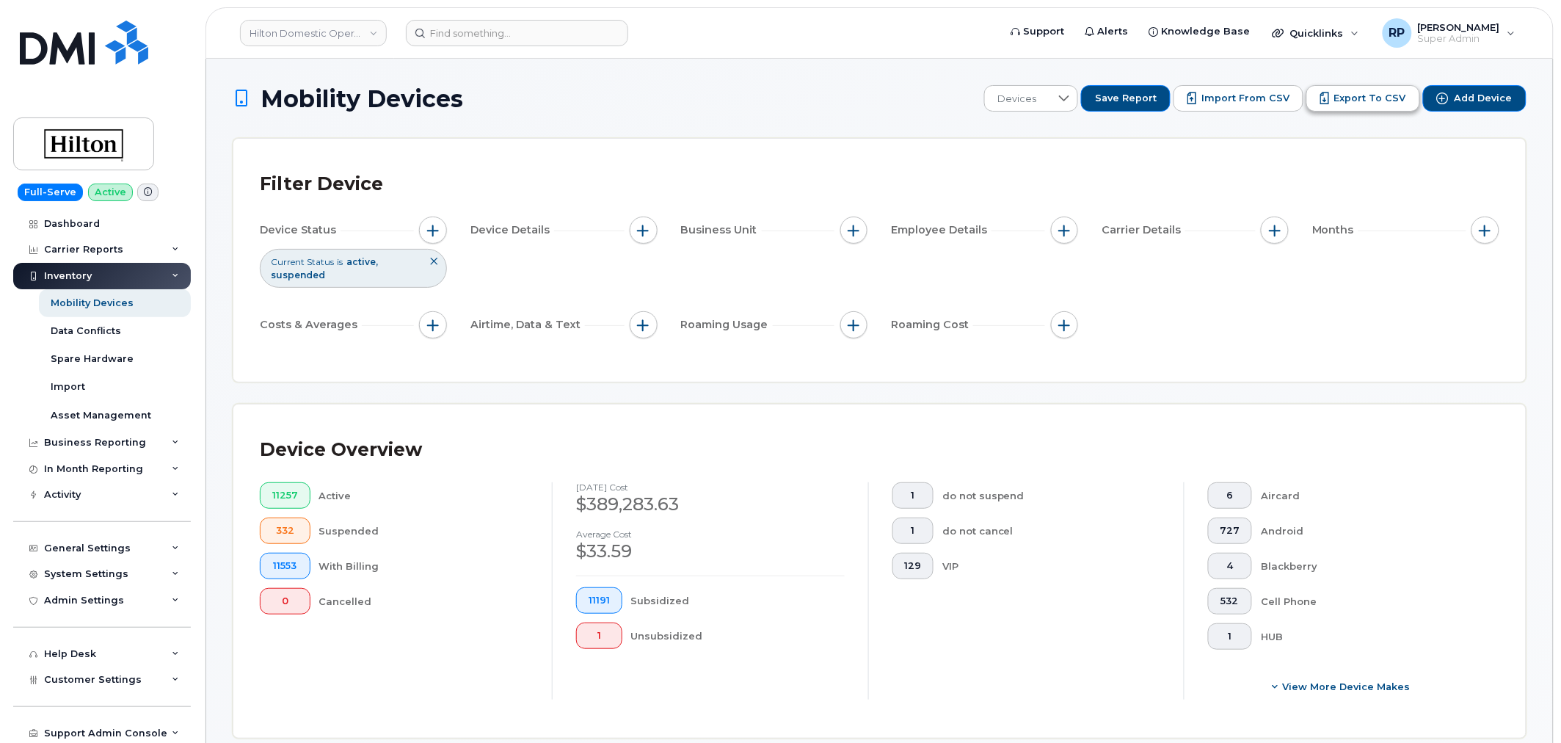
click at [1350, 98] on span "Export to CSV" at bounding box center [1370, 98] width 72 height 13
click at [1275, 101] on span "Import from CSV" at bounding box center [1245, 98] width 88 height 13
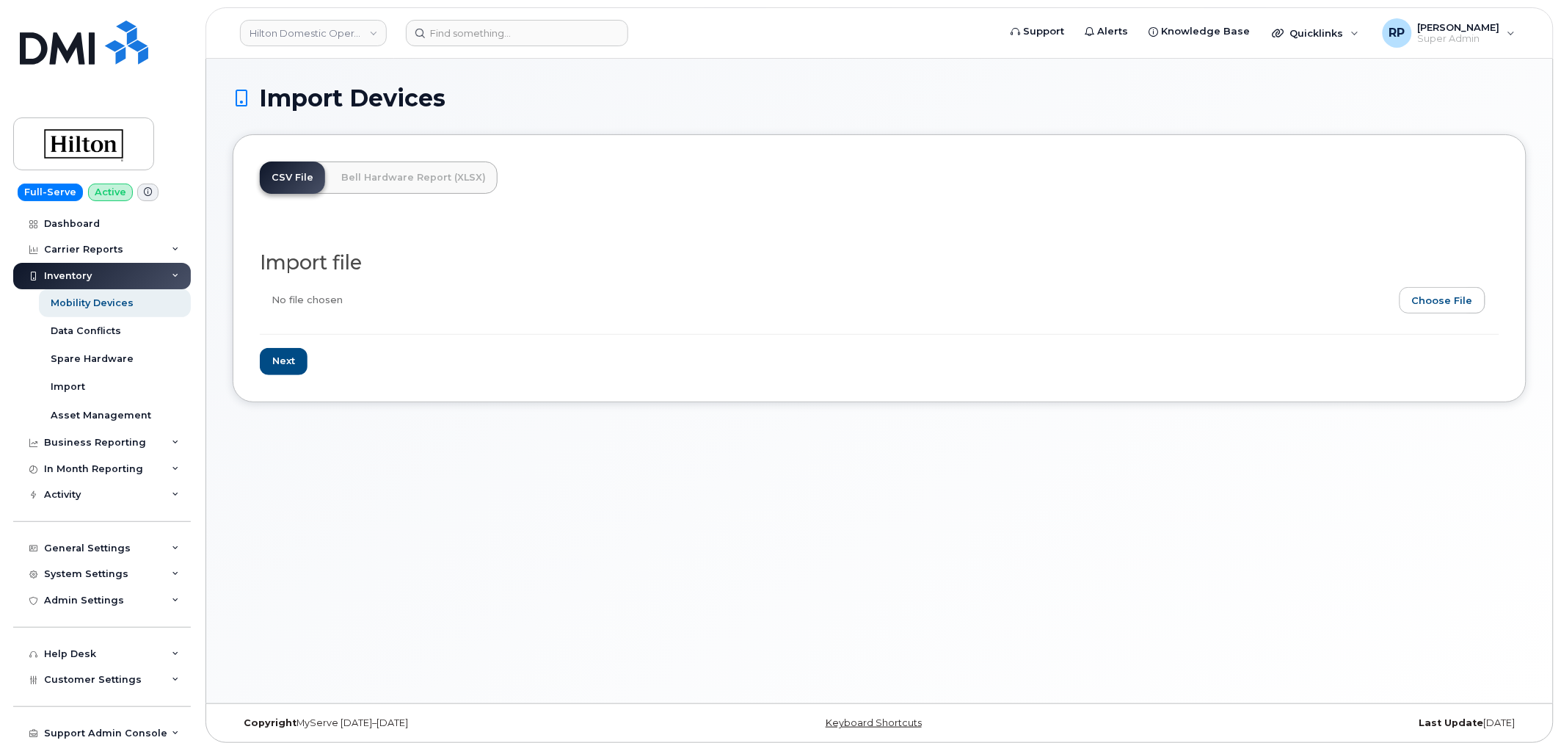
click at [1424, 288] on input "file" at bounding box center [874, 304] width 1228 height 34
type input "C:\fakepath\Hilton AT&T 05065799_Potential ETF Report_[DATE].csv"
click at [268, 354] on input "Next" at bounding box center [284, 361] width 48 height 27
type input "Loading..."
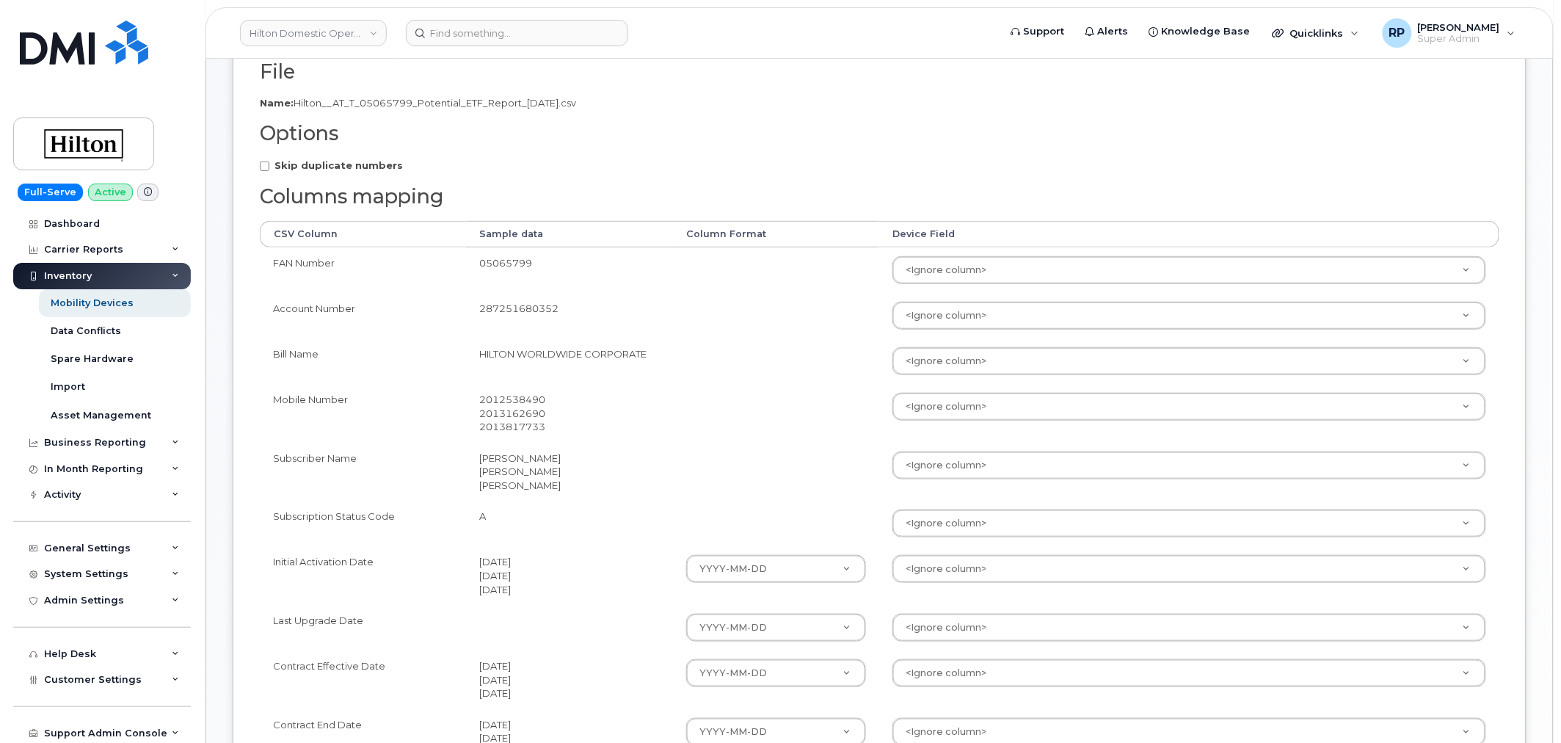
scroll to position [272, 0]
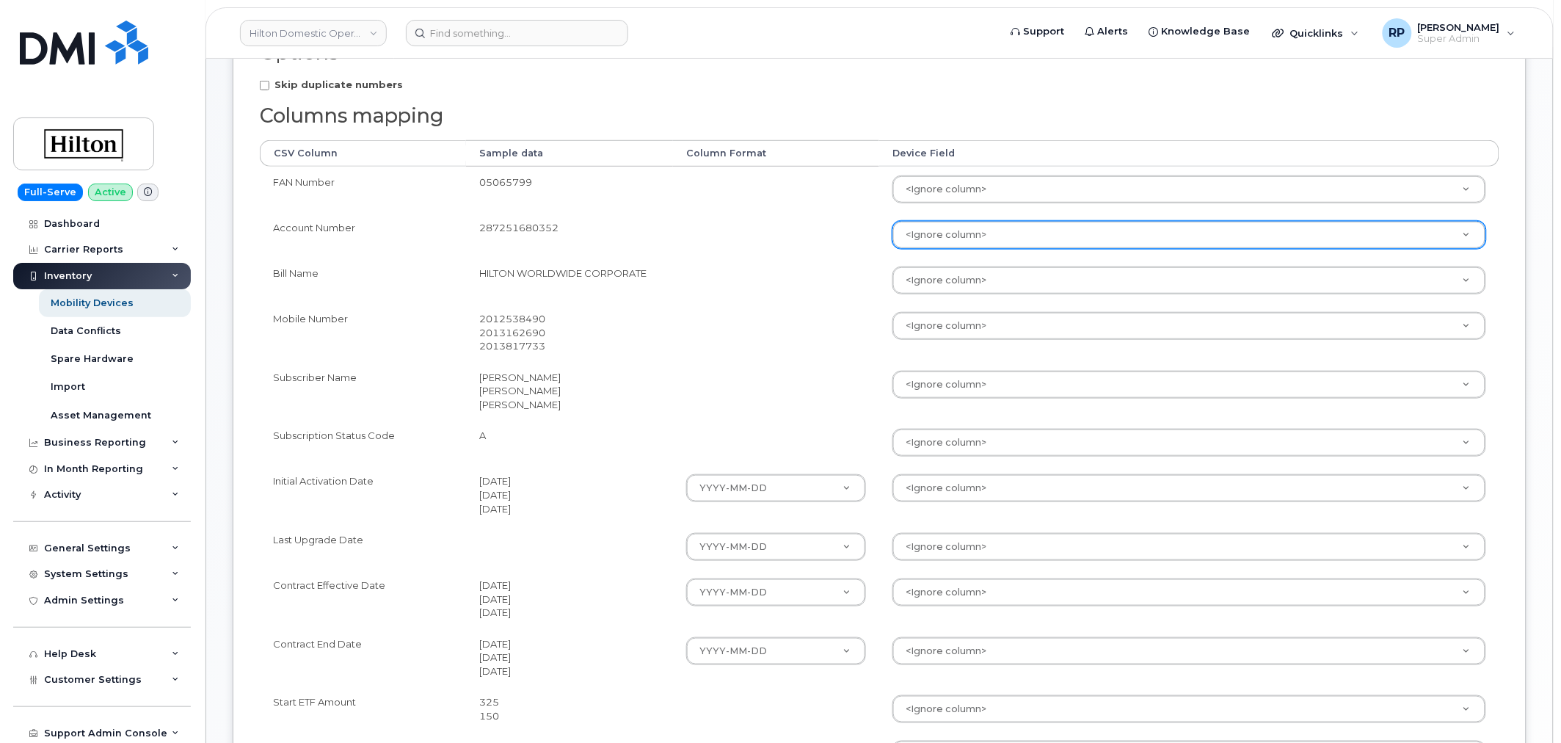
type input "a"
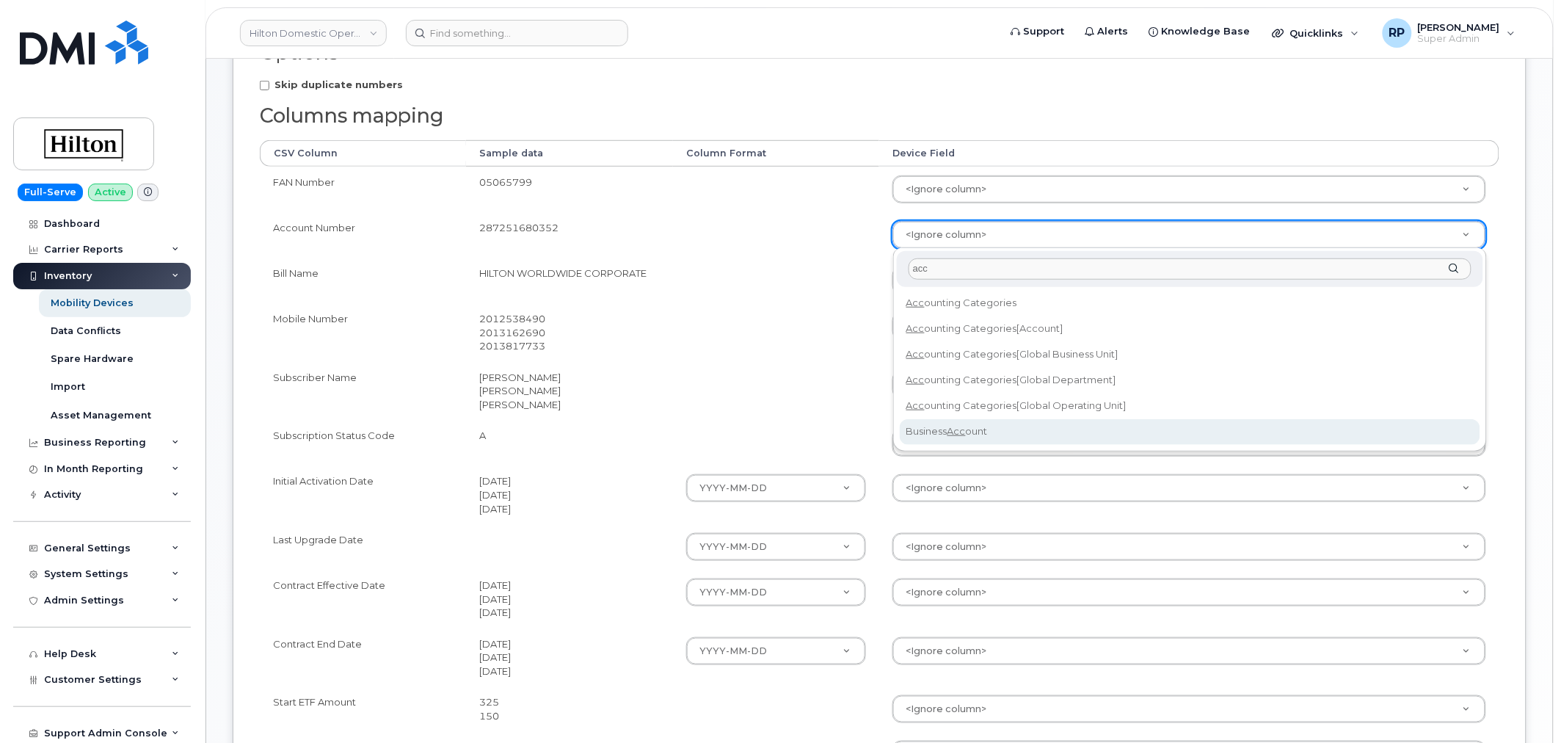
type input "acc"
select select "business_account_id"
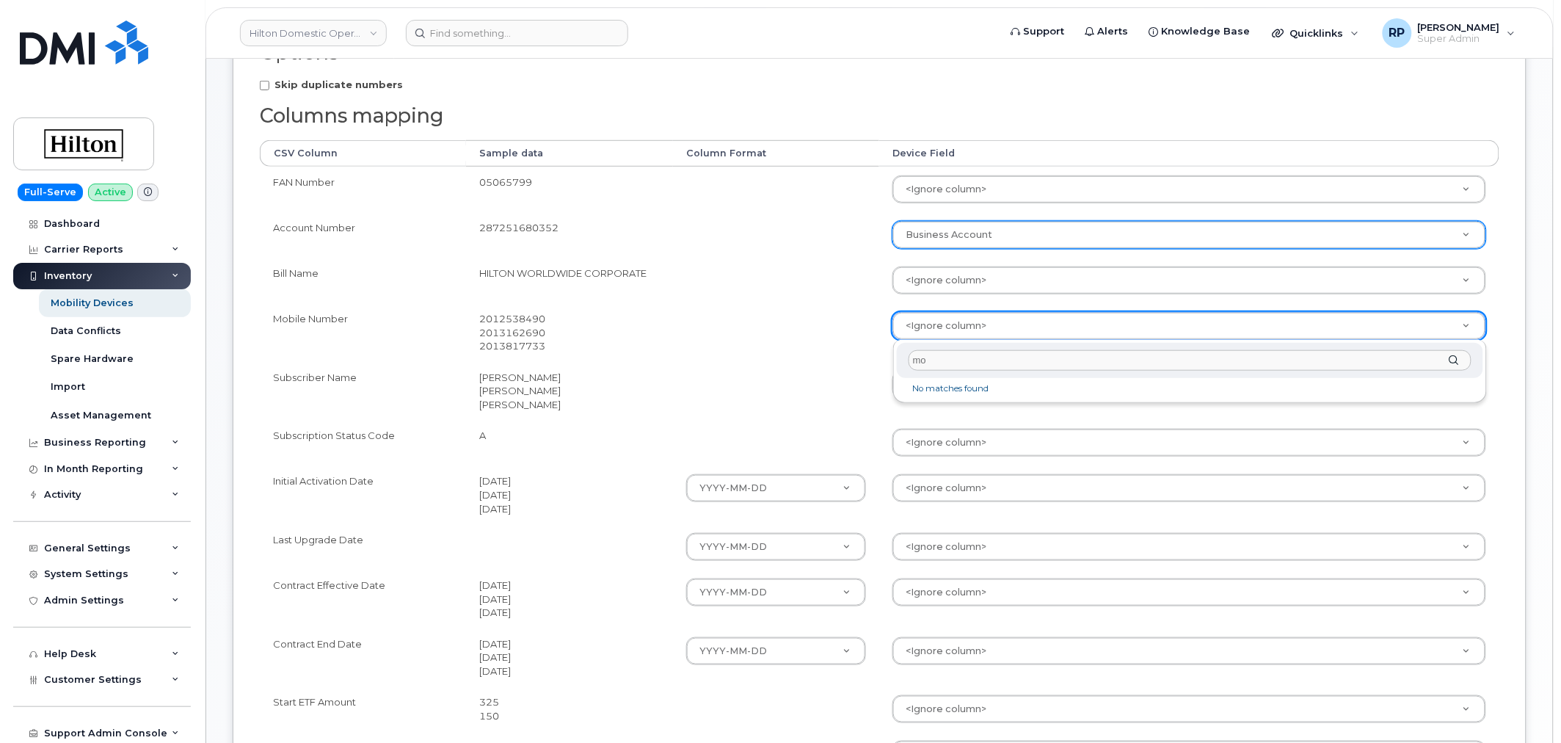
type input "m"
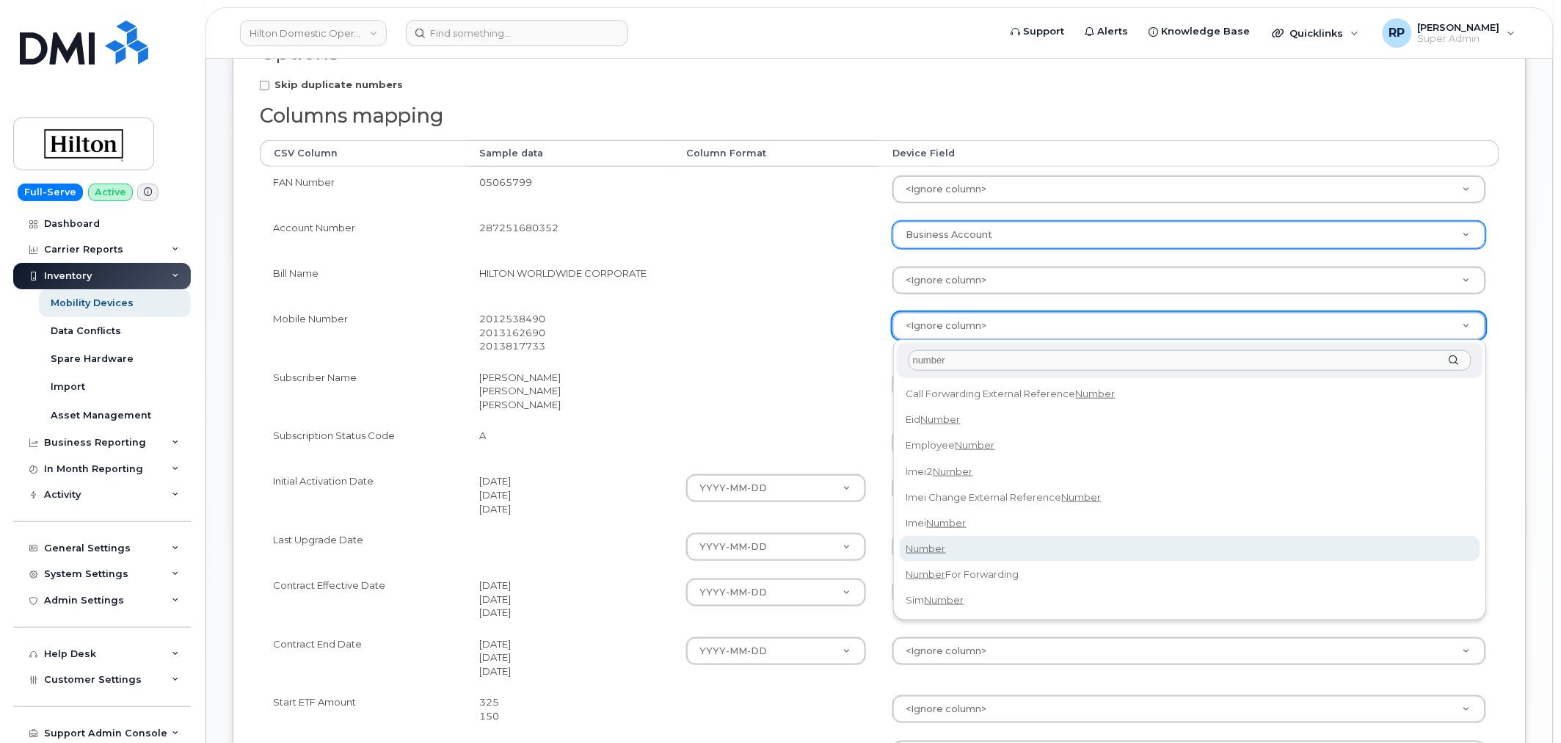
type input "number"
select select "number"
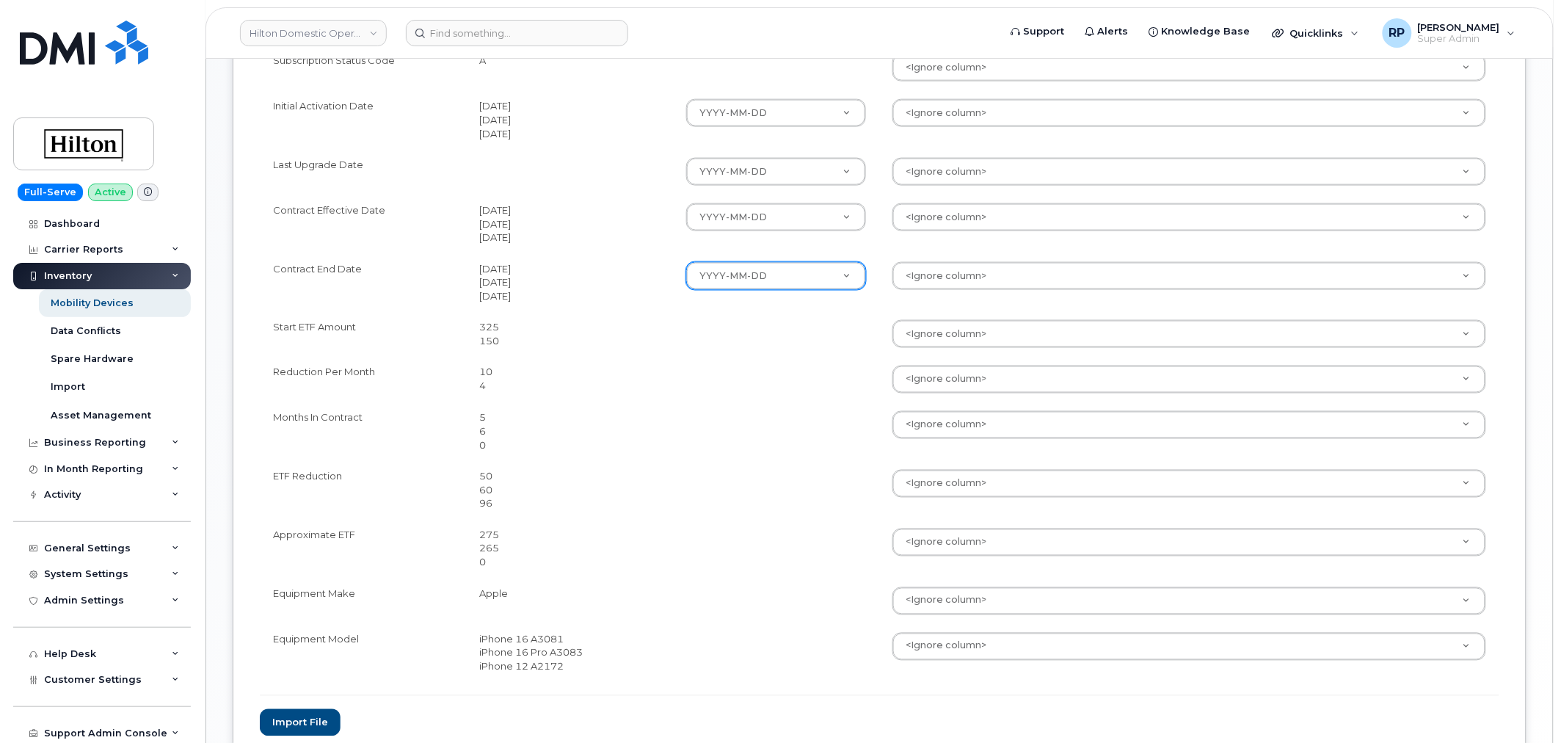
scroll to position [679, 0]
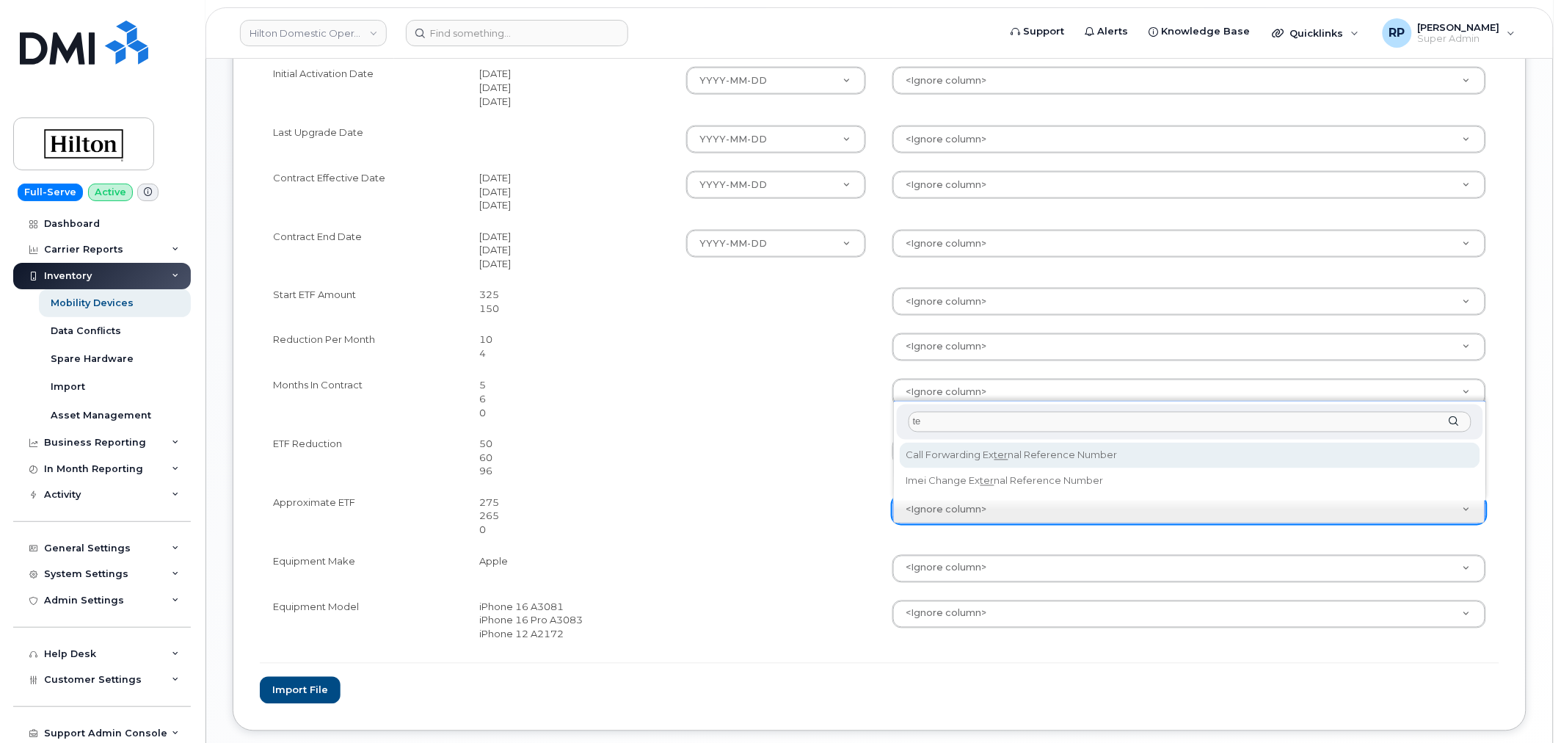
type input "t"
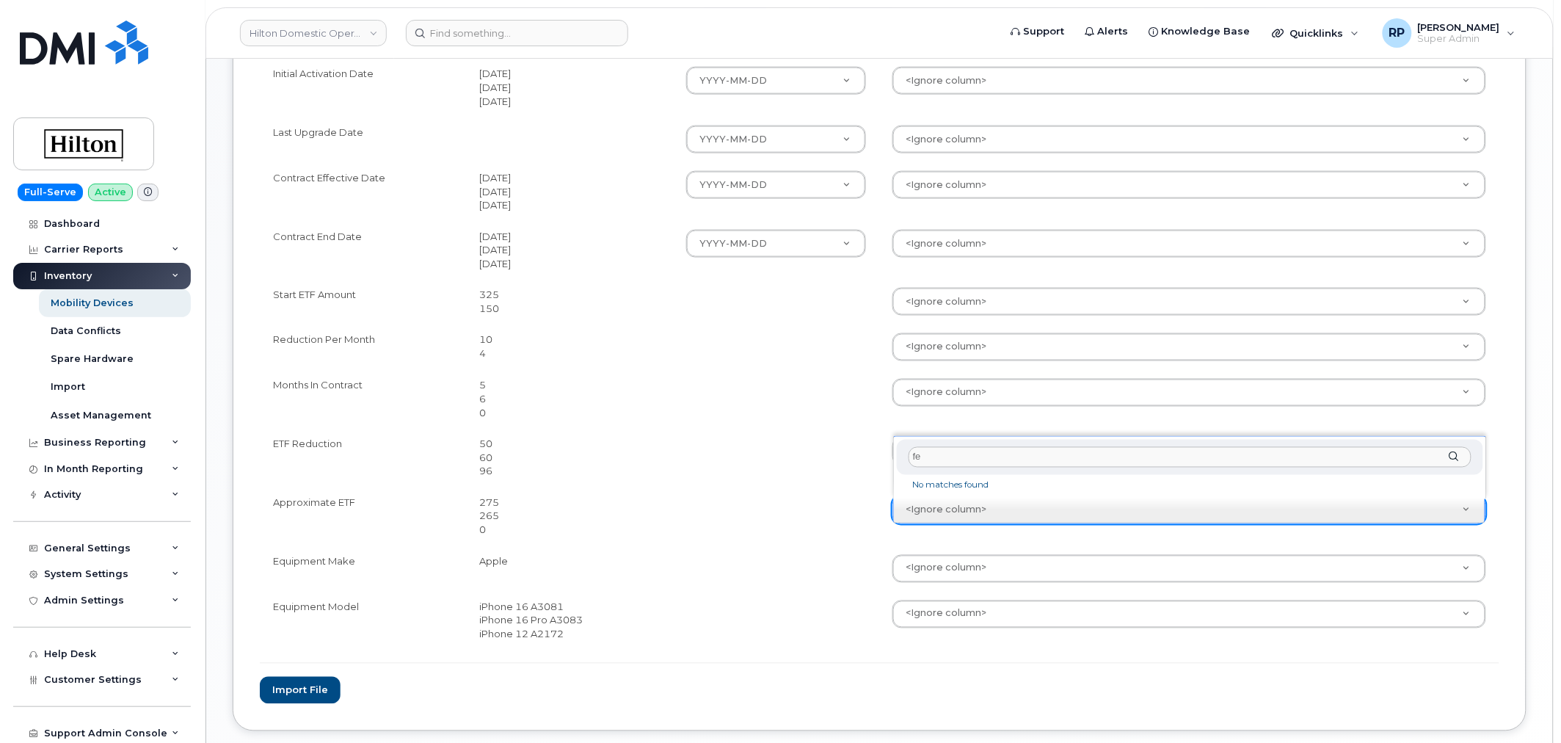
type input "f"
type input "c"
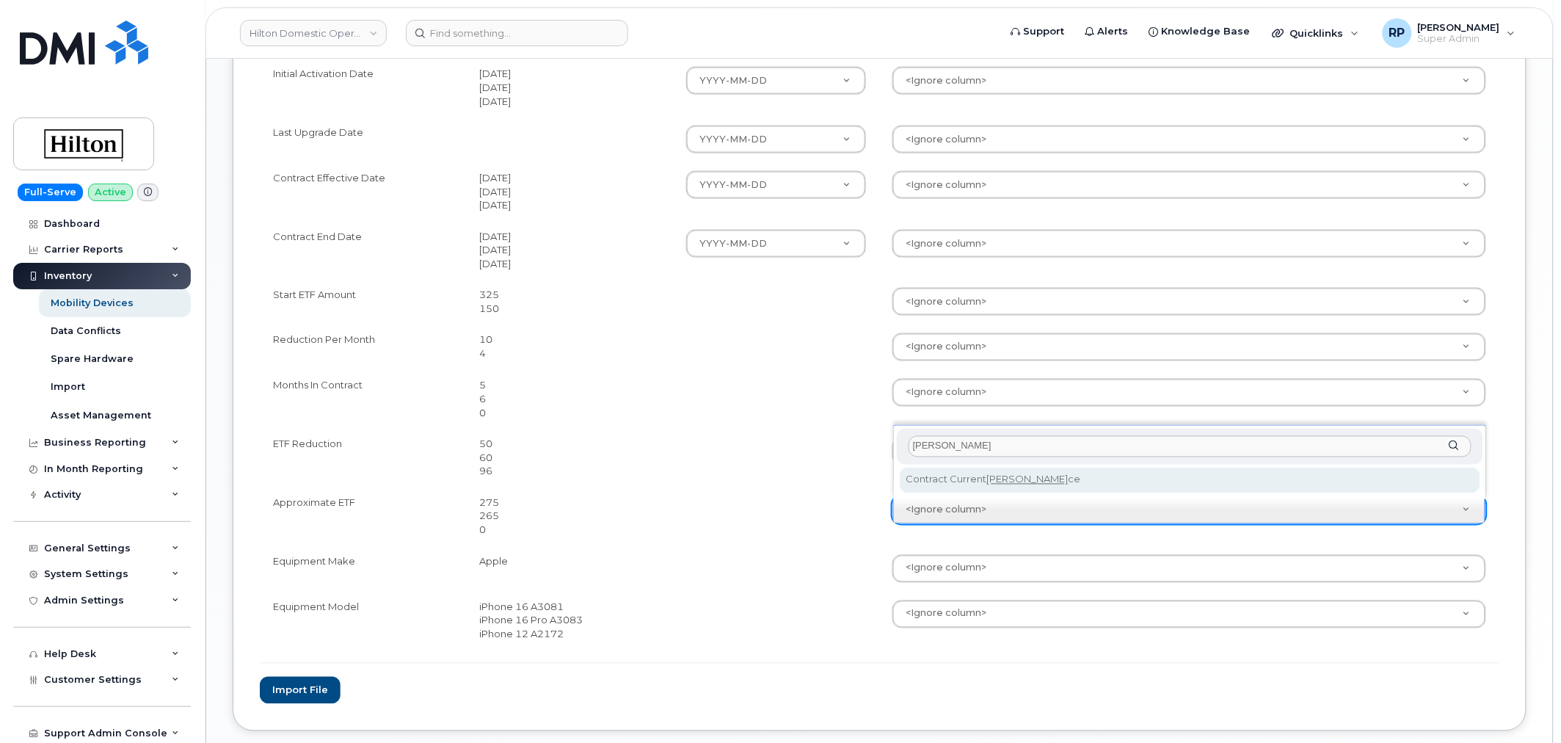
drag, startPoint x: 950, startPoint y: 446, endPoint x: 867, endPoint y: 449, distance: 82.2
click at [867, 449] on body "Hilton Domestic Operating Company Inc Support Alerts Knowledge Base Quicklinks …" at bounding box center [780, 73] width 1561 height 1505
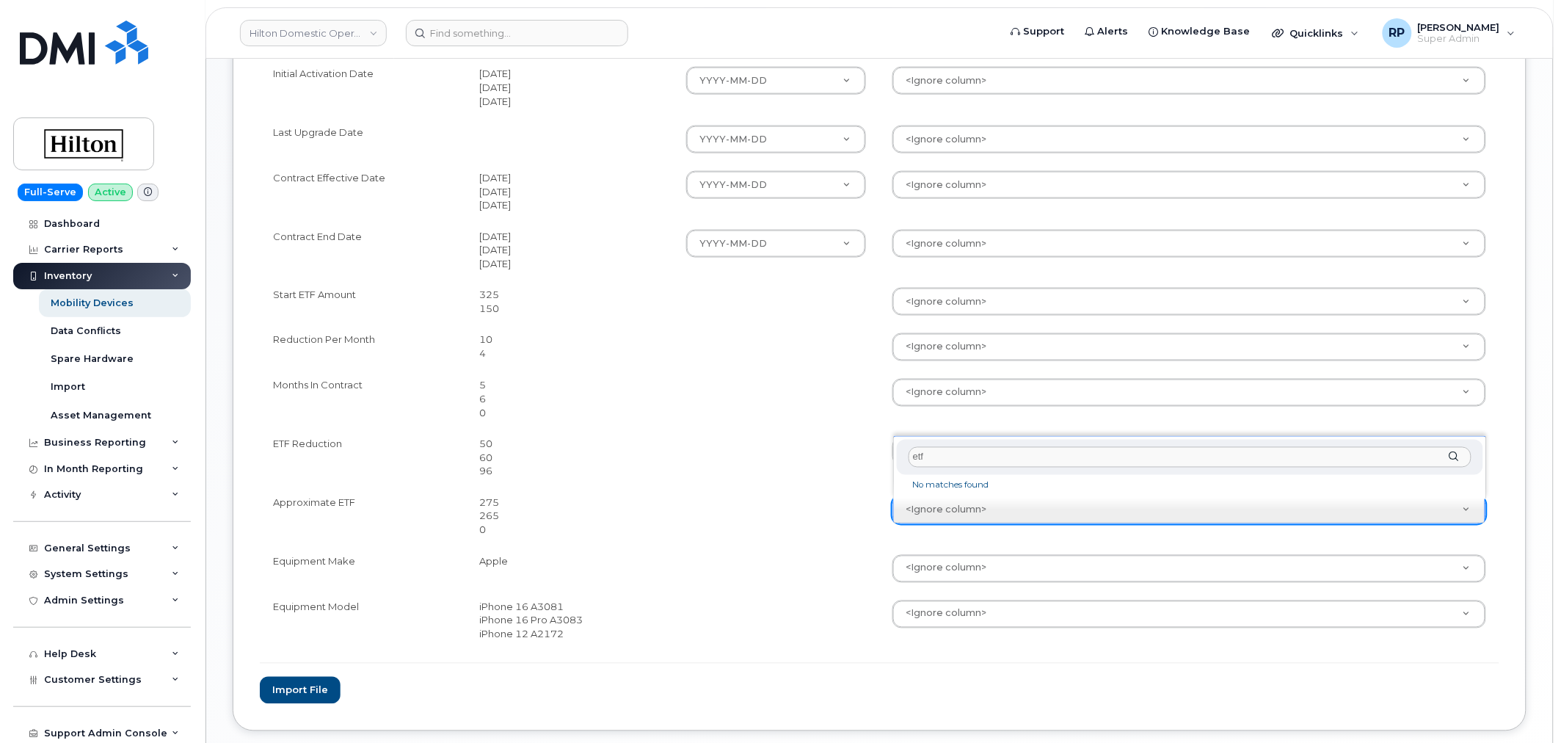
drag, startPoint x: 923, startPoint y: 456, endPoint x: 895, endPoint y: 456, distance: 27.9
click at [897, 456] on div "etf" at bounding box center [1190, 458] width 586 height 36
type input "c"
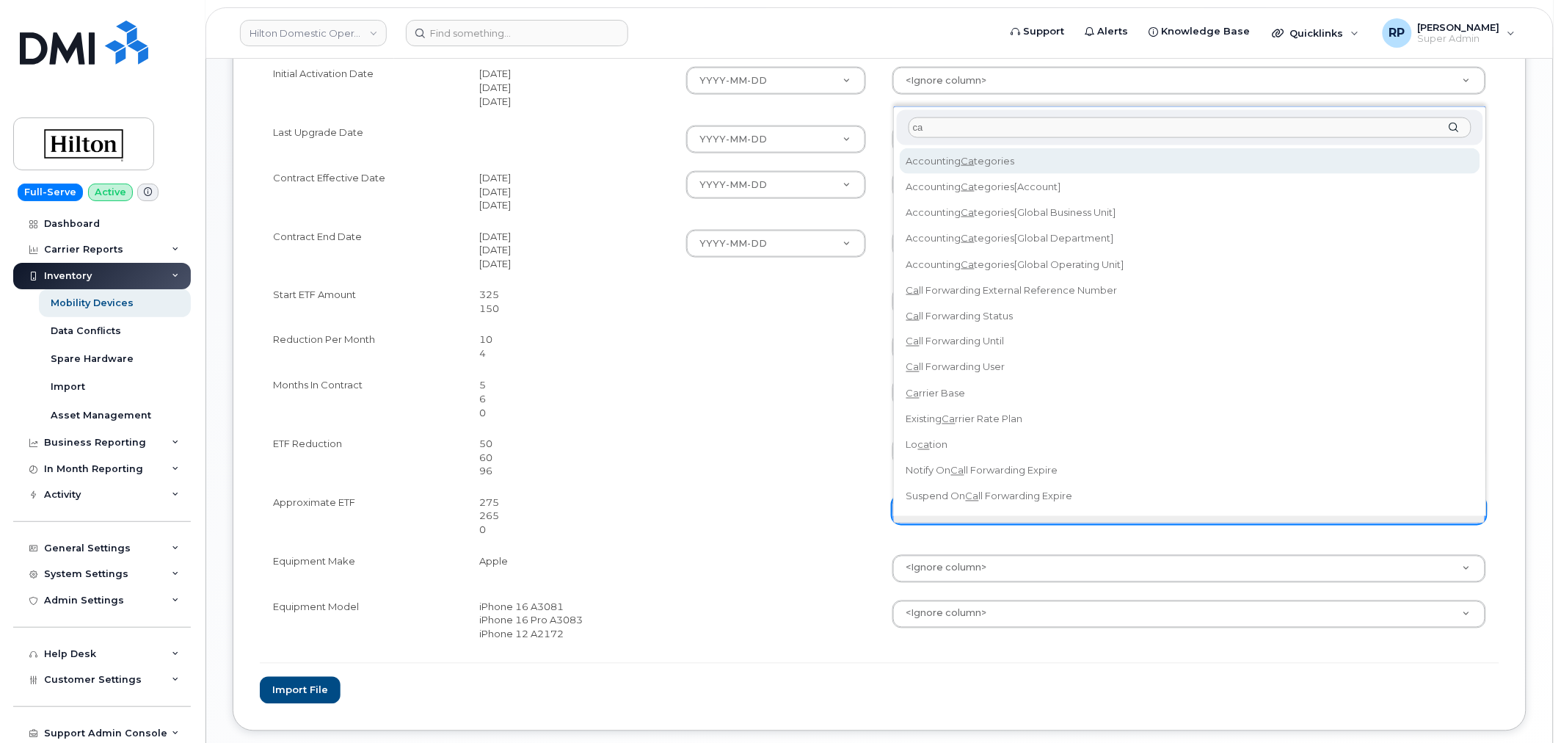
type input "c"
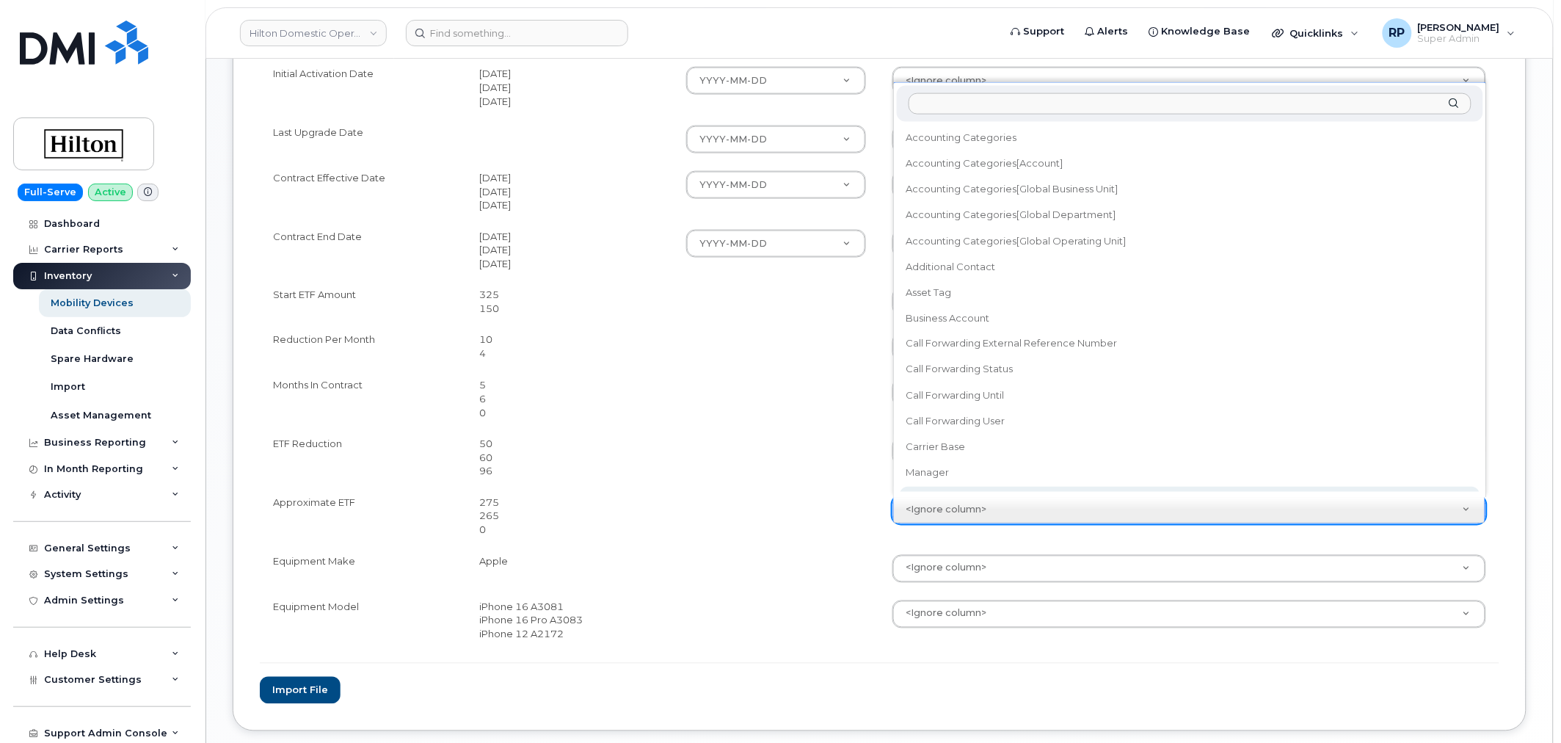
select select "contract_current_balance"
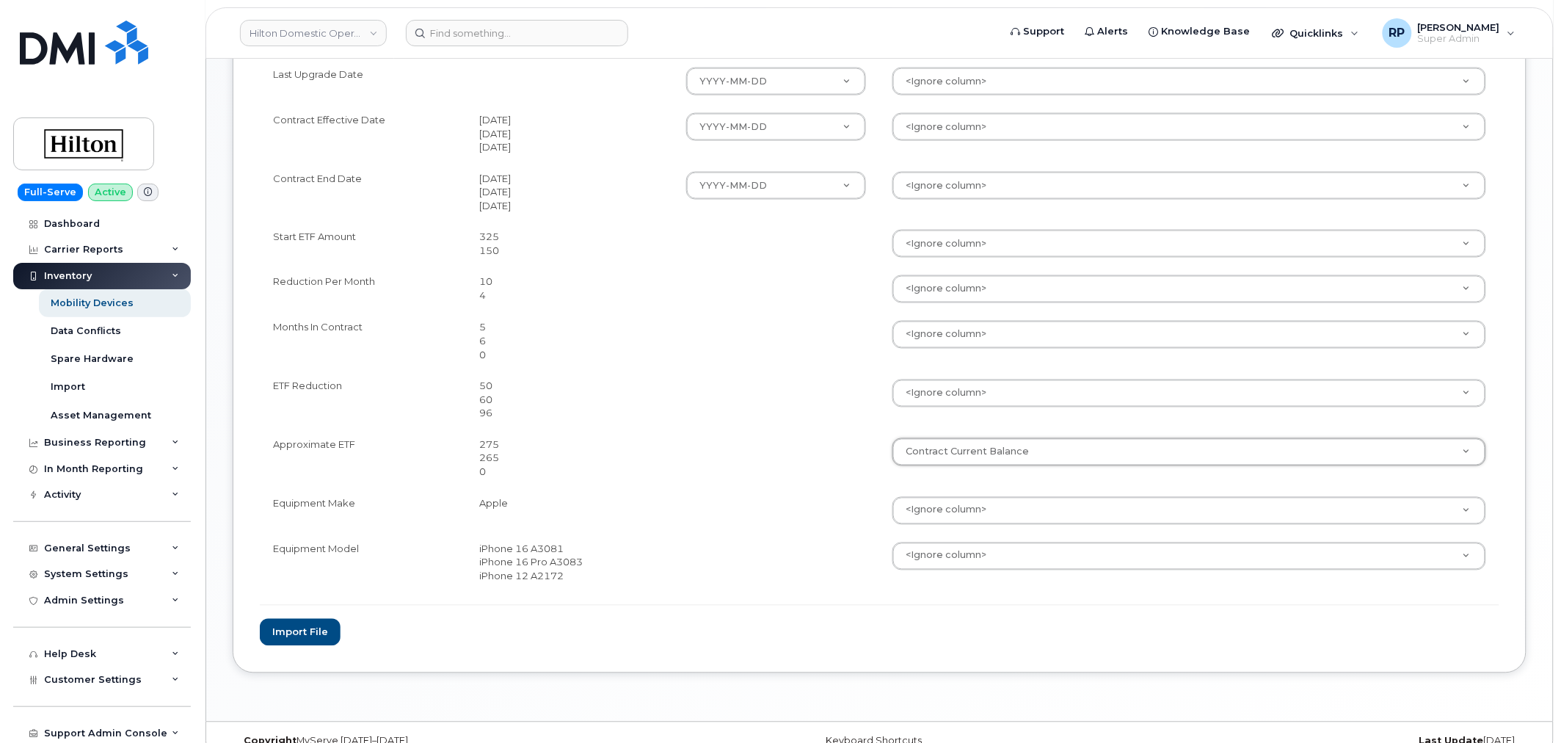
scroll to position [764, 0]
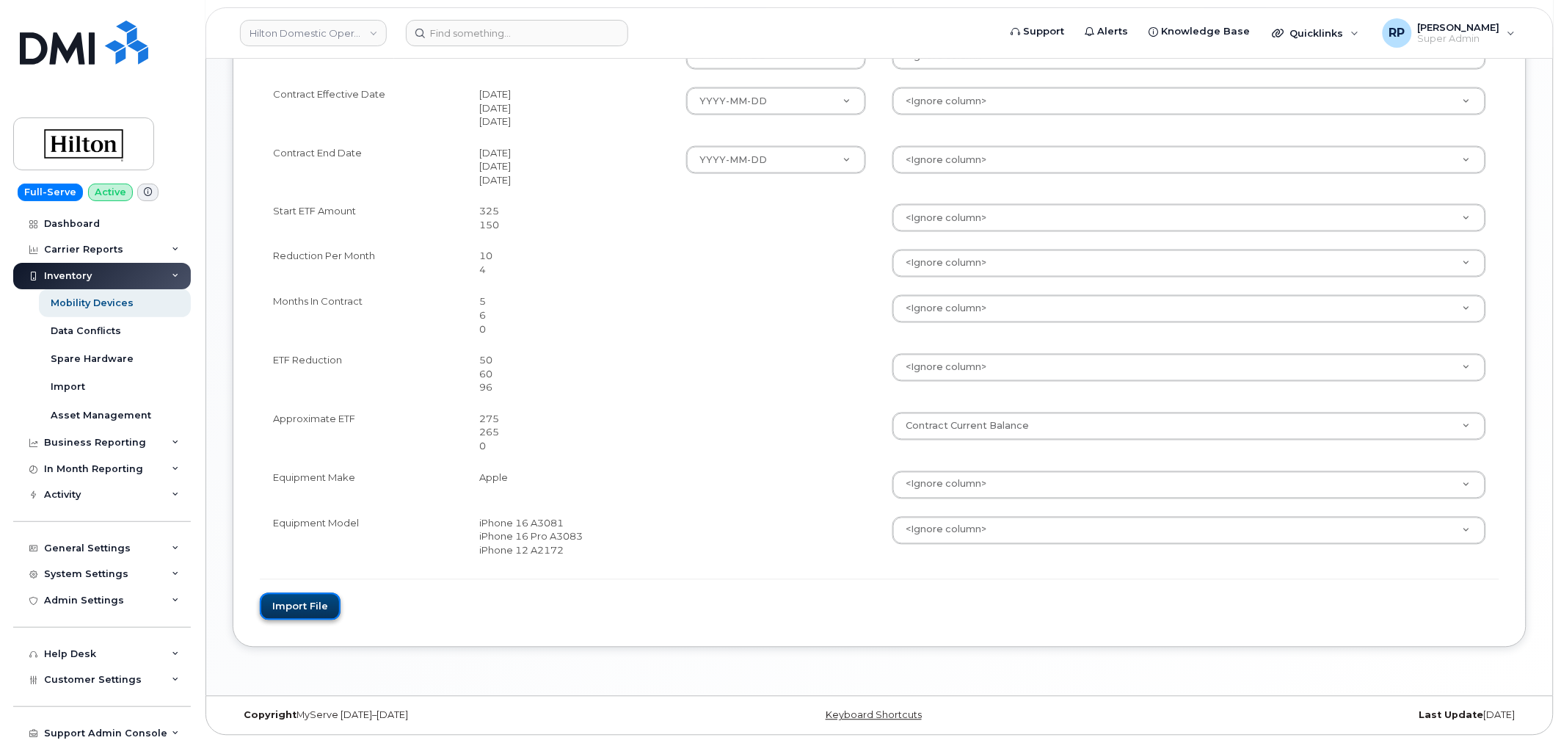
click at [304, 608] on button "Import file" at bounding box center [300, 606] width 81 height 27
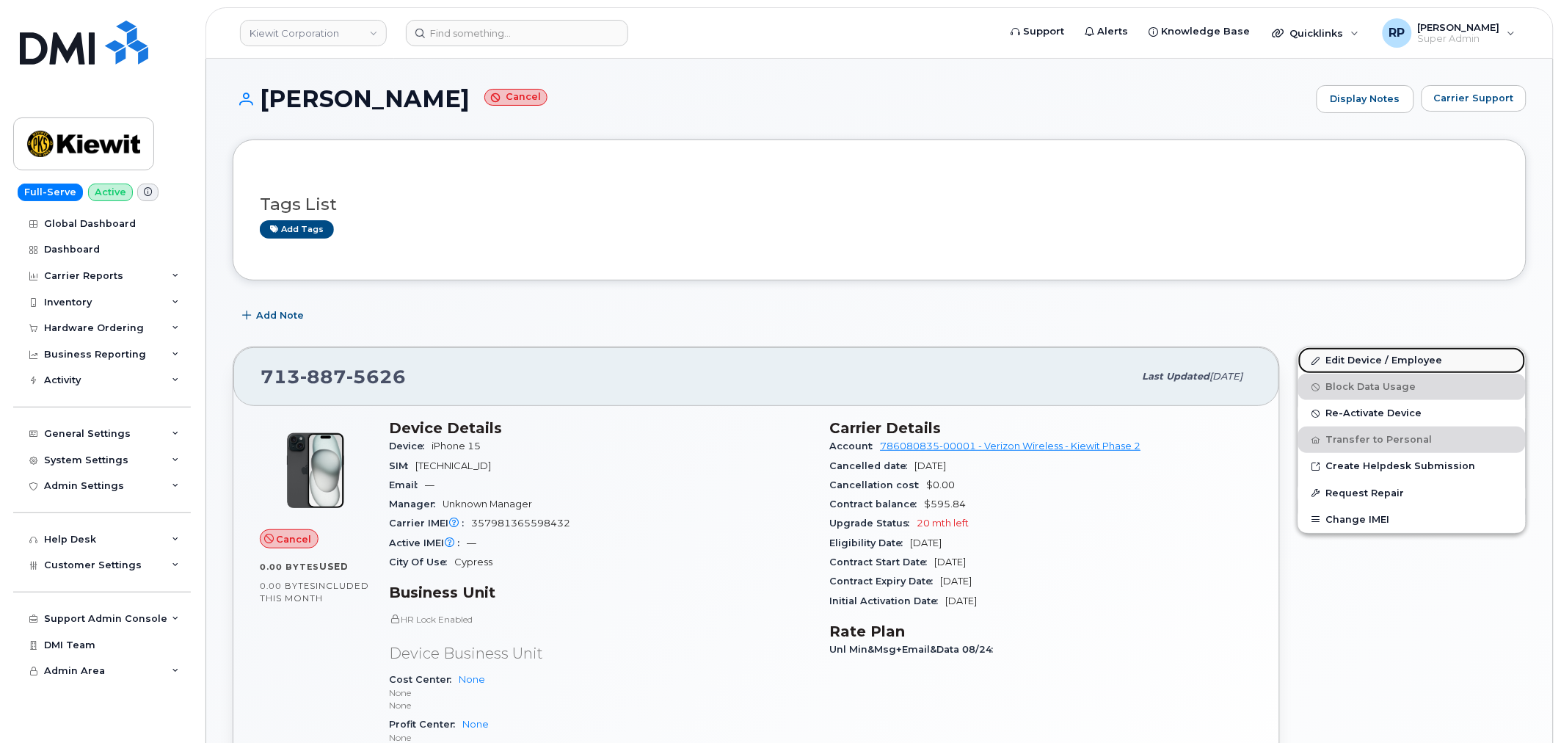
click at [1345, 358] on link "Edit Device / Employee" at bounding box center [1411, 360] width 227 height 26
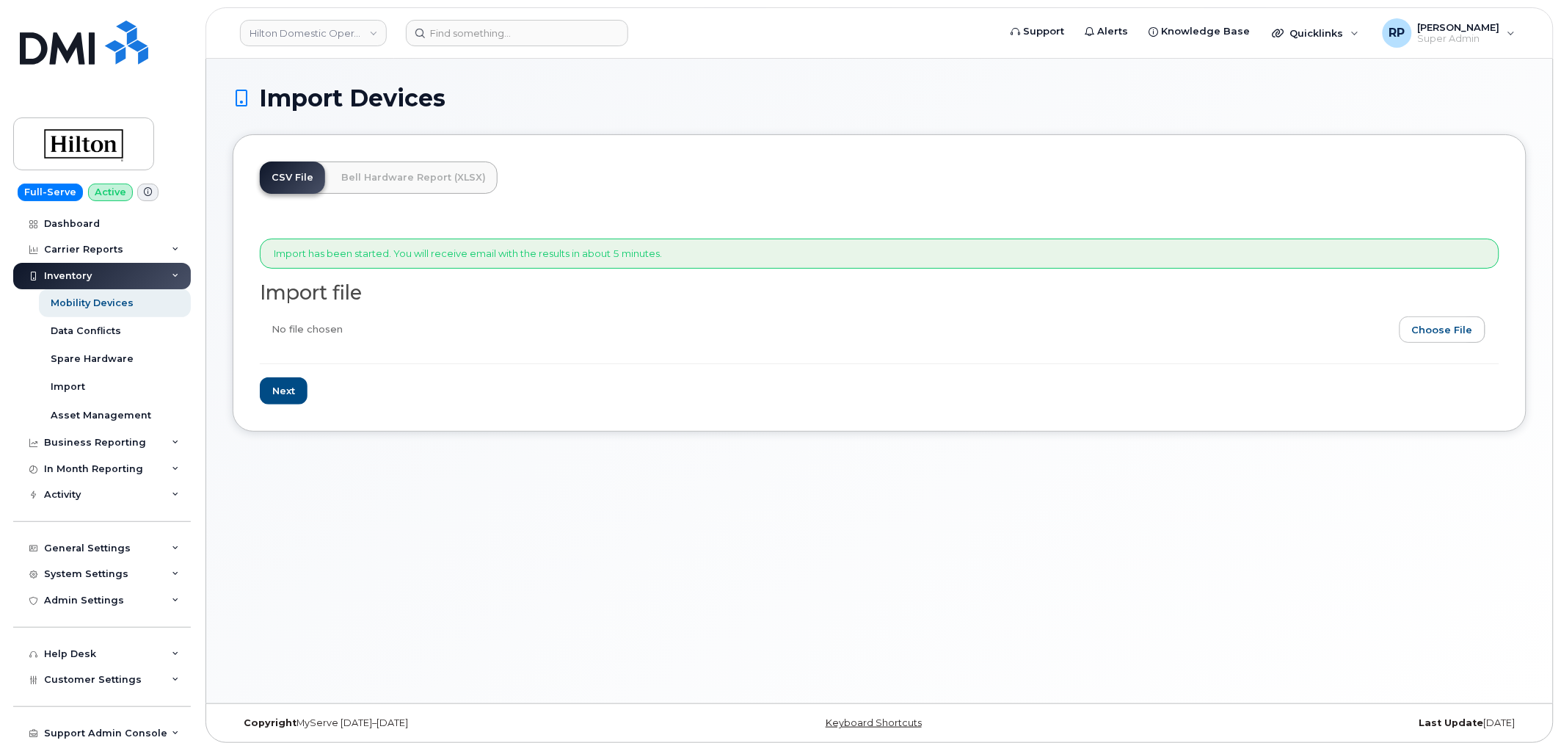
click at [1018, 580] on div "Import Devices CSV File Bell Hardware Report (XLSX) Import has been started. Yo…" at bounding box center [879, 381] width 1347 height 644
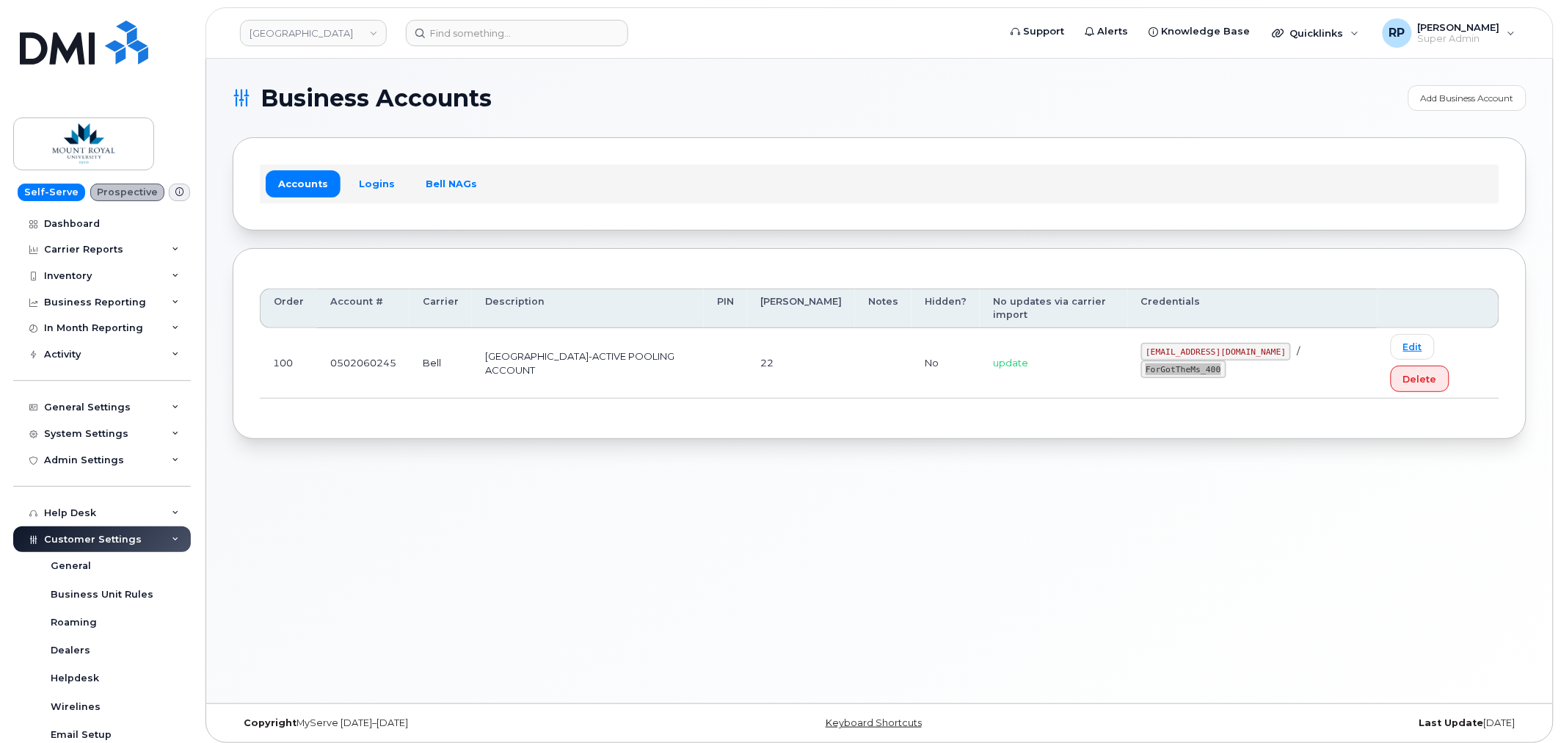
scroll to position [321, 0]
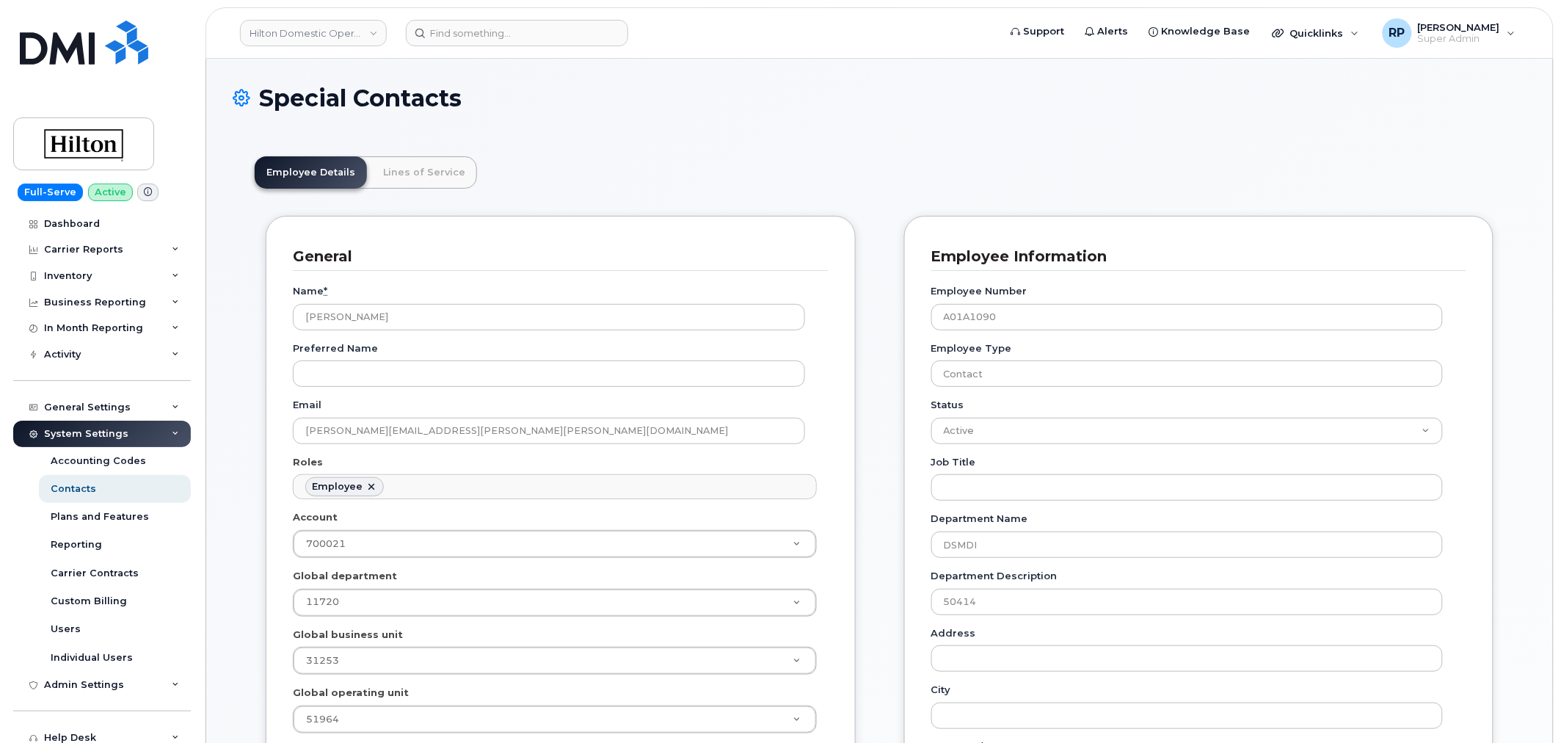
scroll to position [45, 0]
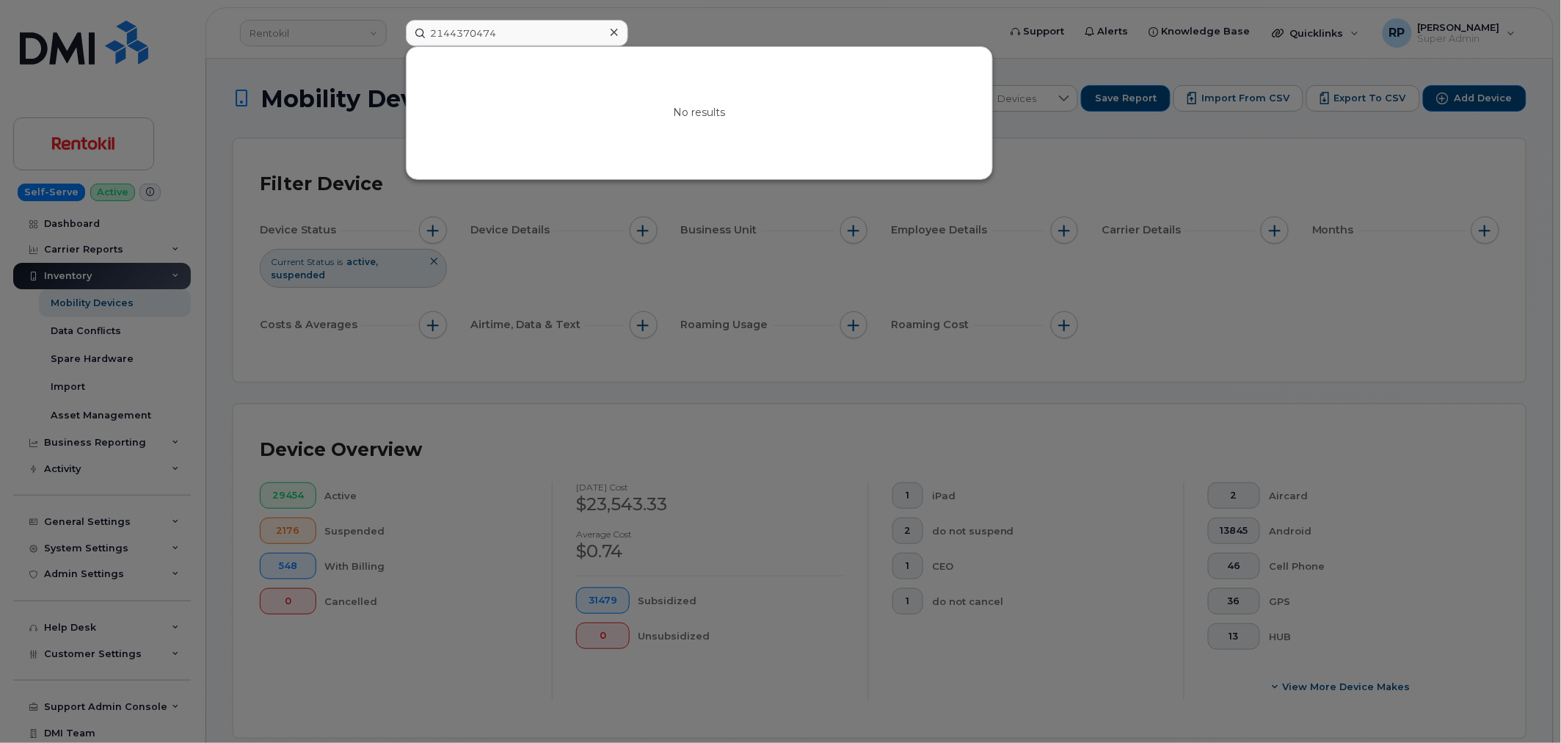
drag, startPoint x: 523, startPoint y: 31, endPoint x: 288, endPoint y: 26, distance: 234.9
click at [394, 26] on div "2144370474 No results" at bounding box center [697, 33] width 607 height 26
type input "8472801158"
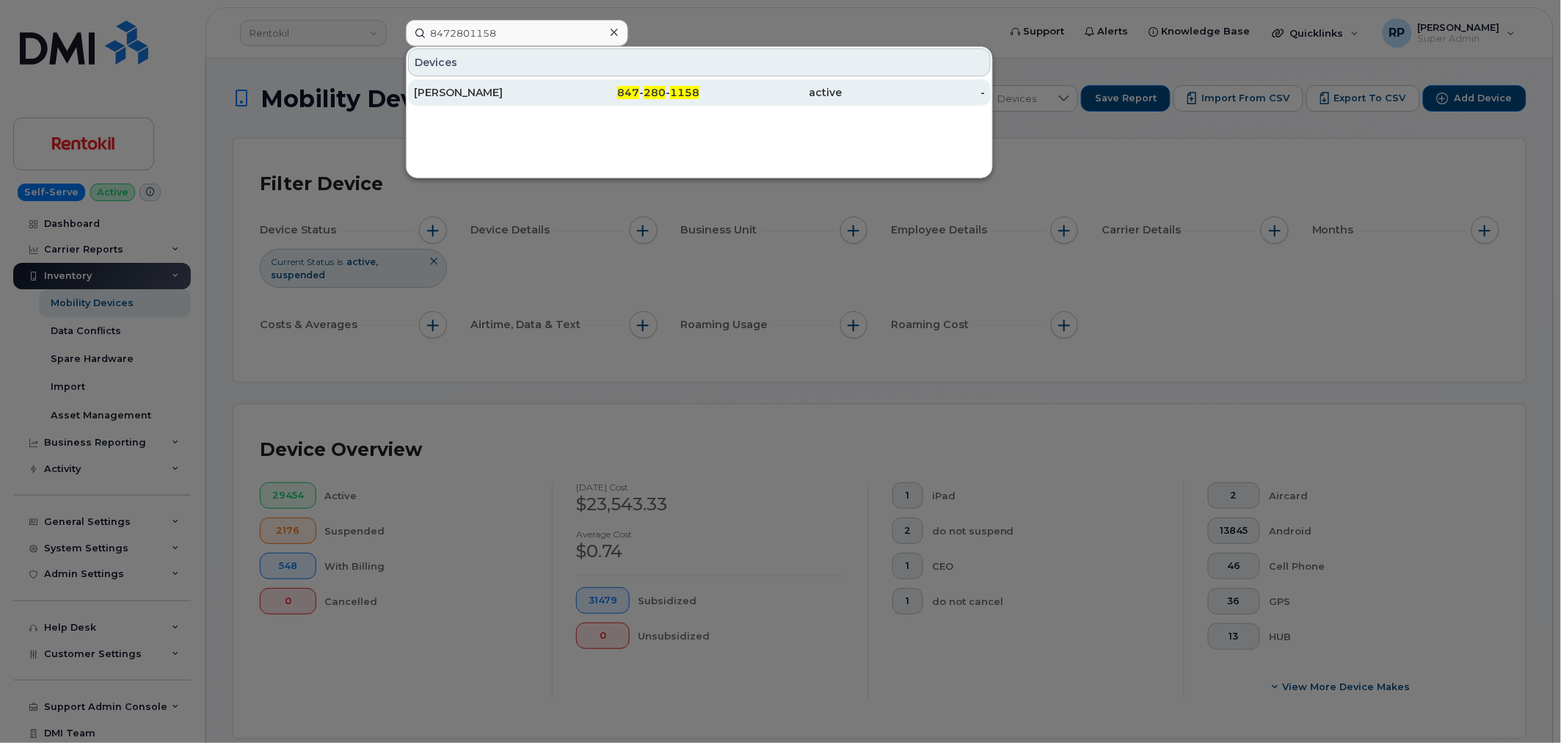
click at [519, 97] on div "[PERSON_NAME]" at bounding box center [485, 92] width 143 height 15
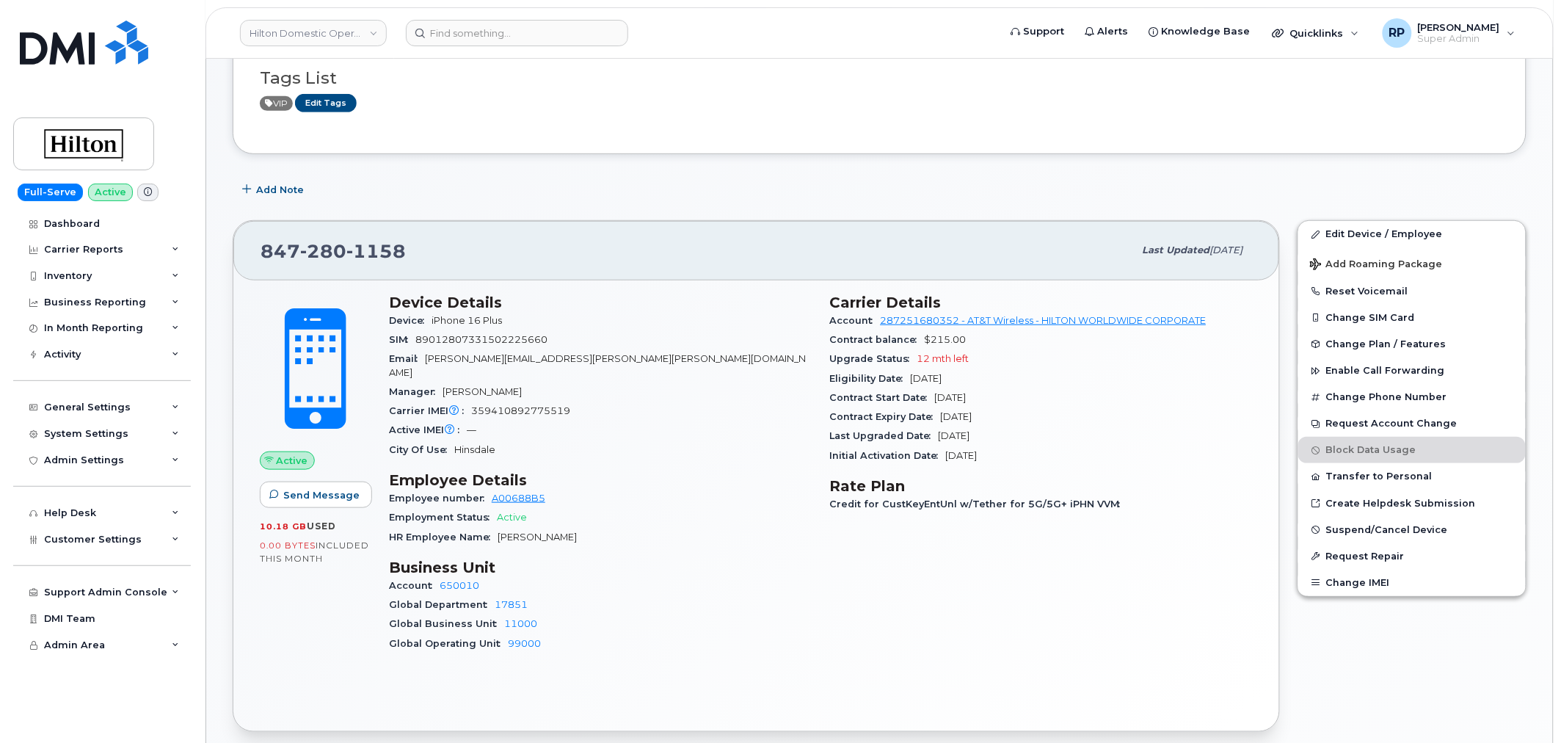
scroll to position [272, 0]
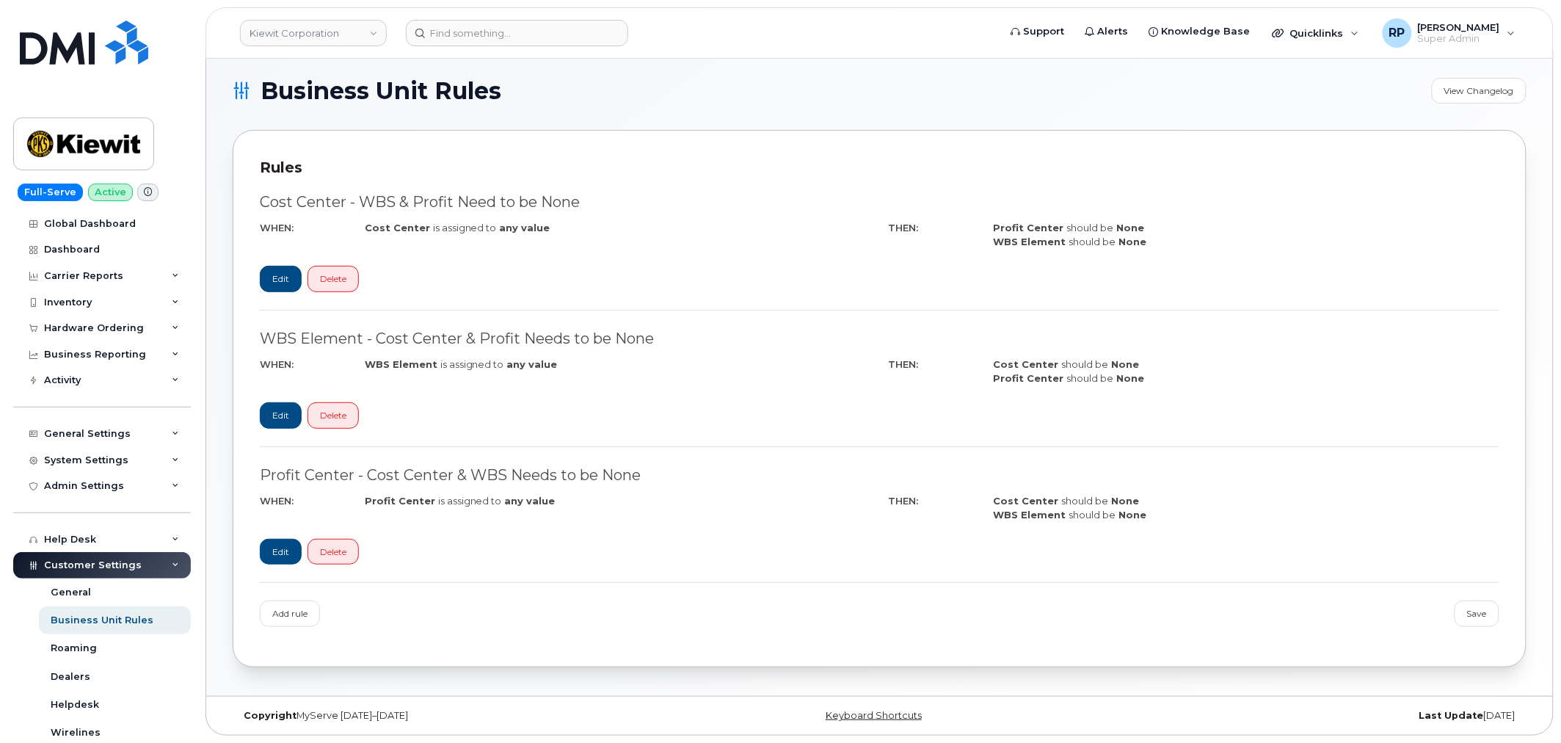
scroll to position [362, 0]
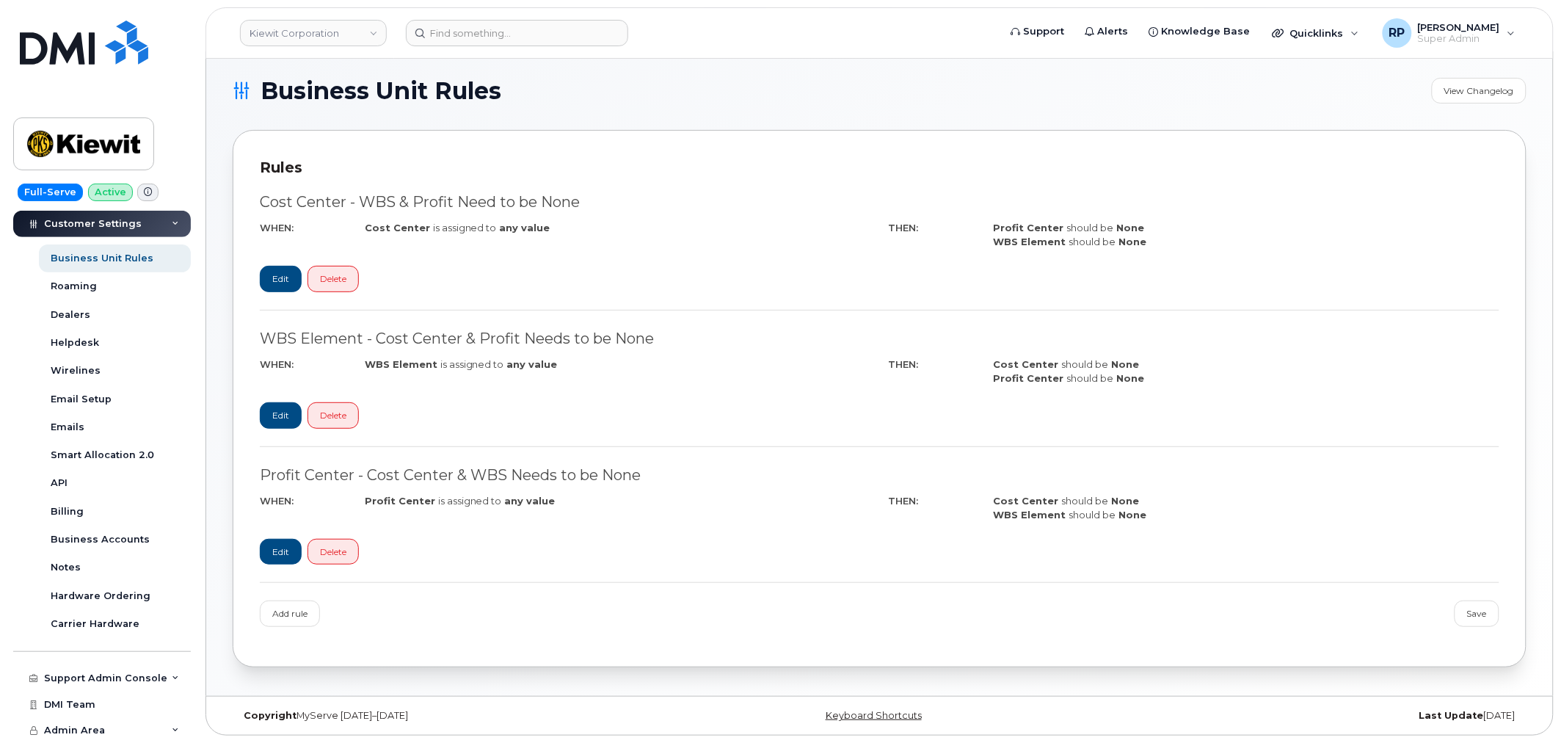
click at [218, 346] on div "Business Unit Rules View Changelog Rules Cost Center - WBS & Profit Need to be …" at bounding box center [879, 373] width 1347 height 644
click at [346, 25] on link "Kiewit Corporation" at bounding box center [313, 33] width 147 height 26
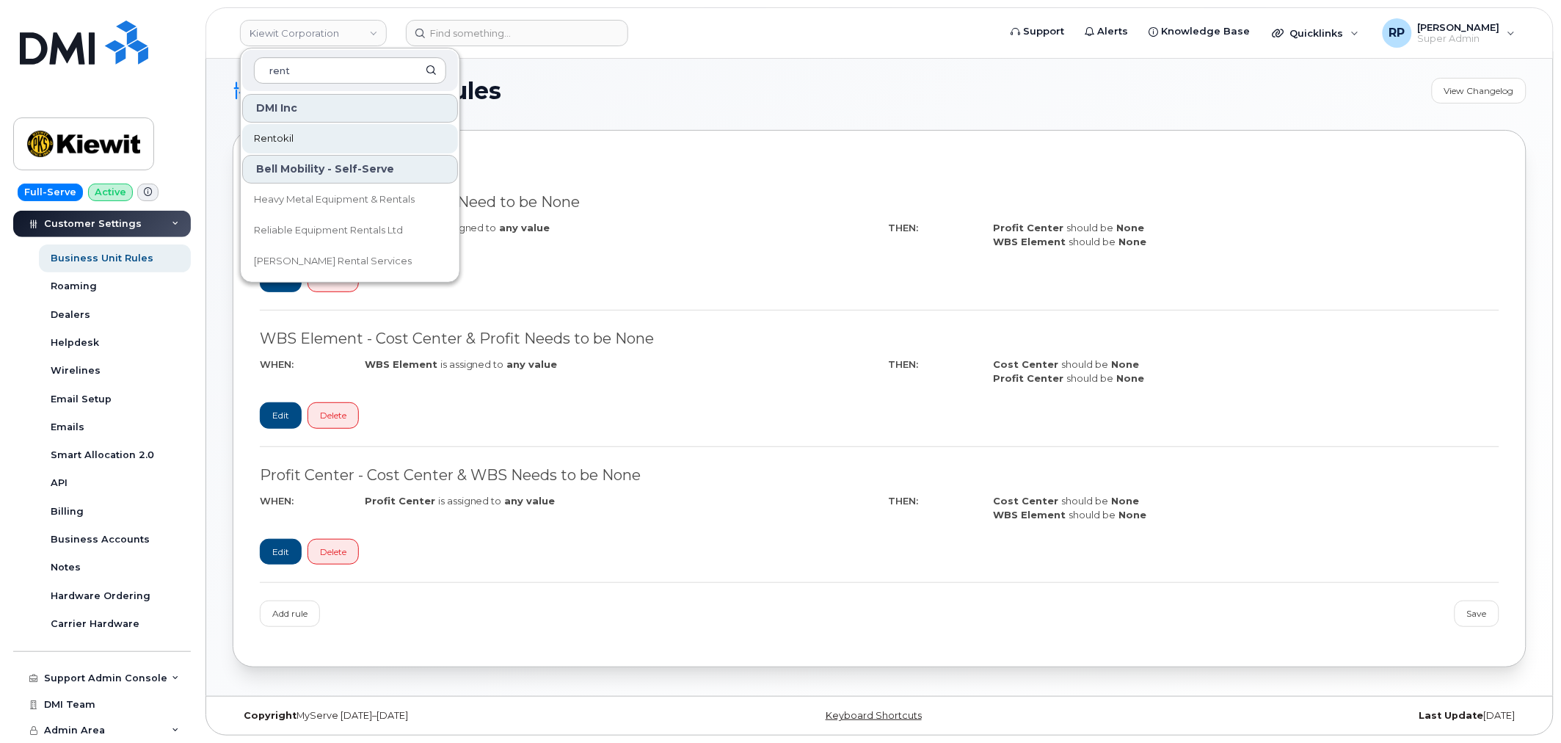
type input "rent"
click at [280, 144] on span "Rentokil" at bounding box center [274, 138] width 40 height 15
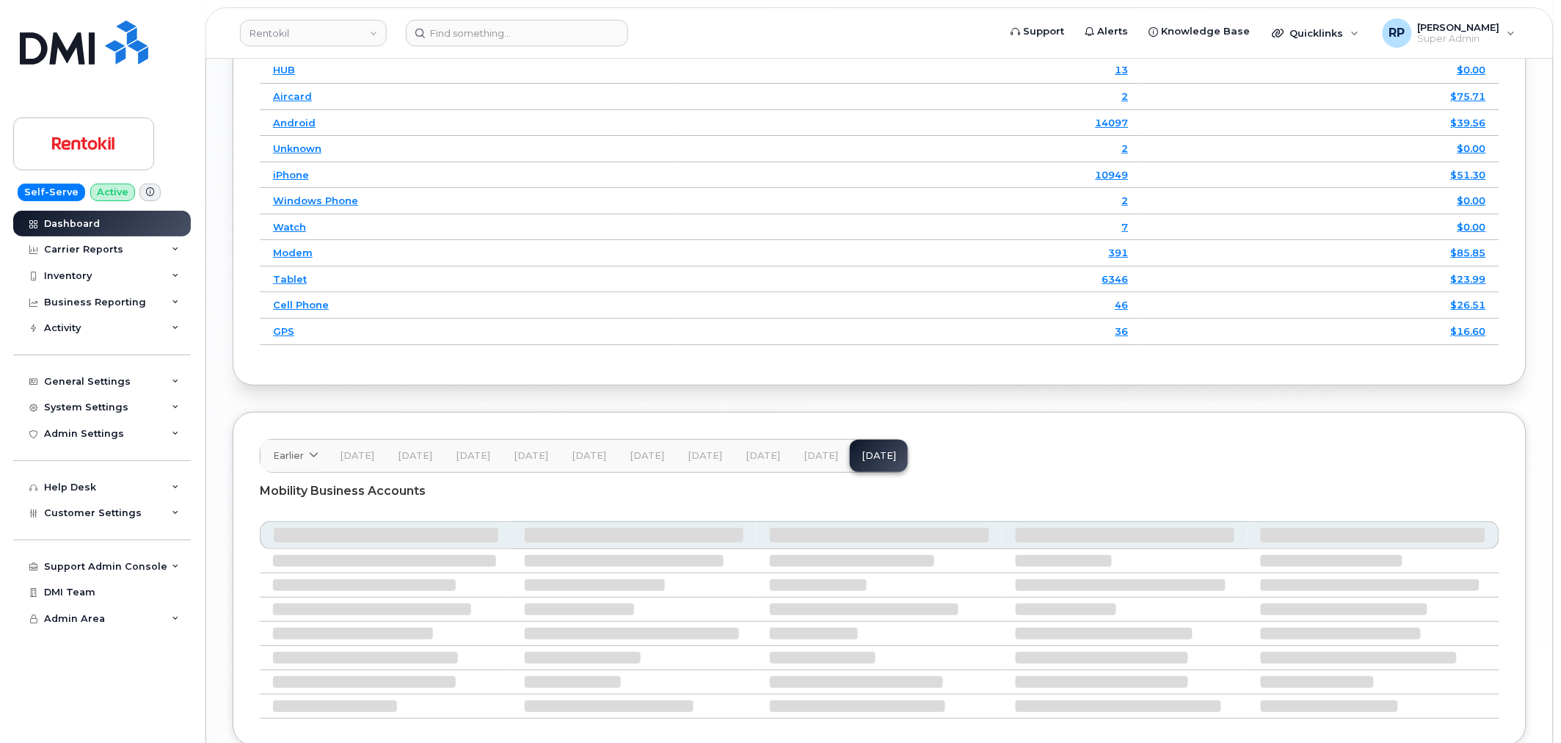
scroll to position [2014, 0]
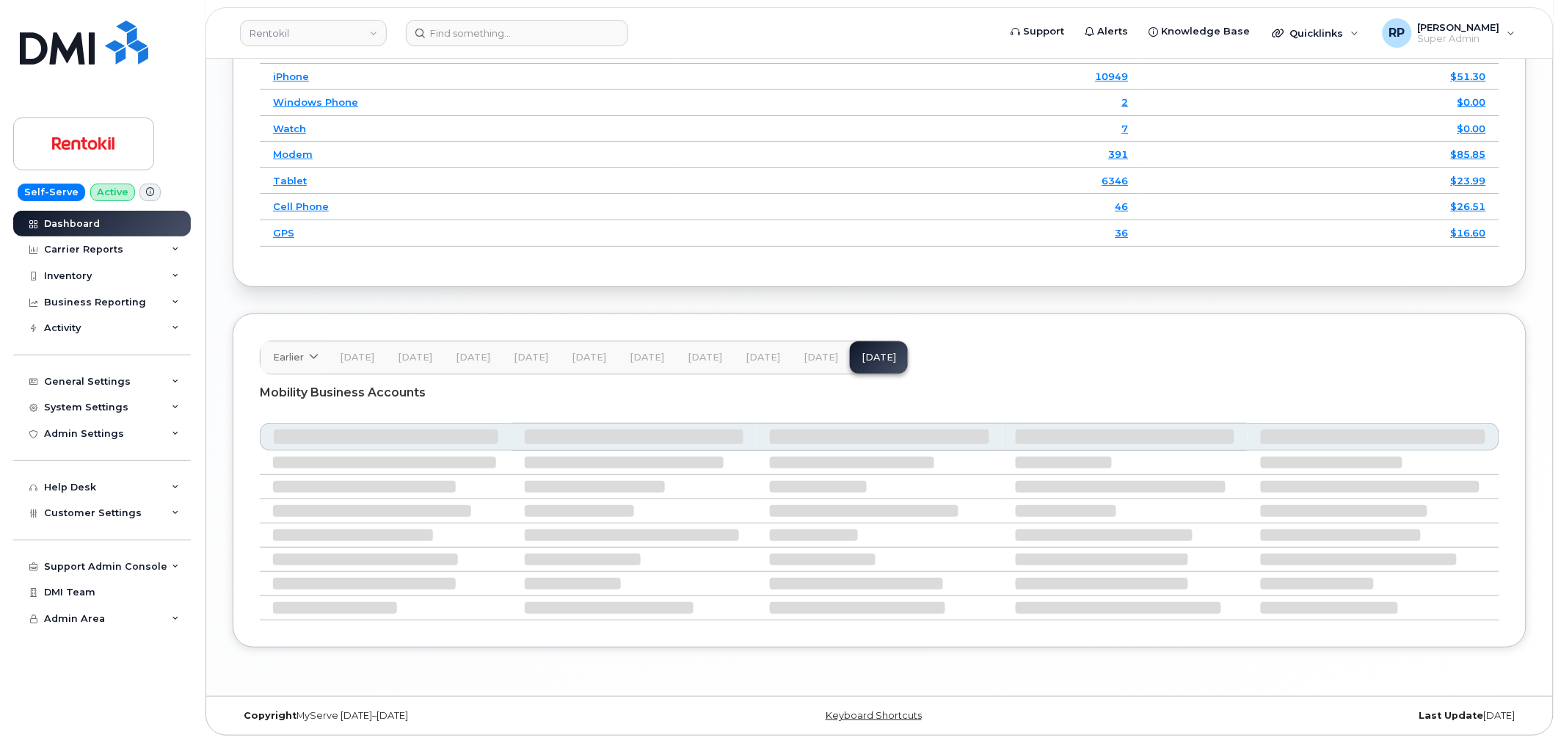
click at [804, 354] on span "[DATE]" at bounding box center [821, 357] width 34 height 12
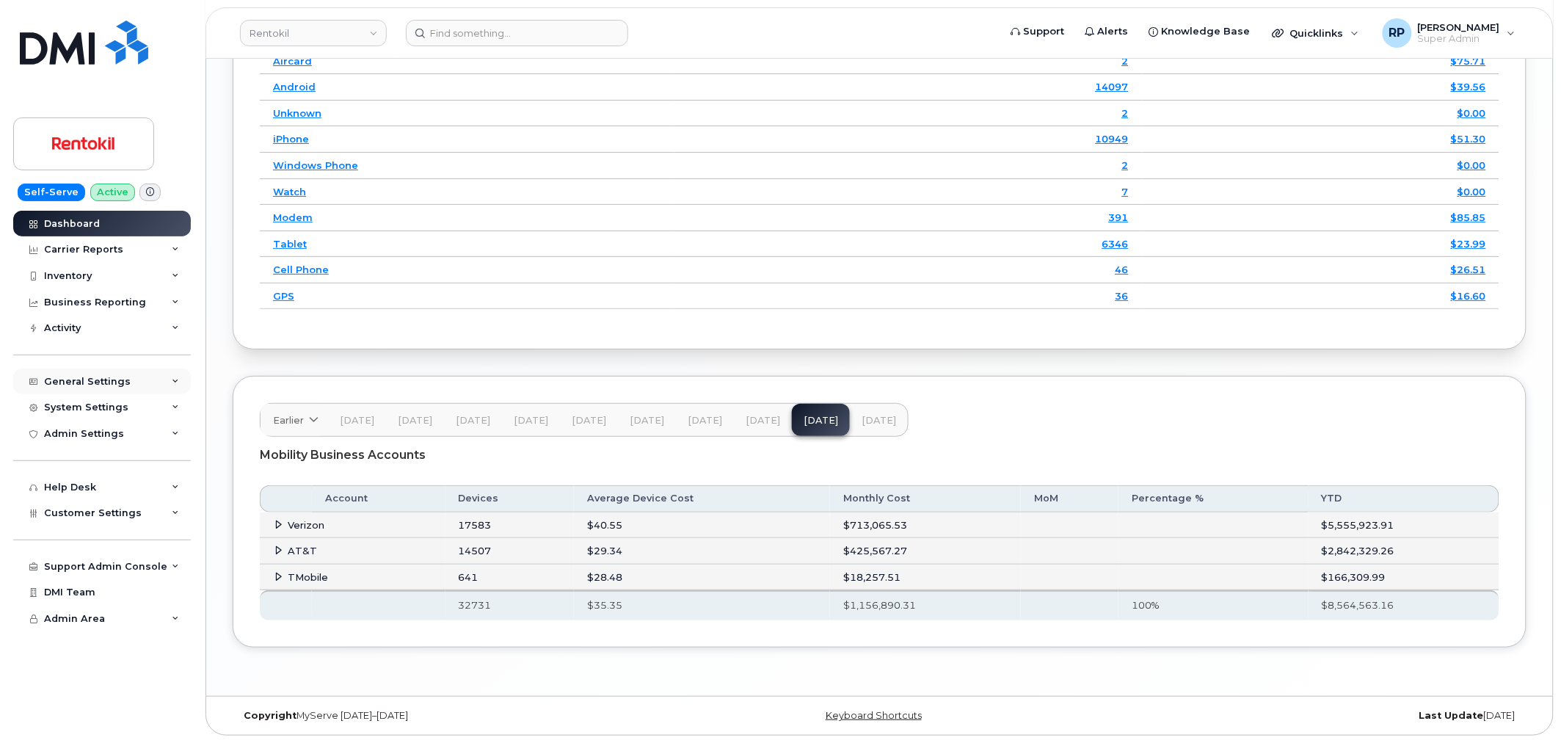
scroll to position [2028, 0]
click at [276, 547] on icon at bounding box center [279, 550] width 10 height 10
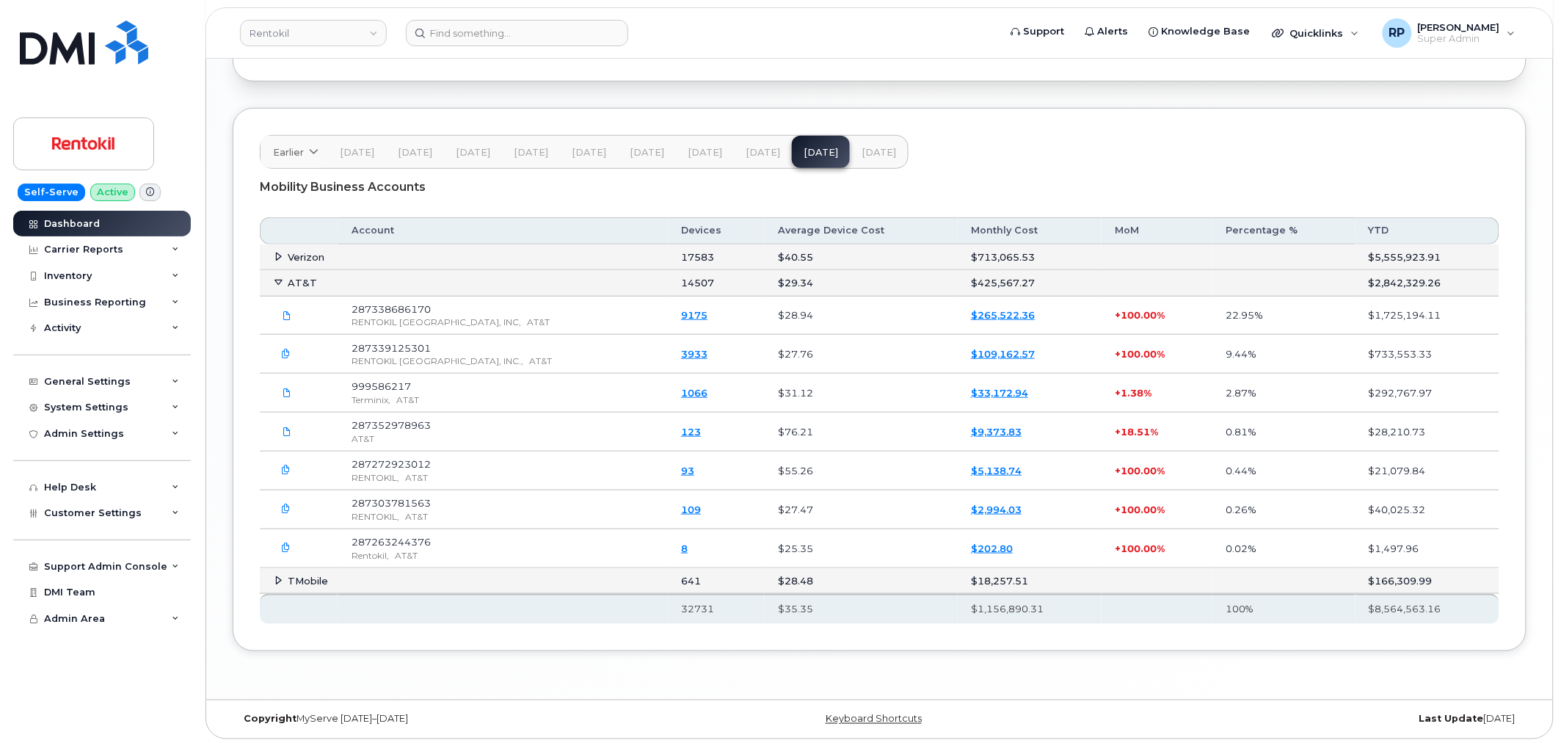
scroll to position [2299, 0]
click at [283, 313] on icon at bounding box center [287, 311] width 9 height 9
click at [862, 150] on span "[DATE]" at bounding box center [878, 149] width 34 height 12
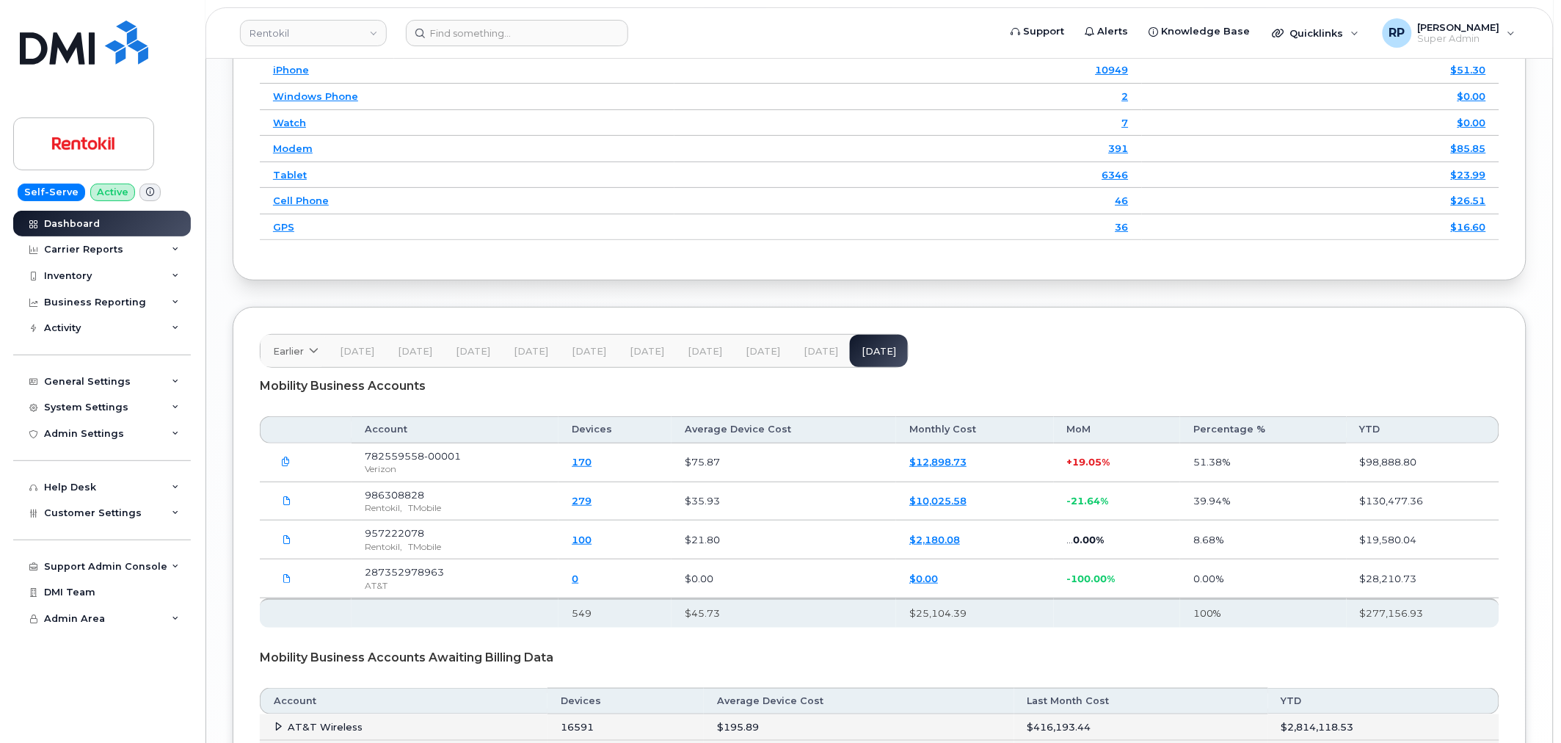
scroll to position [2270, 0]
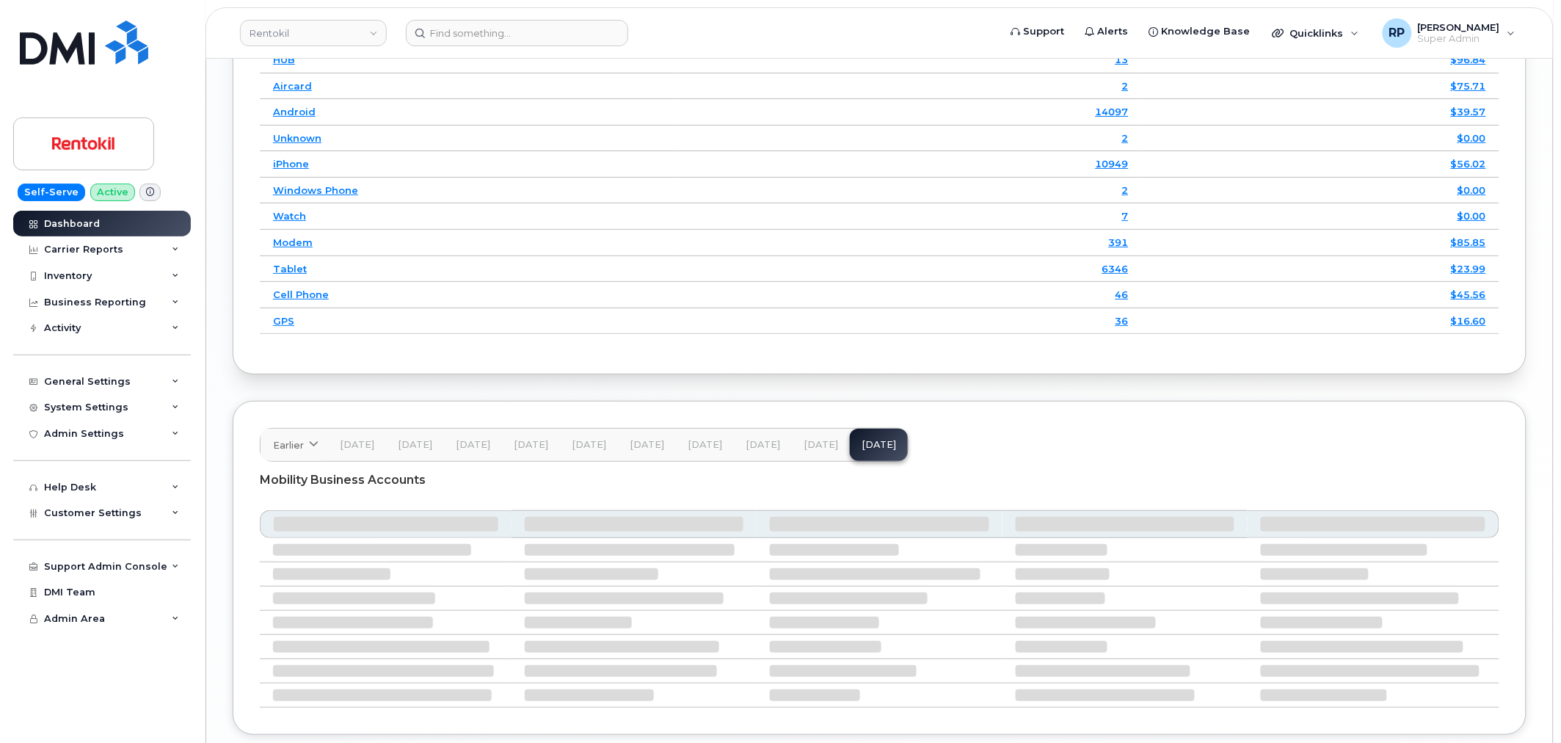
scroll to position [2091, 0]
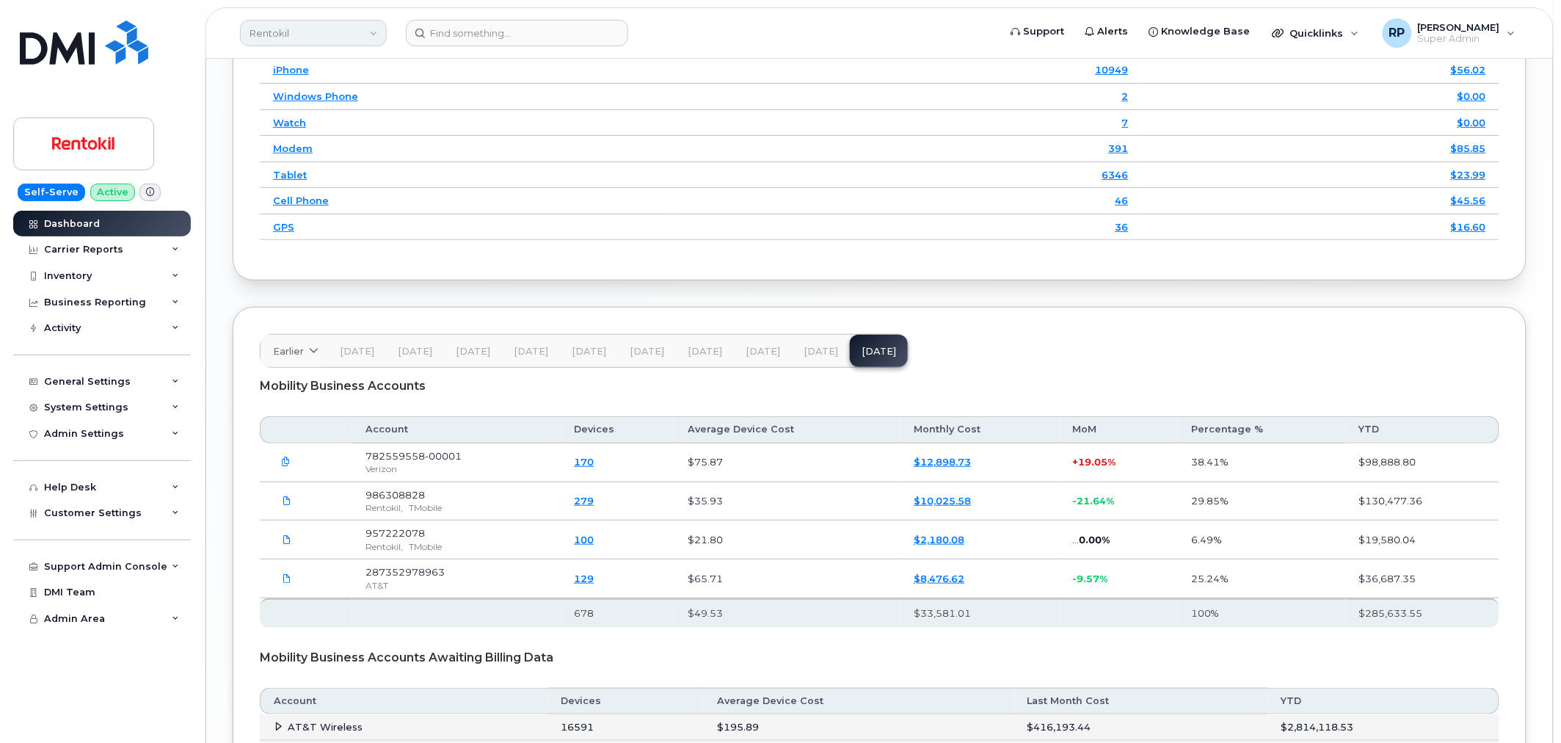
click at [324, 34] on link "Rentokil" at bounding box center [313, 33] width 147 height 26
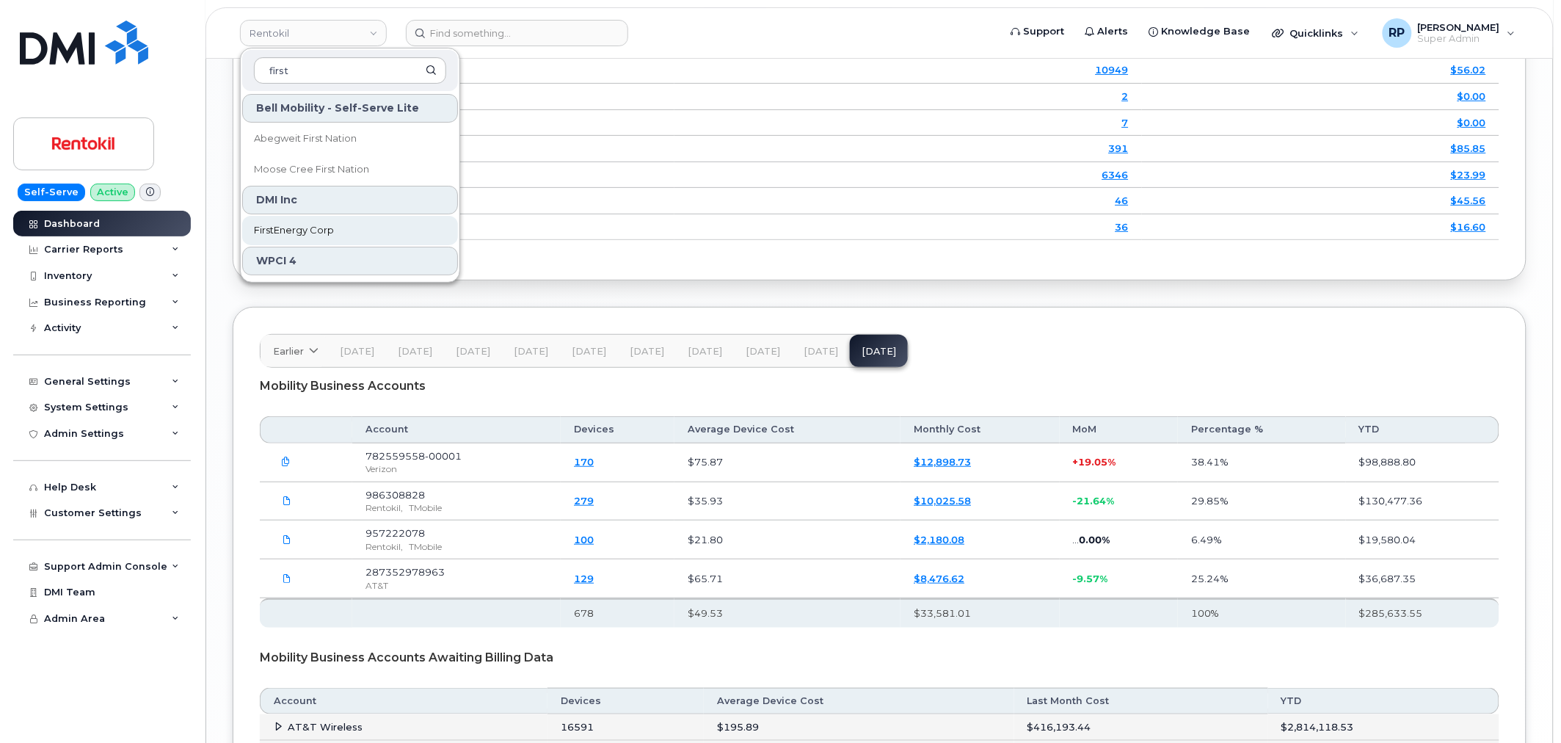
type input "first"
click at [321, 226] on span "FirstEnergy Corp" at bounding box center [294, 230] width 80 height 15
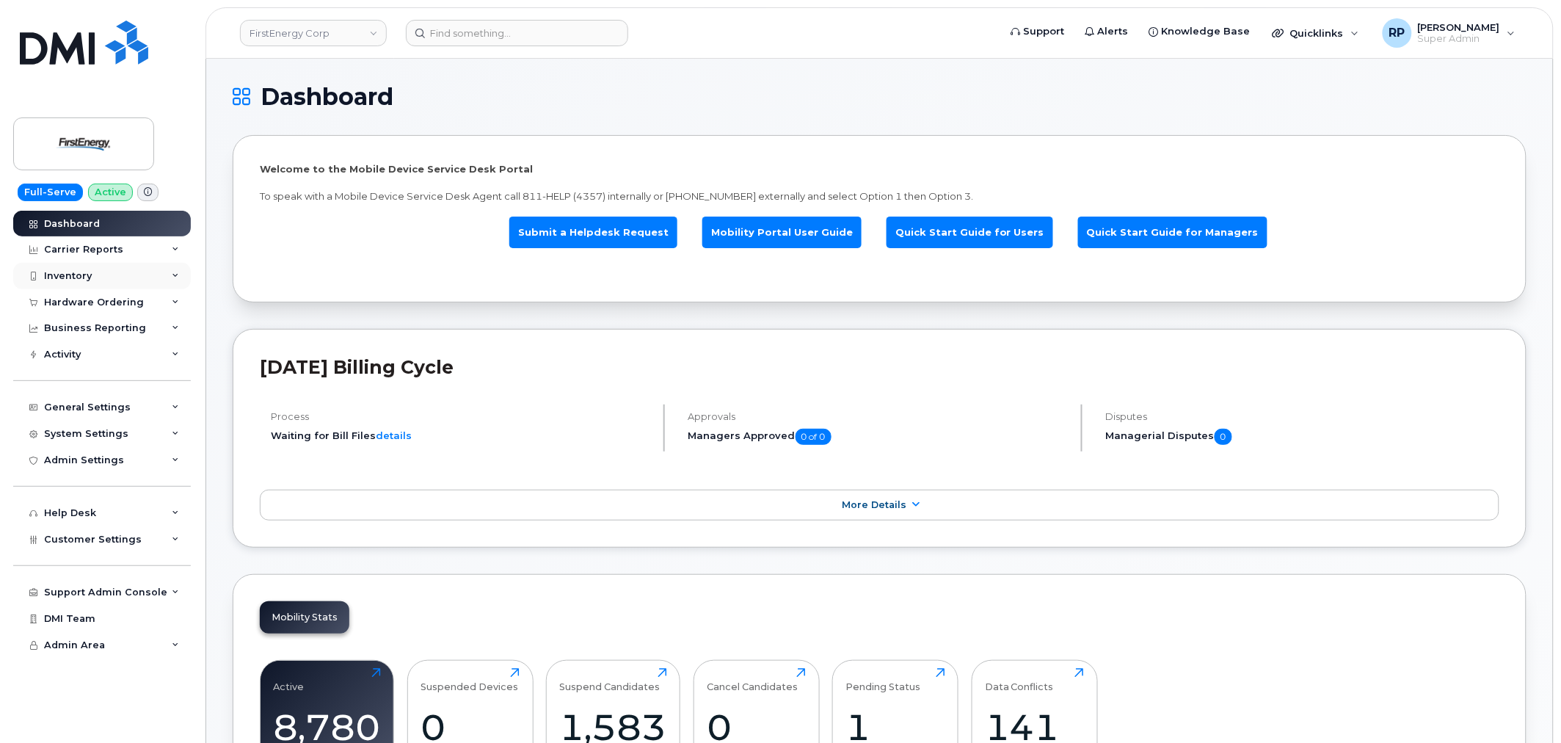
click at [57, 275] on div "Inventory" at bounding box center [68, 276] width 48 height 12
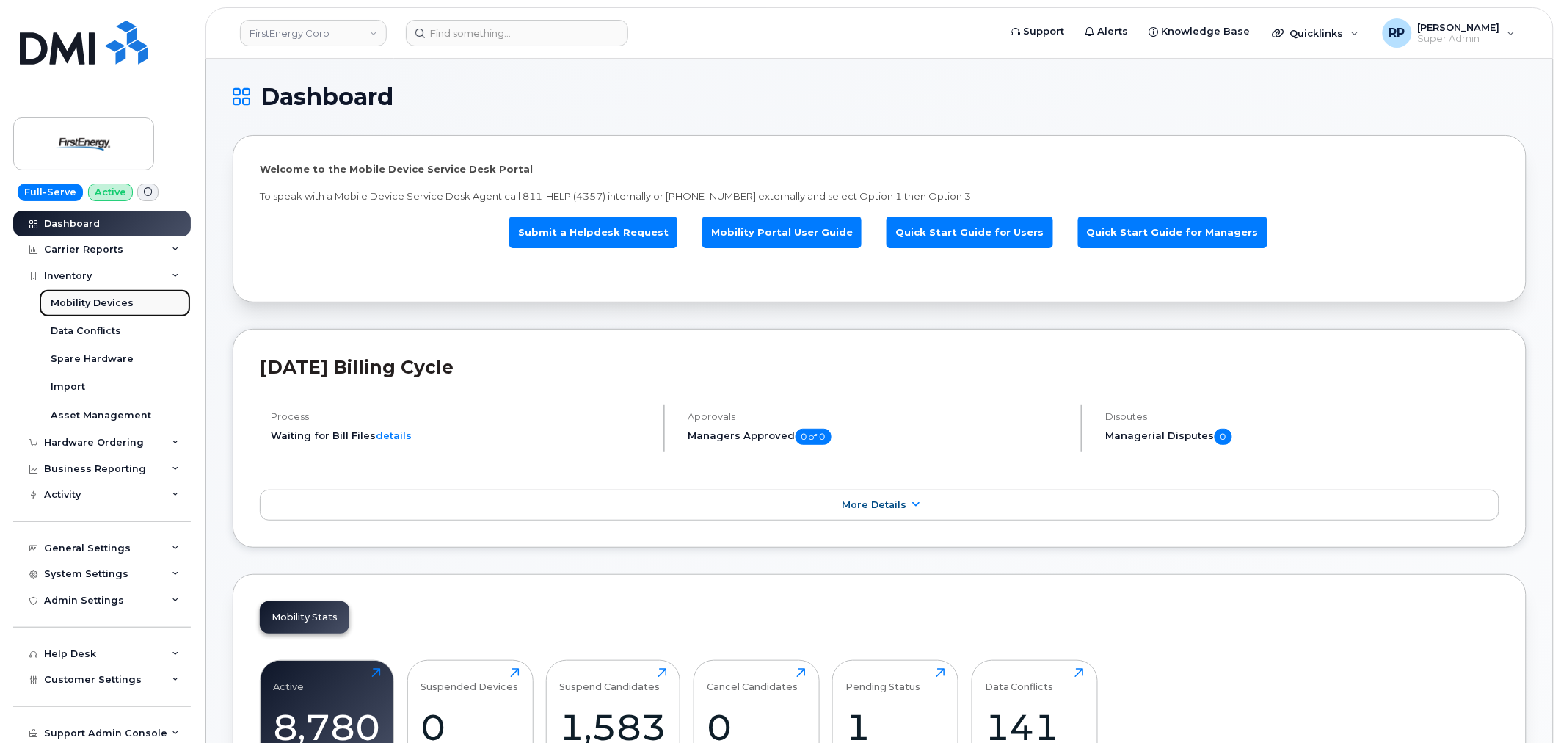
click at [73, 302] on div "Mobility Devices" at bounding box center [92, 302] width 83 height 13
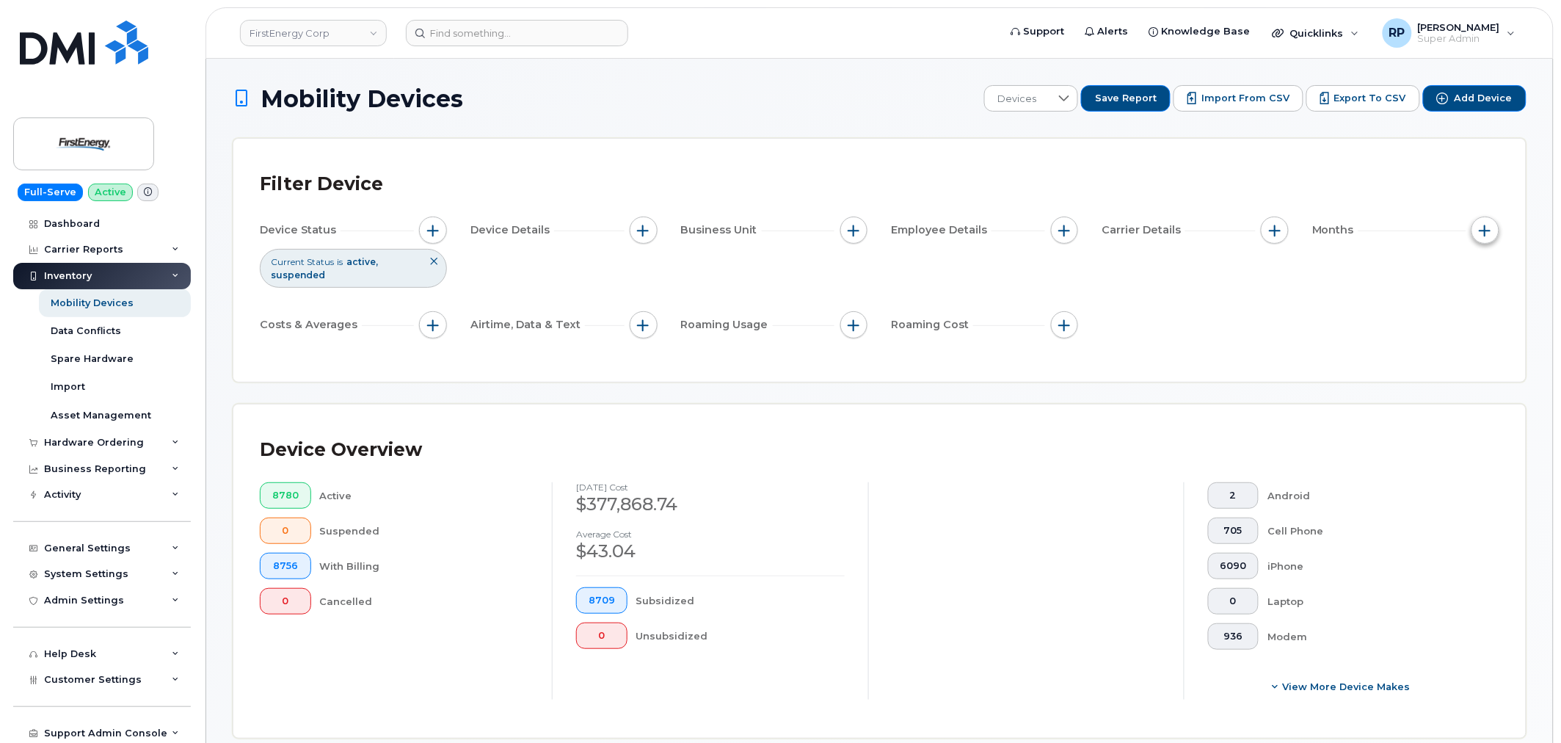
click at [1485, 230] on span "button" at bounding box center [1485, 231] width 12 height 12
click at [1431, 286] on div "Billing Cycle" at bounding box center [1448, 274] width 84 height 23
click at [1425, 277] on label "Billing Cycle" at bounding box center [1457, 275] width 65 height 14
click at [1418, 277] on input "Billing Cycle" at bounding box center [1412, 275] width 12 height 12
checkbox input "true"
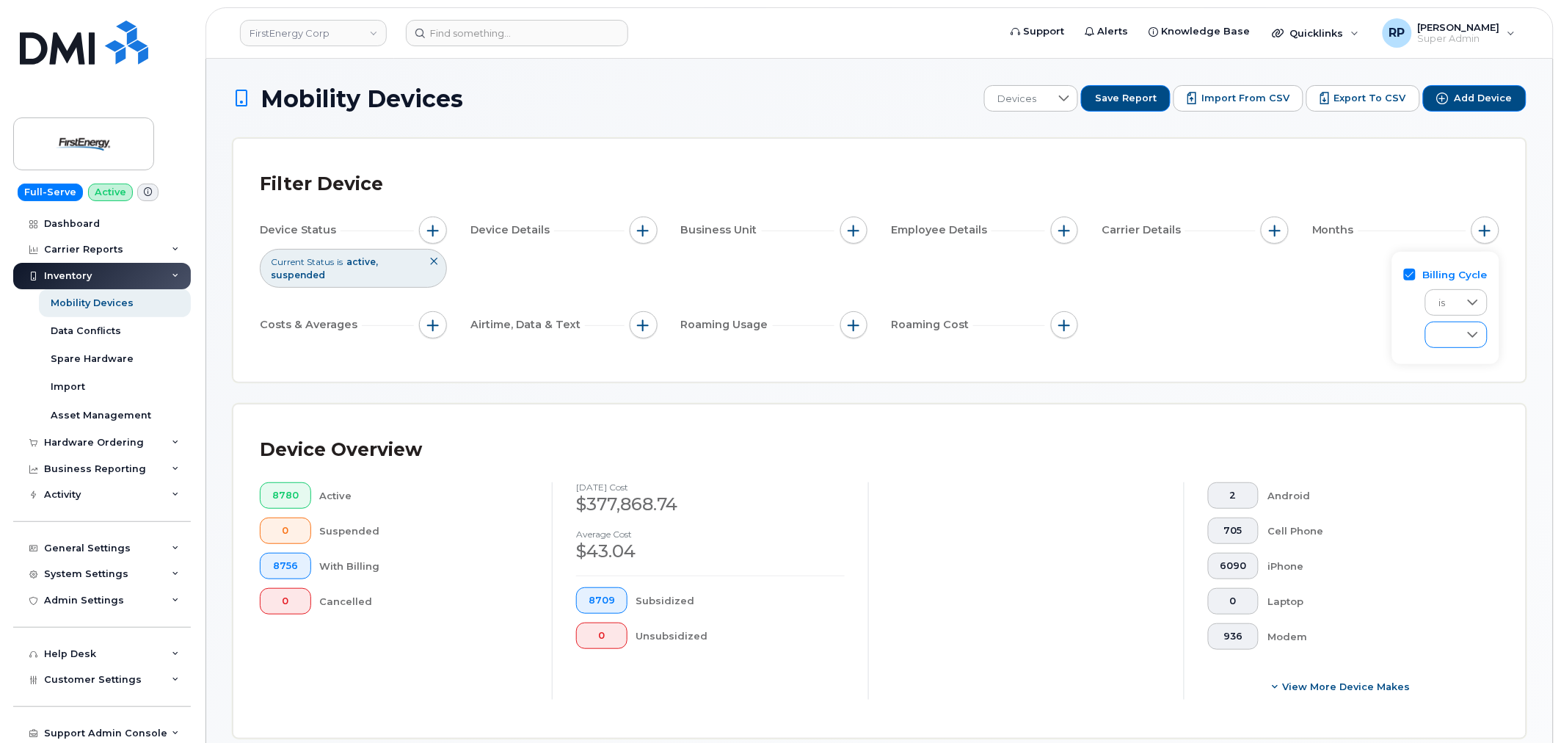
click at [1436, 339] on span at bounding box center [1442, 335] width 33 height 26
click at [1444, 401] on span "August 2025" at bounding box center [1453, 402] width 32 height 14
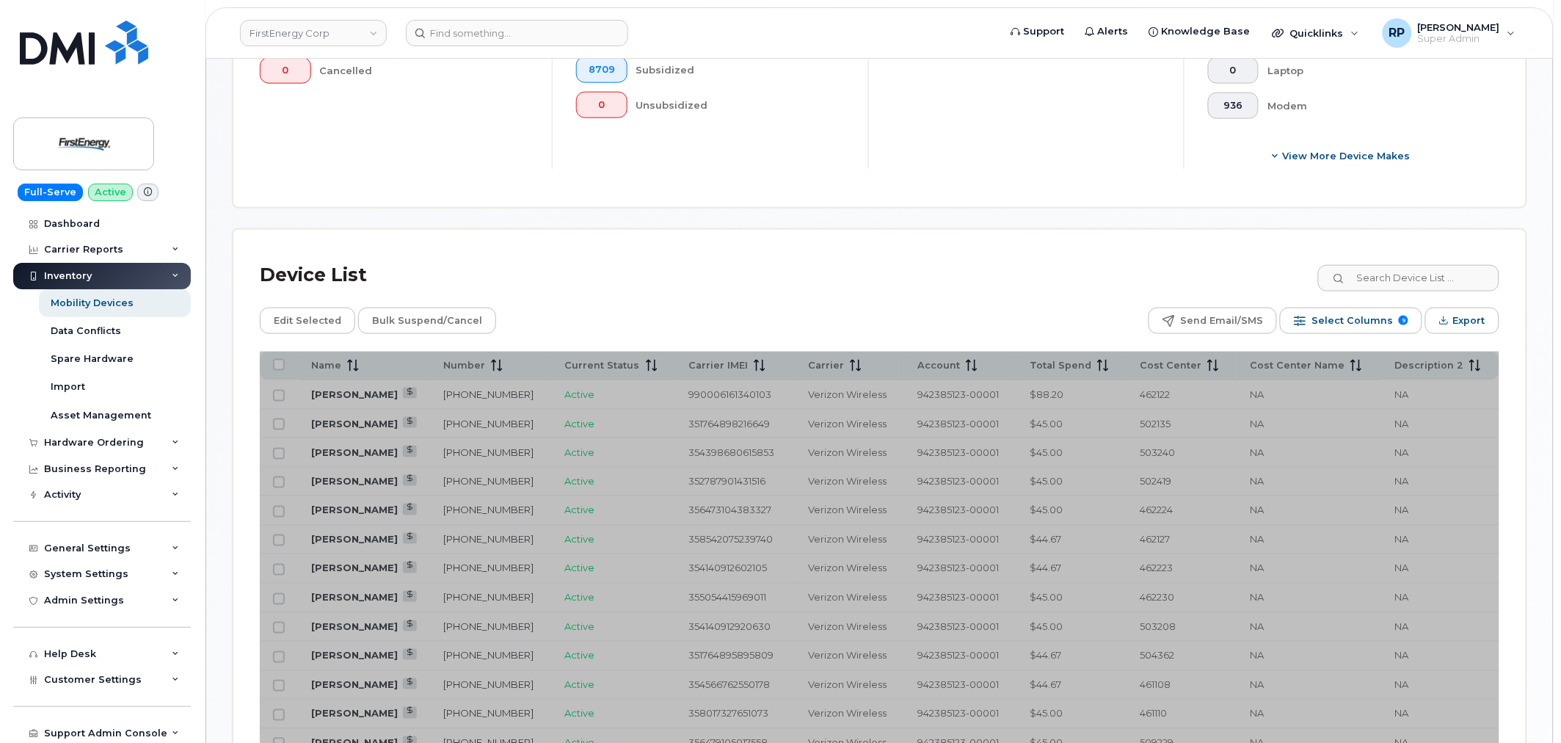
scroll to position [544, 0]
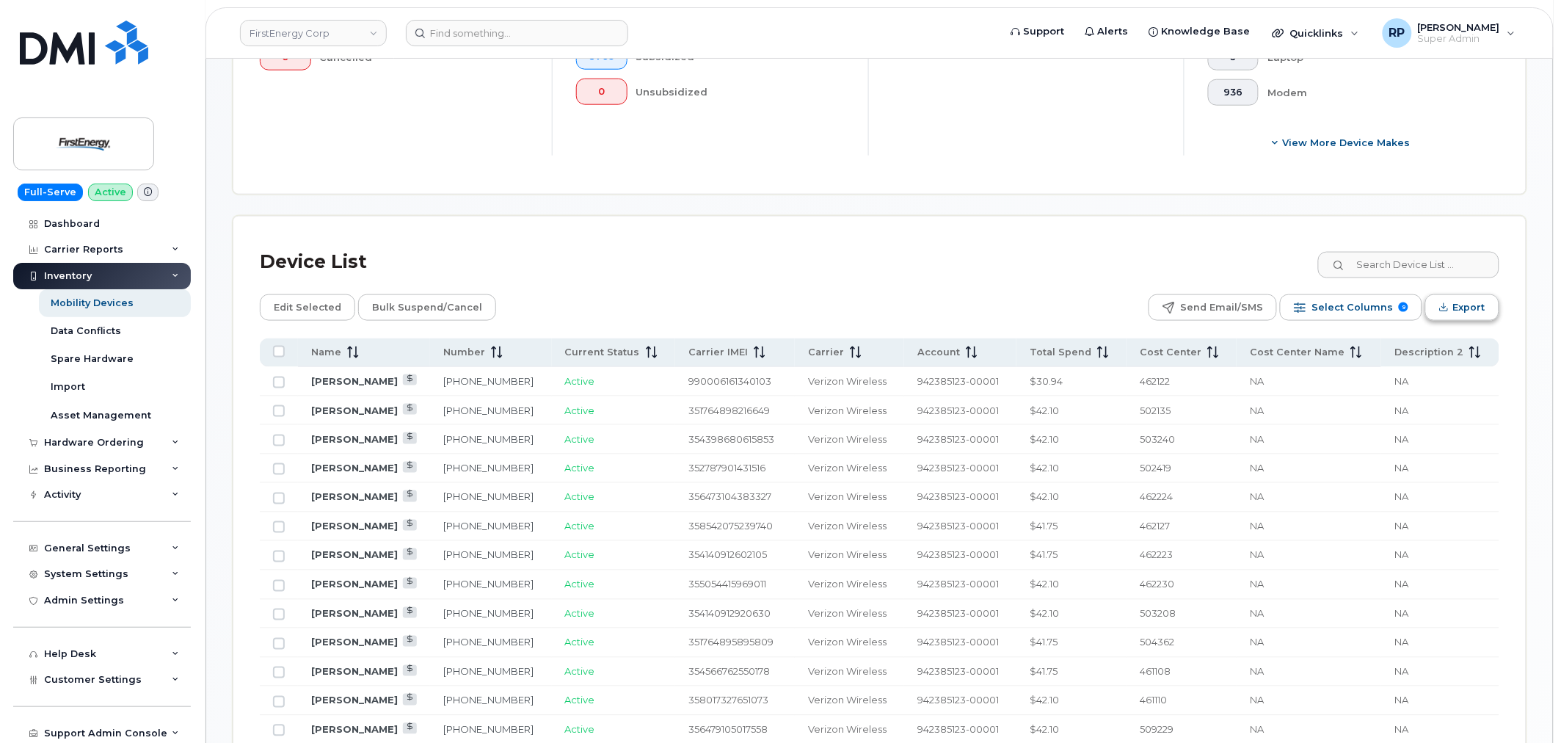
click at [1438, 305] on button "Export" at bounding box center [1462, 307] width 74 height 26
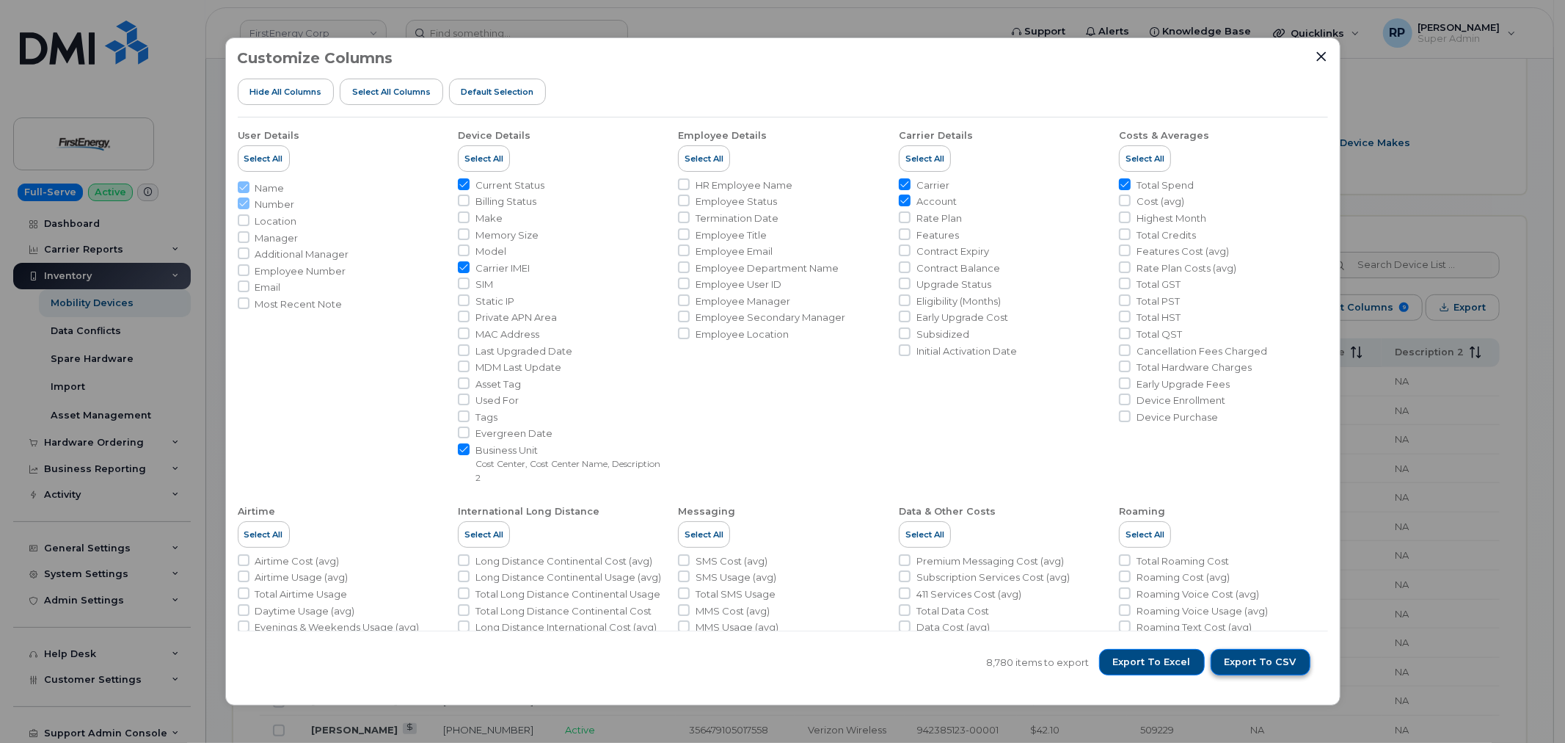
click at [1239, 654] on button "Export to CSV" at bounding box center [1261, 662] width 100 height 26
click at [1324, 57] on icon "Close" at bounding box center [1322, 57] width 12 height 12
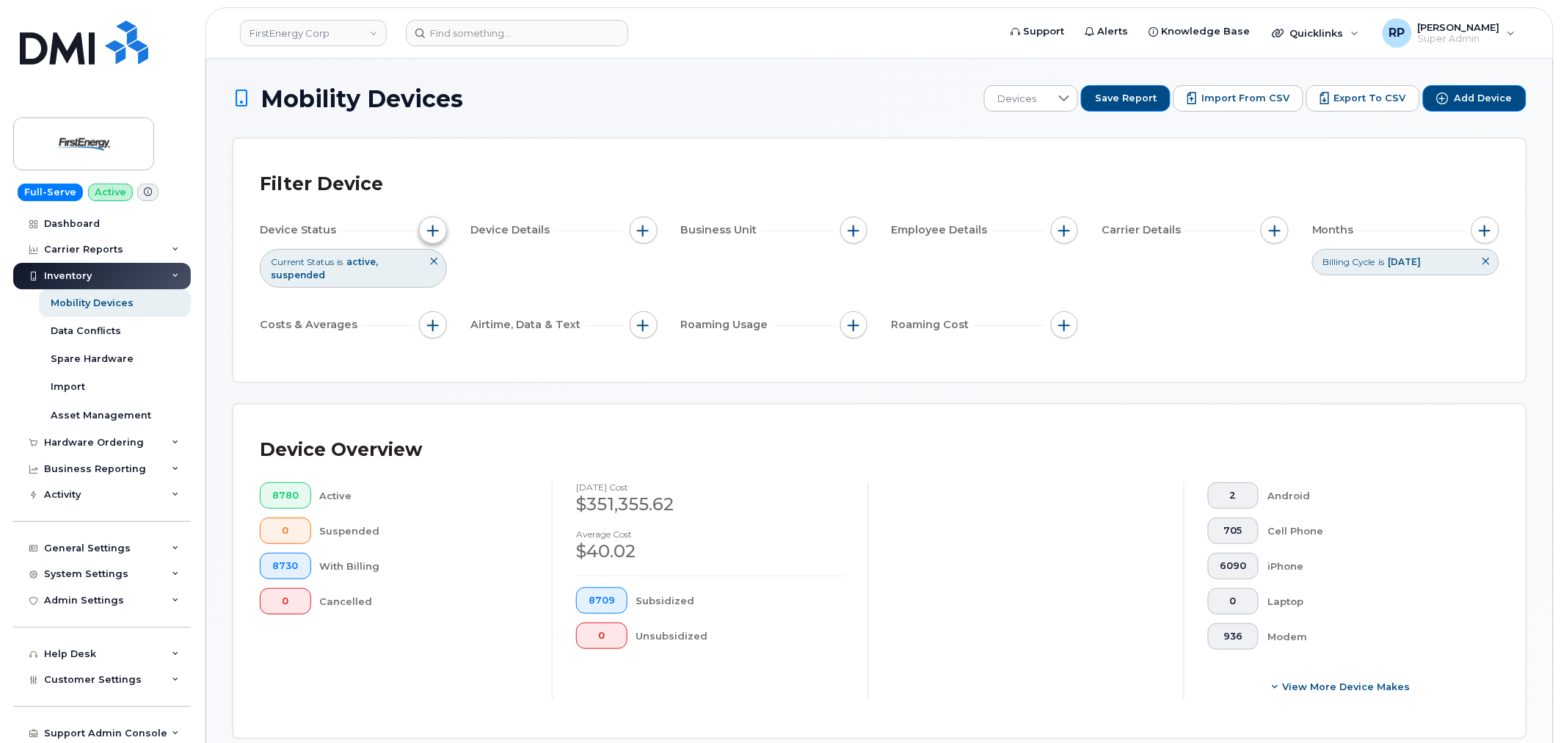
click at [427, 230] on span "button" at bounding box center [433, 231] width 12 height 12
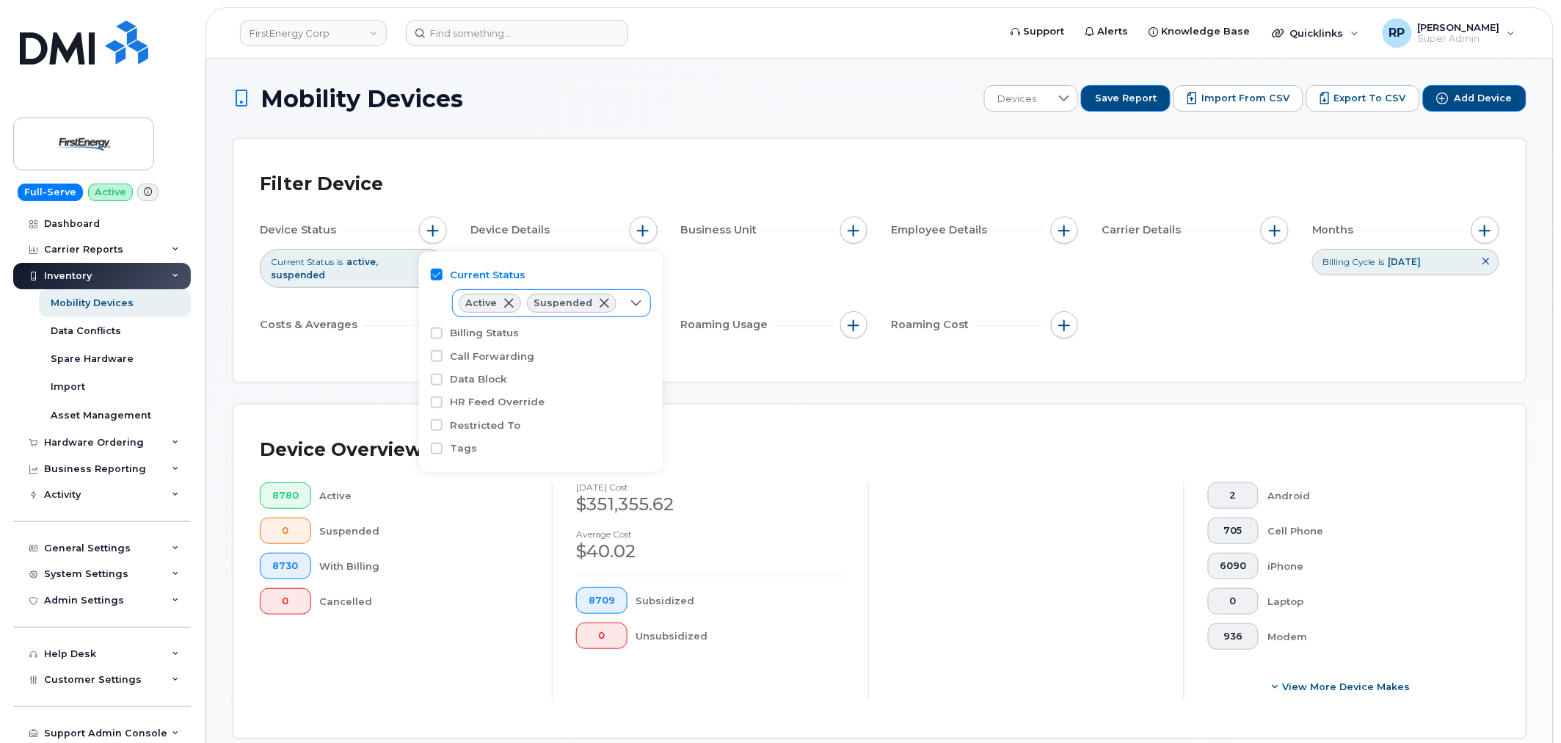
click at [630, 305] on icon at bounding box center [636, 303] width 12 height 12
click at [519, 385] on span "Cancelled" at bounding box center [505, 386] width 49 height 14
checkbox input "true"
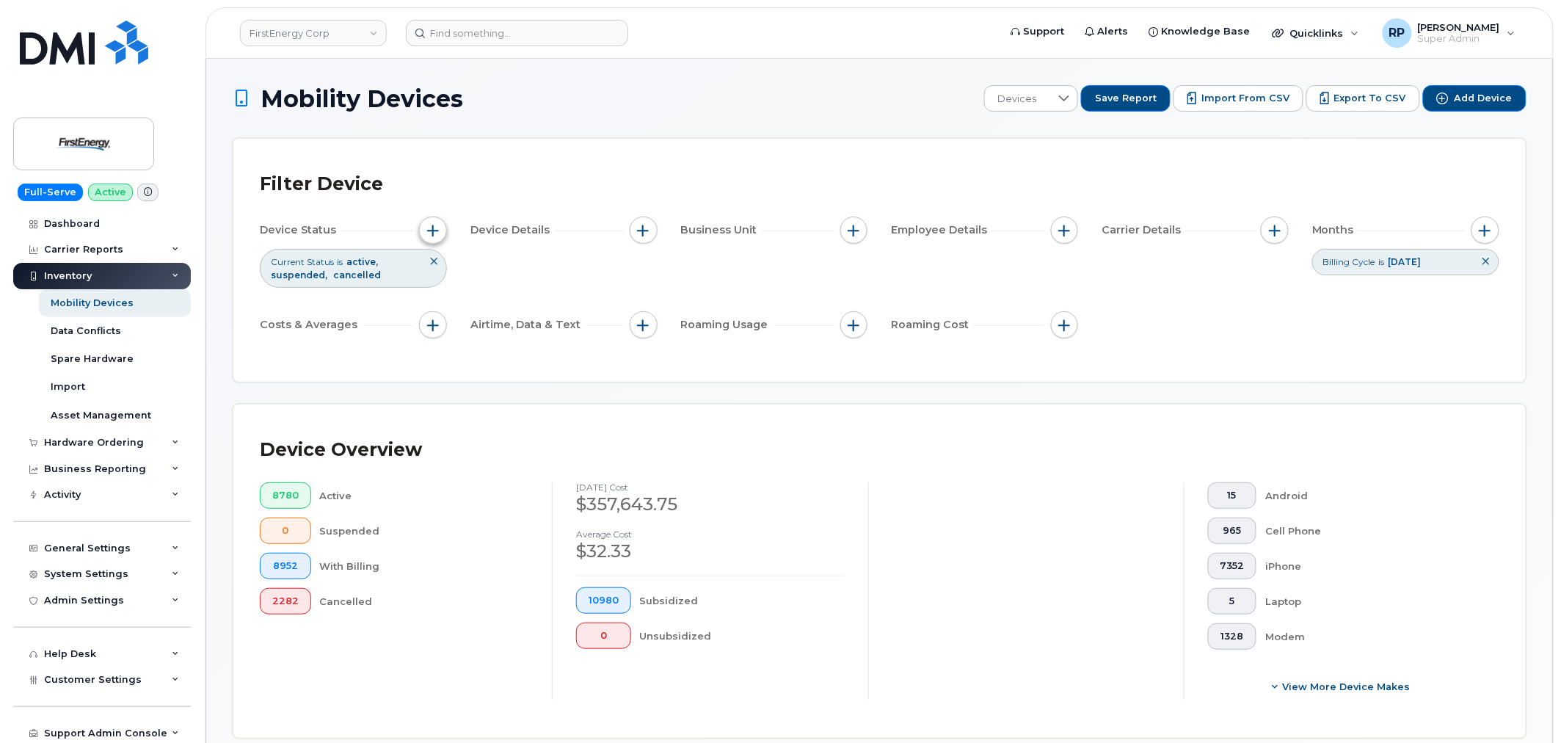
click at [433, 233] on span "button" at bounding box center [433, 231] width 12 height 12
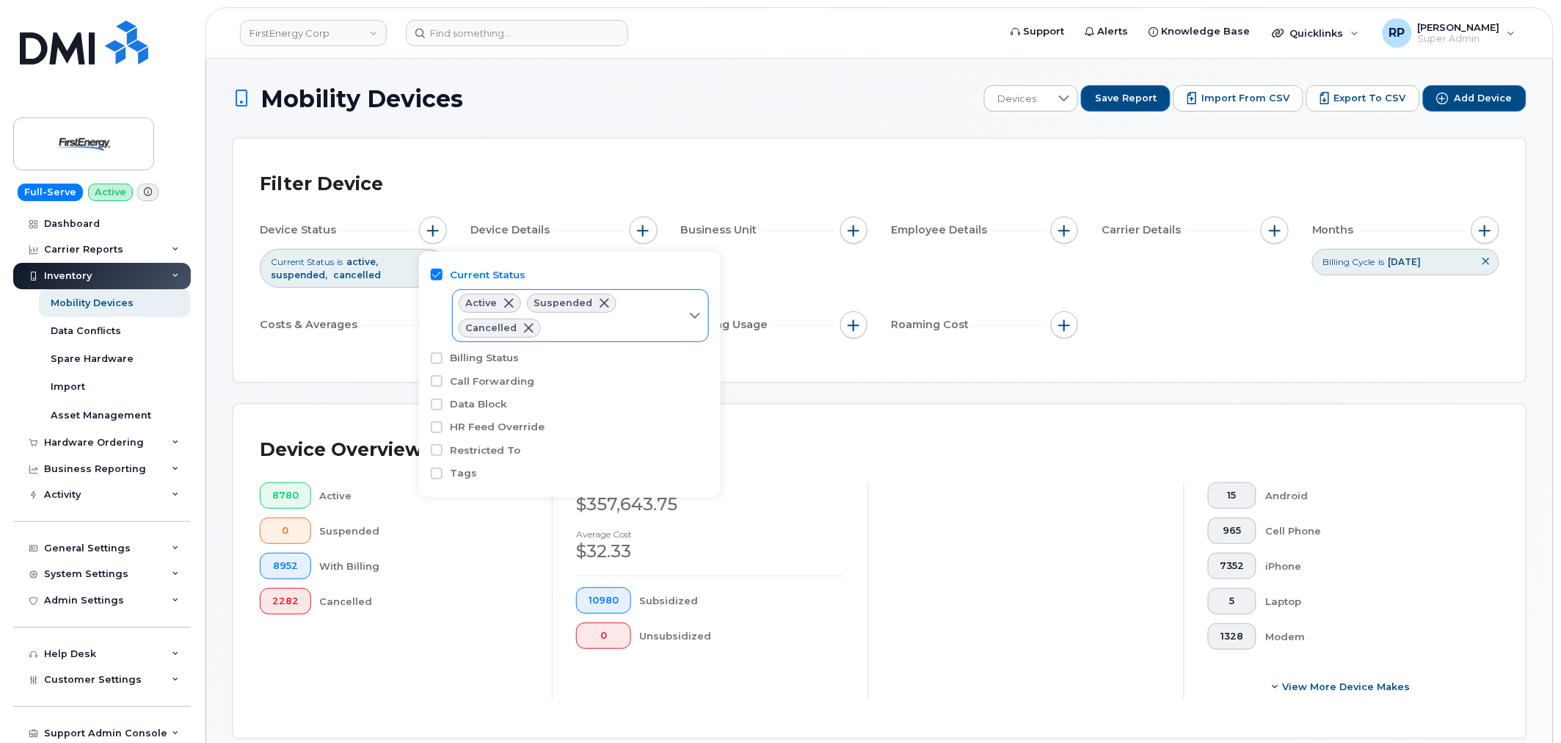
click at [509, 305] on span at bounding box center [509, 303] width 12 height 12
click at [530, 303] on span at bounding box center [536, 303] width 12 height 12
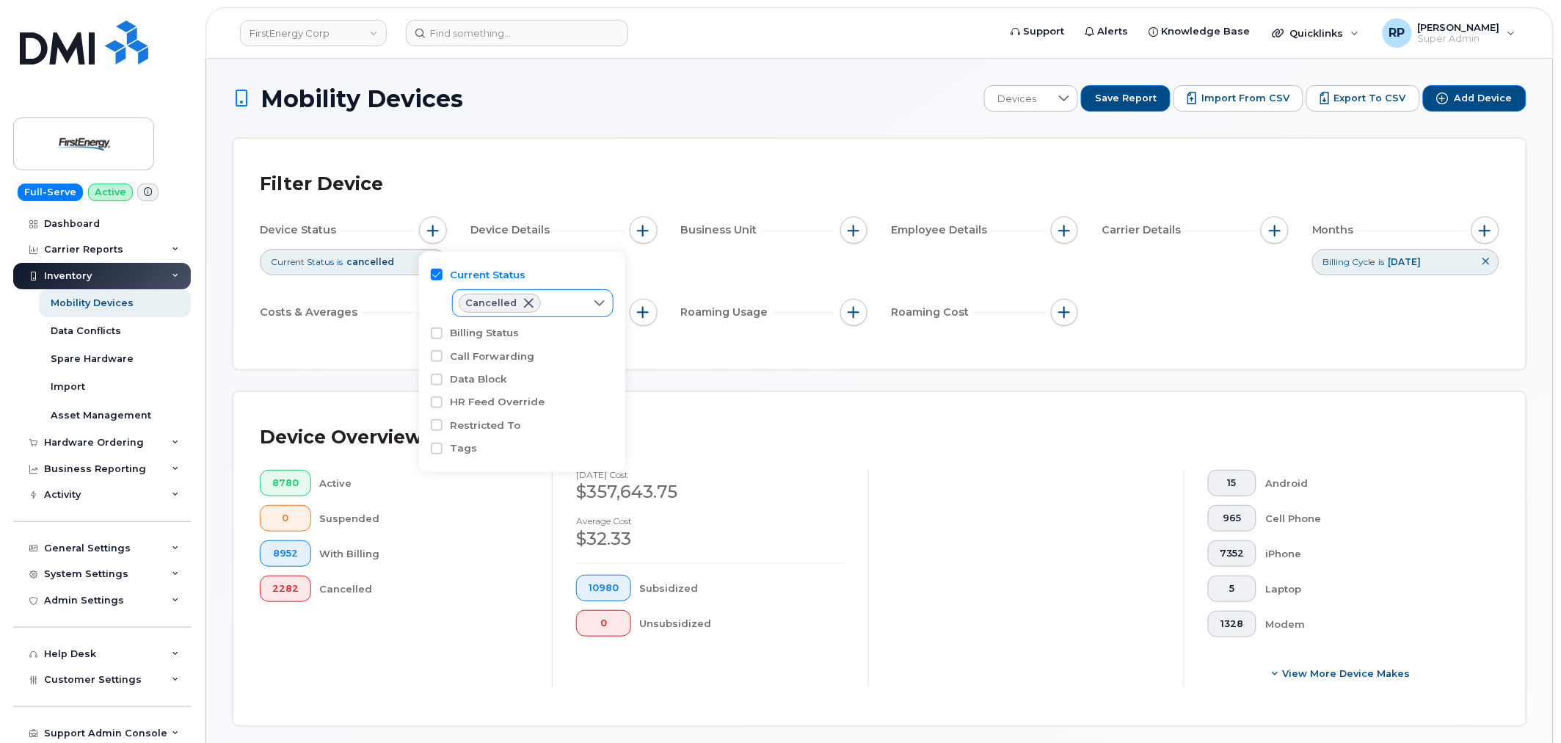
click at [714, 350] on div "Filter Device Device Status Current Status is cancelled Device Details Business…" at bounding box center [879, 254] width 1292 height 230
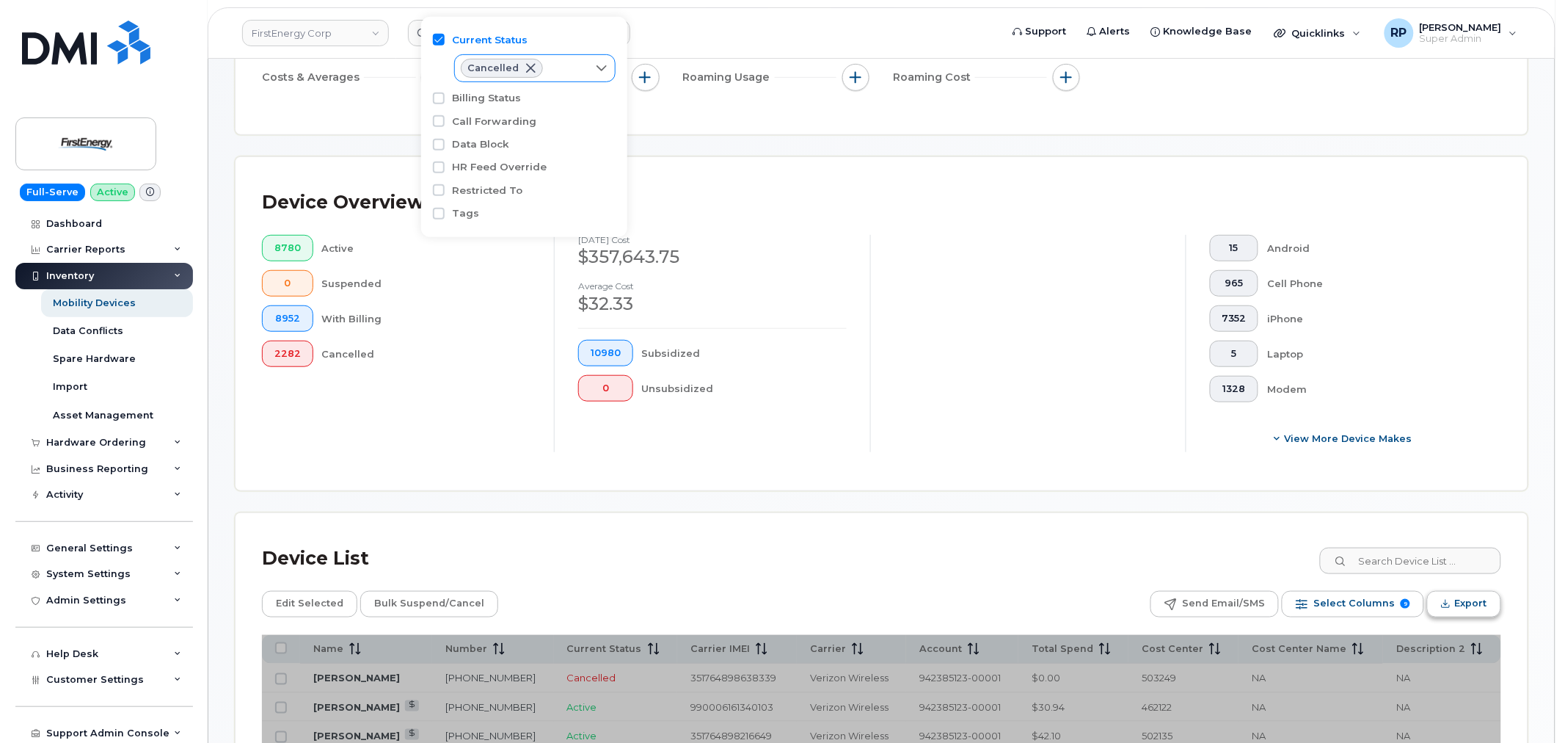
scroll to position [407, 0]
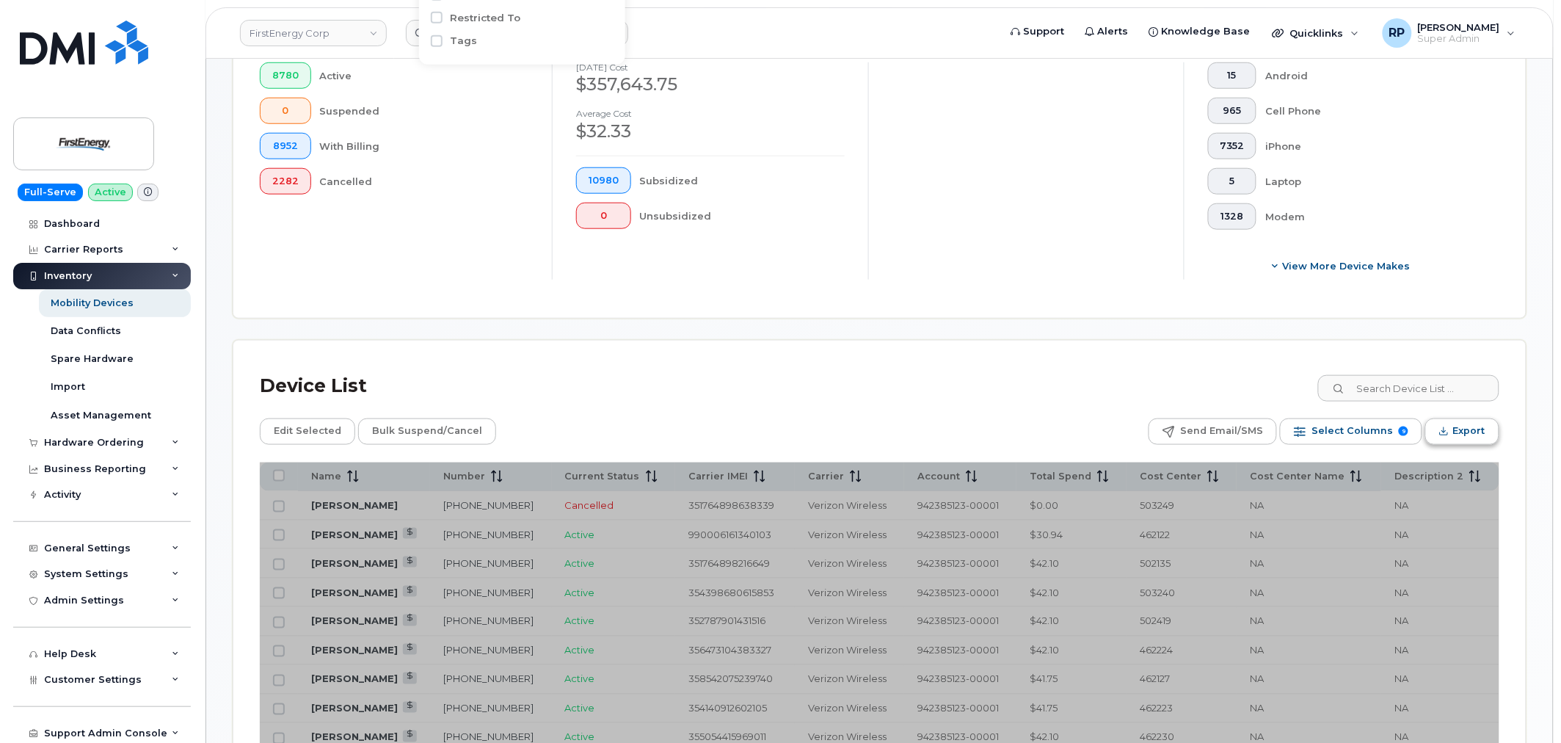
click at [1455, 439] on span "Export" at bounding box center [1469, 431] width 32 height 22
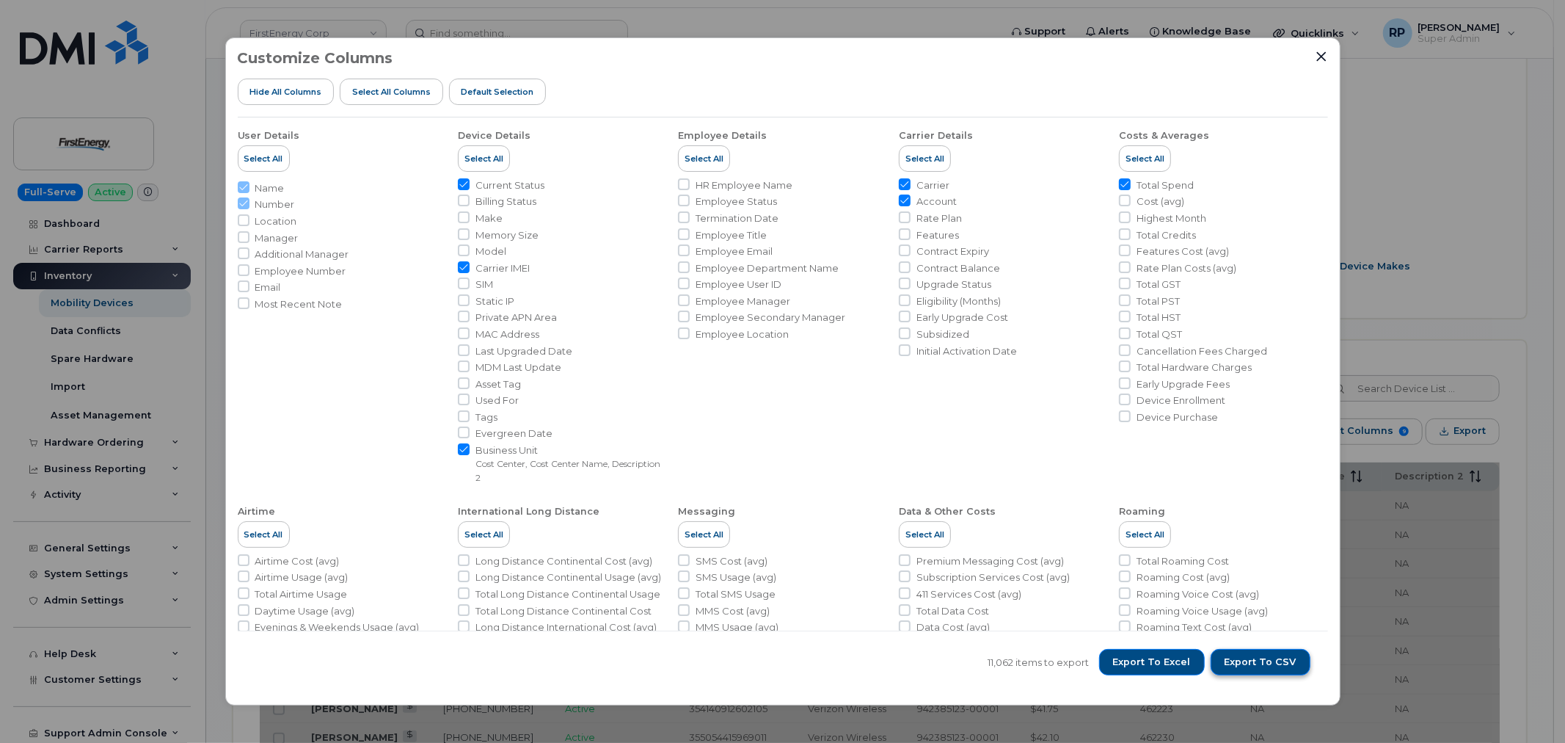
click at [1261, 666] on span "Export to CSV" at bounding box center [1261, 661] width 72 height 13
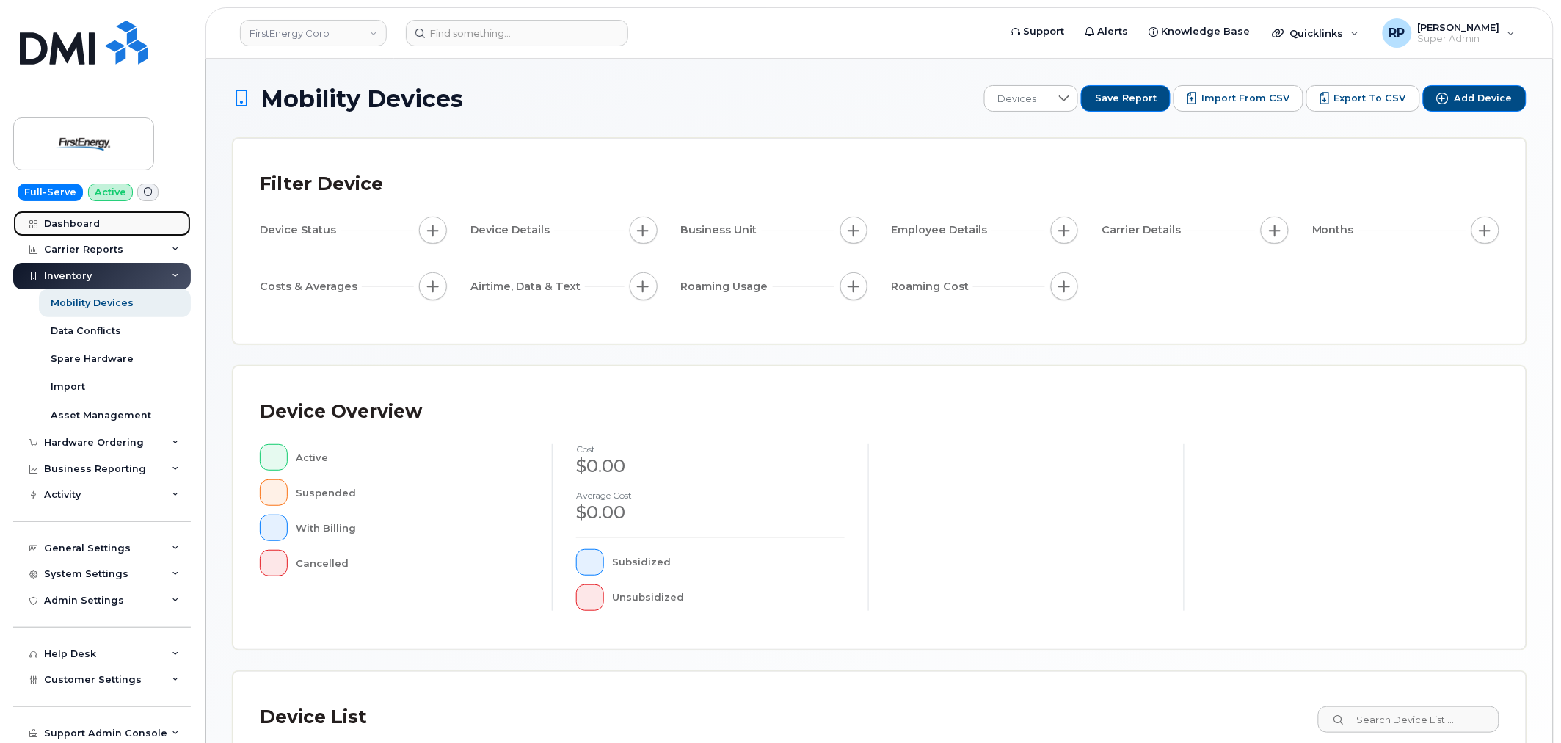
click at [69, 219] on div "Dashboard" at bounding box center [72, 224] width 56 height 12
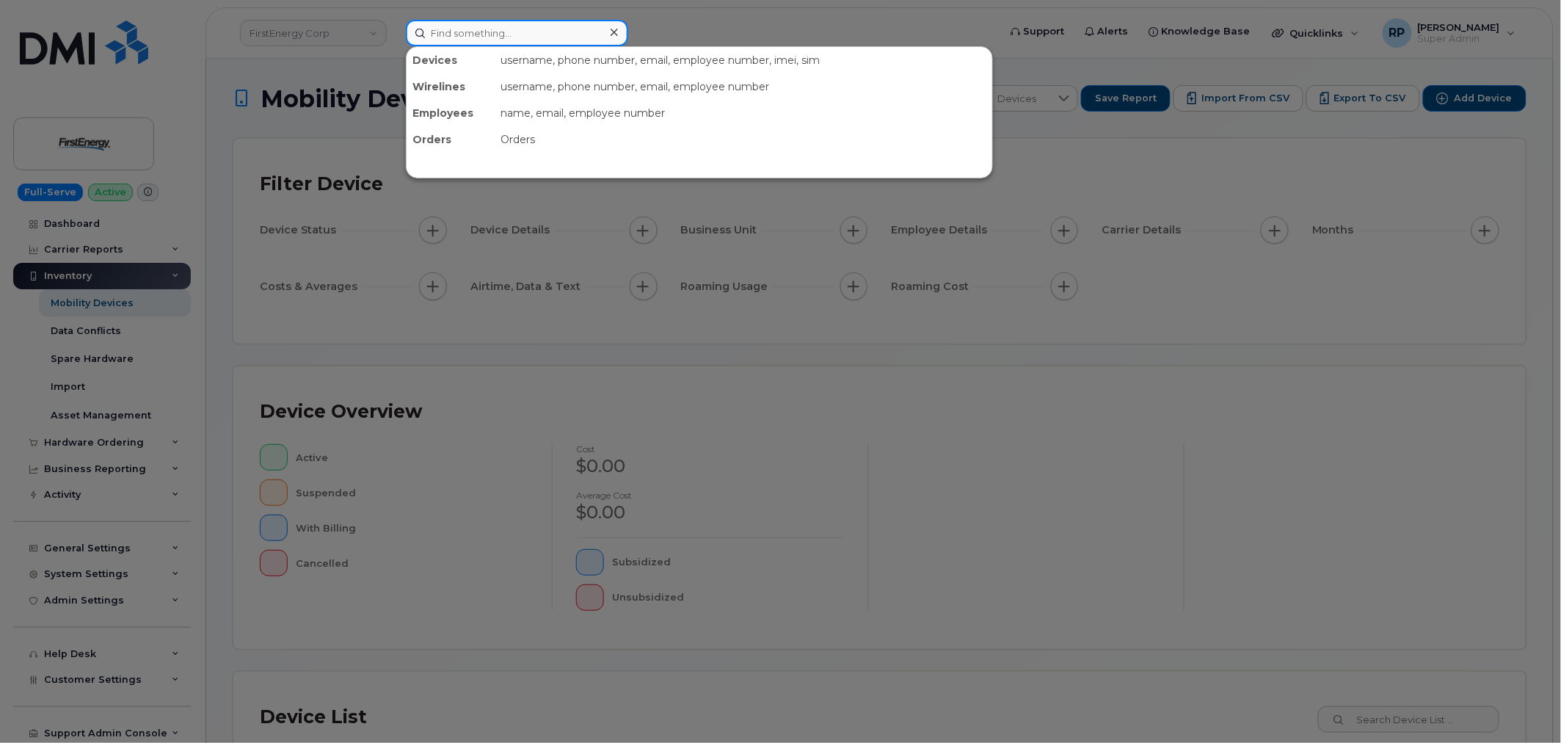
click at [474, 45] on div "Devices username, phone number, email, employee number, imei, sim Wirelines use…" at bounding box center [697, 33] width 583 height 26
click at [470, 32] on input at bounding box center [517, 33] width 222 height 26
paste input "2403577063"
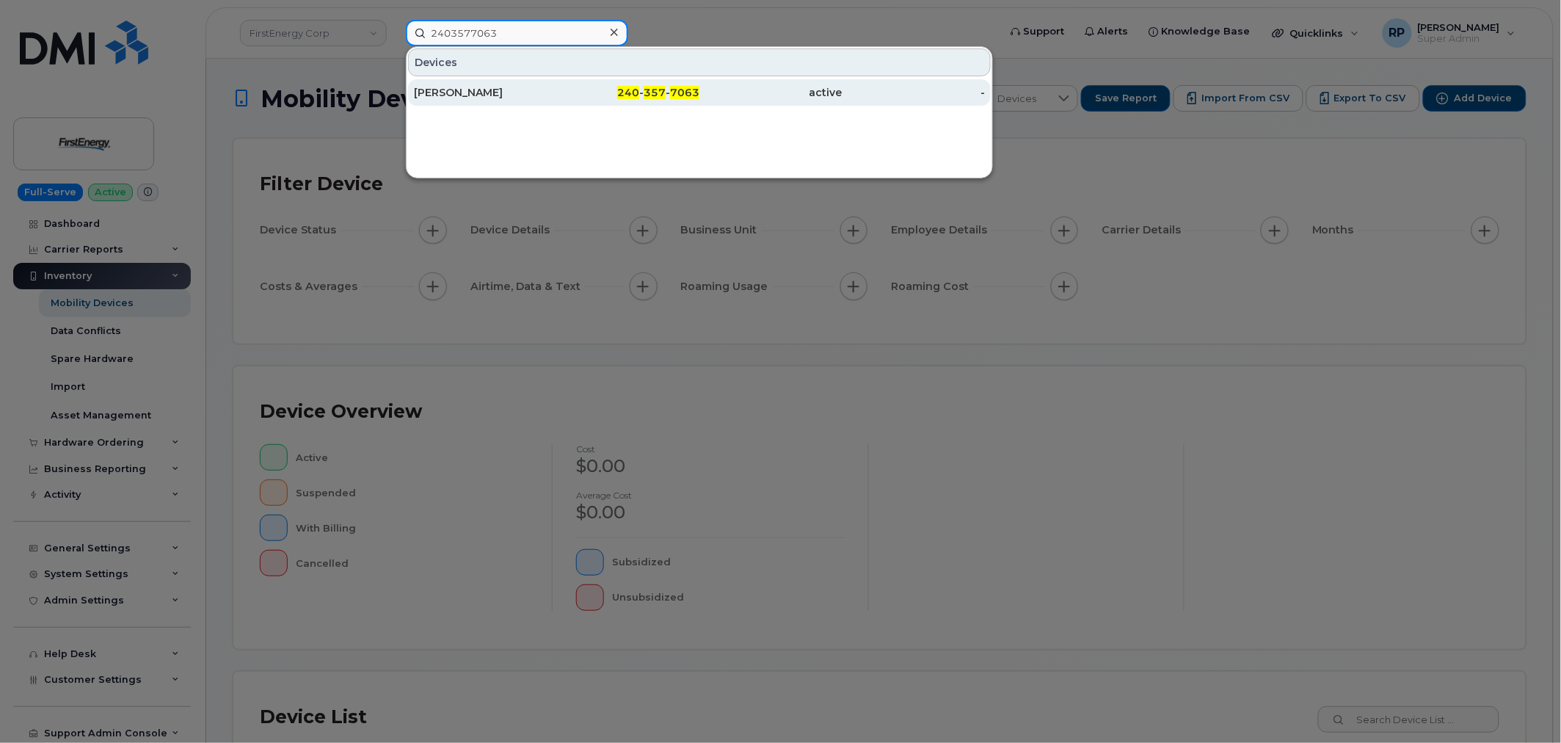
type input "2403577063"
click at [471, 91] on div "[PERSON_NAME]" at bounding box center [485, 92] width 143 height 15
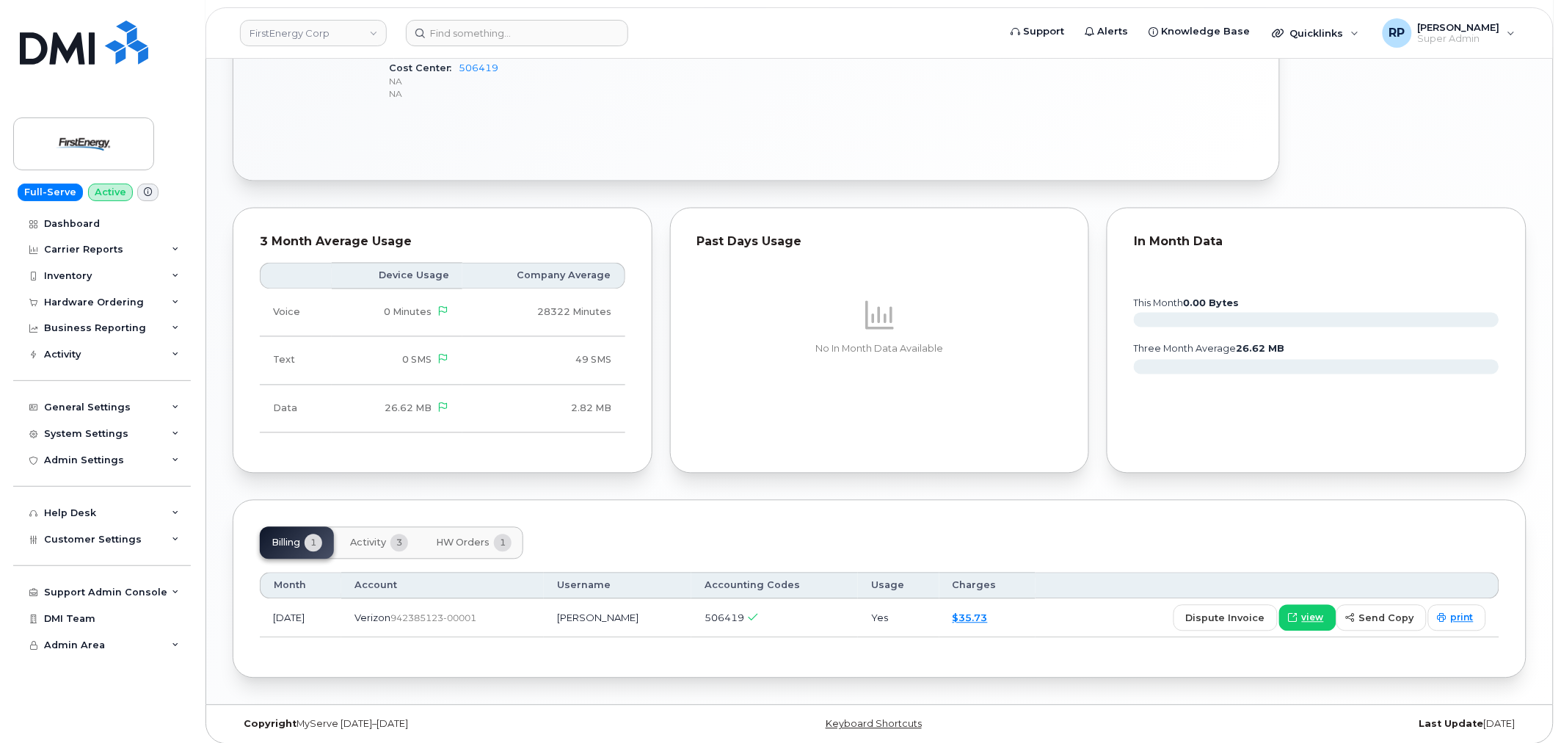
scroll to position [845, 0]
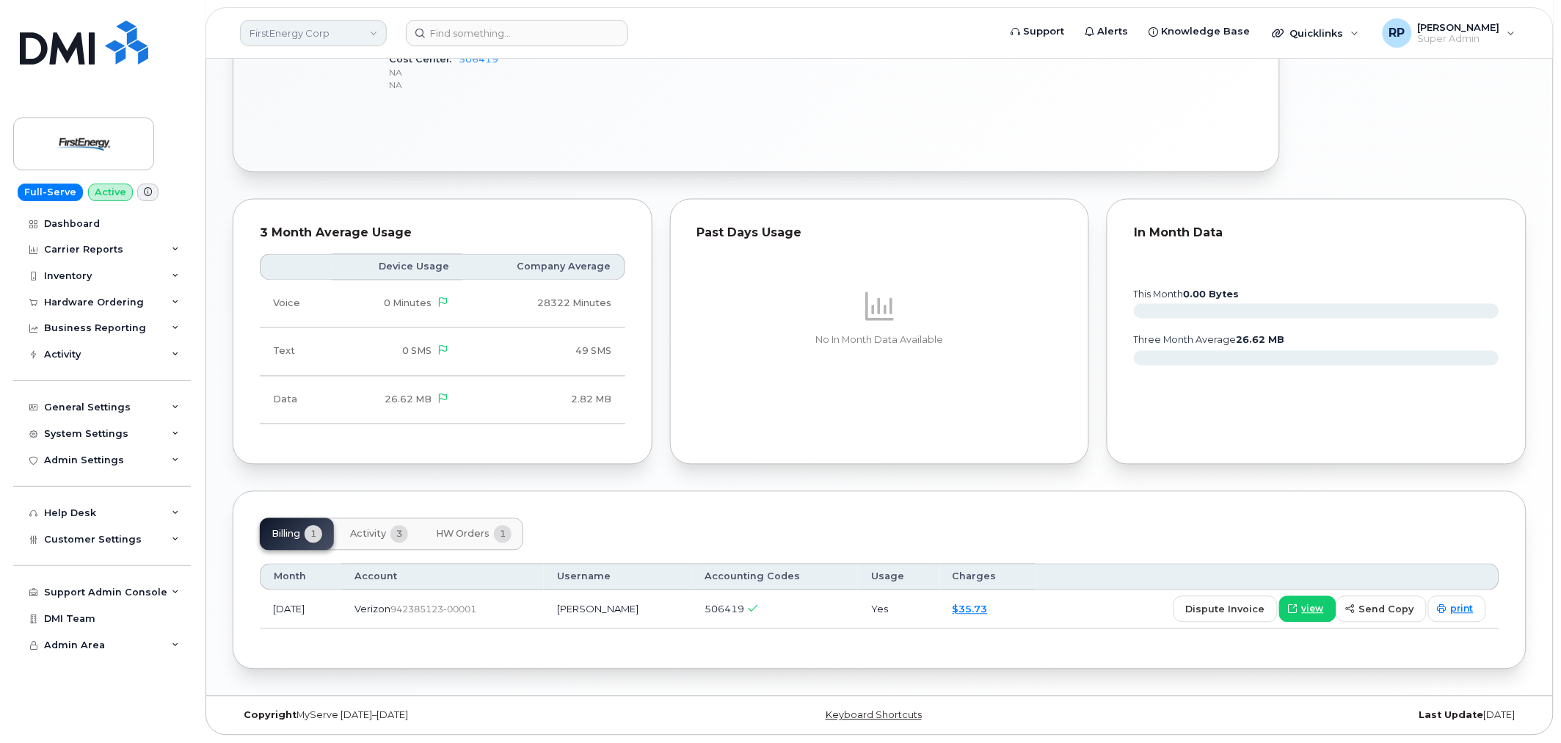
click at [349, 43] on link "FirstEnergy Corp" at bounding box center [313, 33] width 147 height 26
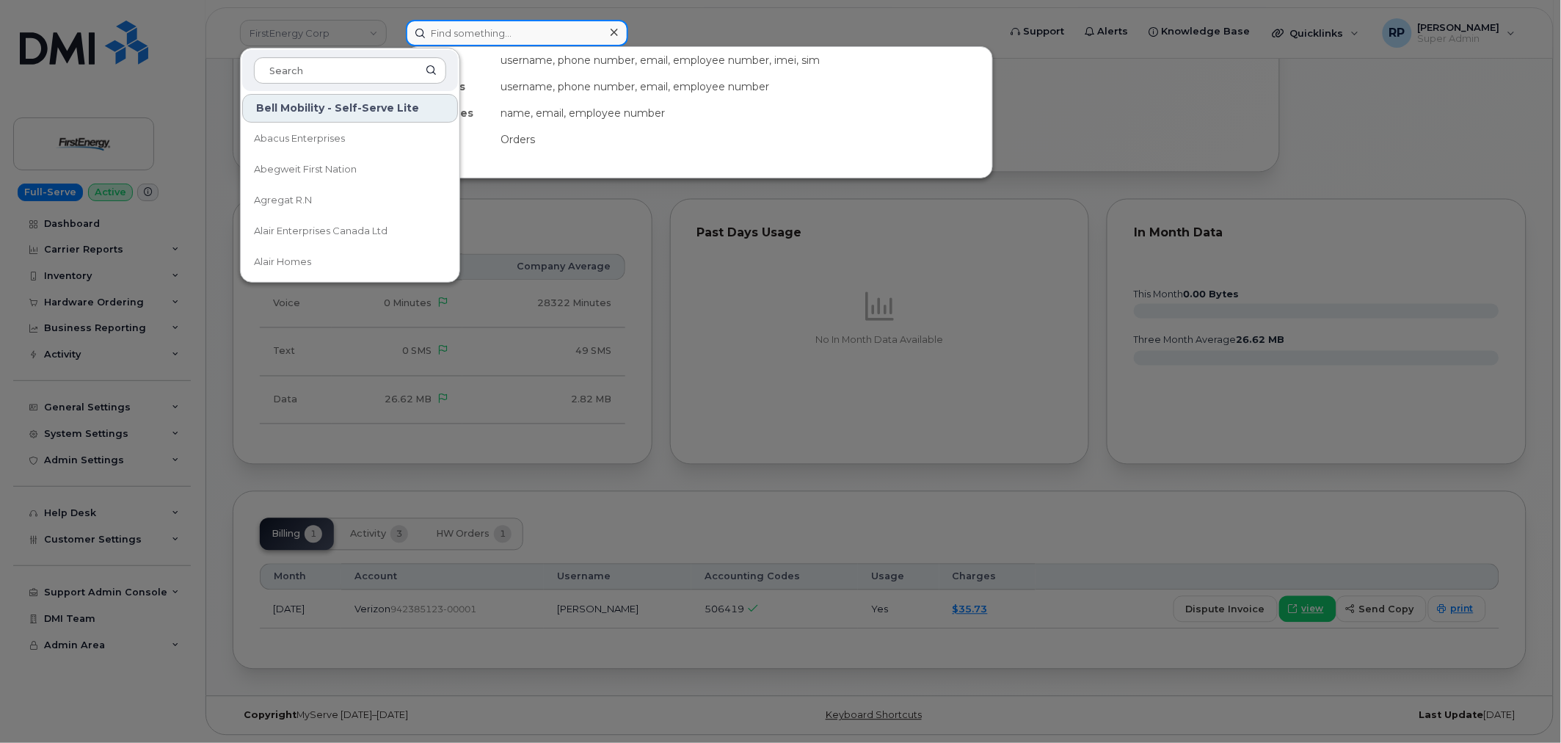
click at [571, 20] on input at bounding box center [517, 33] width 222 height 26
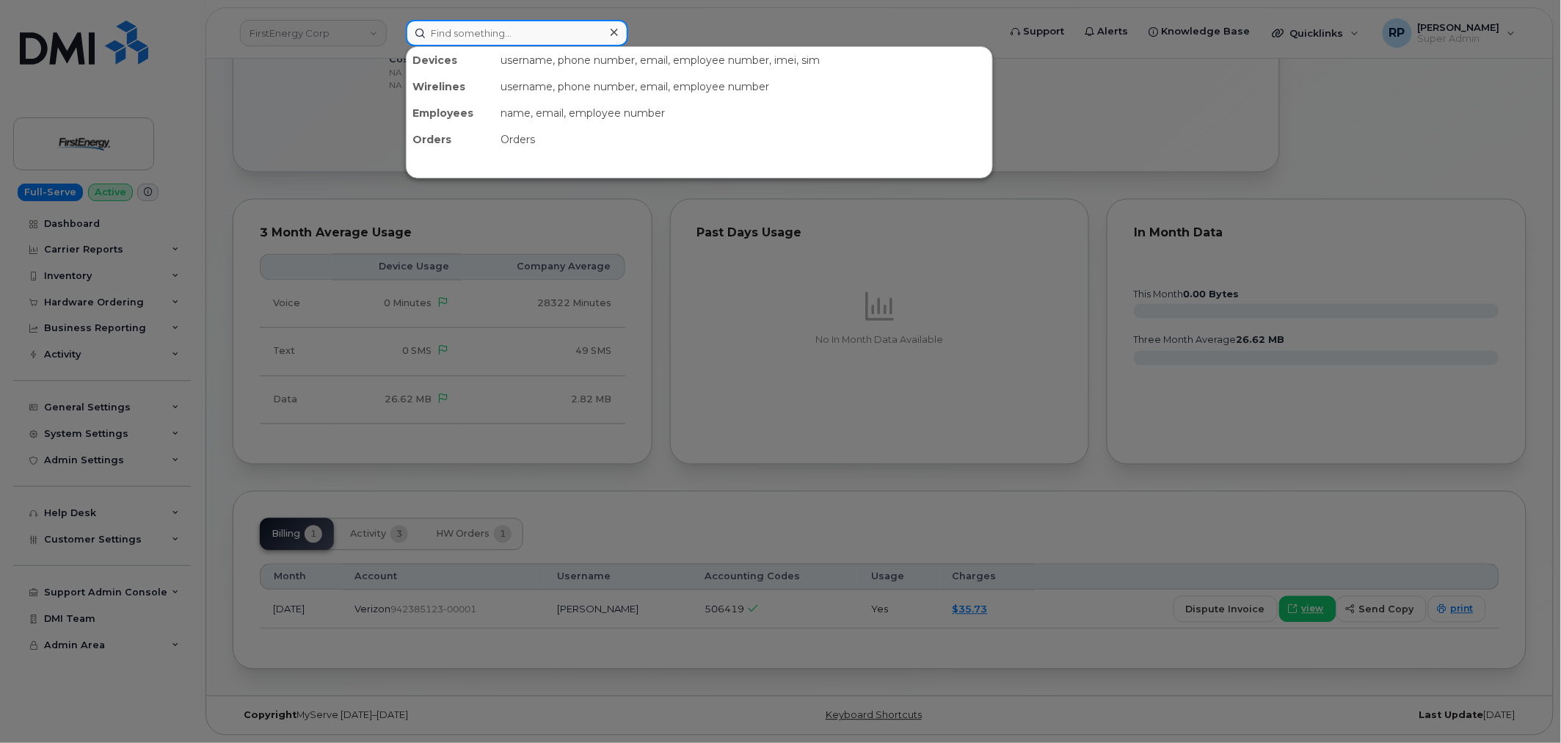
paste input "[PHONE_NUMBER]"
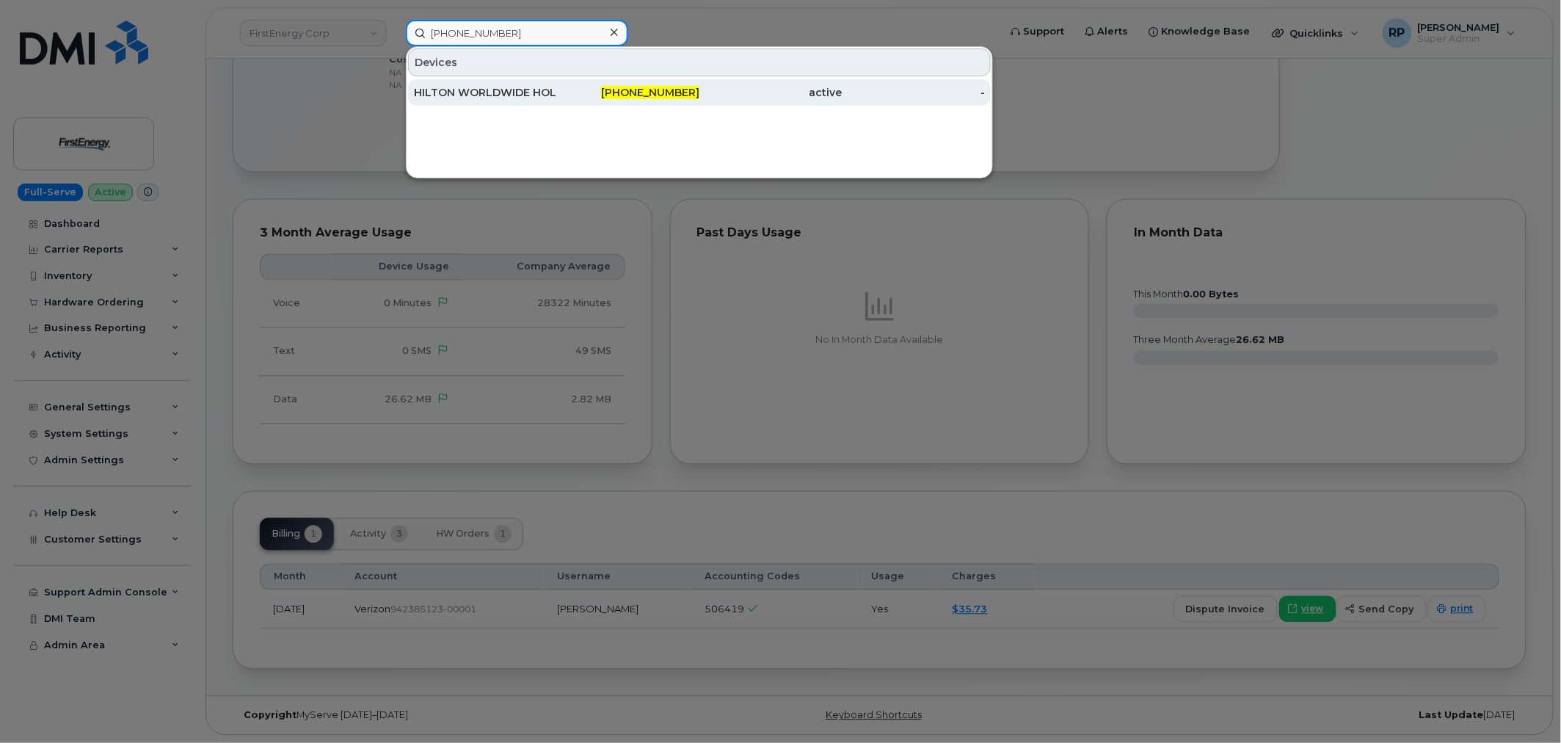
type input "[PHONE_NUMBER]"
click at [541, 97] on div "HILTON WORLDWIDE HOLDINGS INC." at bounding box center [485, 92] width 143 height 15
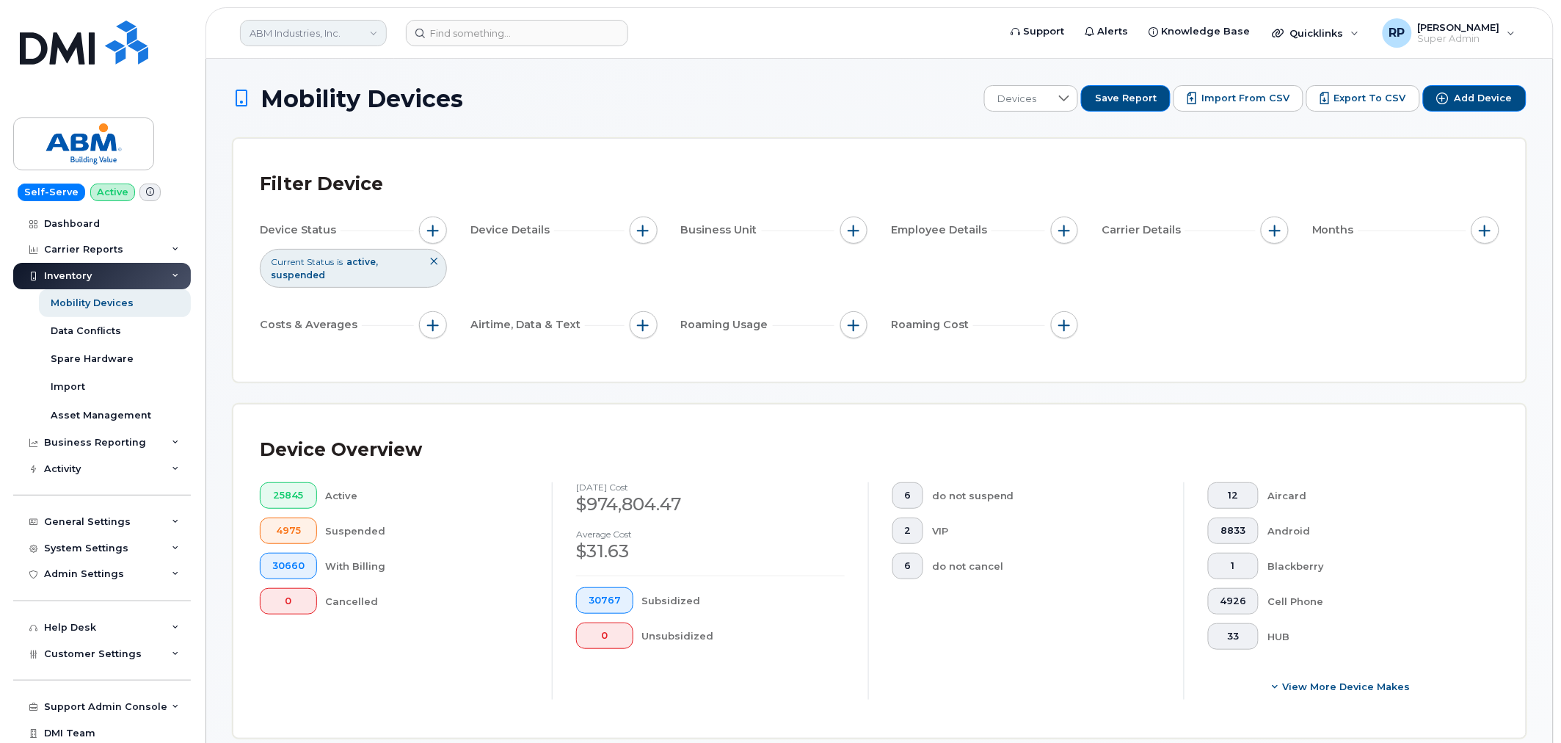
click at [305, 40] on link "ABM Industries, Inc." at bounding box center [313, 33] width 147 height 26
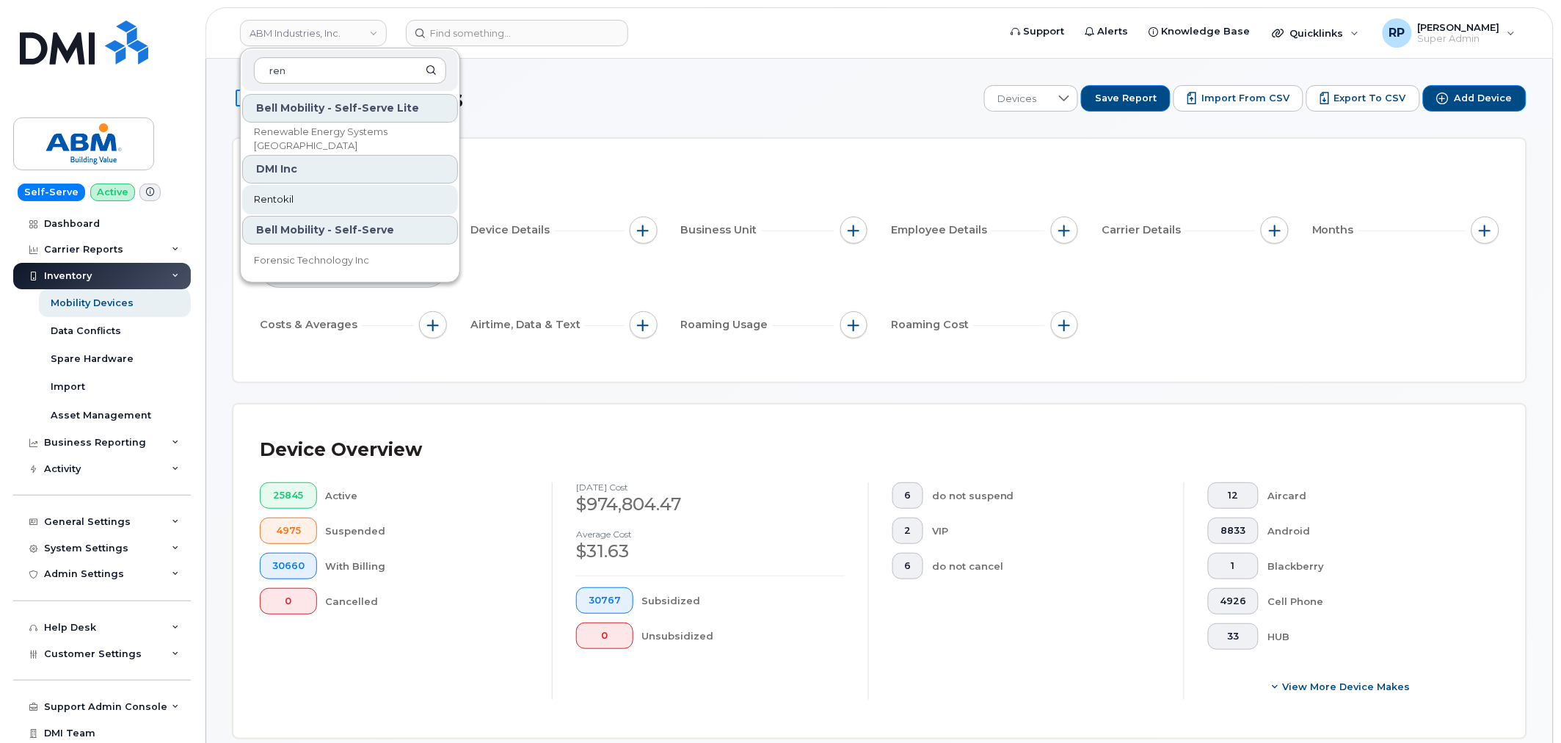
type input "ren"
click at [298, 194] on link "Rentokil" at bounding box center [350, 199] width 216 height 29
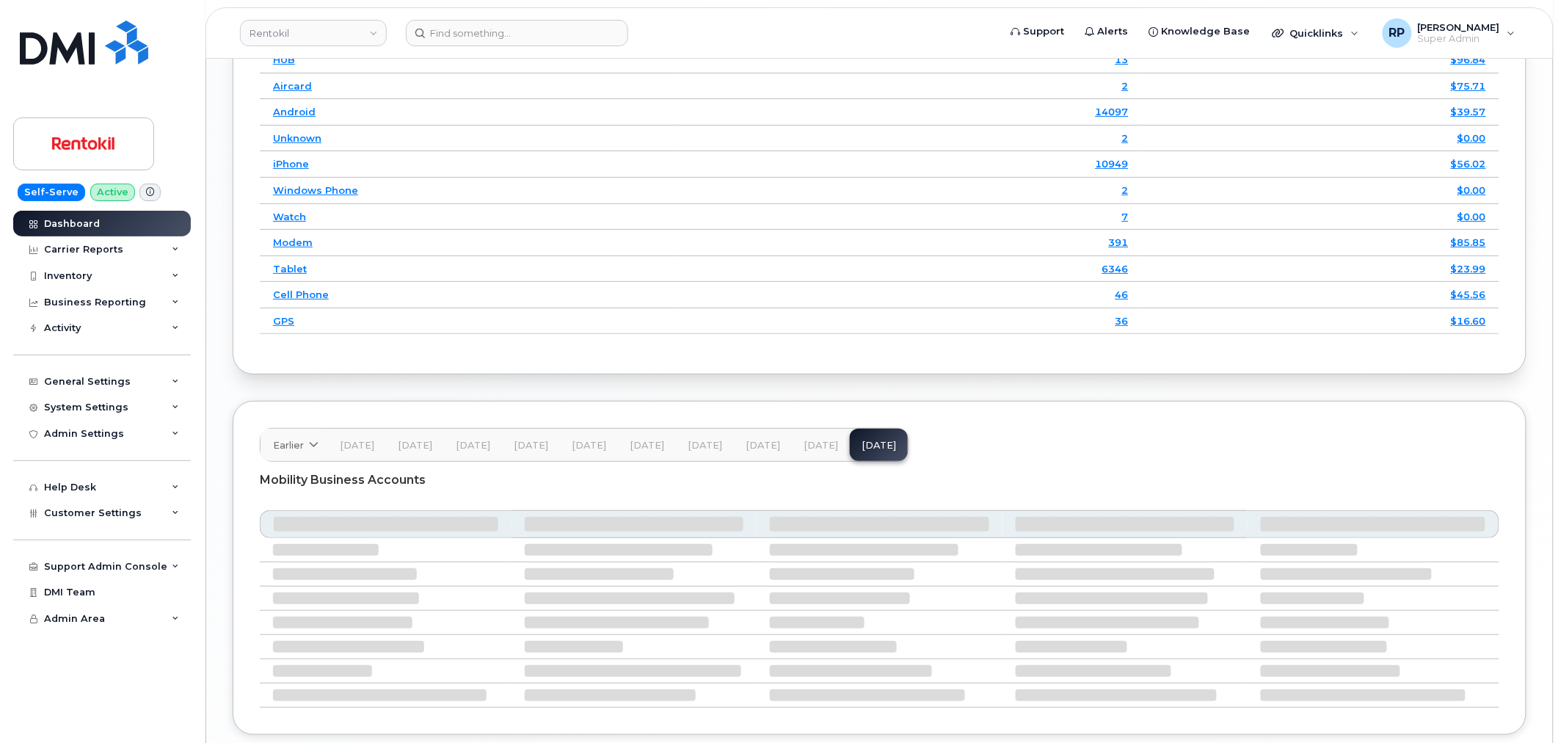
scroll to position [2091, 0]
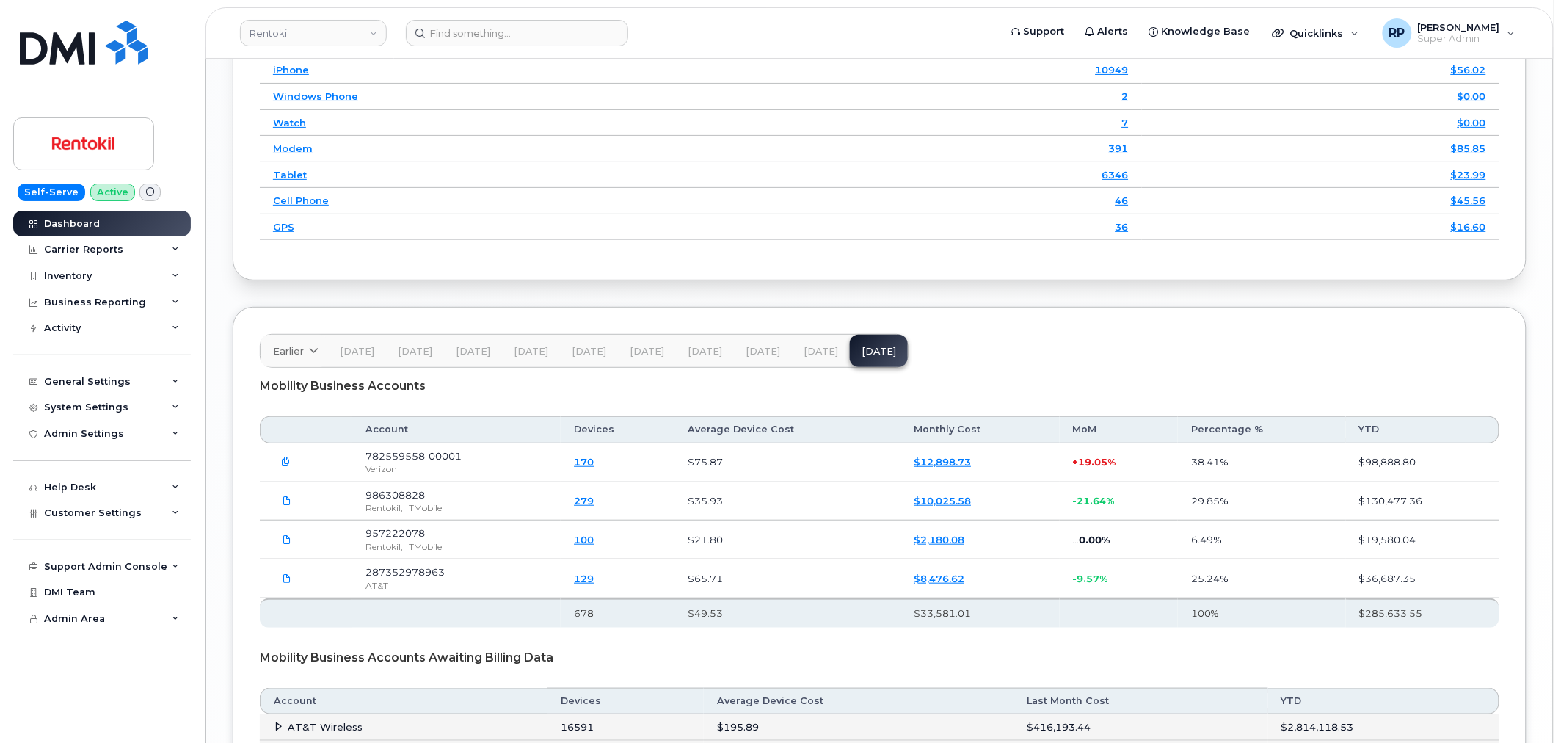
click at [810, 365] on button "[DATE]" at bounding box center [821, 351] width 58 height 32
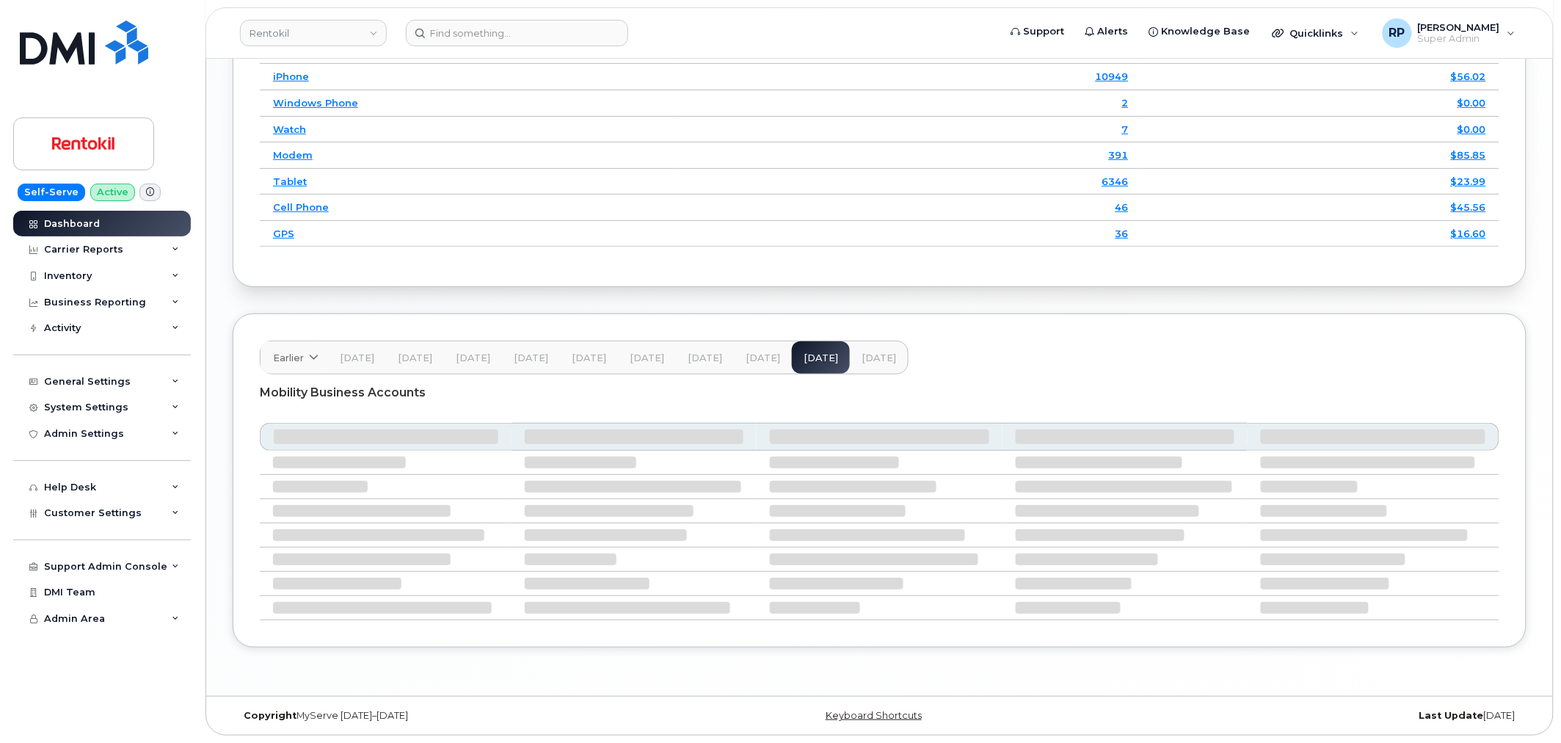
scroll to position [2028, 0]
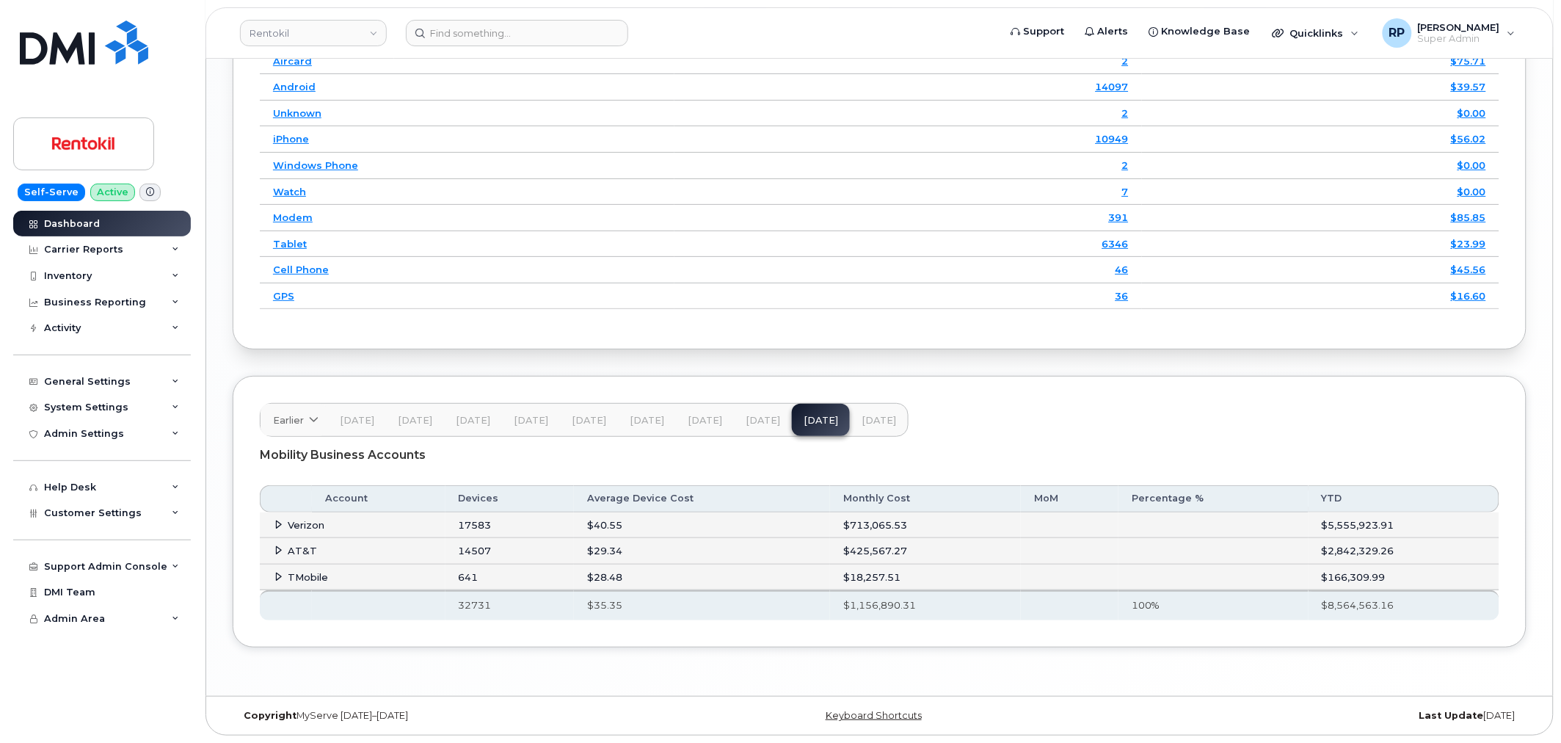
click at [275, 549] on icon at bounding box center [279, 550] width 10 height 10
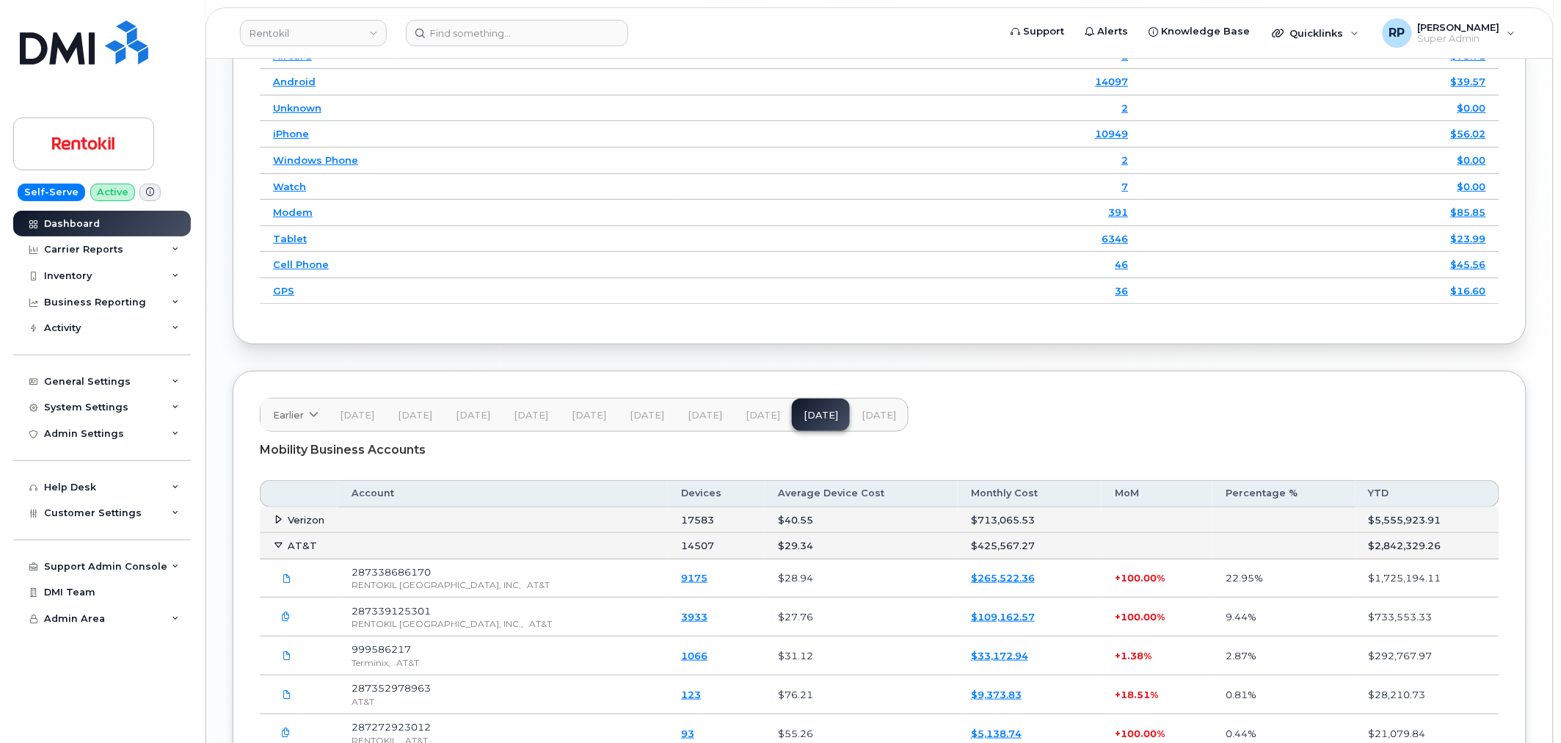
scroll to position [2163, 0]
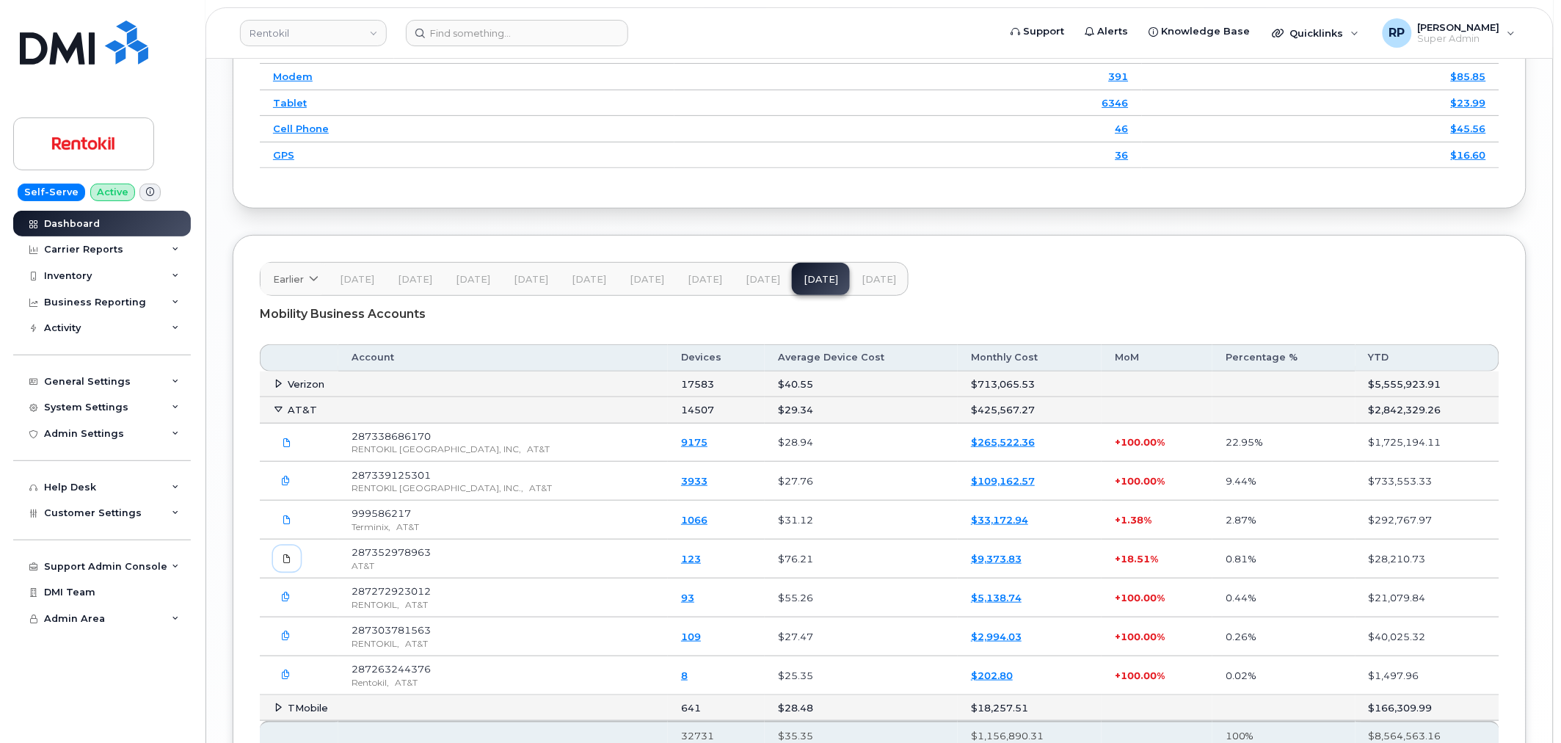
click at [285, 565] on span at bounding box center [286, 558] width 13 height 13
click at [750, 284] on span "[DATE]" at bounding box center [763, 280] width 34 height 12
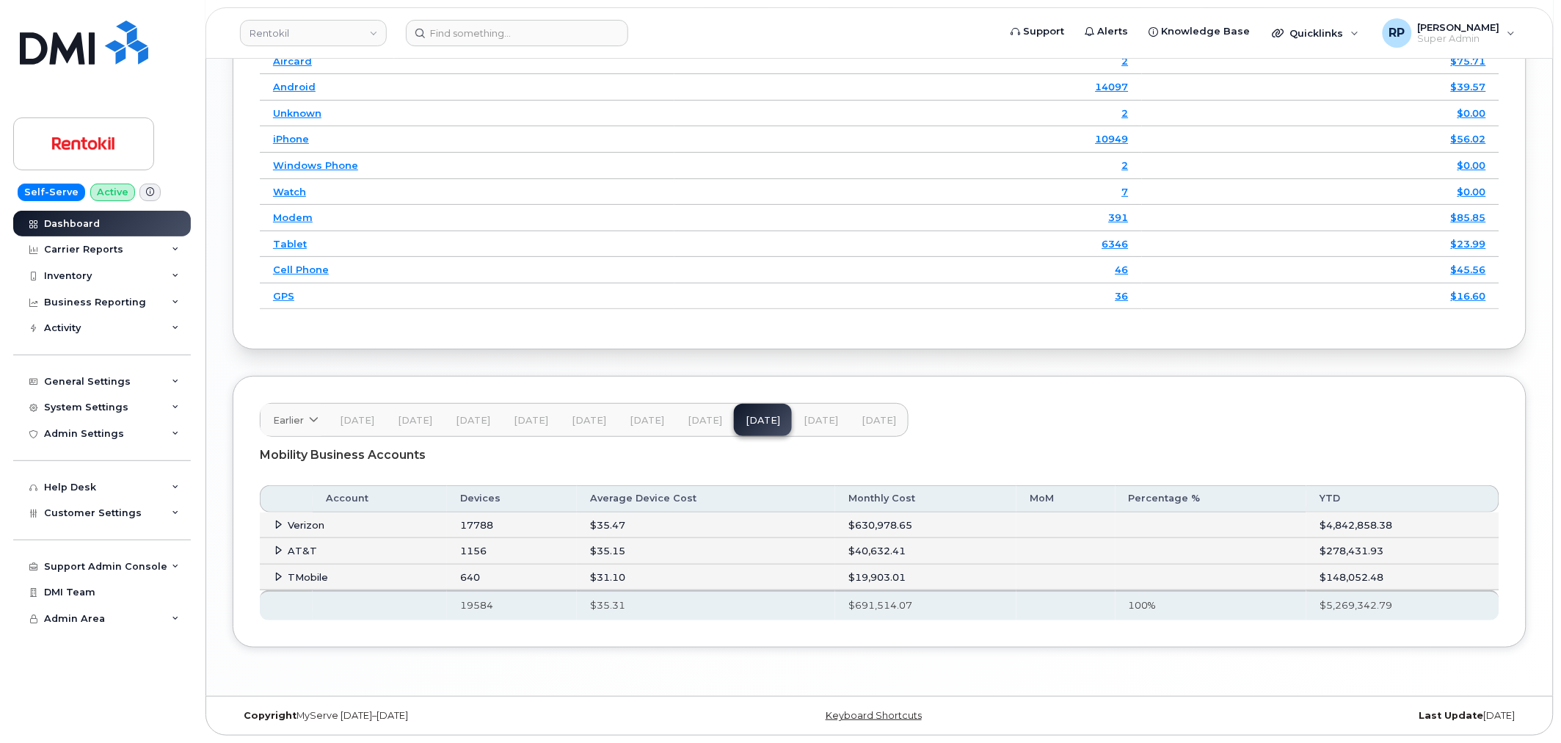
scroll to position [2028, 0]
click at [274, 544] on span at bounding box center [279, 550] width 12 height 12
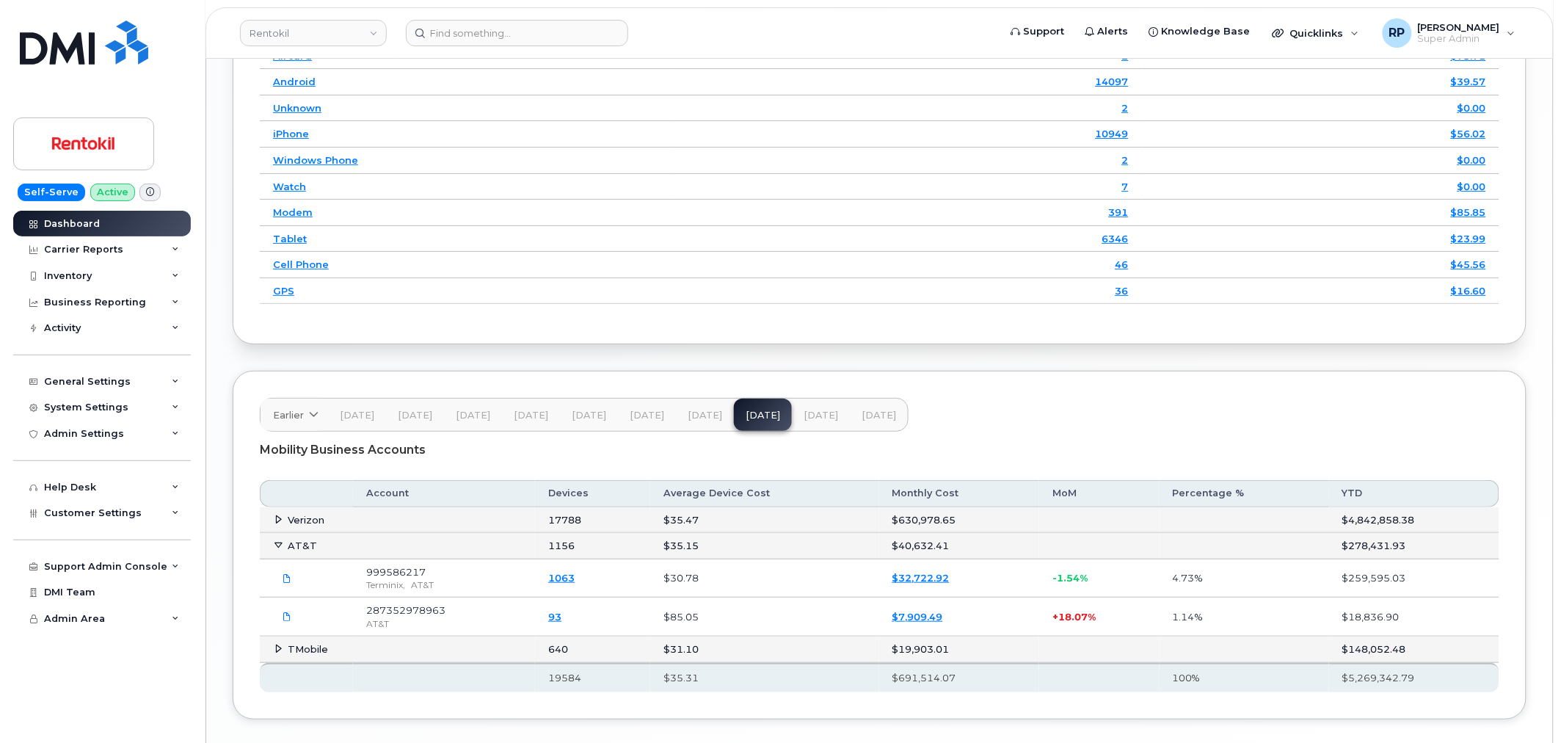
click at [698, 419] on span "Jun 25" at bounding box center [705, 415] width 34 height 12
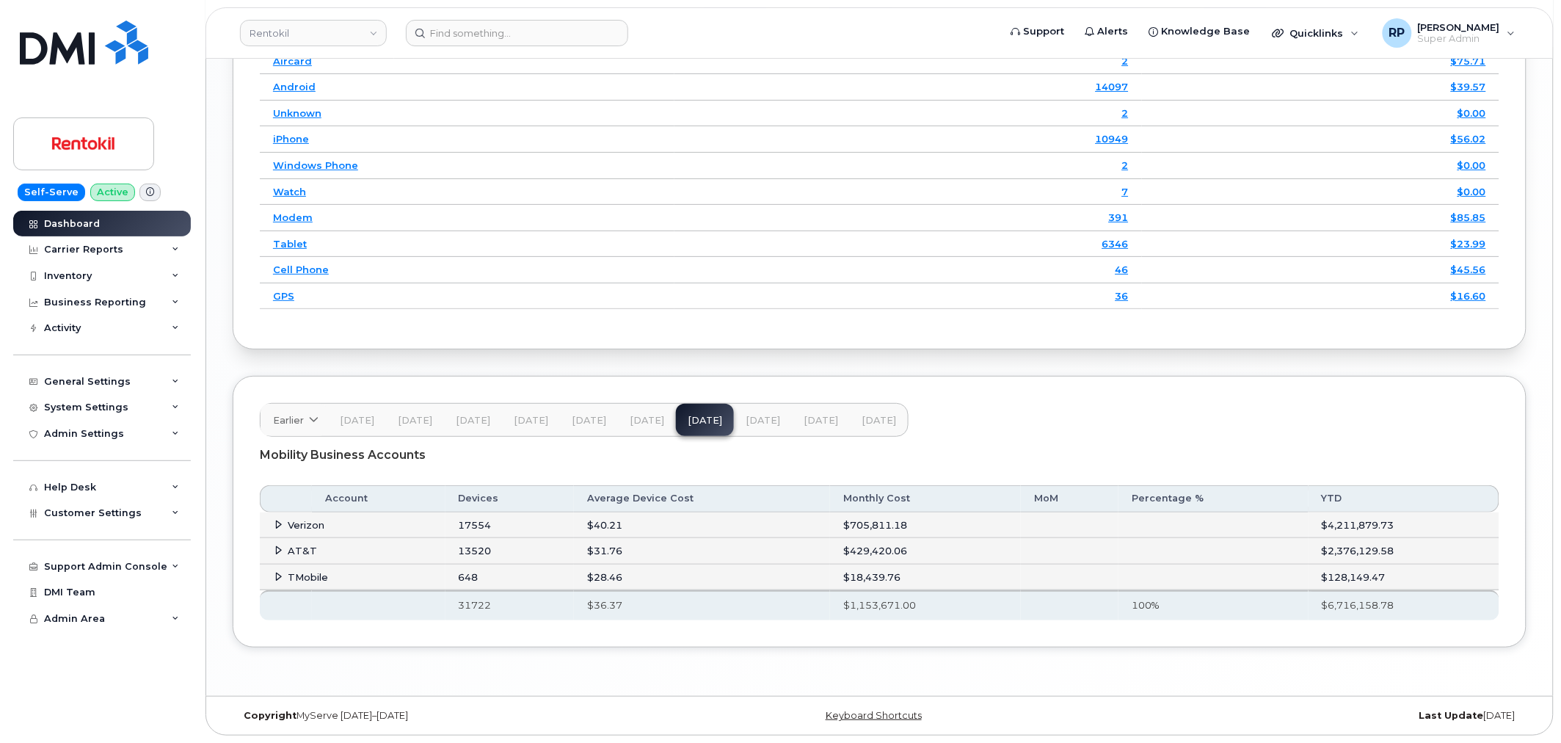
click at [274, 548] on icon at bounding box center [279, 550] width 10 height 10
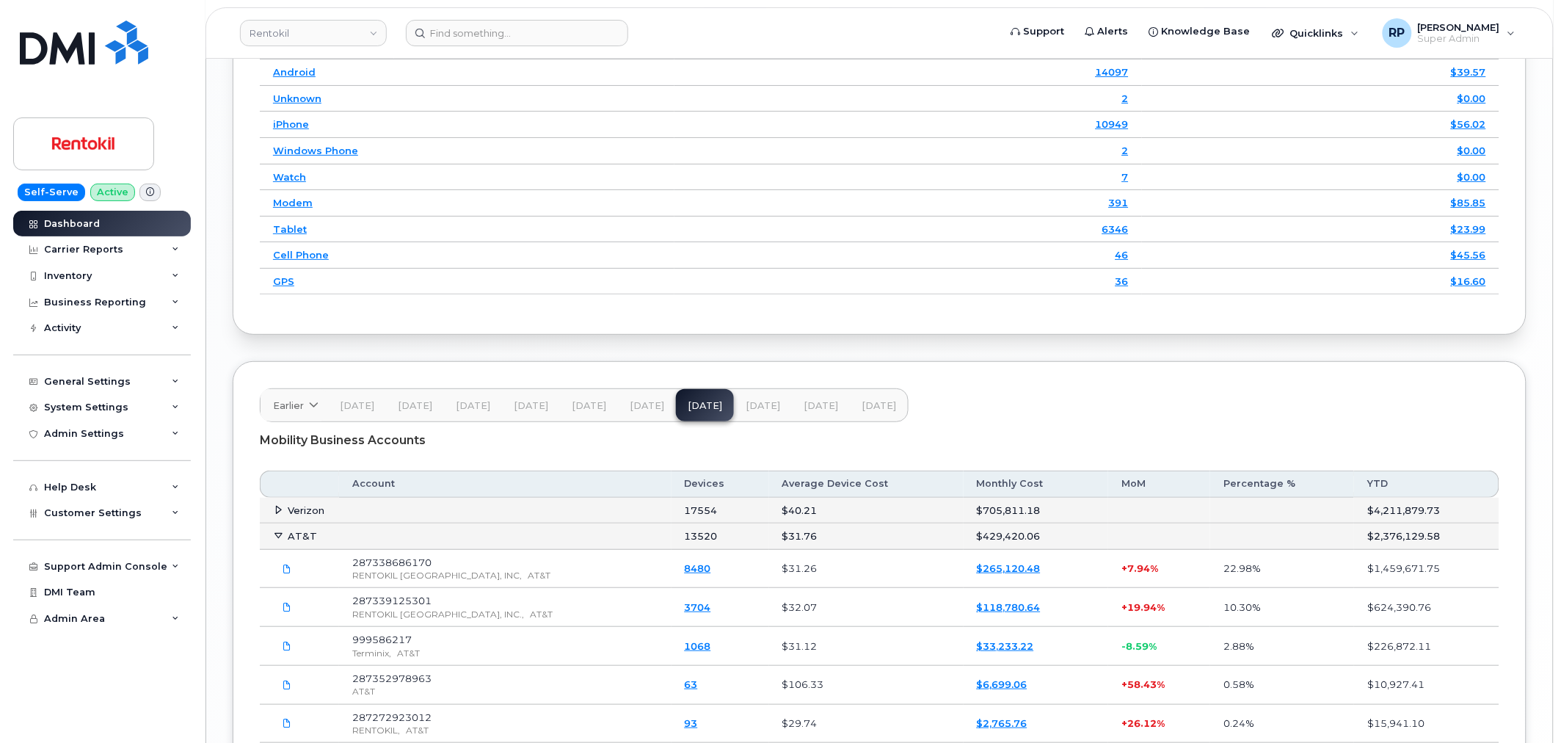
scroll to position [2163, 0]
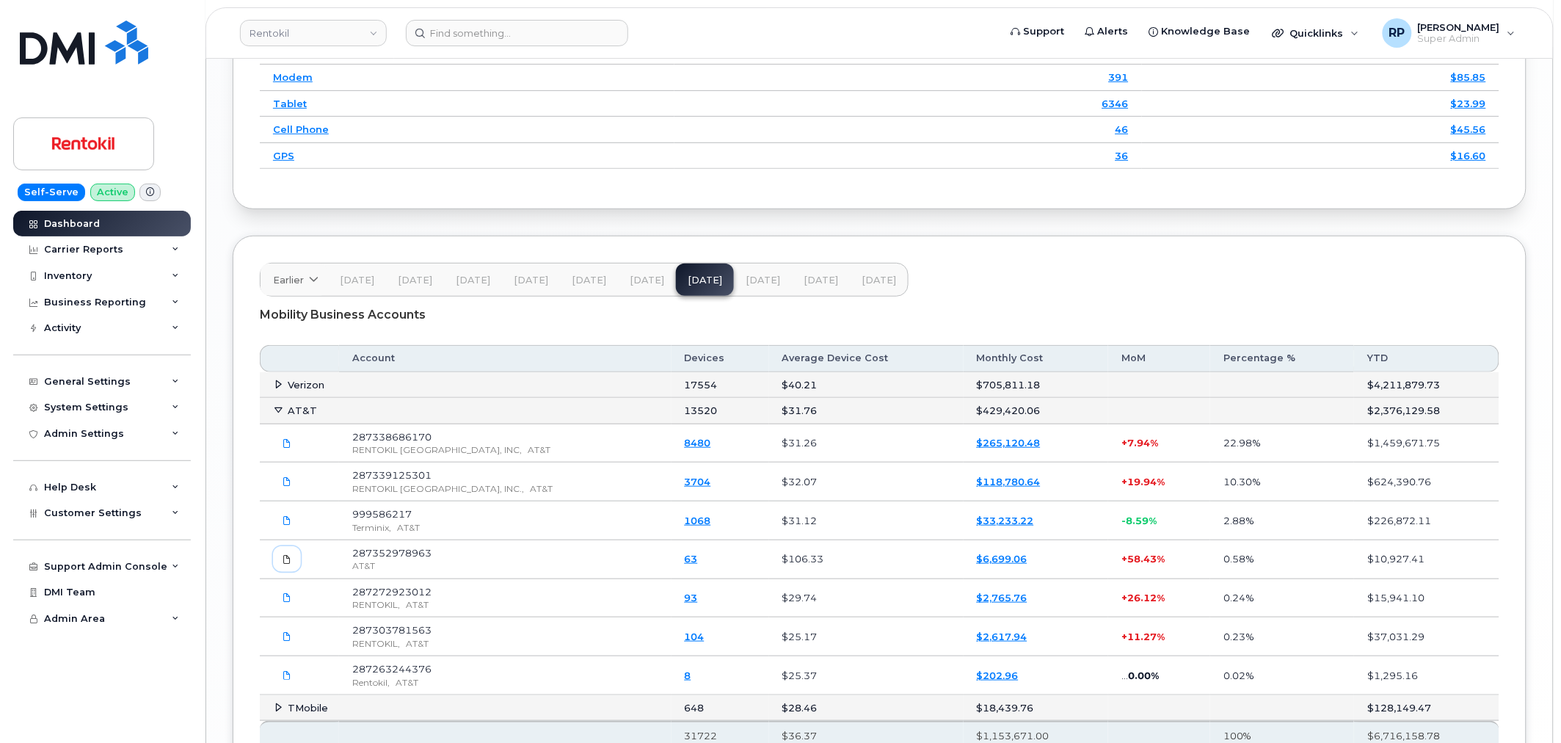
click at [281, 565] on span at bounding box center [286, 559] width 13 height 13
click at [754, 286] on span "[DATE]" at bounding box center [763, 280] width 34 height 12
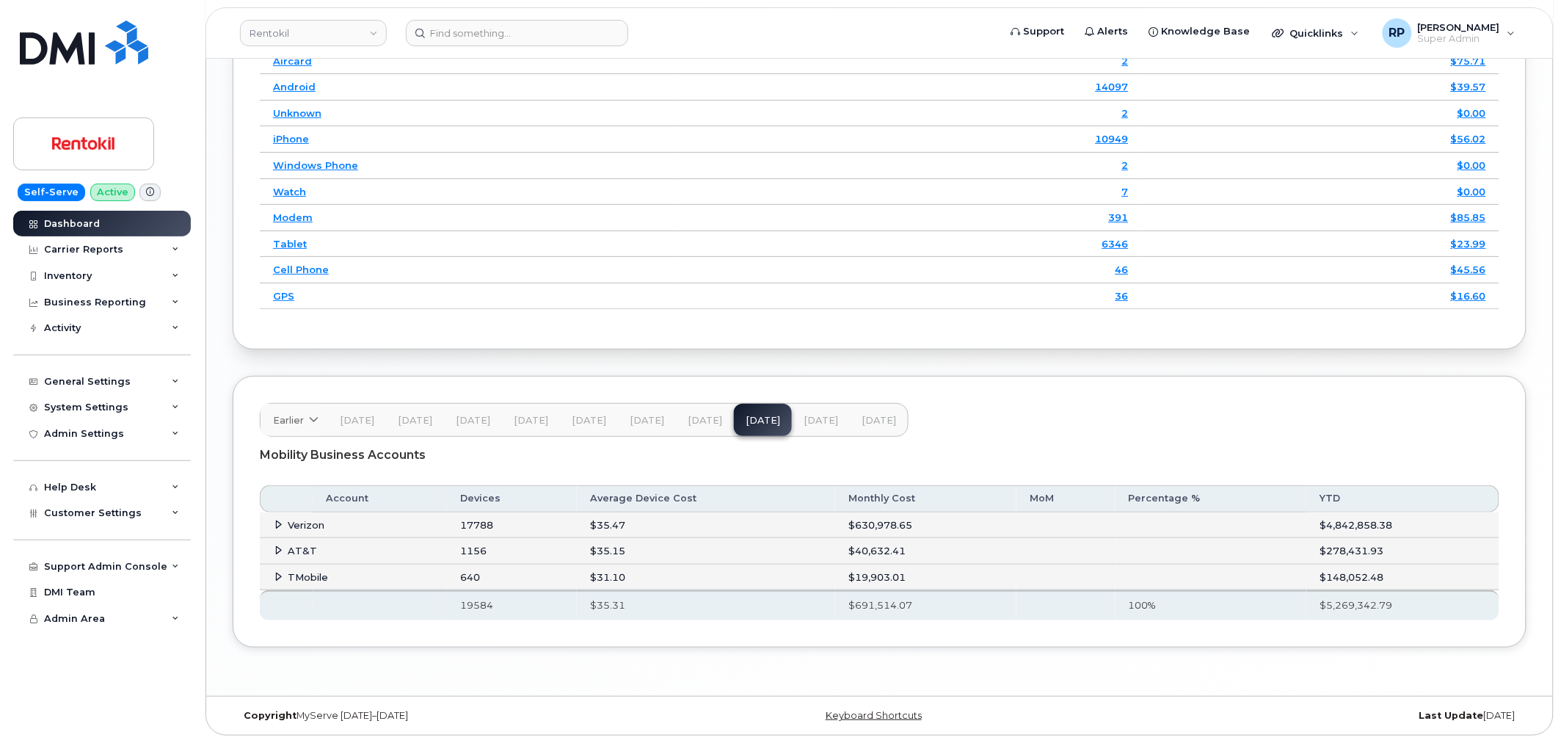
click at [274, 545] on icon at bounding box center [279, 550] width 10 height 10
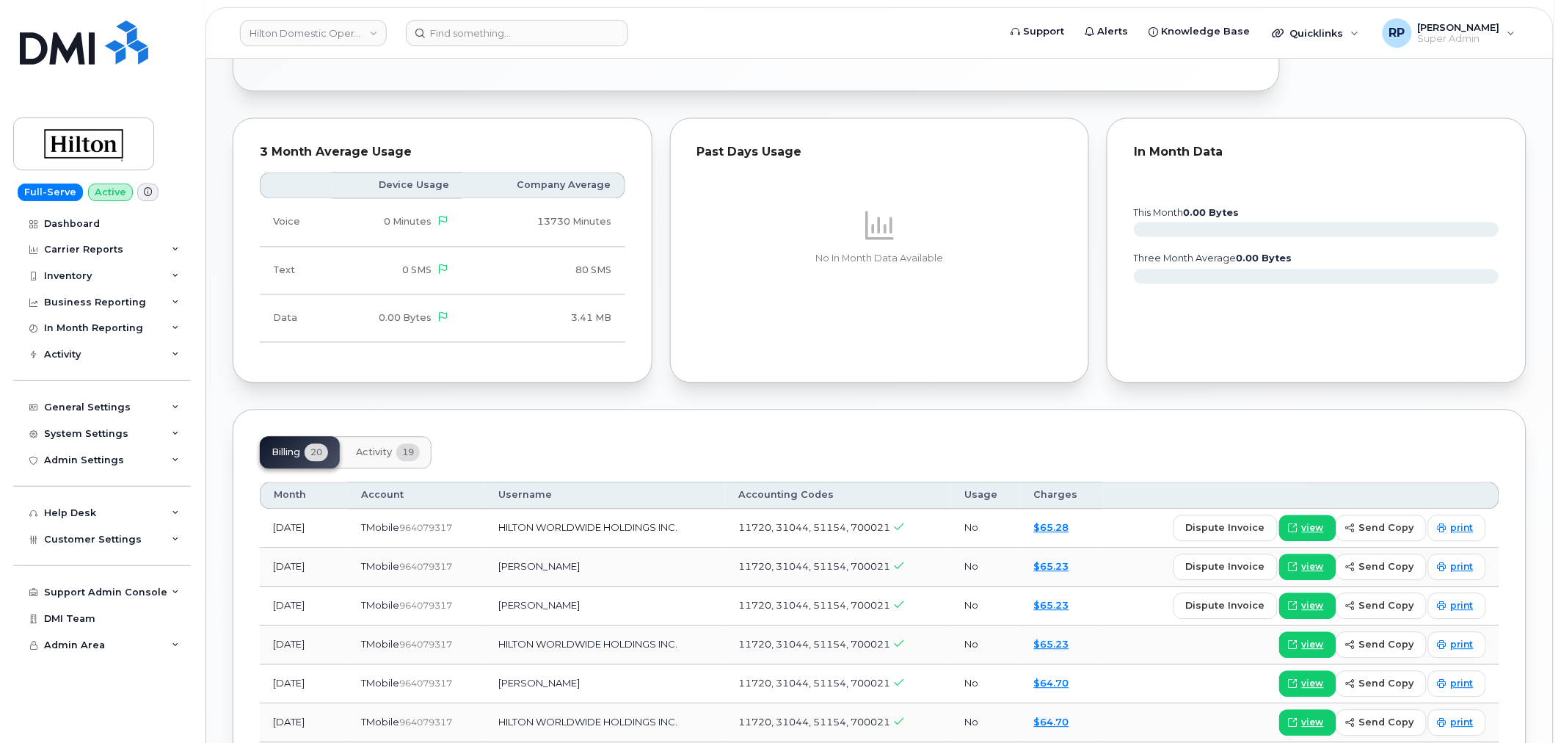
scroll to position [1087, 0]
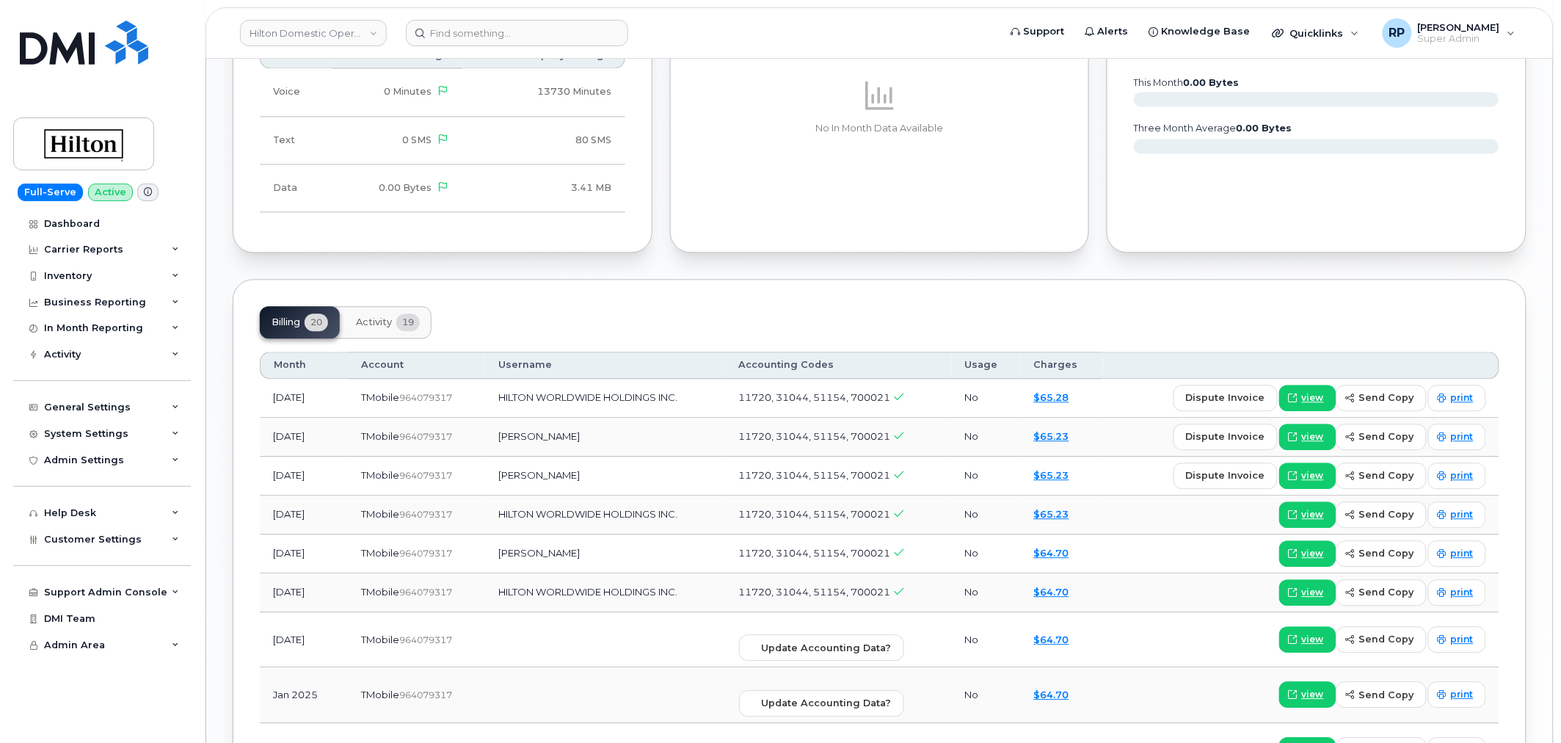
click at [378, 327] on span "Activity" at bounding box center [374, 322] width 36 height 12
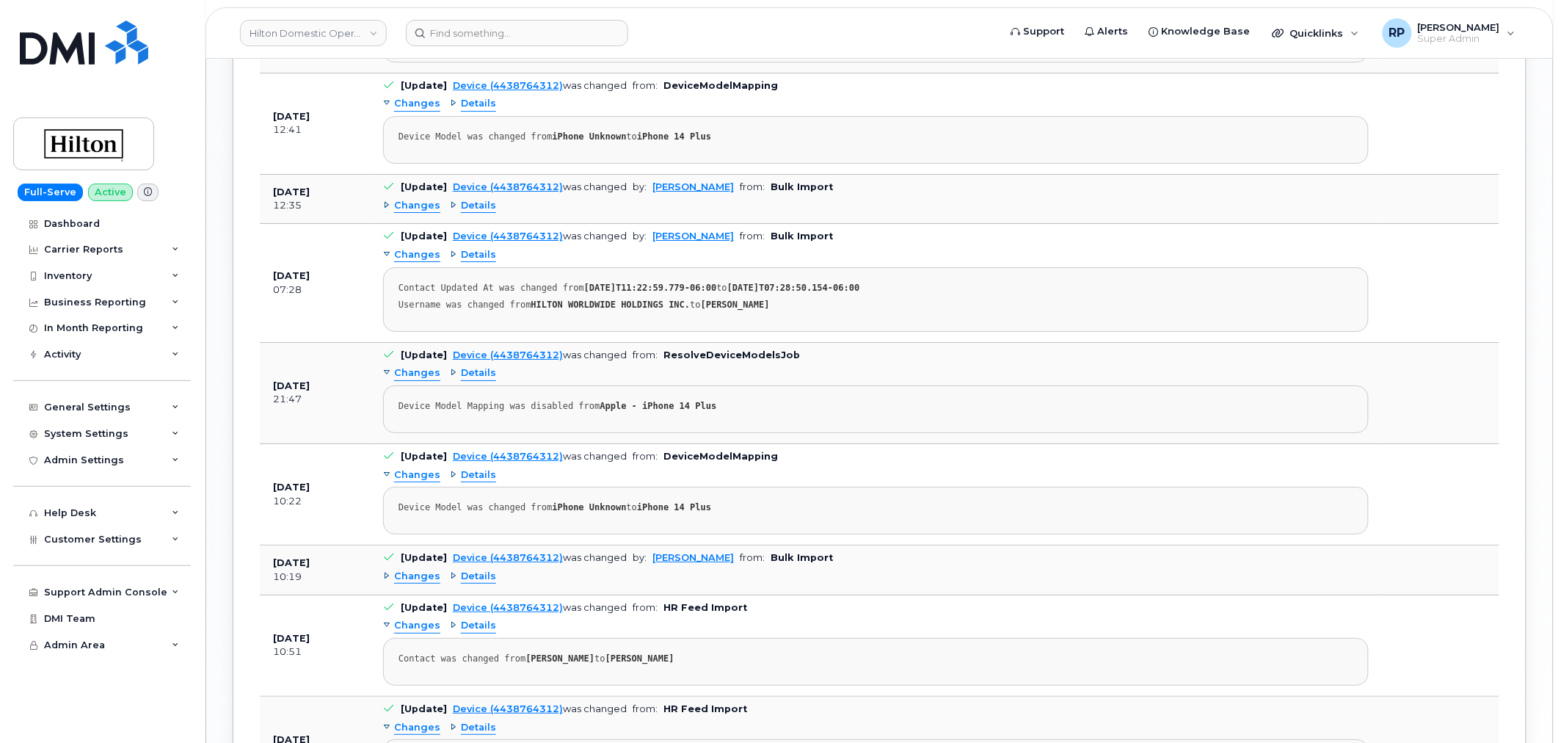
scroll to position [1902, 0]
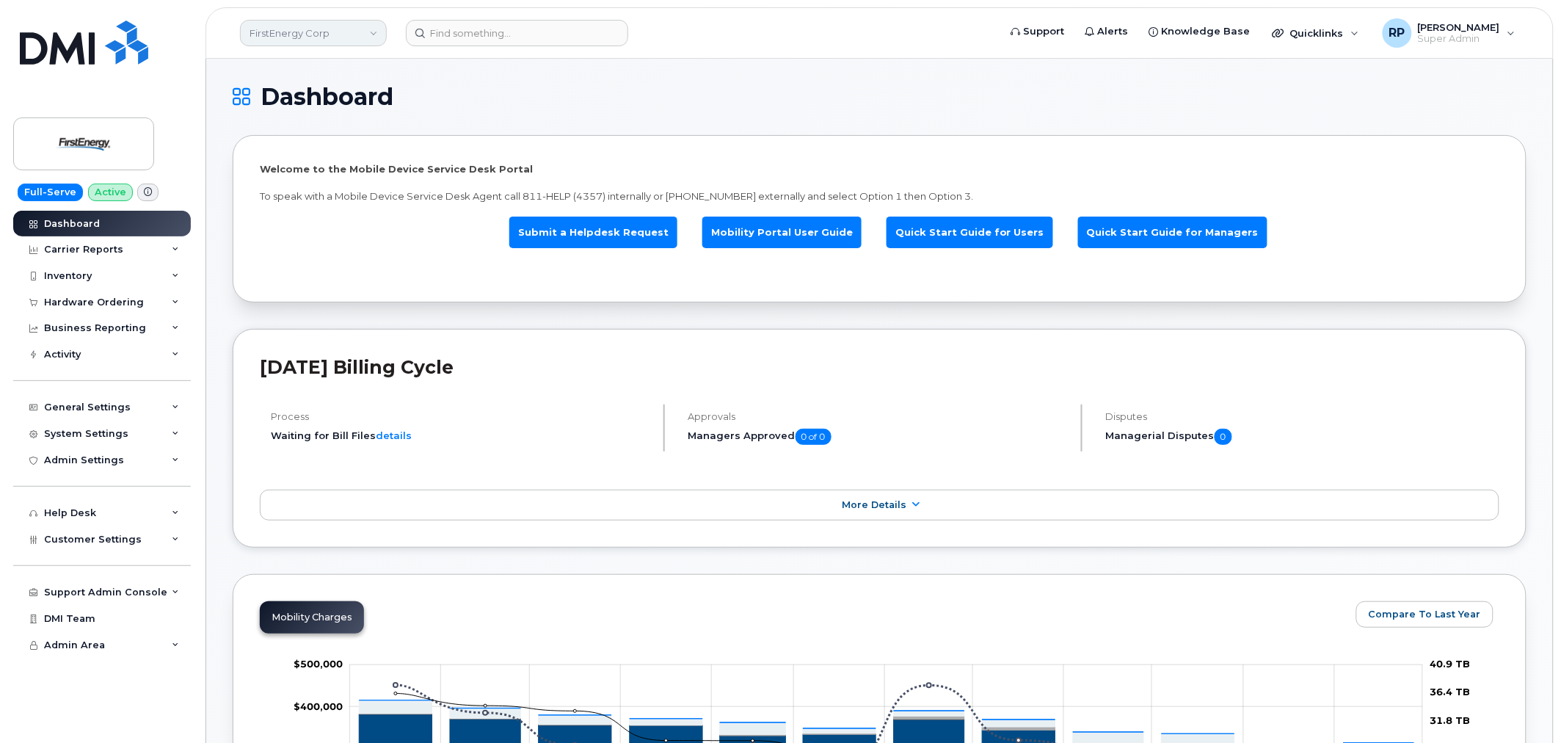
click at [338, 38] on link "FirstEnergy Corp" at bounding box center [313, 33] width 147 height 26
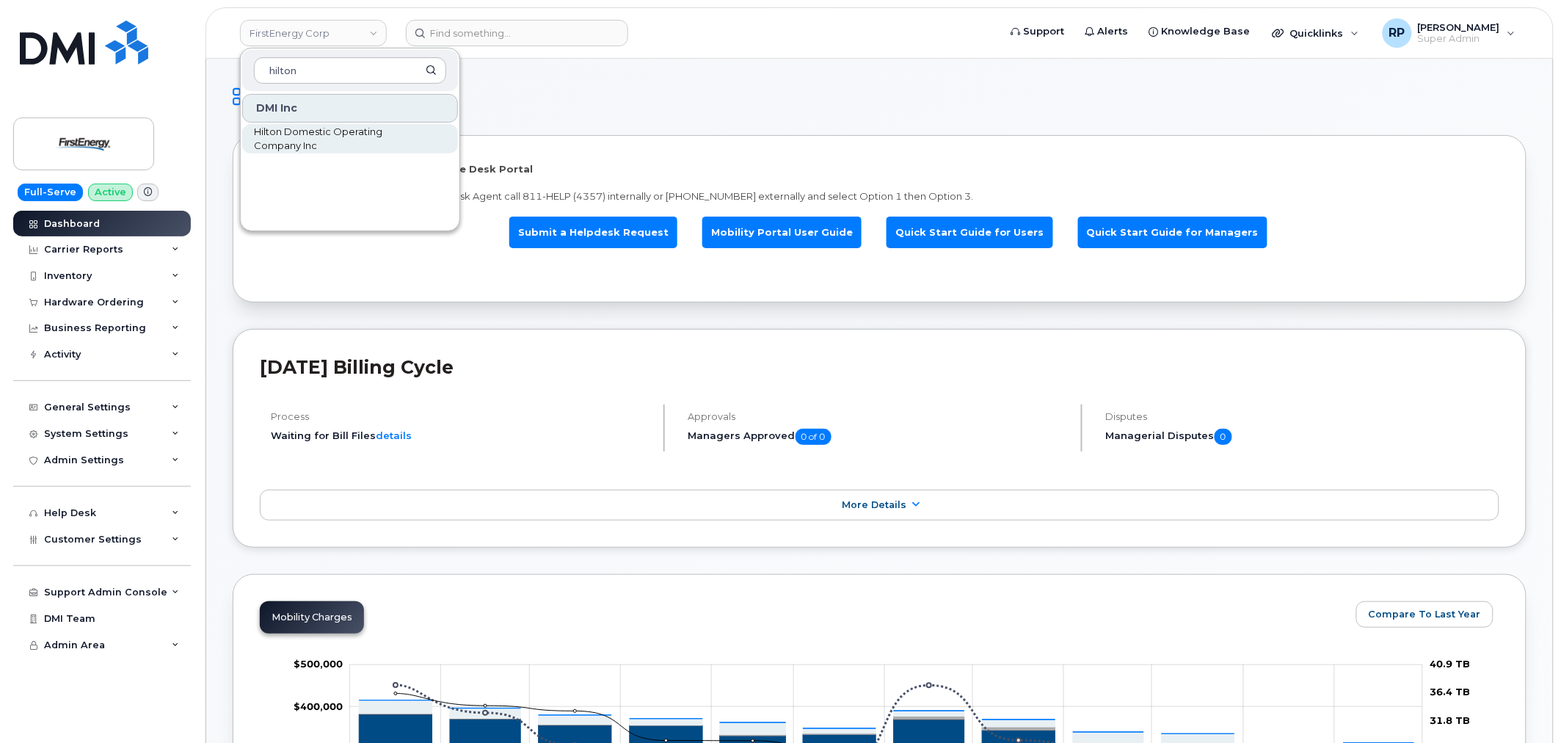
type input "hilton"
click at [317, 130] on span "Hilton Domestic Operating Company Inc" at bounding box center [338, 139] width 169 height 29
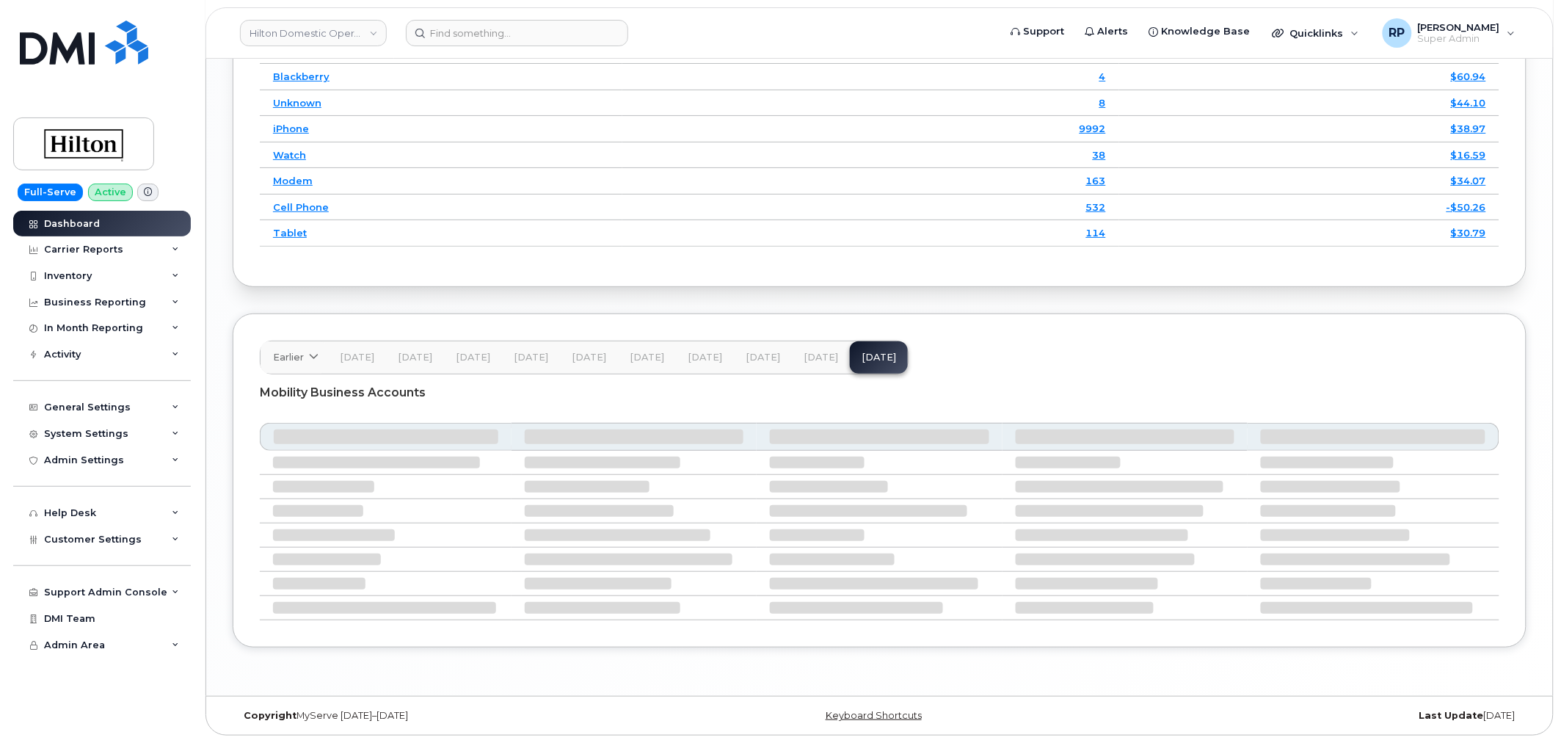
scroll to position [2130, 0]
click at [804, 362] on button "[DATE]" at bounding box center [821, 357] width 58 height 32
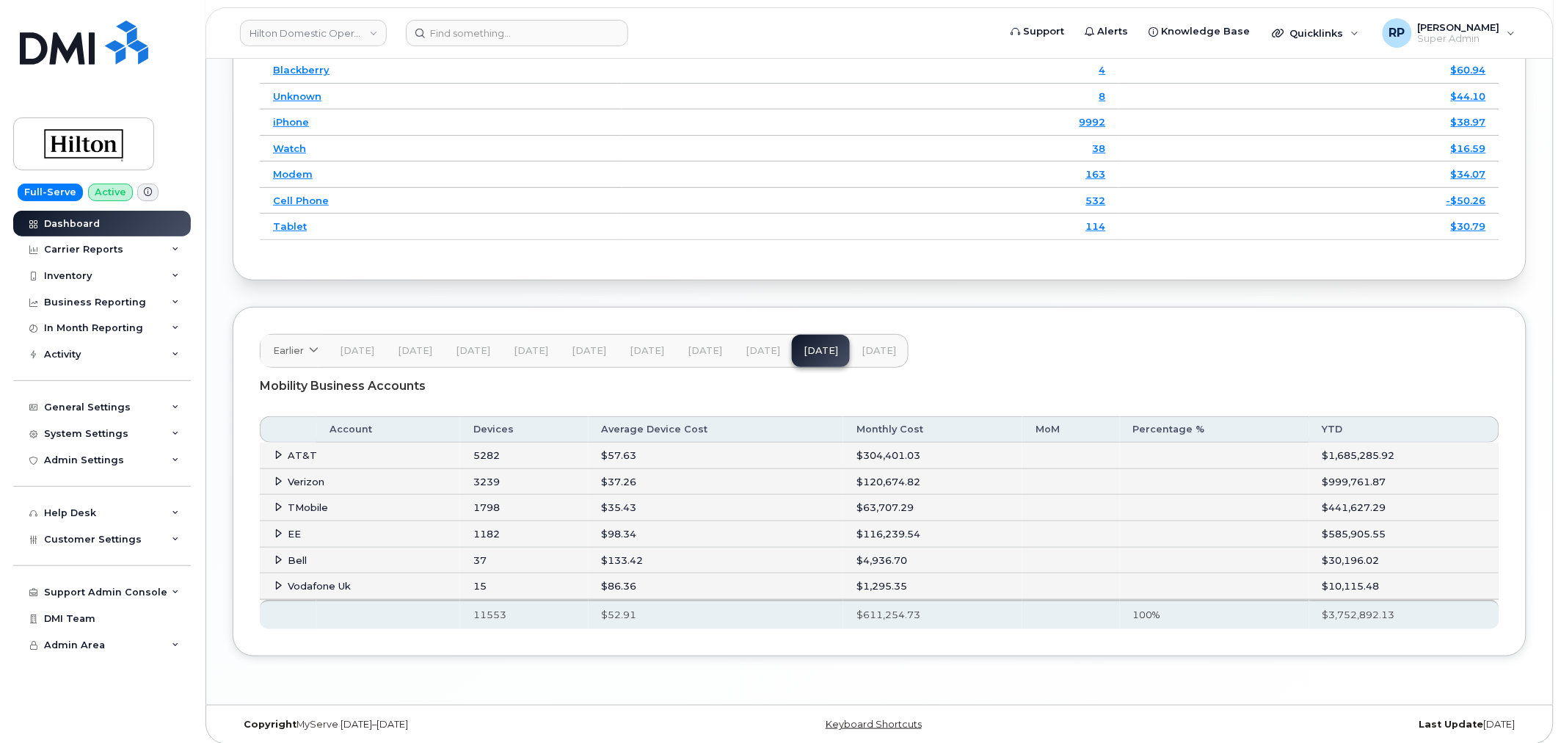
click at [272, 506] on td "TMobile" at bounding box center [360, 508] width 200 height 26
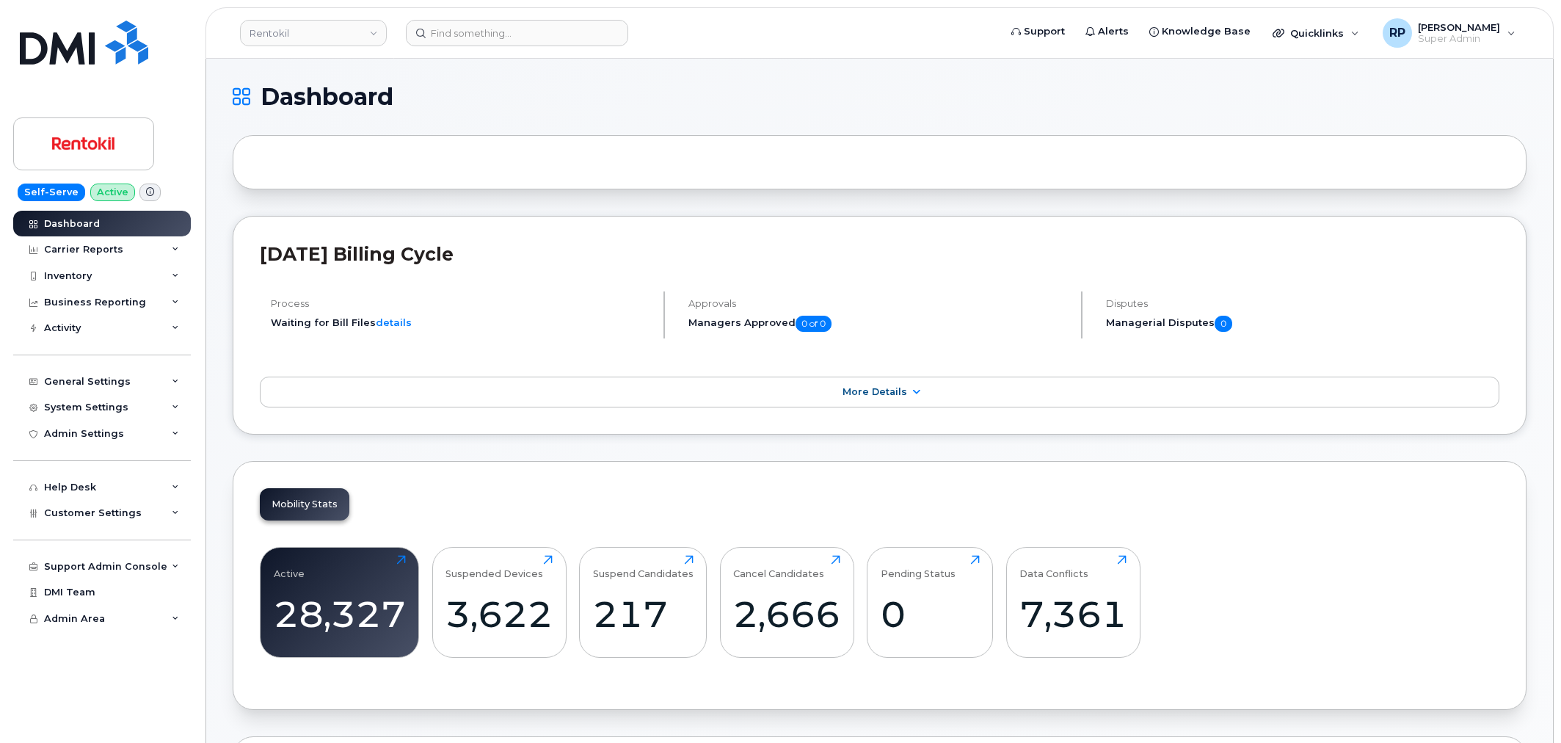
scroll to position [2028, 0]
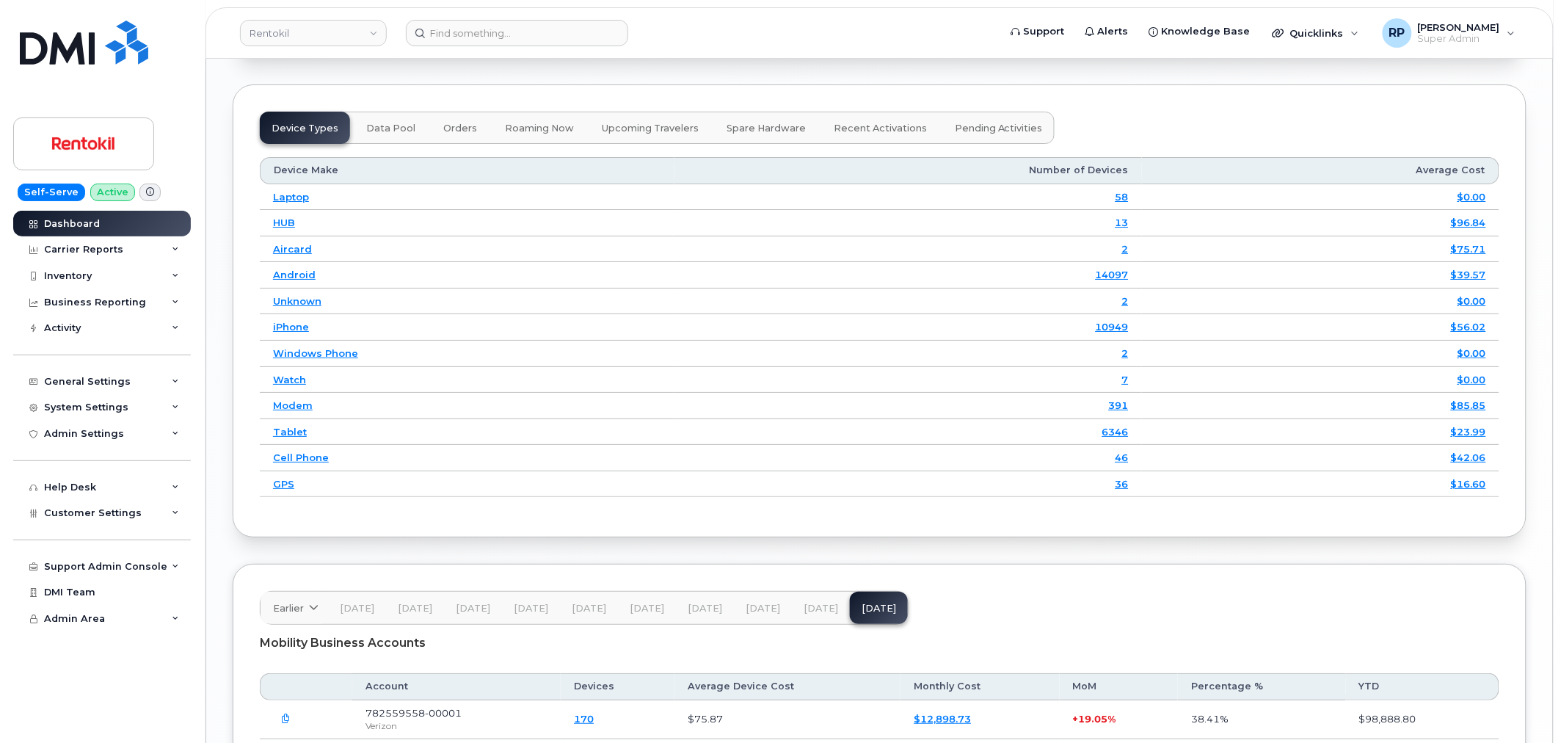
scroll to position [2038, 0]
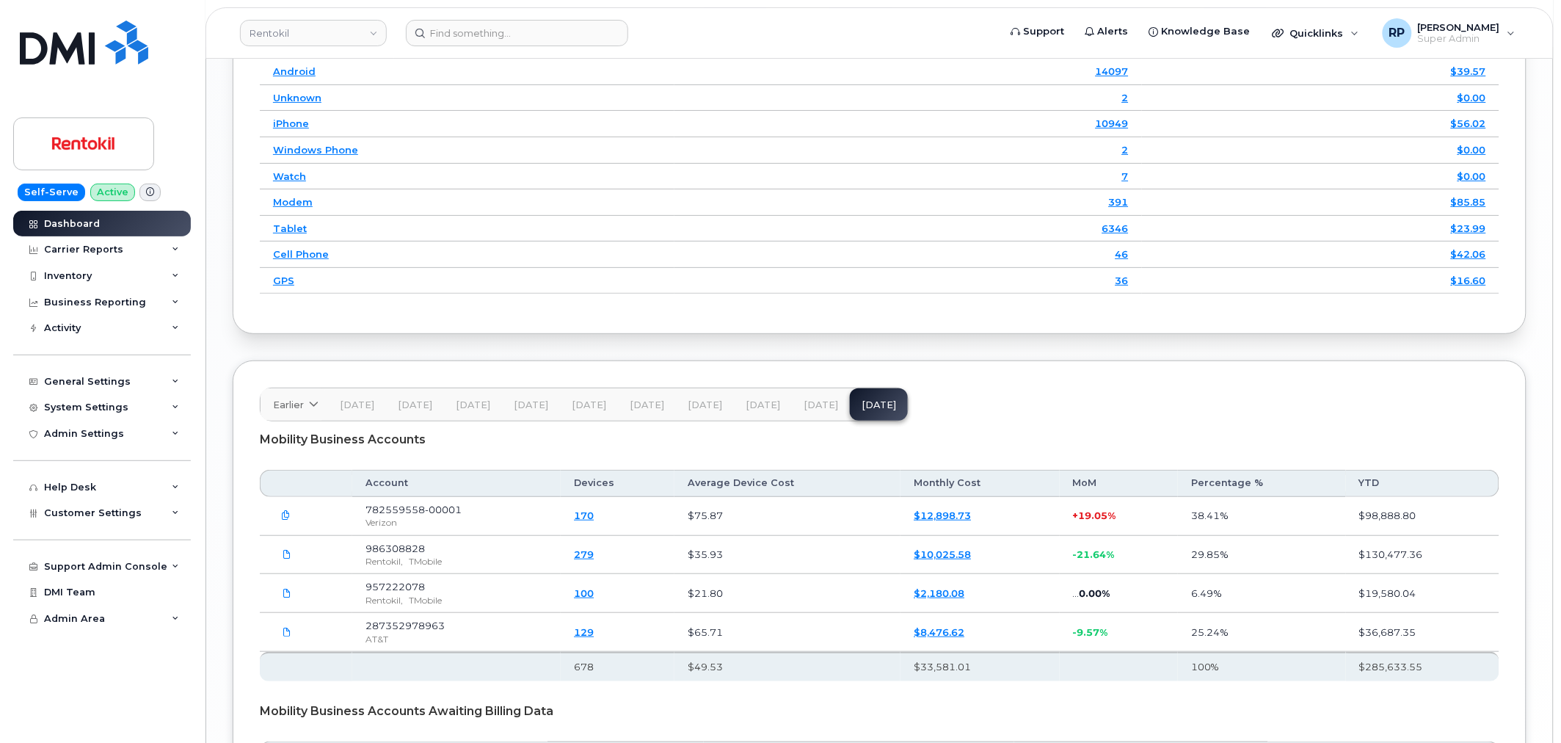
click at [750, 411] on span "[DATE]" at bounding box center [763, 405] width 34 height 12
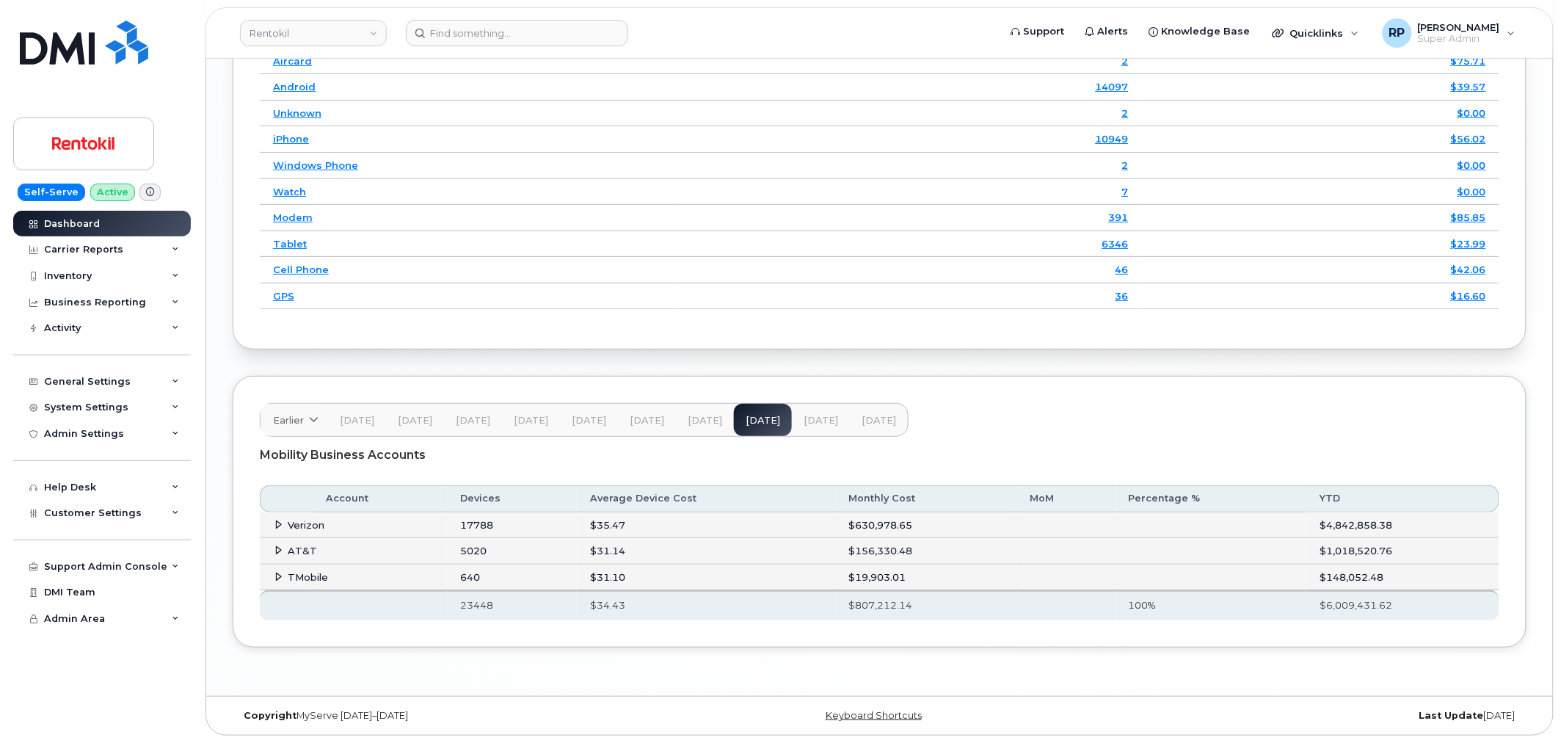
scroll to position [2028, 0]
click at [279, 547] on icon at bounding box center [279, 550] width 10 height 10
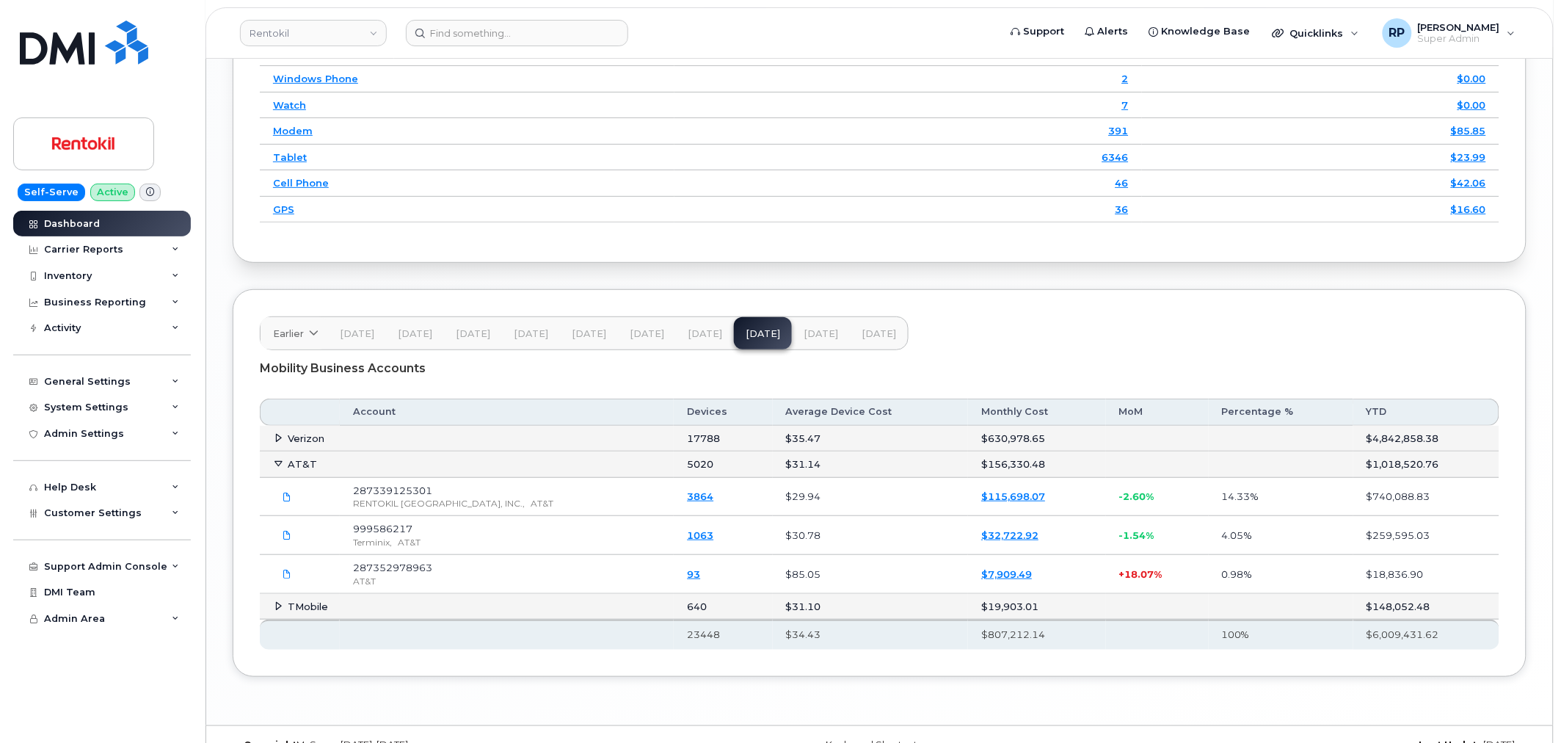
scroll to position [2144, 0]
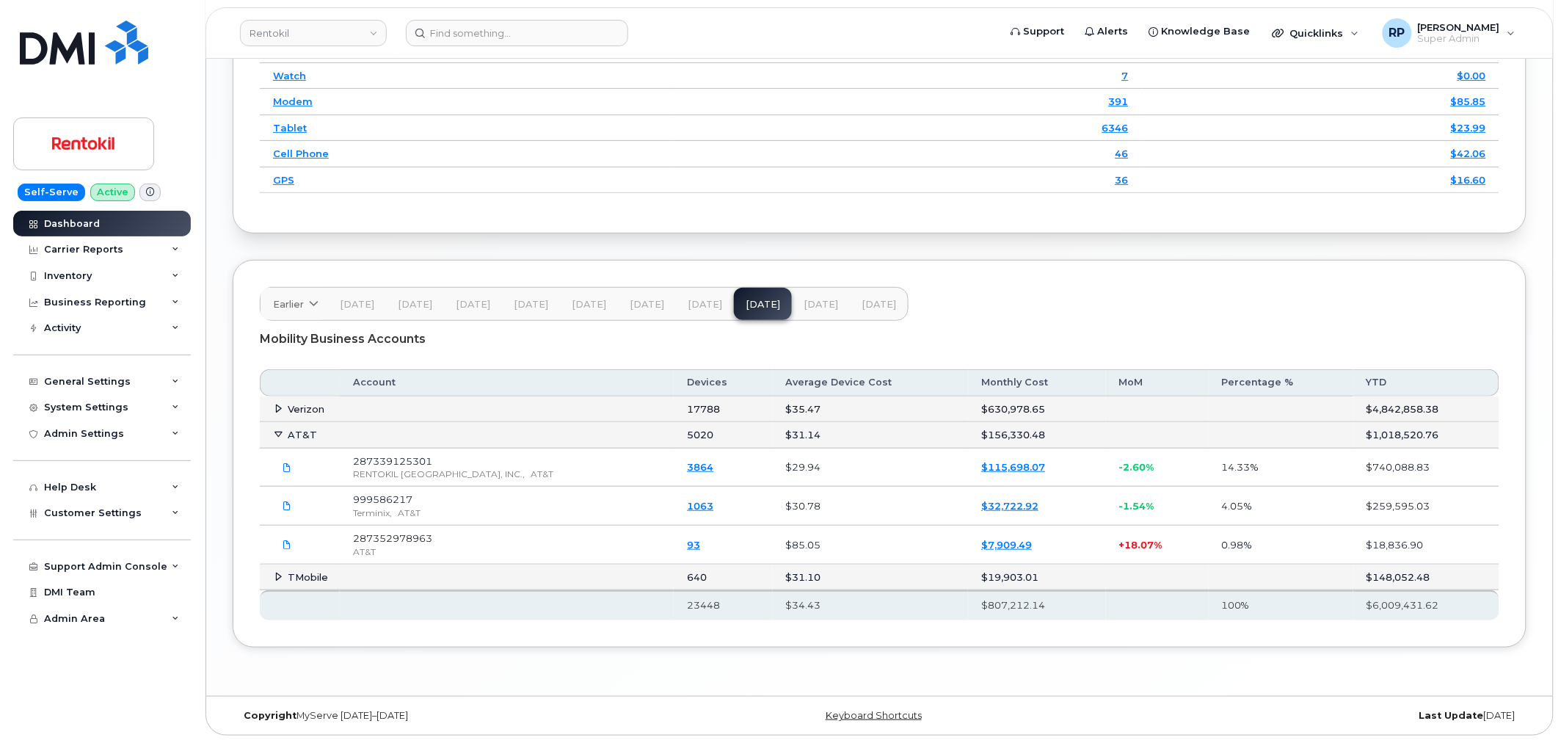
click at [867, 307] on span "[DATE]" at bounding box center [878, 305] width 34 height 12
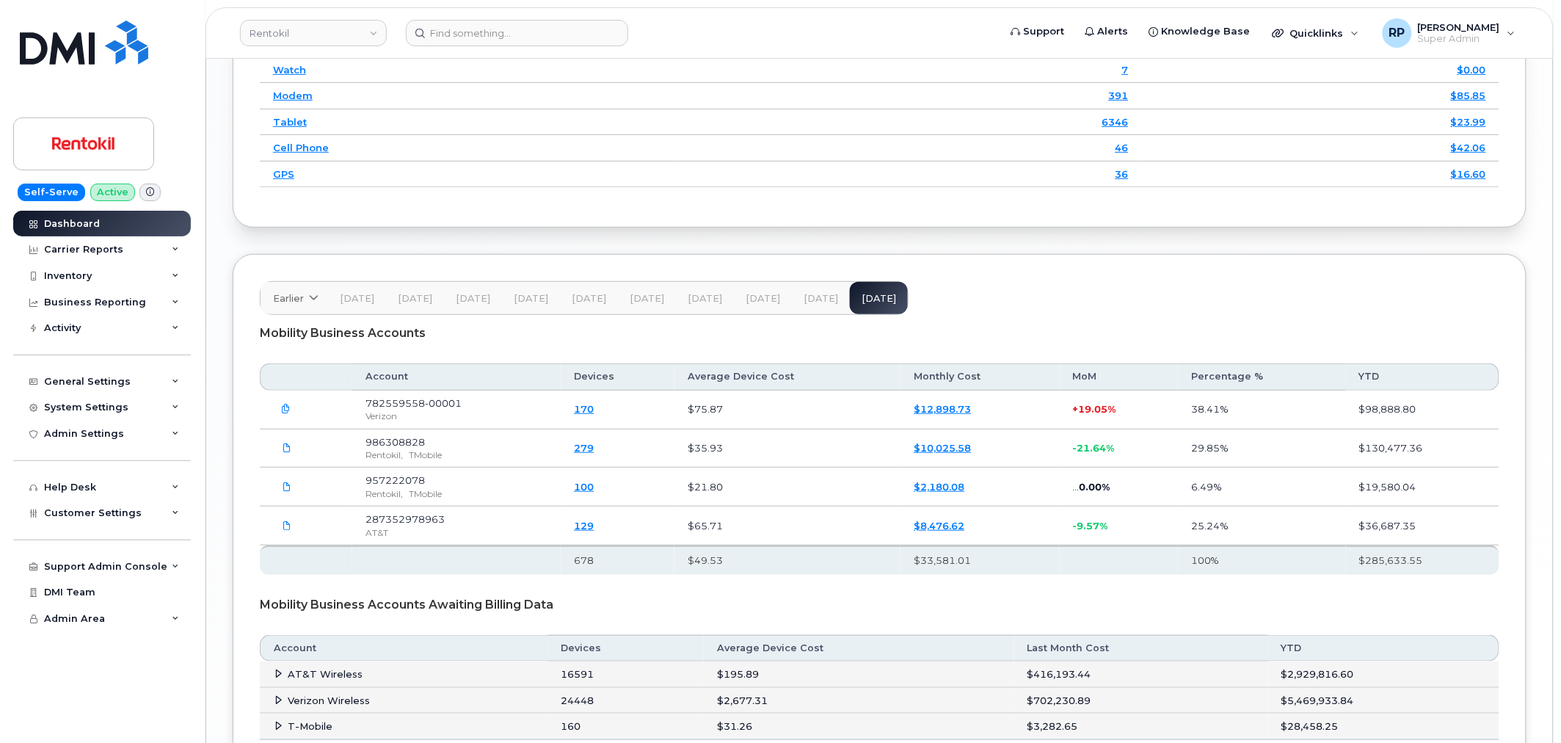
scroll to position [2270, 0]
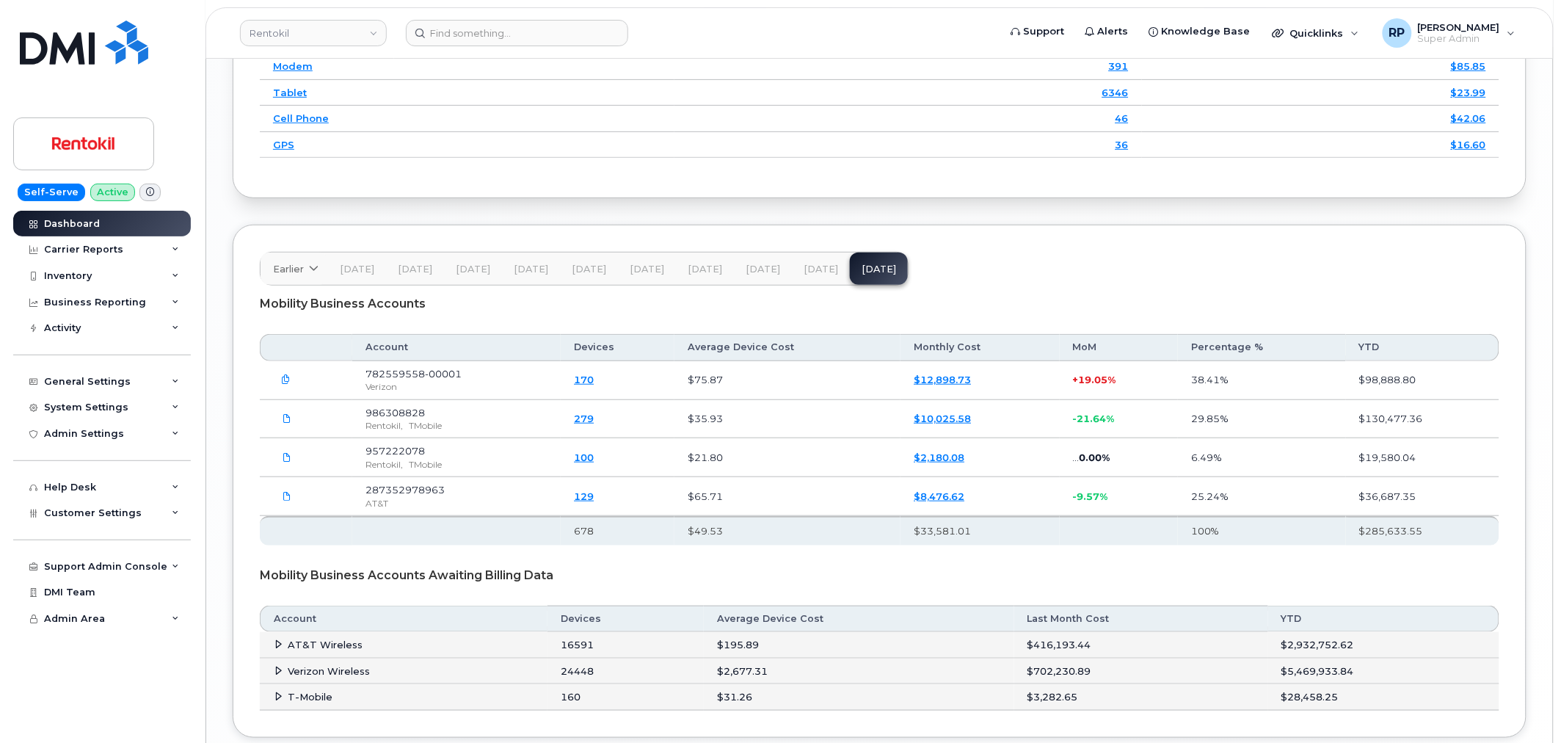
scroll to position [2270, 0]
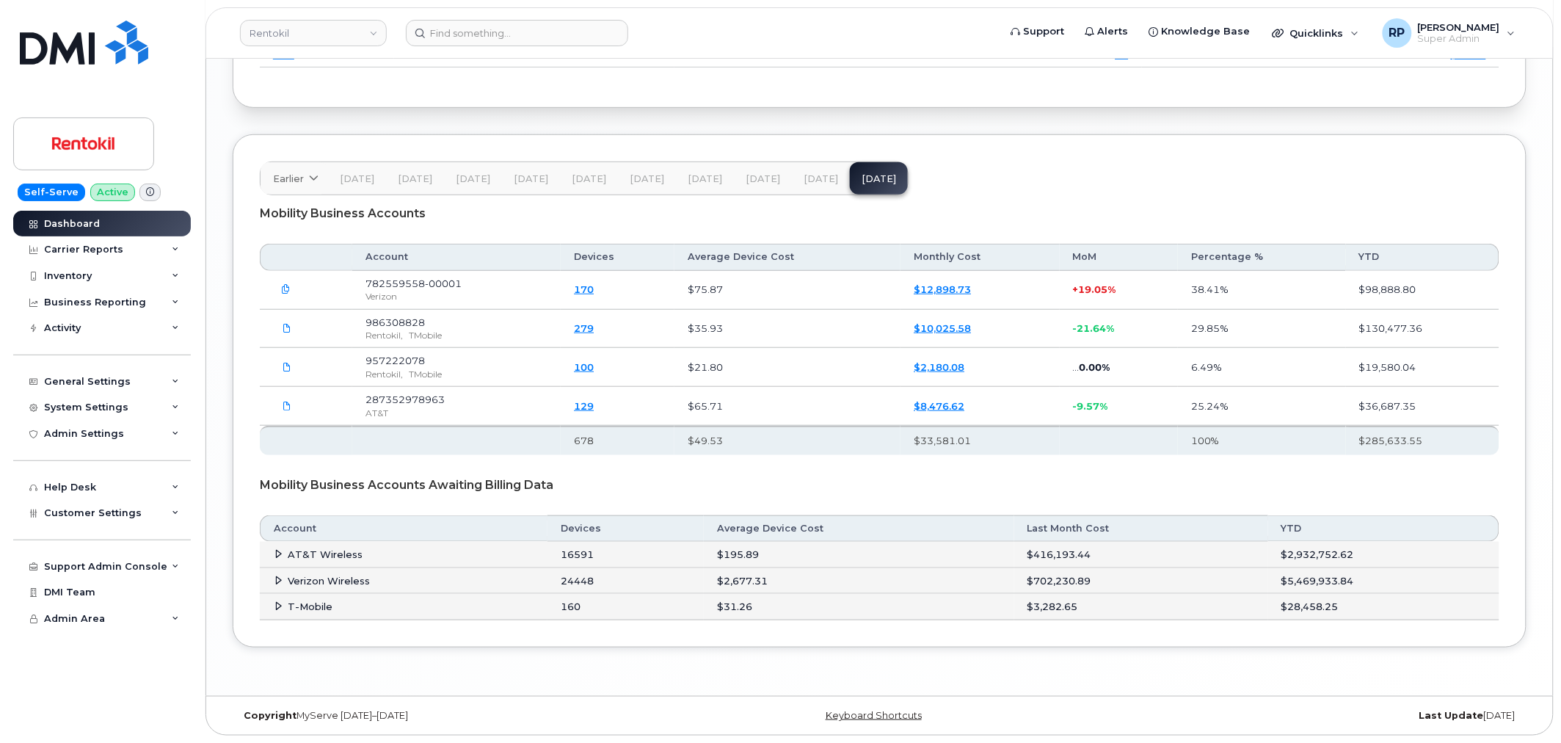
click at [275, 550] on icon at bounding box center [279, 554] width 10 height 10
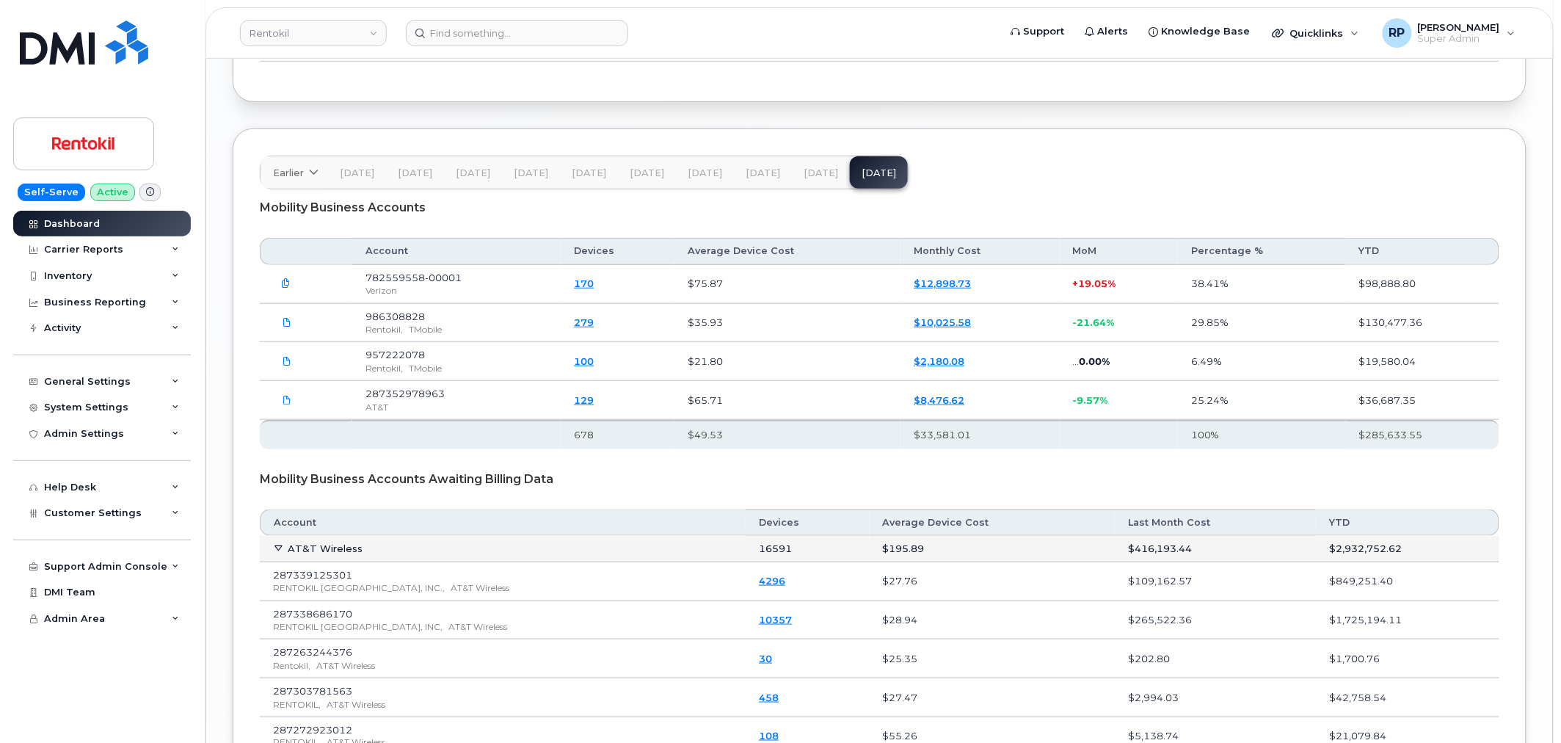
click at [275, 550] on icon at bounding box center [279, 548] width 10 height 10
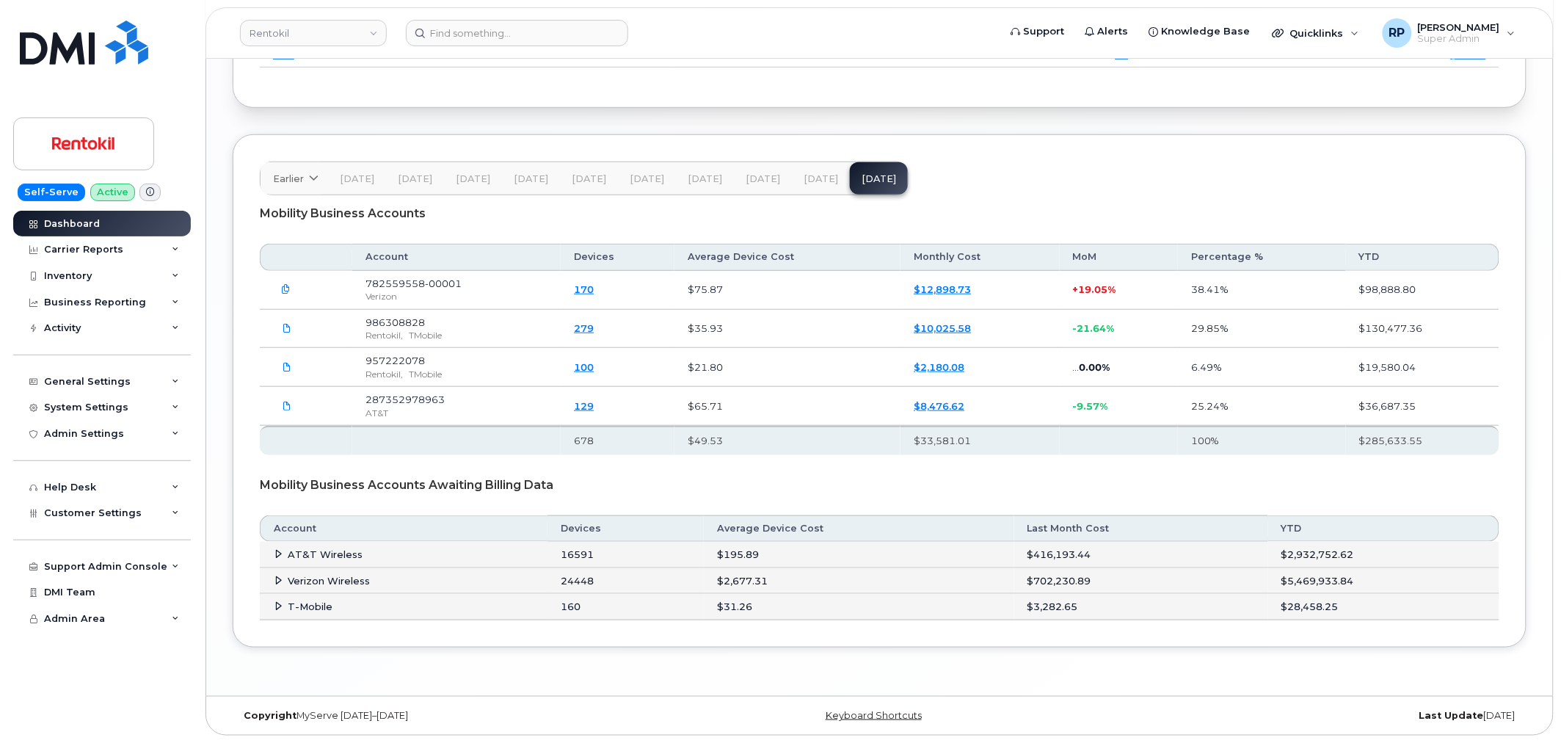
click at [746, 178] on span "[DATE]" at bounding box center [763, 179] width 34 height 12
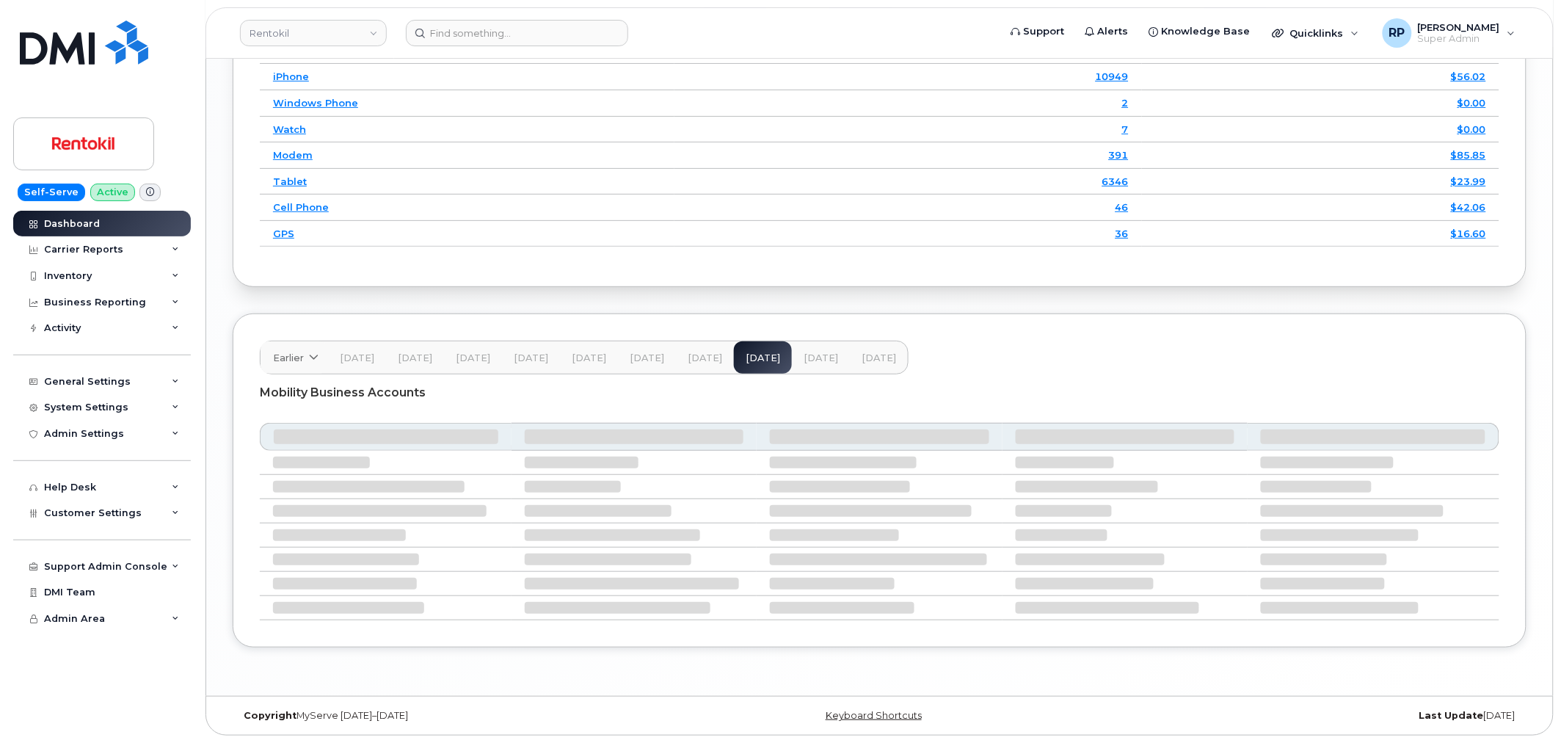
scroll to position [2028, 0]
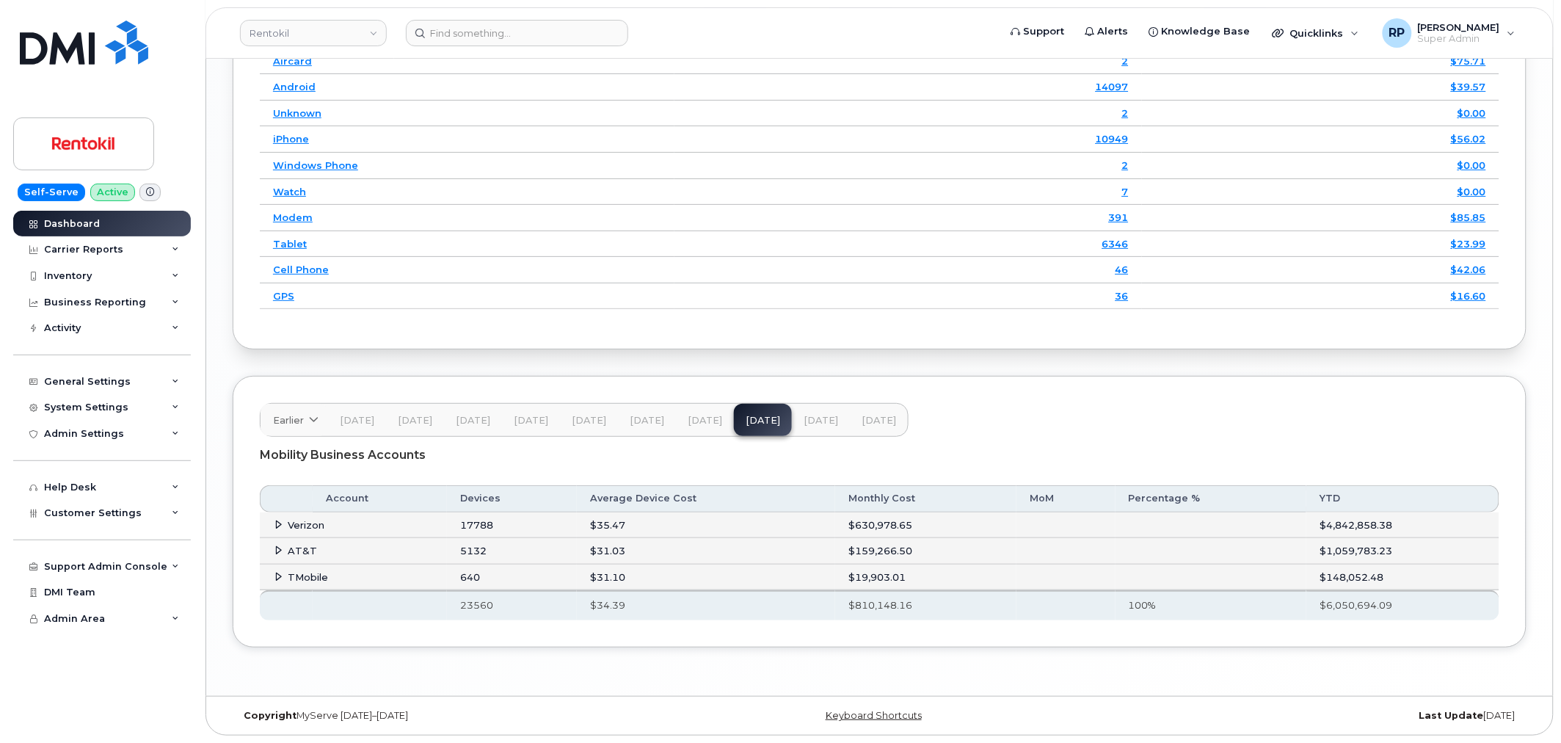
click at [277, 552] on icon at bounding box center [279, 550] width 10 height 10
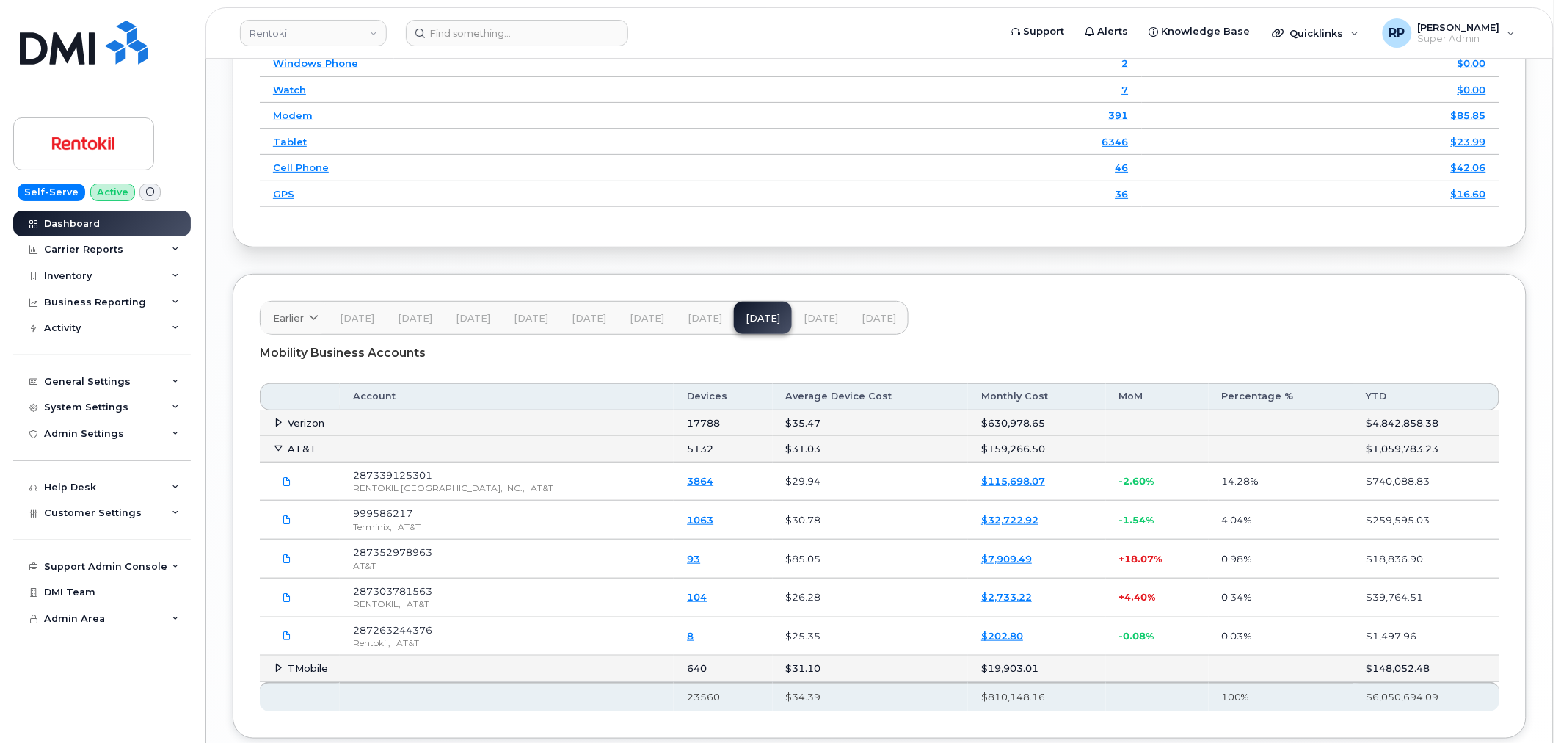
scroll to position [2163, 0]
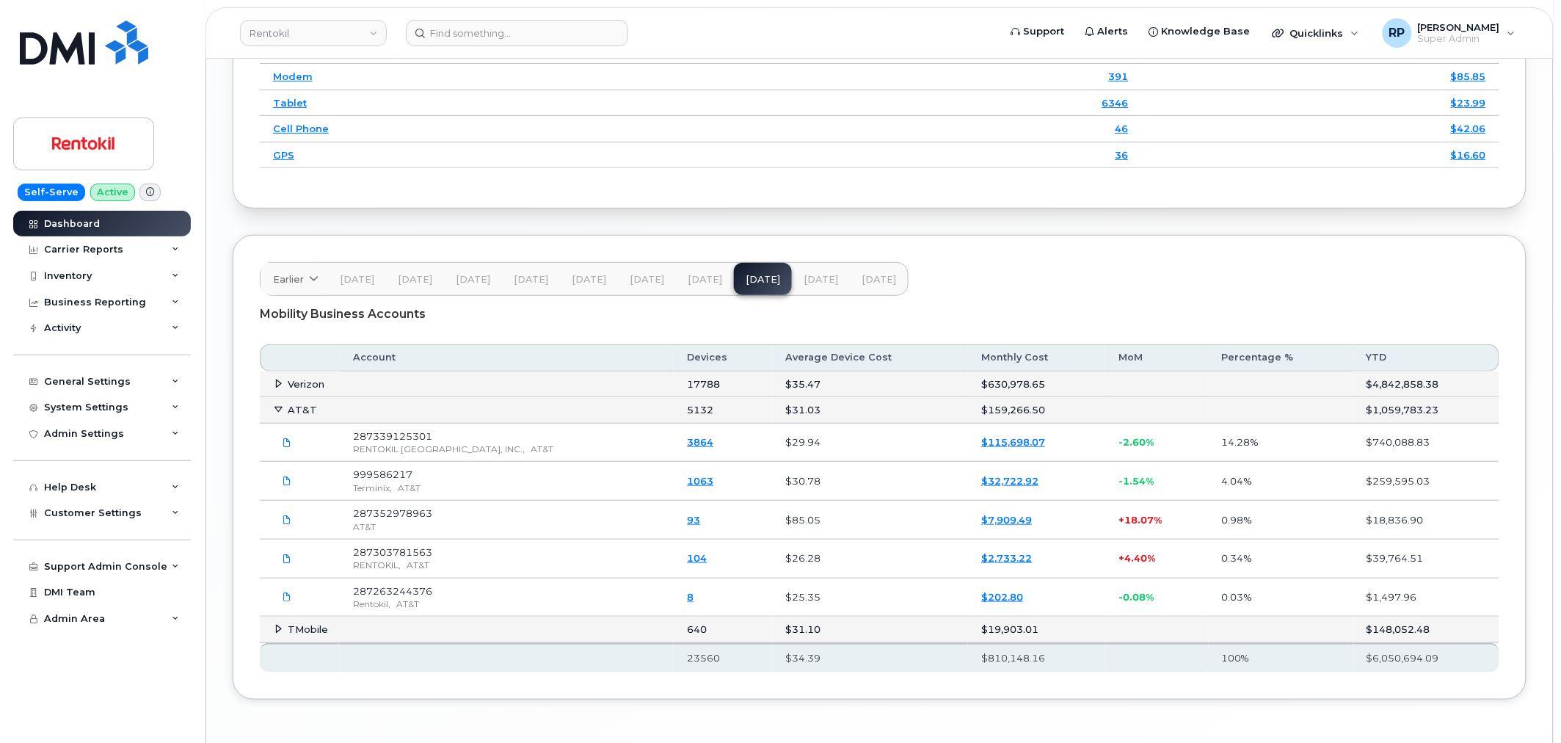
click at [823, 282] on span "[DATE]" at bounding box center [821, 280] width 34 height 12
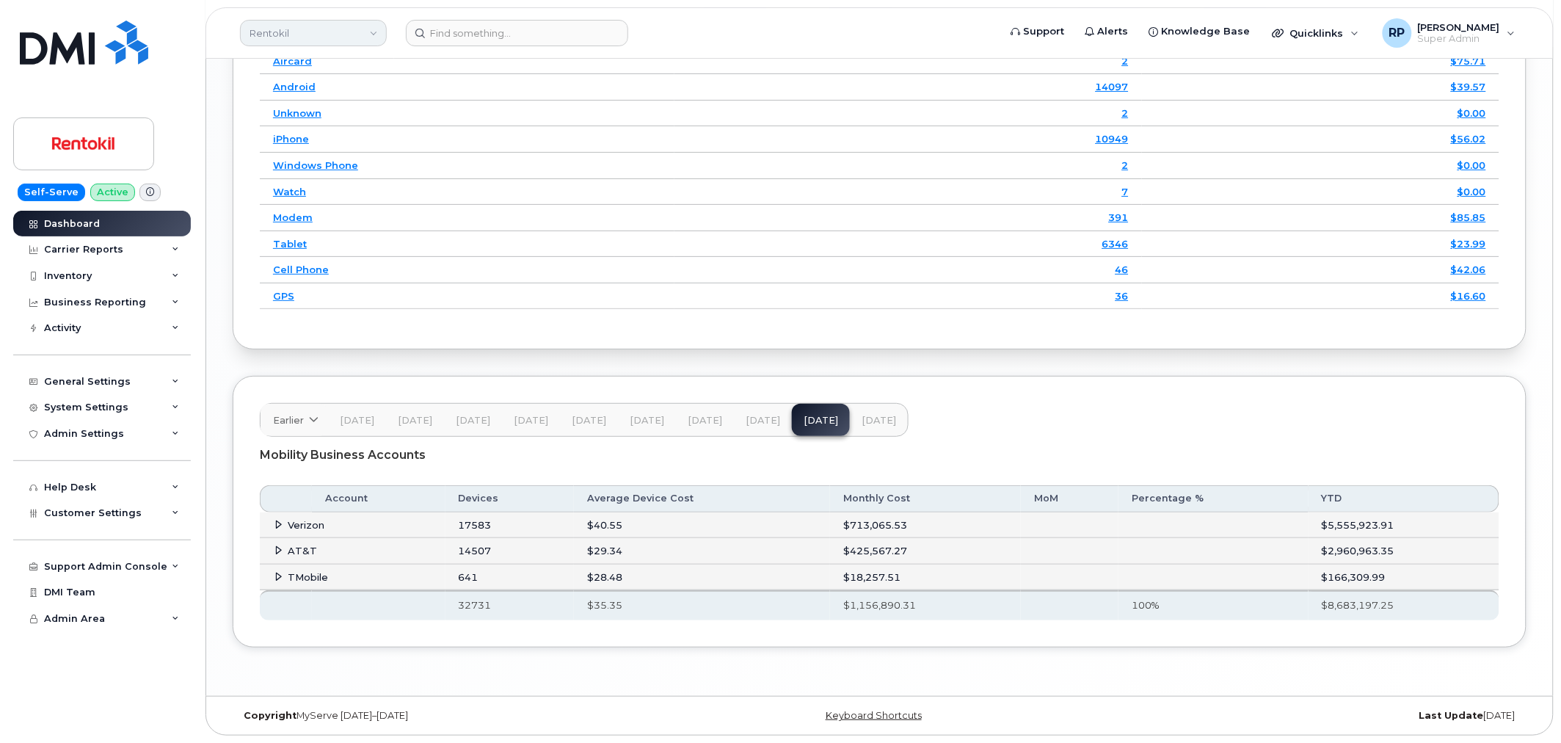
click at [318, 30] on link "Rentokil" at bounding box center [313, 33] width 147 height 26
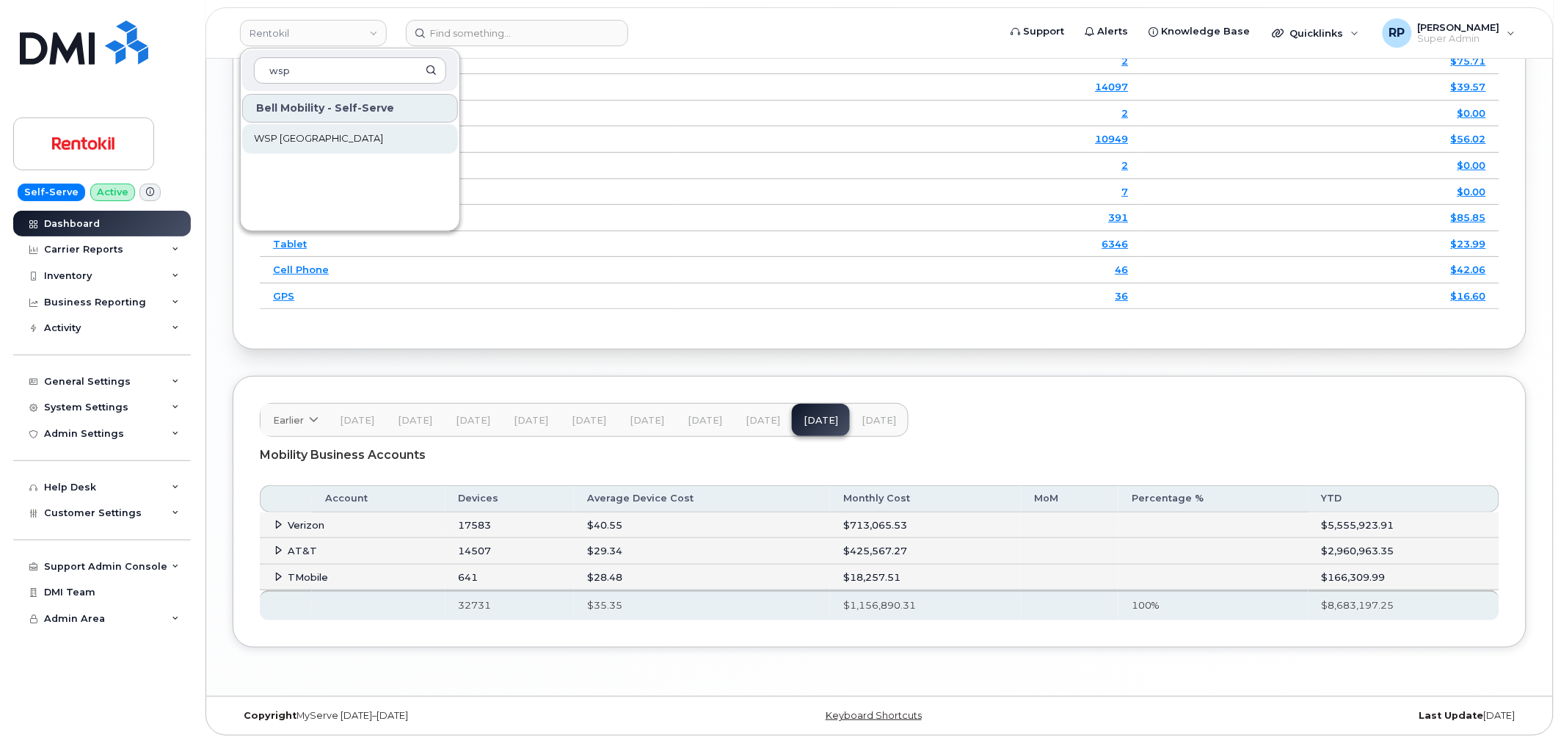
type input "wsp"
click at [307, 136] on span "WSP Canada" at bounding box center [318, 138] width 129 height 15
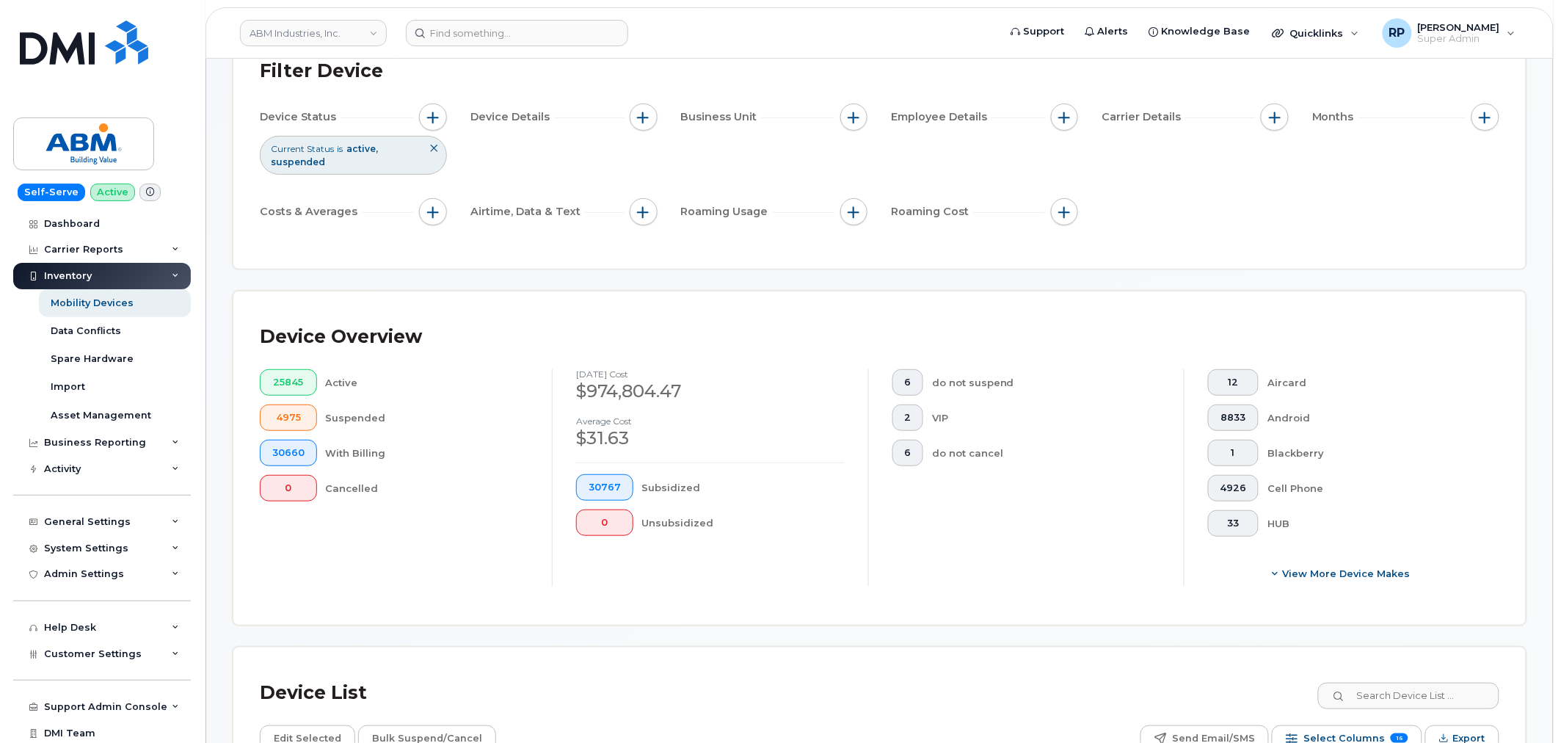
scroll to position [136, 0]
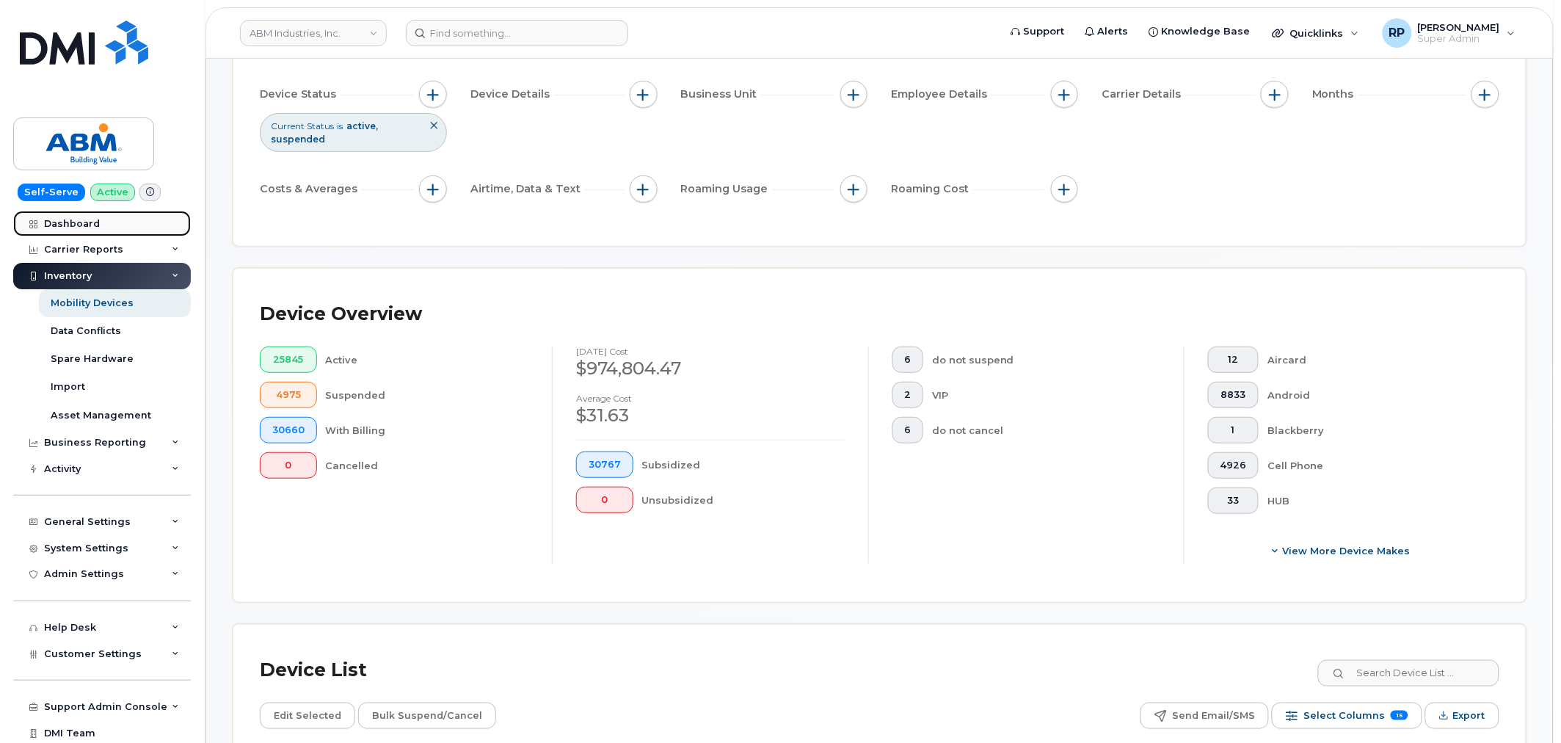
click at [94, 229] on div "Dashboard" at bounding box center [72, 224] width 56 height 12
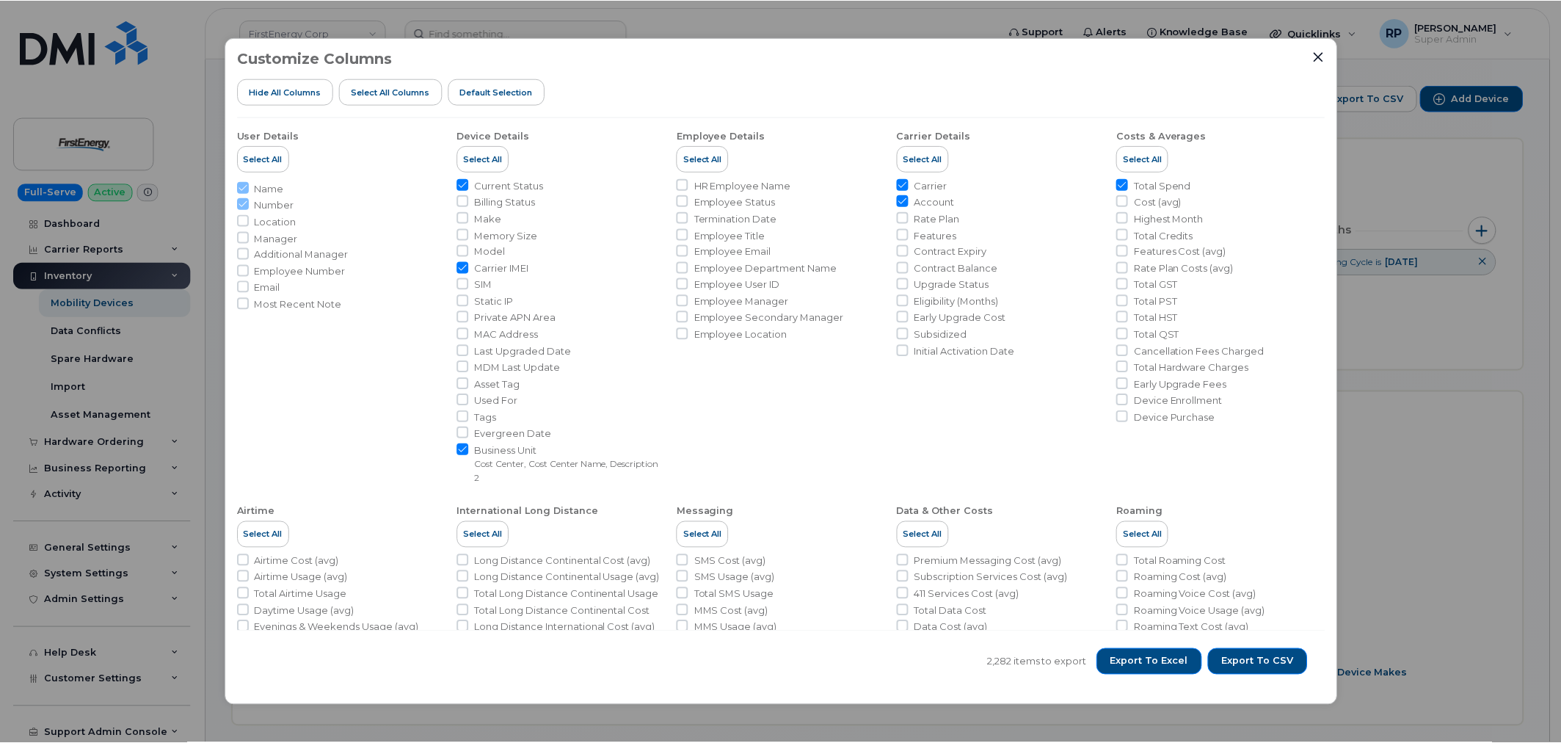
scroll to position [407, 0]
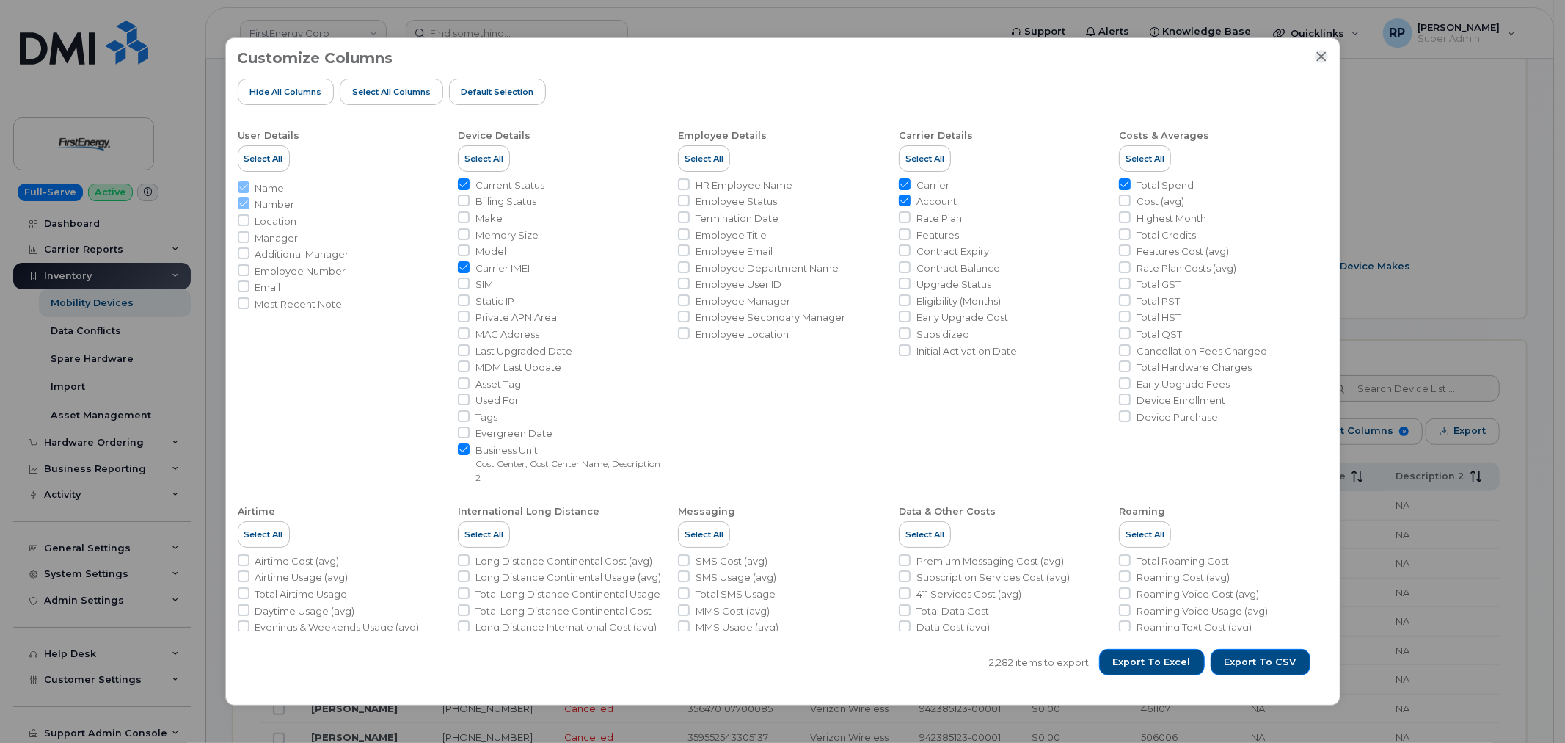
click at [1319, 54] on icon "Close" at bounding box center [1322, 57] width 12 height 12
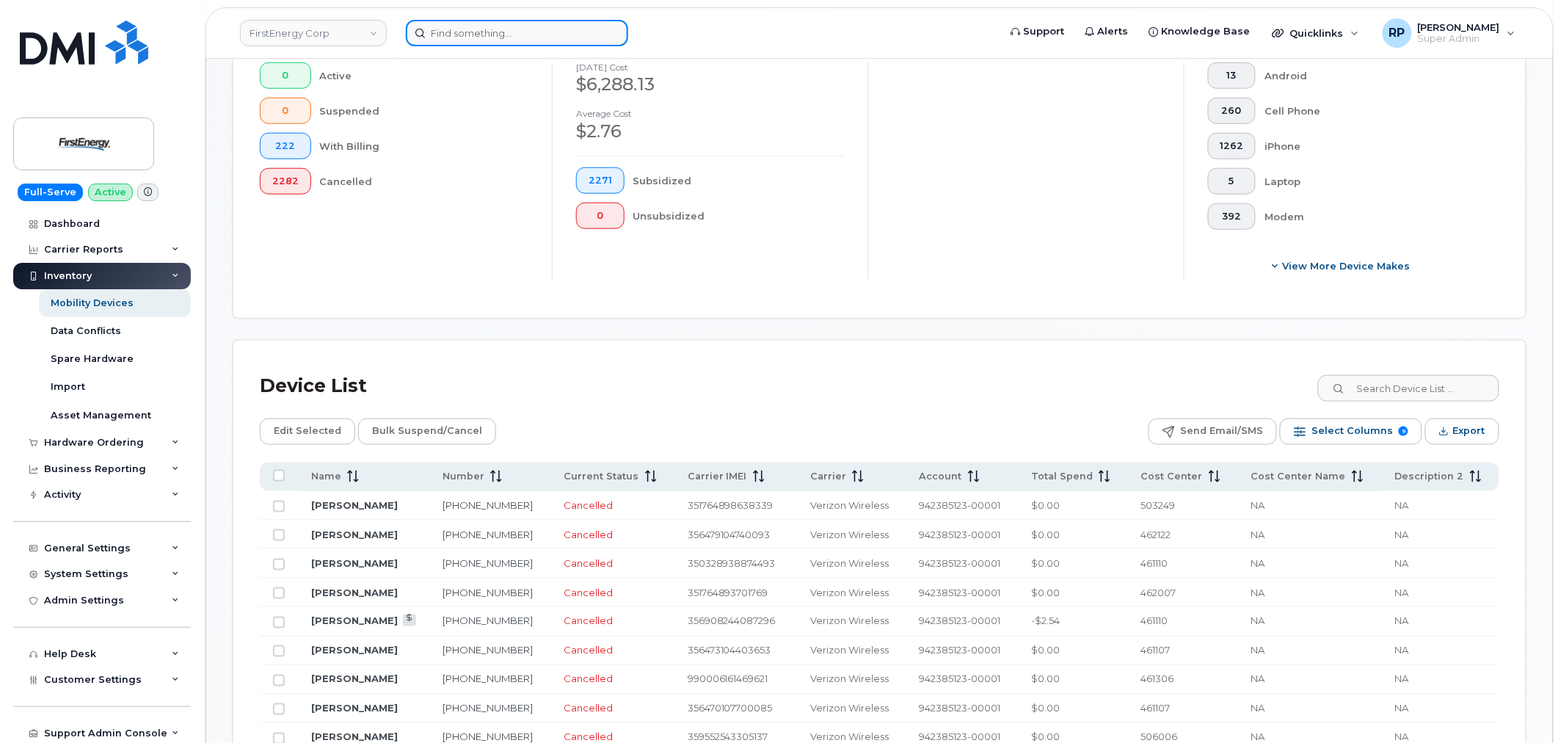
click at [470, 32] on input at bounding box center [517, 33] width 222 height 26
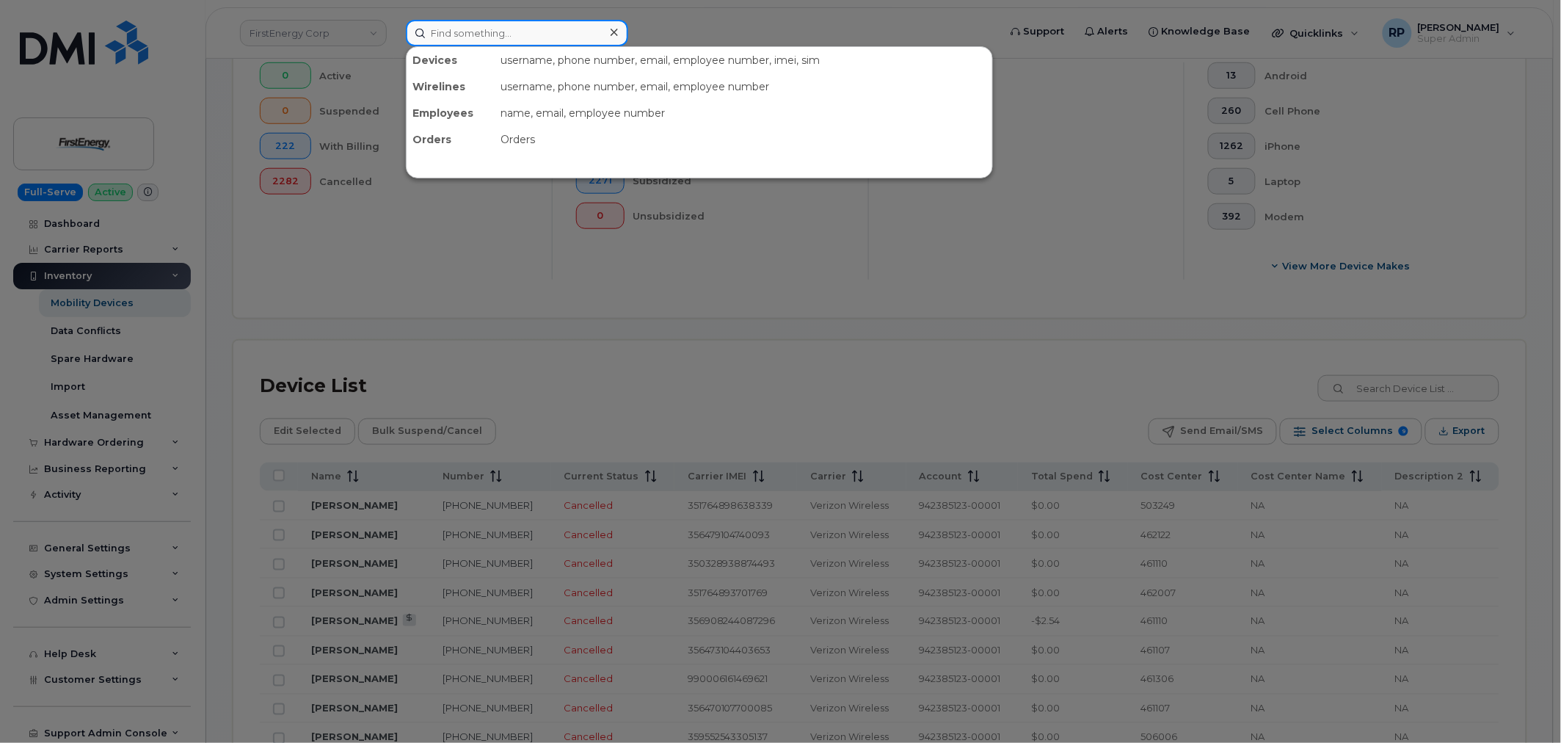
paste input "870.722.6666 D"
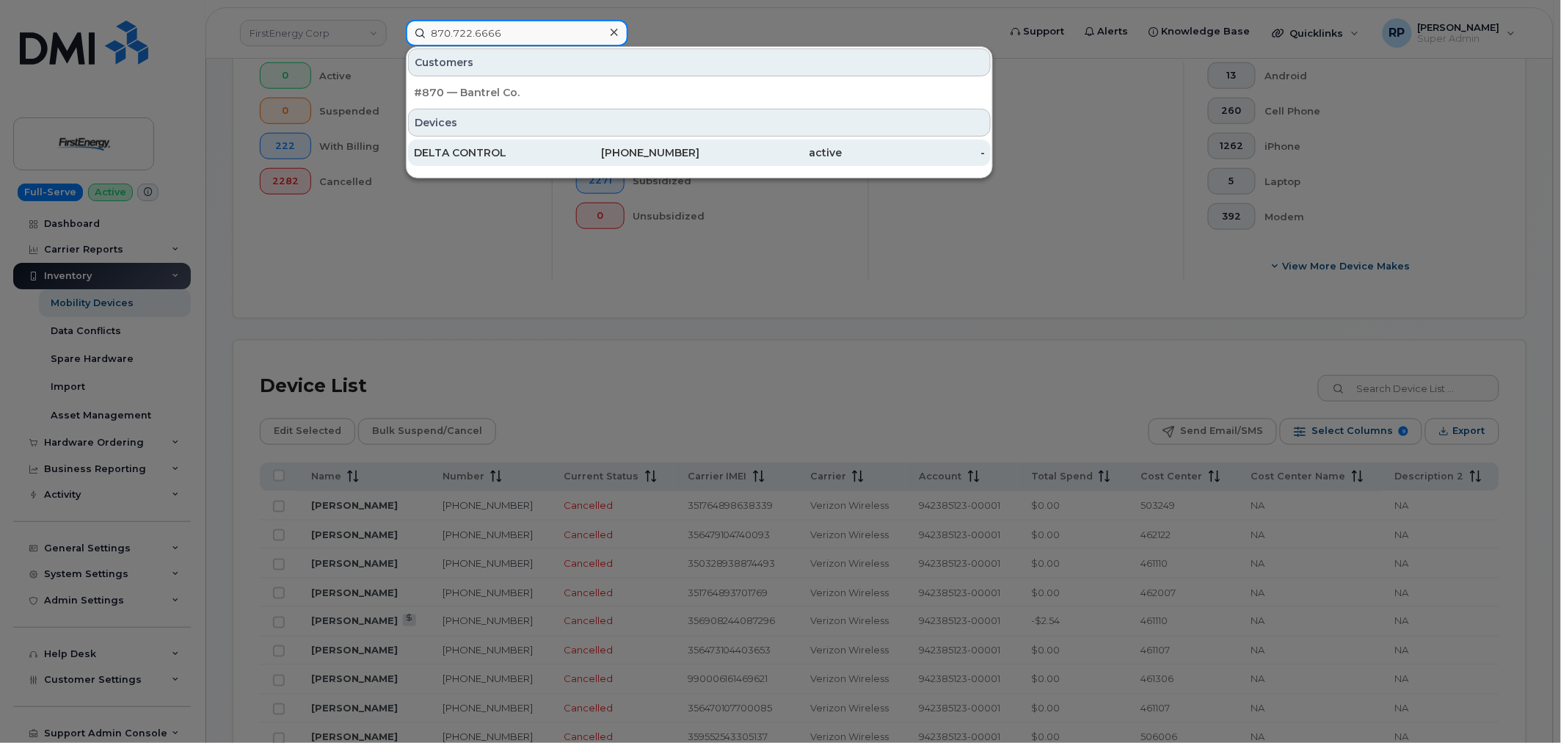
type input "870.722.6666"
click at [480, 149] on div "DELTA CONTROL" at bounding box center [485, 152] width 143 height 15
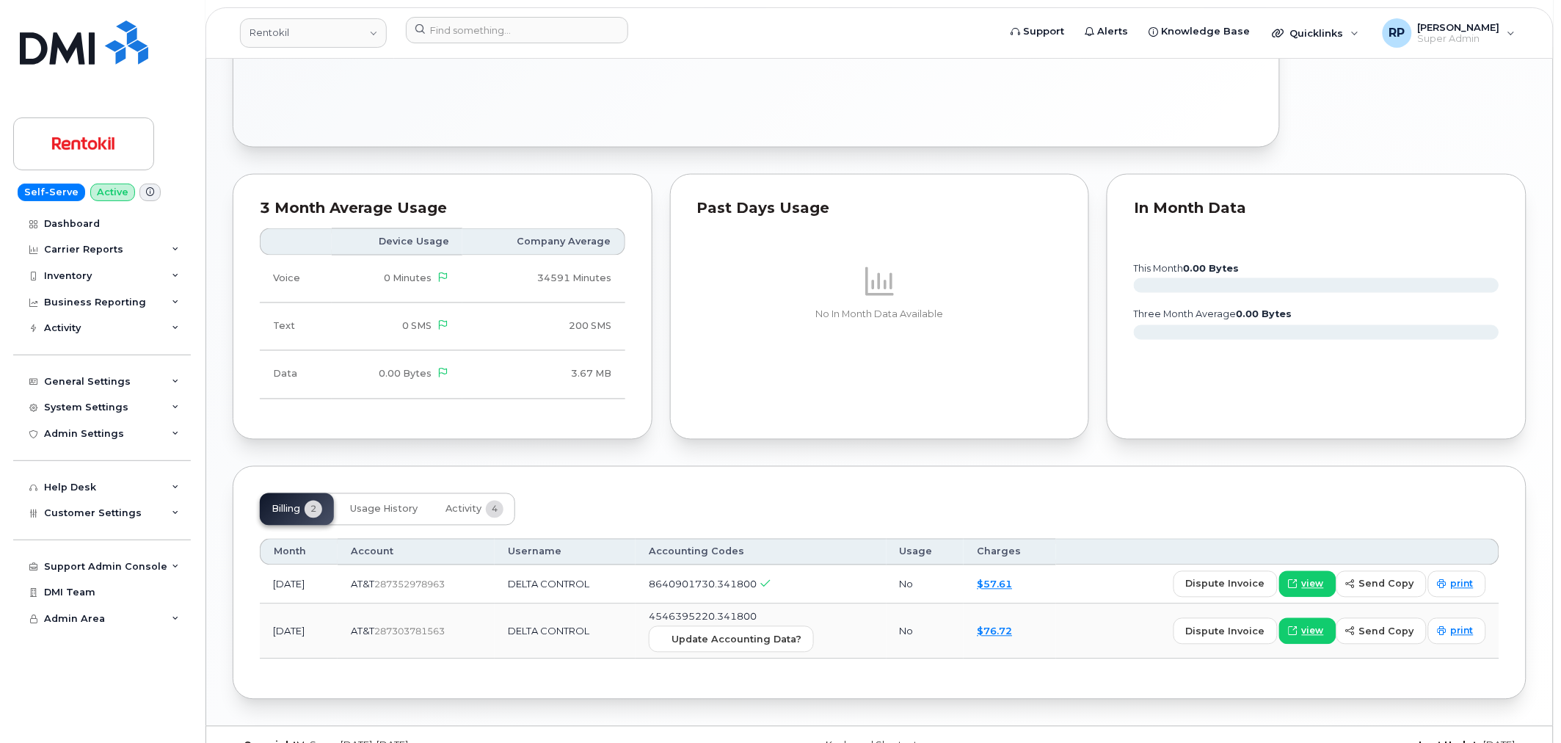
scroll to position [779, 0]
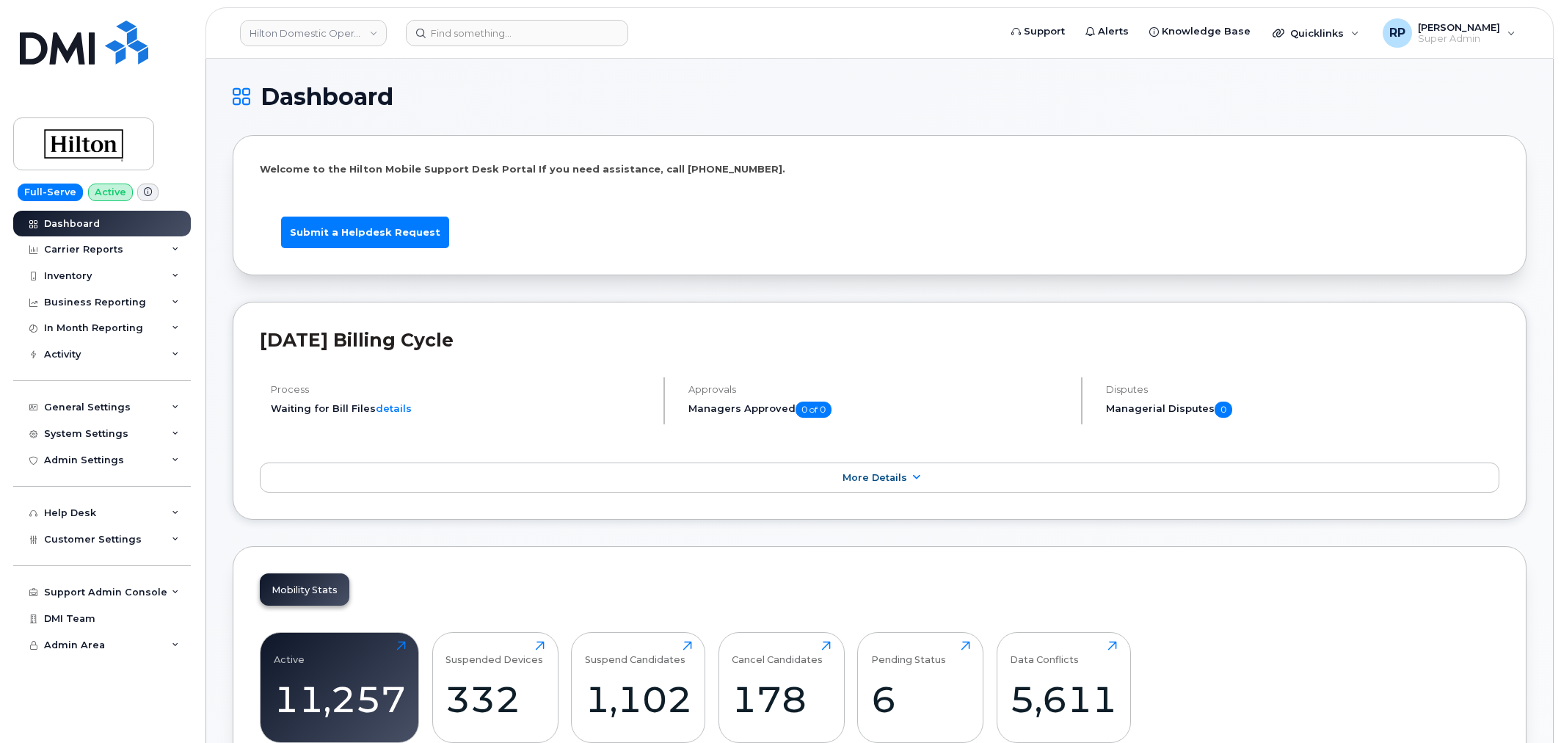
scroll to position [2130, 0]
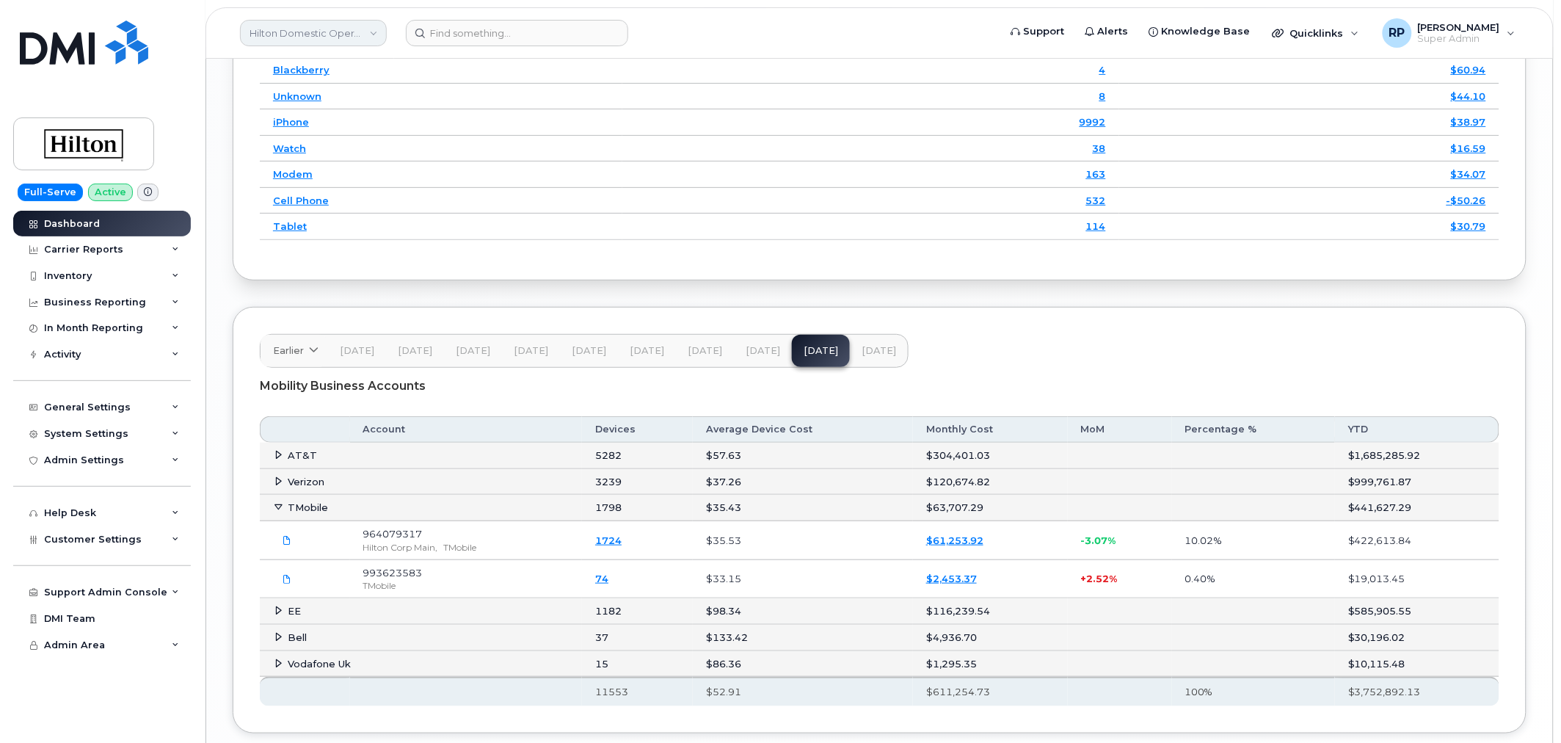
click at [275, 42] on link "Hilton Domestic Operating Company Inc" at bounding box center [313, 33] width 147 height 26
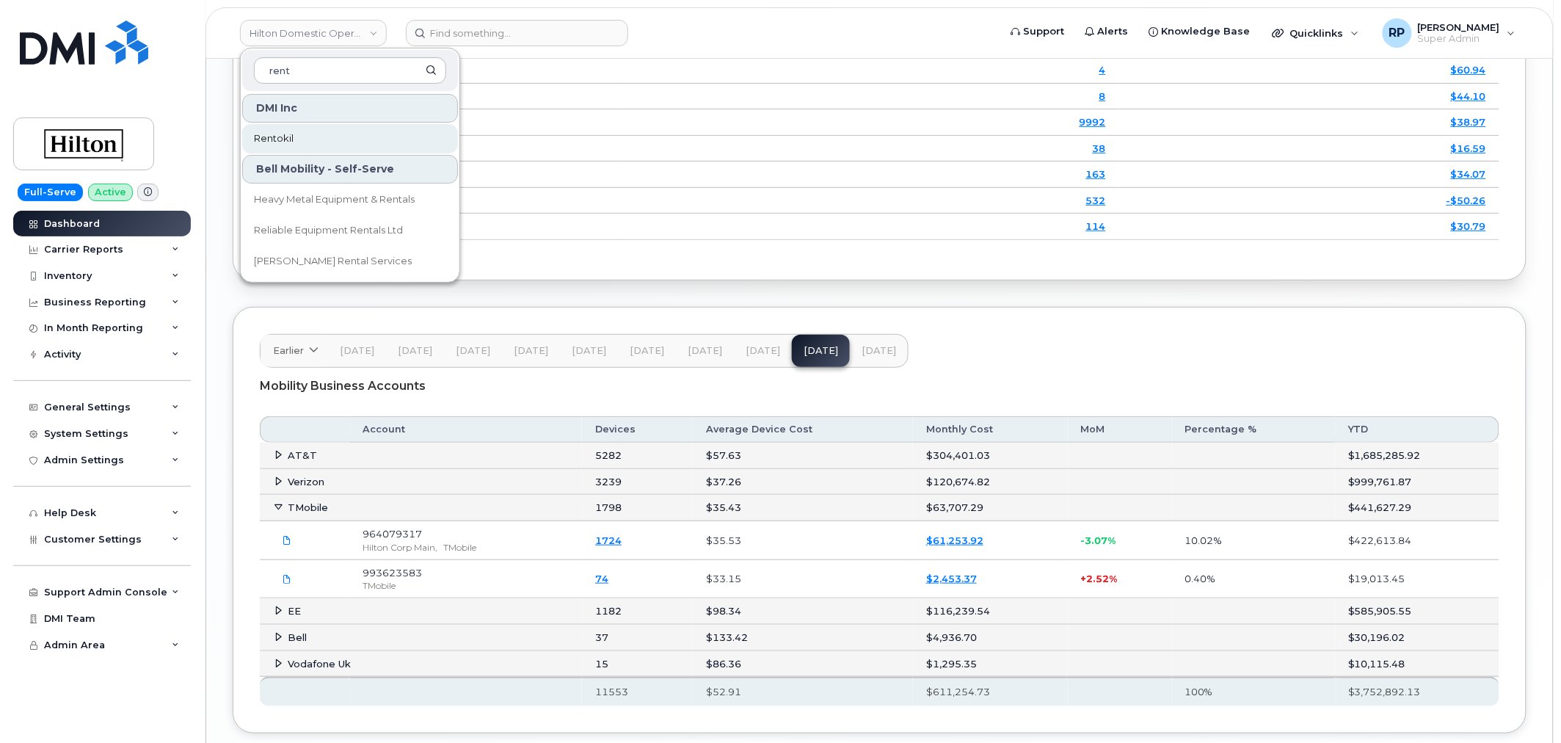
type input "rent"
click at [280, 136] on span "Rentokil" at bounding box center [274, 138] width 40 height 15
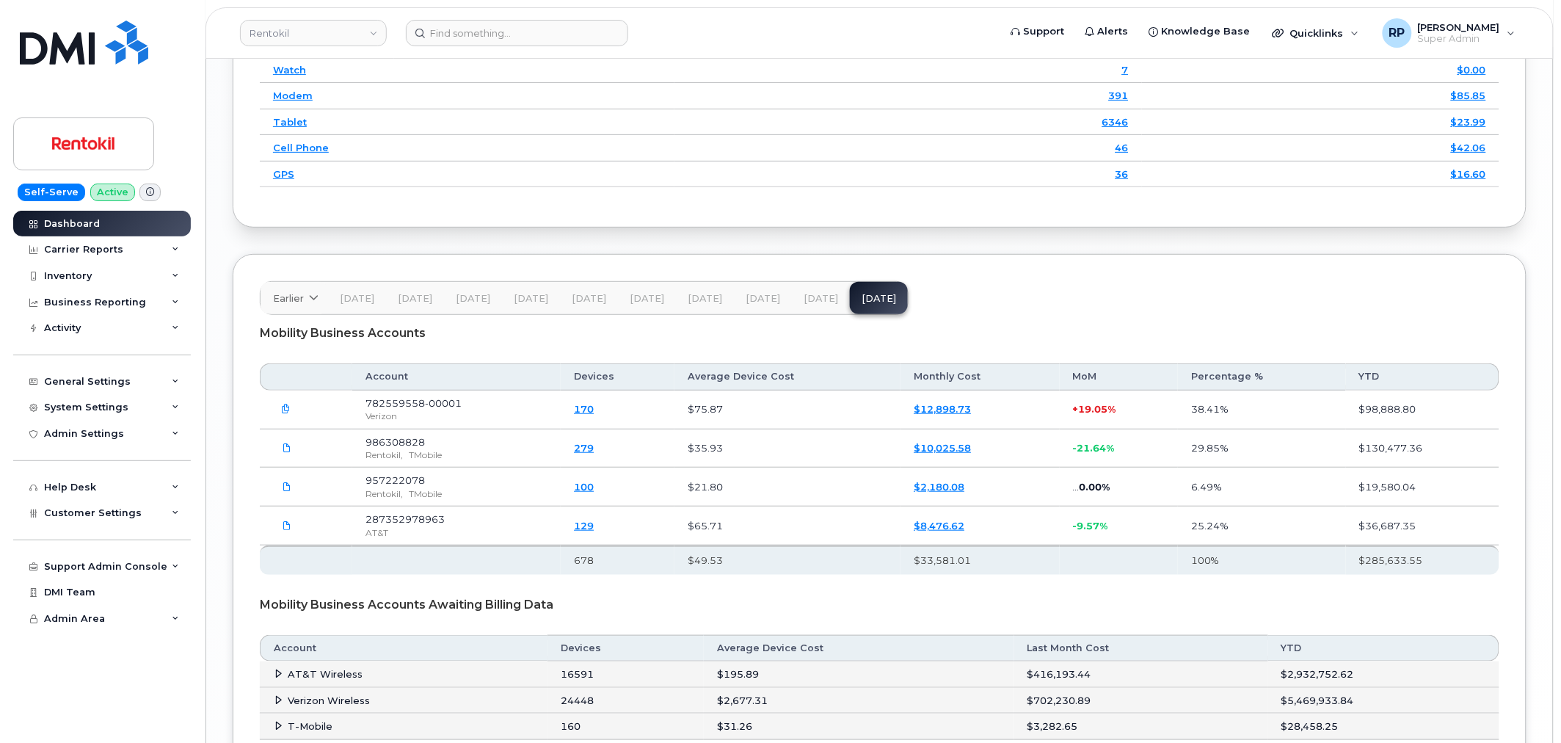
scroll to position [2174, 0]
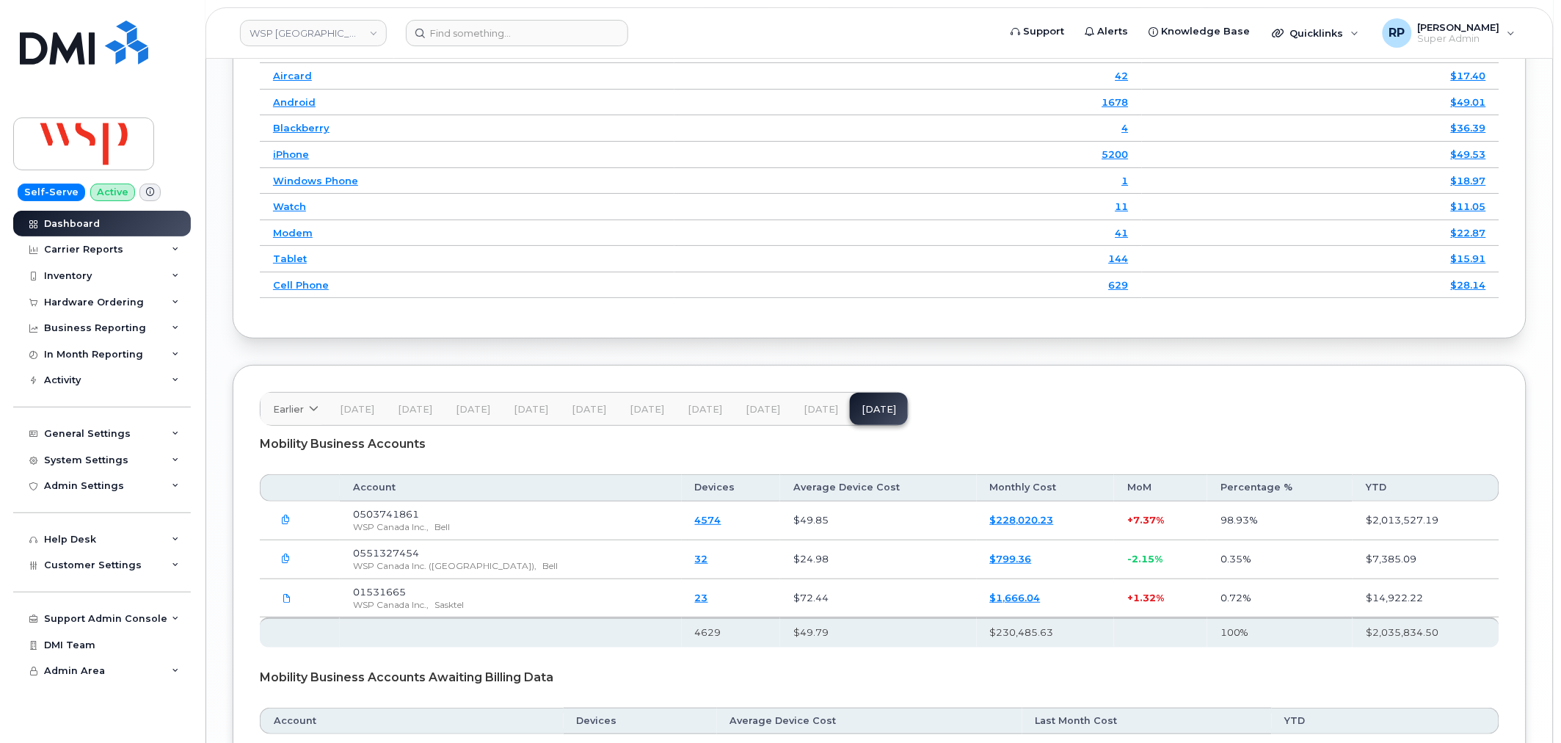
scroll to position [2105, 0]
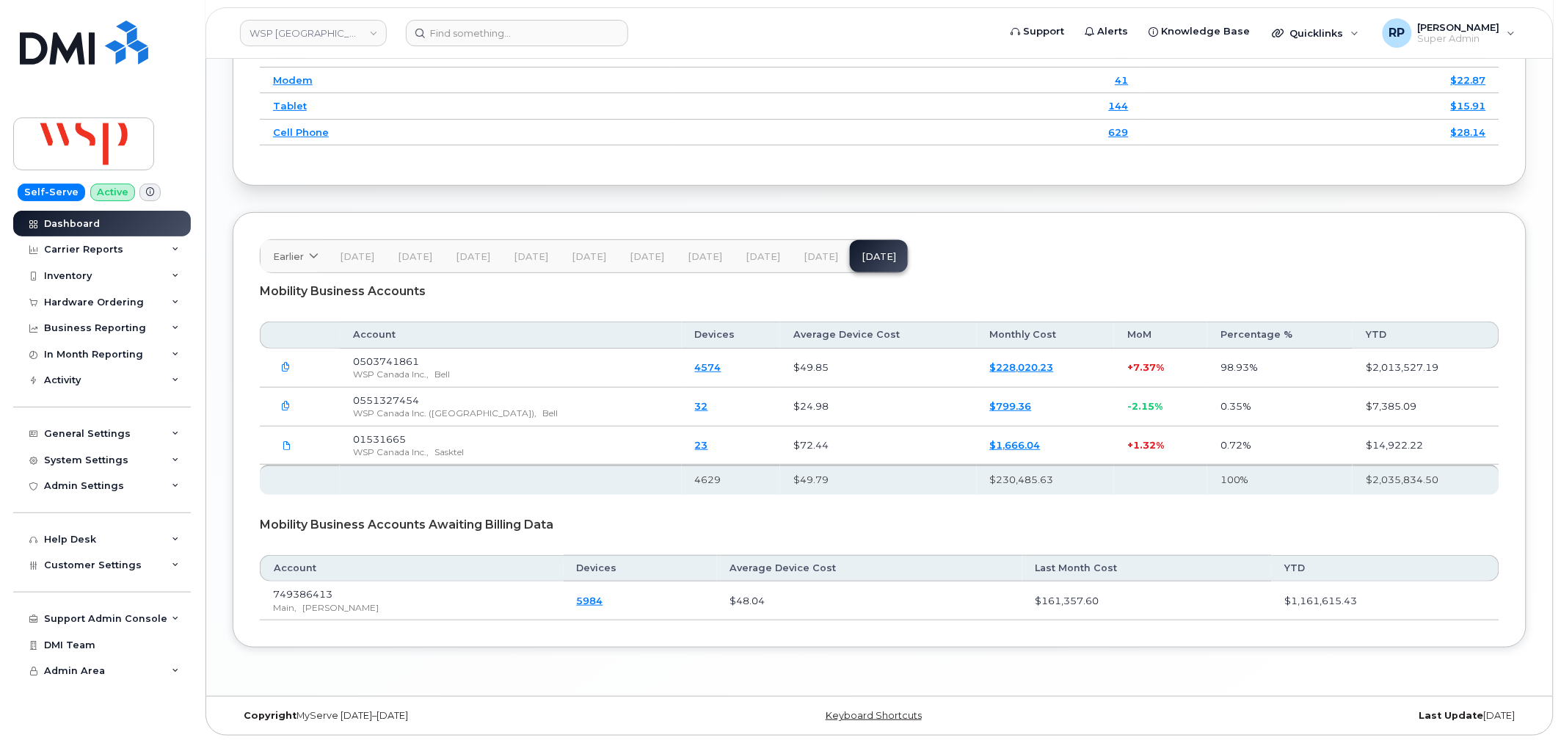
click at [818, 258] on span "Aug 25" at bounding box center [821, 257] width 34 height 12
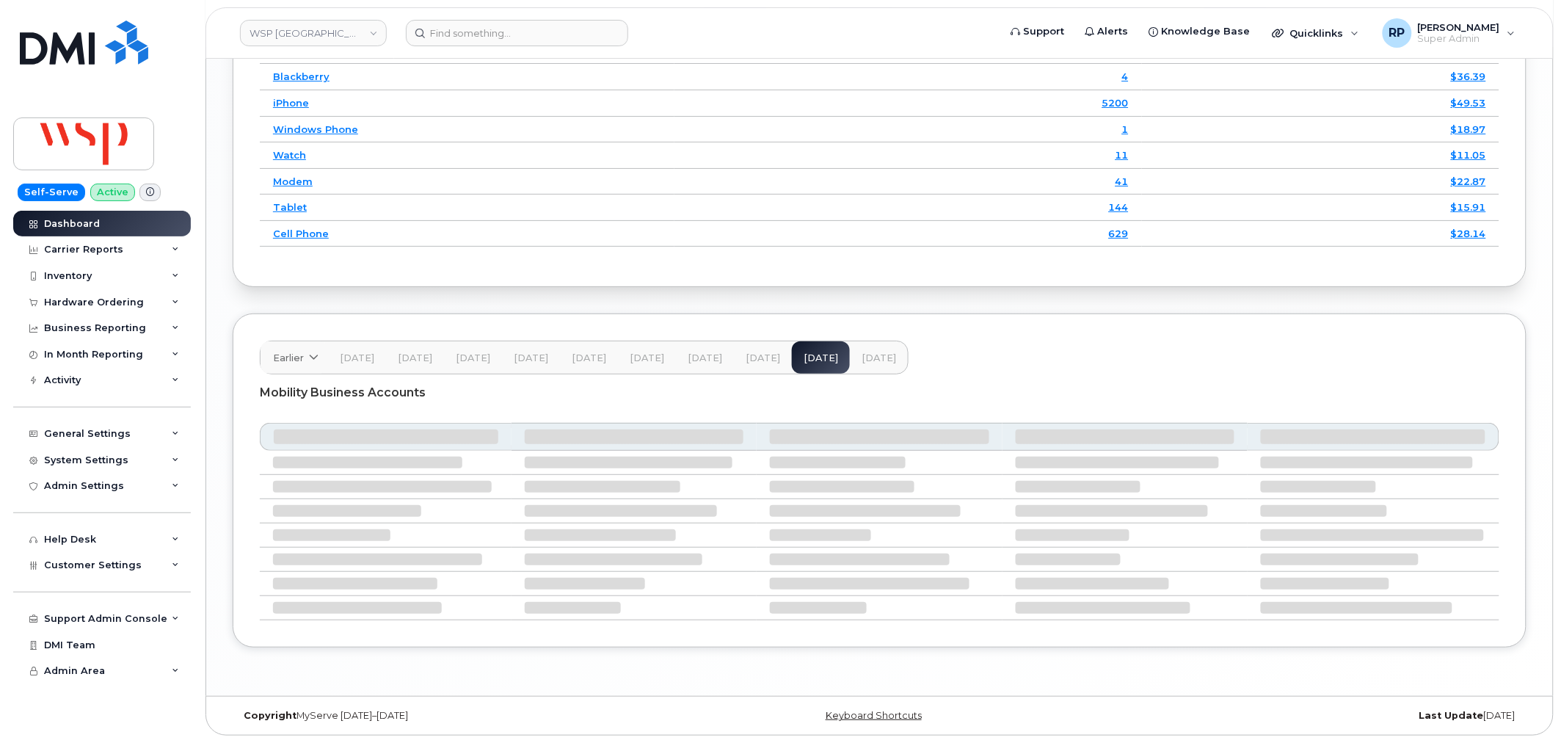
scroll to position [2018, 0]
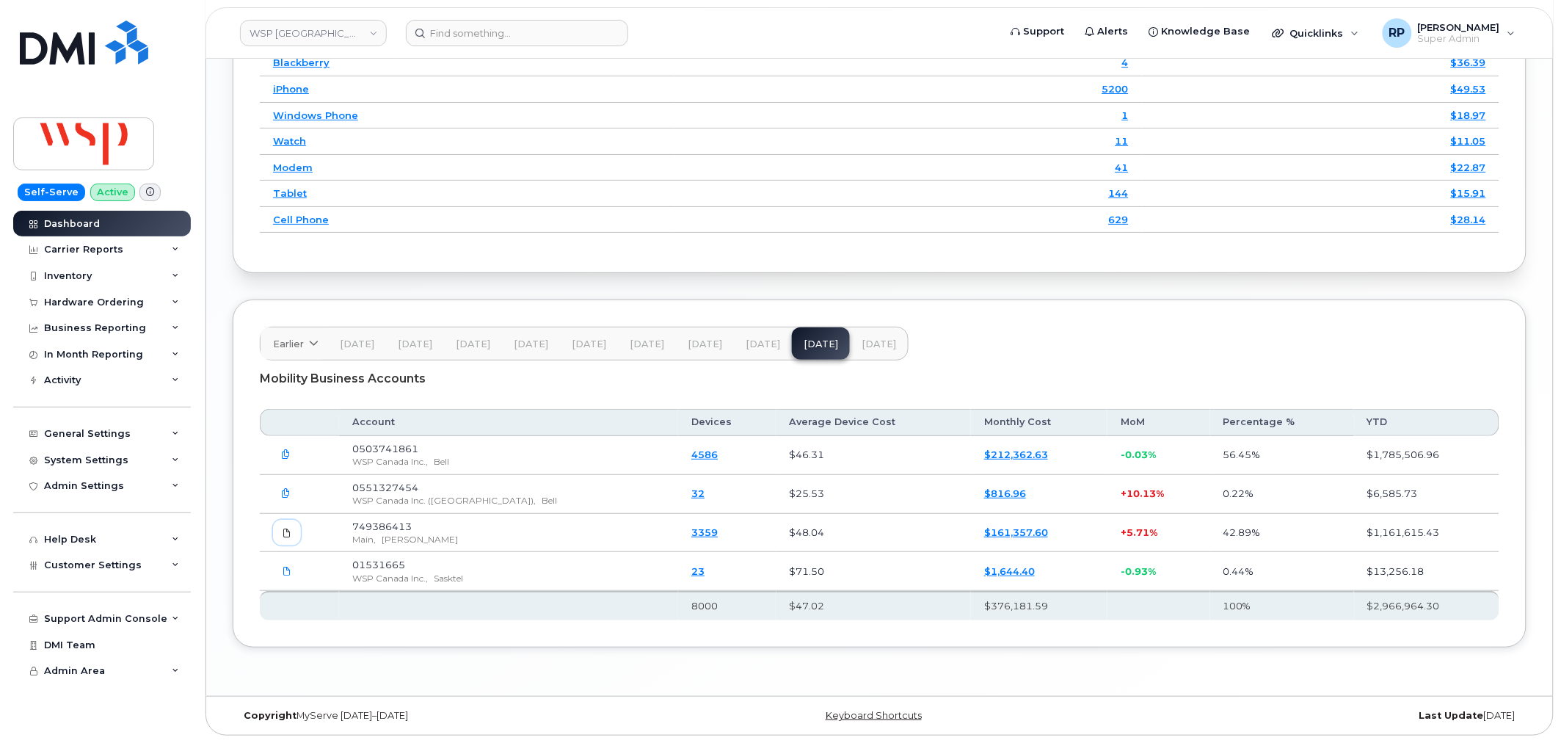
click at [292, 533] on span at bounding box center [286, 532] width 13 height 13
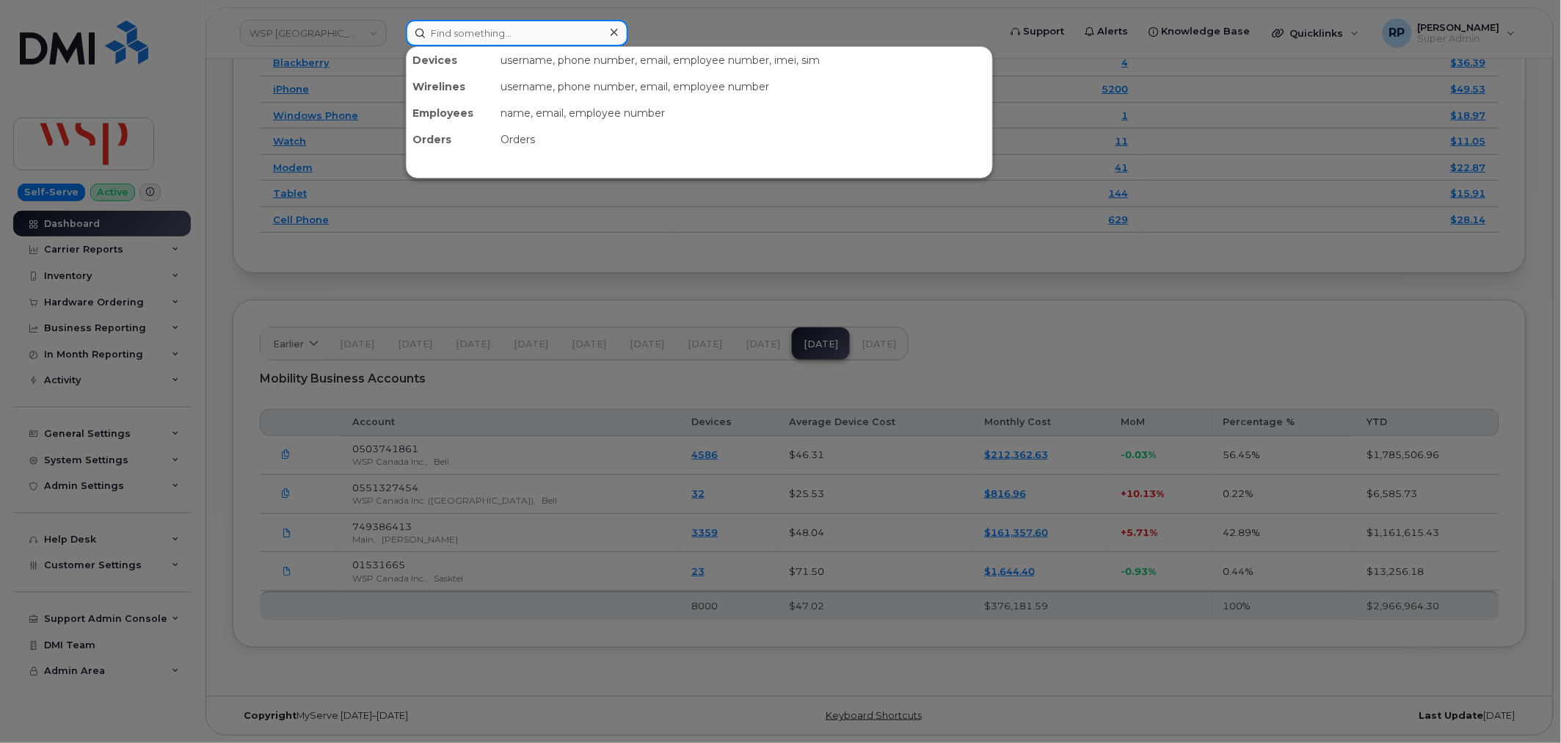
click at [569, 35] on input at bounding box center [517, 33] width 222 height 26
paste input "604-767-0987"
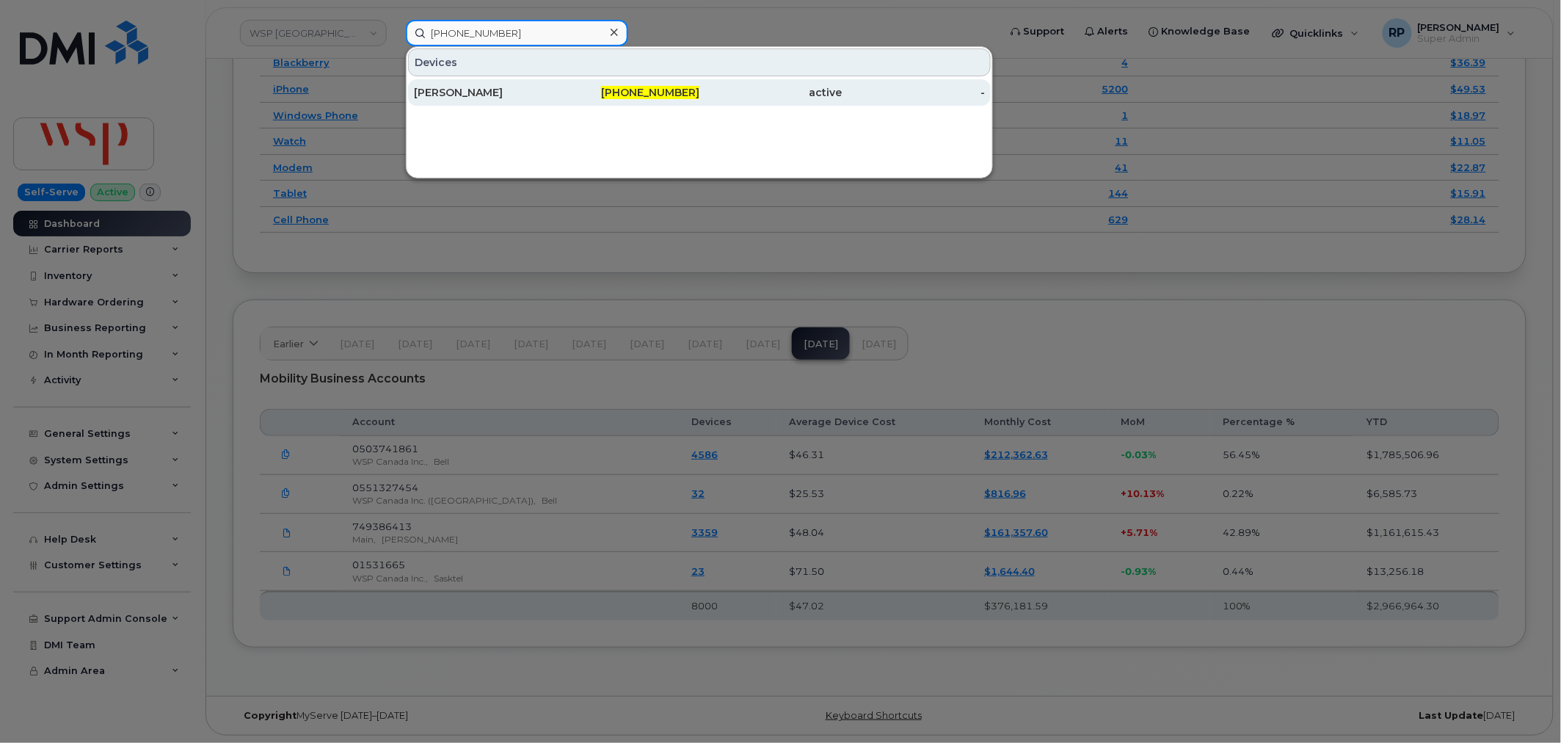
type input "604-767-0987"
click at [566, 90] on div "604-767-0987" at bounding box center [628, 92] width 143 height 15
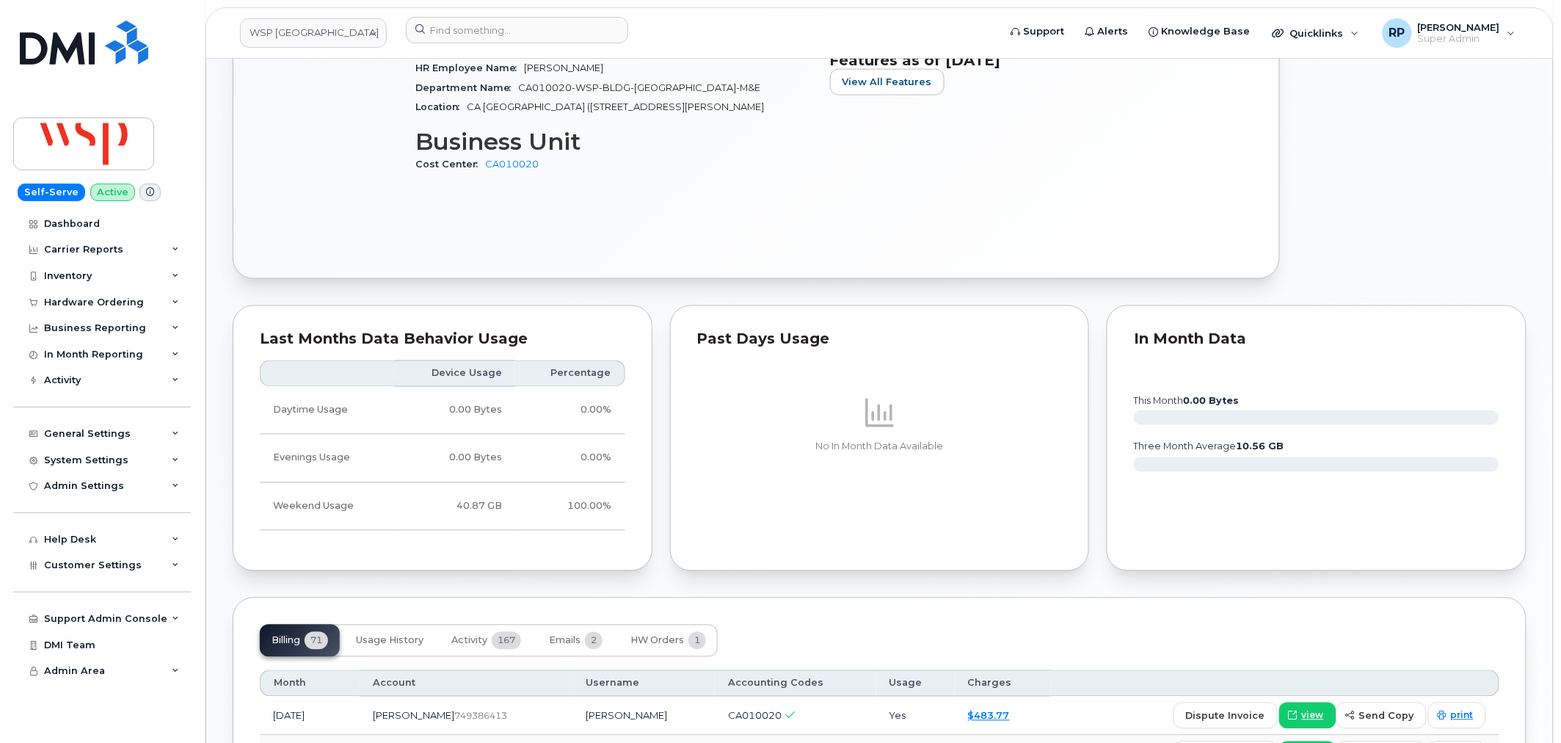
scroll to position [951, 0]
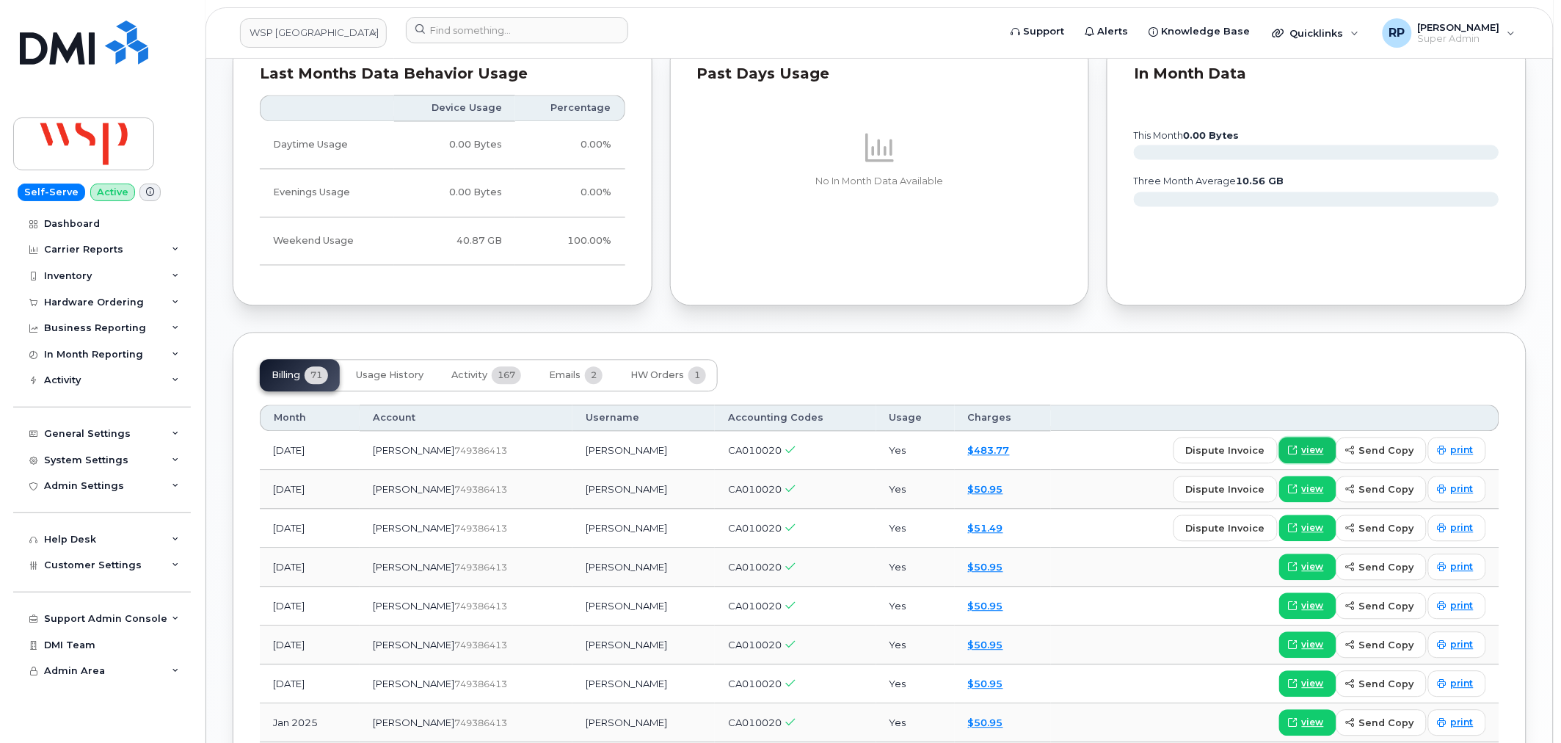
click at [1309, 451] on span "view" at bounding box center [1313, 450] width 22 height 13
click at [222, 419] on div "[PERSON_NAME] Active Display Notes Carrier Support Used for: [PERSON_NAME] Tags…" at bounding box center [879, 308] width 1347 height 2401
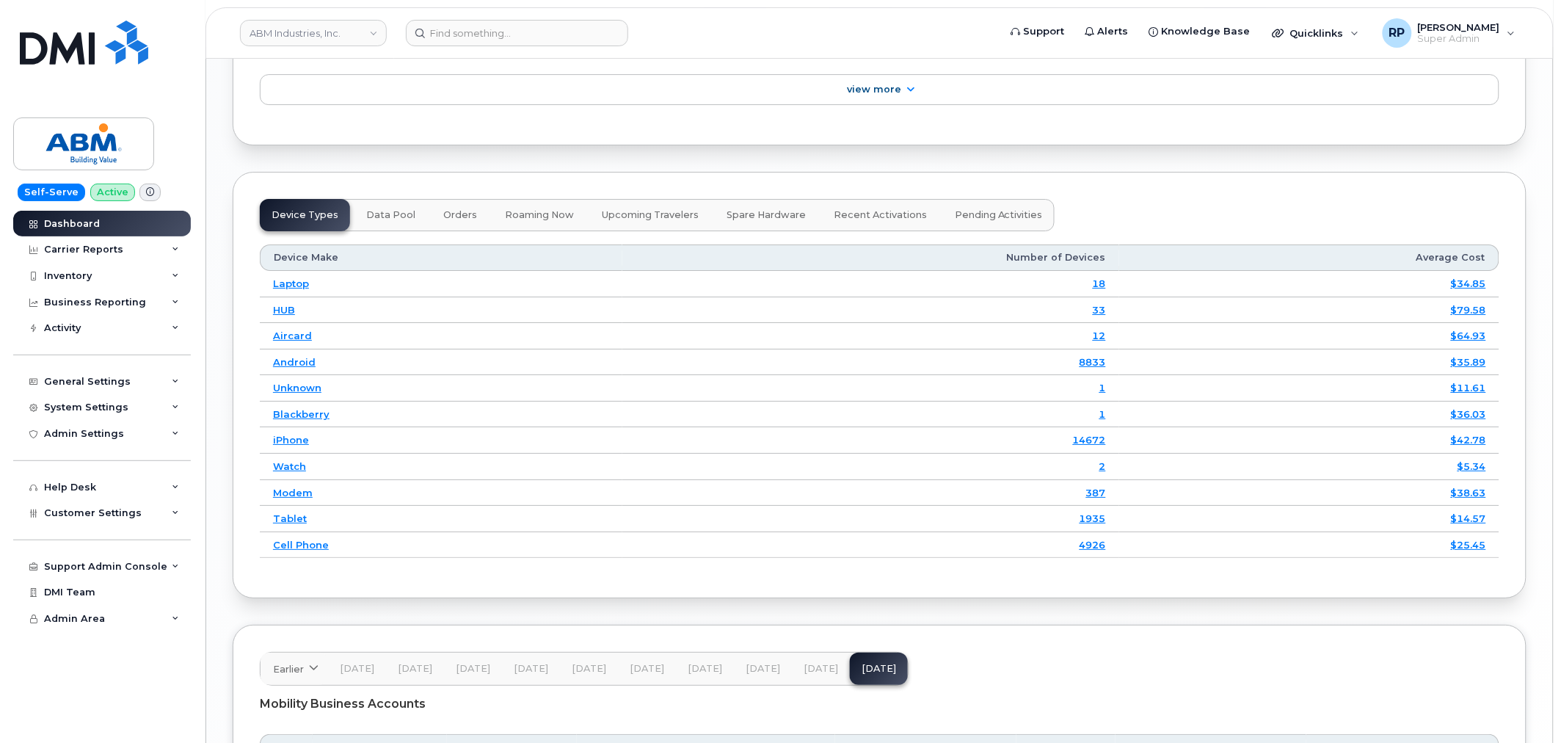
scroll to position [1980, 0]
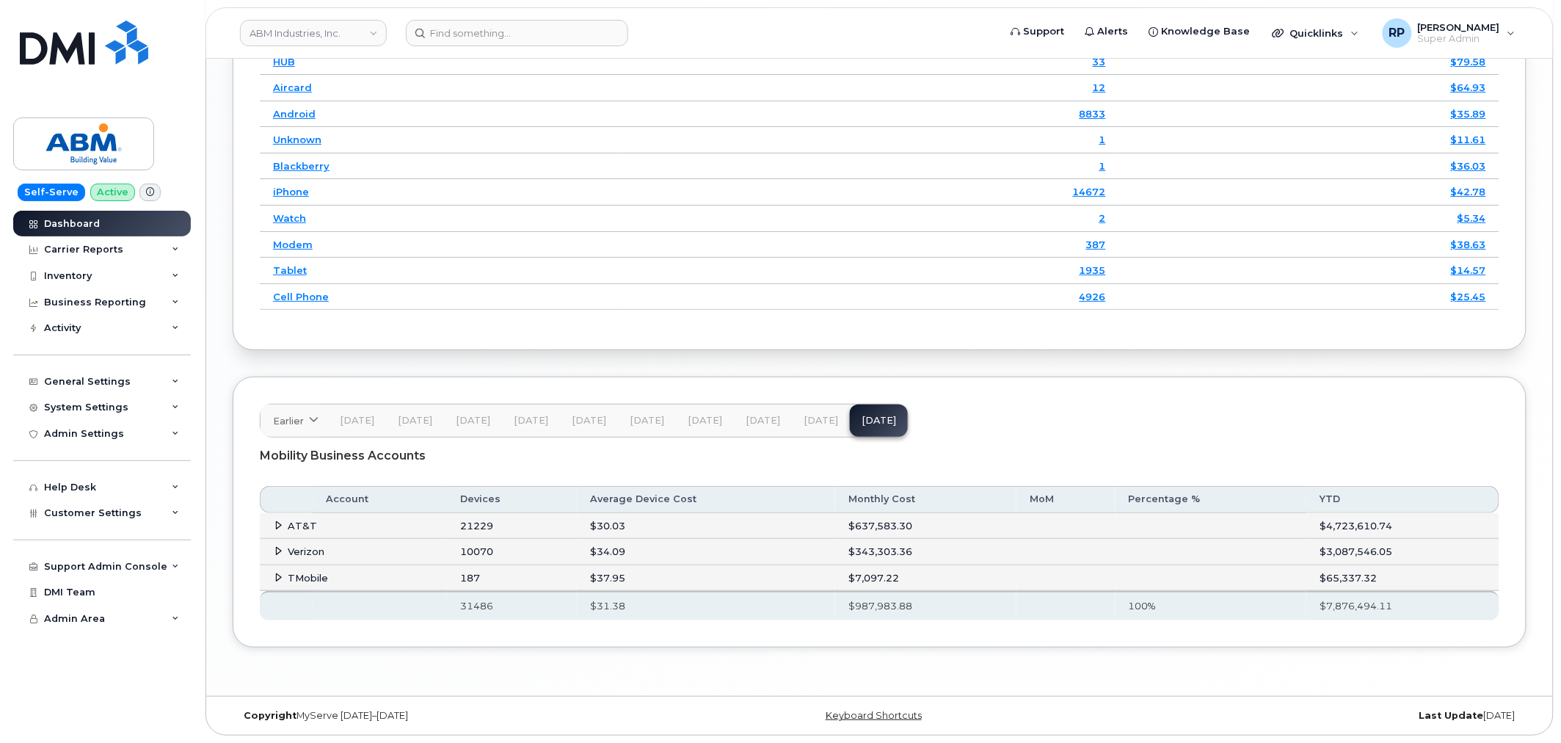
click at [273, 519] on span at bounding box center [279, 525] width 12 height 12
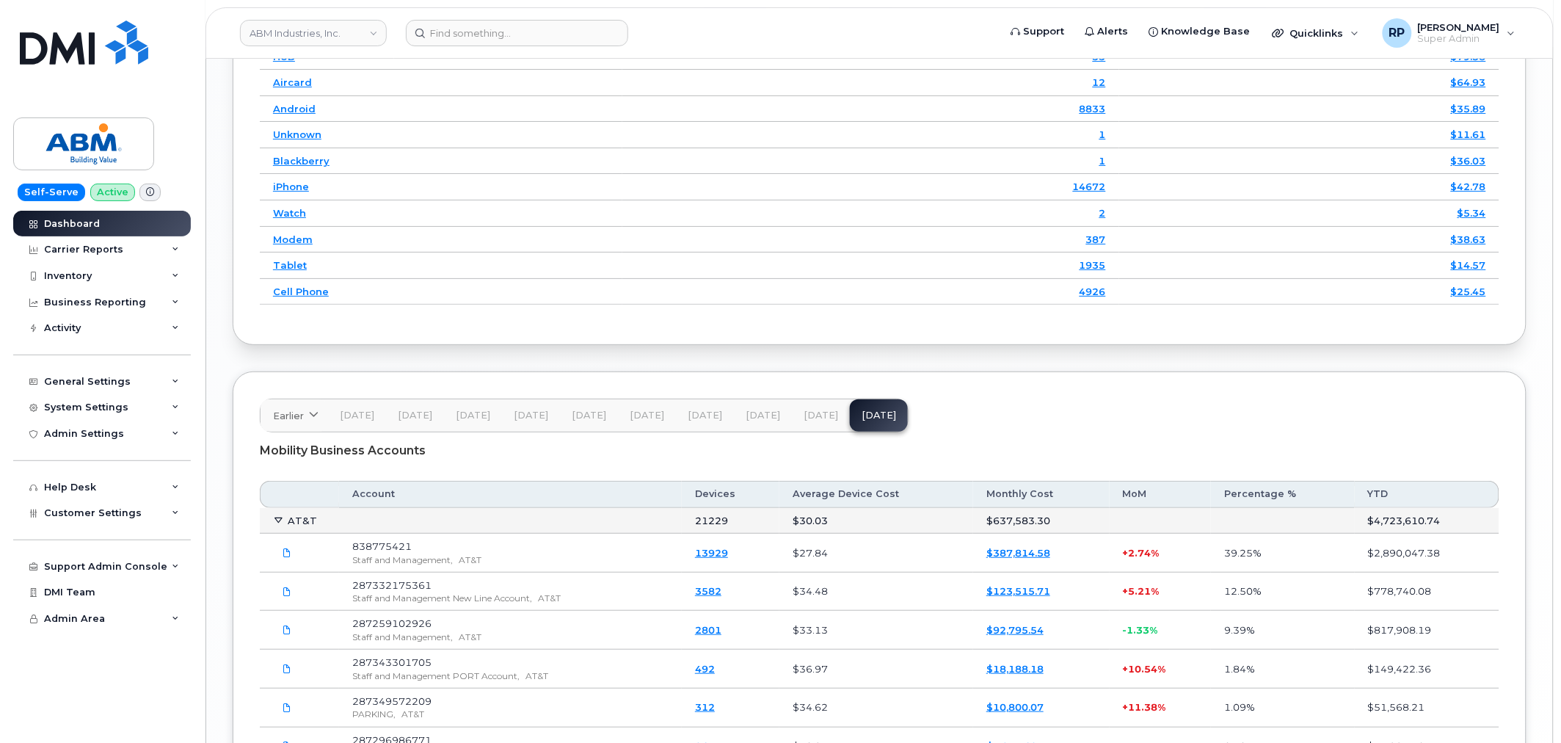
scroll to position [2116, 0]
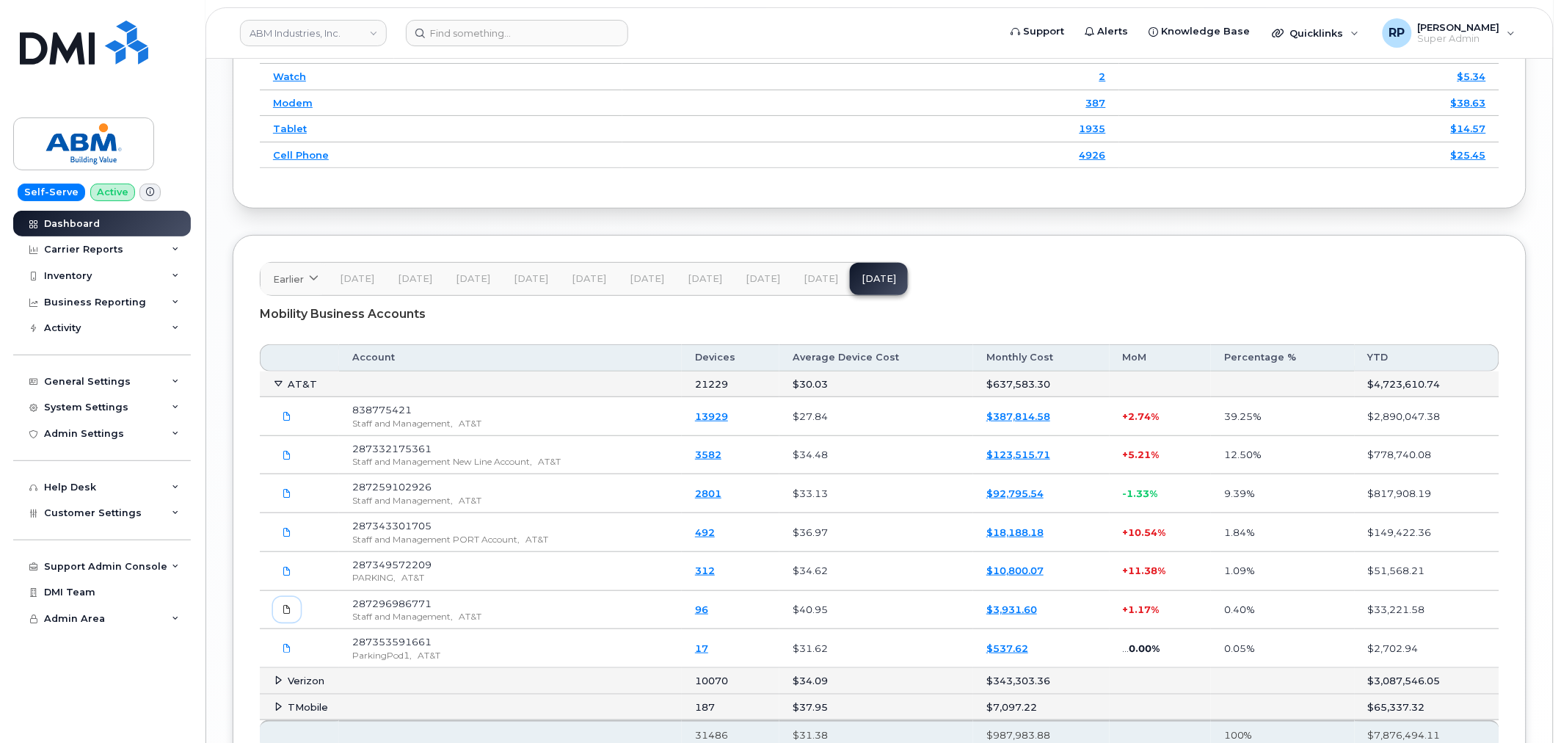
click at [285, 613] on icon at bounding box center [287, 609] width 9 height 9
click at [261, 40] on link "ABM Industries, Inc." at bounding box center [313, 33] width 147 height 26
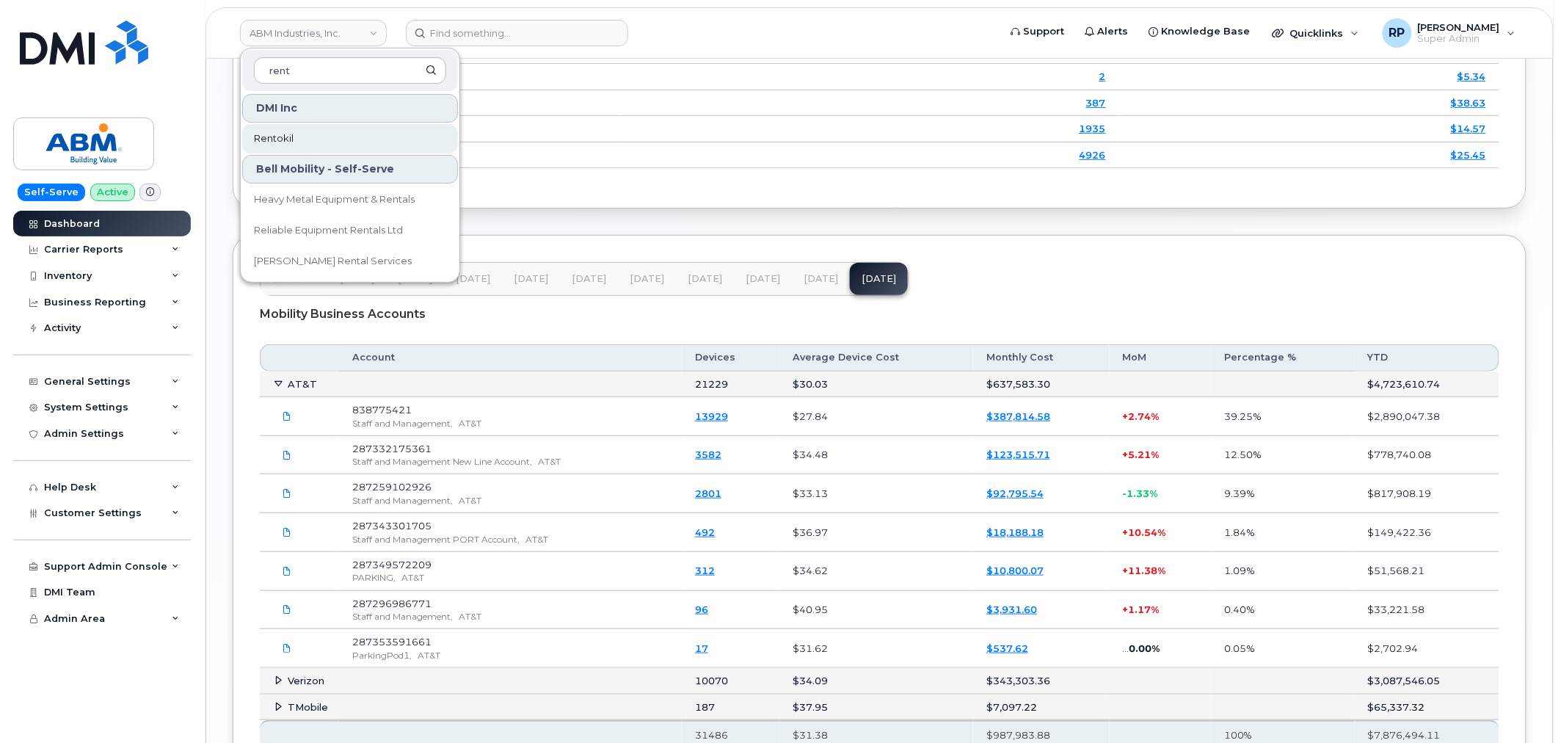
type input "rent"
click at [288, 144] on span "Rentokil" at bounding box center [274, 138] width 40 height 15
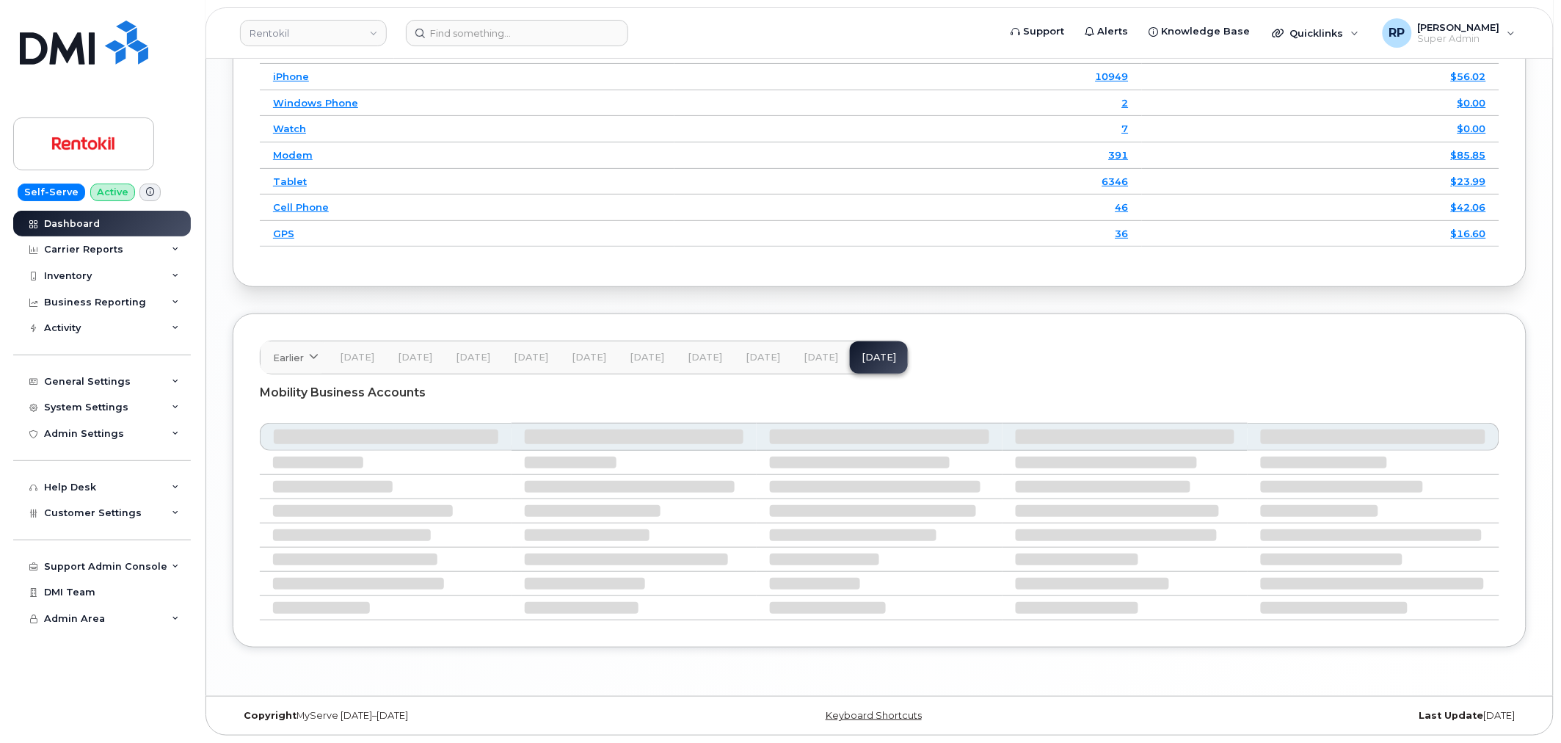
scroll to position [2091, 0]
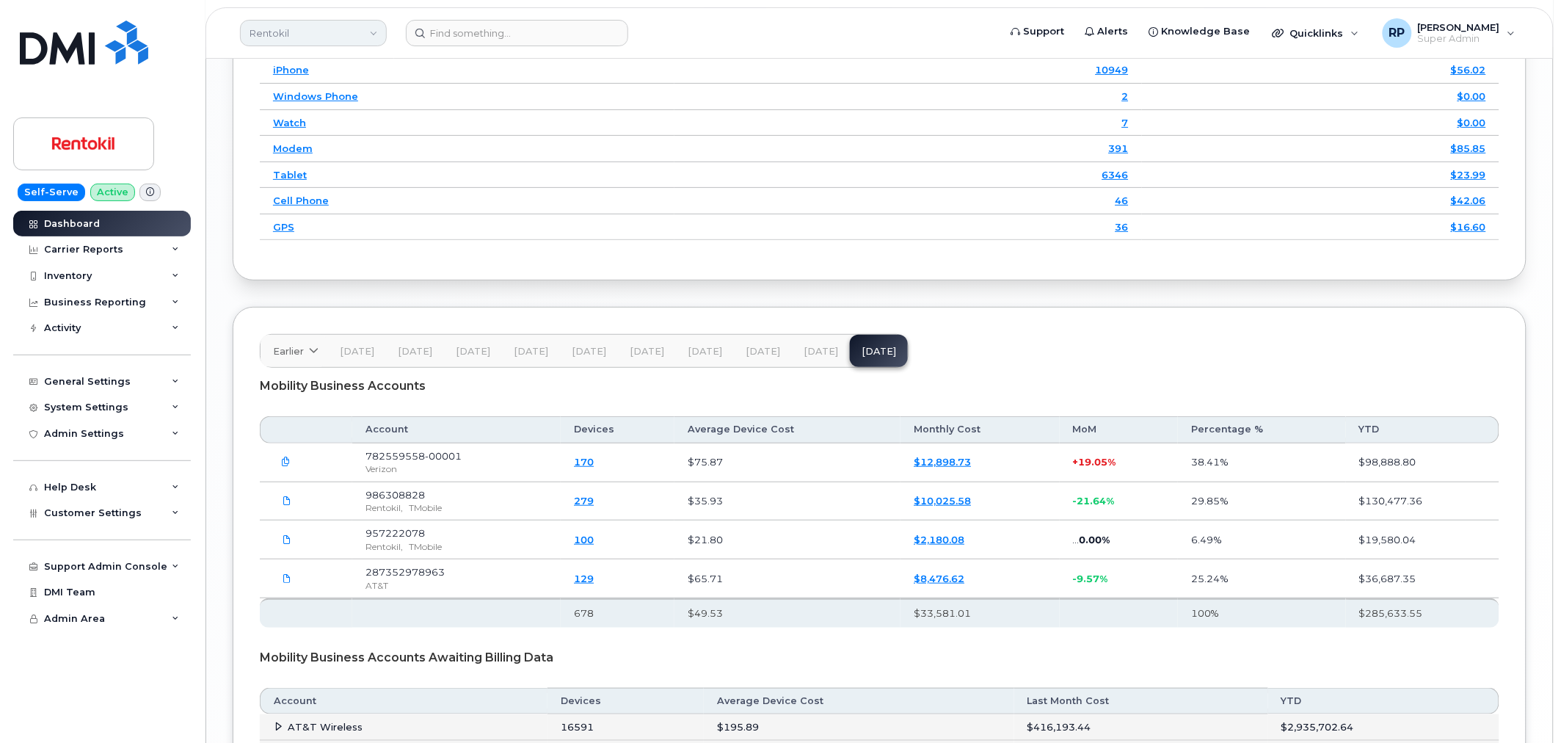
click at [330, 26] on link "Rentokil" at bounding box center [313, 33] width 147 height 26
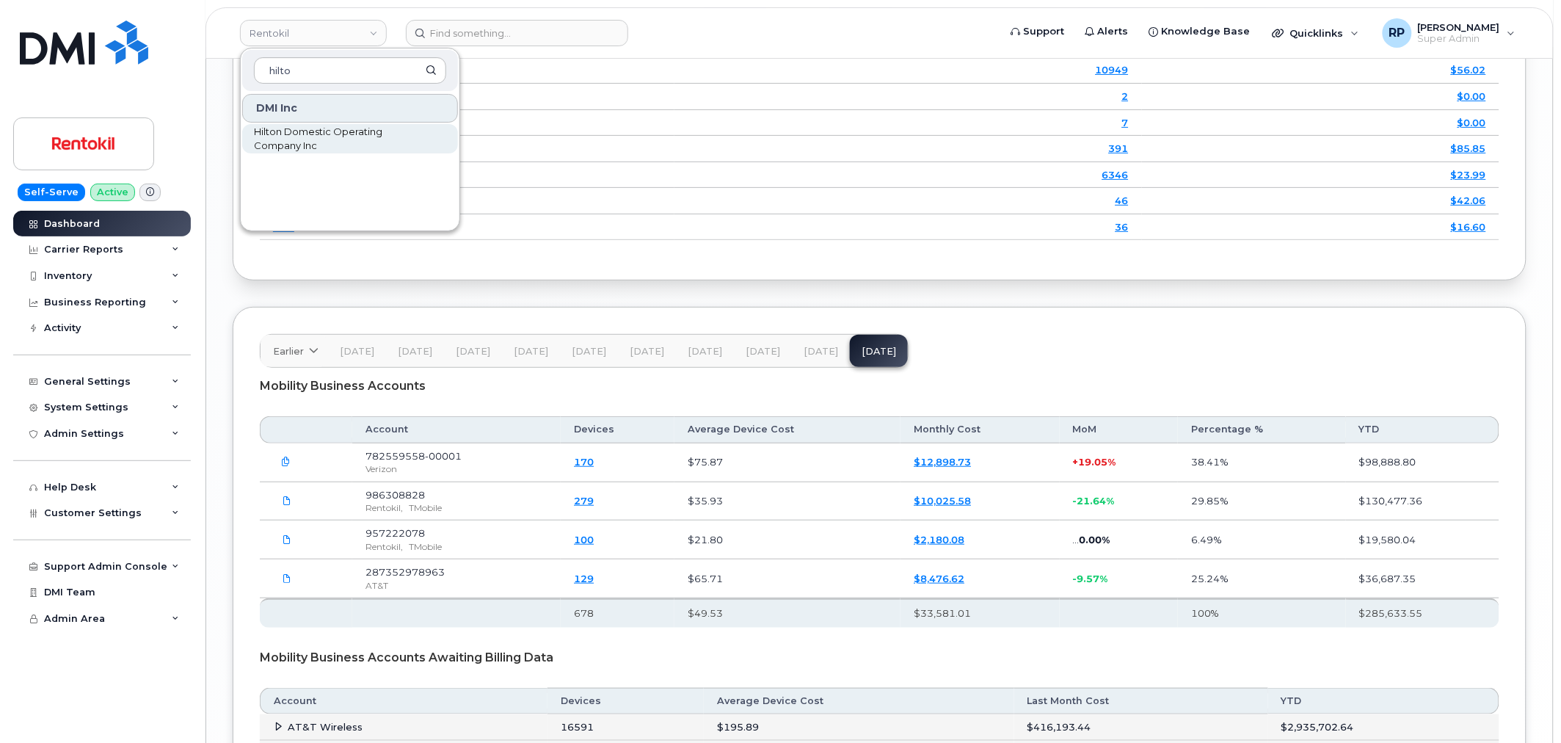
type input "hilto"
click at [294, 134] on span "Hilton Domestic Operating Company Inc" at bounding box center [338, 139] width 169 height 29
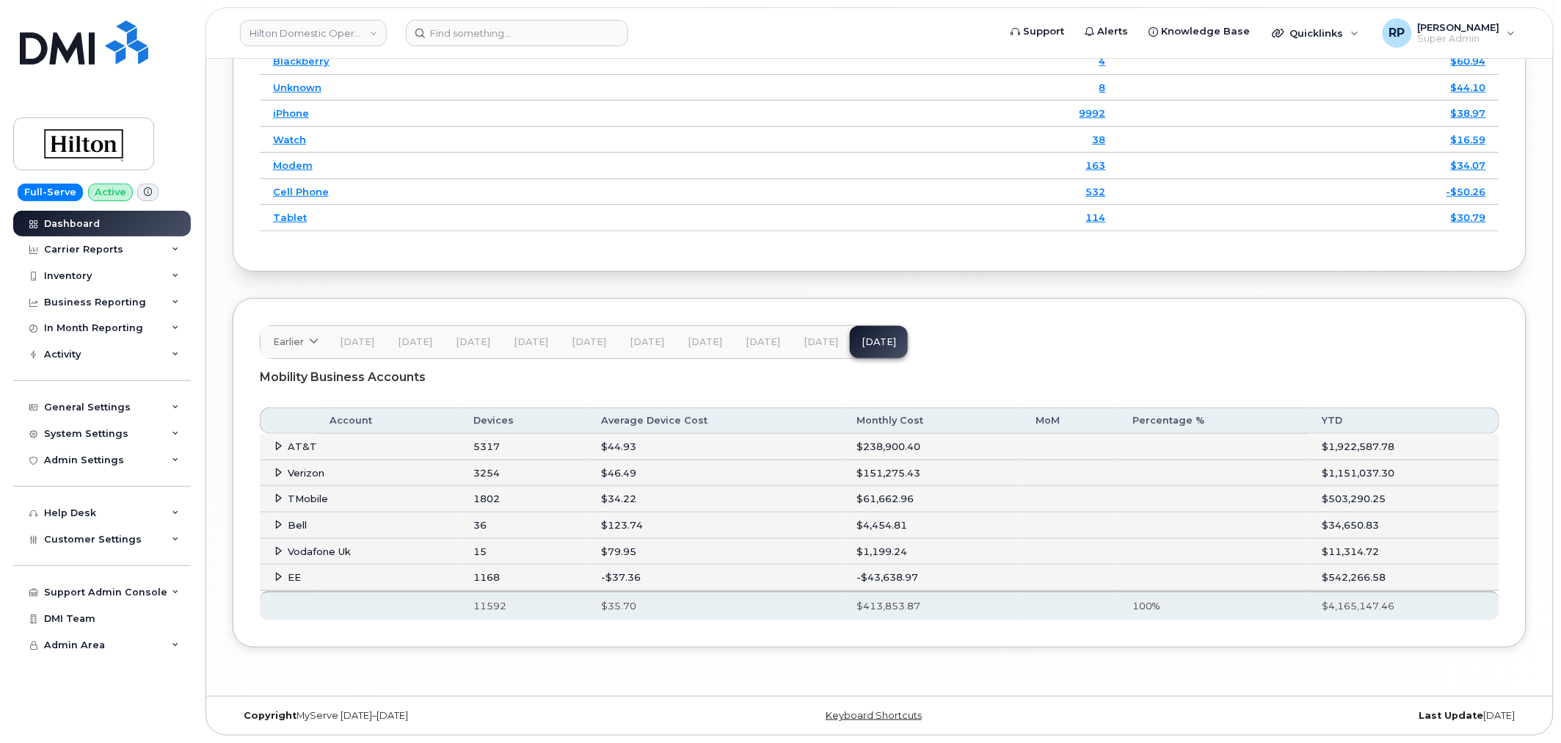
scroll to position [2145, 0]
click at [277, 547] on icon at bounding box center [279, 551] width 10 height 10
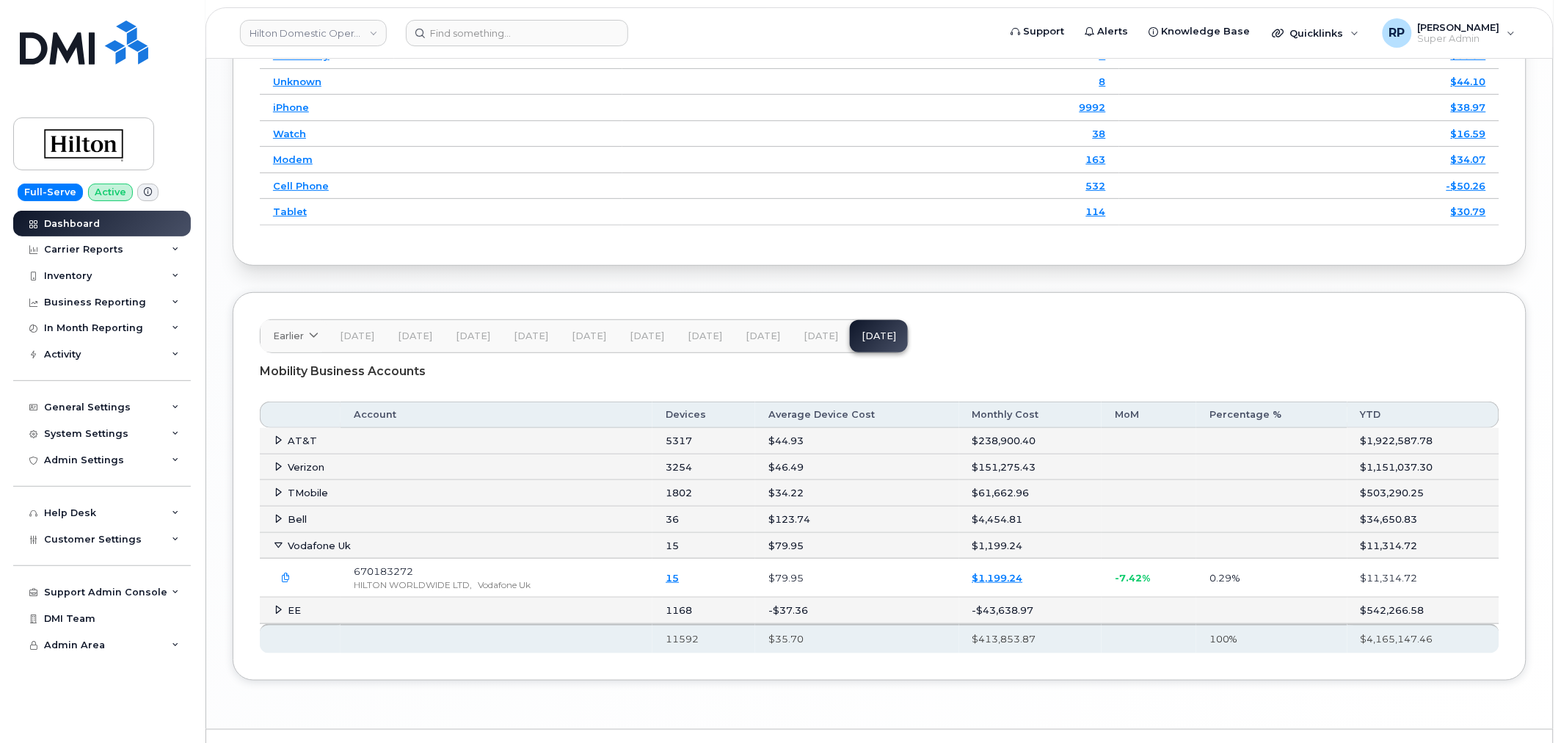
click at [290, 581] on icon "button" at bounding box center [287, 578] width 10 height 10
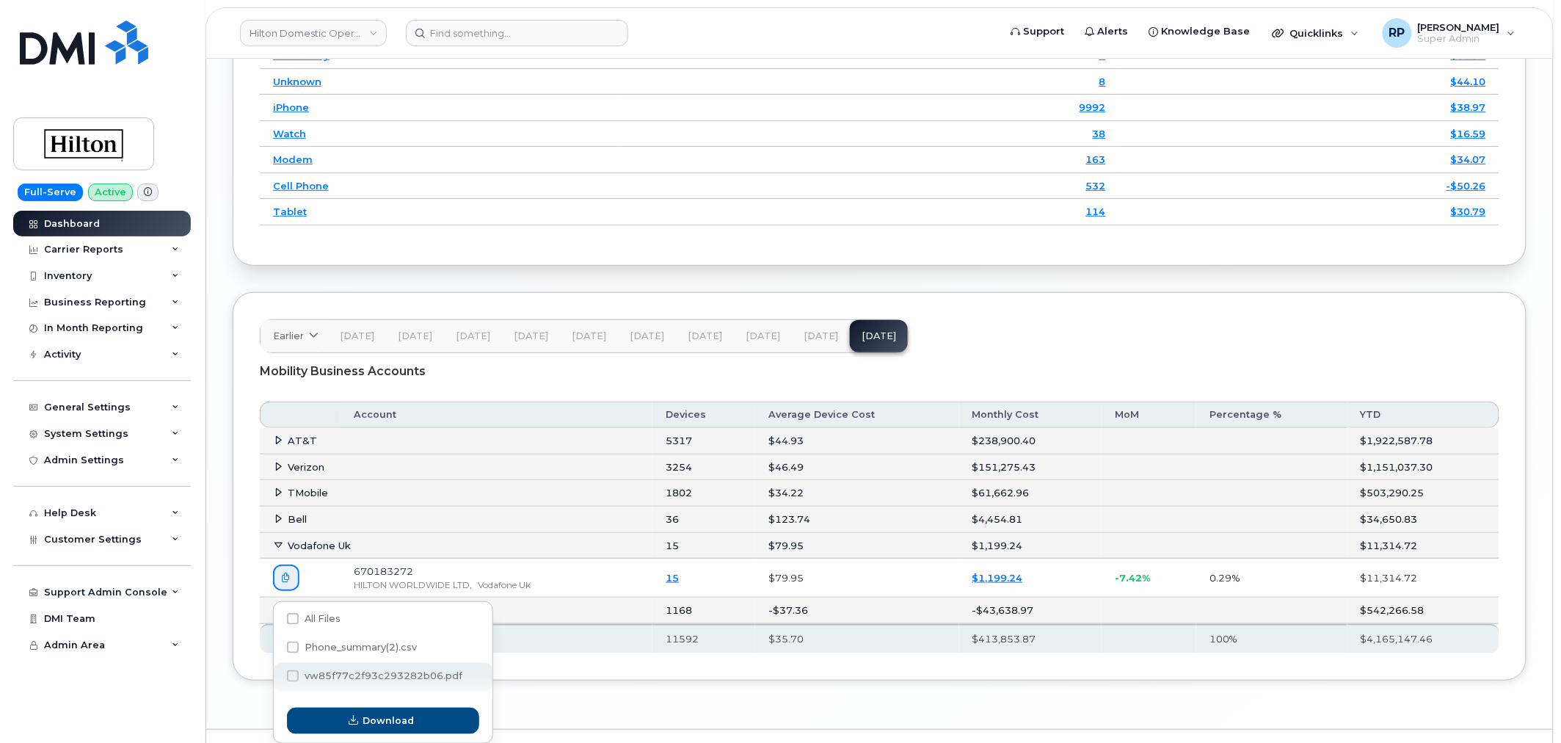
click at [349, 670] on label "vw85f77c2f93c293282b06.pdf" at bounding box center [374, 676] width 175 height 12
click at [277, 673] on input "vw85f77c2f93c293282b06.pdf" at bounding box center [272, 676] width 7 height 7
checkbox input "true"
click at [393, 714] on span "Download" at bounding box center [388, 720] width 51 height 14
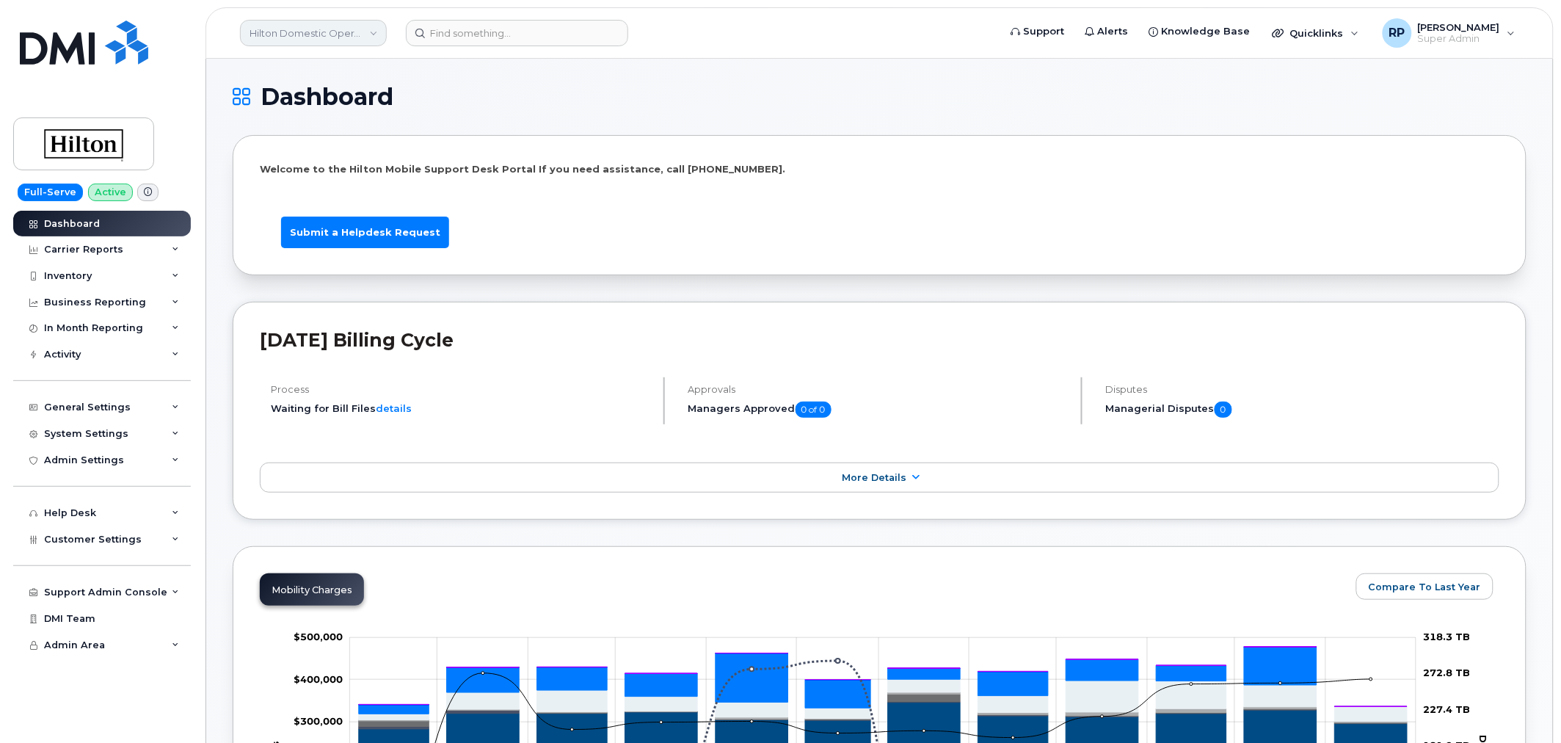
click at [313, 25] on link "Hilton Domestic Operating Company Inc" at bounding box center [313, 33] width 147 height 26
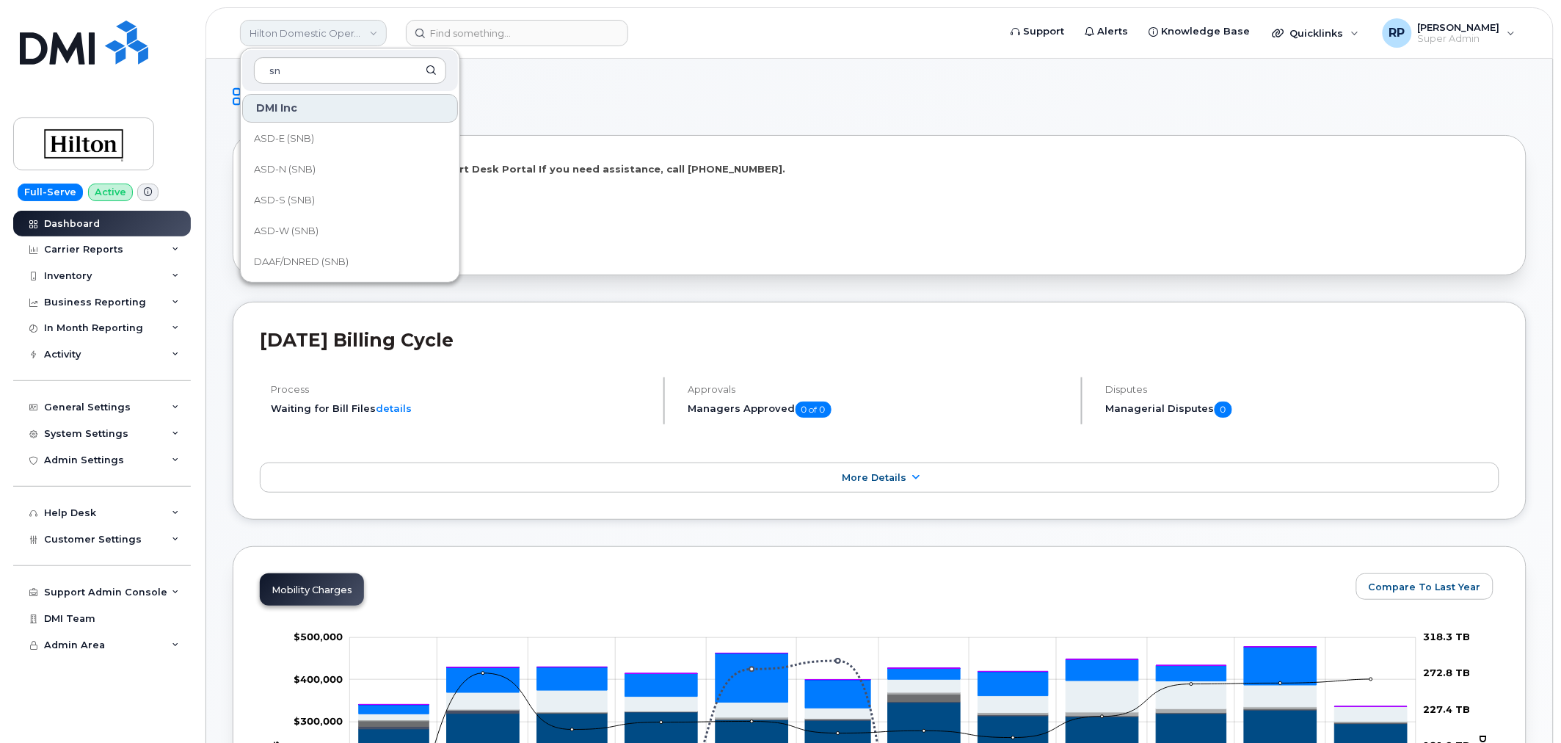
type input "snb"
drag, startPoint x: 304, startPoint y: 70, endPoint x: 170, endPoint y: 81, distance: 133.9
click at [205, 59] on div "Hilton Domestic Operating Company Inc snb DMI Inc ASD-E (SNB) ASD-N (SNB) ASD-S…" at bounding box center [879, 32] width 1348 height 51
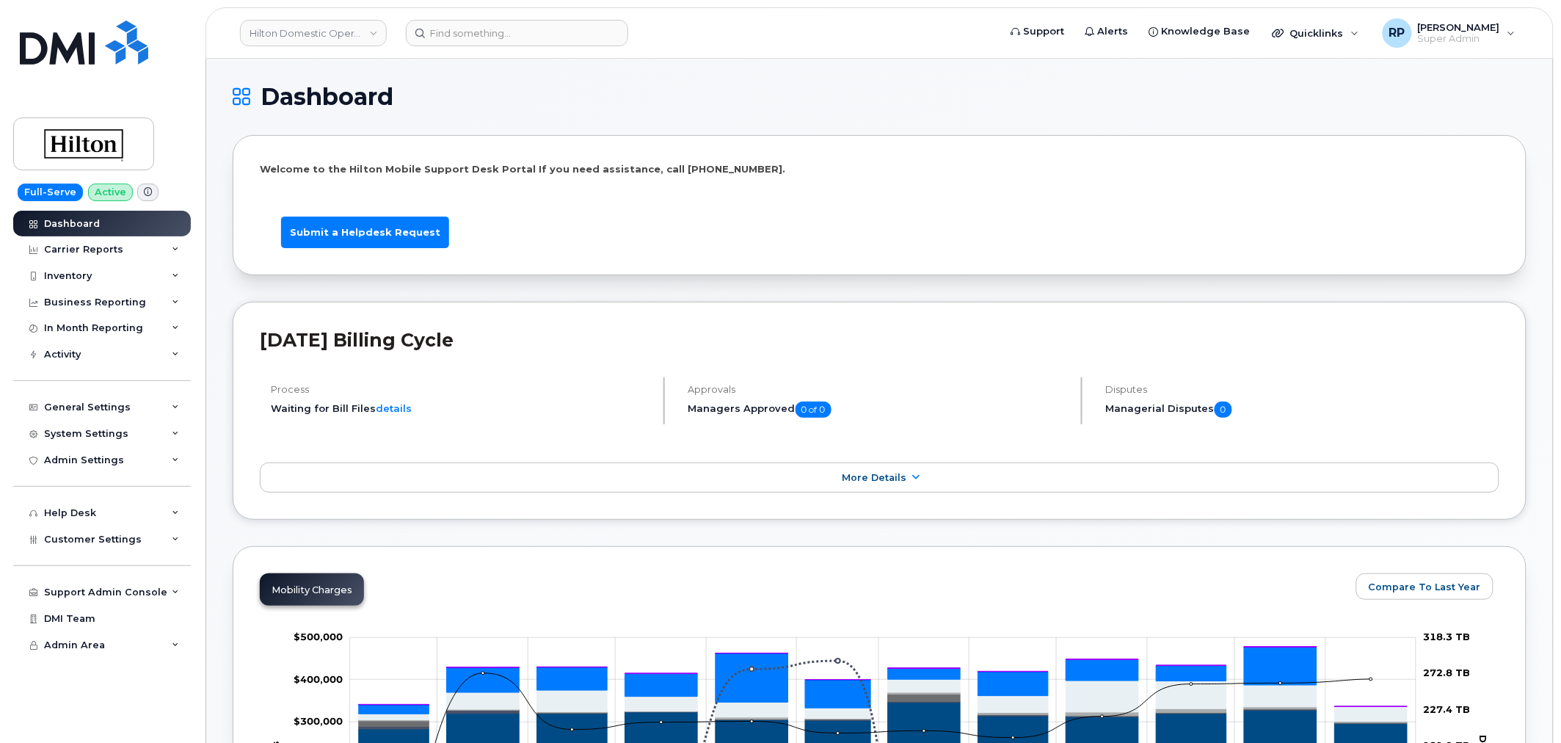
scroll to position [649, 0]
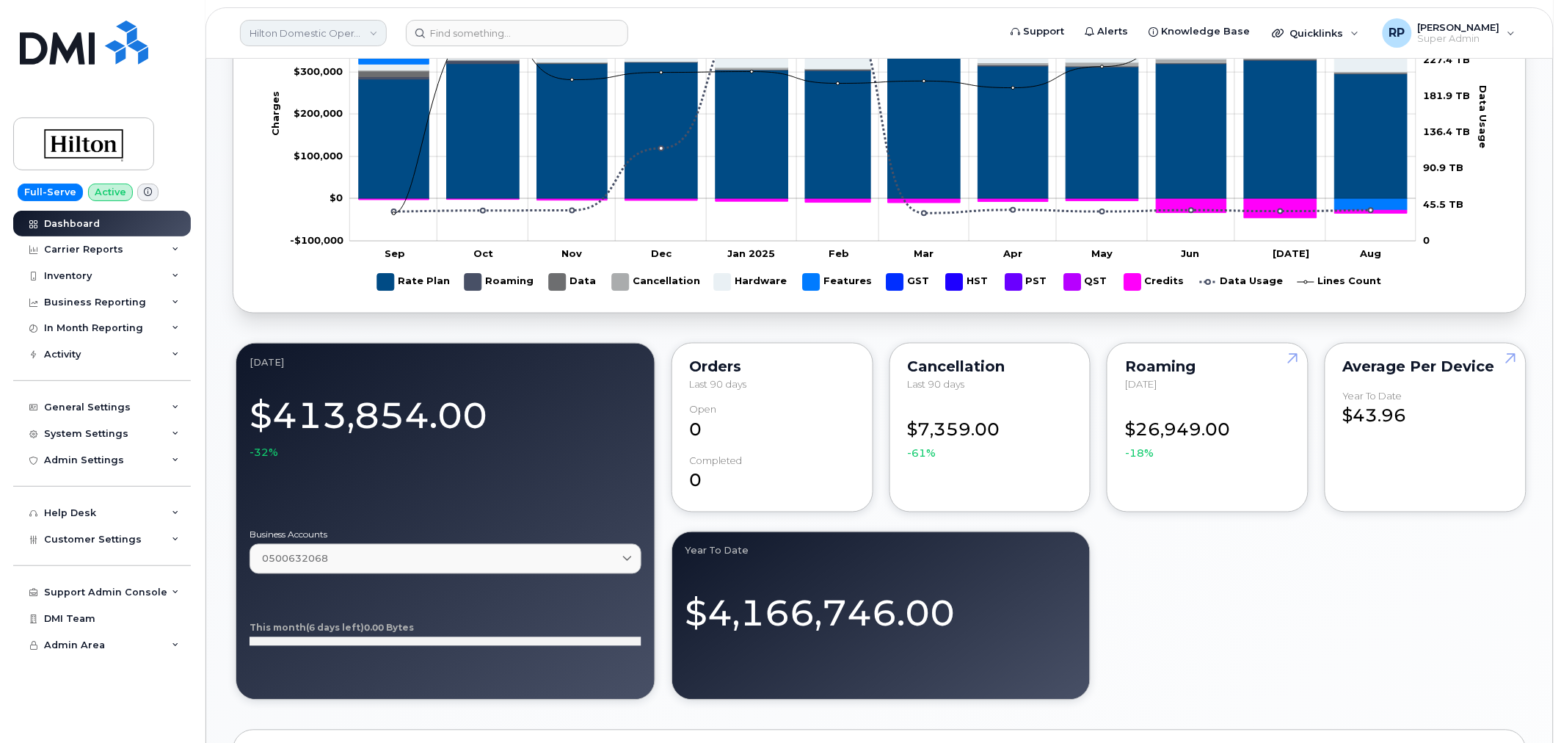
click at [280, 23] on link "Hilton Domestic Operating Company Inc" at bounding box center [313, 33] width 147 height 26
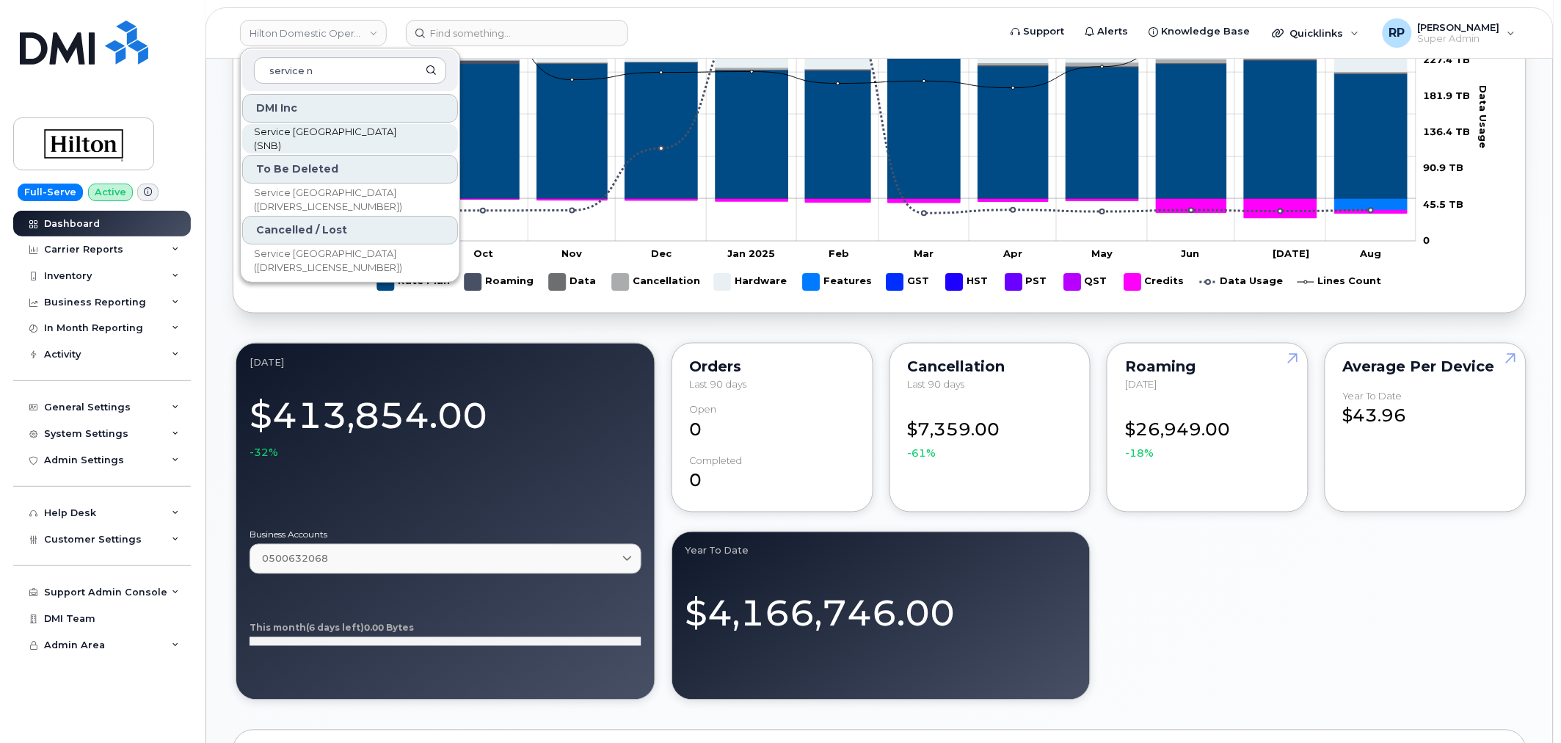
type input "service n"
click at [324, 137] on span "Service [GEOGRAPHIC_DATA] (SNB)" at bounding box center [338, 139] width 169 height 29
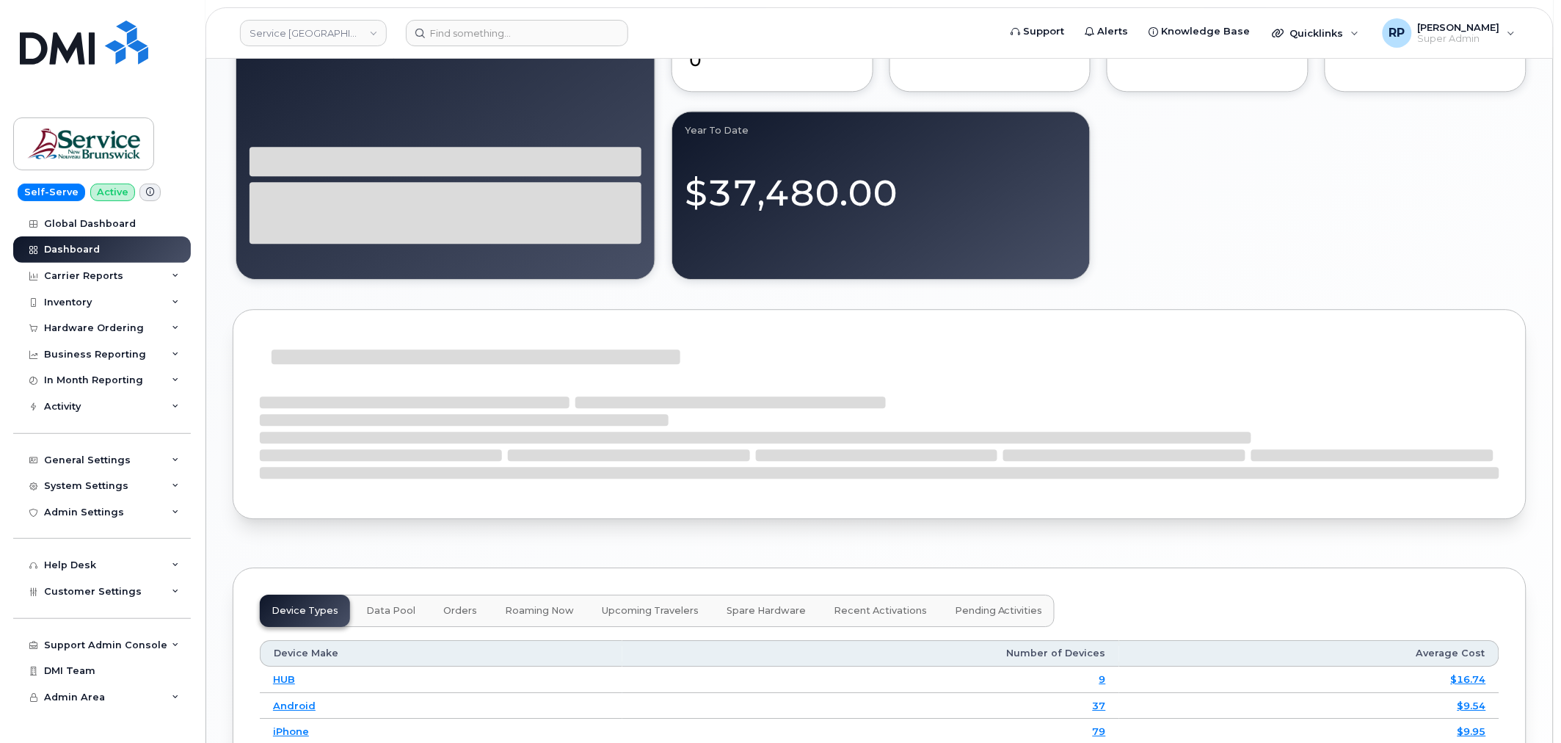
scroll to position [1777, 0]
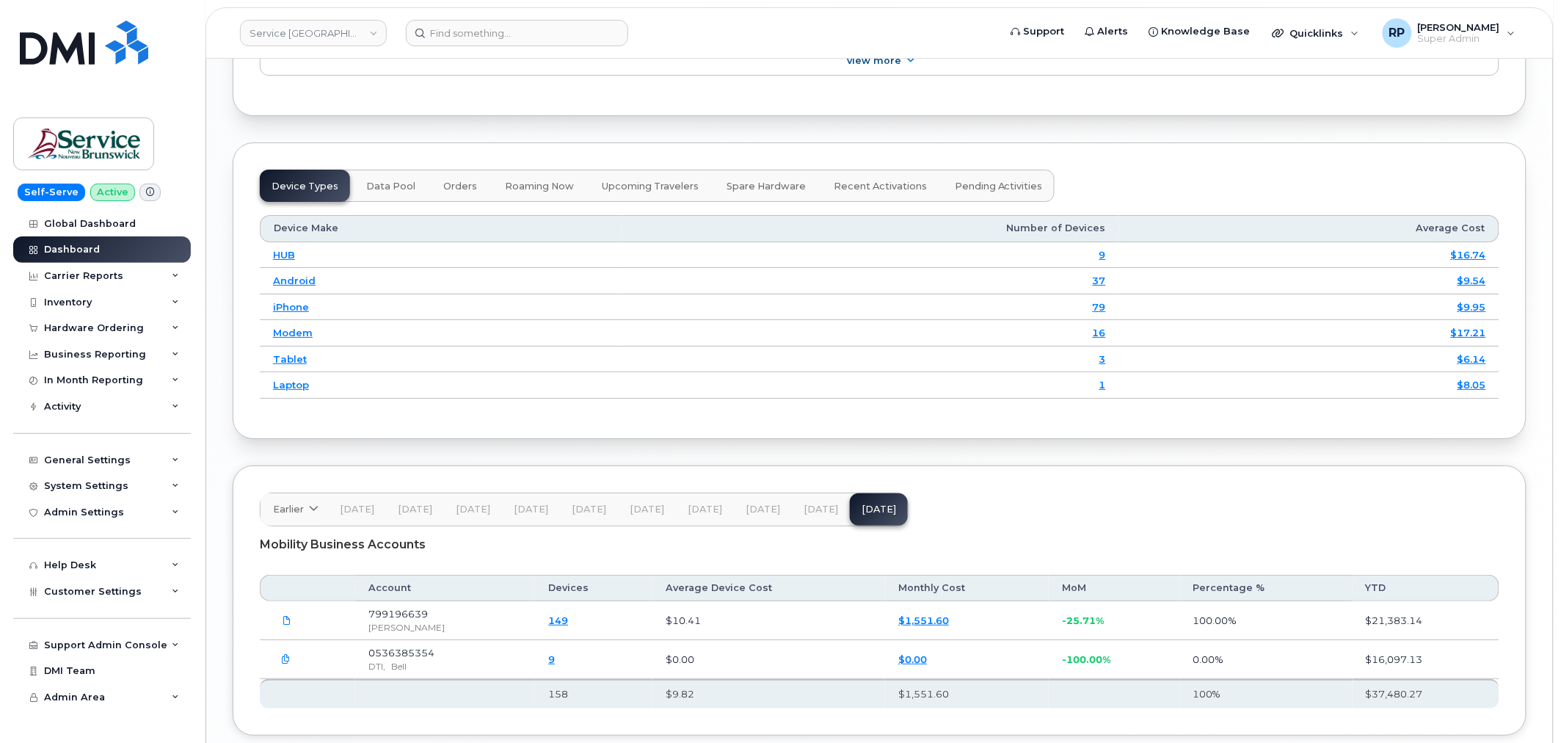
click at [801, 520] on button "[DATE]" at bounding box center [821, 509] width 58 height 32
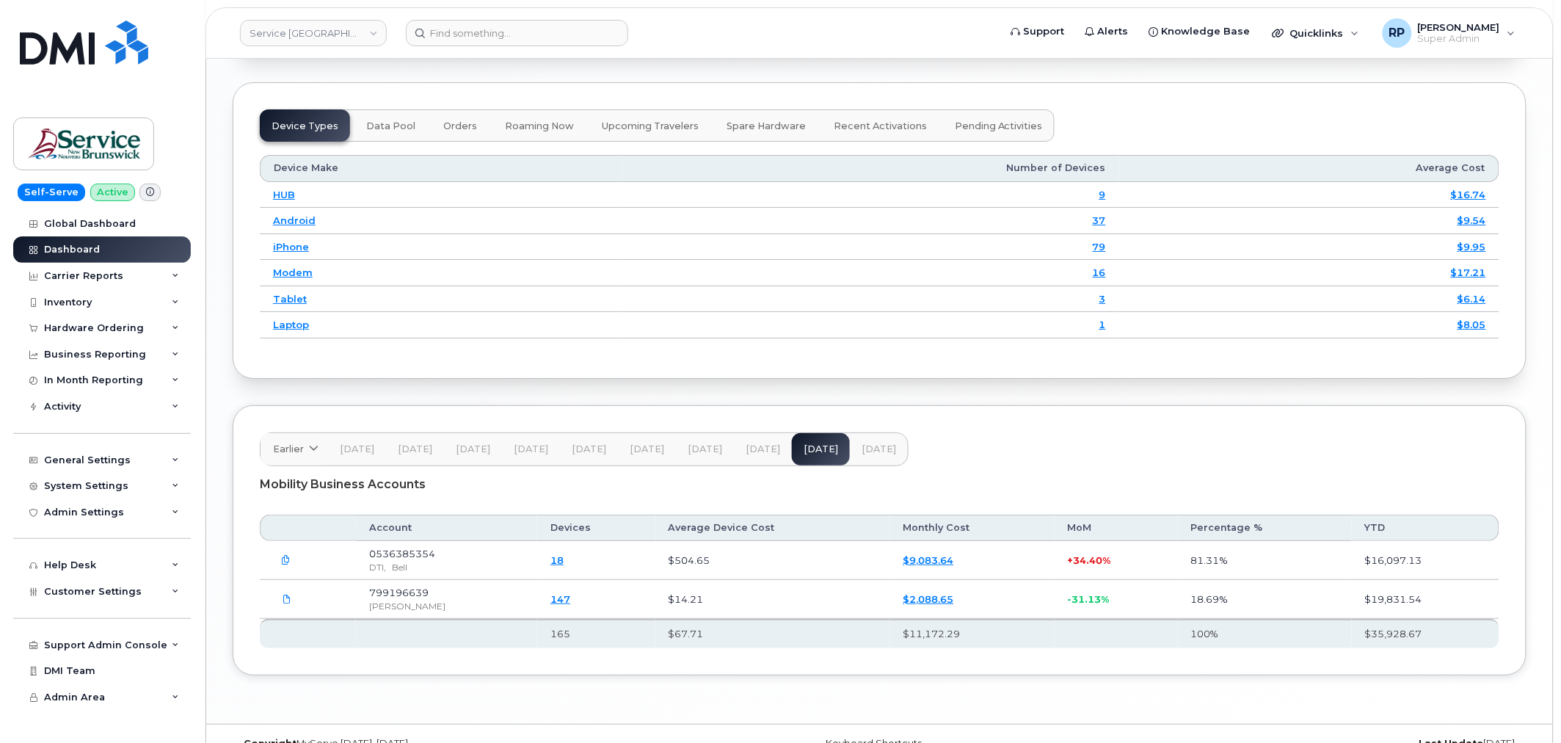
scroll to position [1869, 0]
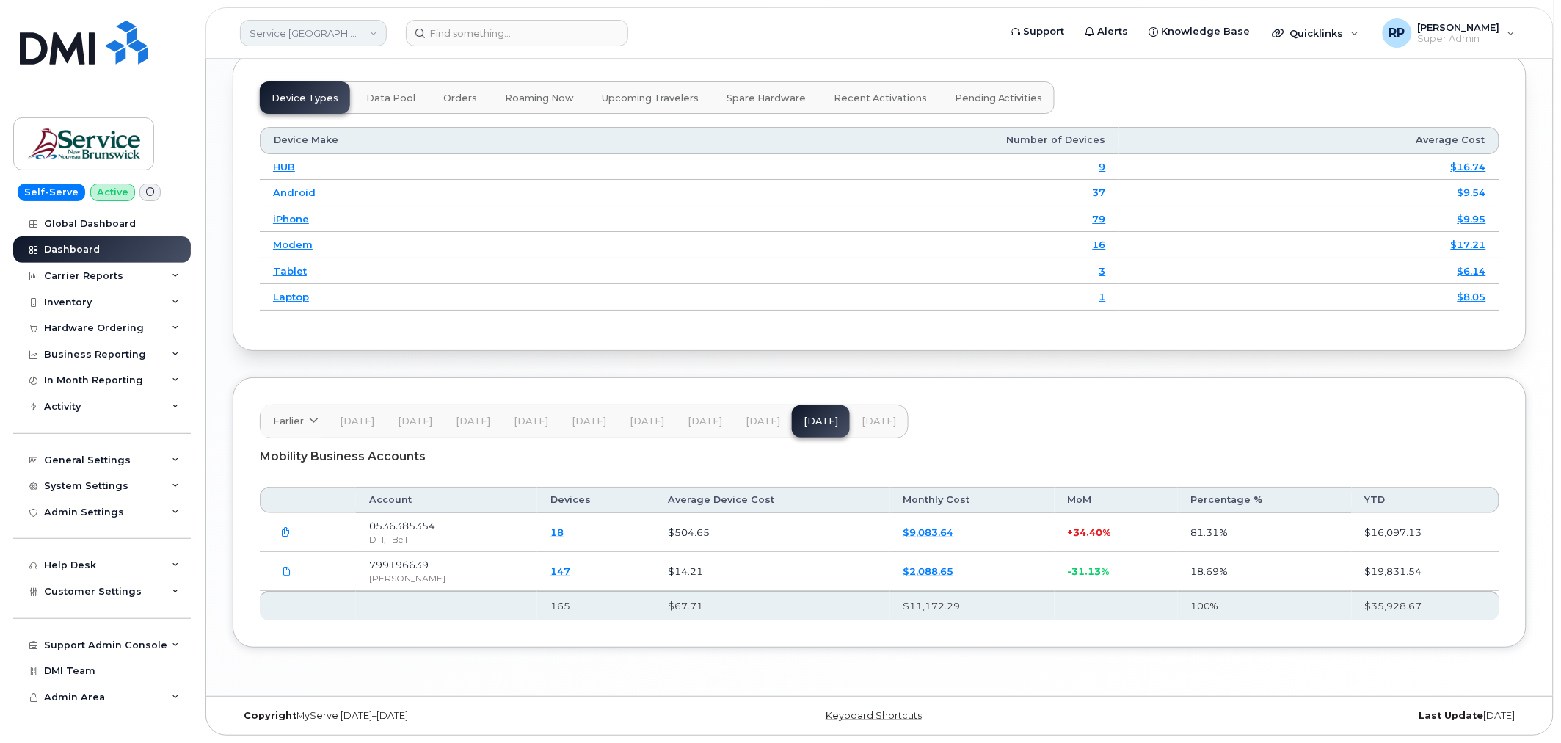
click at [330, 21] on link "Service [GEOGRAPHIC_DATA] (SNB)" at bounding box center [313, 33] width 147 height 26
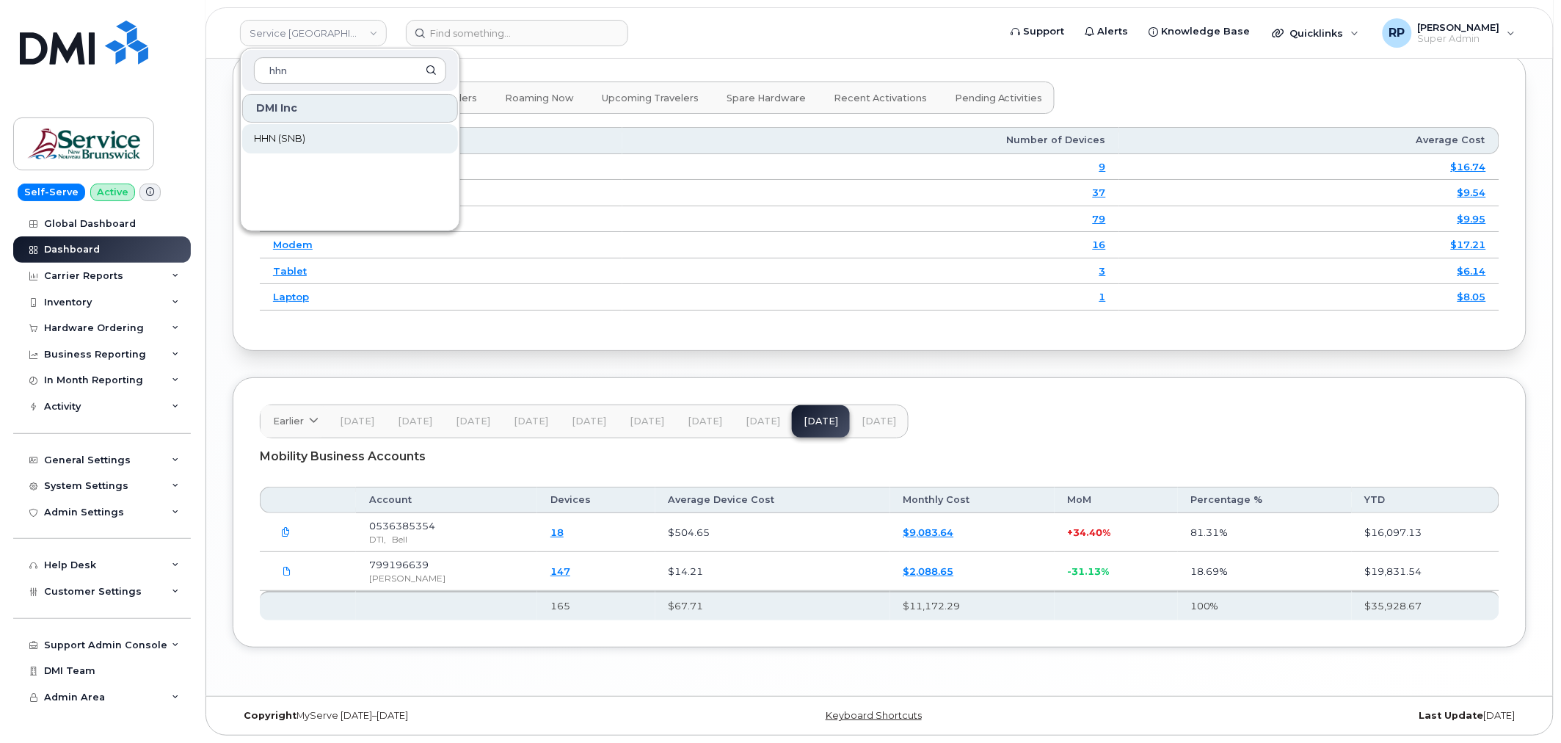
type input "hhn"
click at [277, 139] on span "HHN (SNB)" at bounding box center [279, 138] width 51 height 15
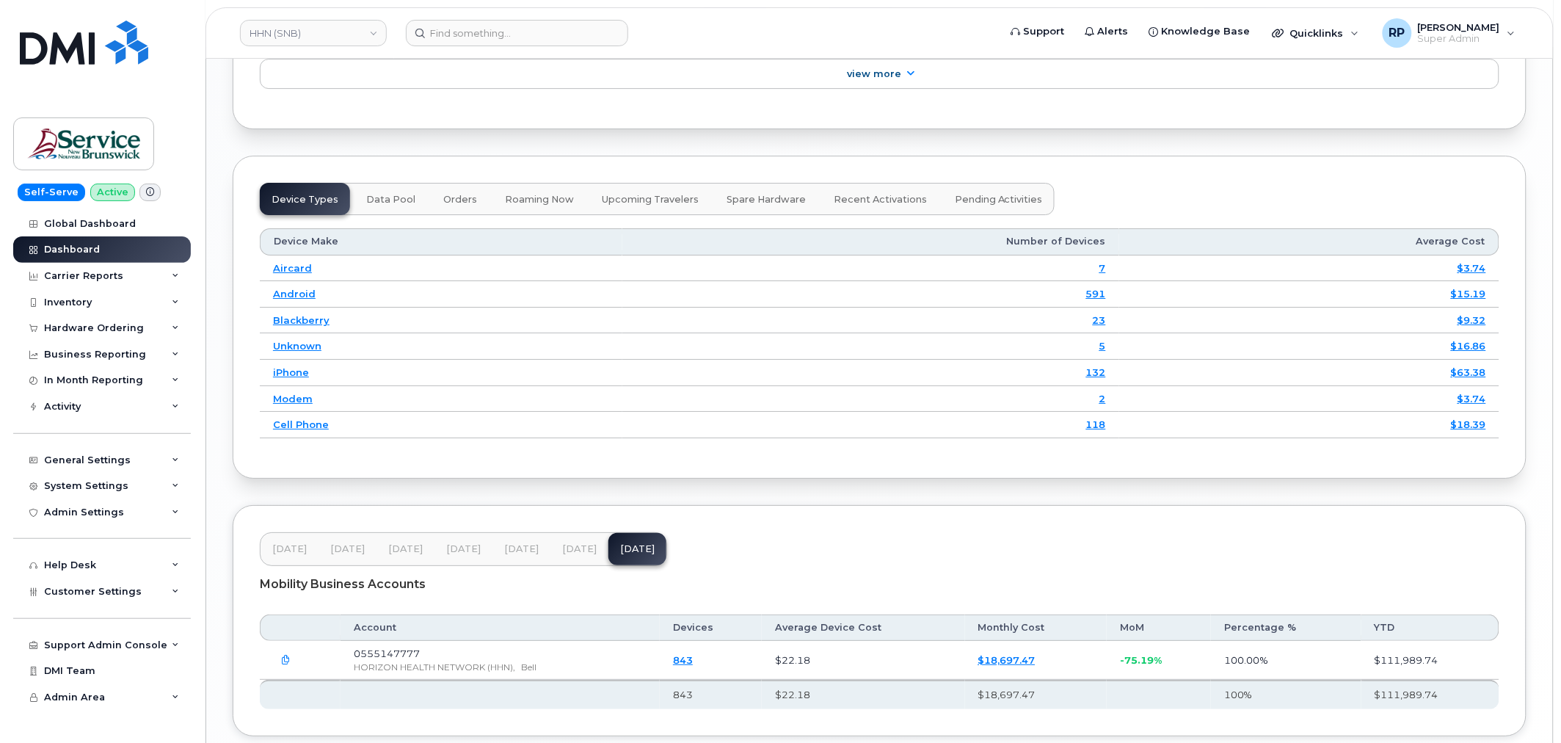
scroll to position [1823, 0]
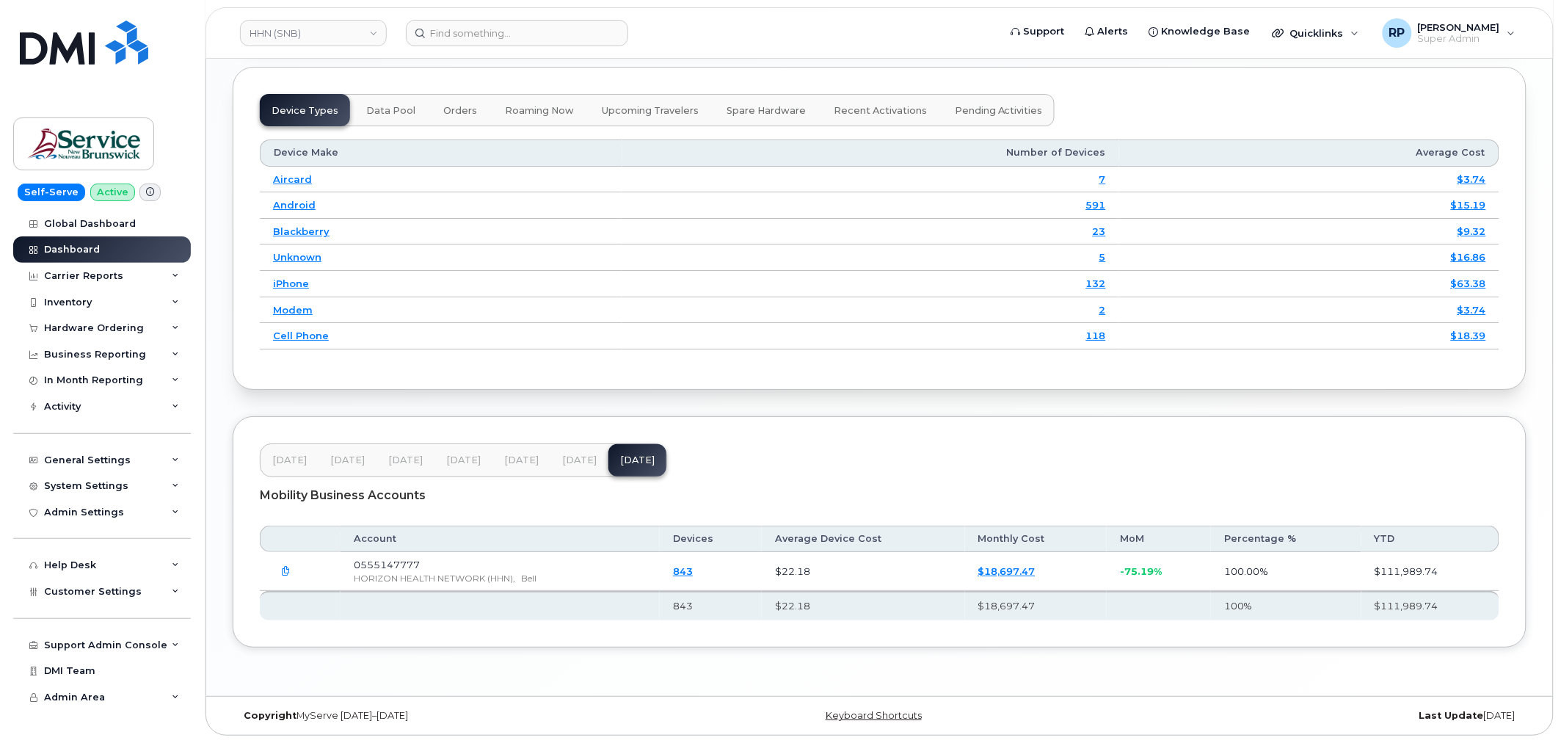
click at [693, 571] on link "843" at bounding box center [683, 571] width 20 height 12
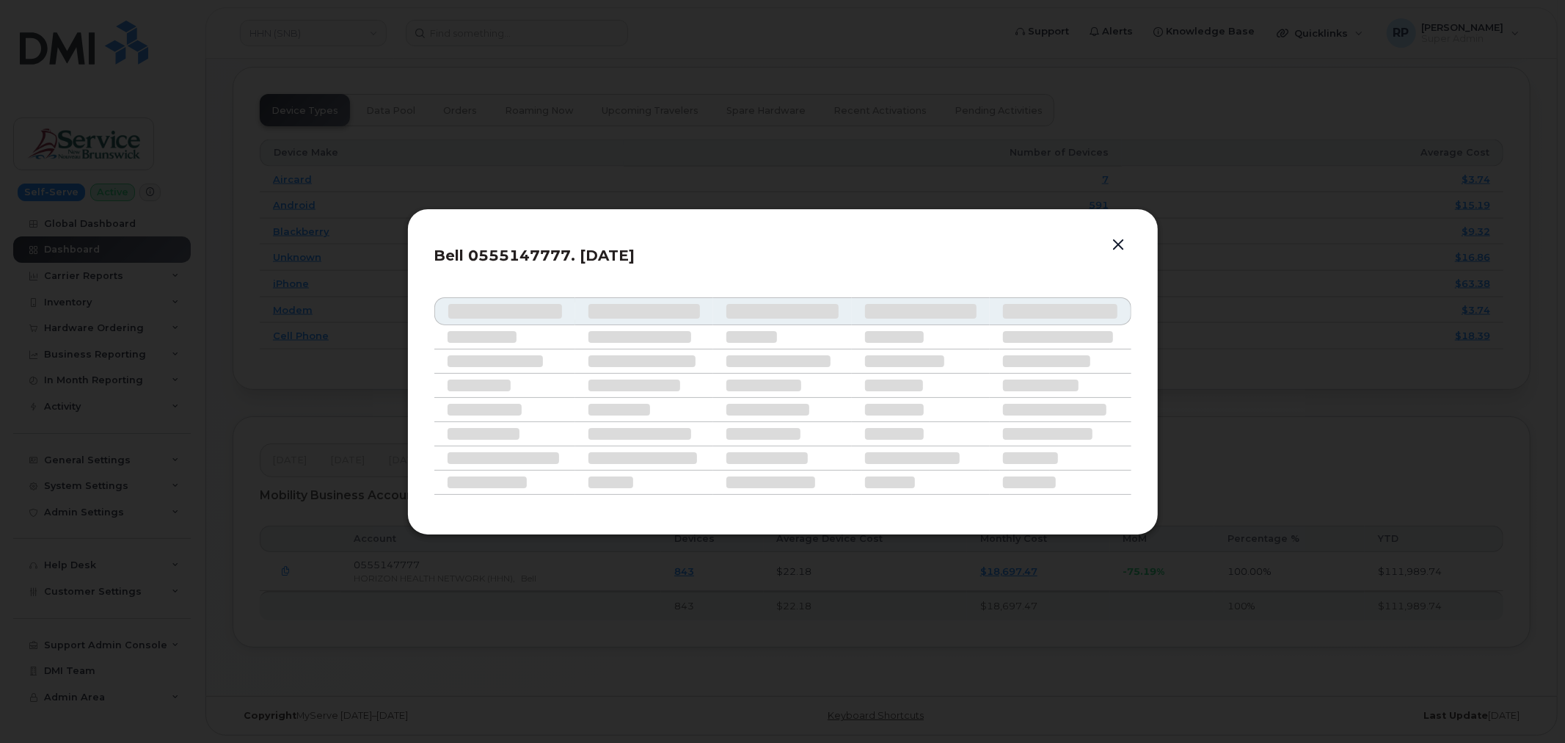
click at [1123, 238] on button "button" at bounding box center [1119, 245] width 22 height 21
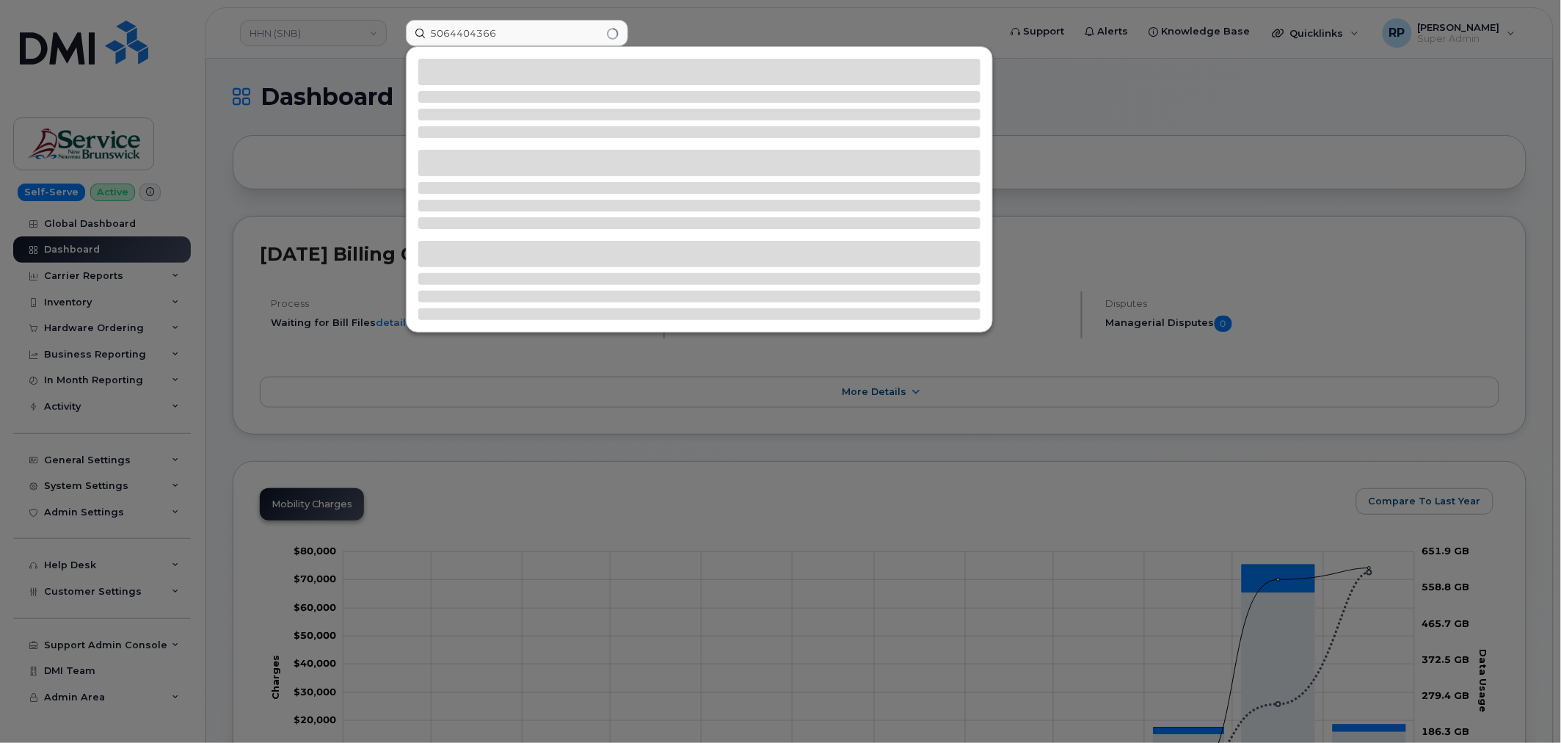
type input "5064404366"
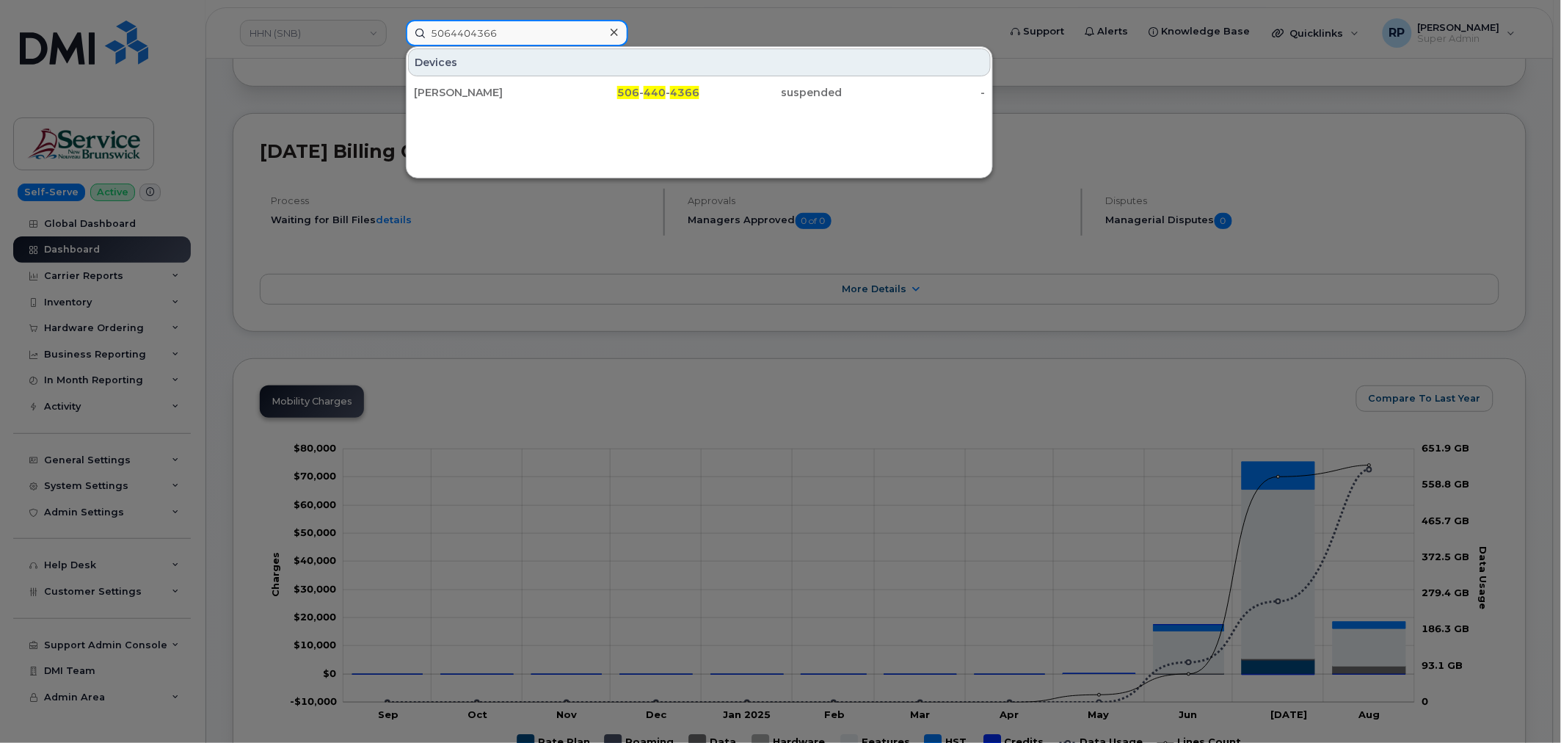
scroll to position [136, 0]
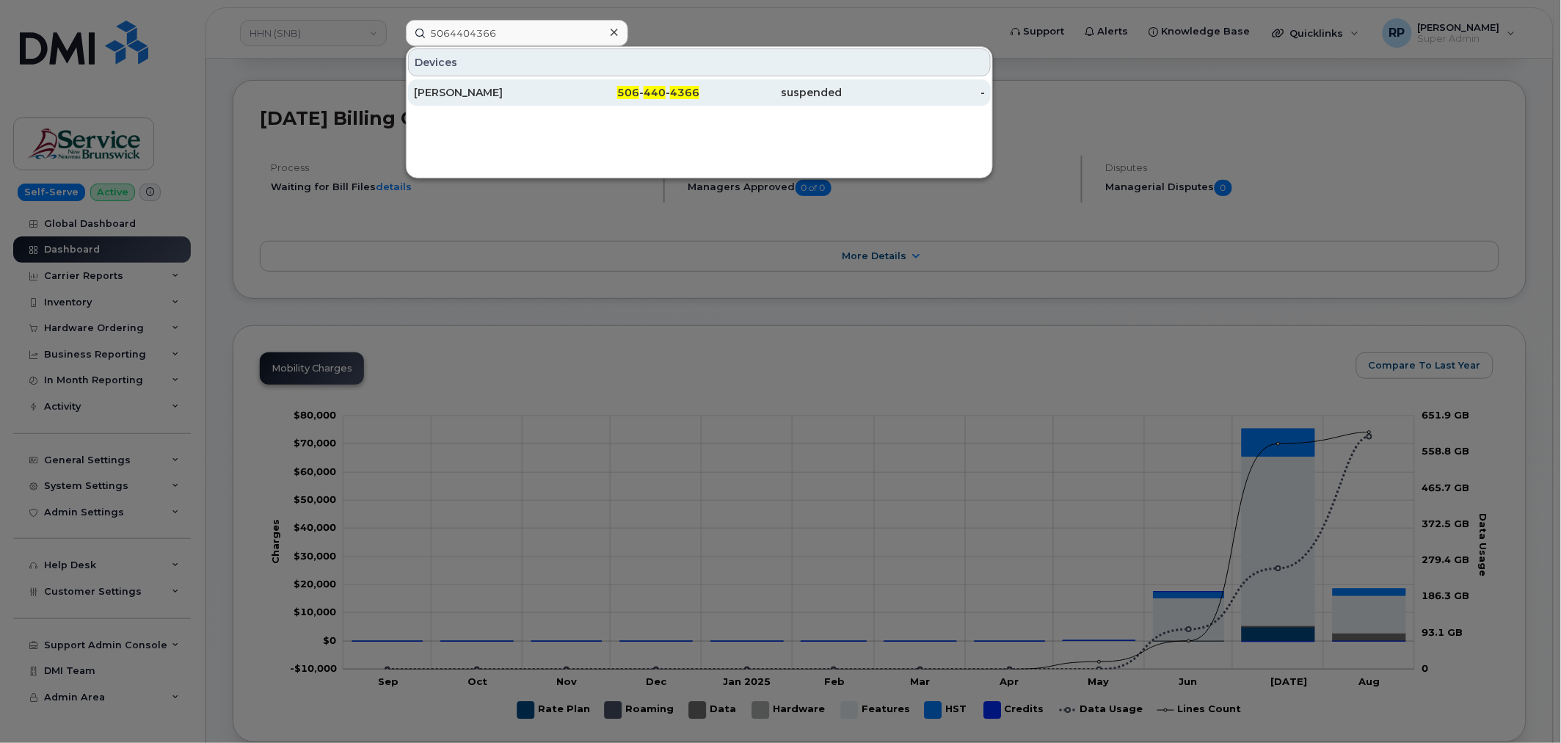
click at [591, 93] on div "506 - 440 - 4366" at bounding box center [628, 92] width 143 height 15
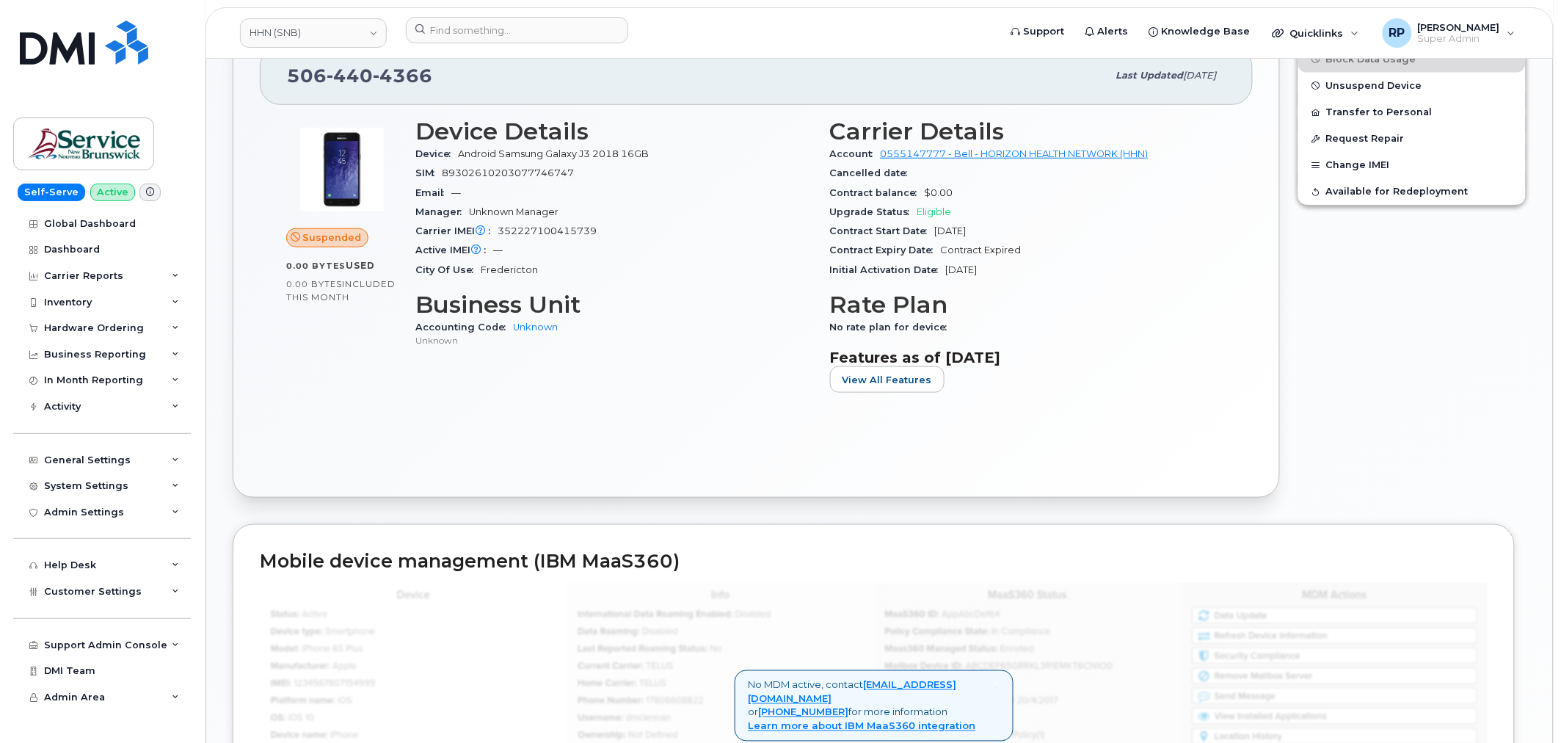
scroll to position [136, 0]
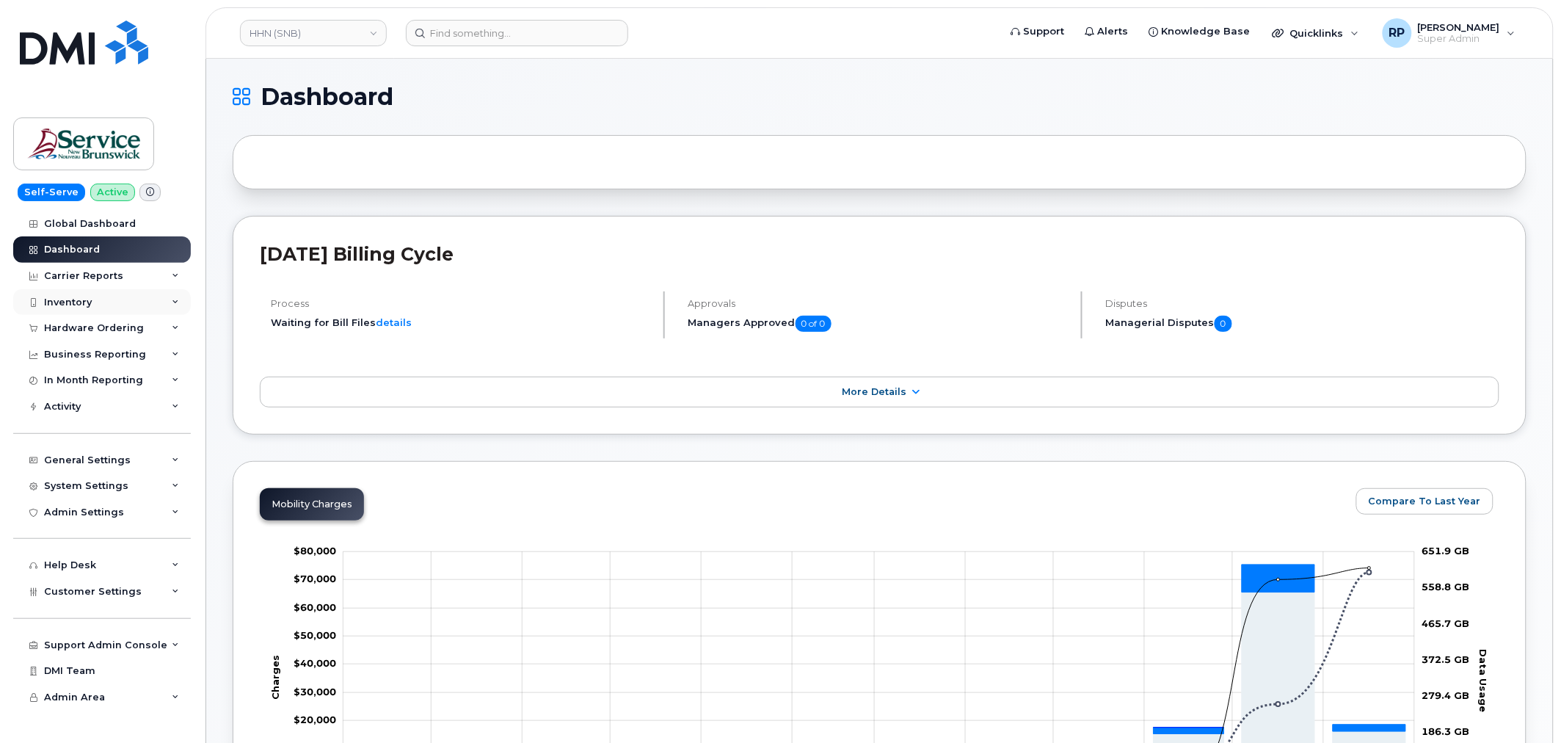
click at [91, 299] on div "Inventory" at bounding box center [102, 302] width 178 height 26
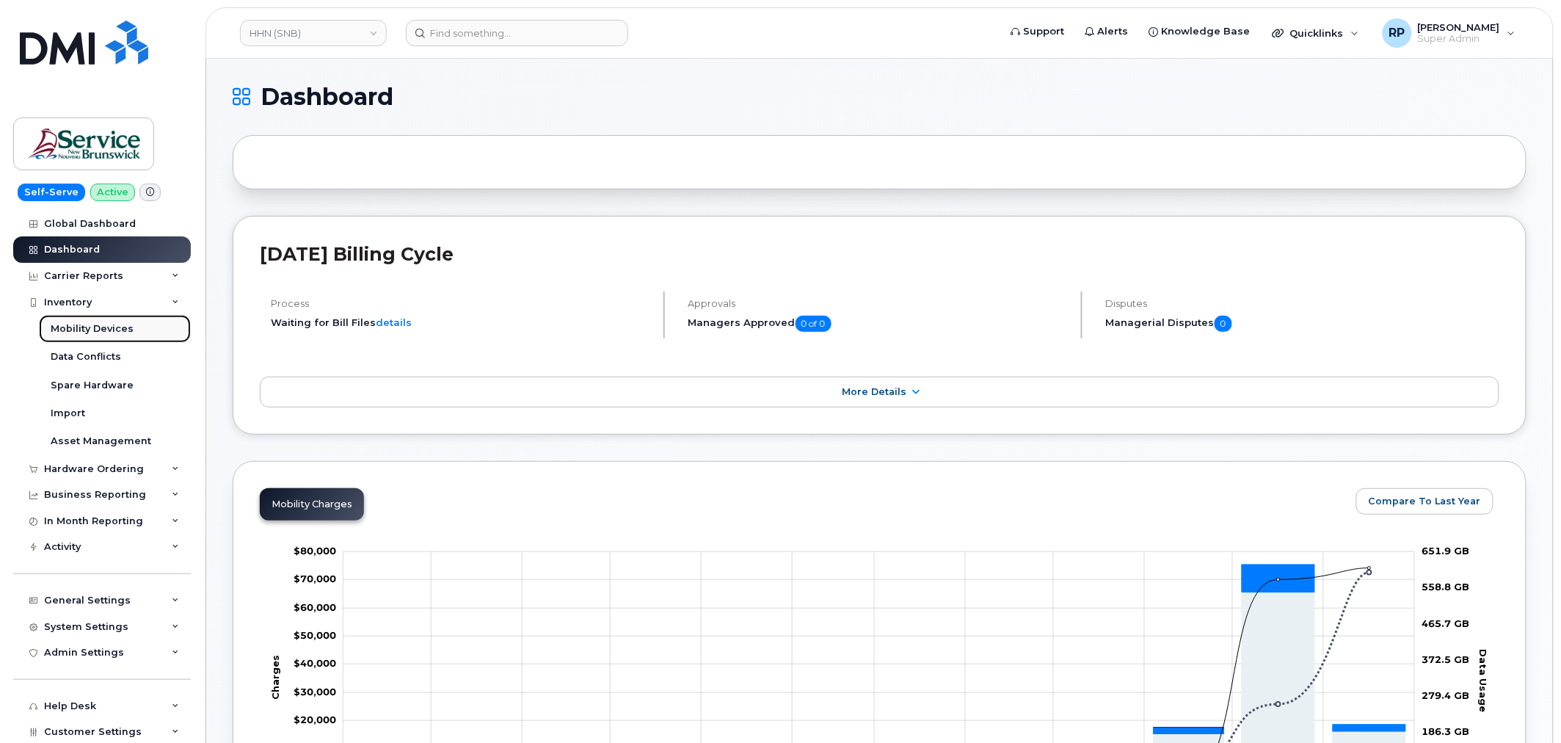
click at [92, 325] on div "Mobility Devices" at bounding box center [92, 328] width 83 height 13
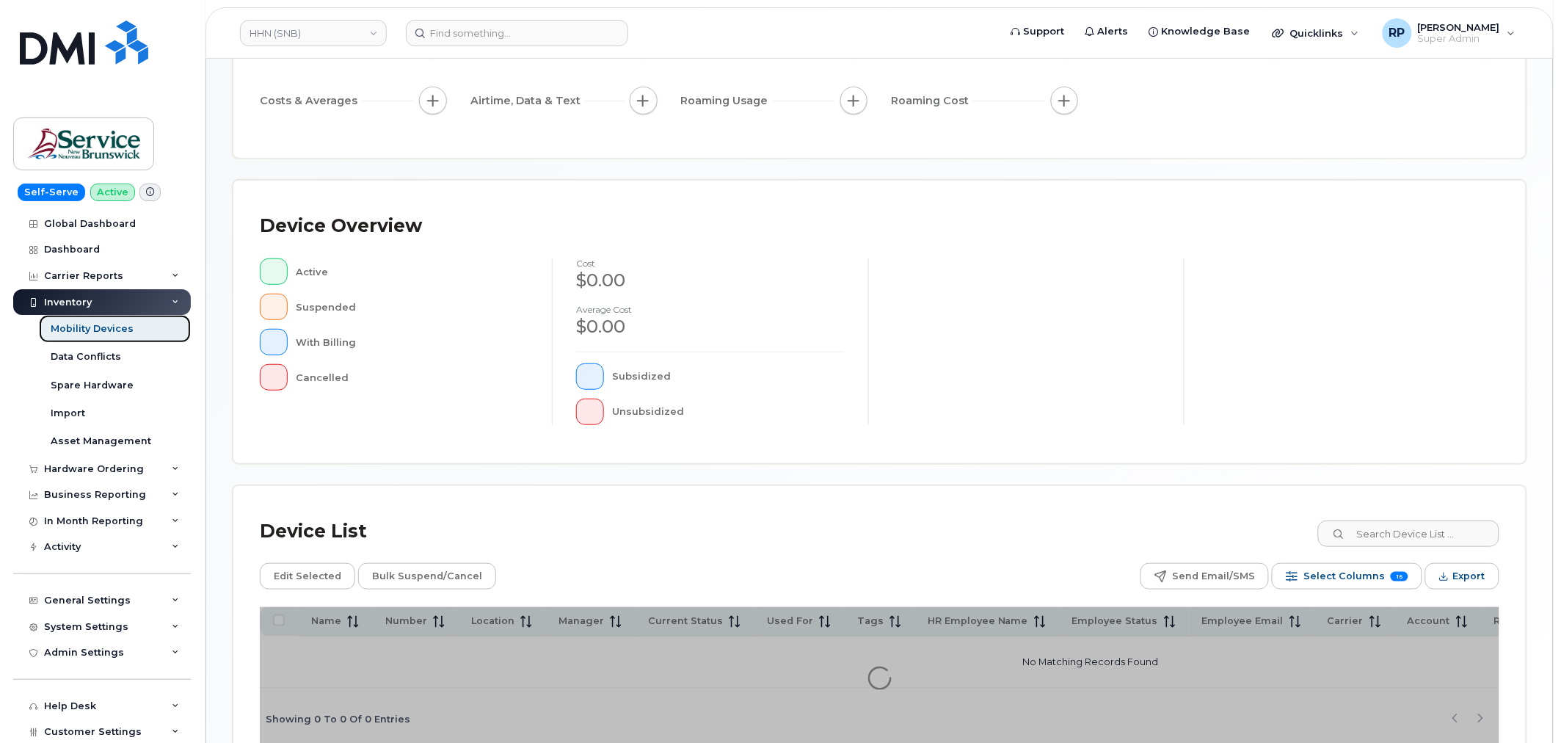
scroll to position [270, 0]
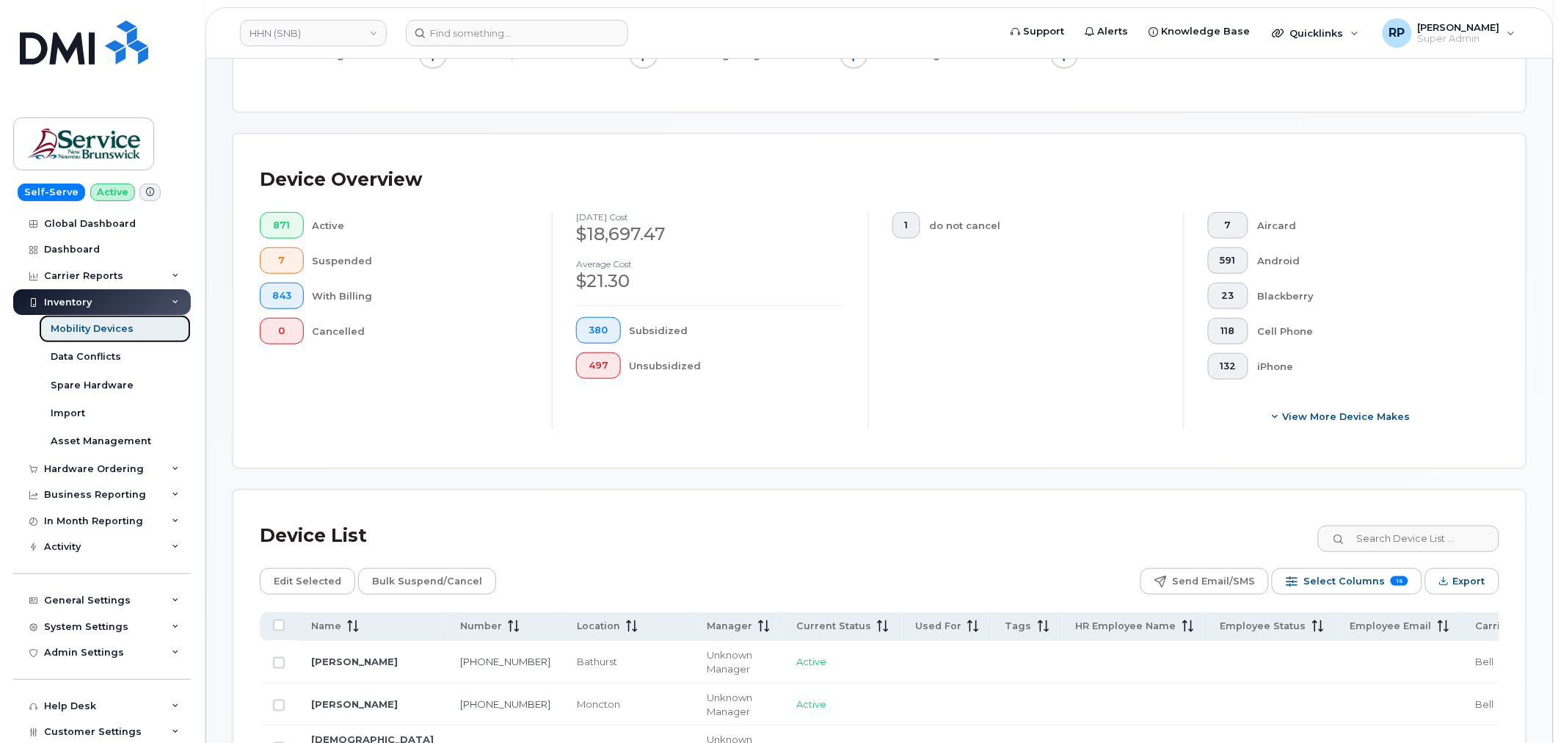
scroll to position [310, 0]
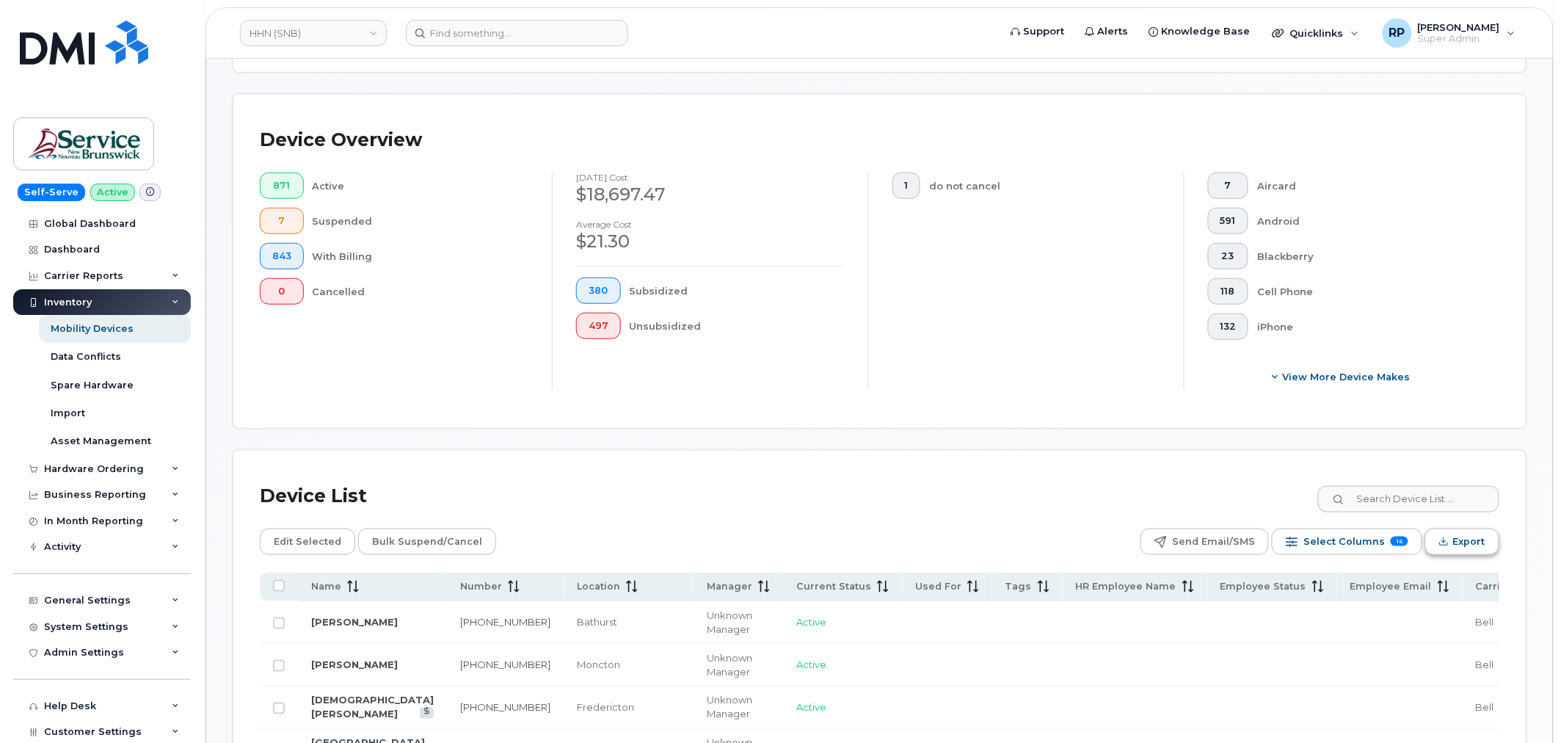
click at [1447, 539] on icon "Export" at bounding box center [1444, 541] width 10 height 10
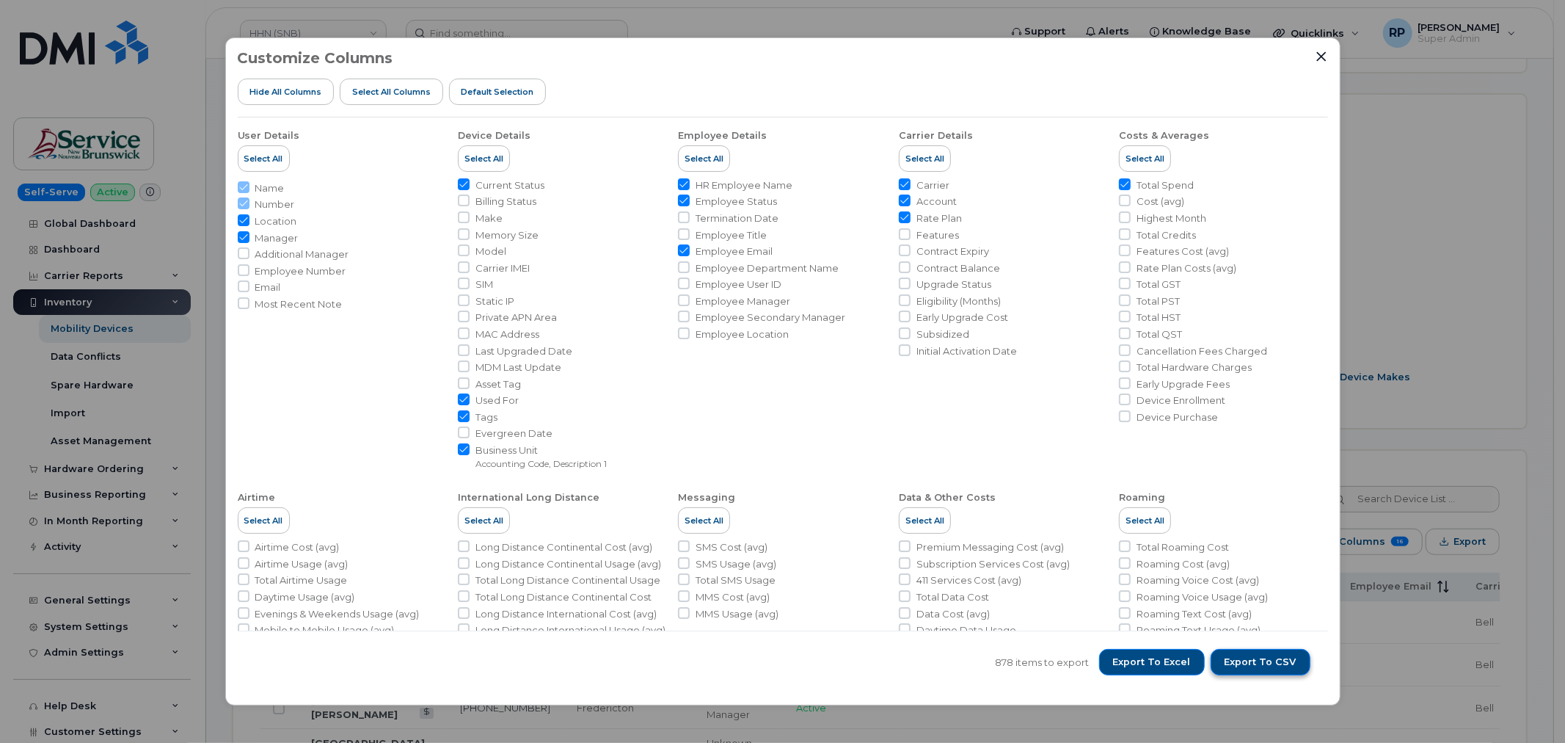
click at [1250, 659] on span "Export to CSV" at bounding box center [1261, 661] width 72 height 13
click at [1317, 57] on icon "Close" at bounding box center [1322, 57] width 12 height 12
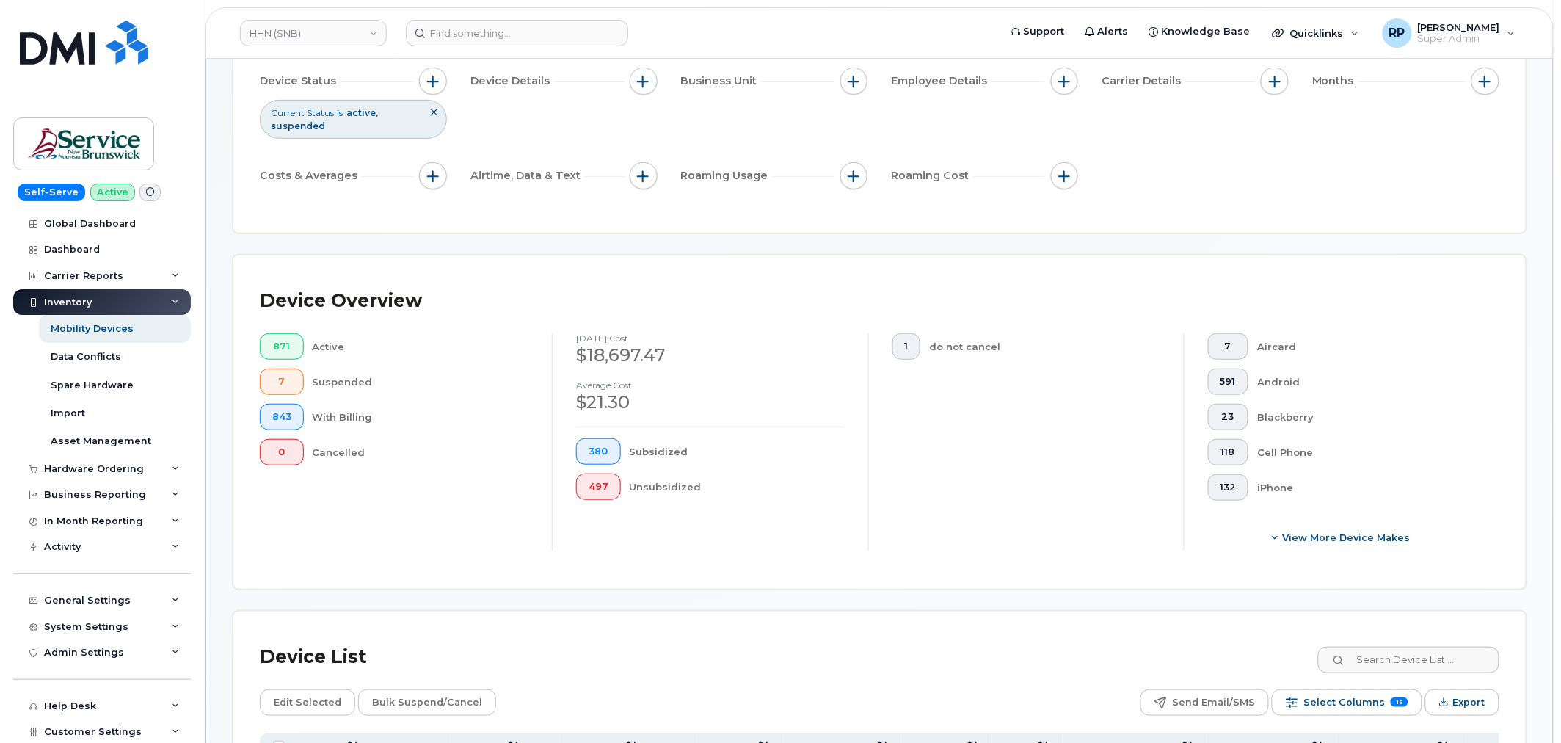
scroll to position [0, 0]
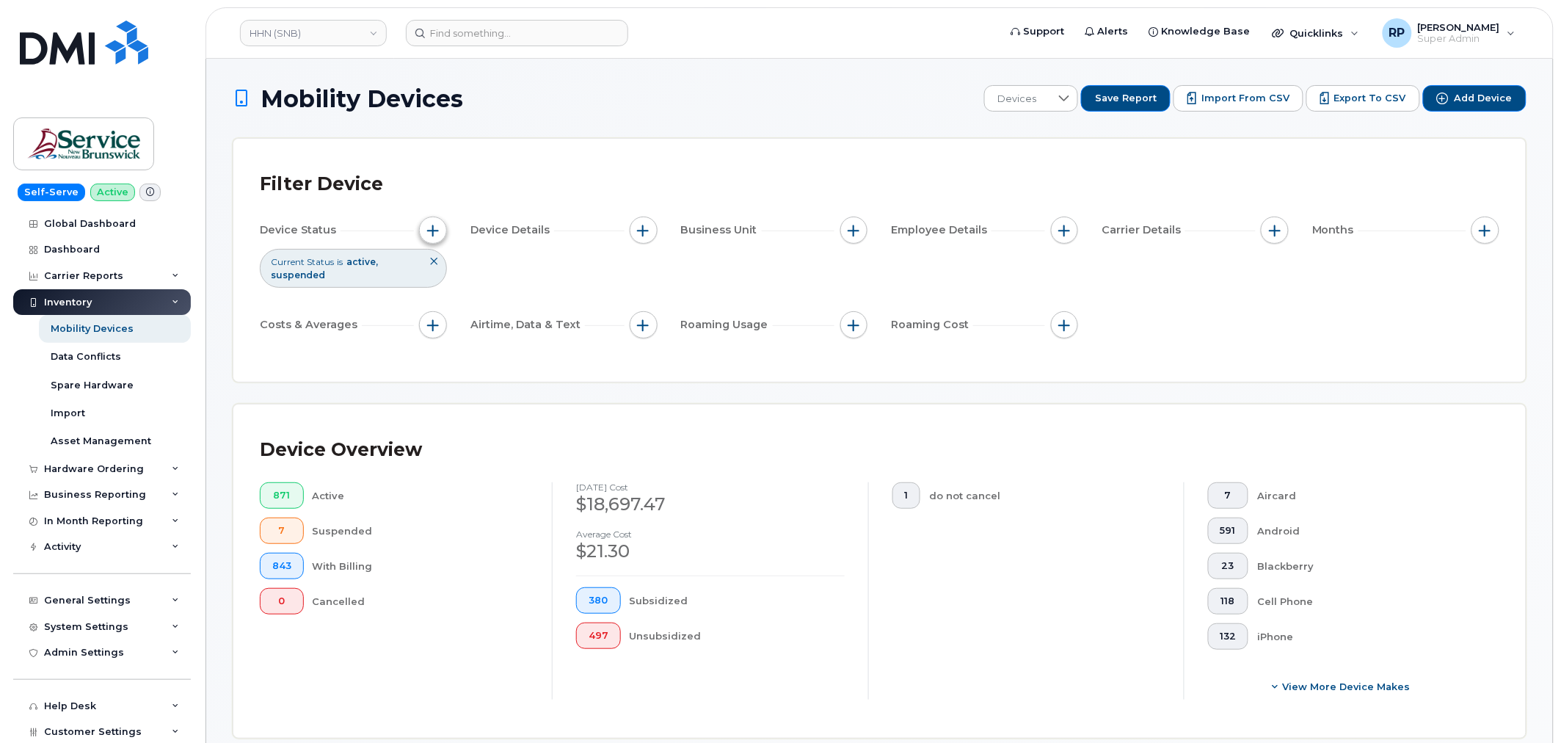
click at [434, 228] on span "button" at bounding box center [433, 231] width 12 height 12
click at [630, 310] on div at bounding box center [636, 303] width 28 height 26
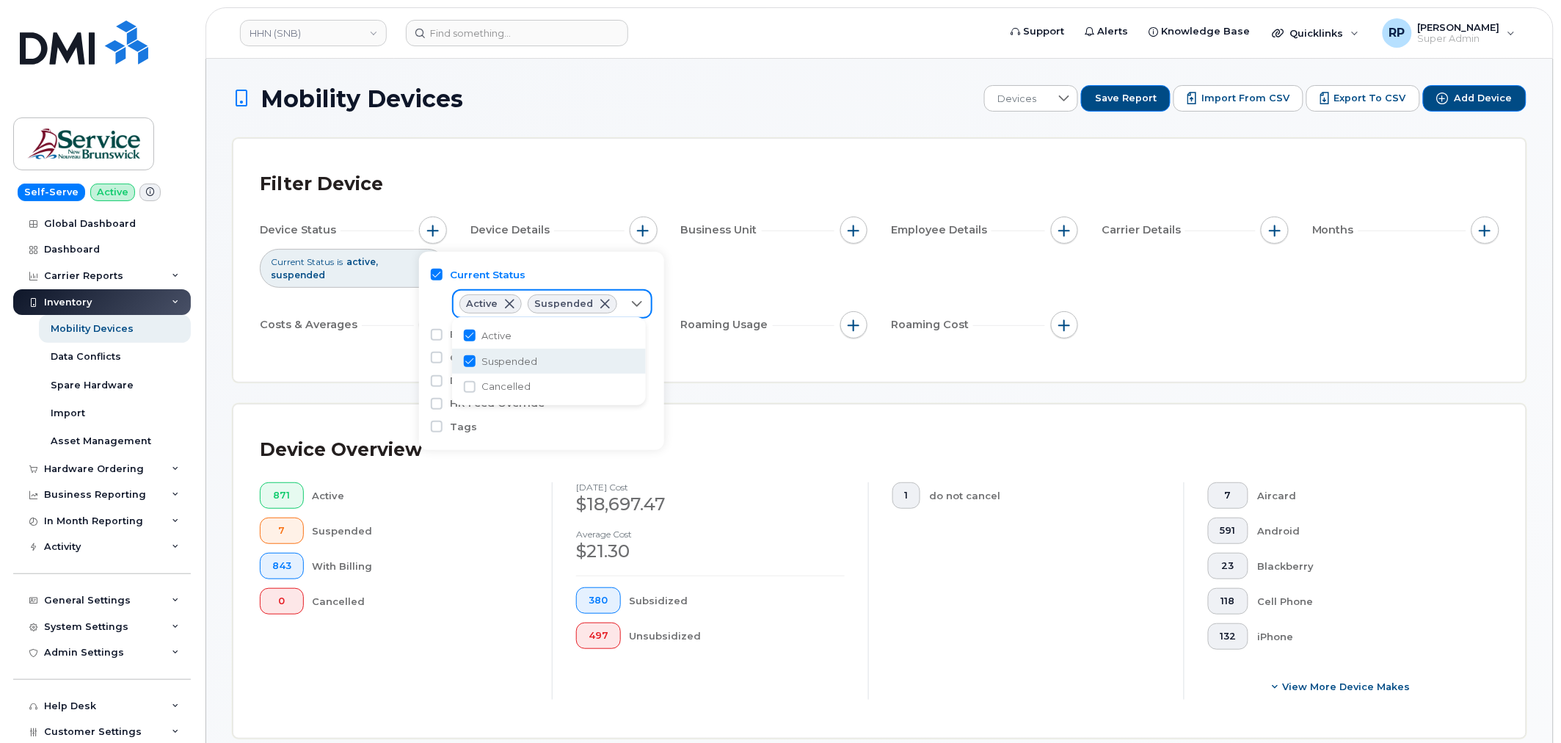
scroll to position [7, 59]
click at [471, 389] on input "Cancelled" at bounding box center [470, 387] width 12 height 12
checkbox input "true"
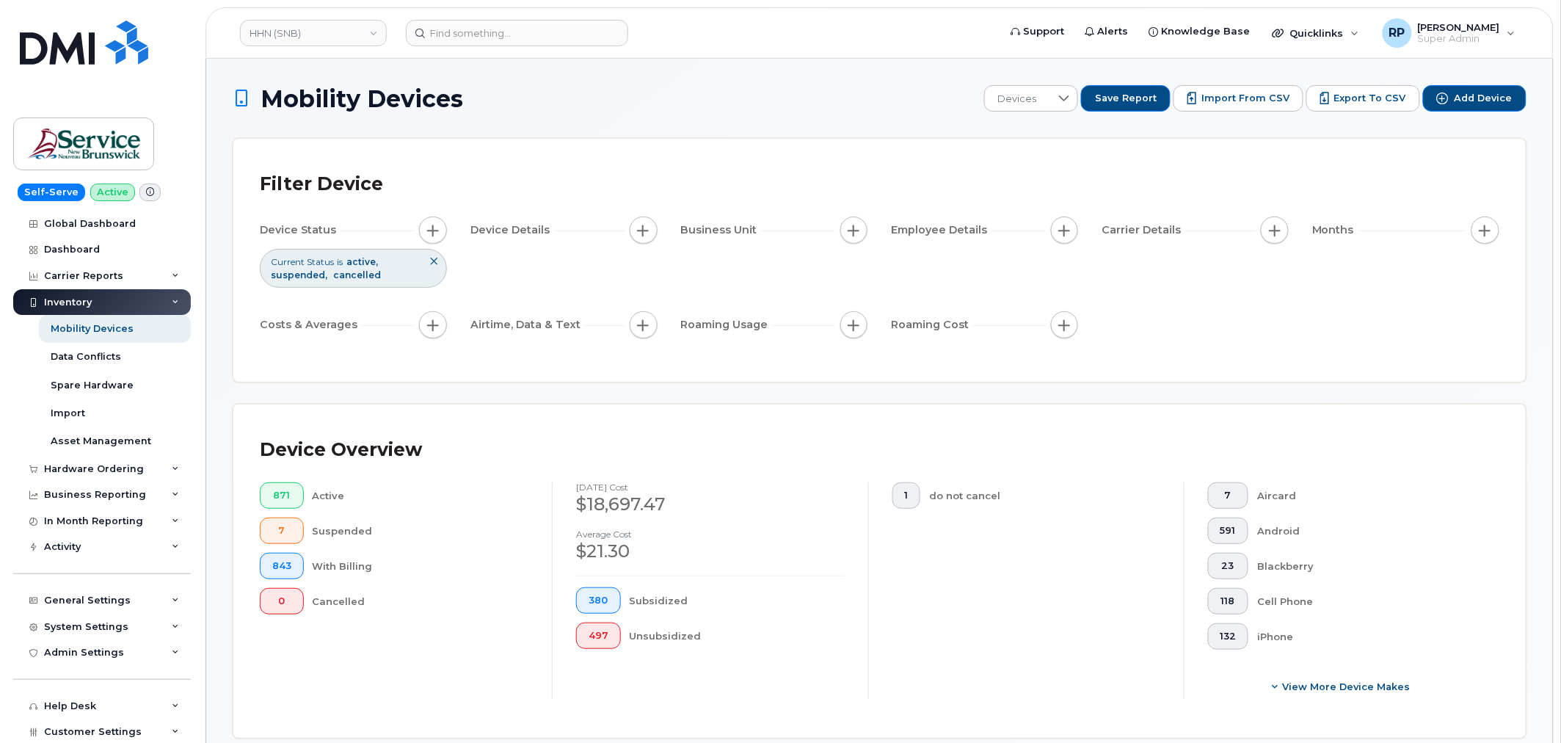
scroll to position [272, 0]
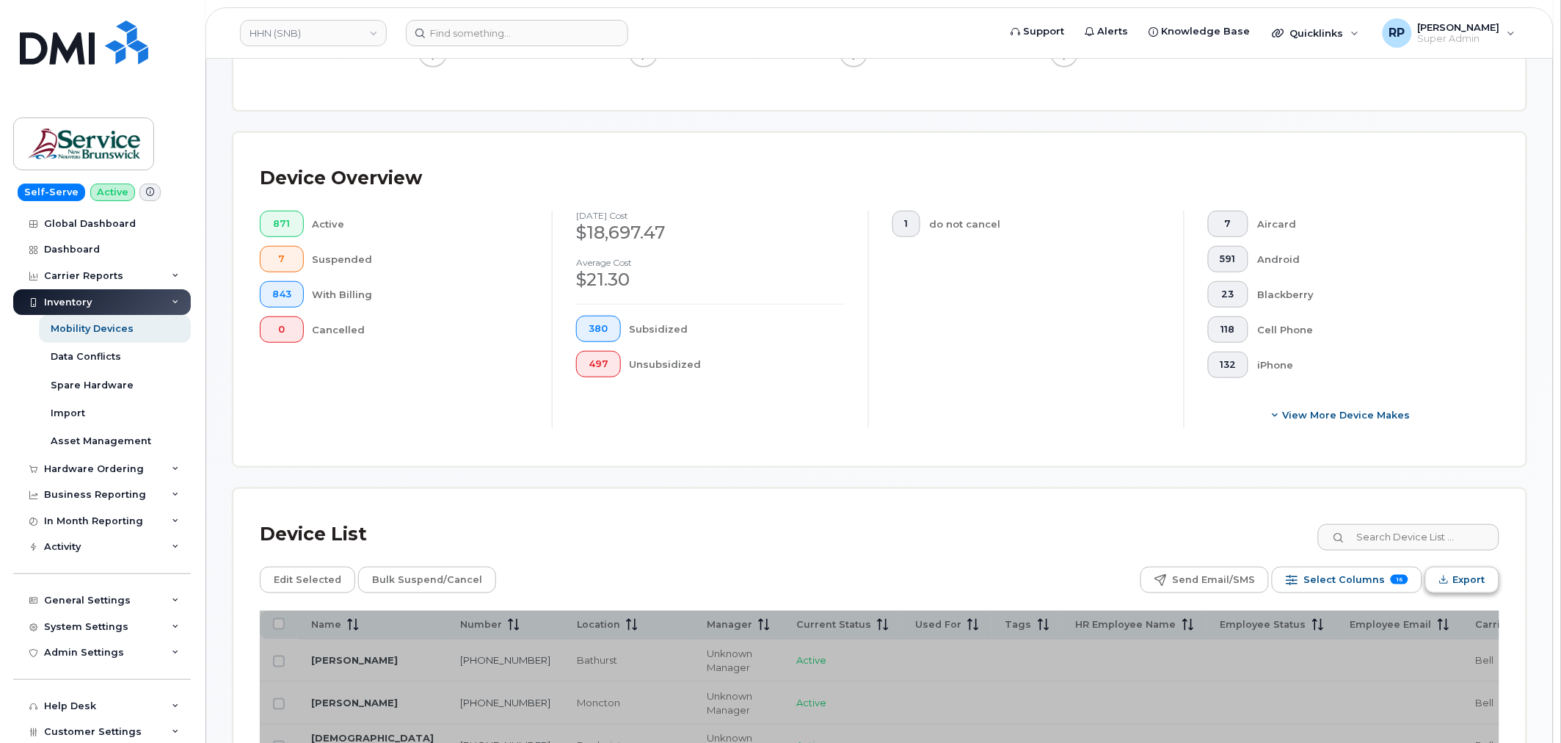
click at [1465, 575] on span "Export" at bounding box center [1469, 580] width 32 height 22
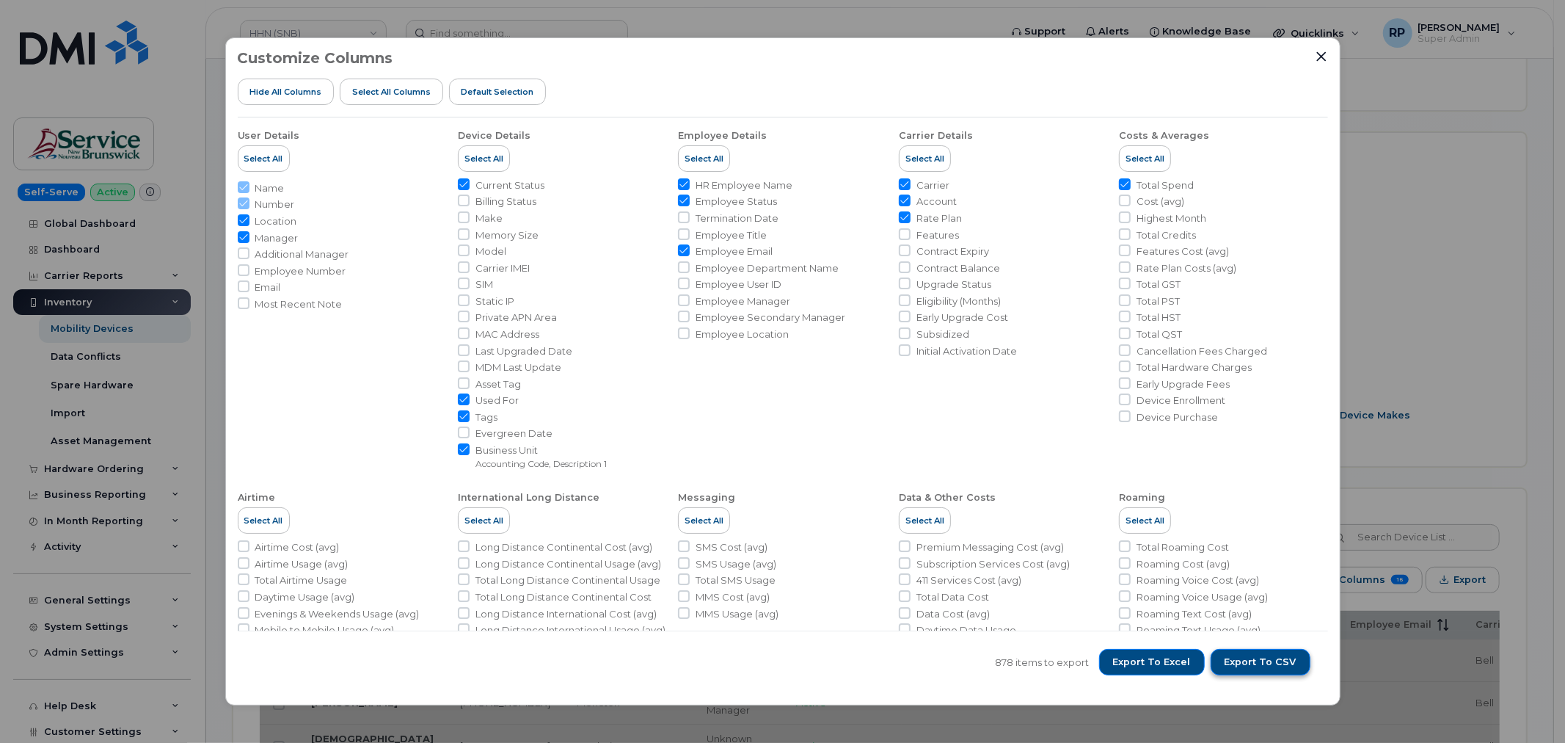
click at [1278, 665] on span "Export to CSV" at bounding box center [1261, 661] width 72 height 13
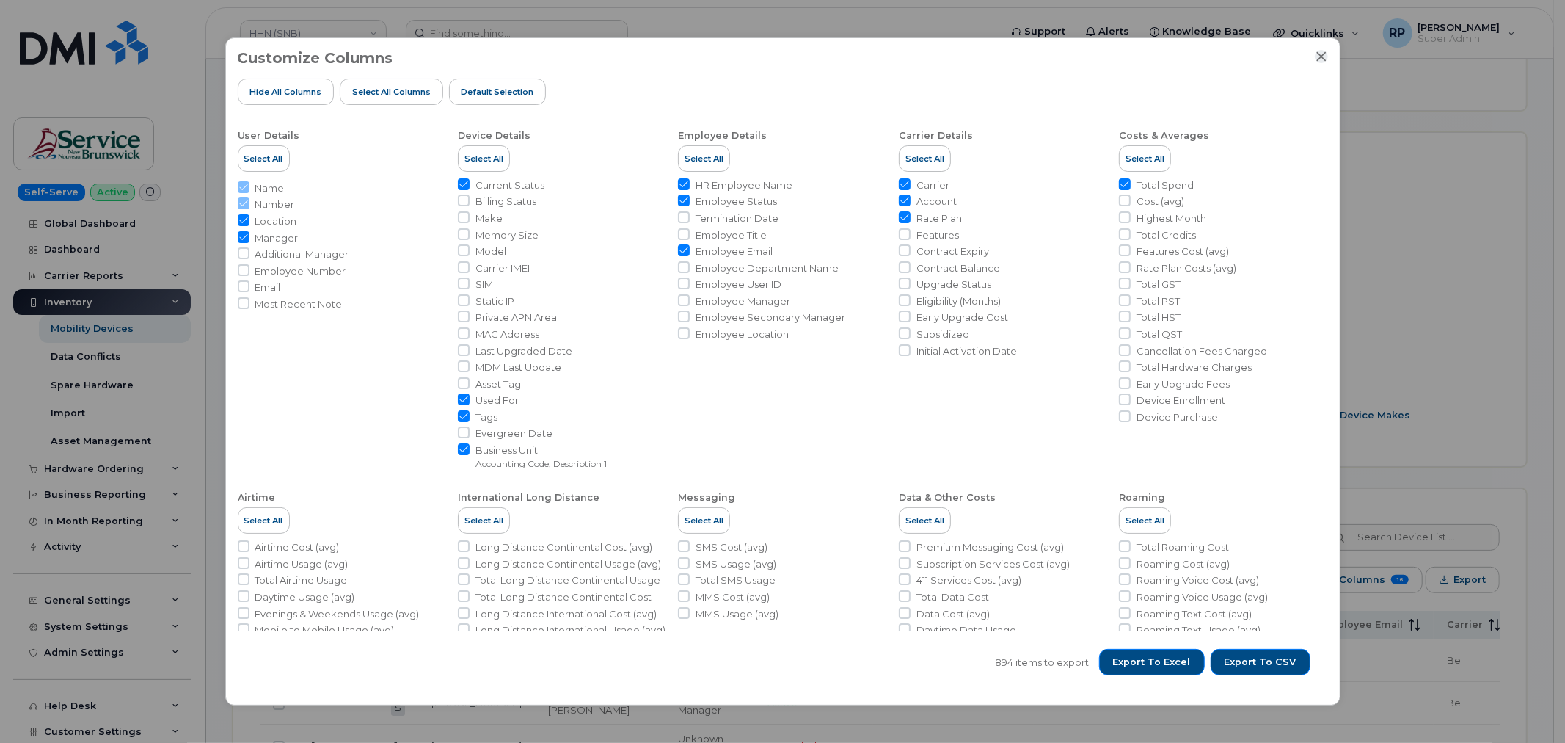
click at [1311, 52] on div "Customize Columns Hide All Columns Select all Columns Default Selection" at bounding box center [783, 84] width 1090 height 68
click at [1319, 56] on icon "Close" at bounding box center [1322, 57] width 12 height 12
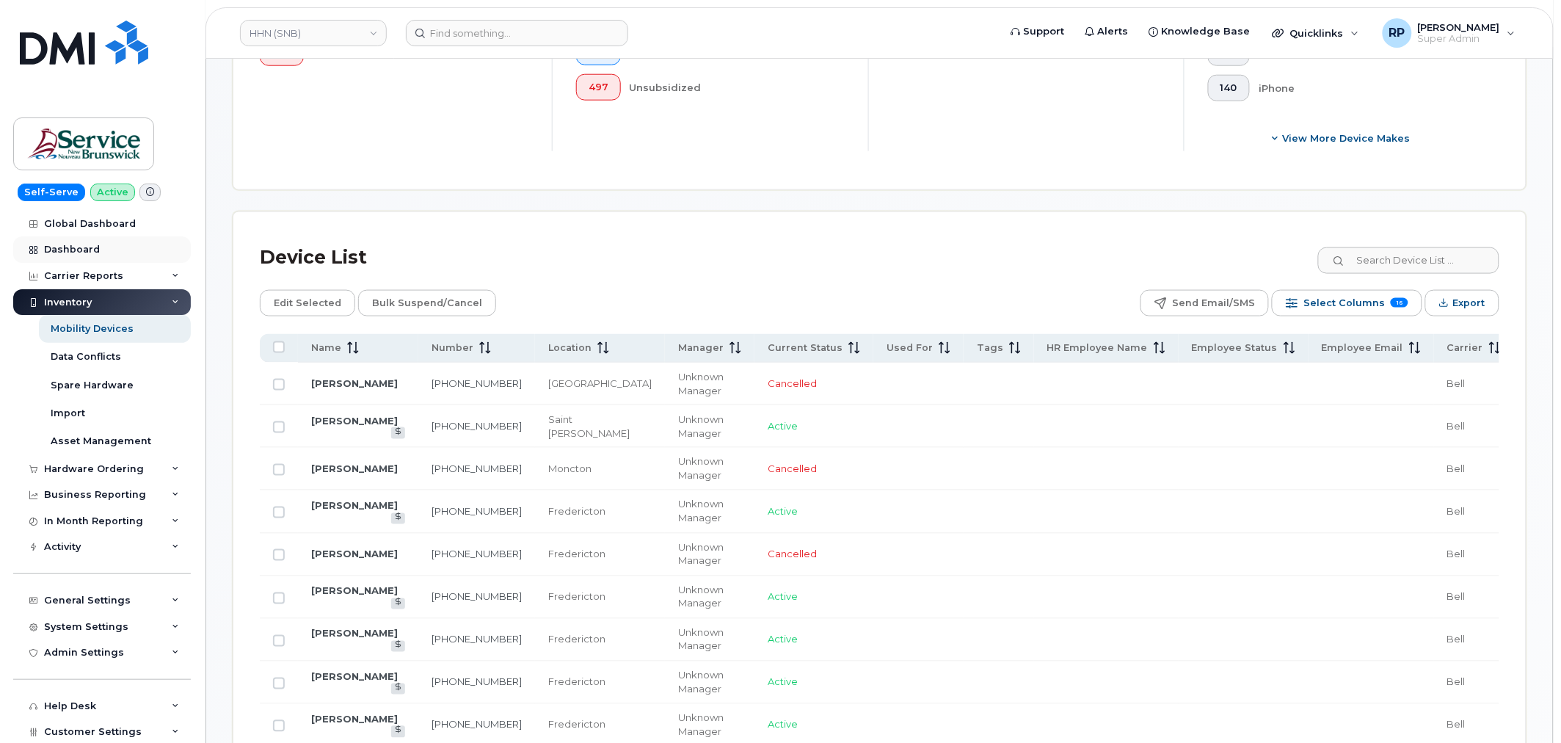
scroll to position [544, 0]
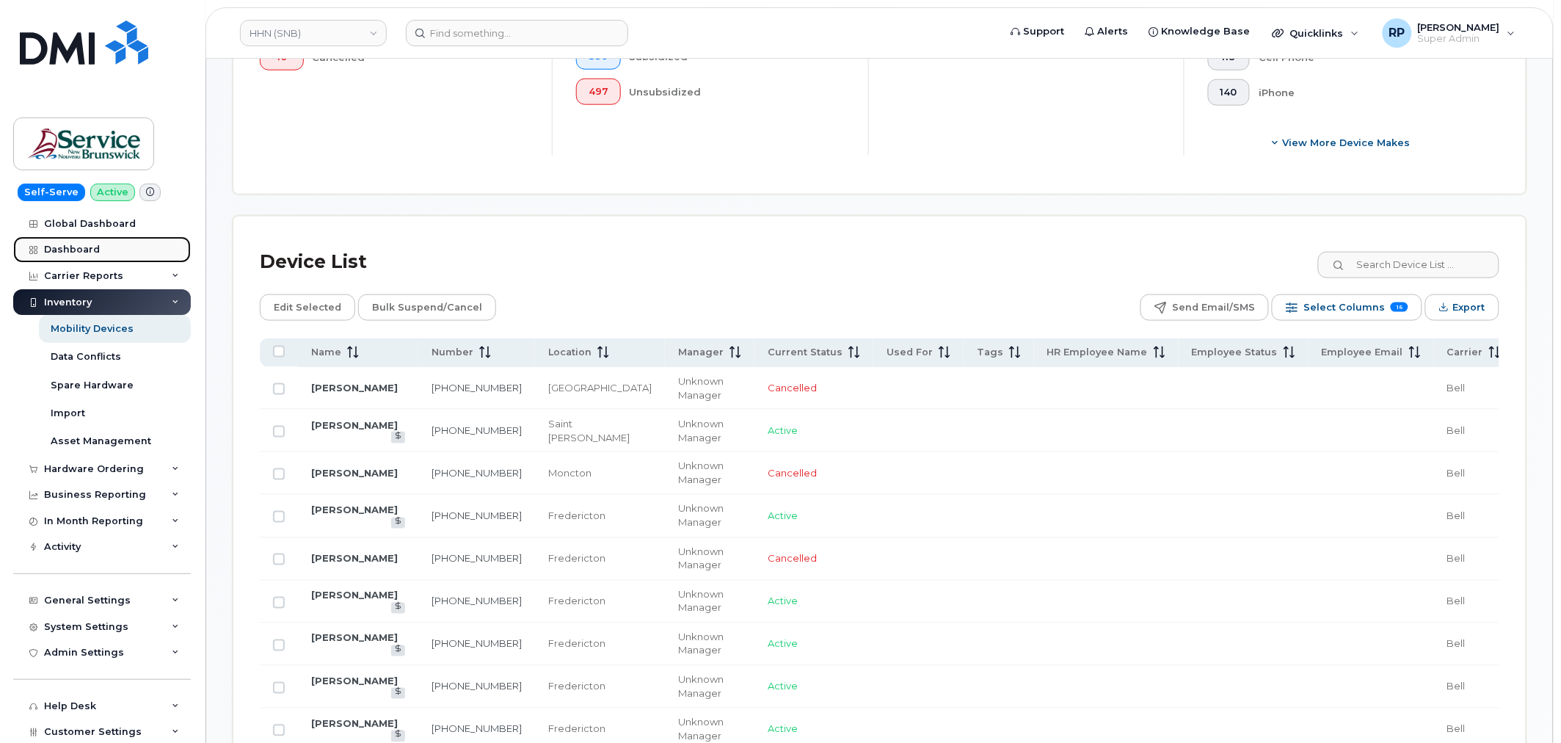
click at [65, 252] on div "Dashboard" at bounding box center [72, 250] width 56 height 12
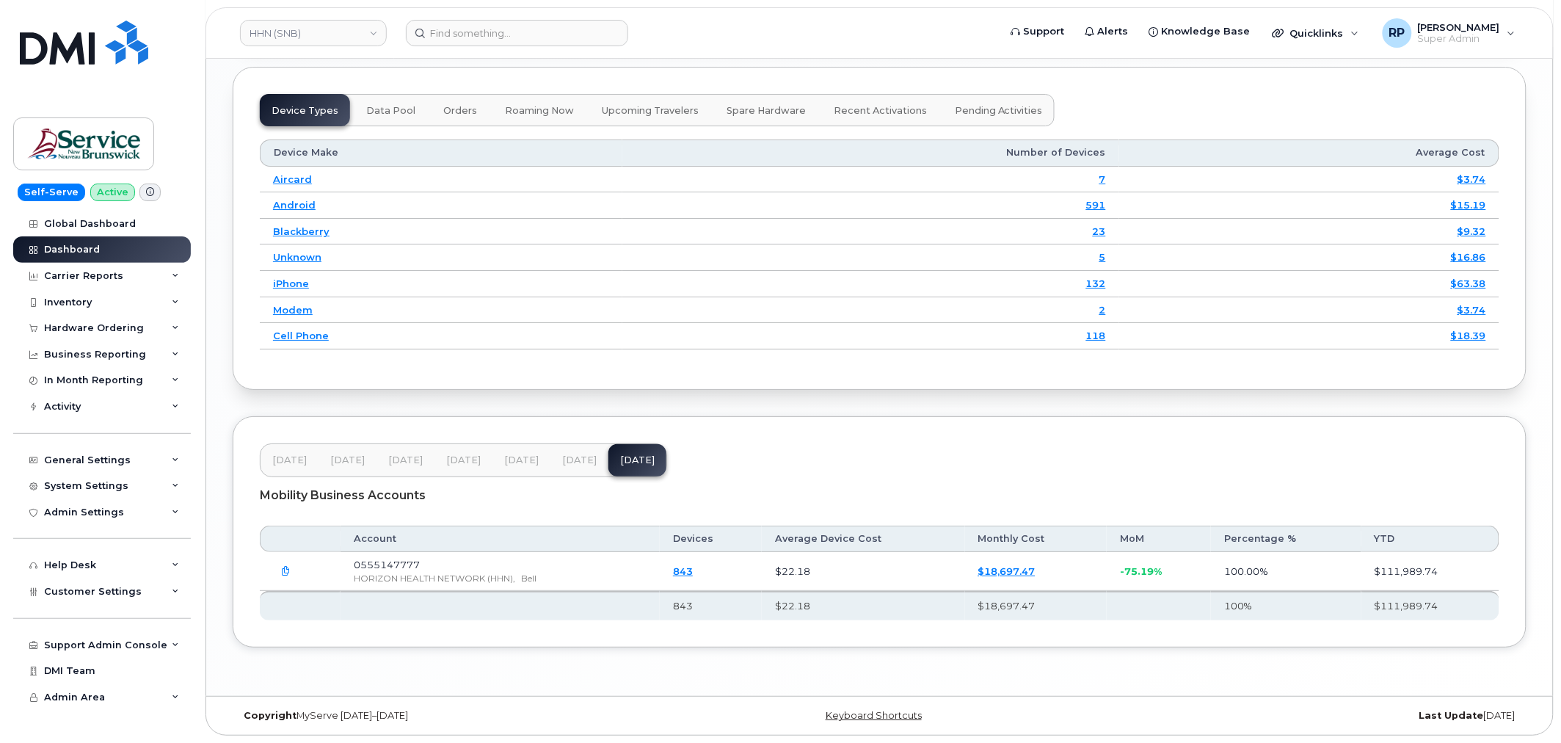
scroll to position [1823, 0]
click at [509, 628] on div "[DATE] Mar [DATE] May [DATE] [DATE] [DATE] Mobility Business Accounts Account D…" at bounding box center [880, 532] width 1294 height 232
click at [319, 31] on link "HHN (SNB)" at bounding box center [313, 33] width 147 height 26
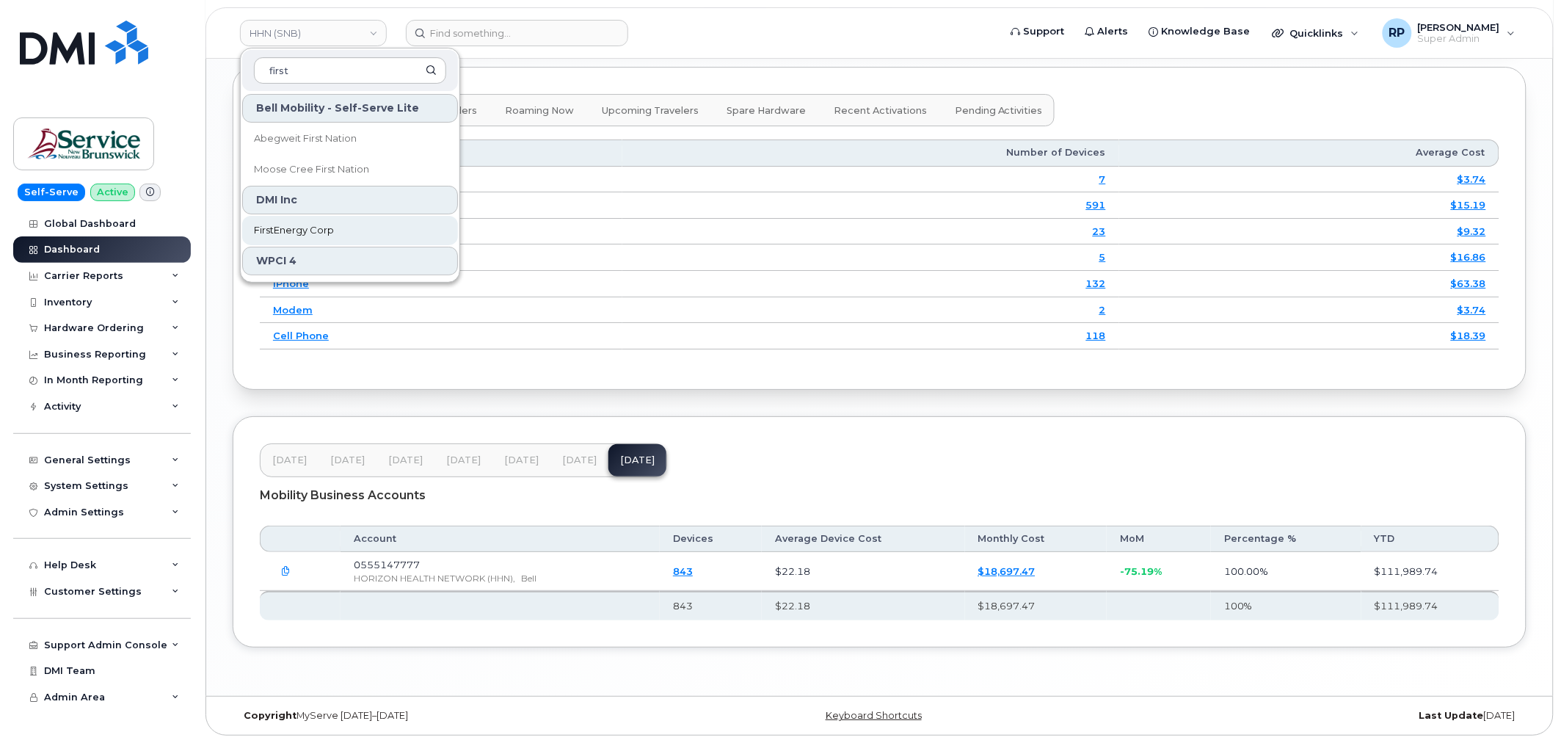
type input "first"
click at [297, 235] on span "FirstEnergy Corp" at bounding box center [294, 230] width 80 height 15
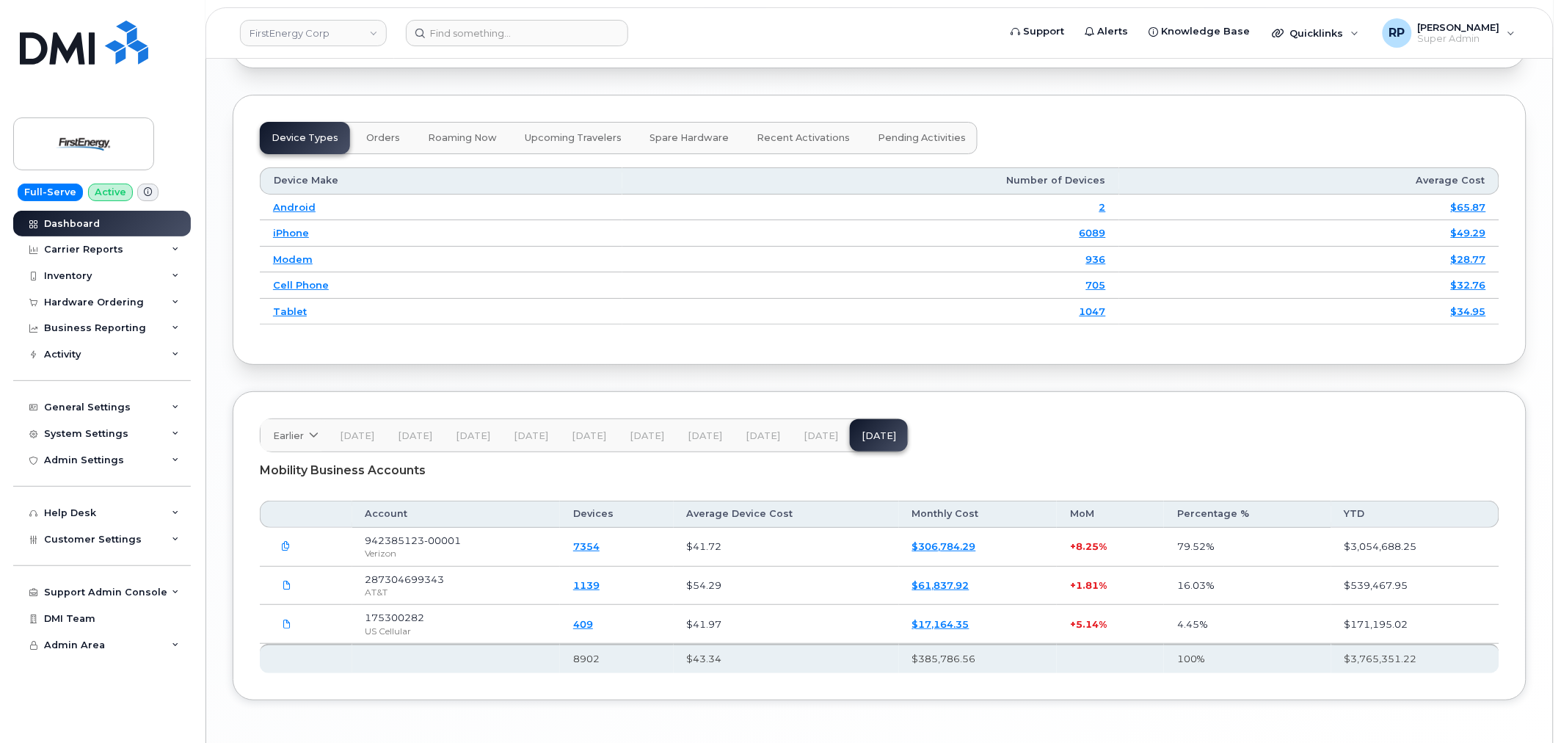
scroll to position [1975, 0]
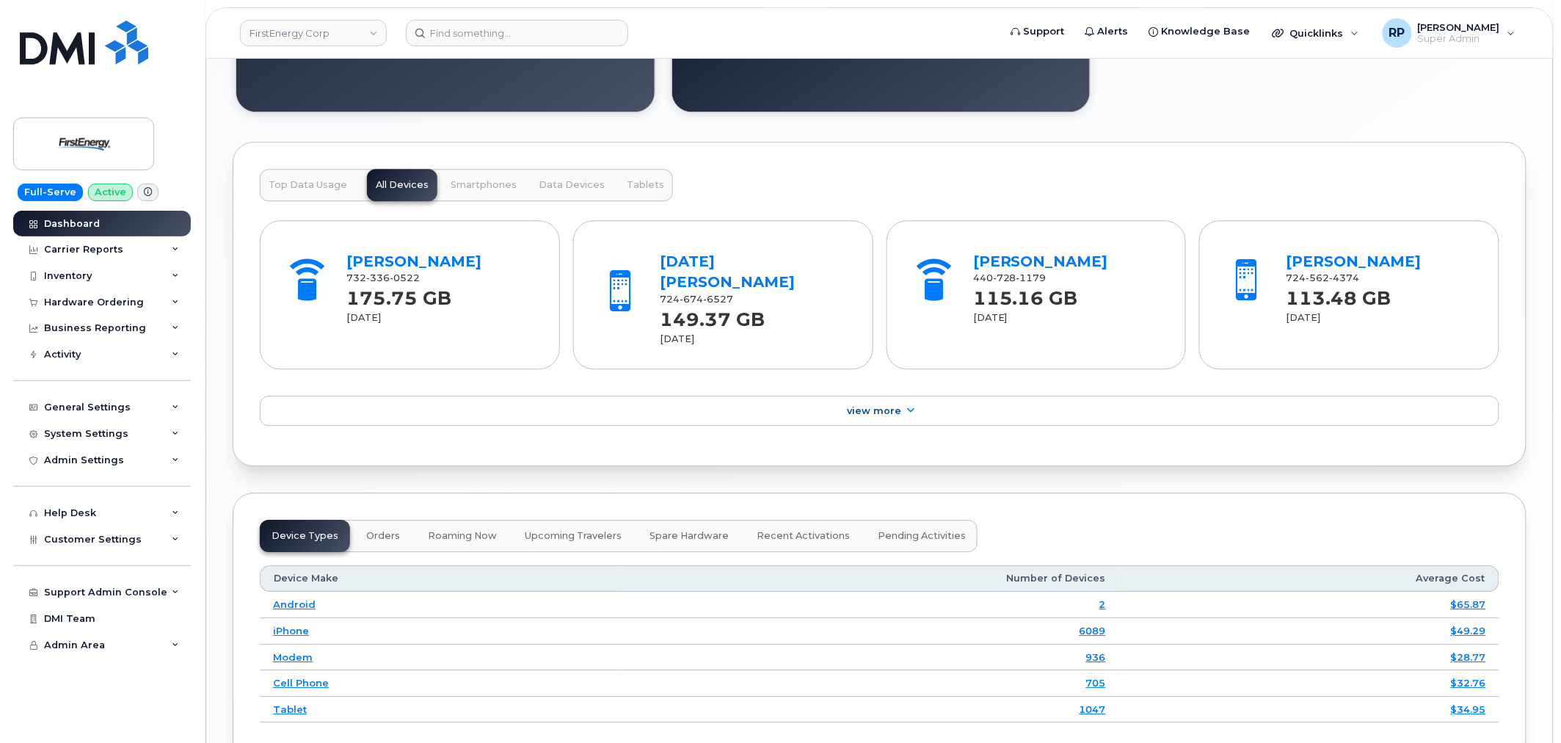
scroll to position [1444, 0]
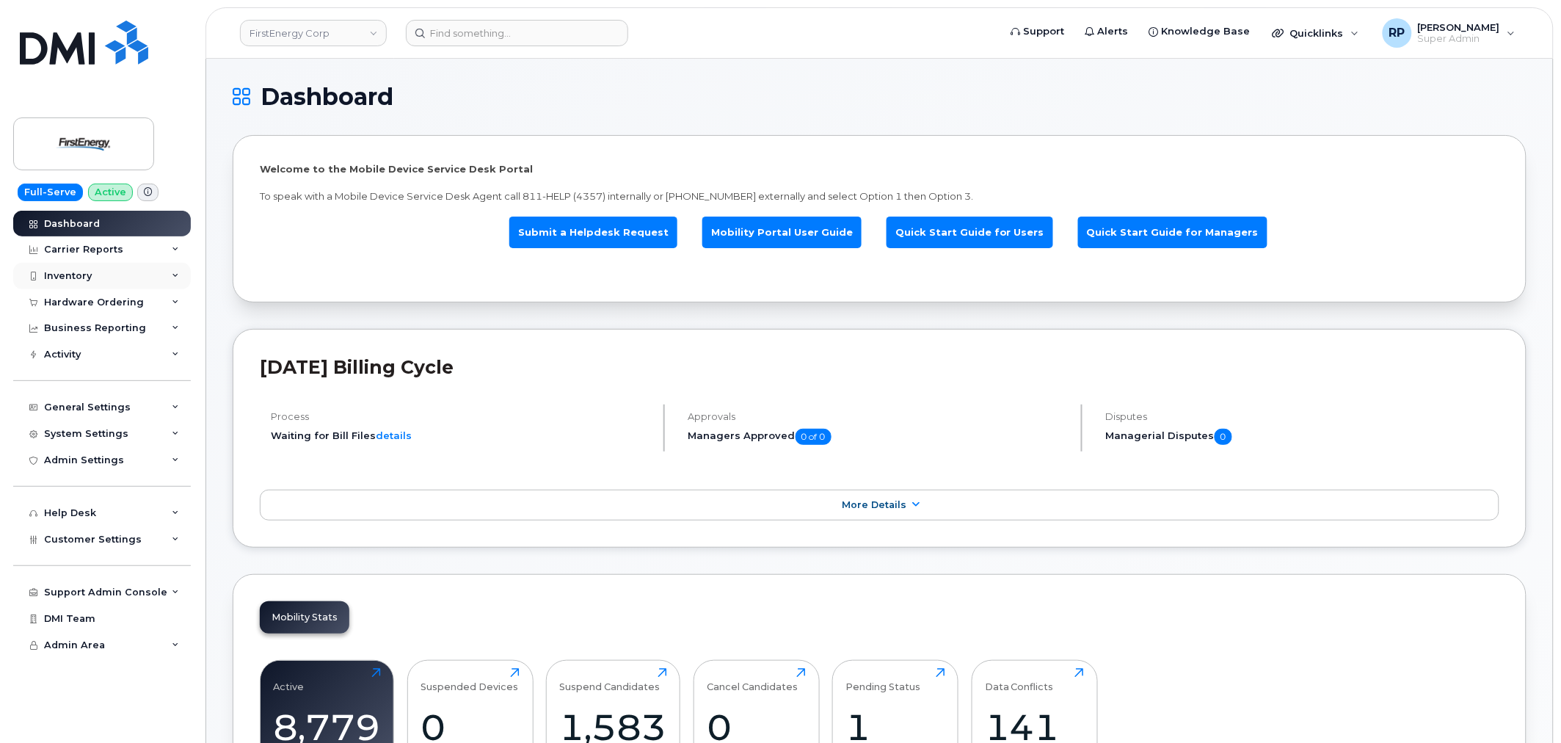
click at [86, 280] on div "Inventory" at bounding box center [68, 276] width 48 height 12
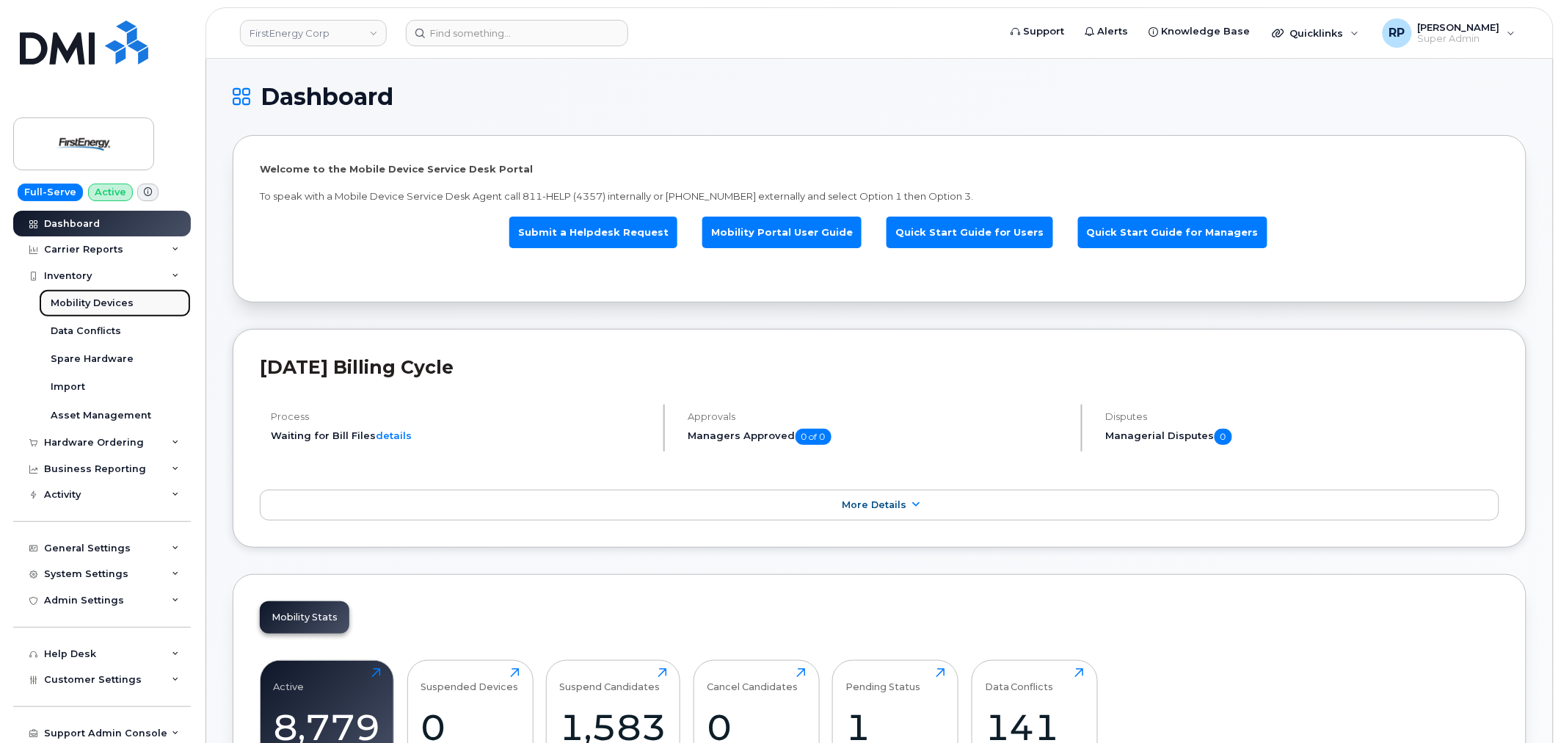
click at [79, 304] on div "Mobility Devices" at bounding box center [92, 302] width 83 height 13
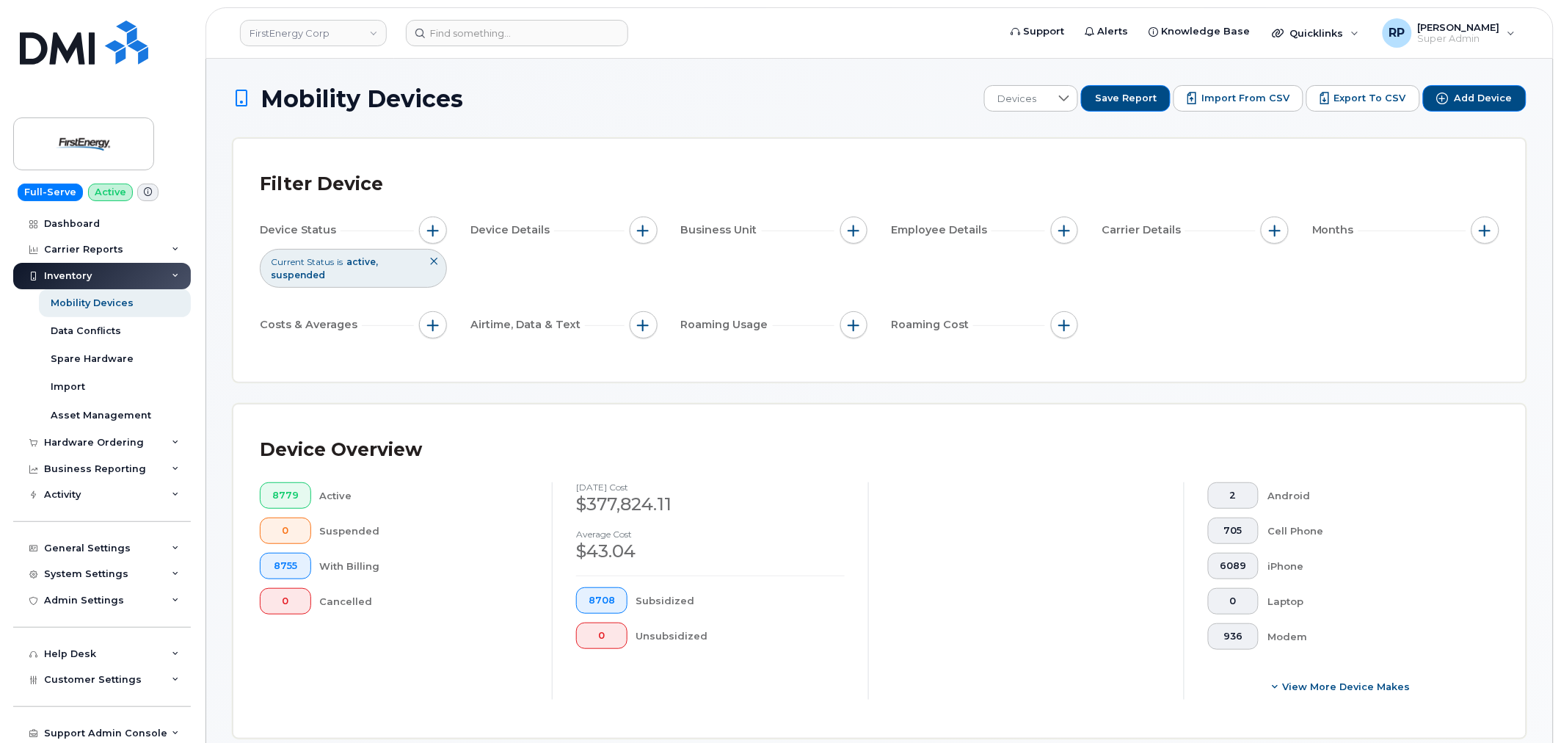
click at [414, 270] on div "Current Status is active suspended" at bounding box center [353, 268] width 187 height 38
click at [409, 259] on div "Current Status is active suspended" at bounding box center [353, 268] width 187 height 38
click at [428, 229] on span "button" at bounding box center [433, 231] width 12 height 12
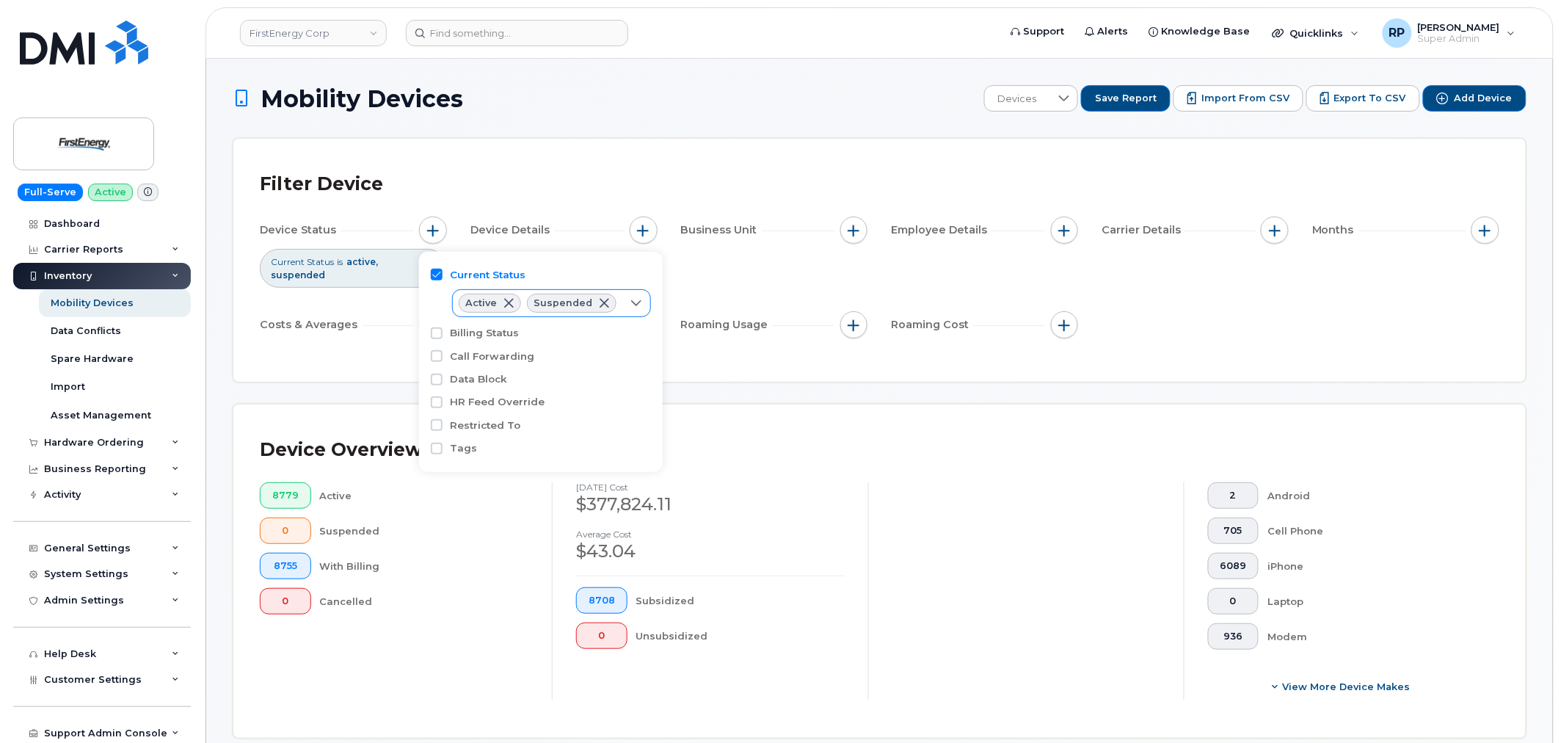
click at [635, 305] on icon at bounding box center [636, 303] width 12 height 12
click at [468, 384] on input "Cancelled" at bounding box center [470, 387] width 12 height 12
checkbox input "true"
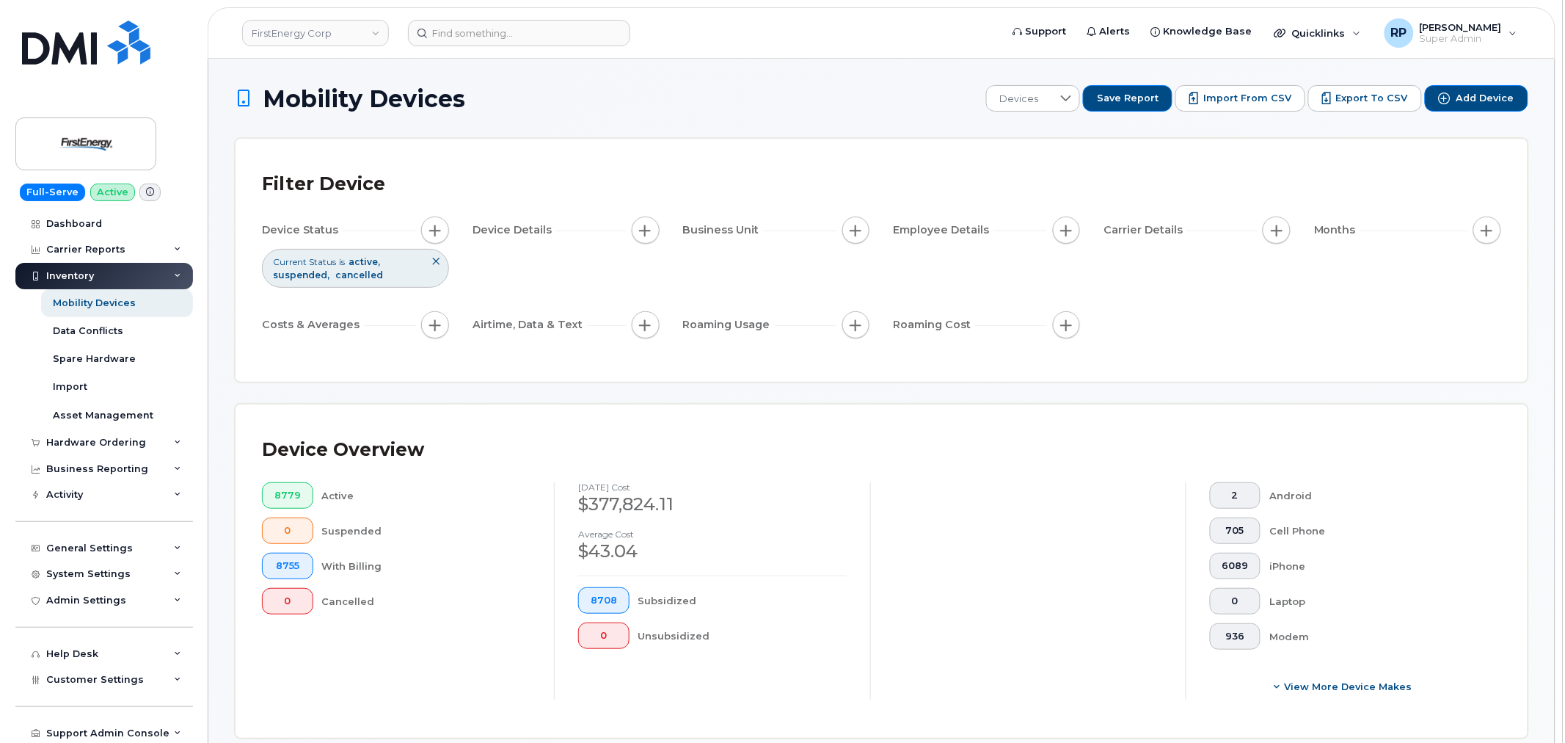
scroll to position [407, 0]
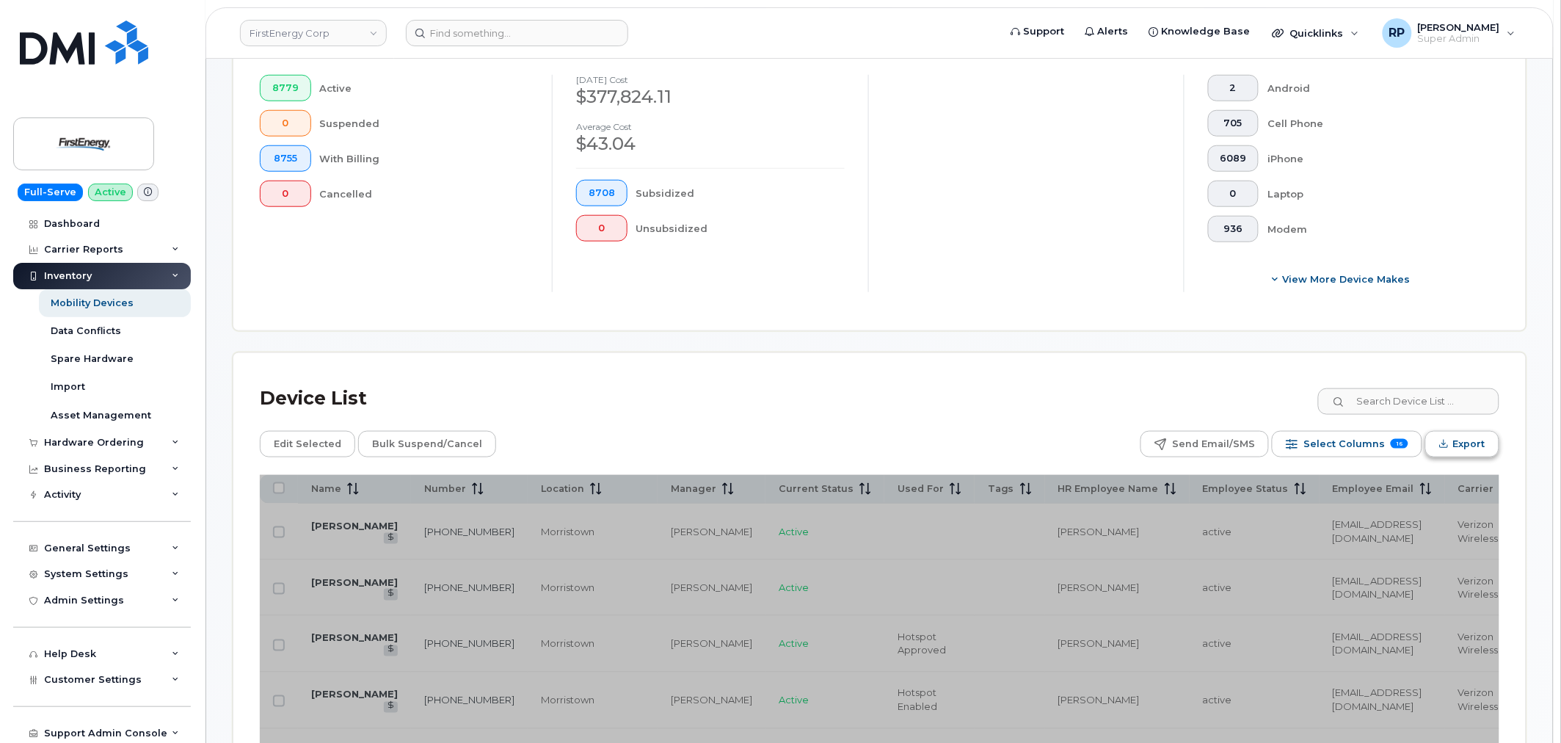
click at [1454, 448] on span "Export" at bounding box center [1469, 444] width 32 height 22
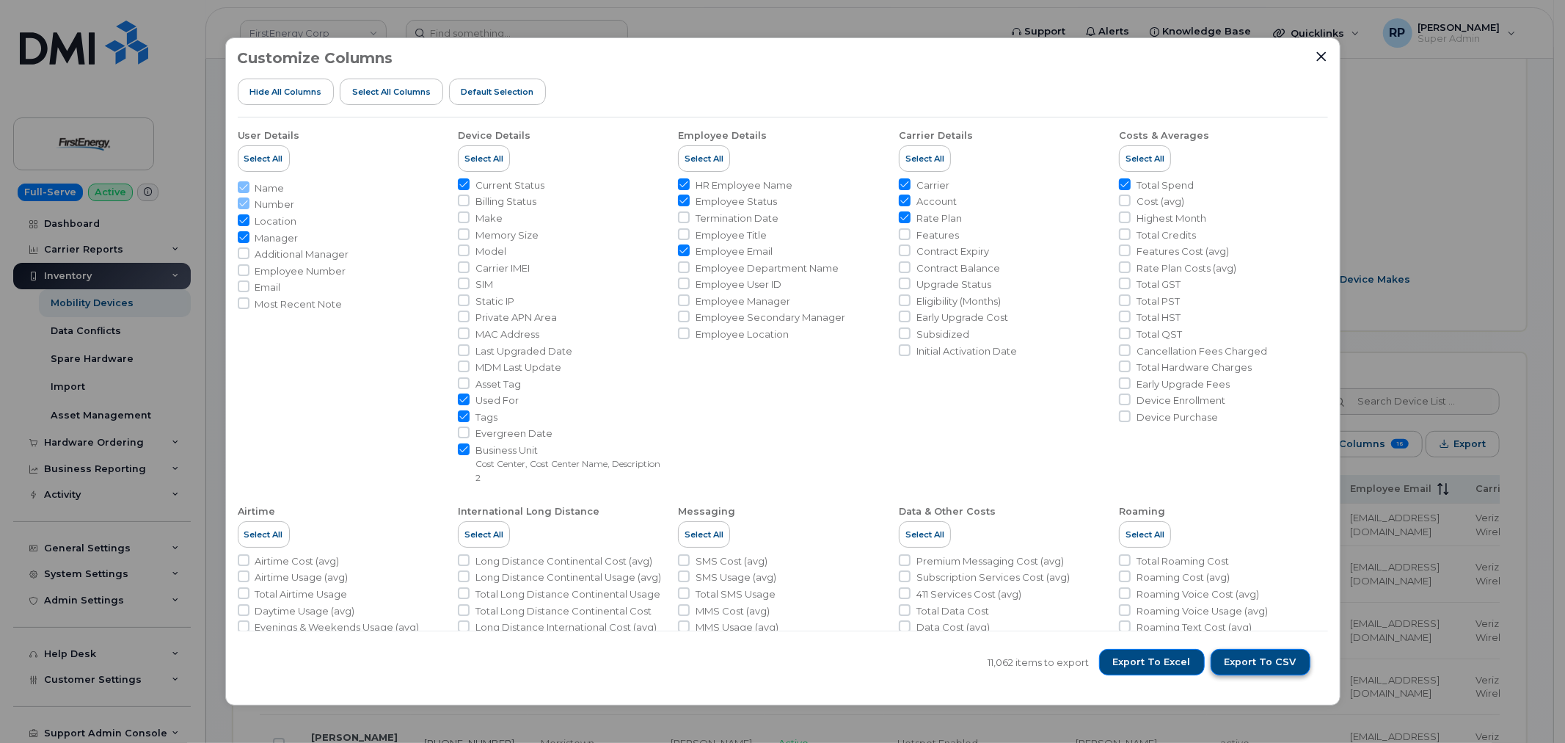
click at [1253, 665] on span "Export to CSV" at bounding box center [1261, 661] width 72 height 13
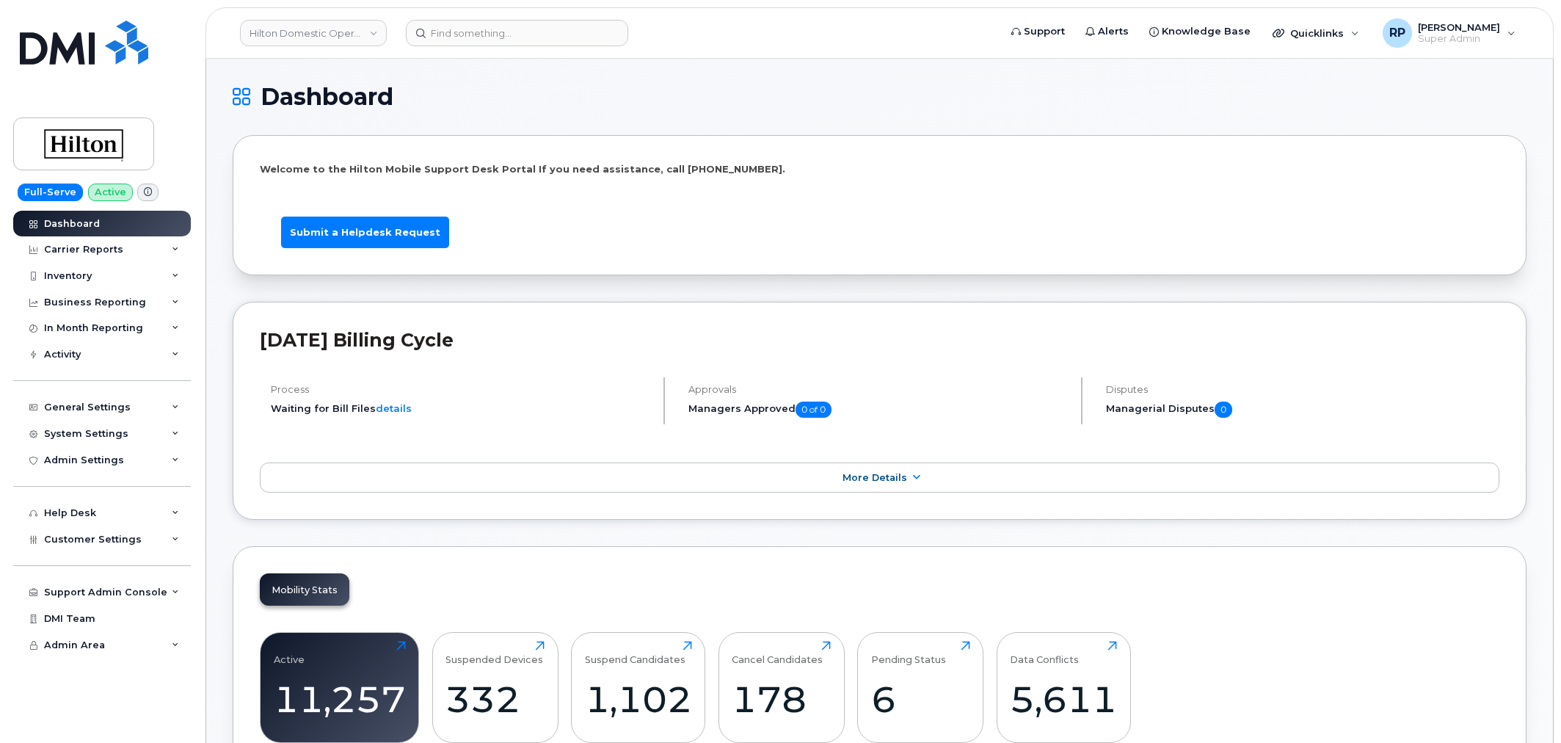
scroll to position [2145, 0]
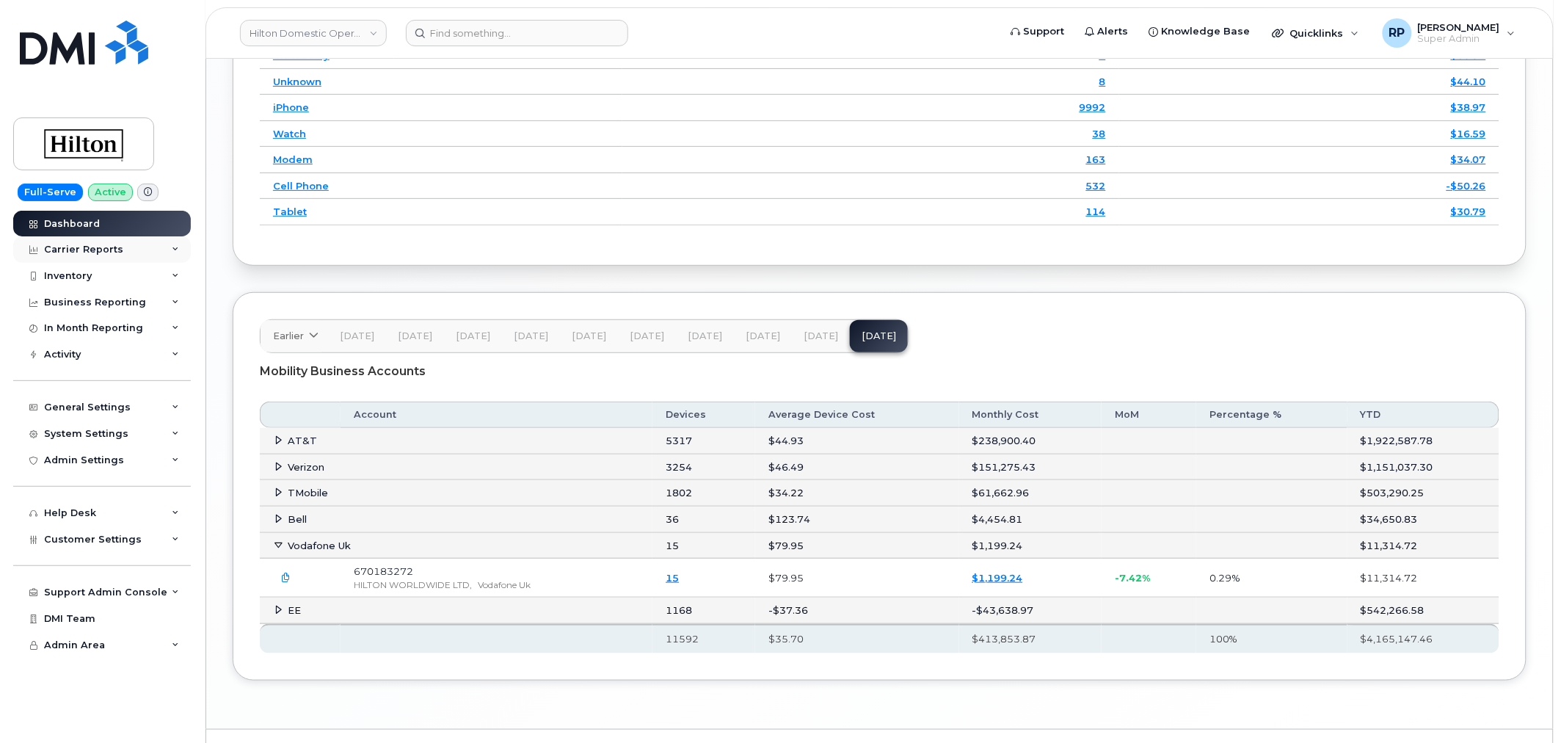
click at [91, 248] on div "Carrier Reports" at bounding box center [83, 250] width 79 height 12
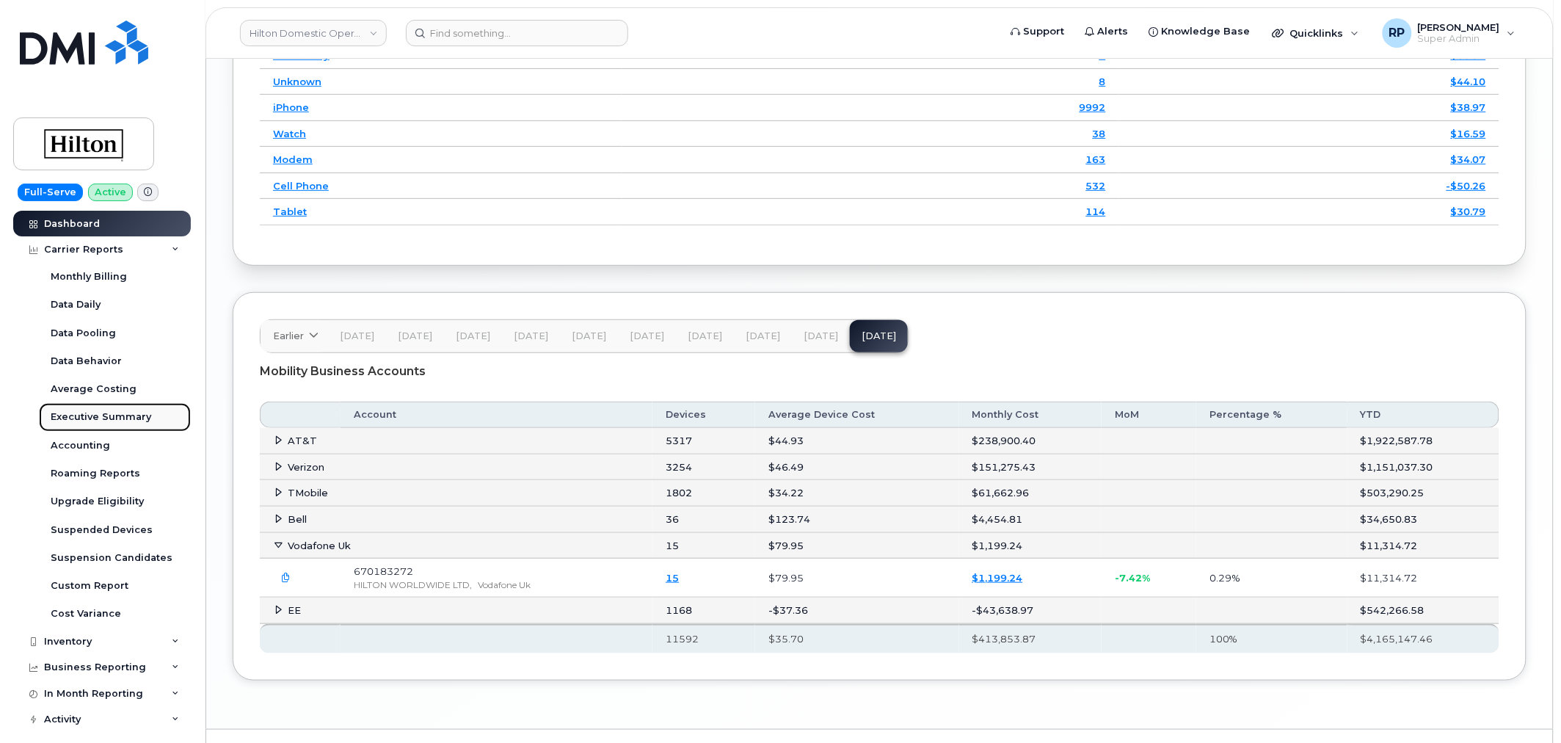
click at [110, 412] on div "Executive Summary" at bounding box center [101, 416] width 101 height 13
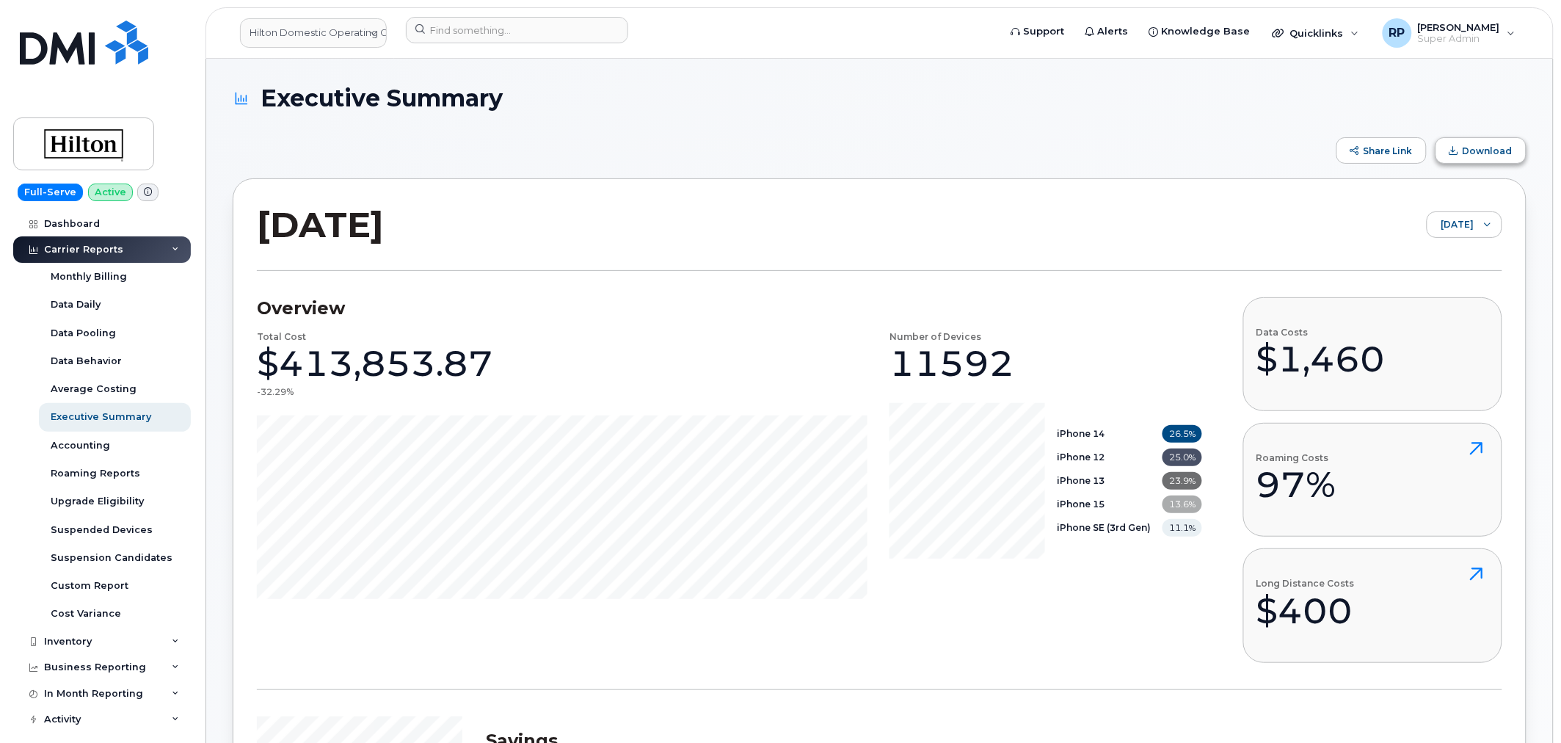
click at [1473, 157] on button "Download" at bounding box center [1480, 150] width 91 height 26
click at [1468, 155] on span "Download" at bounding box center [1487, 150] width 50 height 11
click at [767, 251] on div "August 2025 August 2025" at bounding box center [879, 237] width 1245 height 68
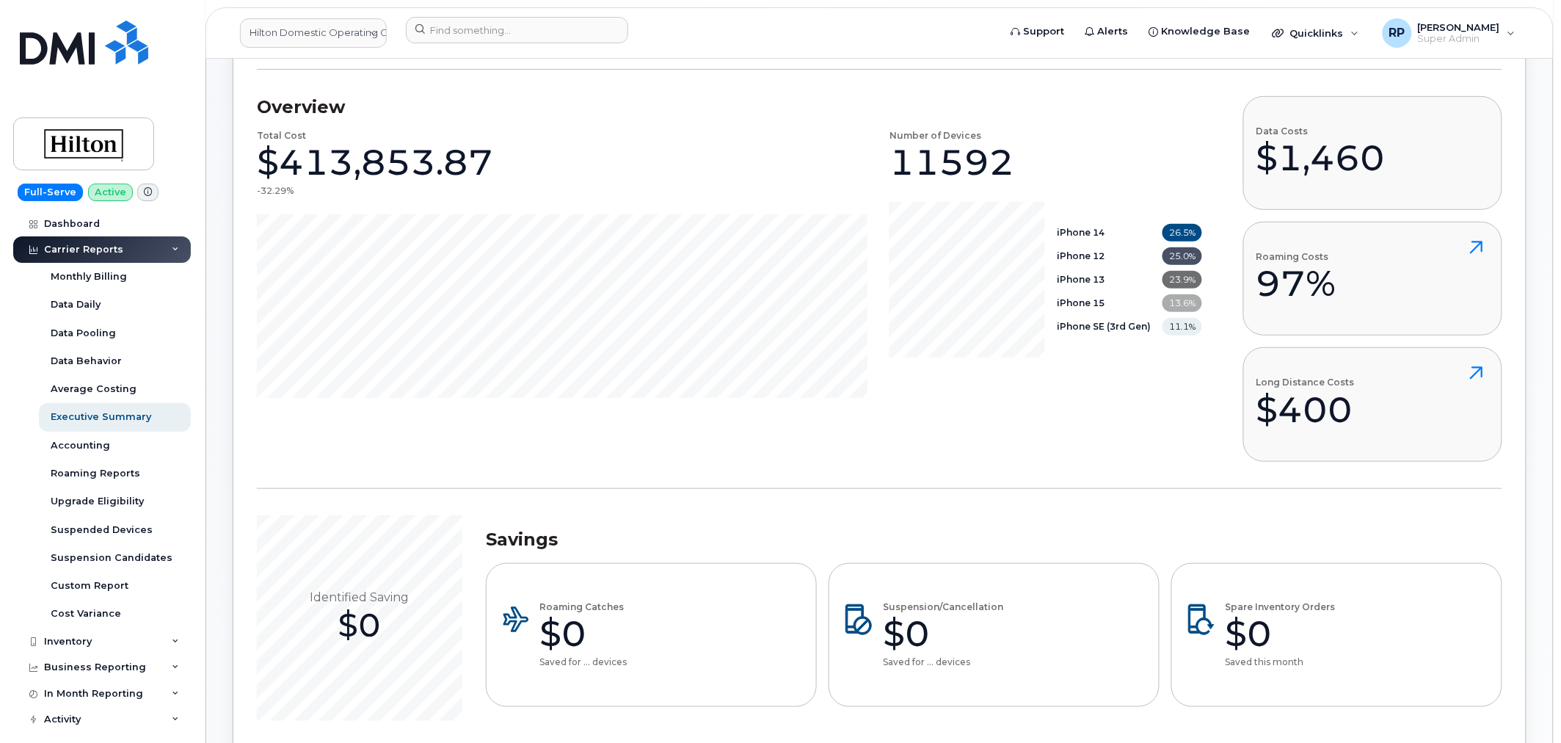
scroll to position [407, 0]
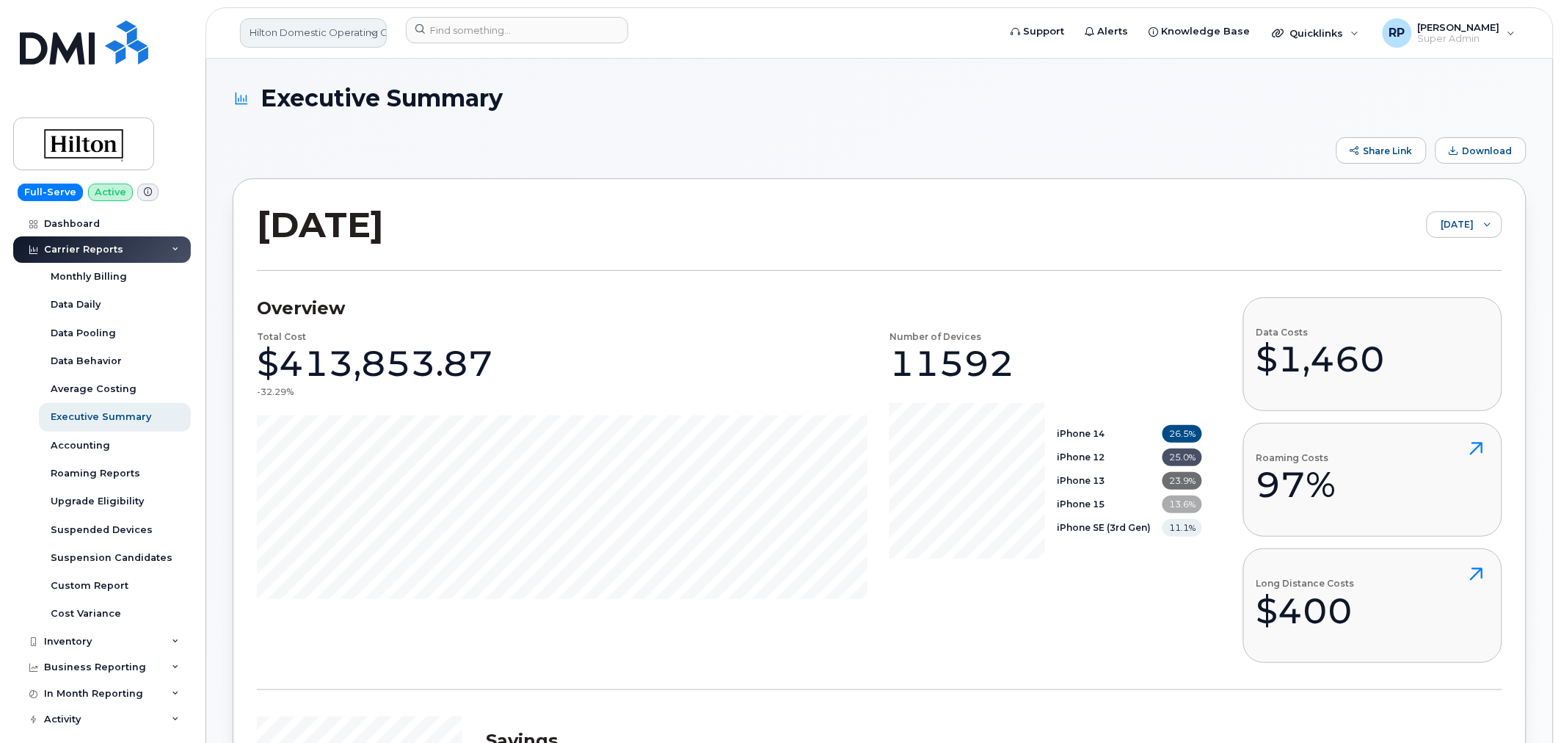
click at [304, 25] on link "Hilton Domestic Operating Company Inc" at bounding box center [313, 32] width 147 height 29
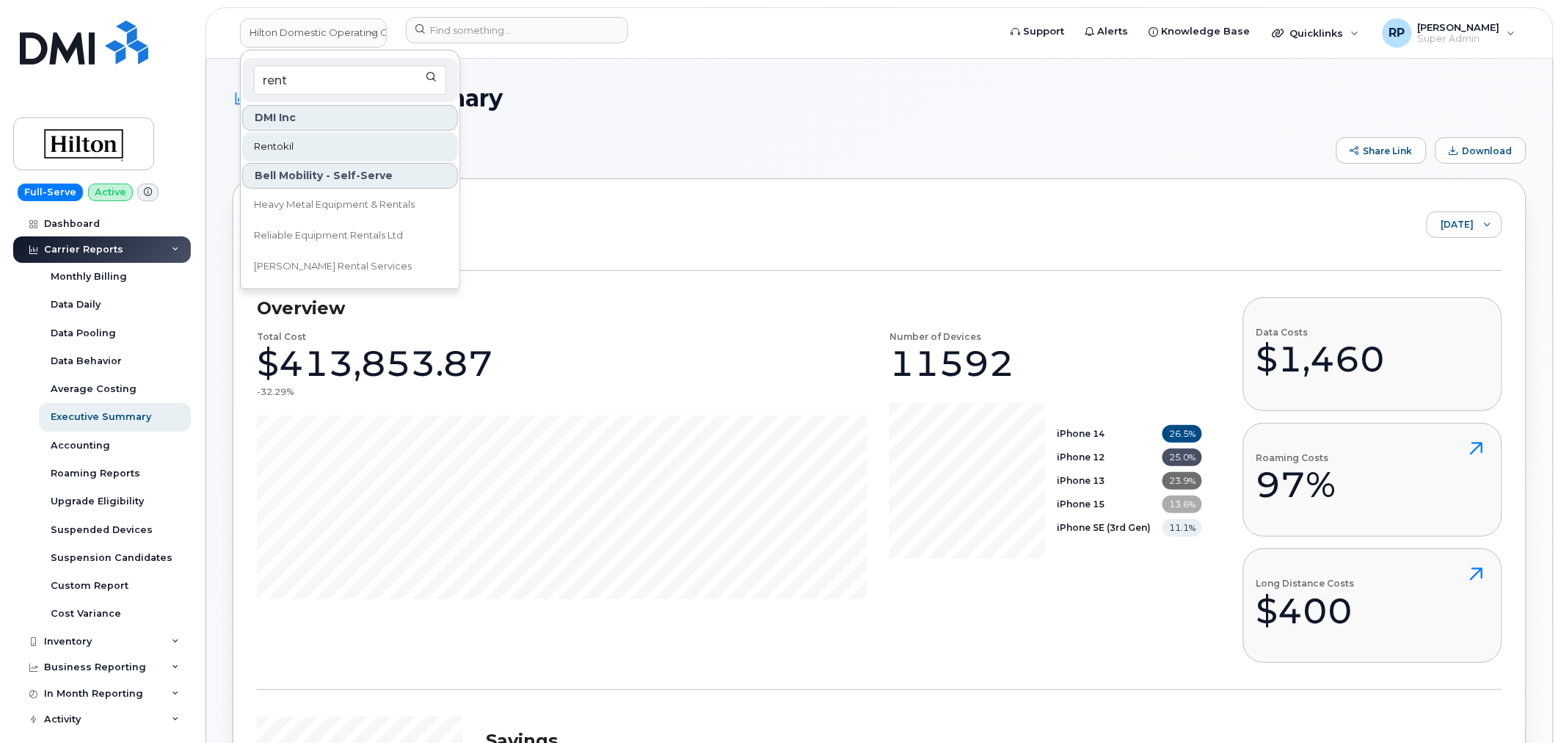
type input "rent"
click at [289, 136] on link "Rentokil" at bounding box center [350, 146] width 216 height 29
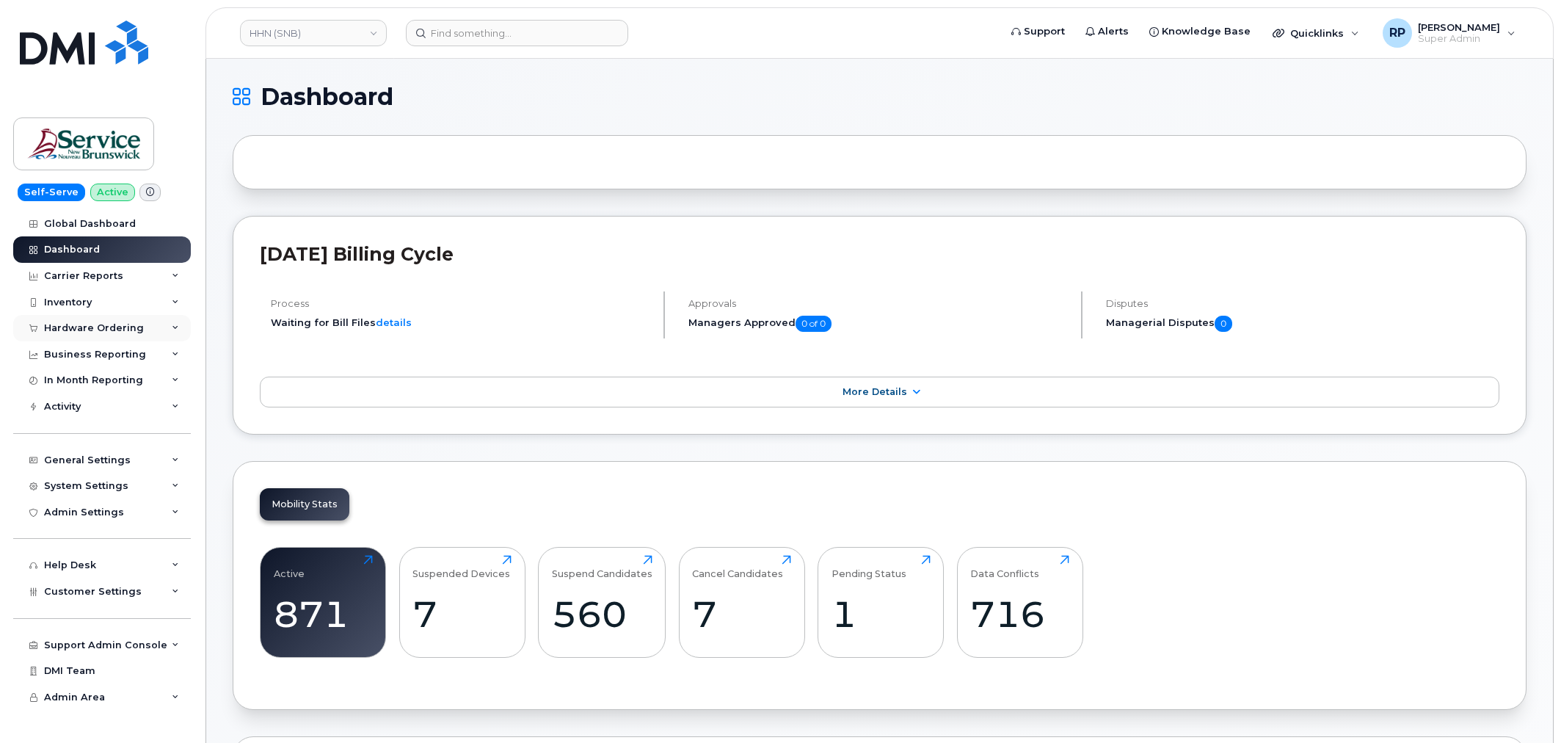
scroll to position [1823, 0]
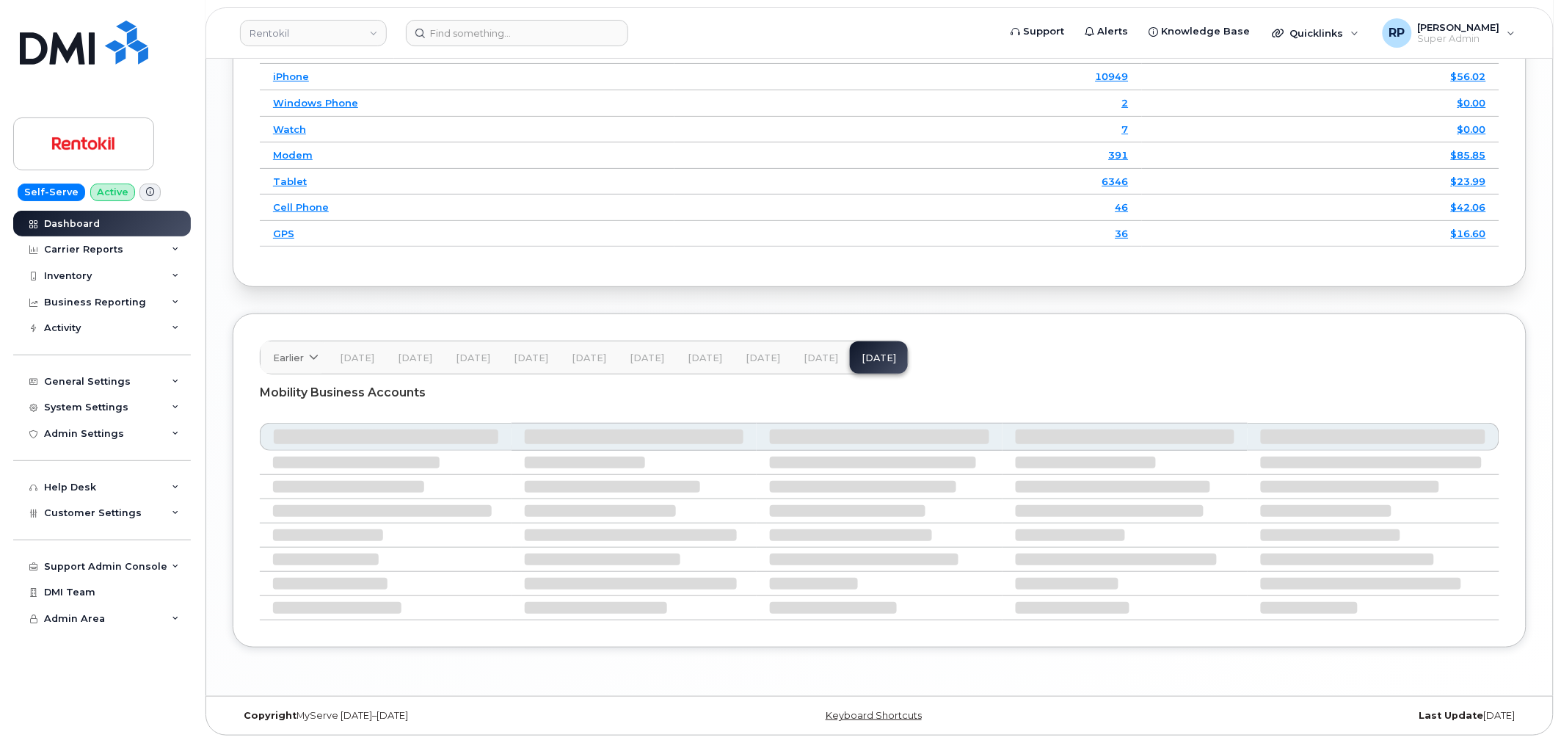
scroll to position [2091, 0]
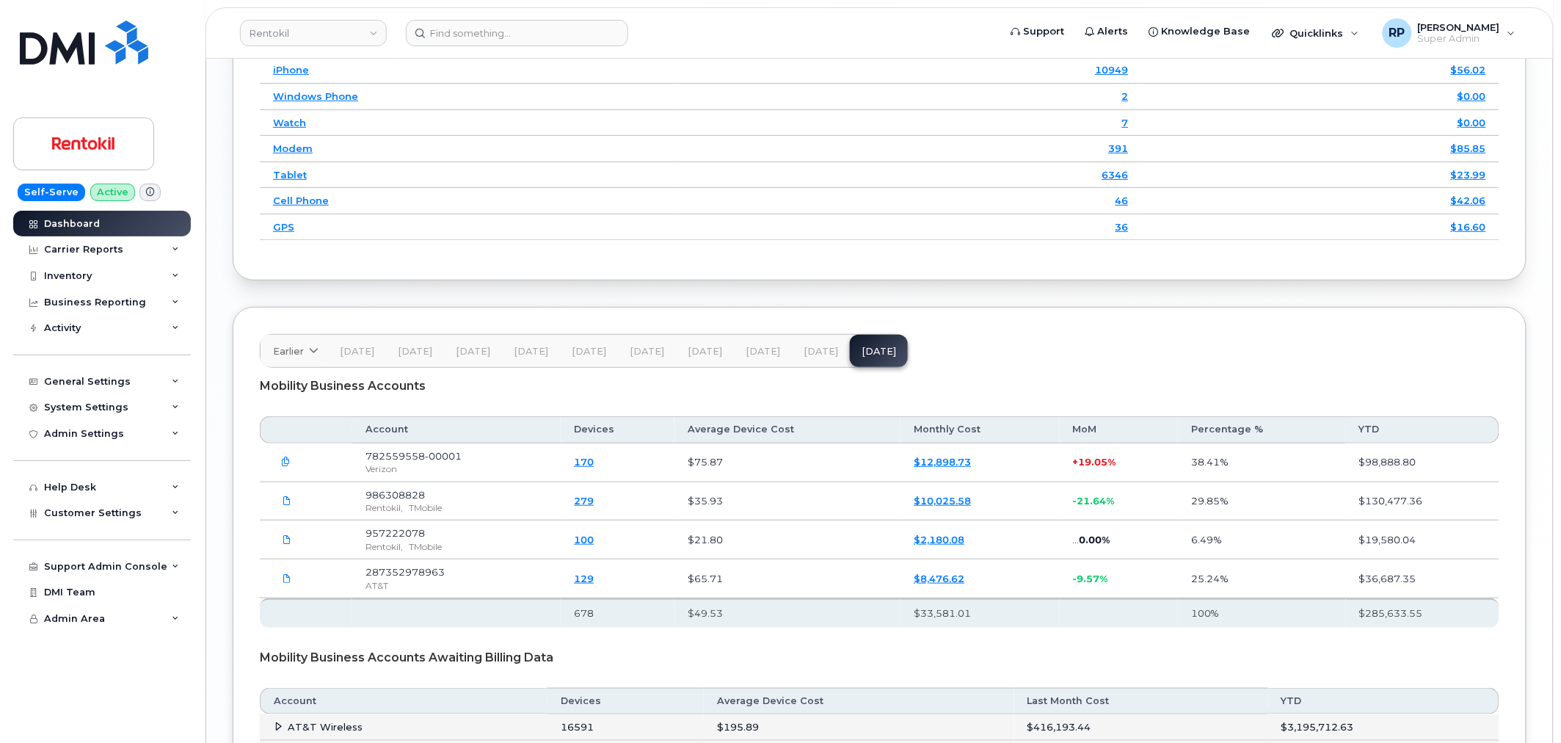
click at [749, 354] on span "[DATE]" at bounding box center [763, 352] width 34 height 12
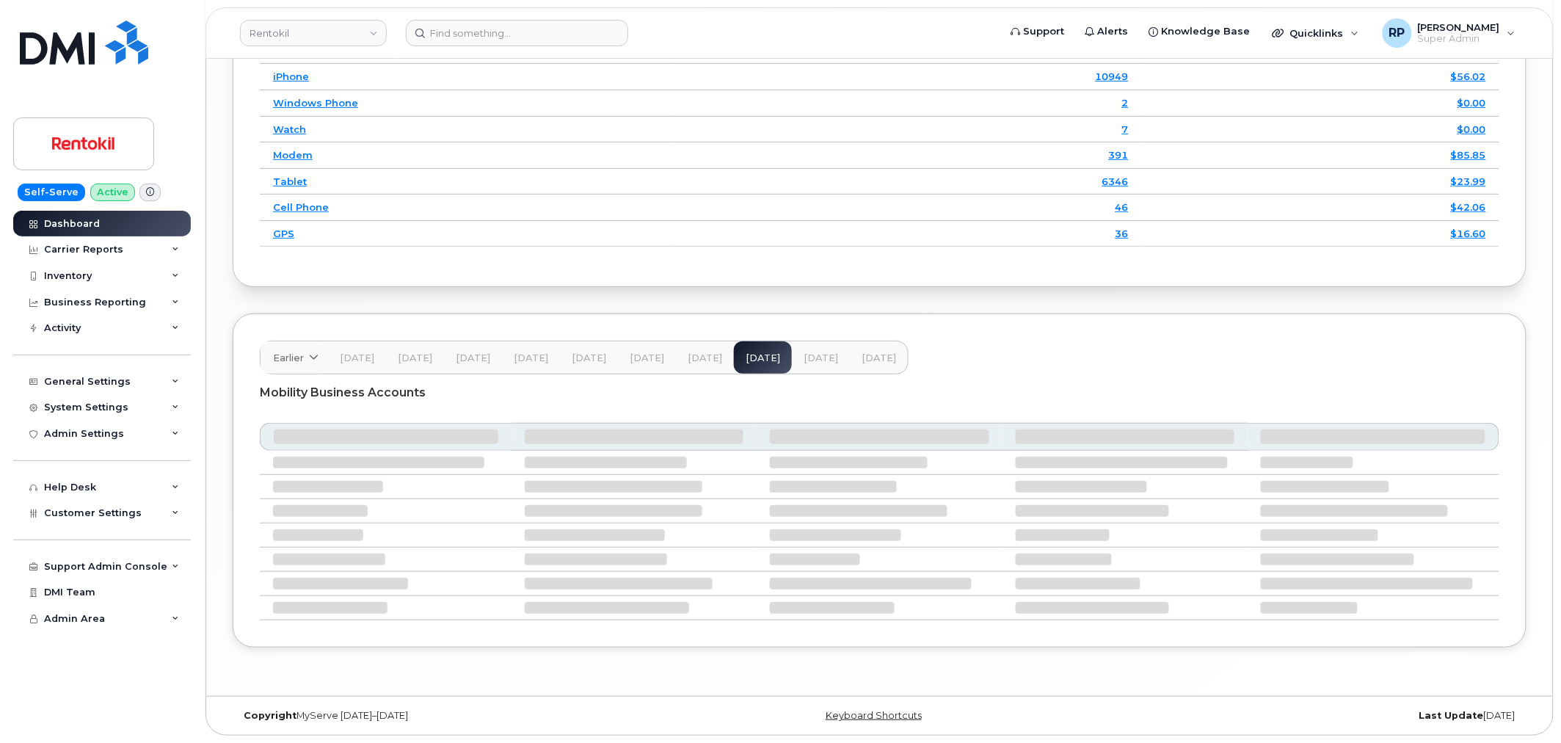
scroll to position [2028, 0]
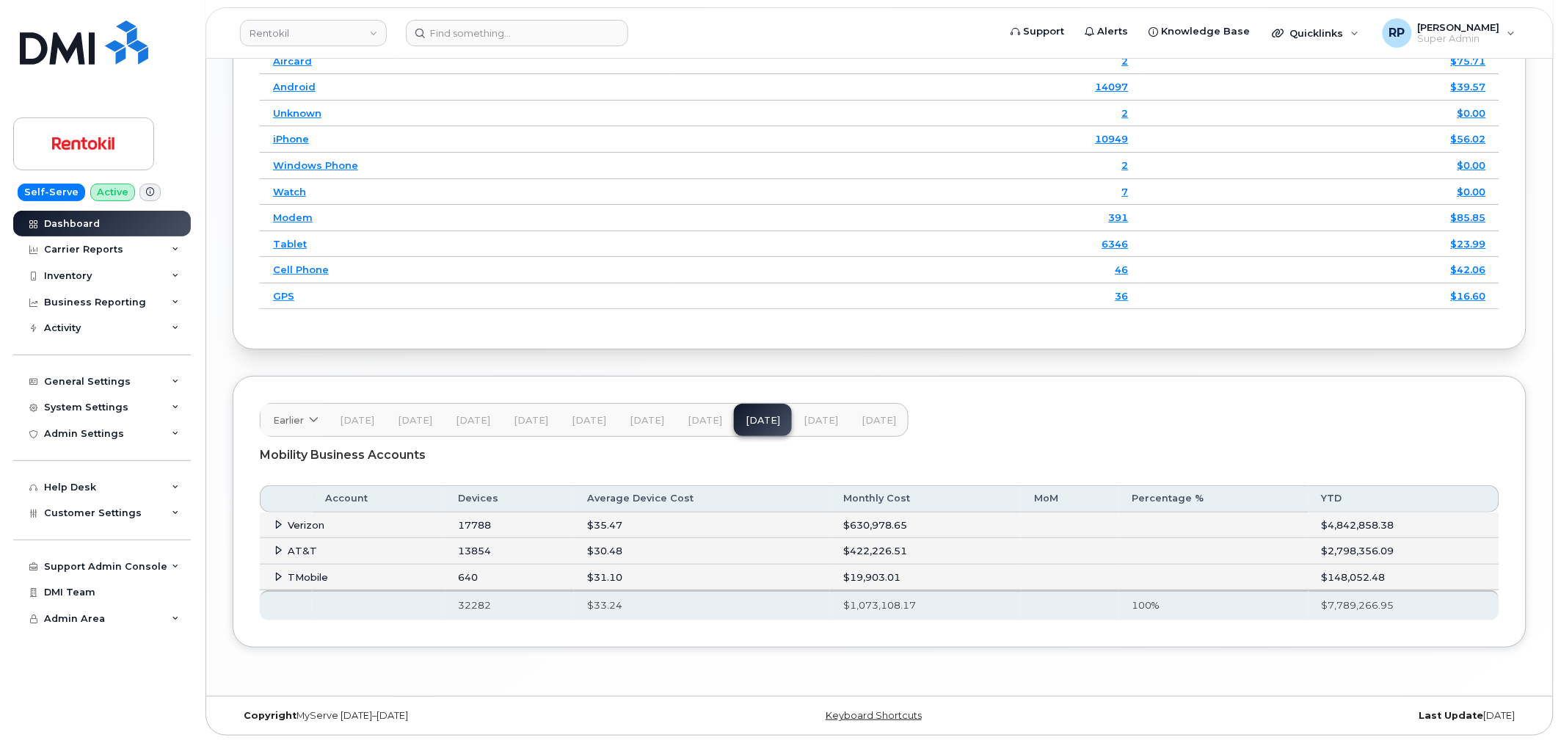
click at [279, 552] on icon at bounding box center [279, 550] width 10 height 10
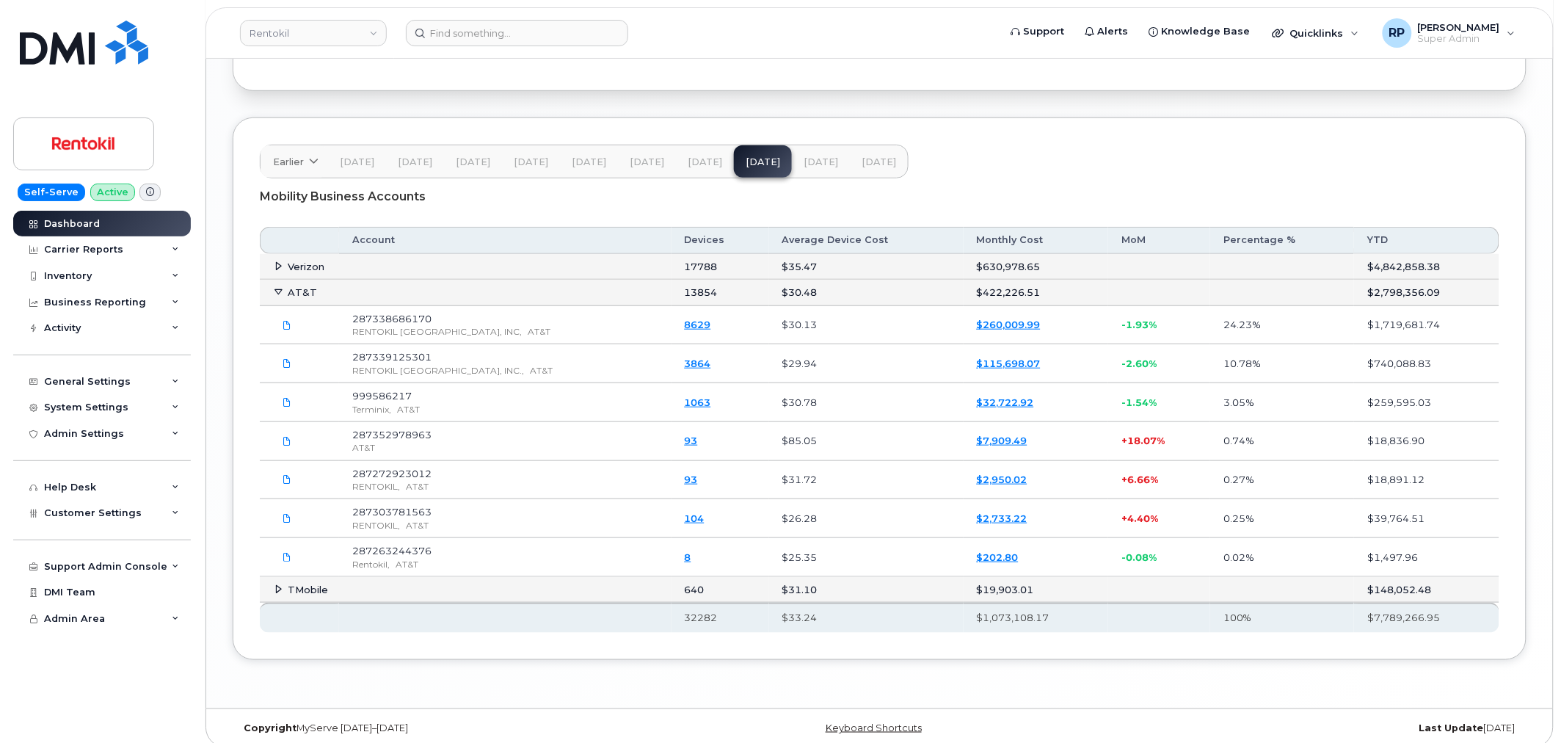
scroll to position [2299, 0]
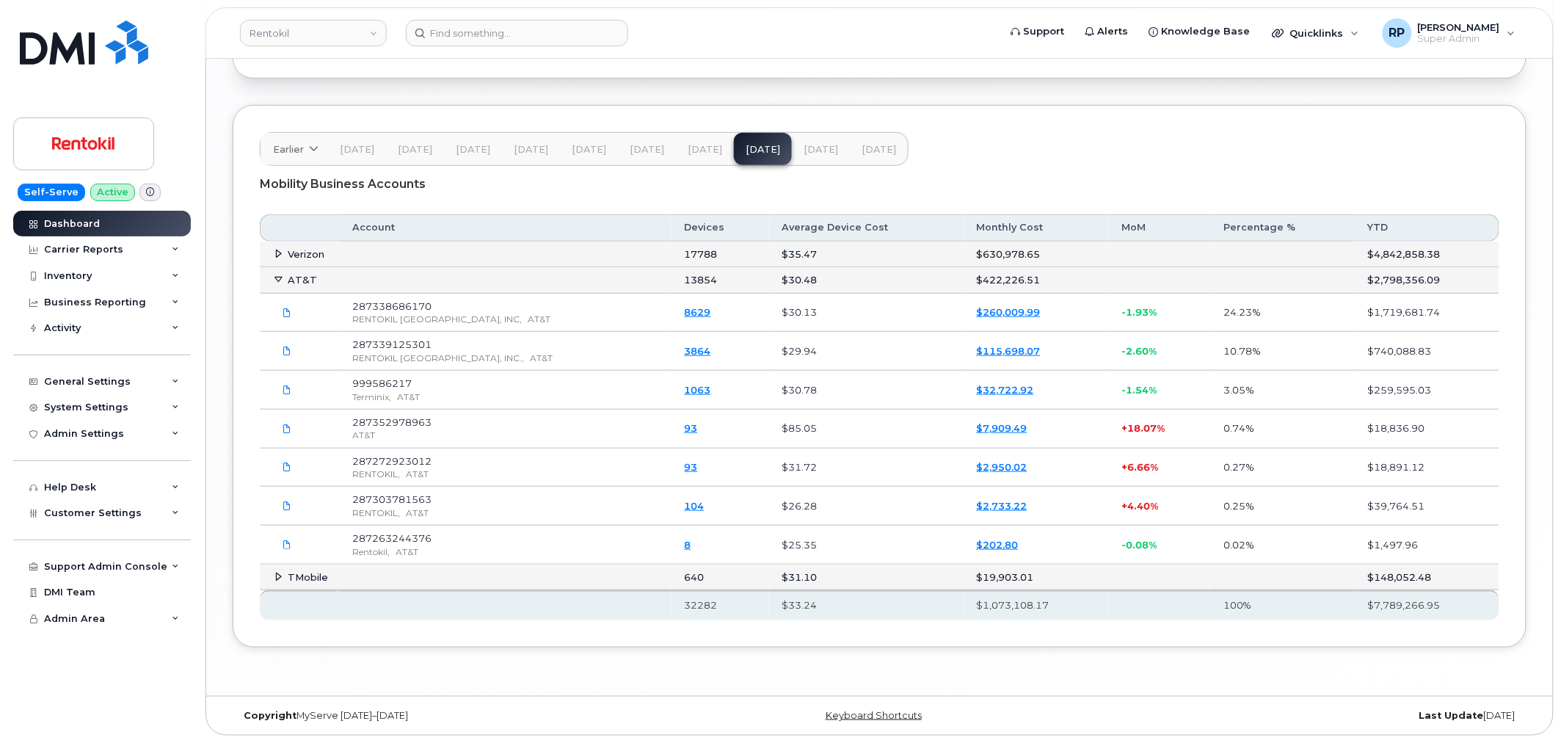
click at [870, 147] on span "[DATE]" at bounding box center [878, 150] width 34 height 12
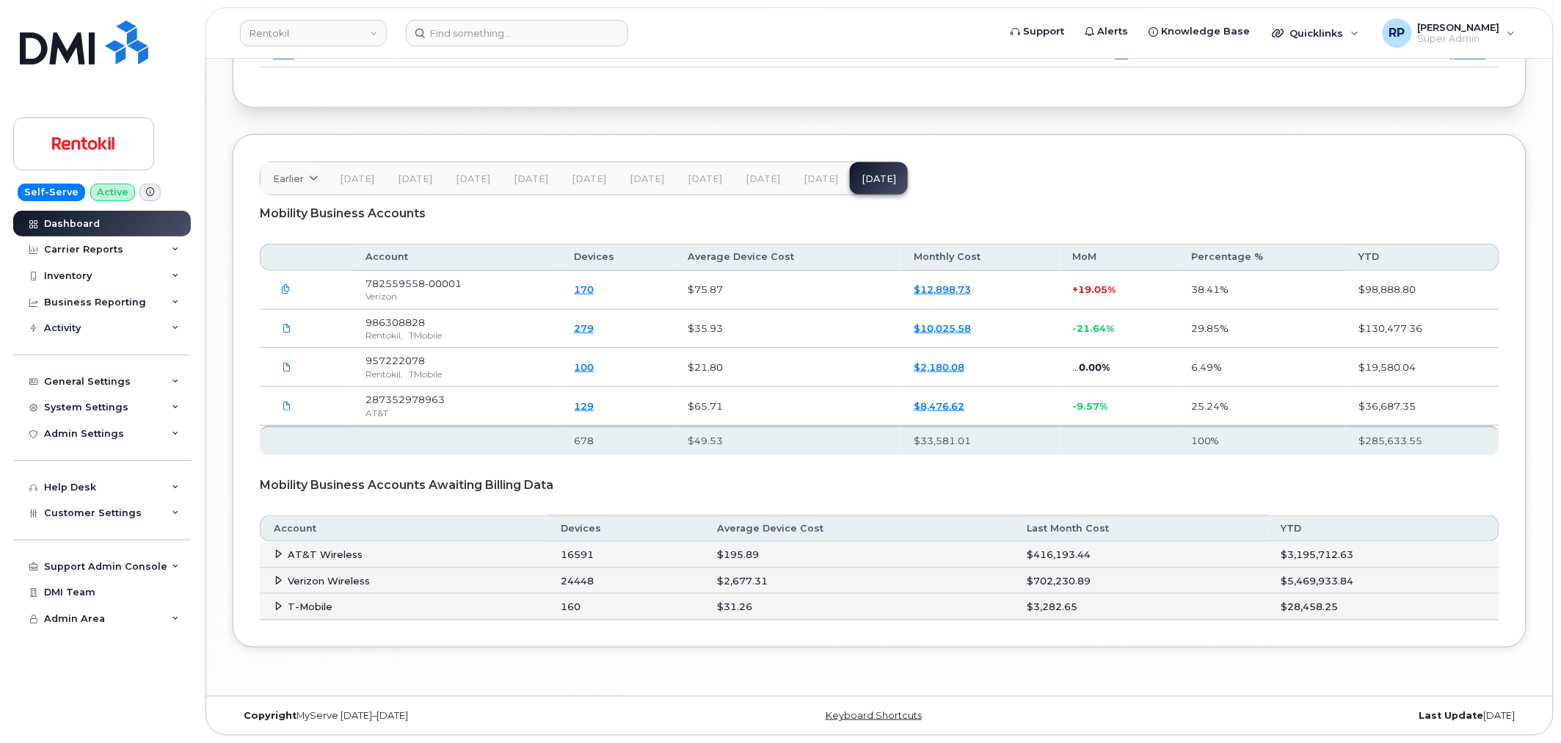
click at [275, 553] on icon at bounding box center [279, 554] width 10 height 10
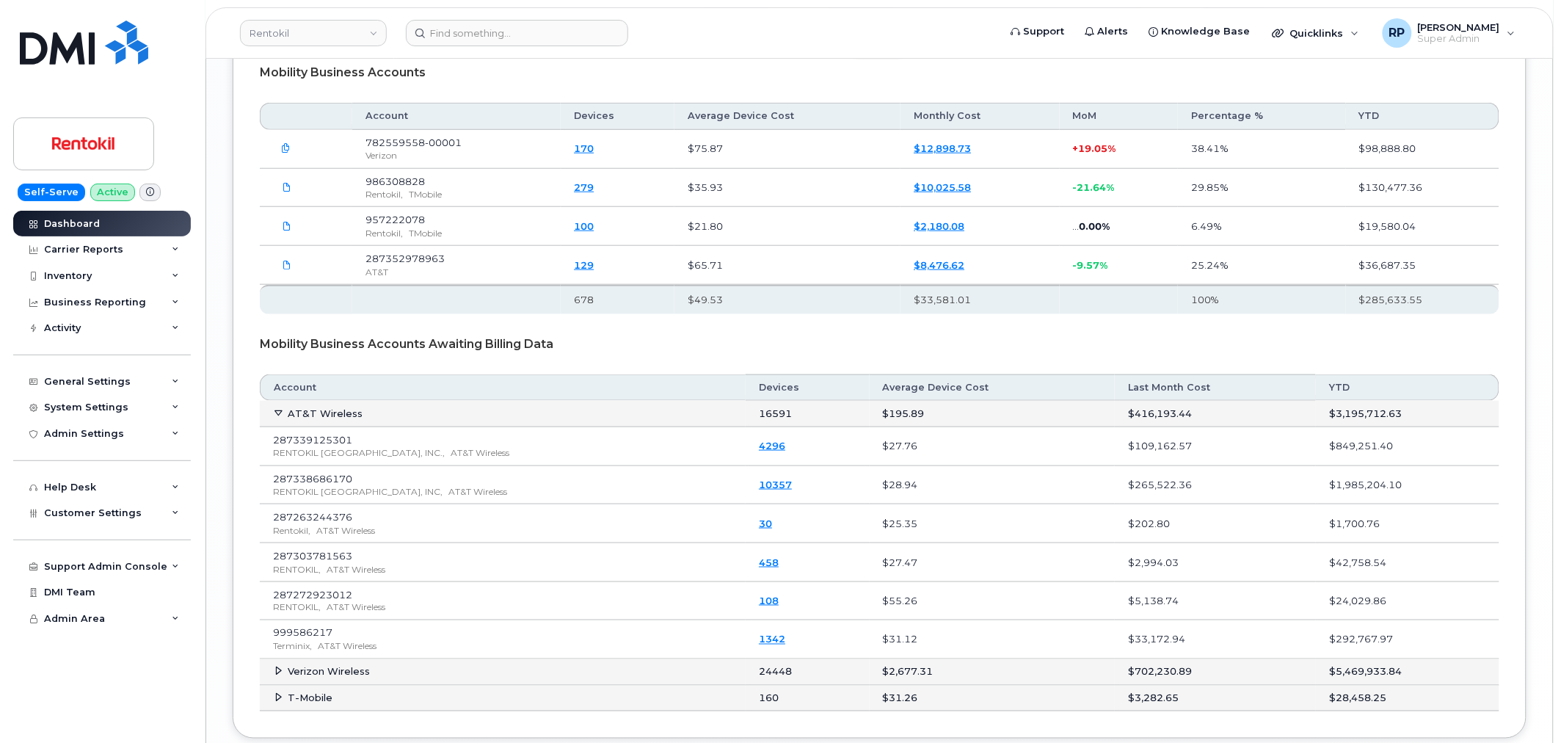
scroll to position [2366, 0]
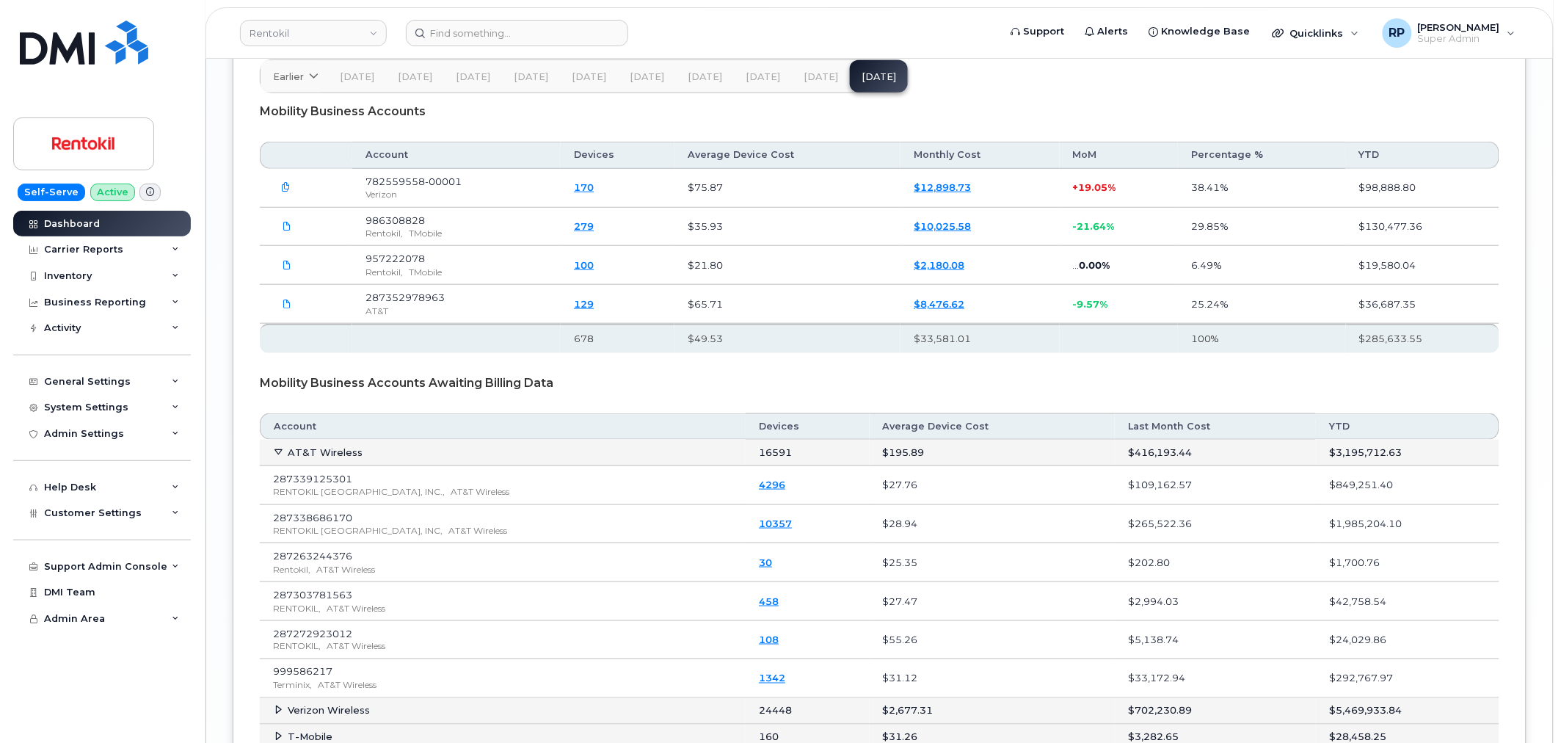
click at [761, 389] on div "Mobility Business Accounts Awaiting Billing Data" at bounding box center [879, 383] width 1239 height 37
click at [156, 252] on div "Carrier Reports" at bounding box center [102, 249] width 178 height 26
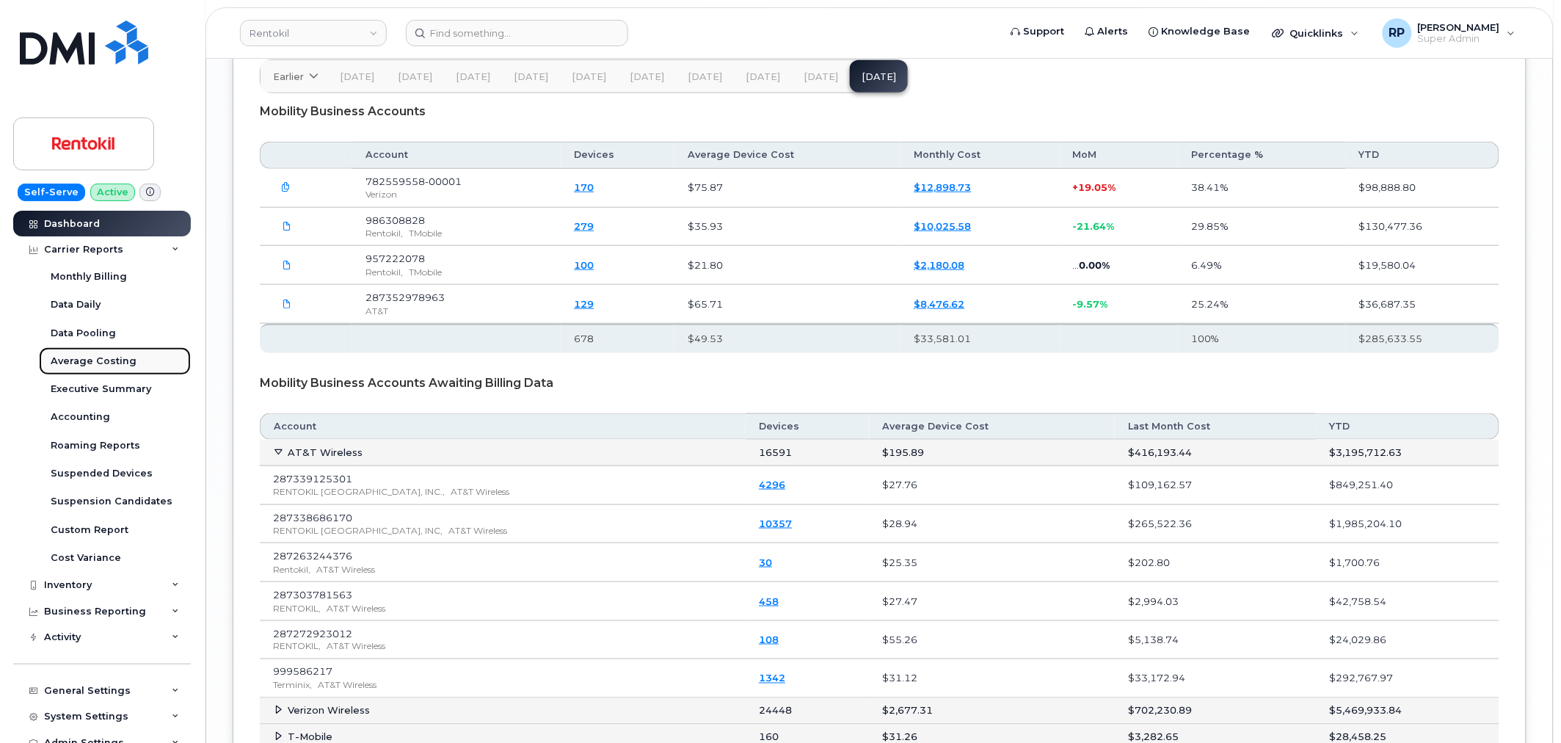
click at [84, 354] on div "Average Costing" at bounding box center [94, 360] width 86 height 13
click at [82, 382] on link "Executive Summary" at bounding box center [115, 389] width 152 height 28
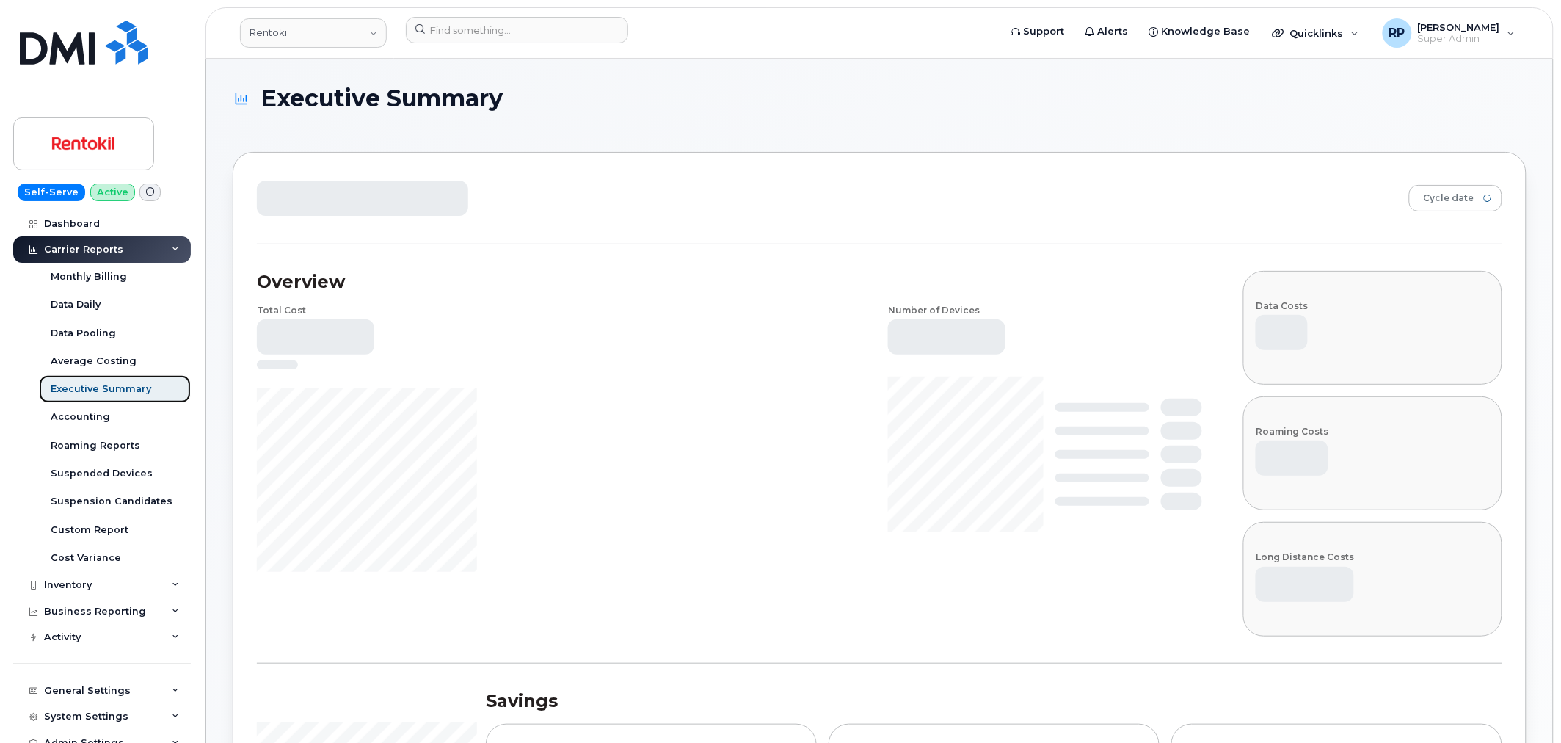
click at [82, 382] on link "Executive Summary" at bounding box center [115, 389] width 152 height 28
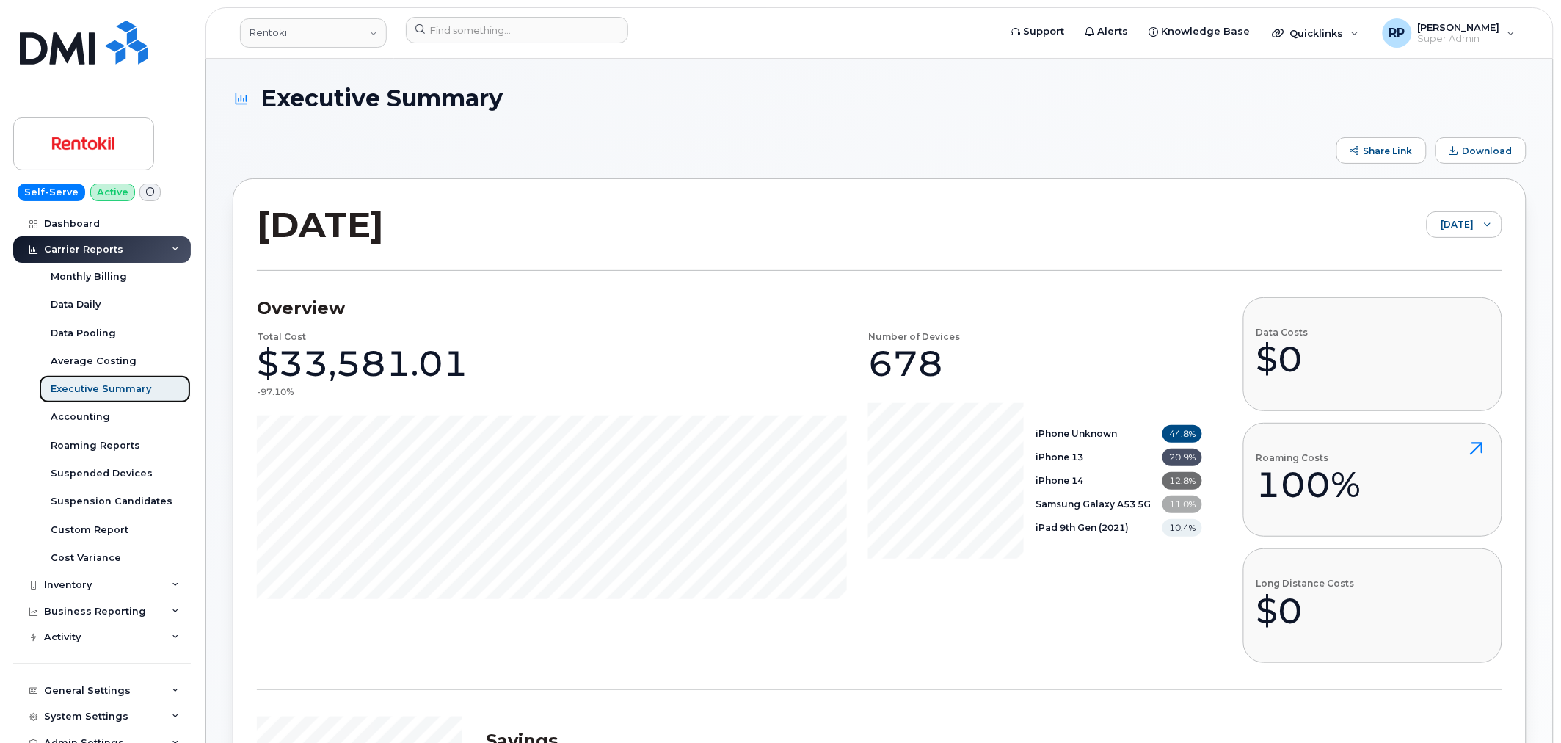
click at [82, 382] on link "Executive Summary" at bounding box center [115, 389] width 152 height 28
click at [1471, 149] on span "Download" at bounding box center [1487, 150] width 50 height 11
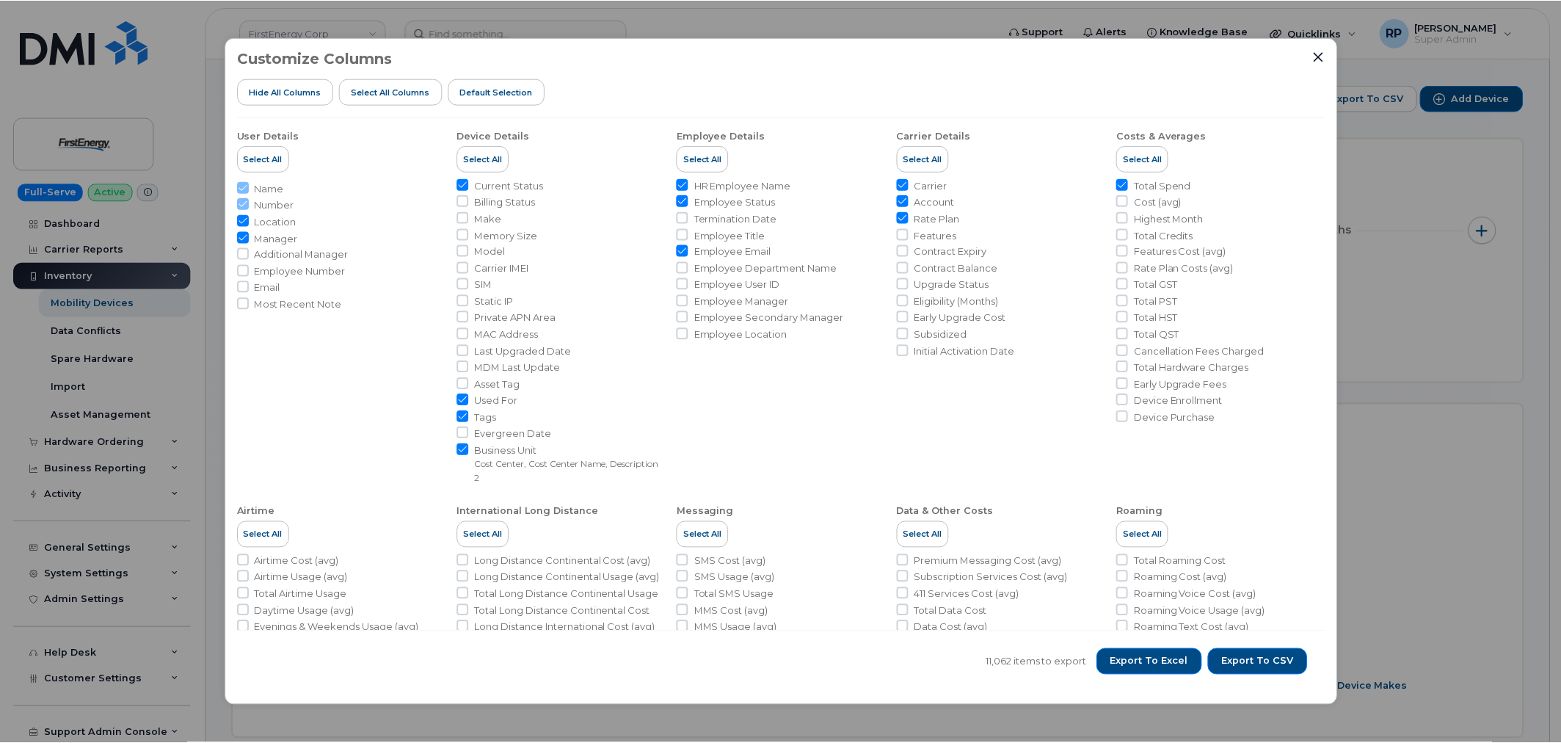
scroll to position [407, 0]
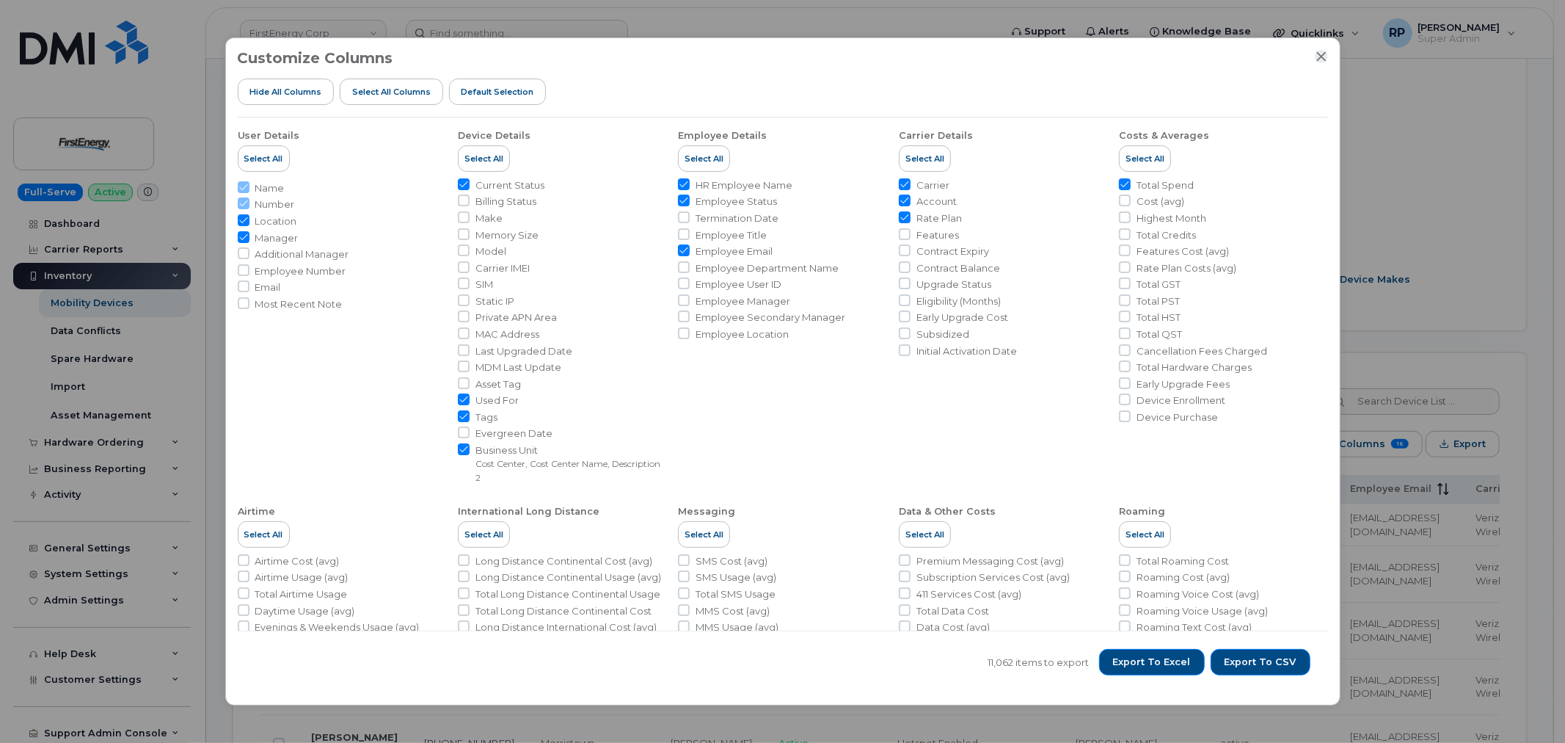
click at [1316, 56] on icon "Close" at bounding box center [1322, 57] width 12 height 12
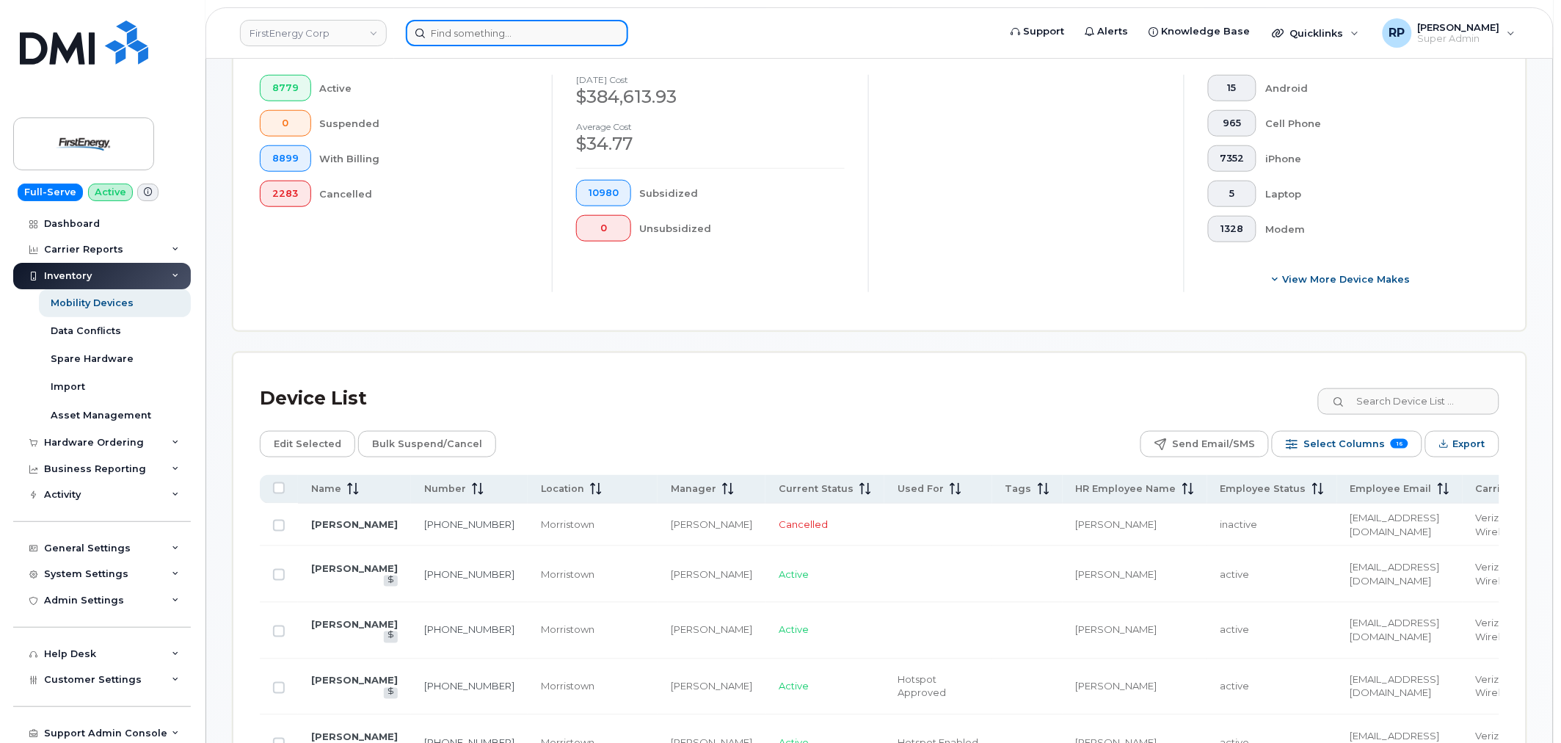
click at [582, 37] on input at bounding box center [517, 33] width 222 height 26
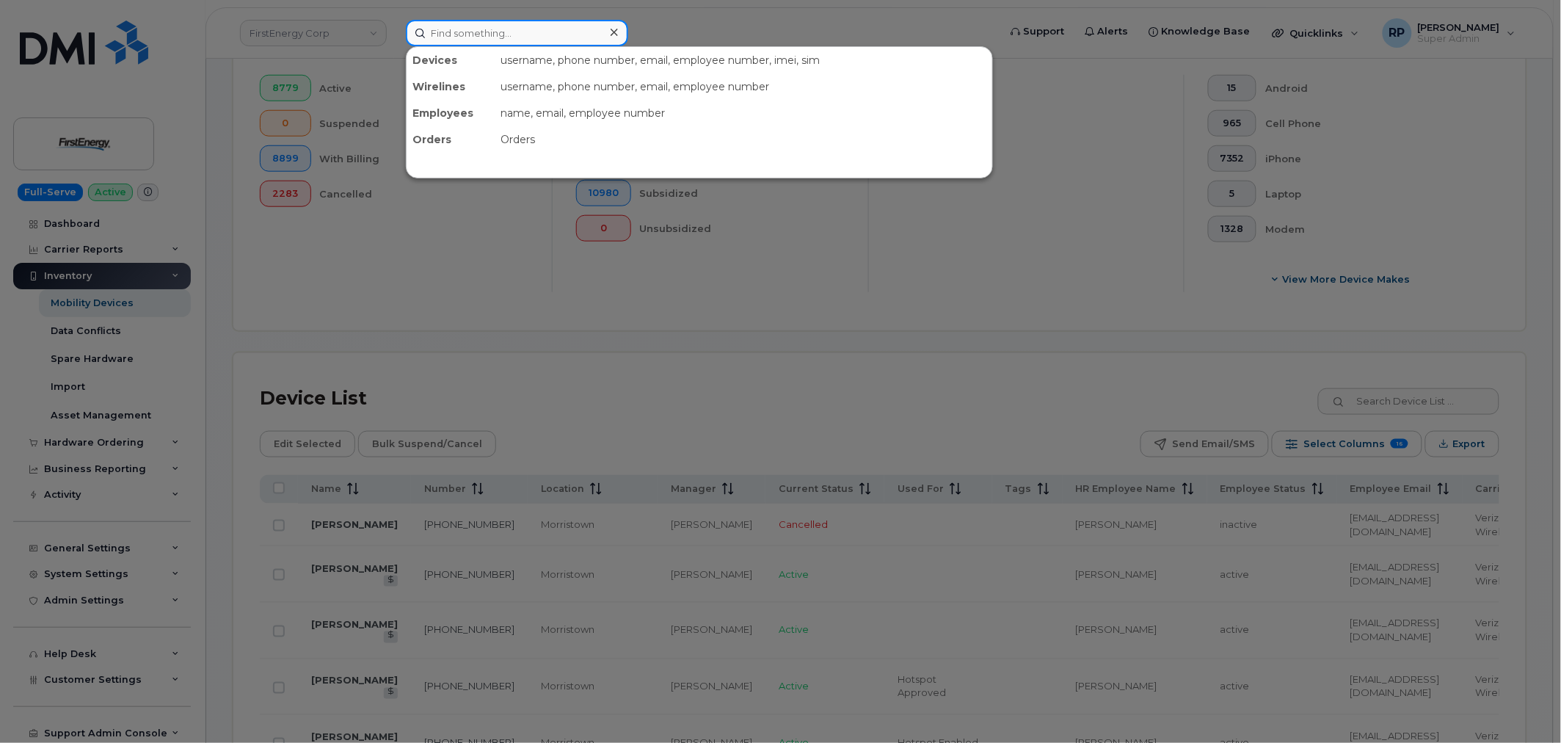
paste input "4089925446"
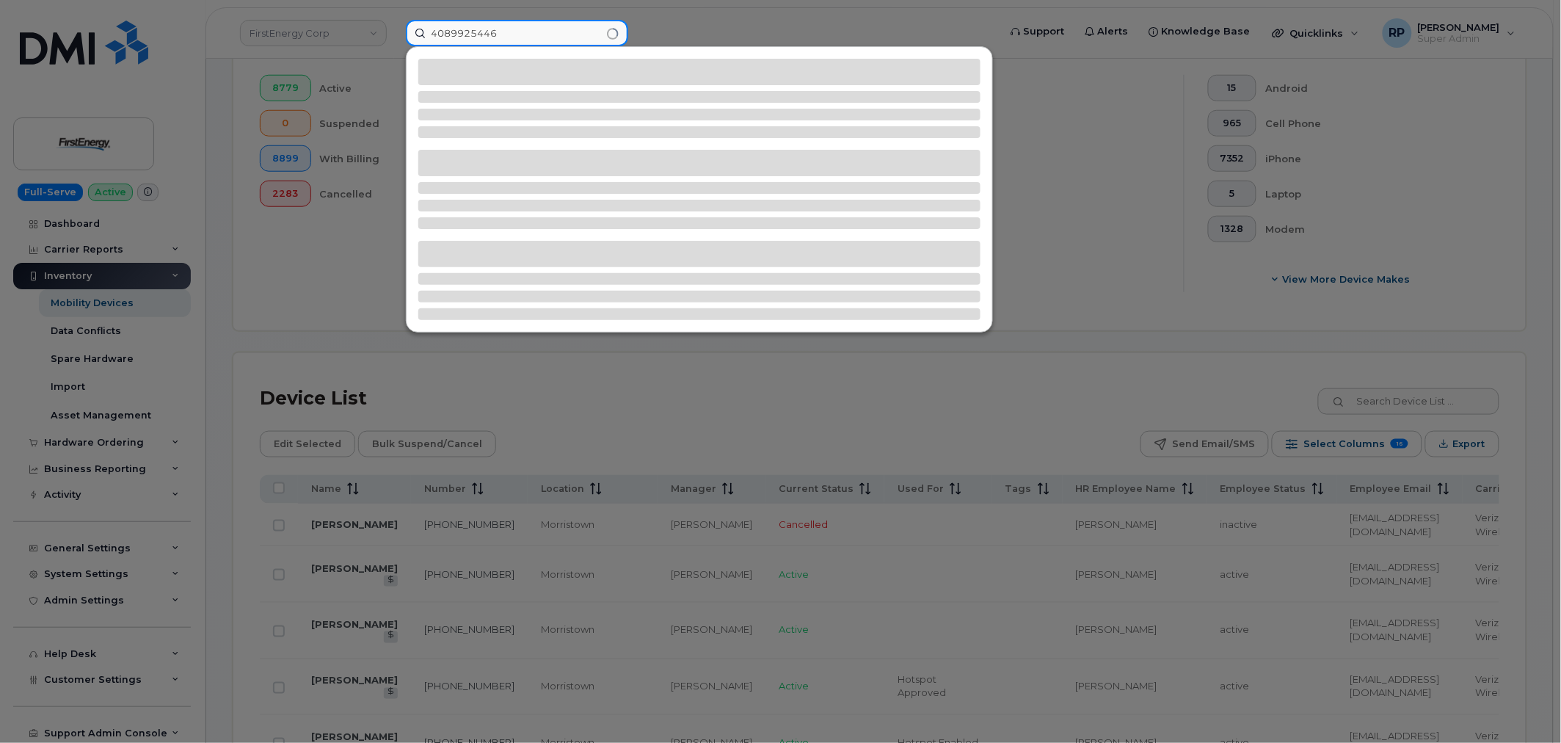
type input "4089925446"
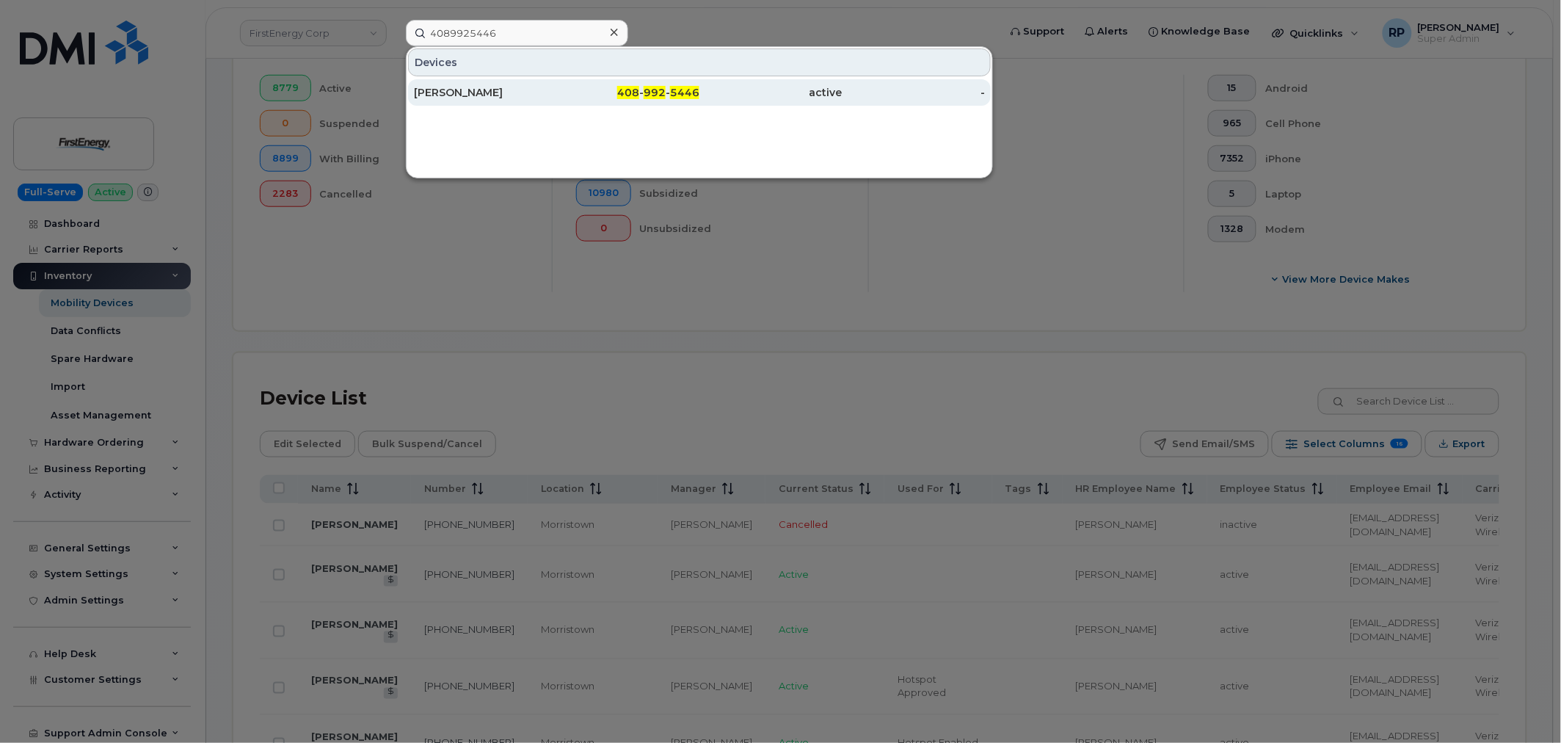
click at [644, 101] on div "408 - 992 - 5446" at bounding box center [628, 92] width 143 height 26
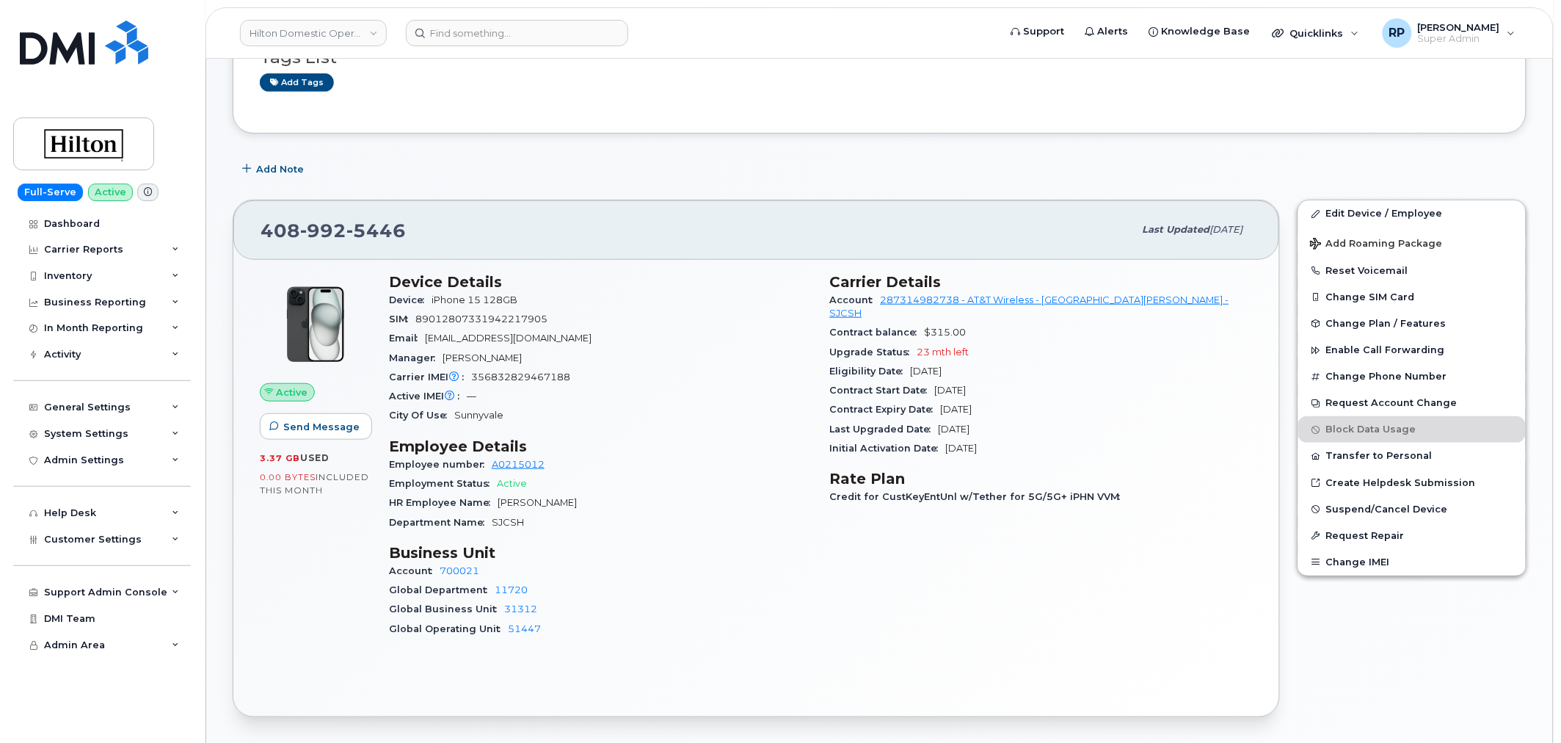
scroll to position [272, 0]
click at [665, 559] on h3 "Business Unit" at bounding box center [600, 556] width 423 height 18
click at [486, 31] on input at bounding box center [517, 33] width 222 height 26
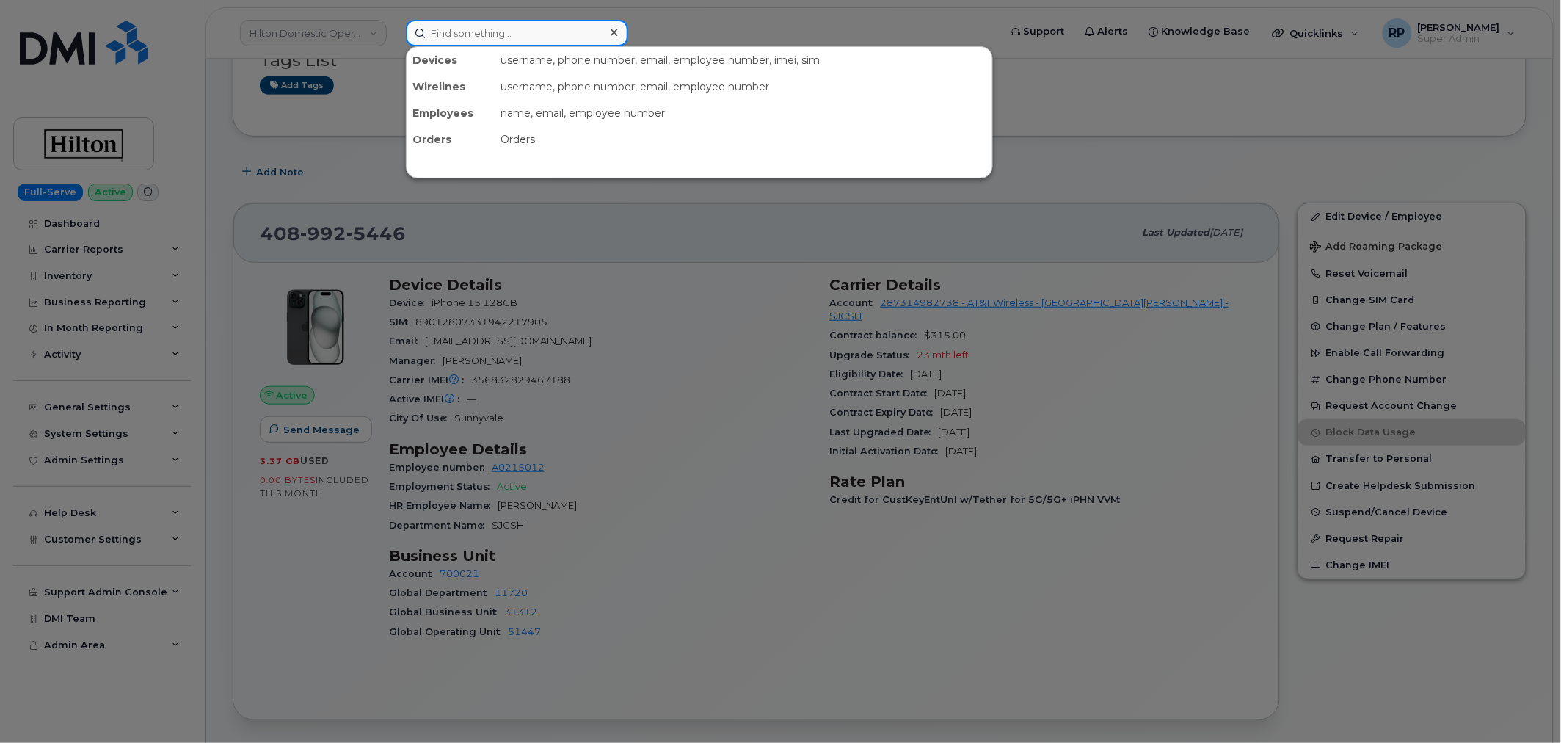
paste input "5038073096"
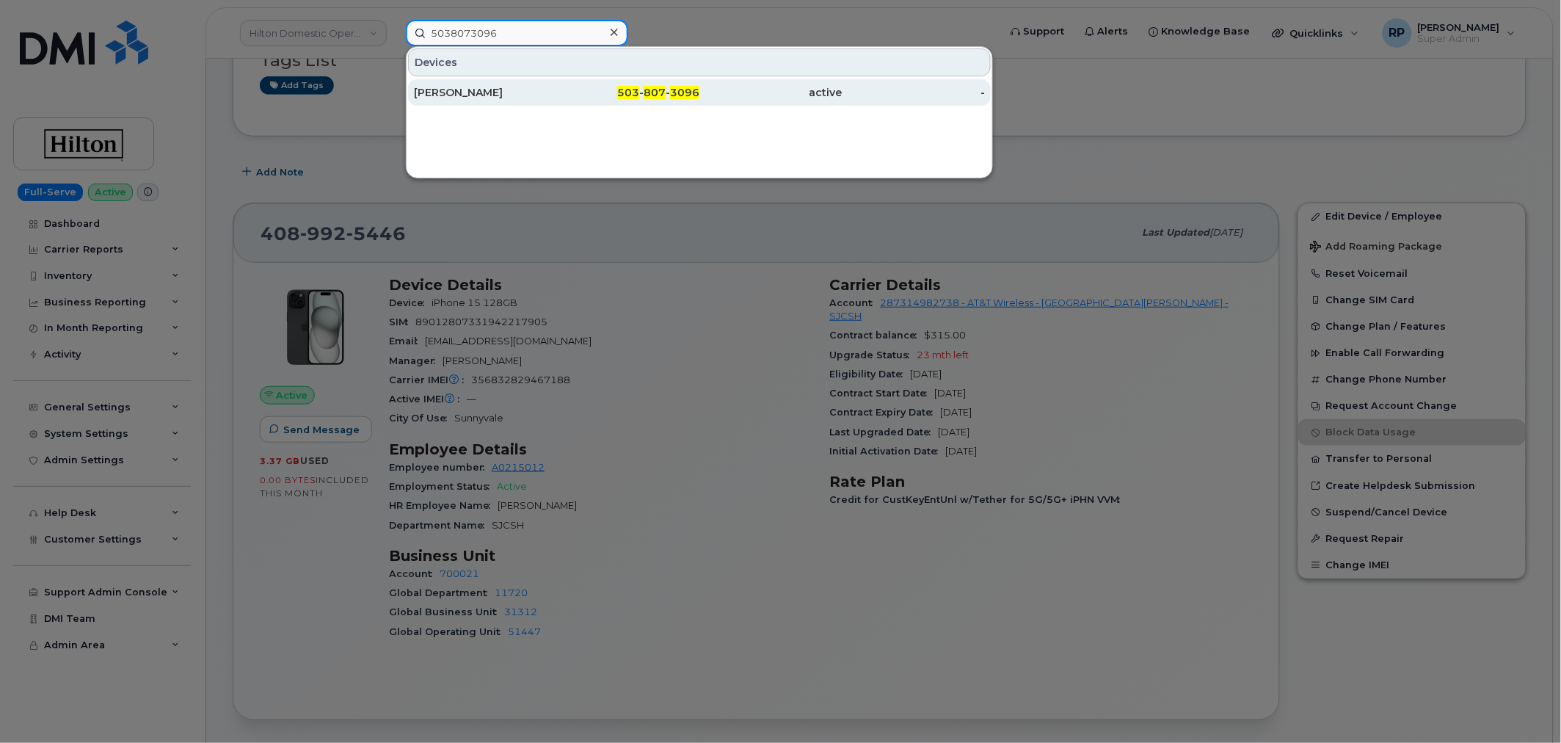
type input "5038073096"
click at [525, 89] on div "MELISSA SMITH" at bounding box center [485, 92] width 143 height 15
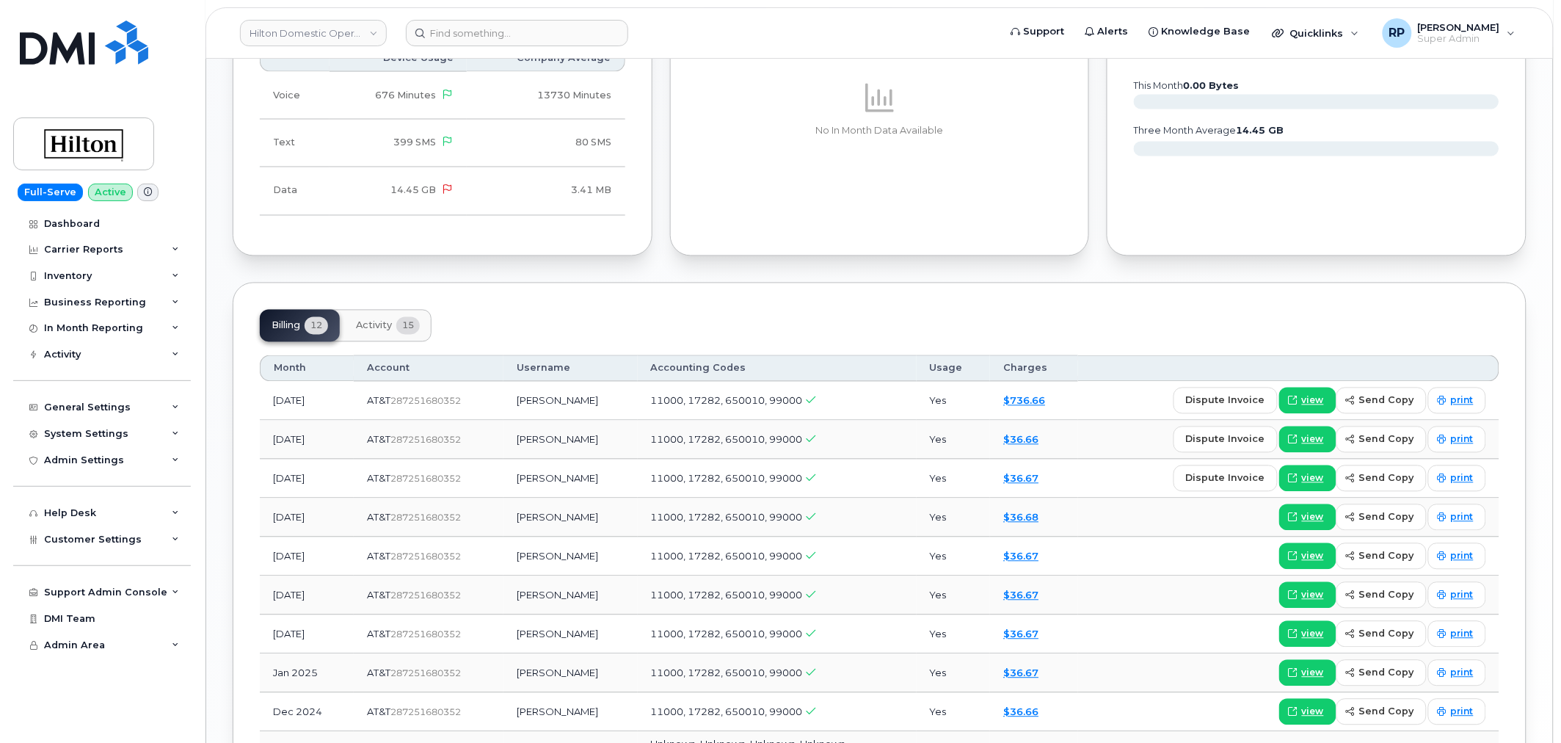
scroll to position [951, 0]
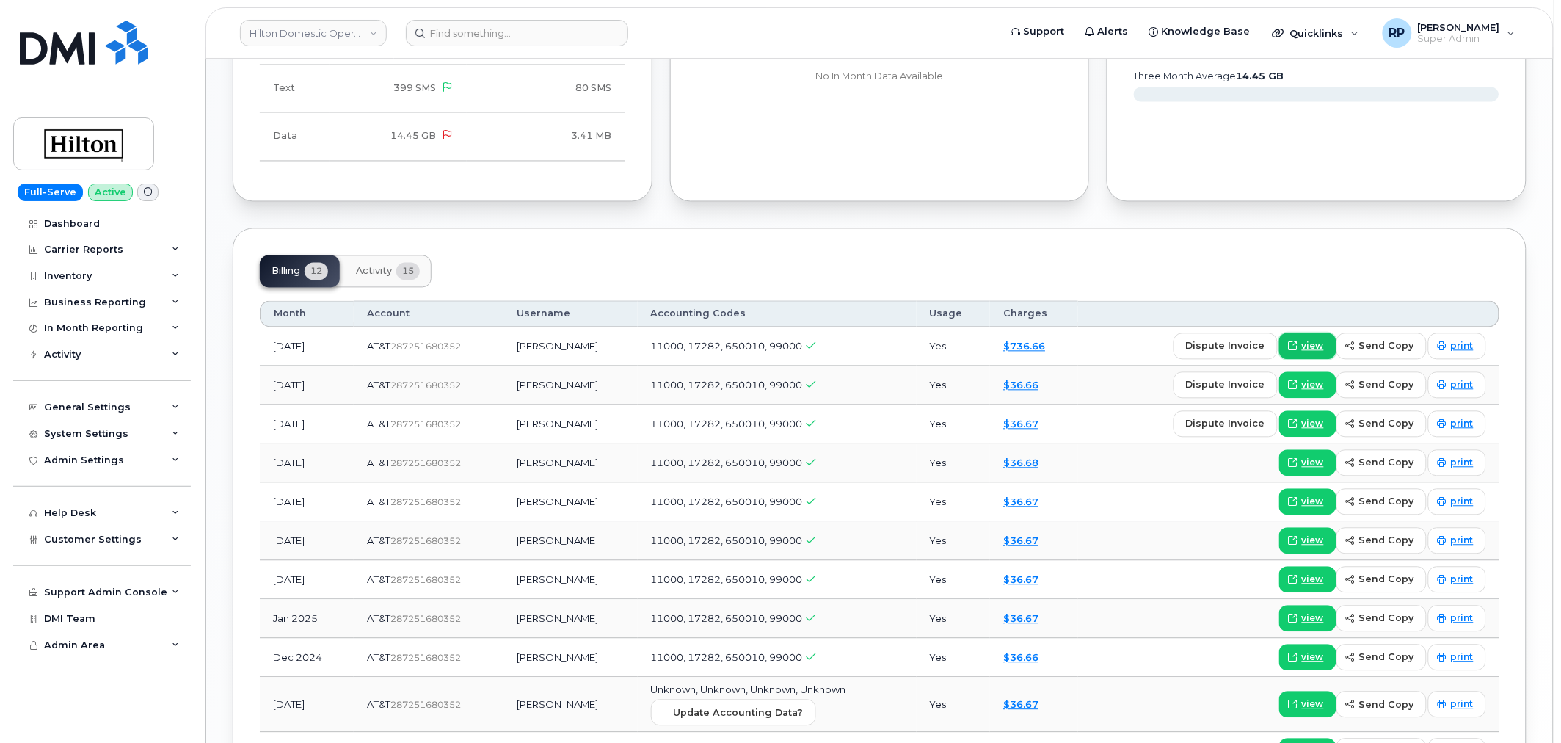
click at [1300, 340] on span at bounding box center [1292, 346] width 13 height 13
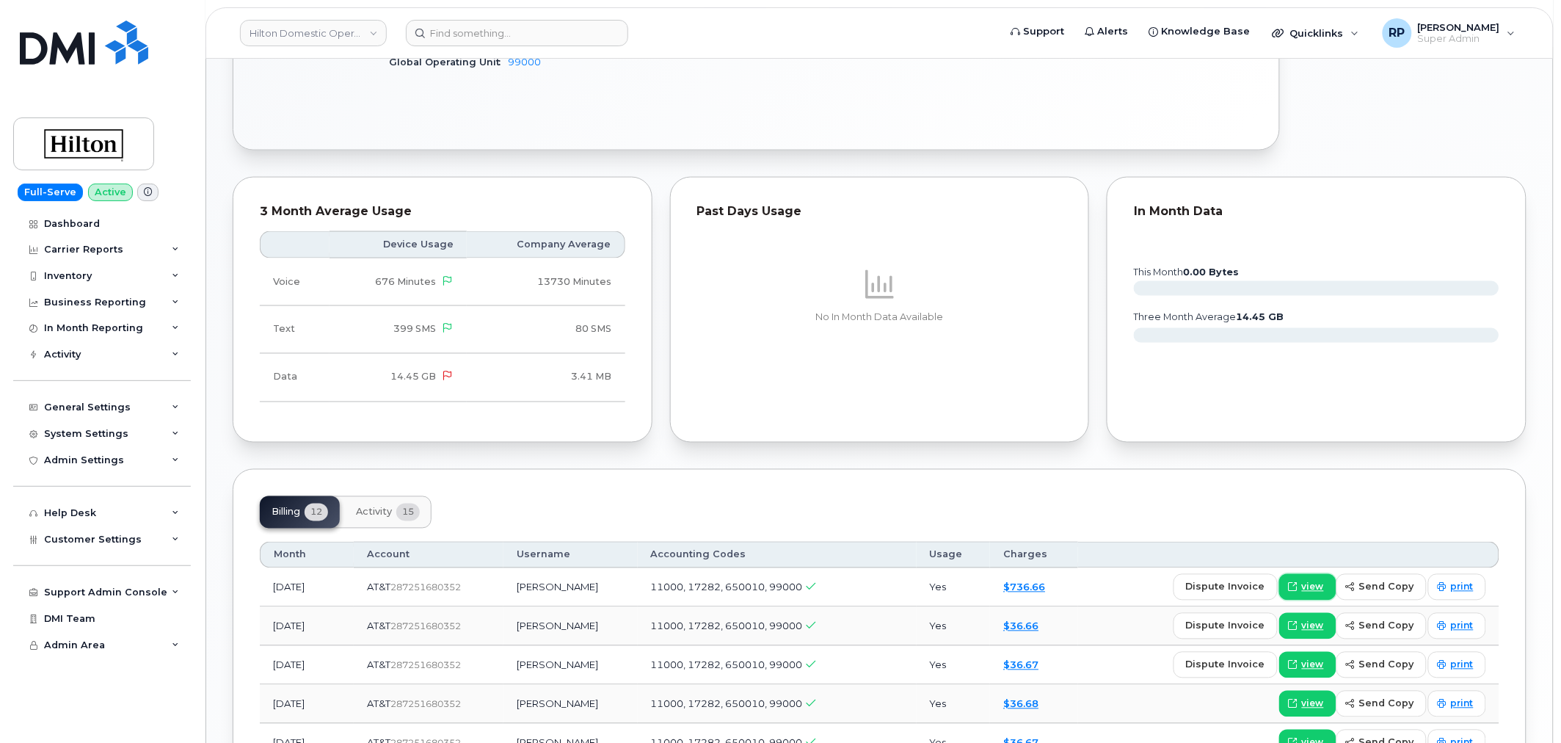
scroll to position [815, 0]
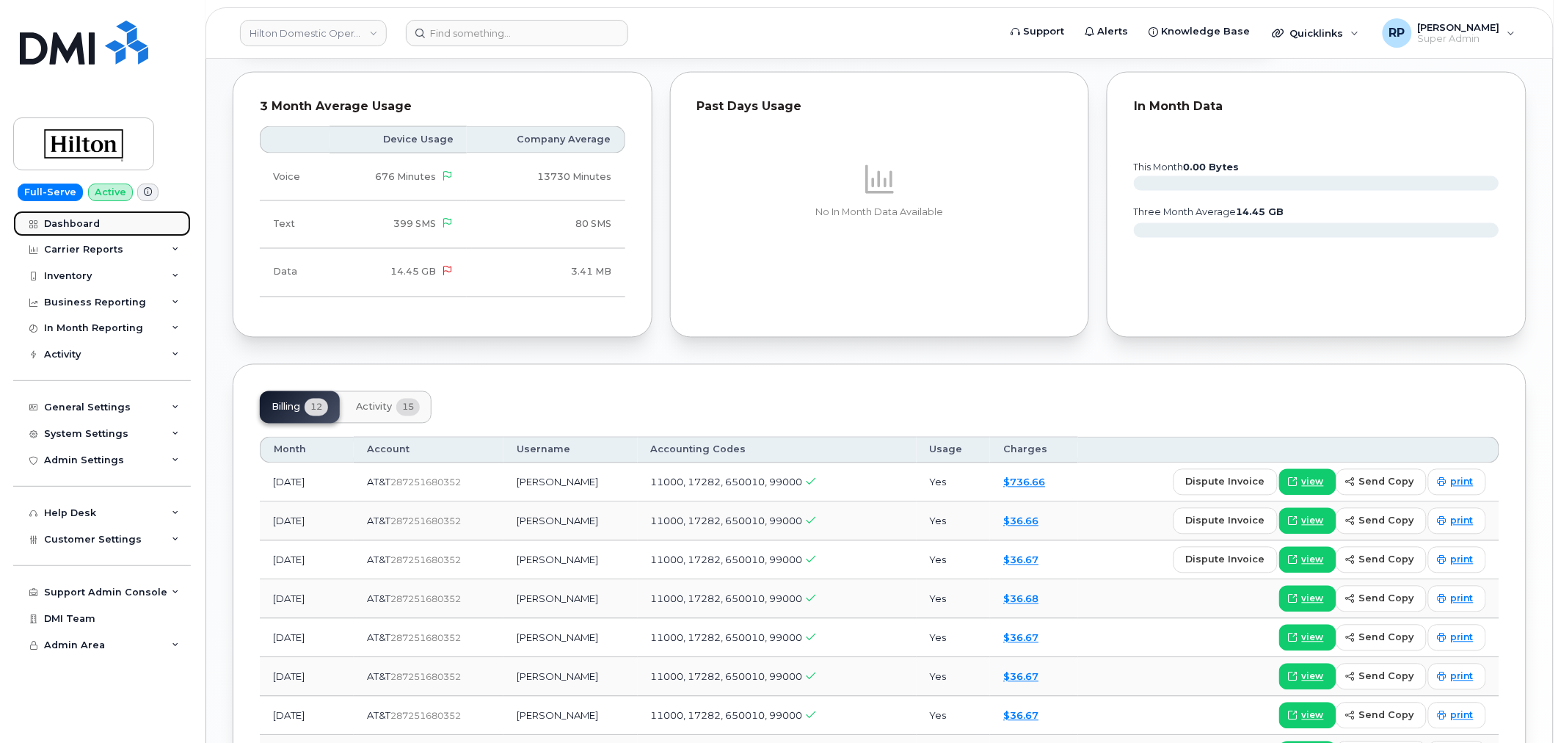
click at [79, 230] on link "Dashboard" at bounding box center [102, 224] width 178 height 26
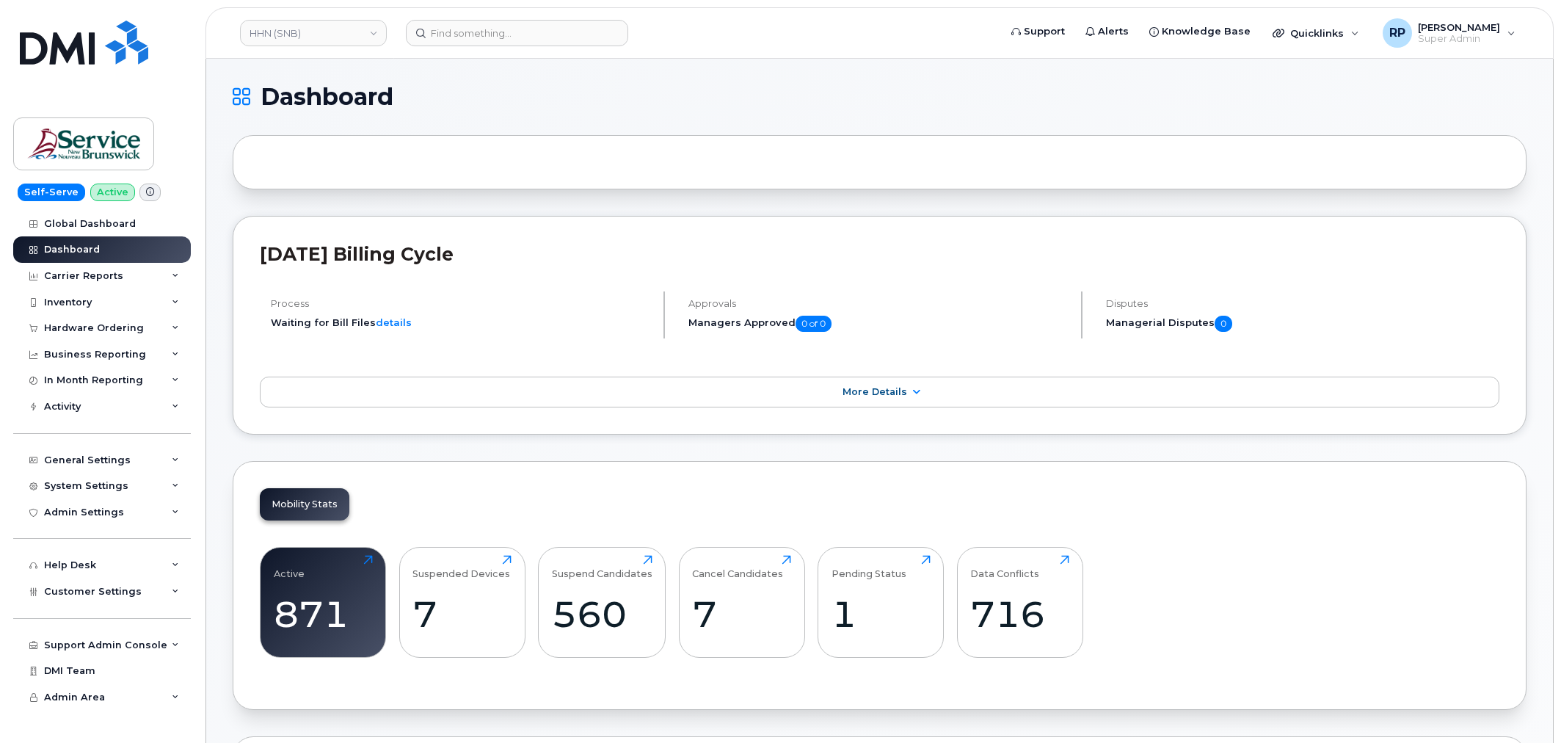
scroll to position [1823, 0]
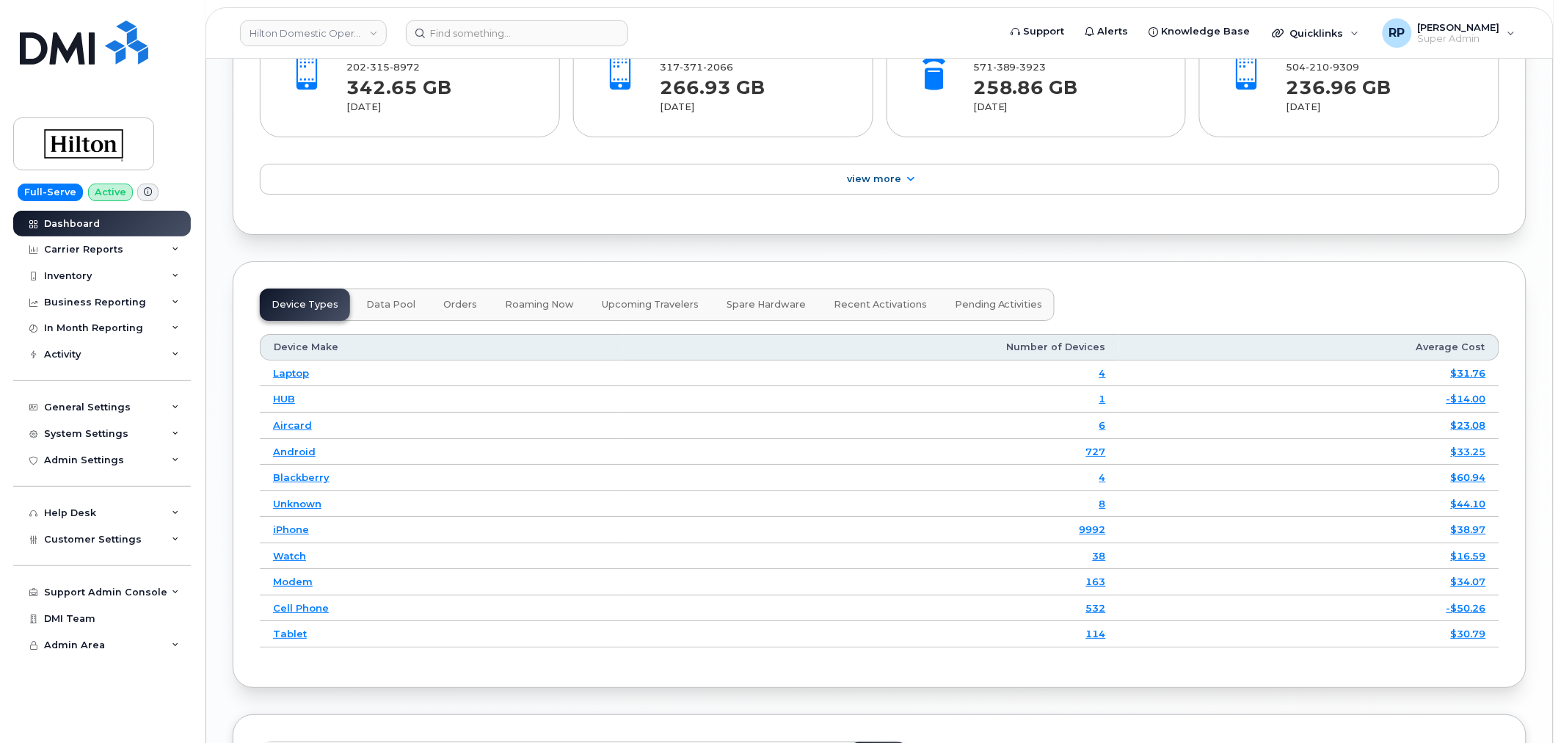
scroll to position [2038, 0]
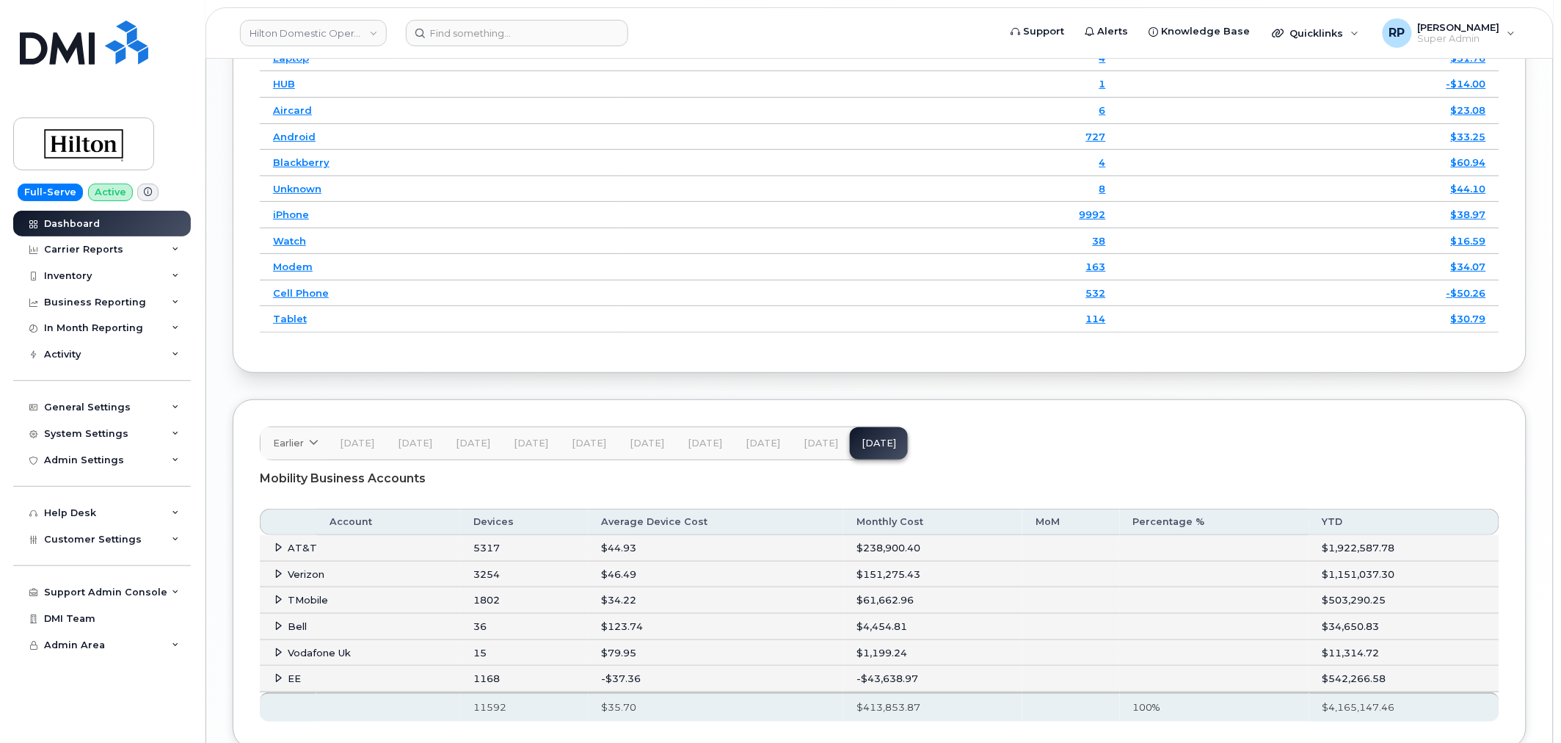
click at [280, 574] on icon at bounding box center [279, 574] width 10 height 10
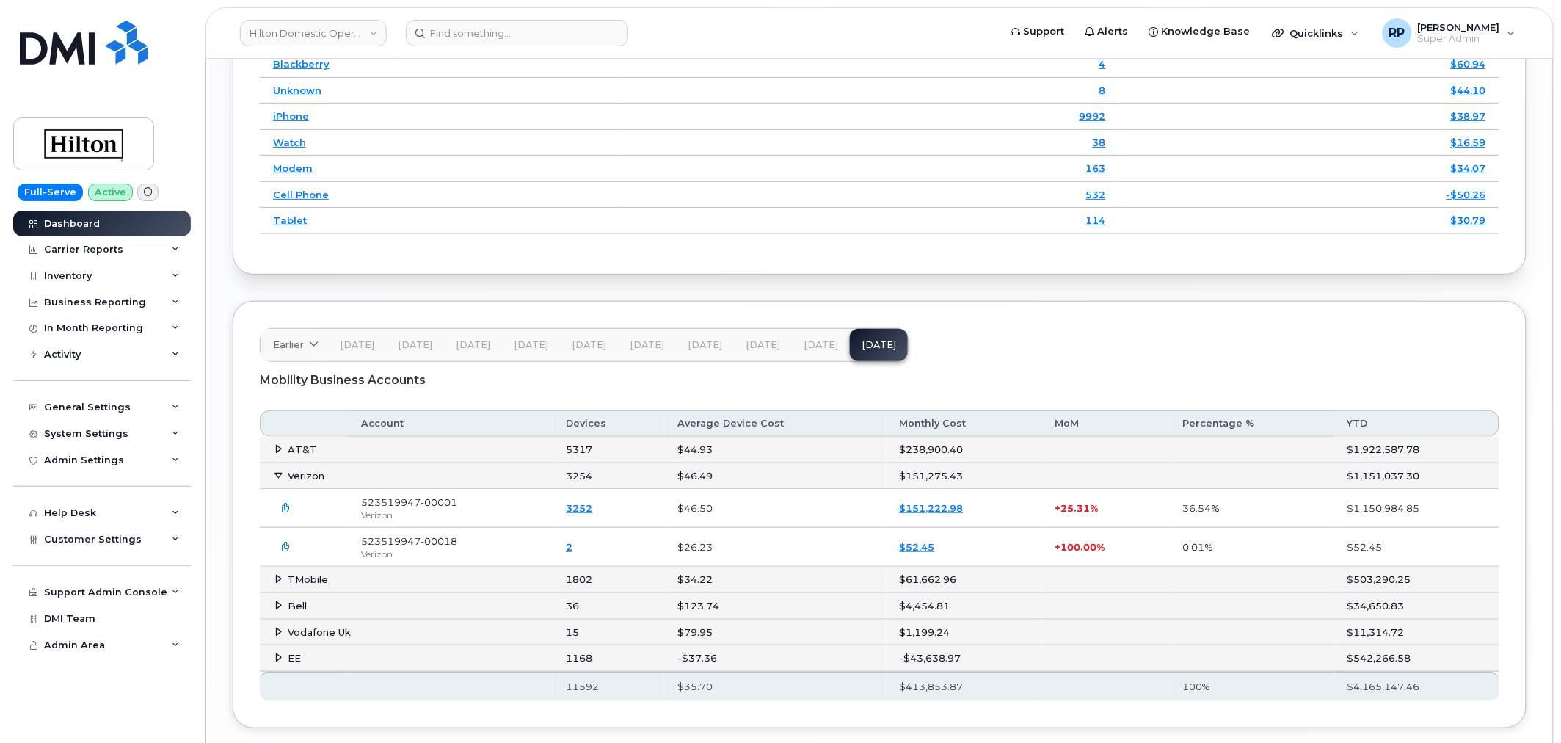
scroll to position [2174, 0]
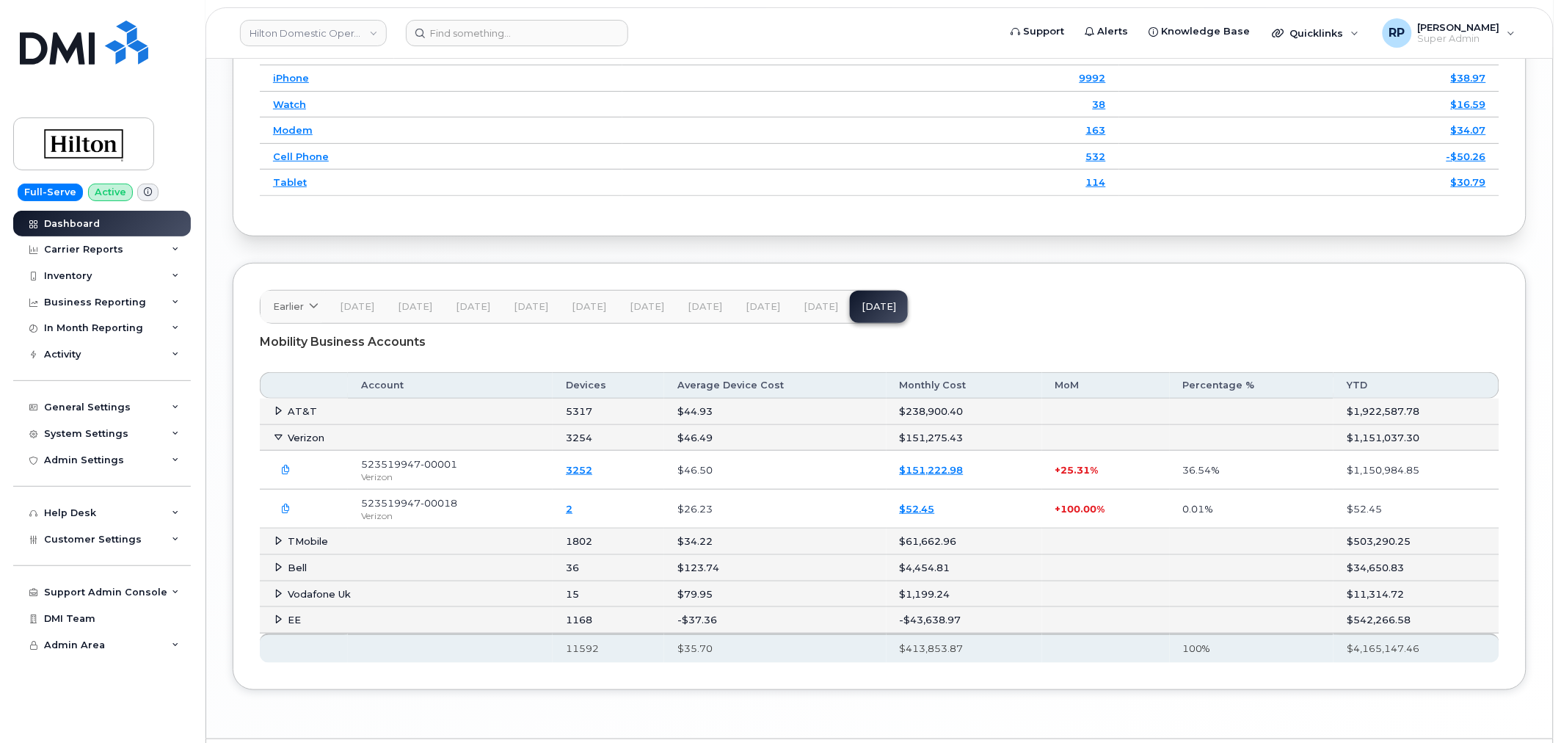
click at [288, 473] on icon "button" at bounding box center [287, 470] width 10 height 10
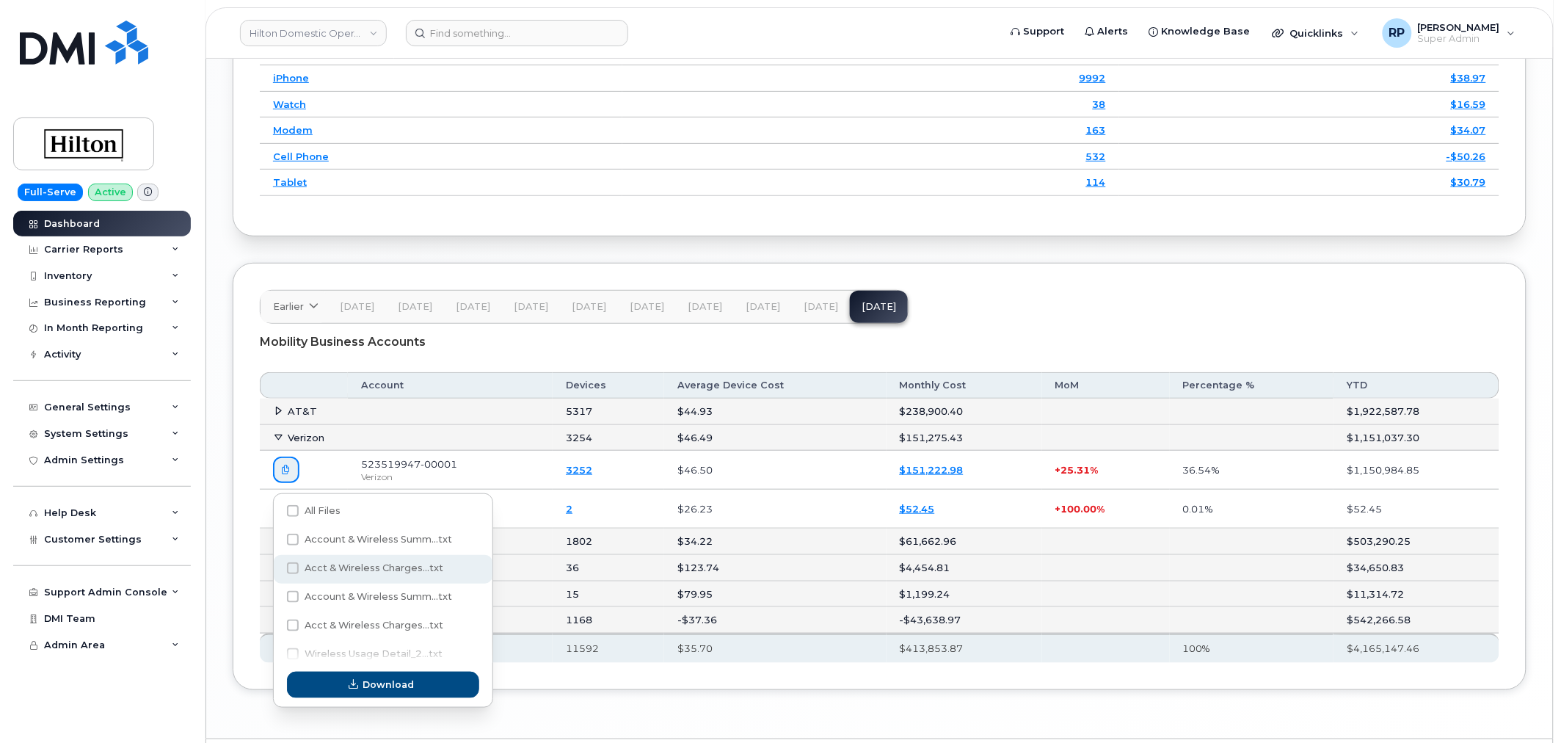
click at [384, 563] on span "Acct & Wireless Charges...txt" at bounding box center [374, 567] width 139 height 11
click at [277, 565] on input "Acct & Wireless Charges...txt" at bounding box center [272, 568] width 7 height 7
checkbox input "true"
click at [413, 680] on span "Download" at bounding box center [388, 684] width 51 height 14
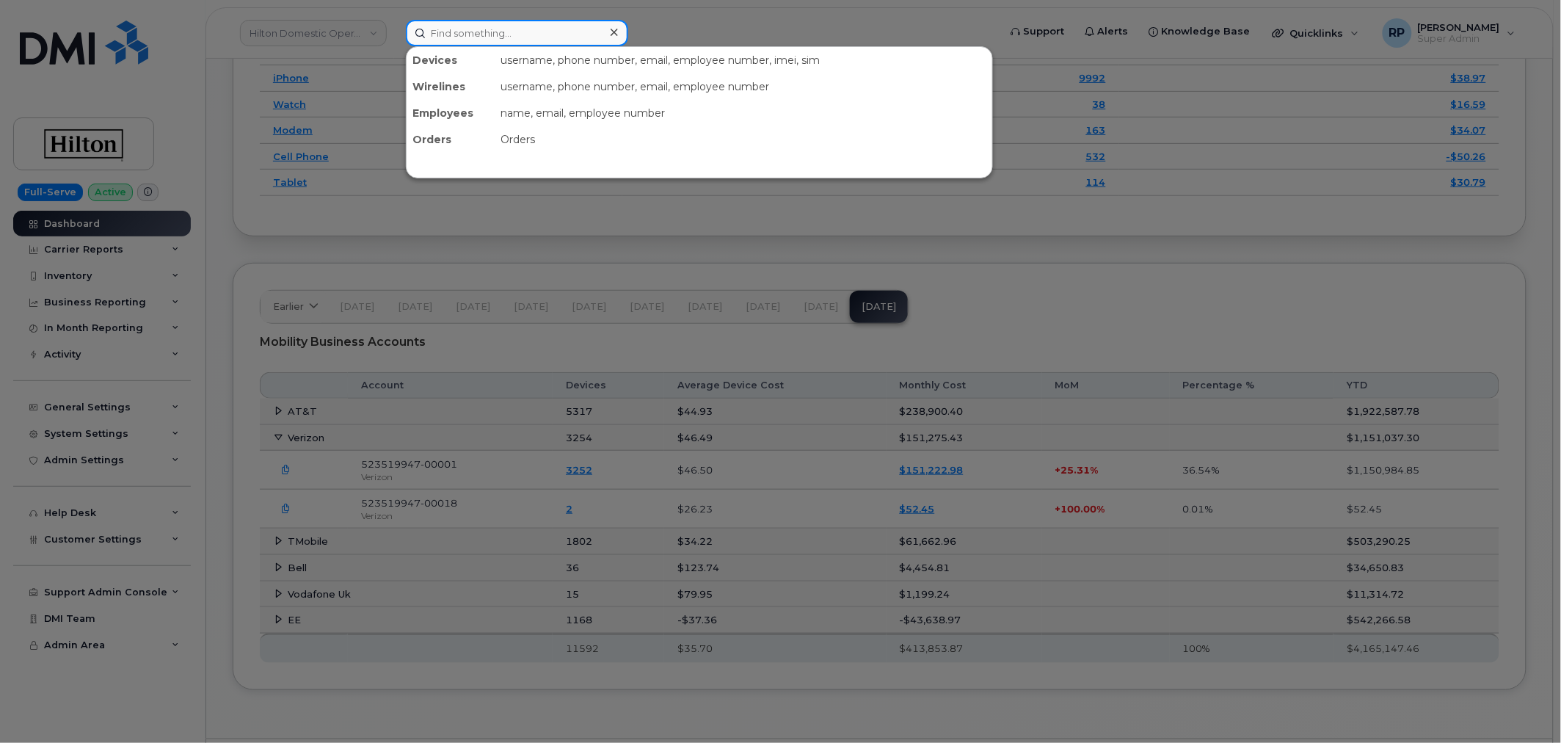
click at [468, 33] on input at bounding box center [517, 33] width 222 height 26
paste input "954-779-9155"
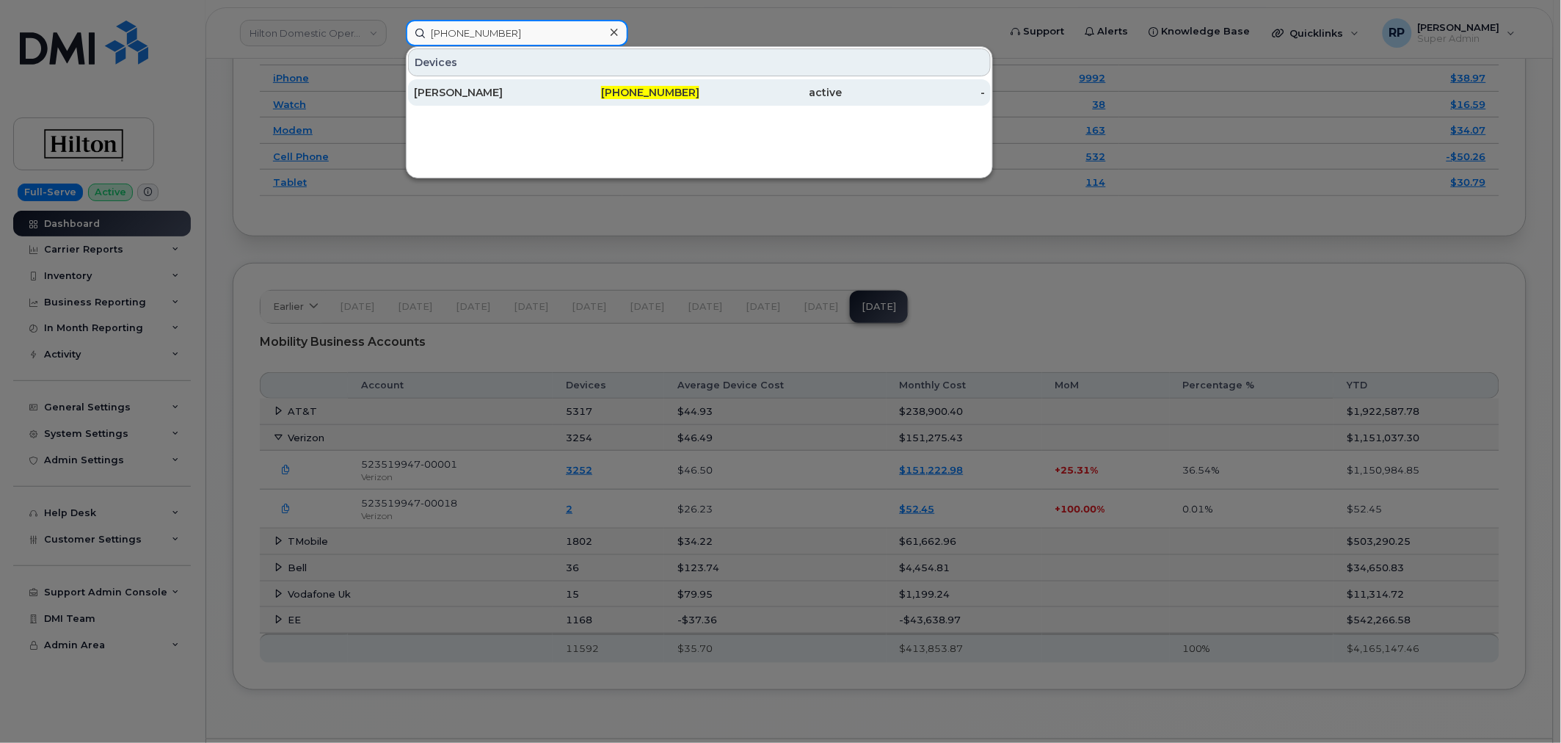
type input "954-779-9155"
click at [511, 86] on div "LAURA GONZALEZ" at bounding box center [485, 92] width 143 height 15
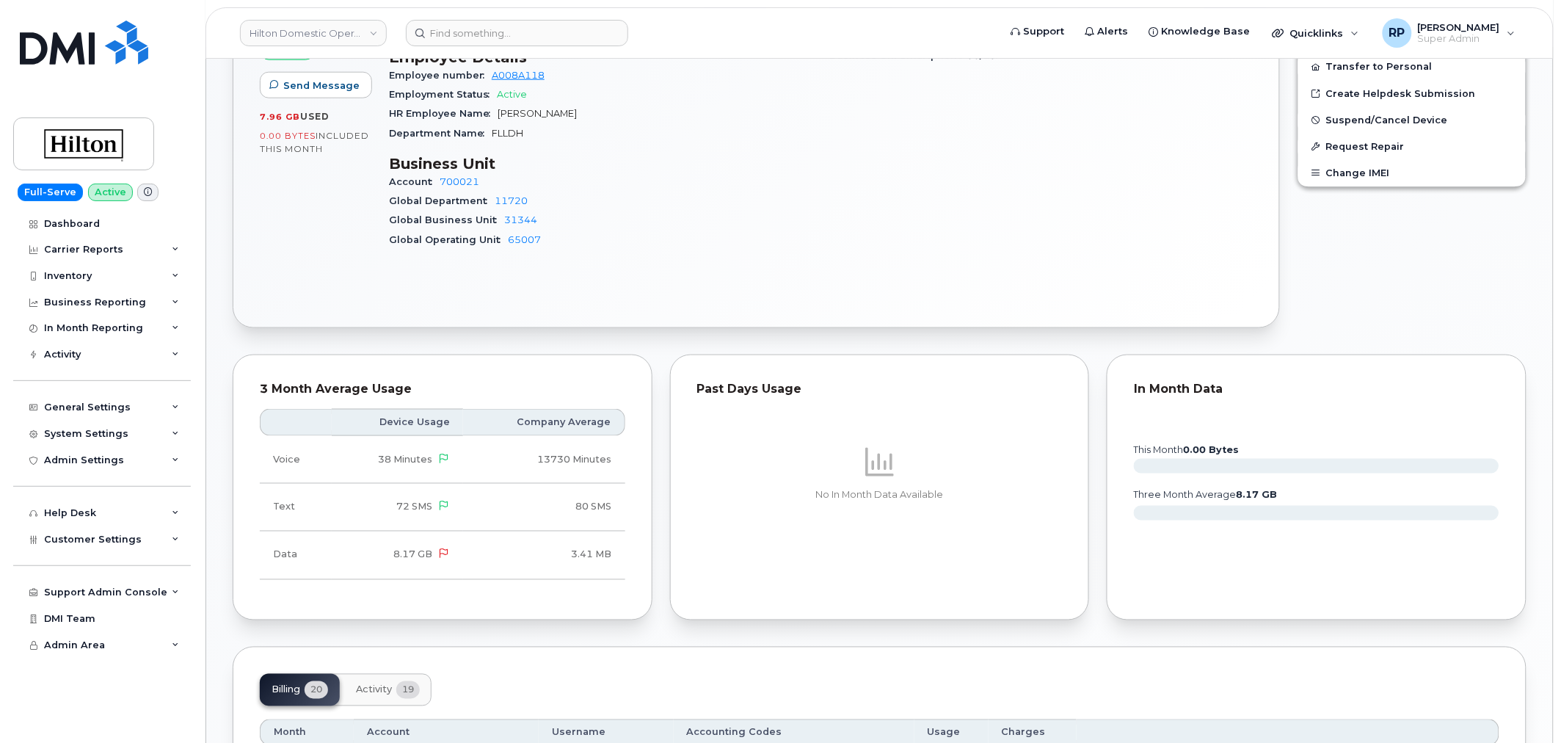
scroll to position [136, 0]
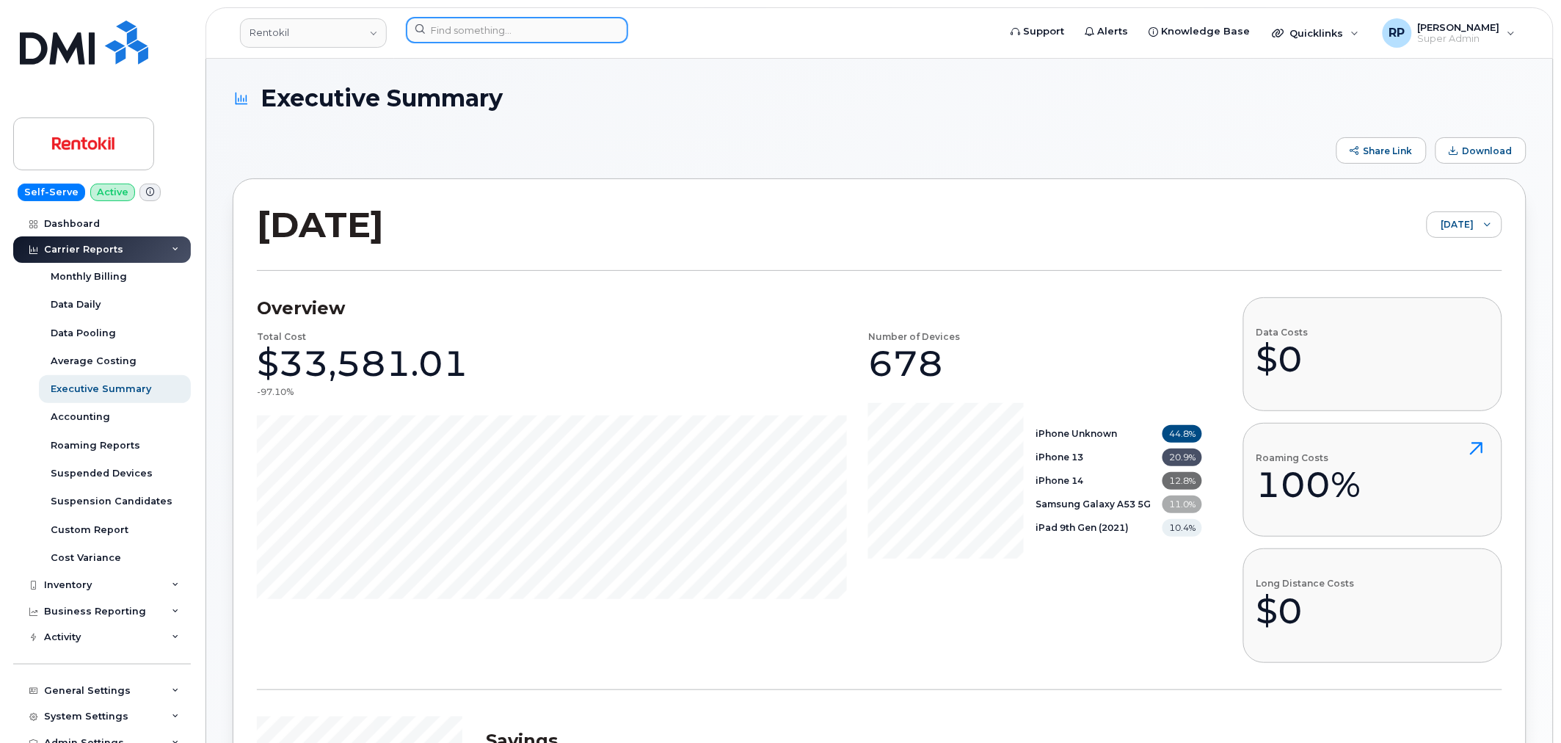
click at [465, 31] on input at bounding box center [517, 30] width 222 height 26
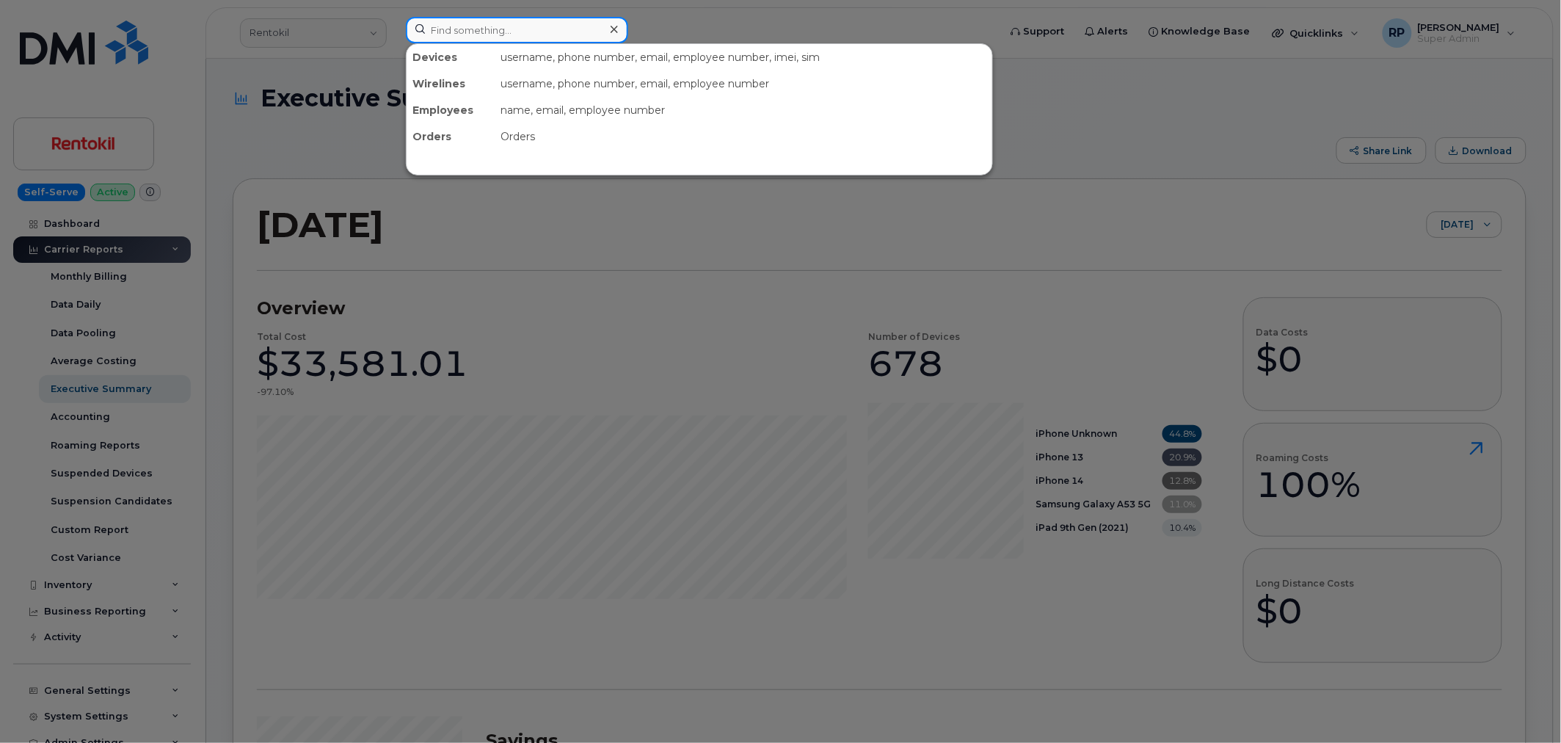
paste input "571-705-4026"
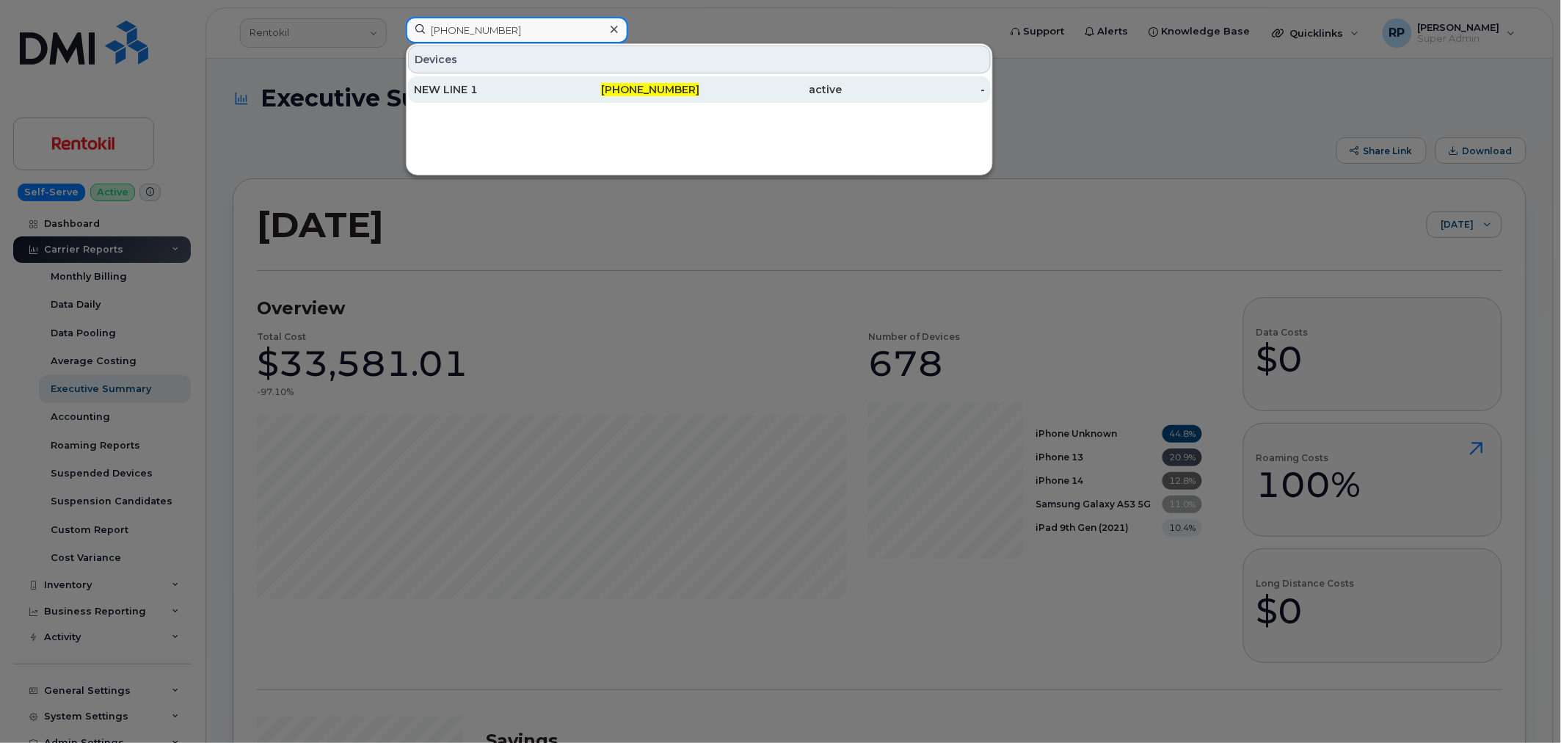
type input "571-705-4026"
click at [488, 82] on div "NEW LINE 1" at bounding box center [485, 89] width 143 height 26
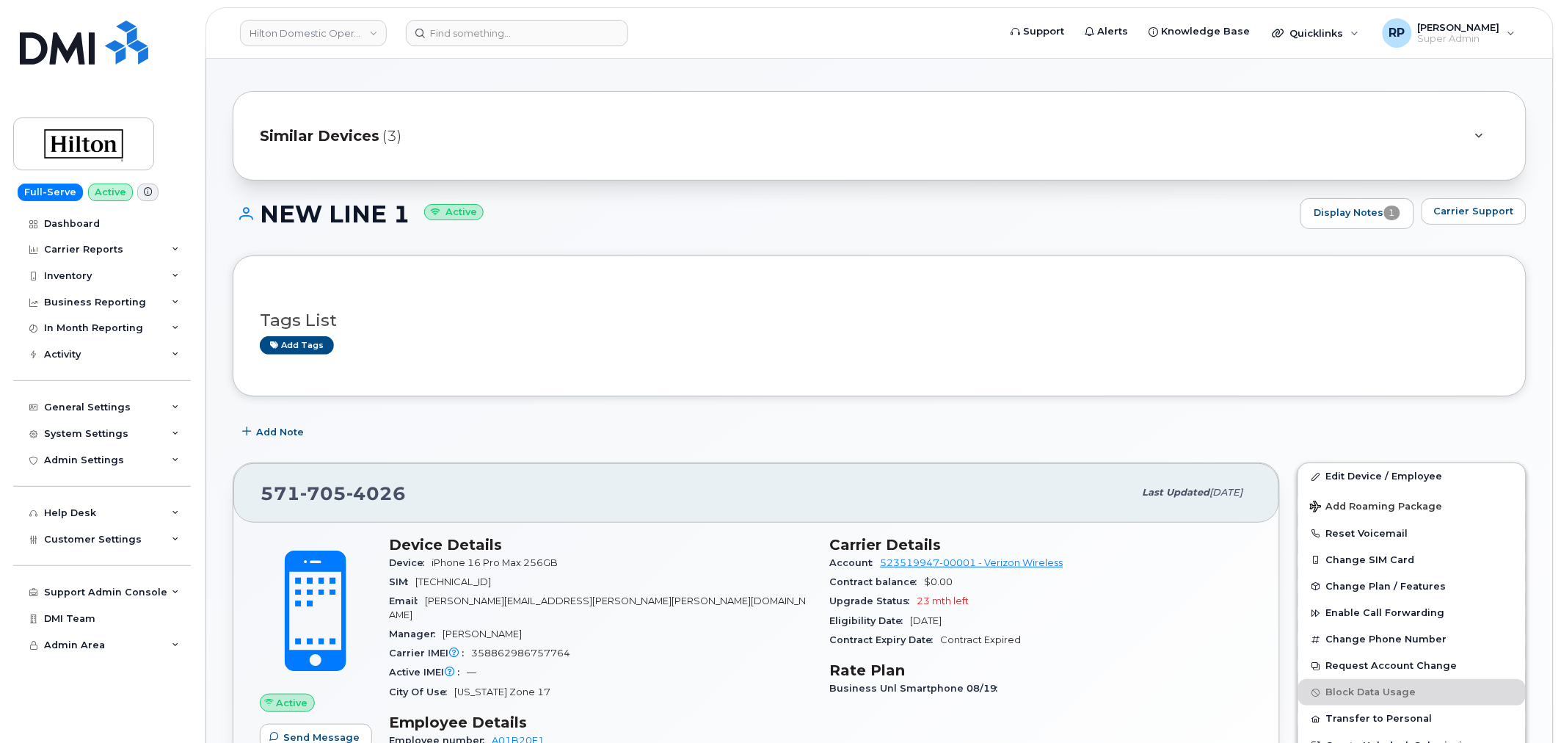
scroll to position [4, 0]
